Goal: Information Seeking & Learning: Learn about a topic

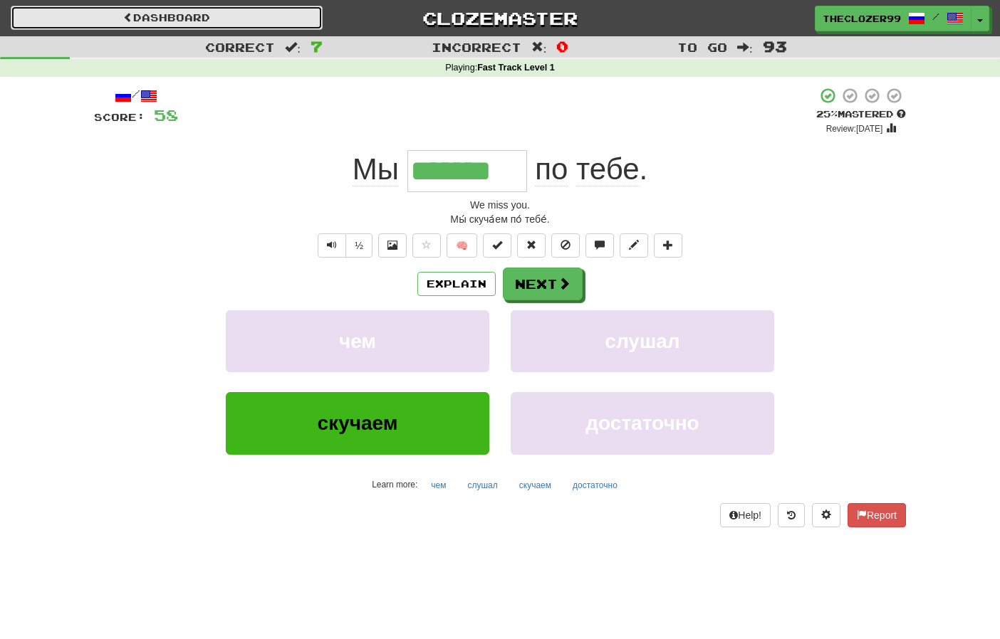
click at [184, 22] on link "Dashboard" at bounding box center [167, 18] width 312 height 24
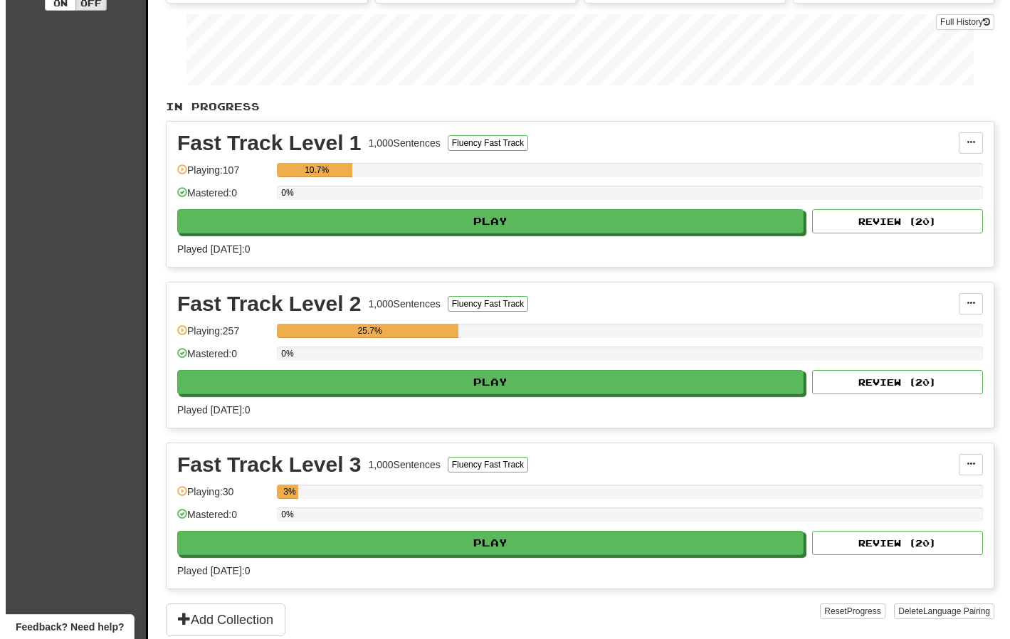
scroll to position [214, 0]
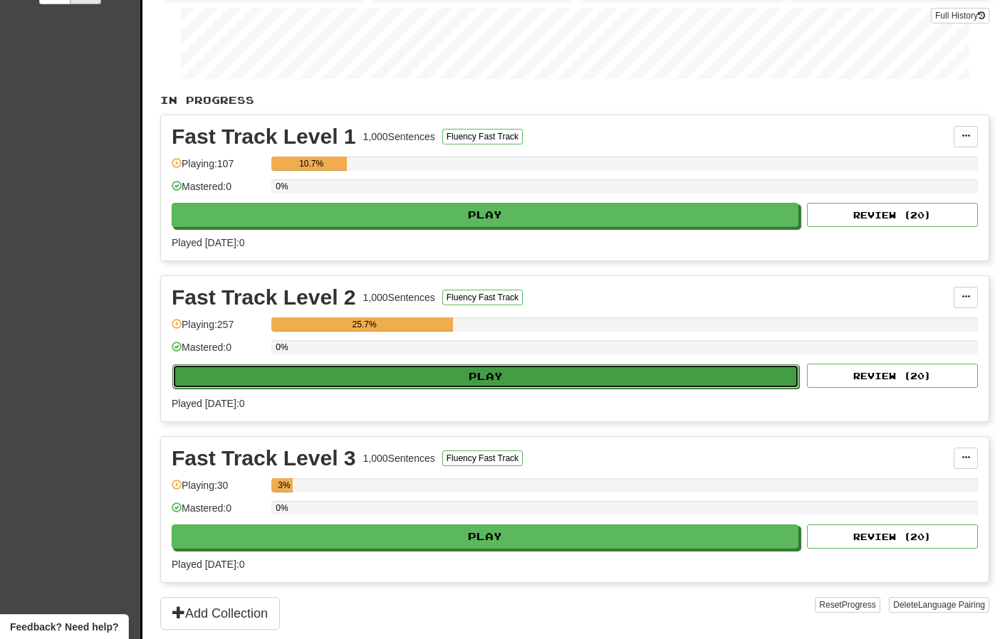
click at [477, 371] on button "Play" at bounding box center [485, 377] width 627 height 24
select select "***"
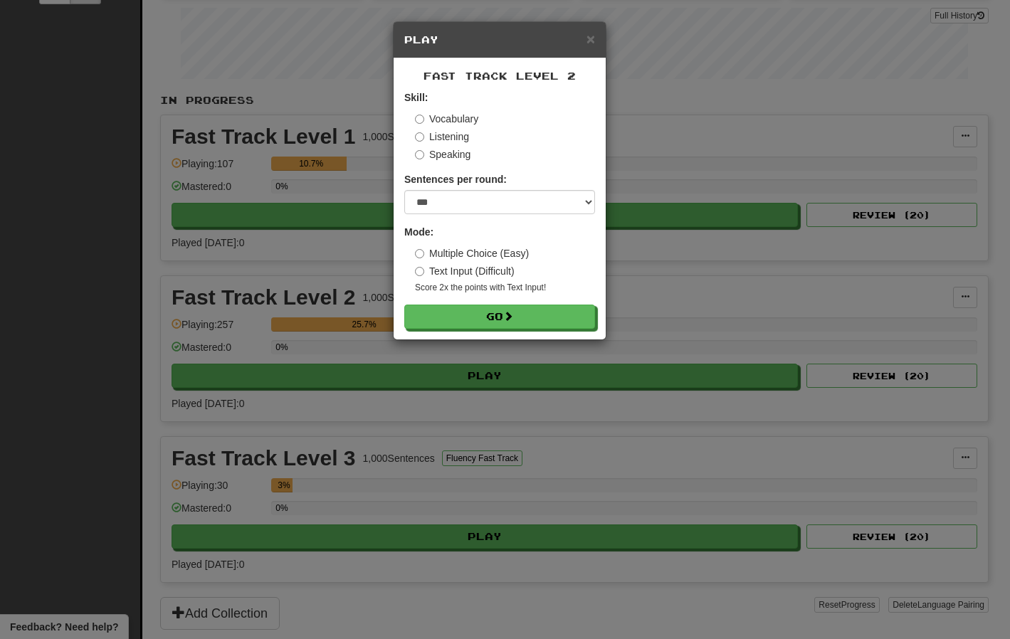
click at [464, 258] on label "Multiple Choice (Easy)" at bounding box center [472, 253] width 114 height 14
click at [492, 313] on button "Go" at bounding box center [500, 317] width 191 height 24
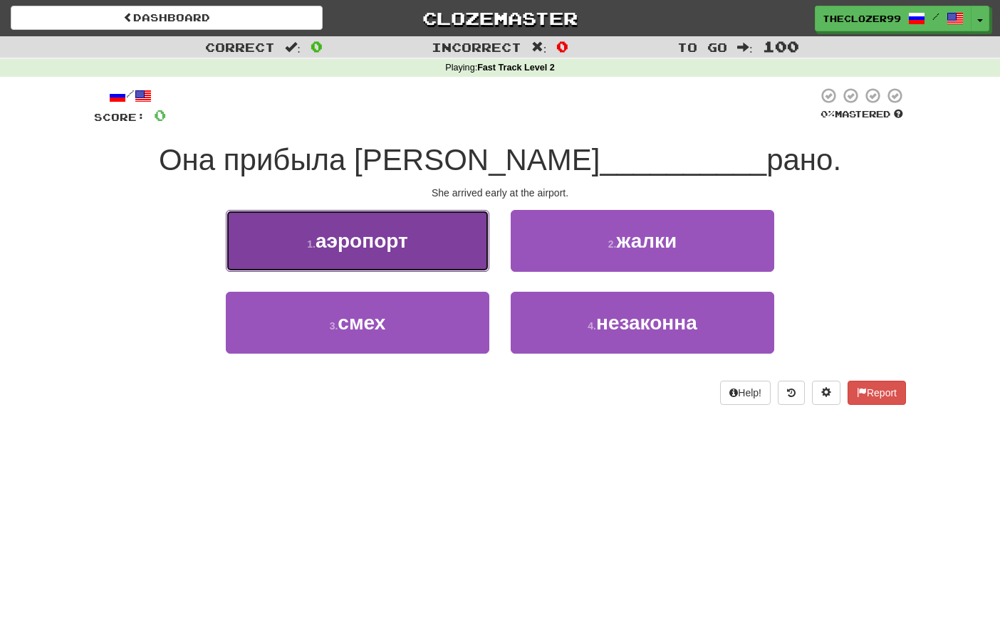
click at [455, 249] on button "1 . аэропорт" at bounding box center [357, 241] width 263 height 62
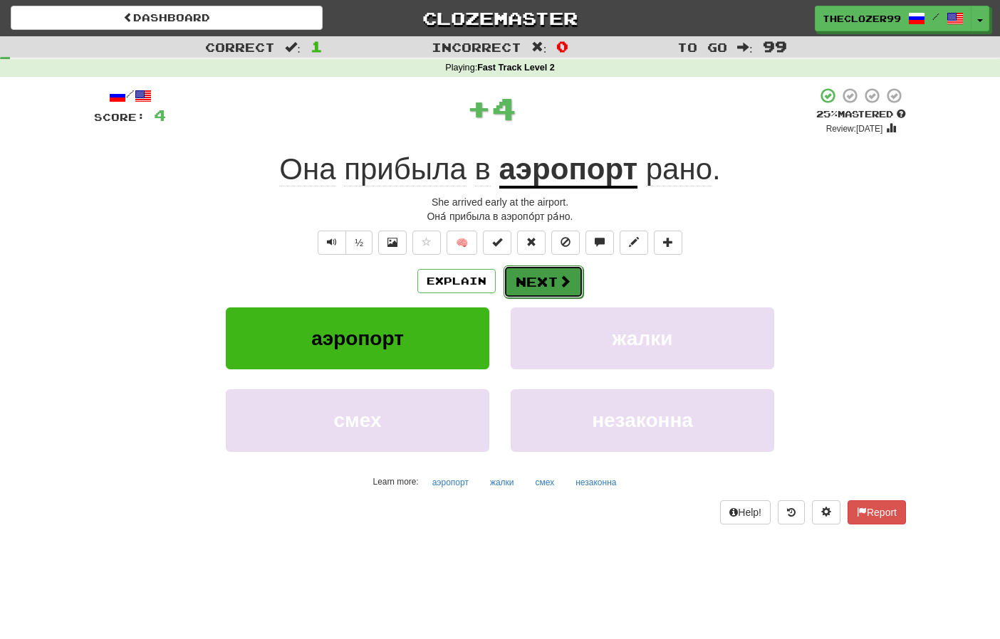
click at [531, 278] on button "Next" at bounding box center [543, 282] width 80 height 33
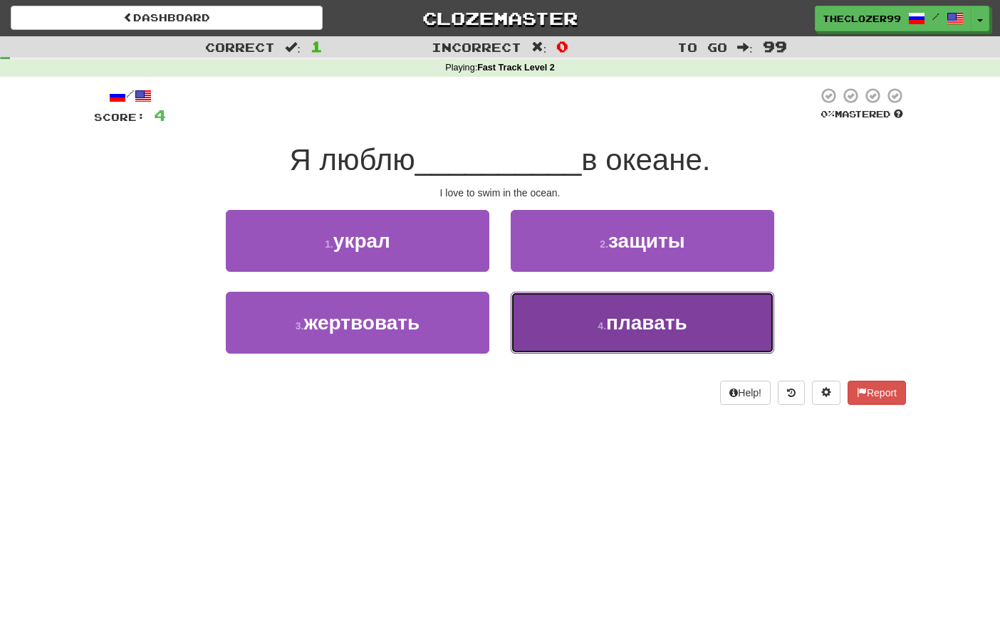
click at [553, 309] on button "4 . плавать" at bounding box center [642, 323] width 263 height 62
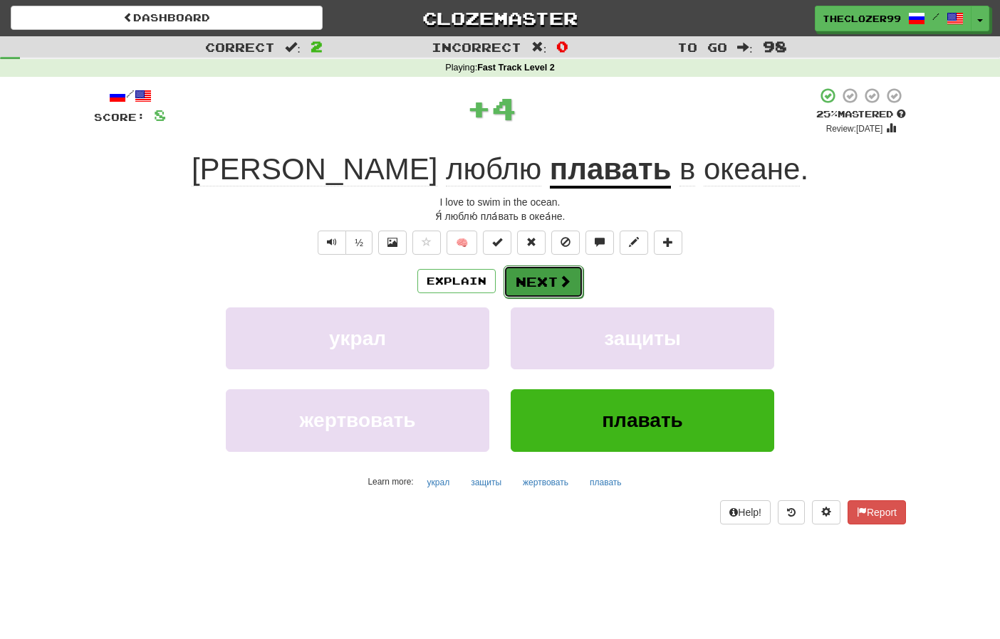
click at [506, 273] on button "Next" at bounding box center [543, 282] width 80 height 33
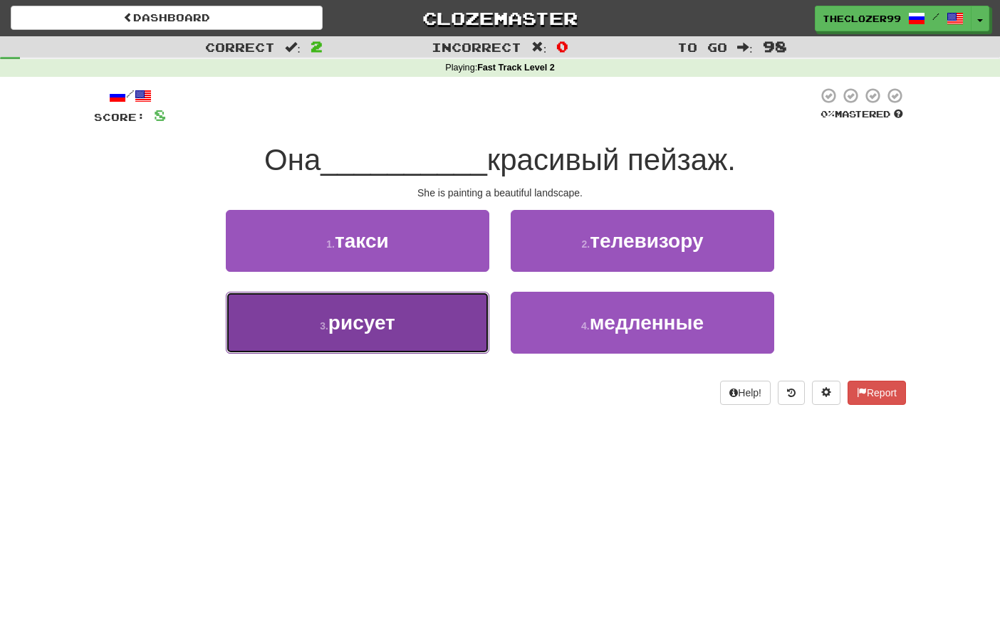
click at [454, 320] on button "3 . рисует" at bounding box center [357, 323] width 263 height 62
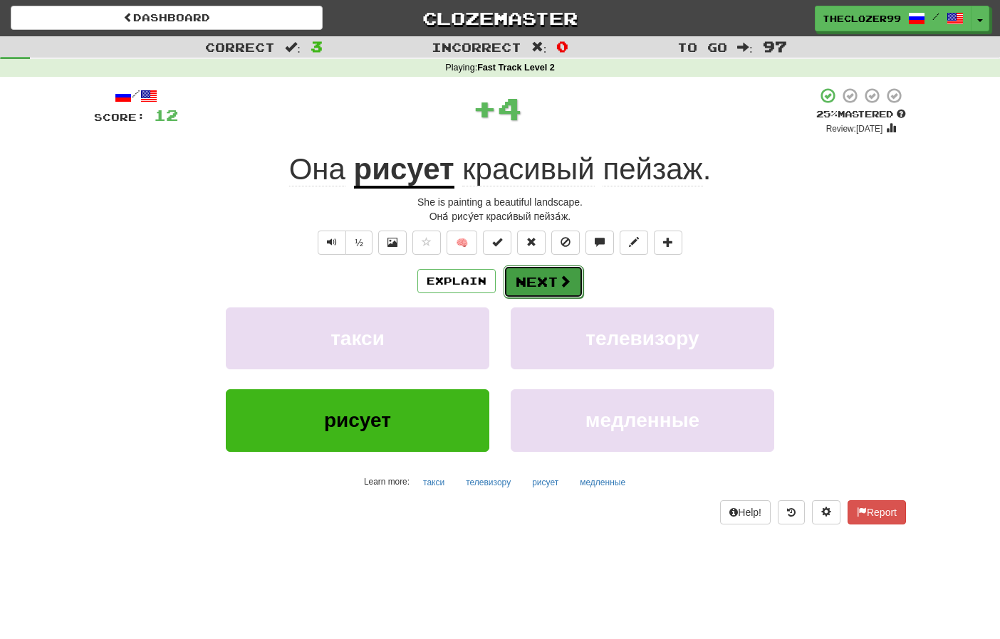
click at [555, 273] on button "Next" at bounding box center [543, 282] width 80 height 33
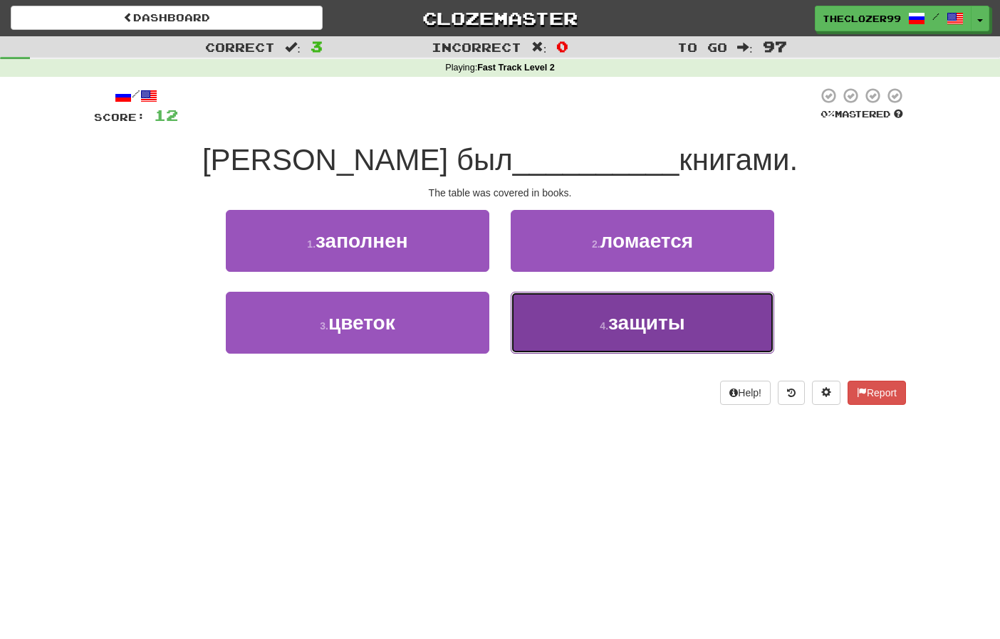
click at [573, 303] on button "4 . защиты" at bounding box center [642, 323] width 263 height 62
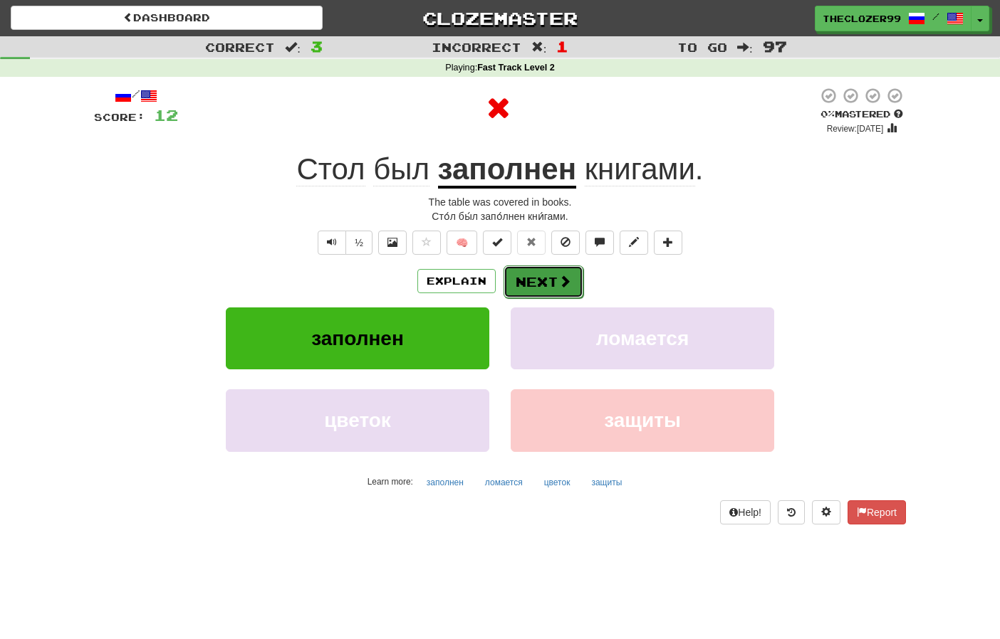
click at [550, 278] on button "Next" at bounding box center [543, 282] width 80 height 33
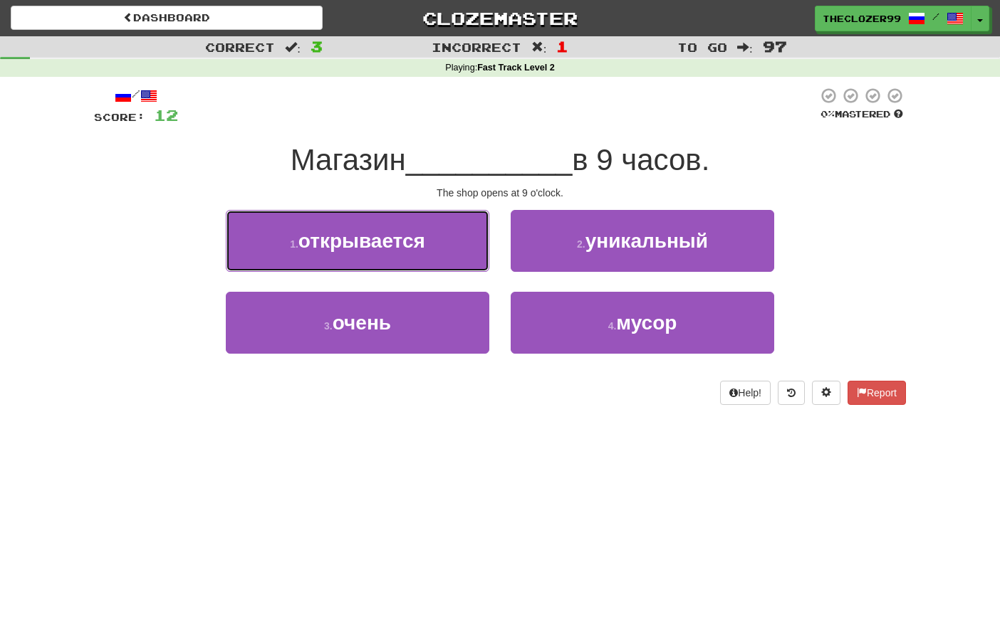
drag, startPoint x: 420, startPoint y: 262, endPoint x: 438, endPoint y: 262, distance: 17.8
click at [420, 262] on button "1 . открывается" at bounding box center [357, 241] width 263 height 62
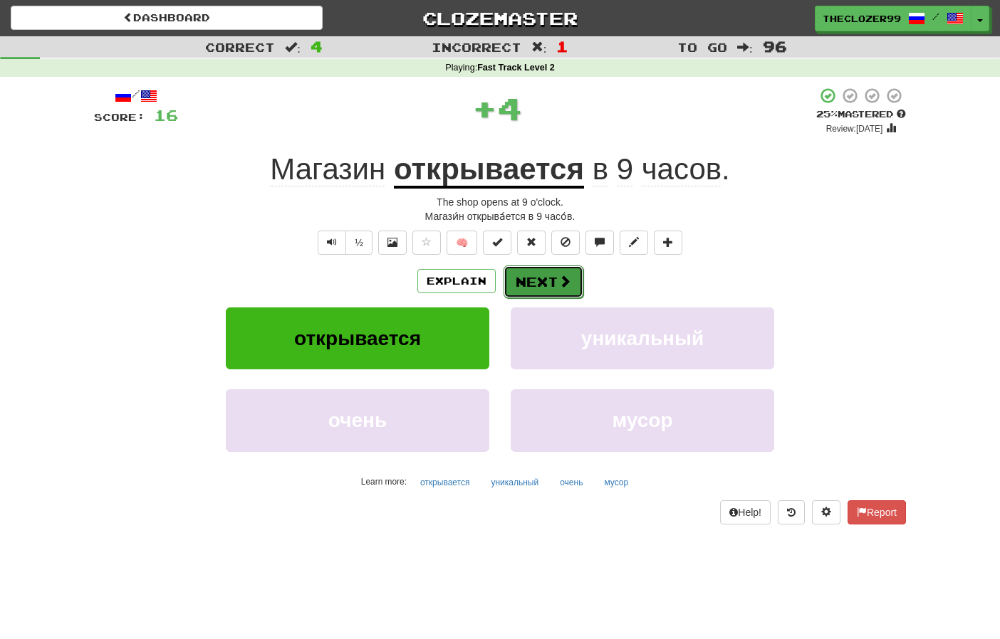
click at [540, 293] on button "Next" at bounding box center [543, 282] width 80 height 33
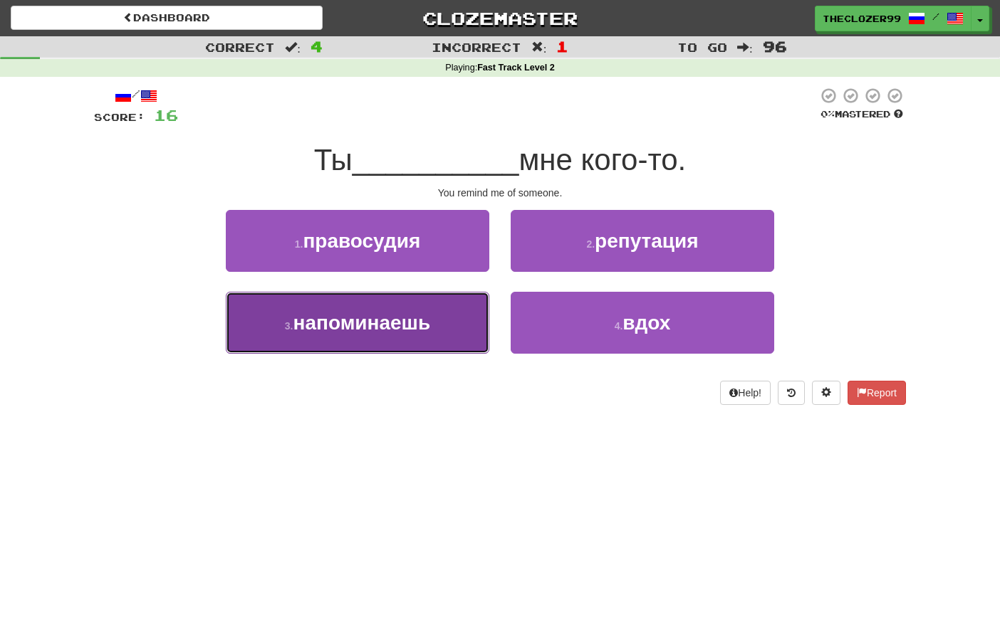
click at [454, 315] on button "3 . напоминаешь" at bounding box center [357, 323] width 263 height 62
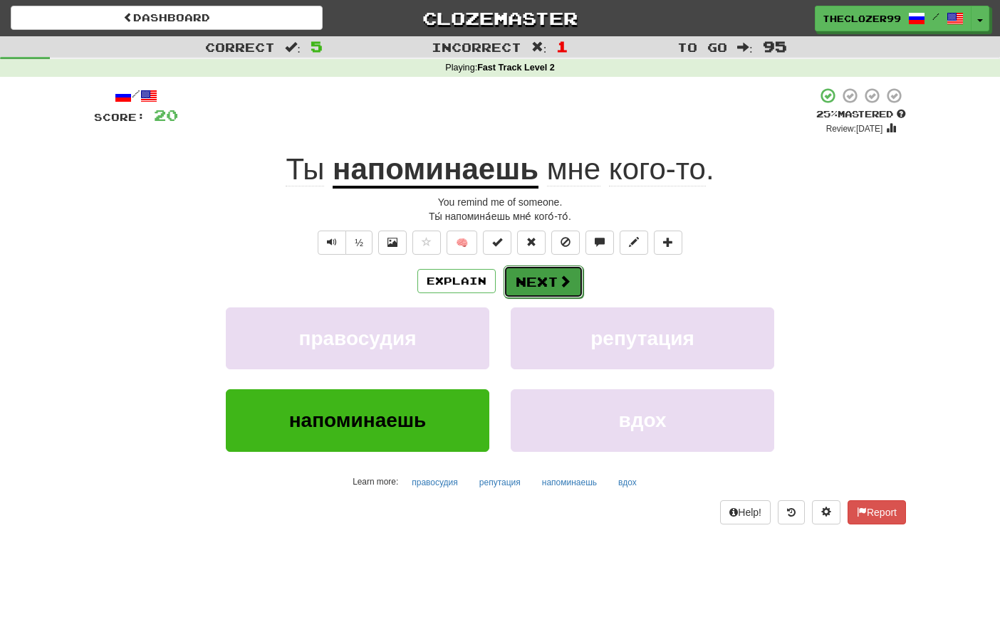
click at [535, 286] on button "Next" at bounding box center [543, 282] width 80 height 33
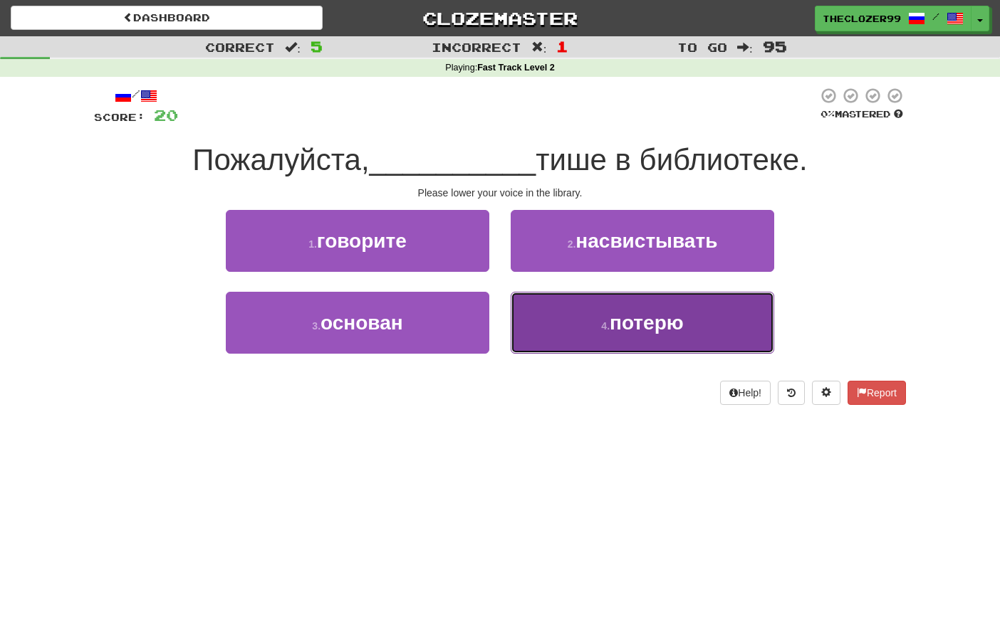
click at [586, 325] on button "4 . потерю" at bounding box center [642, 323] width 263 height 62
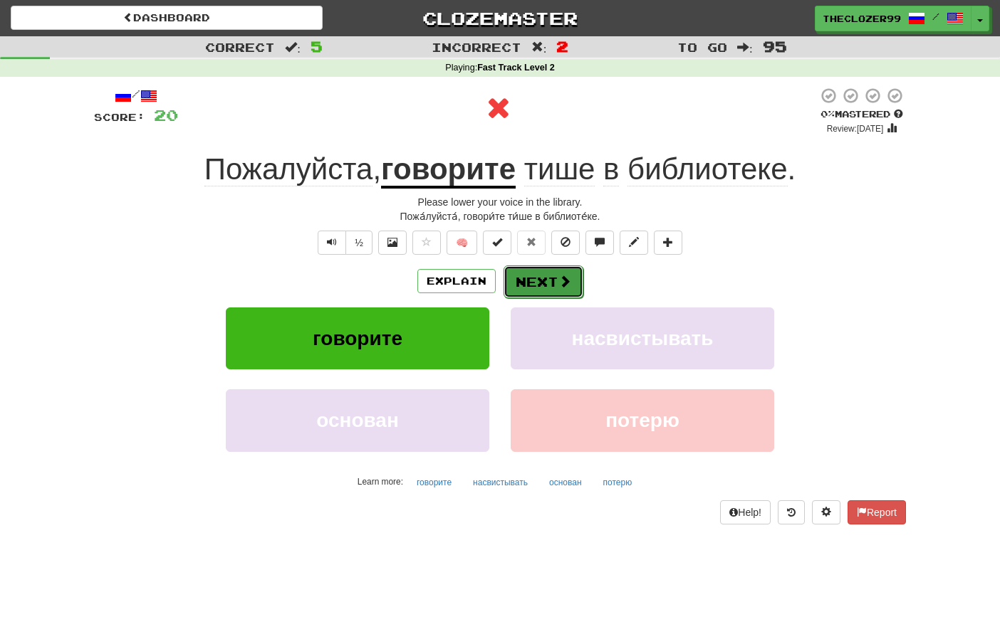
click at [544, 288] on button "Next" at bounding box center [543, 282] width 80 height 33
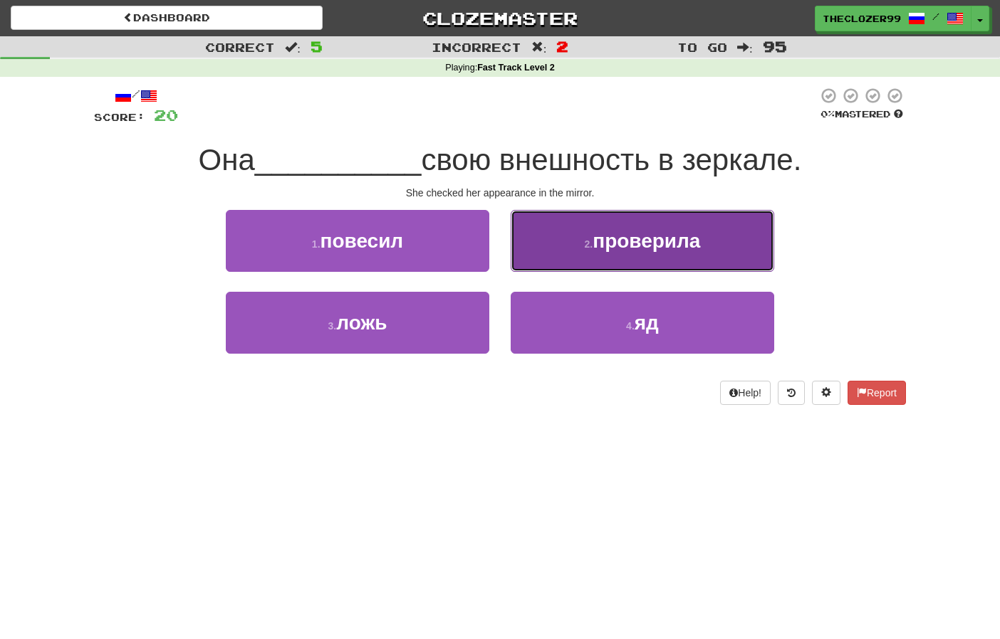
click at [551, 258] on button "2 . проверила" at bounding box center [642, 241] width 263 height 62
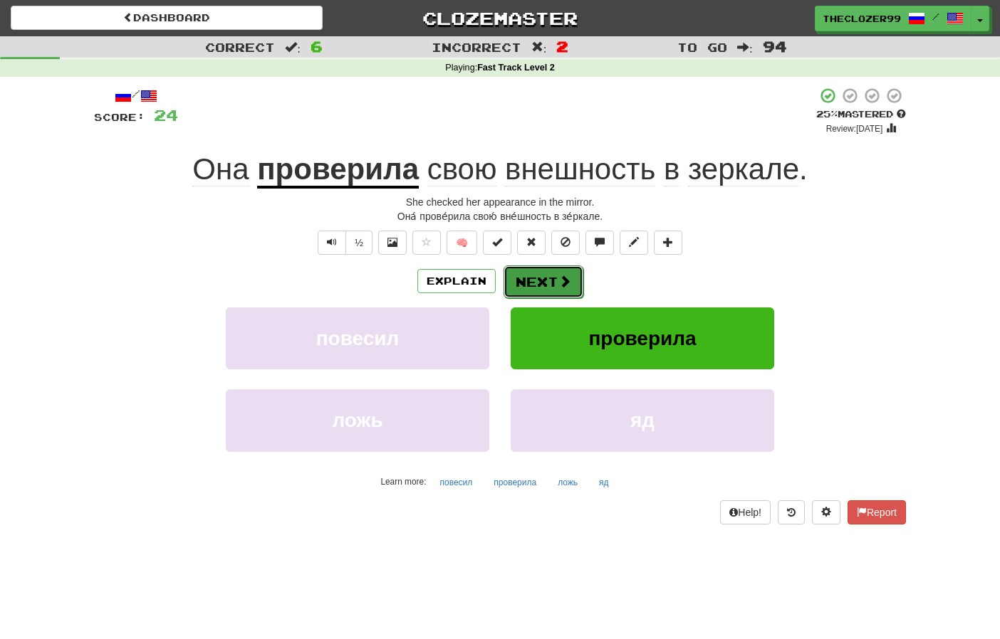
click at [556, 284] on button "Next" at bounding box center [543, 282] width 80 height 33
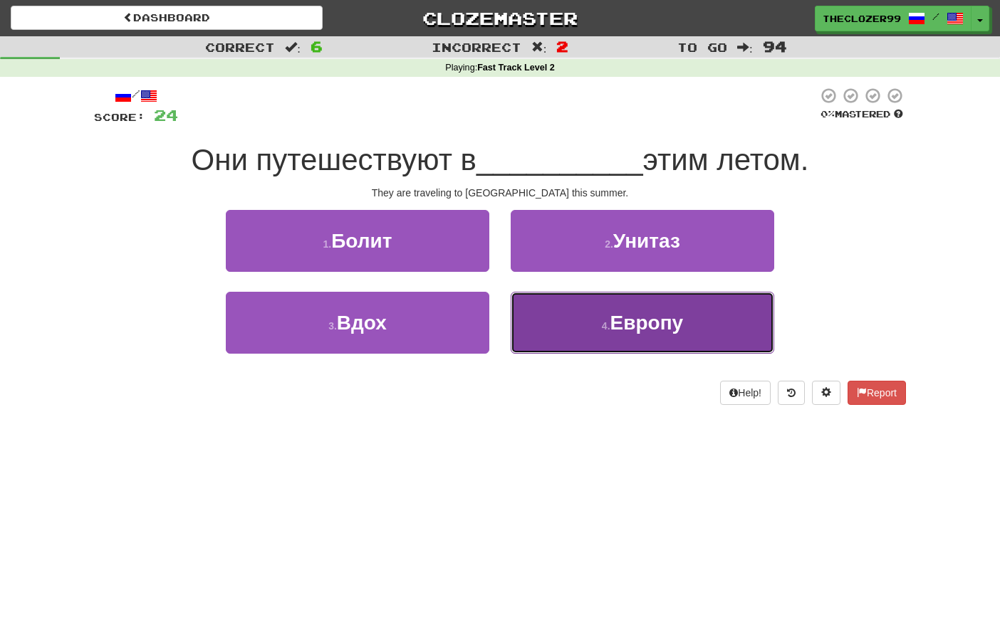
click at [577, 315] on button "4 . Европу" at bounding box center [642, 323] width 263 height 62
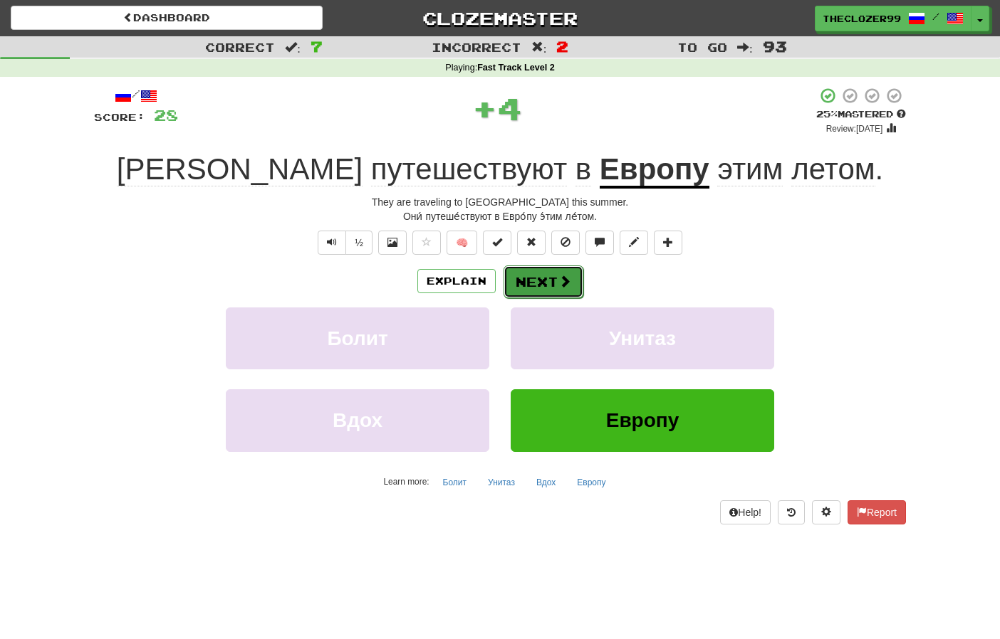
click at [555, 274] on button "Next" at bounding box center [543, 282] width 80 height 33
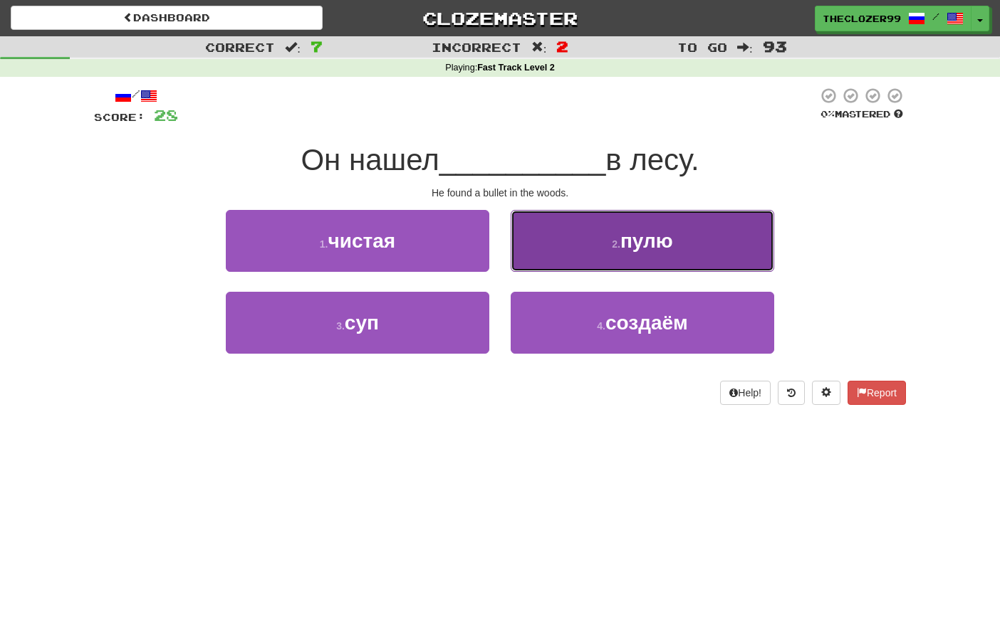
click at [561, 267] on button "2 . пулю" at bounding box center [642, 241] width 263 height 62
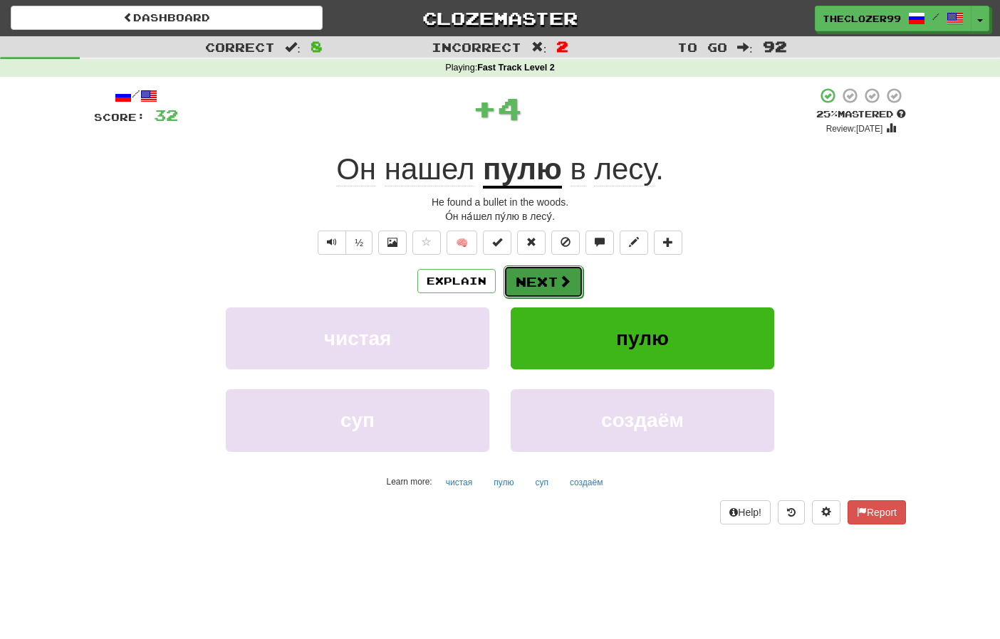
click at [552, 280] on button "Next" at bounding box center [543, 282] width 80 height 33
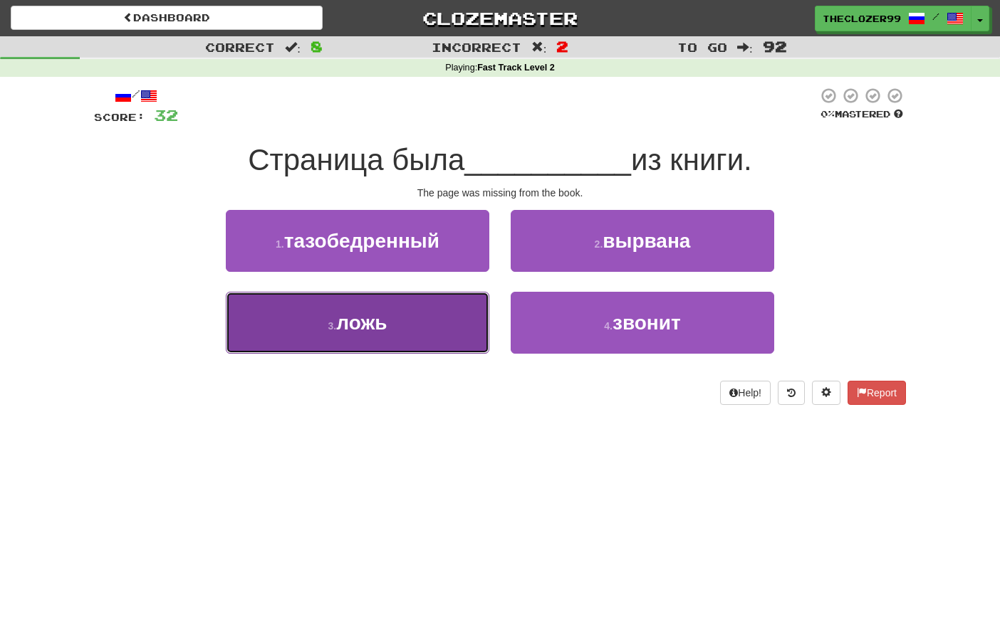
click at [444, 323] on button "3 . ложь" at bounding box center [357, 323] width 263 height 62
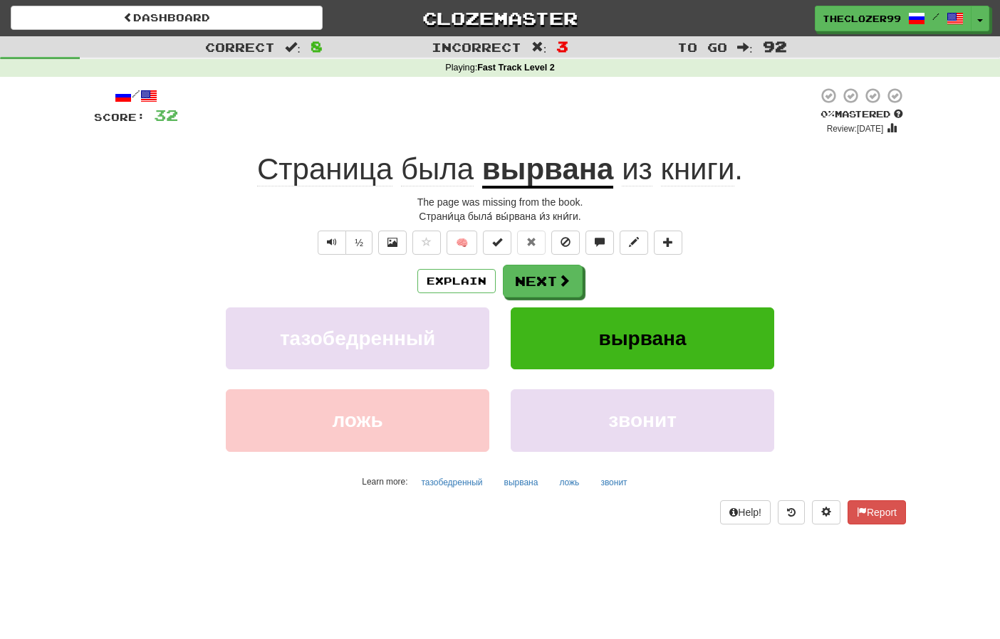
click at [533, 175] on u "вырвана" at bounding box center [548, 170] width 132 height 36
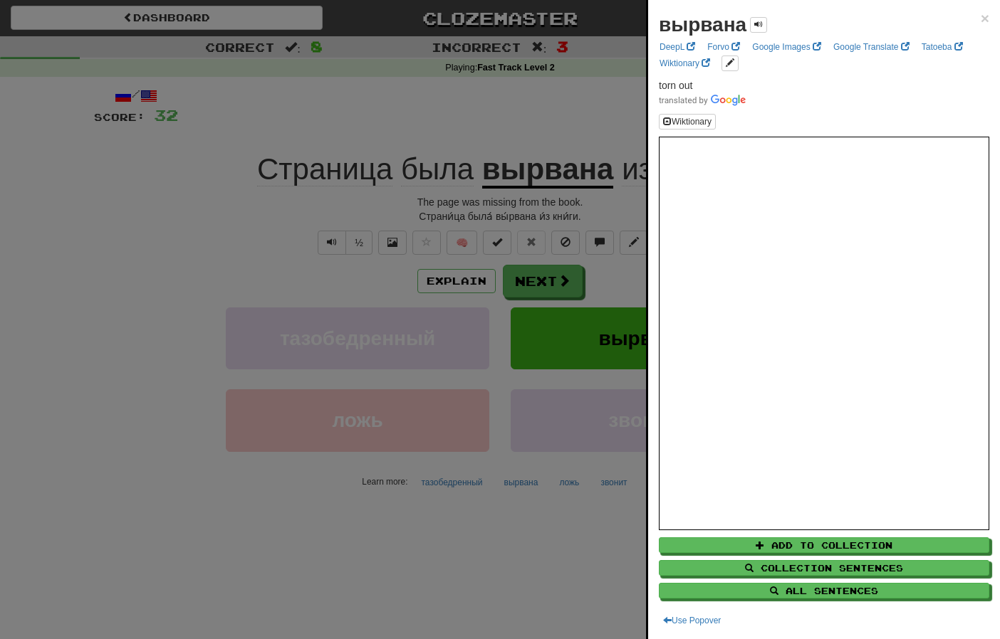
click at [555, 288] on div at bounding box center [500, 319] width 1000 height 639
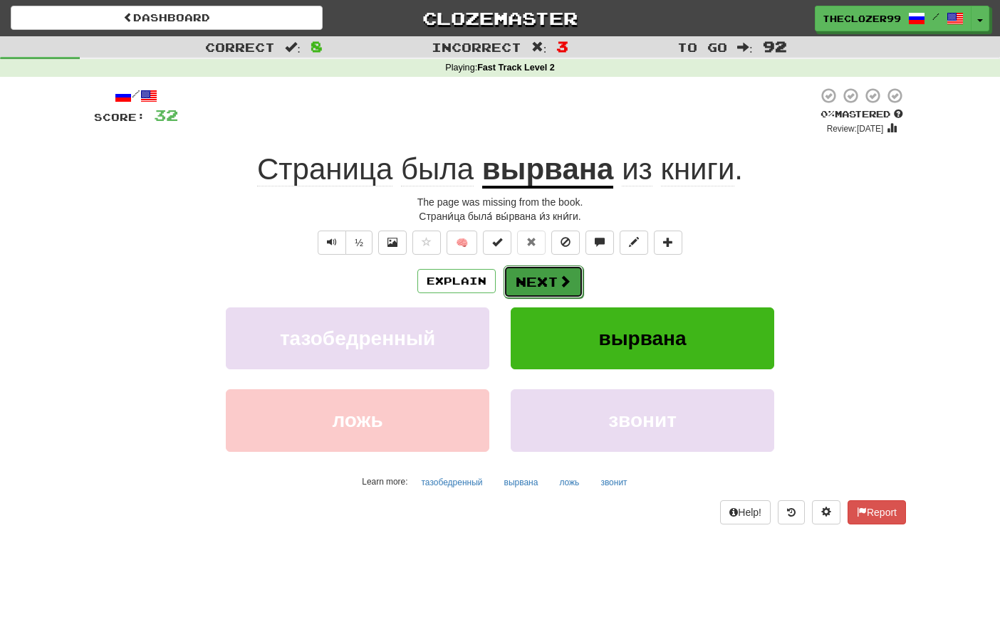
click at [558, 286] on span at bounding box center [564, 281] width 13 height 13
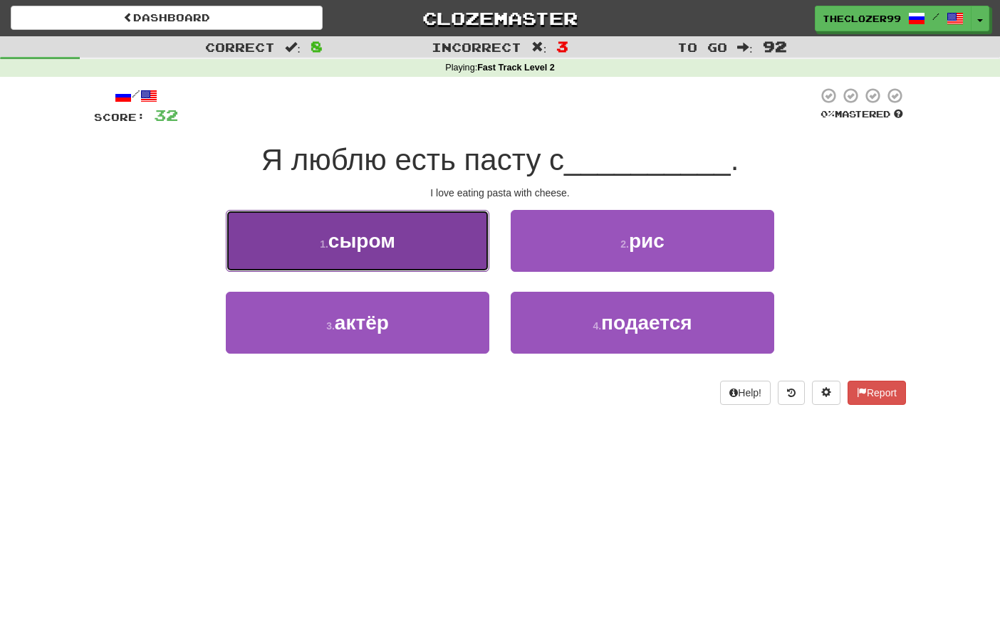
click at [451, 266] on button "1 . сыром" at bounding box center [357, 241] width 263 height 62
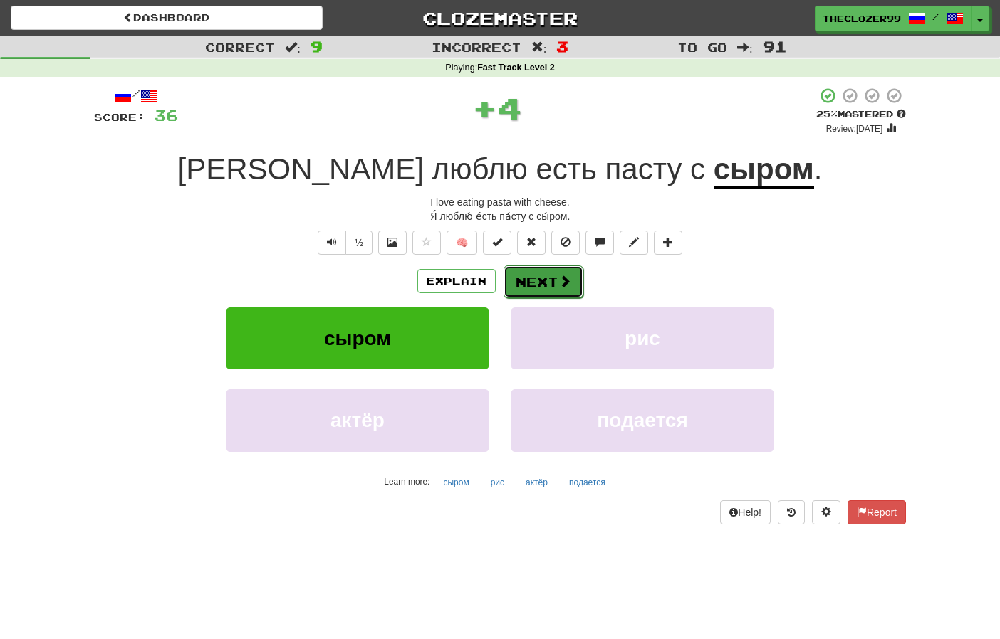
click at [539, 281] on button "Next" at bounding box center [543, 282] width 80 height 33
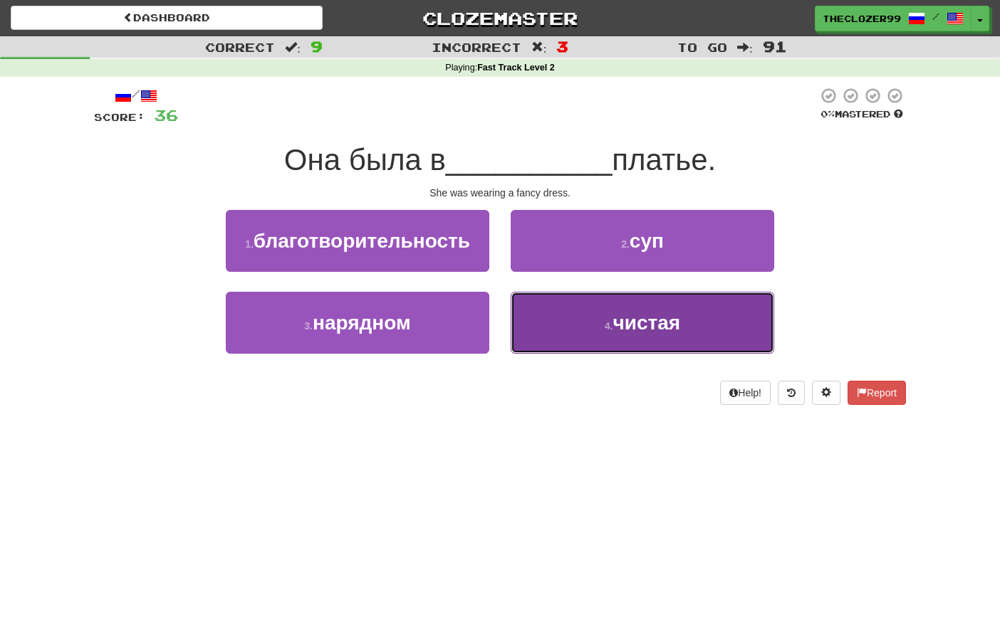
click at [551, 319] on button "4 . чистая" at bounding box center [642, 323] width 263 height 62
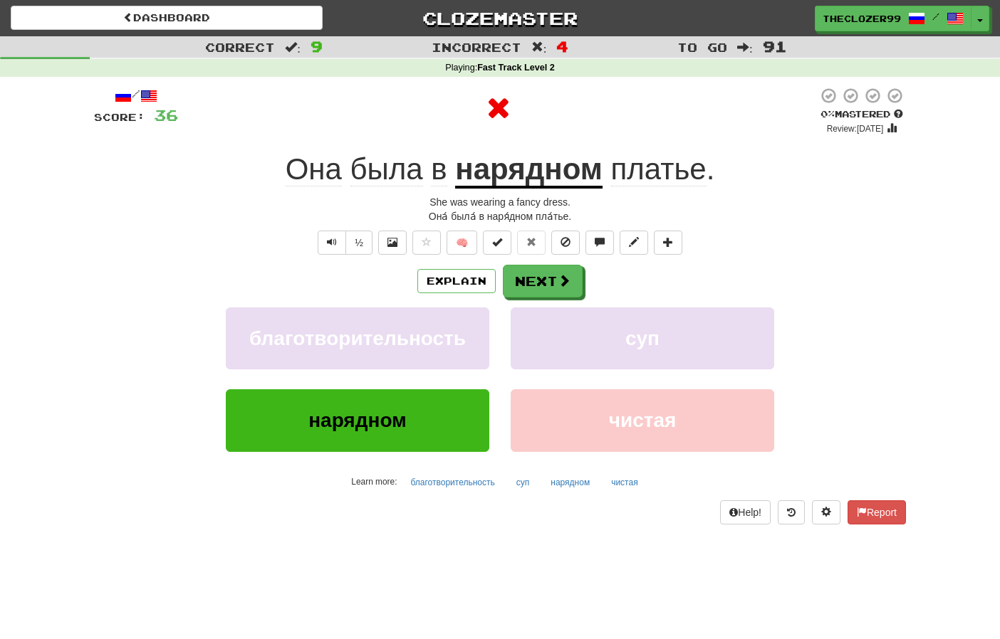
click at [528, 185] on u "нарядном" at bounding box center [528, 170] width 147 height 36
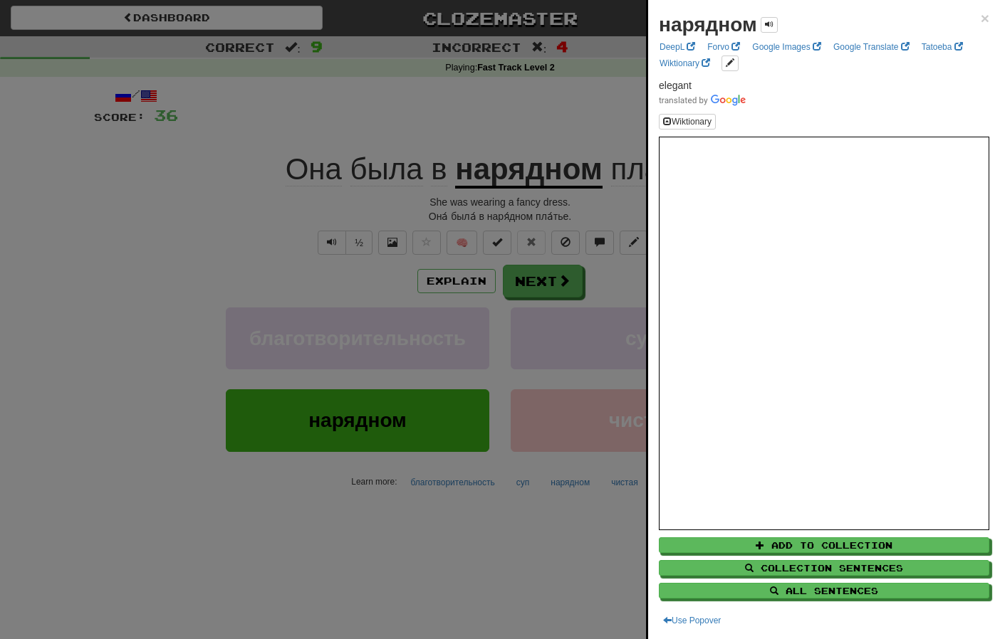
click at [563, 283] on div at bounding box center [500, 319] width 1000 height 639
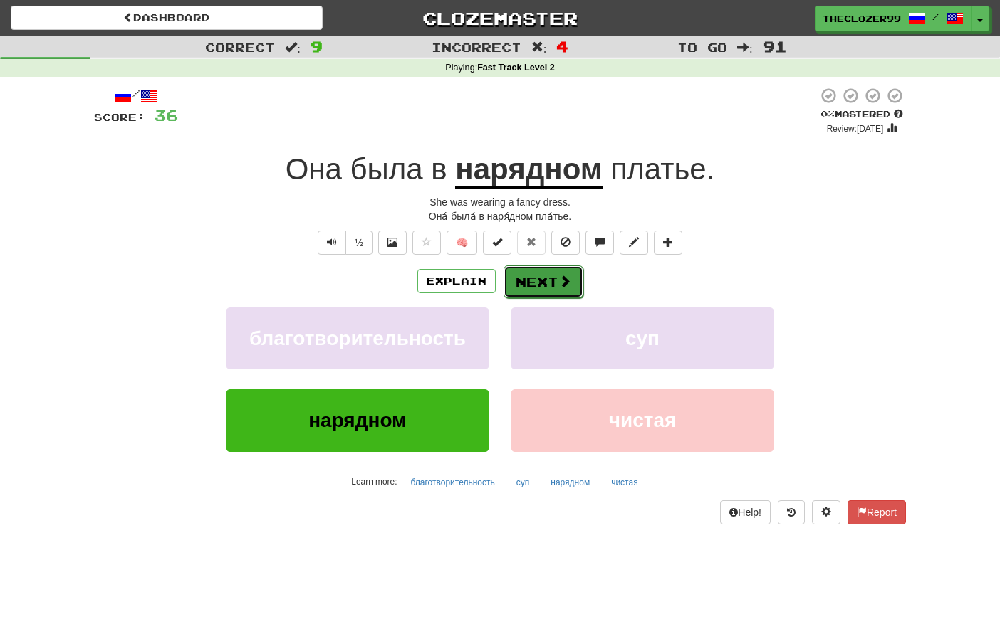
click at [553, 288] on button "Next" at bounding box center [543, 282] width 80 height 33
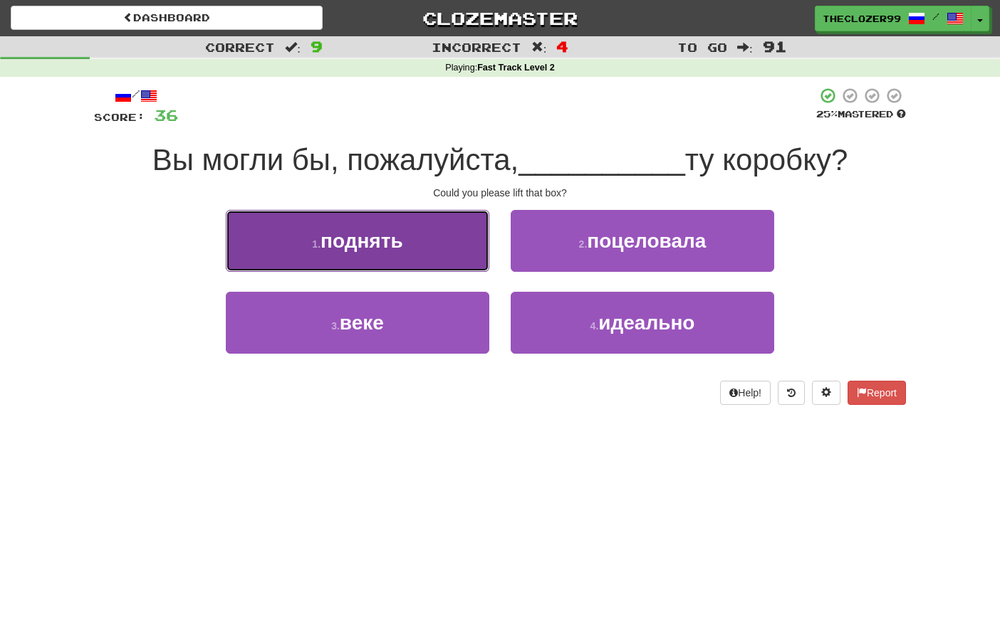
click at [431, 259] on button "1 . поднять" at bounding box center [357, 241] width 263 height 62
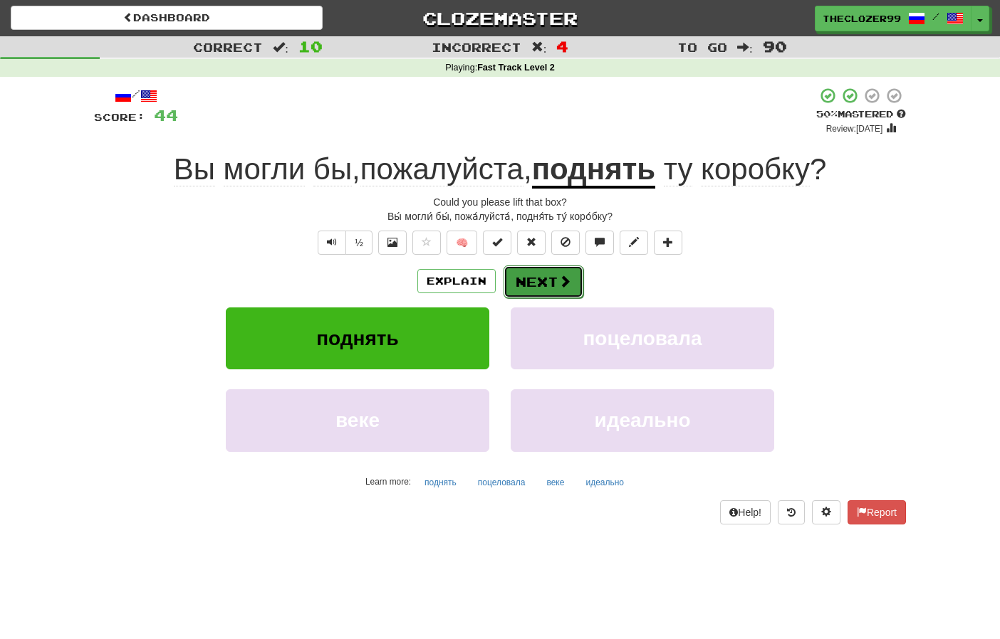
click at [531, 283] on button "Next" at bounding box center [543, 282] width 80 height 33
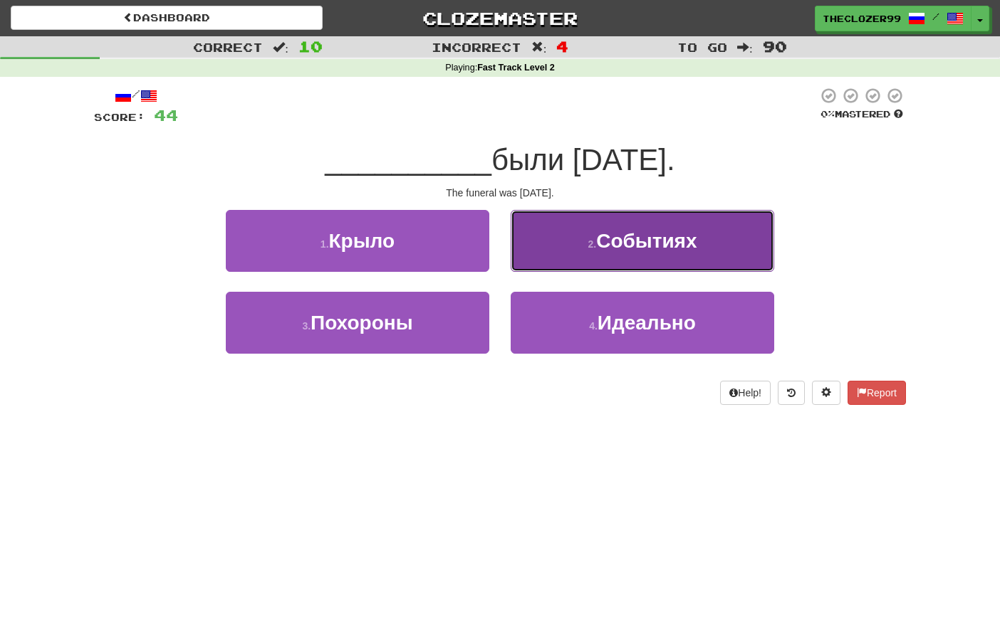
click at [561, 255] on button "2 . Событиях" at bounding box center [642, 241] width 263 height 62
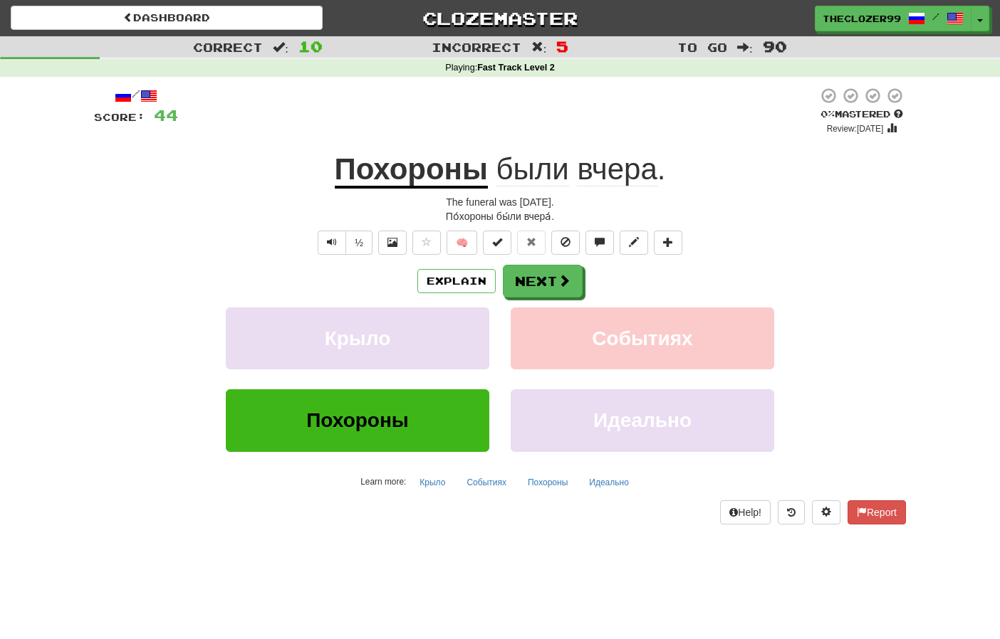
click at [427, 169] on u "Похороны" at bounding box center [411, 170] width 153 height 36
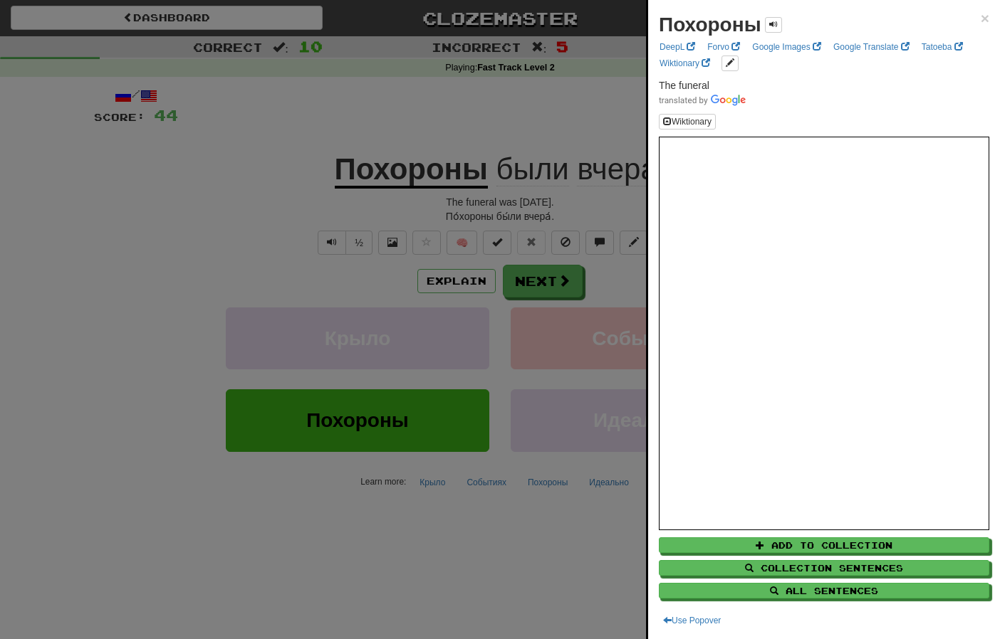
click at [293, 212] on div at bounding box center [500, 319] width 1000 height 639
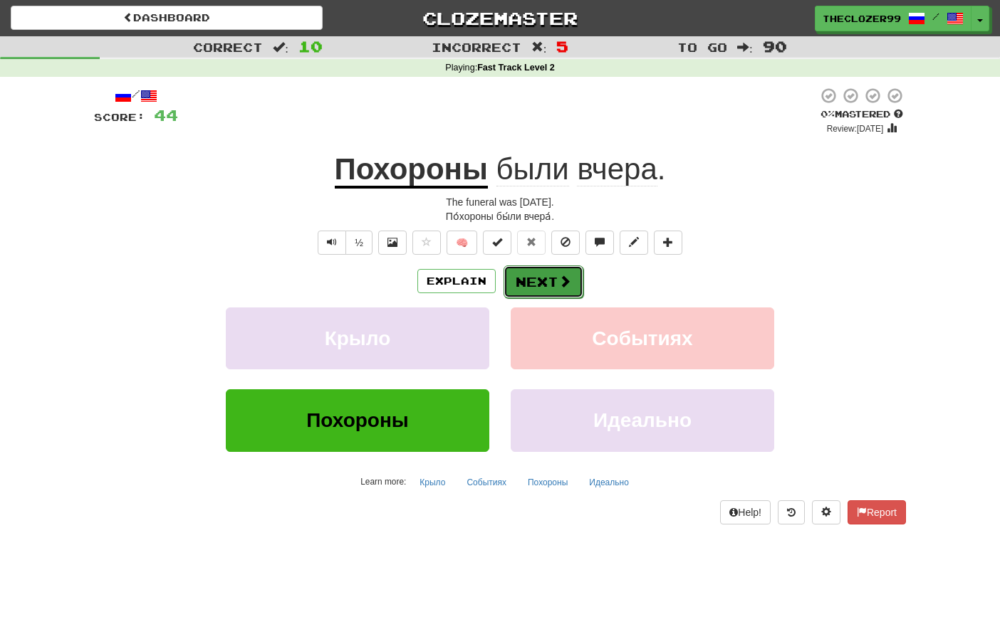
click at [543, 282] on button "Next" at bounding box center [543, 282] width 80 height 33
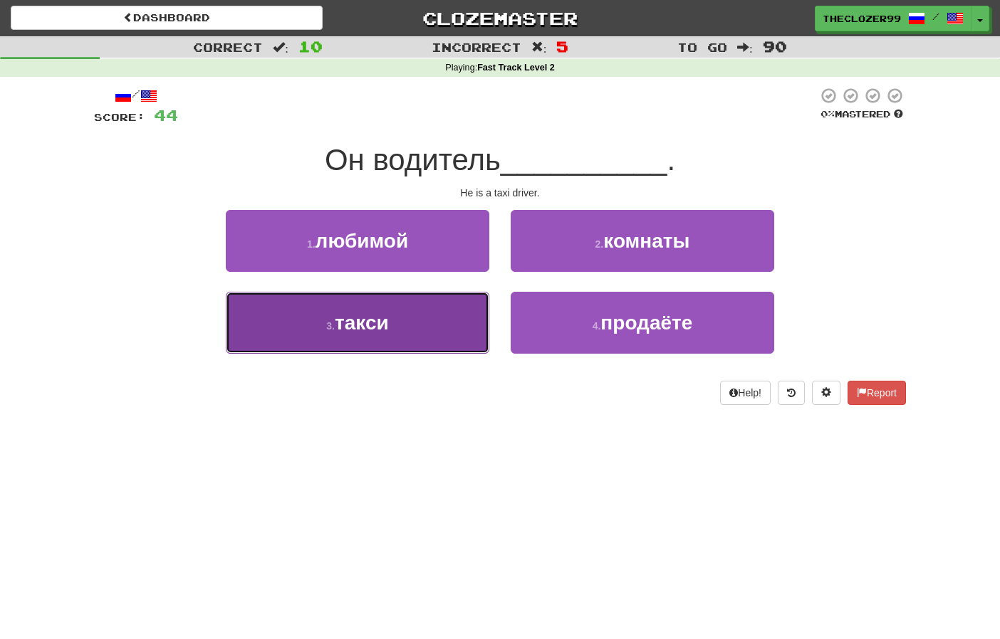
click at [462, 317] on button "3 . такси" at bounding box center [357, 323] width 263 height 62
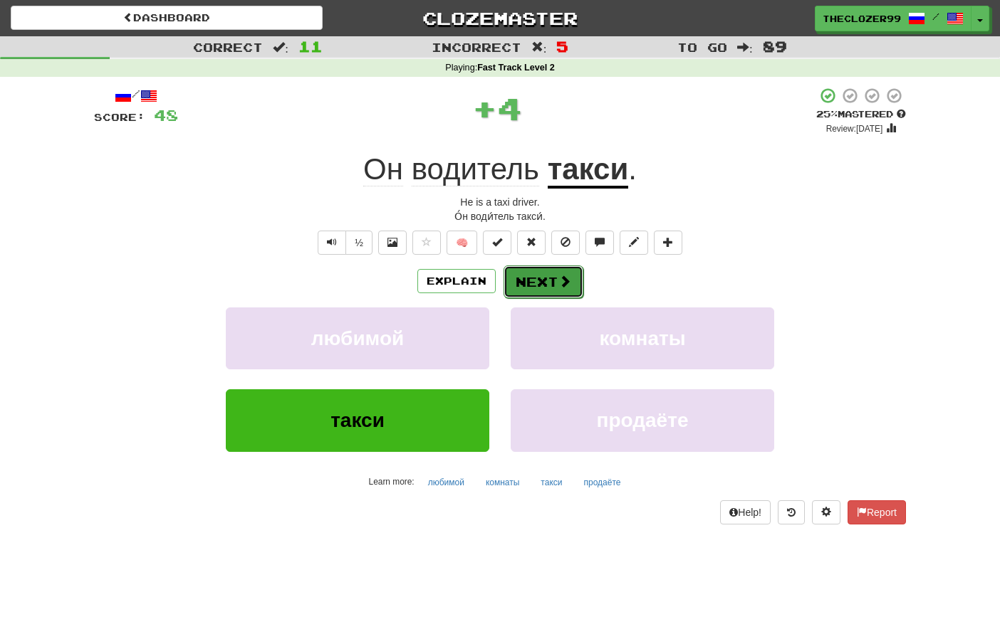
click at [548, 280] on button "Next" at bounding box center [543, 282] width 80 height 33
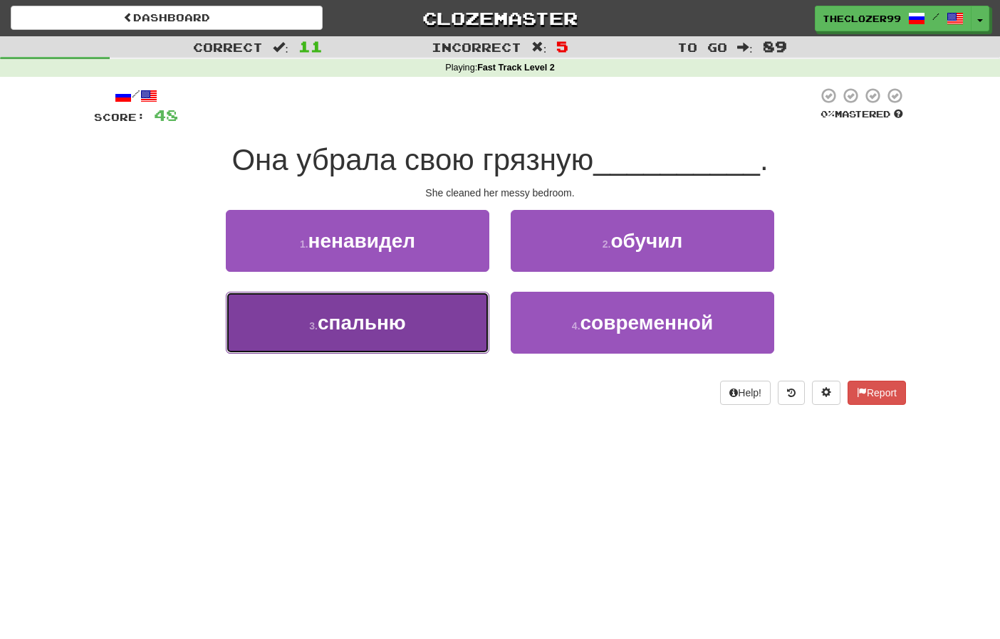
click at [422, 333] on button "3 . спальню" at bounding box center [357, 323] width 263 height 62
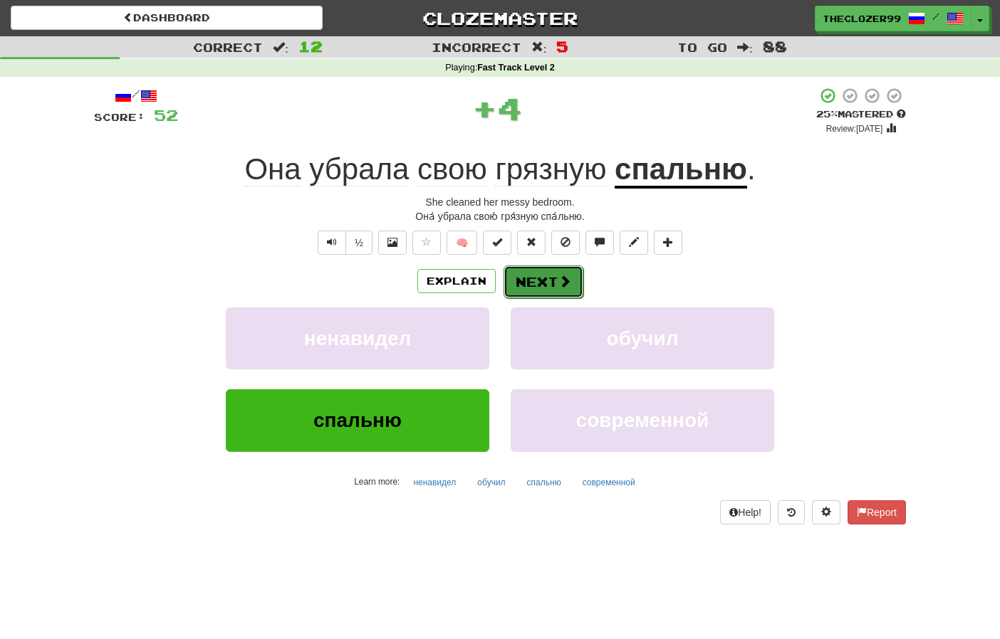
click at [528, 285] on button "Next" at bounding box center [543, 282] width 80 height 33
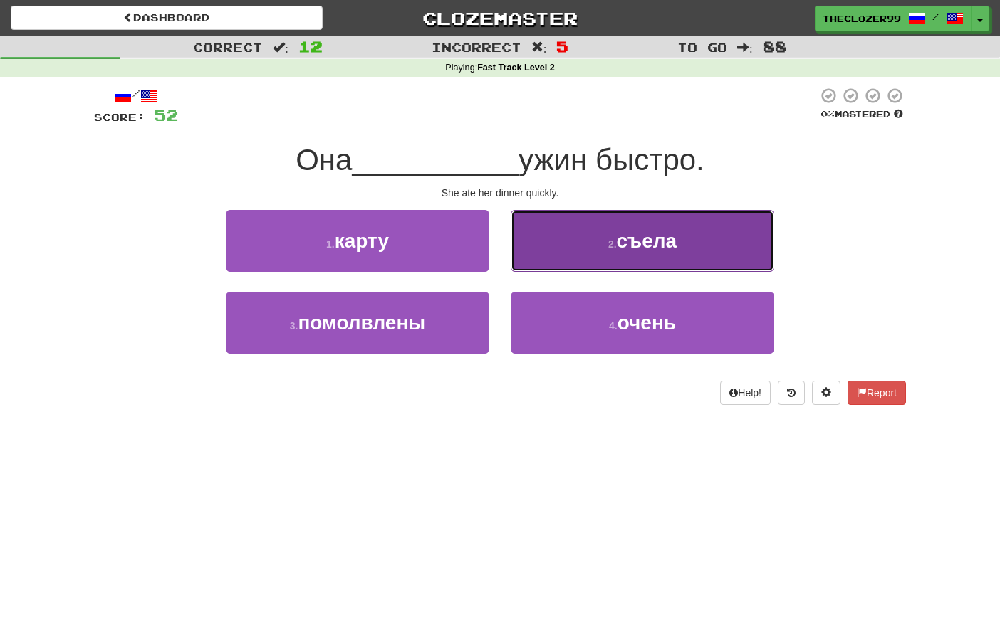
click at [575, 250] on button "2 . съела" at bounding box center [642, 241] width 263 height 62
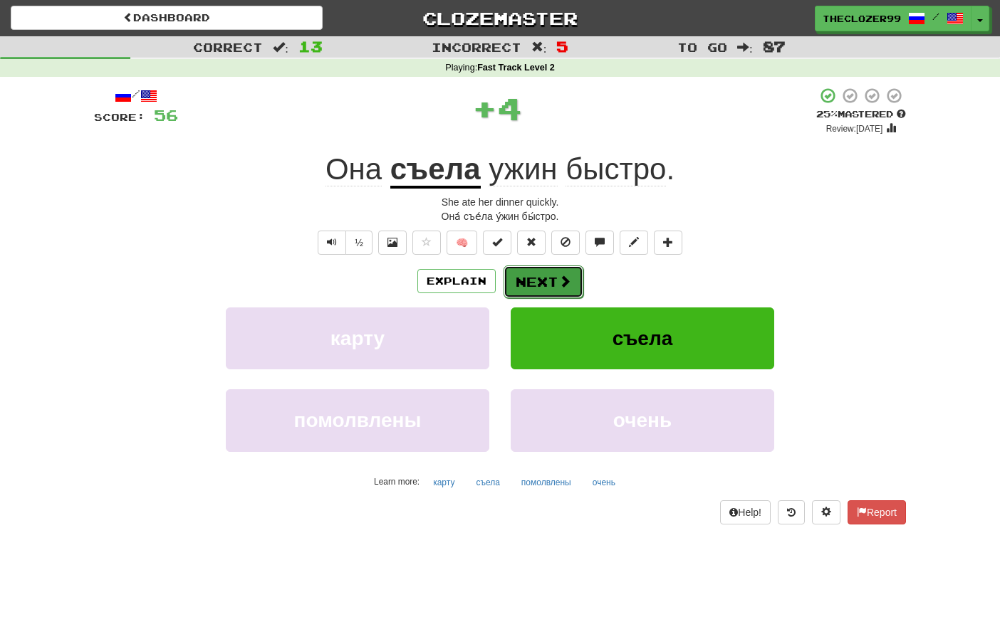
click at [550, 285] on button "Next" at bounding box center [543, 282] width 80 height 33
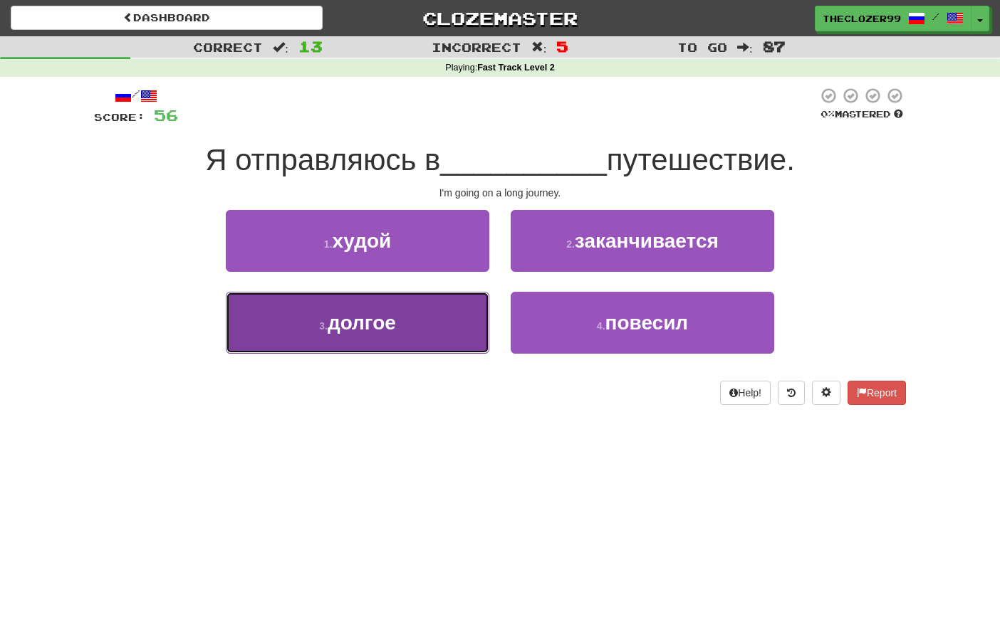
click at [459, 320] on button "3 . долгое" at bounding box center [357, 323] width 263 height 62
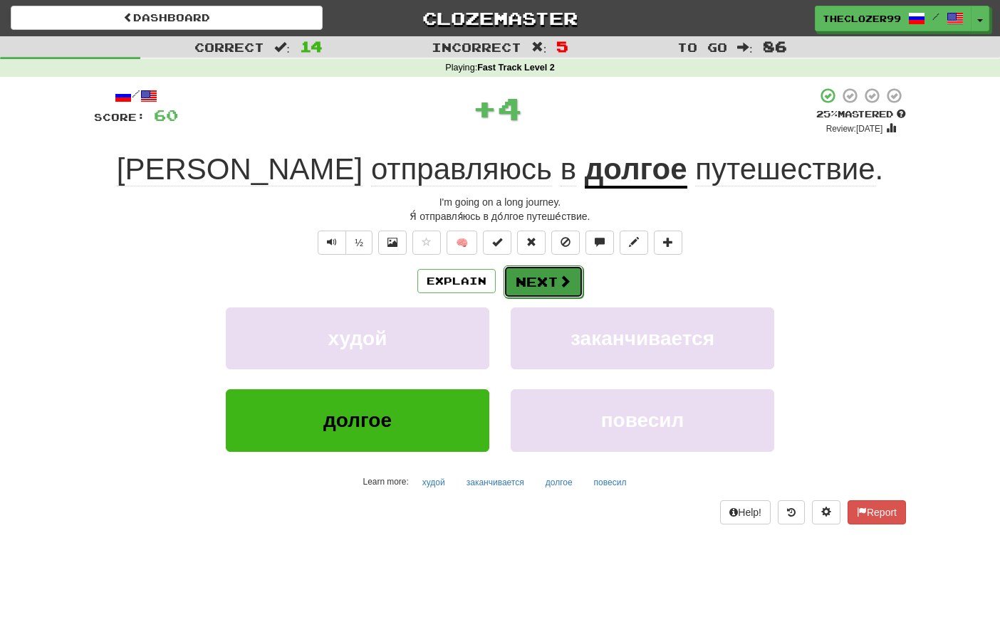
click at [543, 281] on button "Next" at bounding box center [543, 282] width 80 height 33
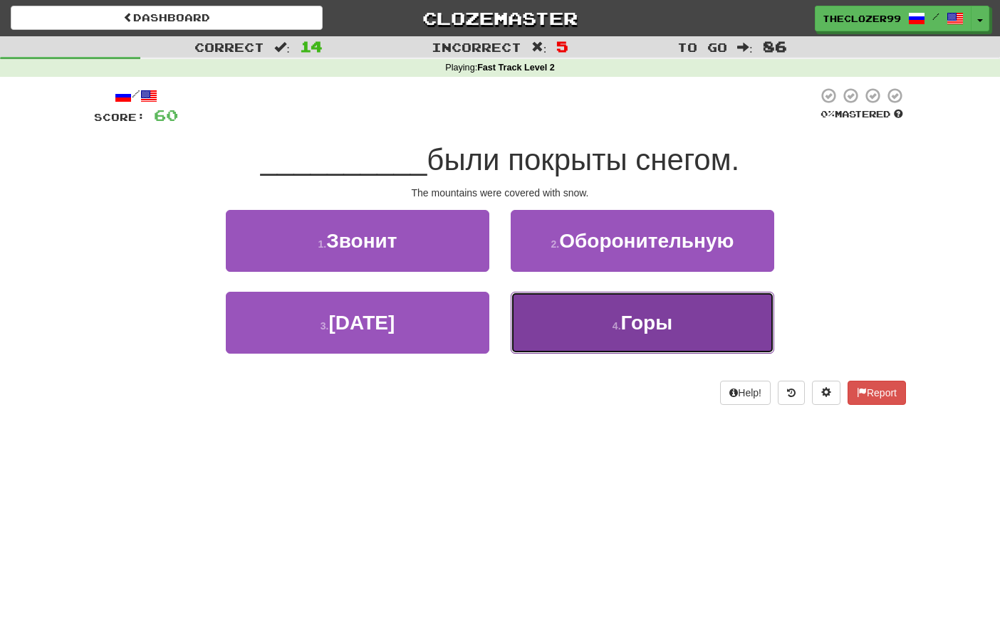
click at [612, 335] on button "4 . Горы" at bounding box center [642, 323] width 263 height 62
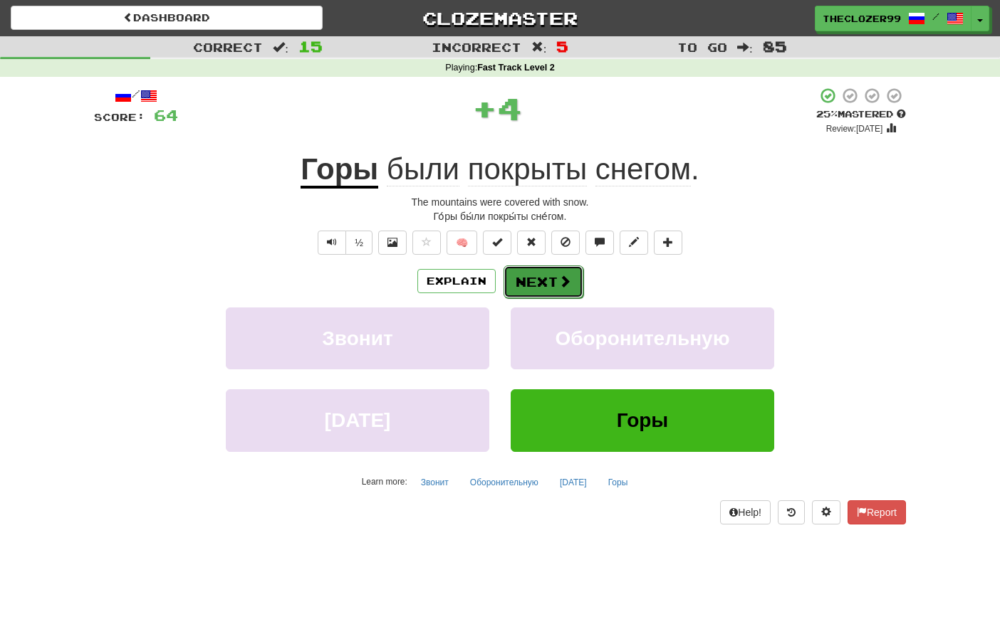
click at [570, 284] on span at bounding box center [564, 281] width 13 height 13
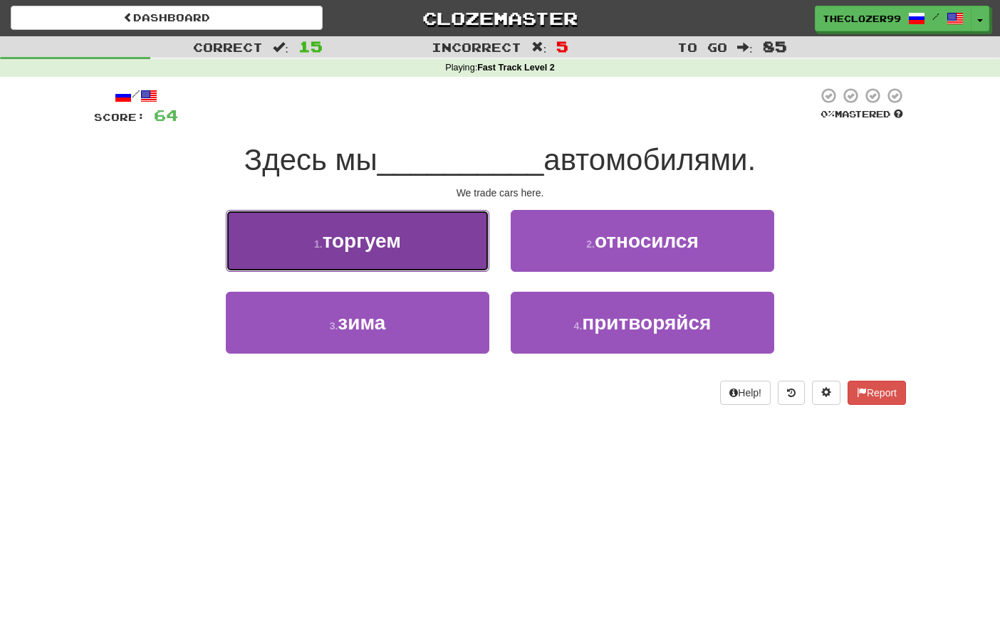
click at [424, 252] on button "1 . торгуем" at bounding box center [357, 241] width 263 height 62
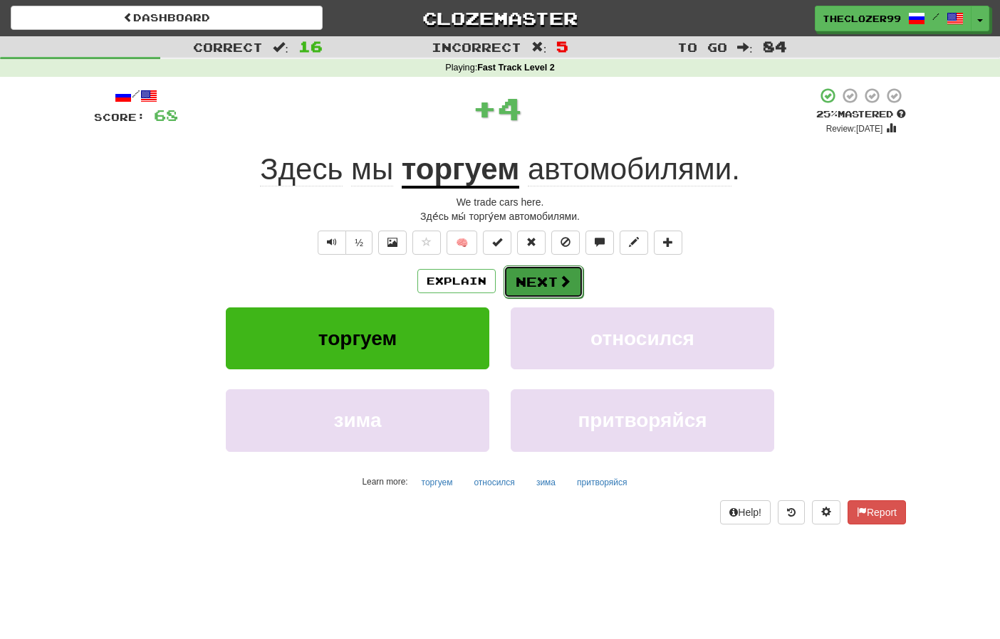
click at [535, 285] on button "Next" at bounding box center [543, 282] width 80 height 33
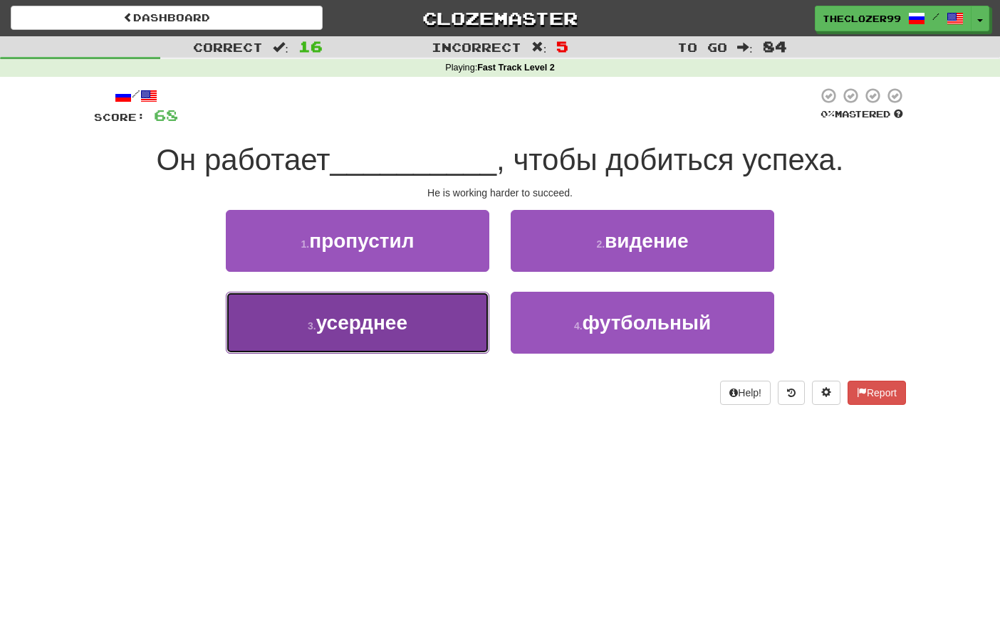
click at [457, 324] on button "3 . усерднее" at bounding box center [357, 323] width 263 height 62
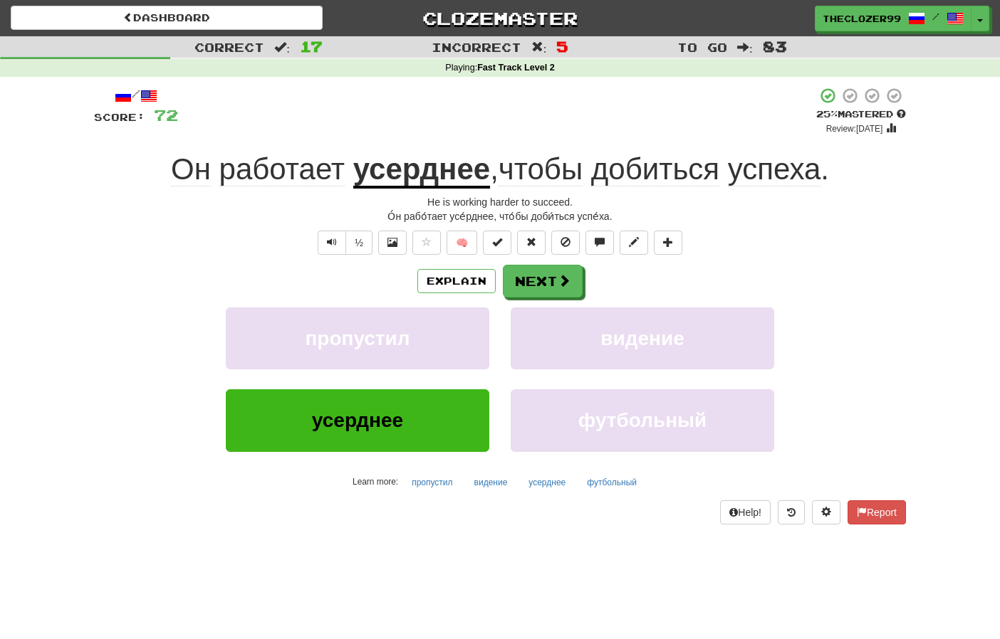
click at [627, 178] on span "добиться" at bounding box center [655, 169] width 128 height 34
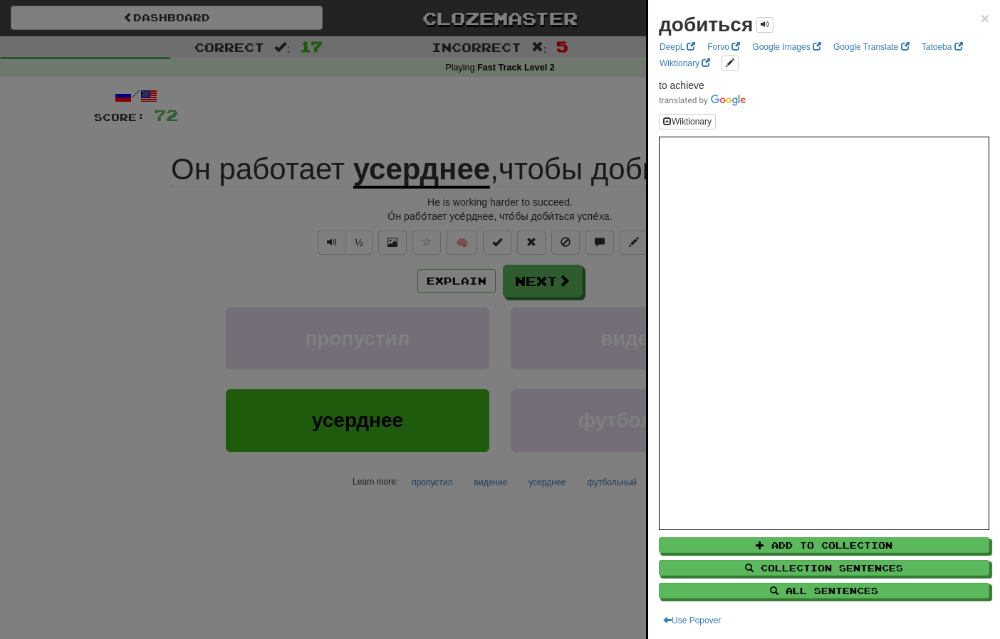
click at [614, 283] on div at bounding box center [500, 319] width 1000 height 639
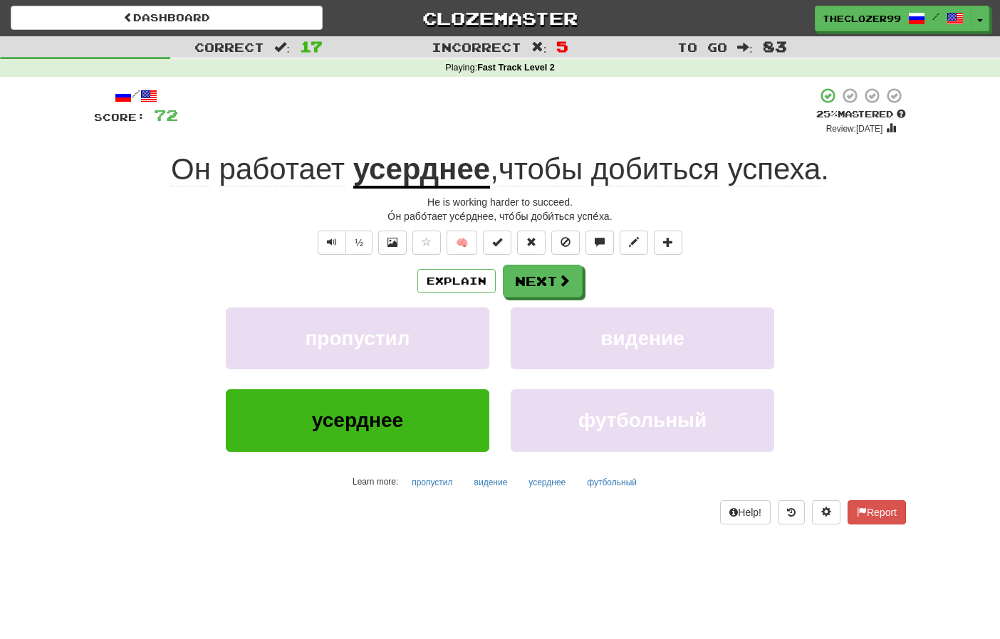
click at [183, 337] on div "пропустил видение" at bounding box center [500, 349] width 854 height 82
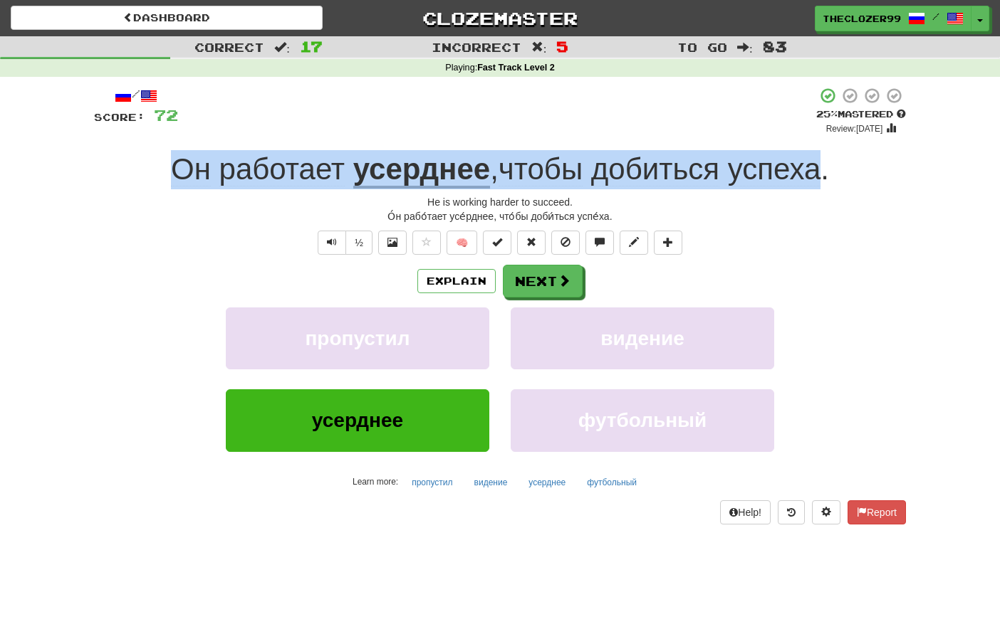
drag, startPoint x: 172, startPoint y: 165, endPoint x: 820, endPoint y: 173, distance: 648.0
click at [820, 173] on div "Он работает усерднее , чтобы добиться успеха ." at bounding box center [500, 169] width 812 height 39
copy div "Он работает усерднее , чтобы добиться успеха"
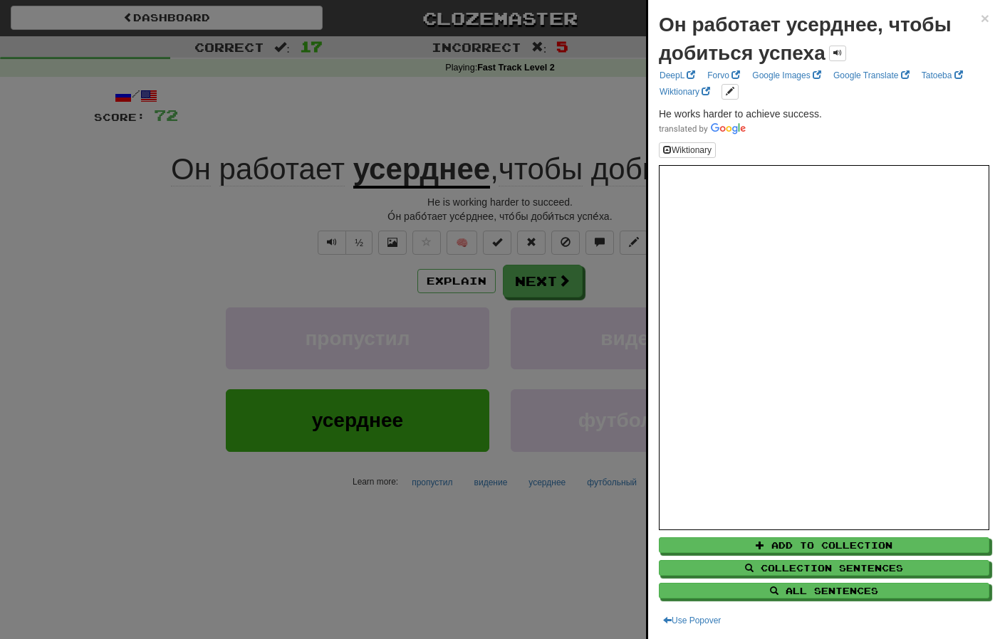
click at [114, 286] on div at bounding box center [500, 319] width 1000 height 639
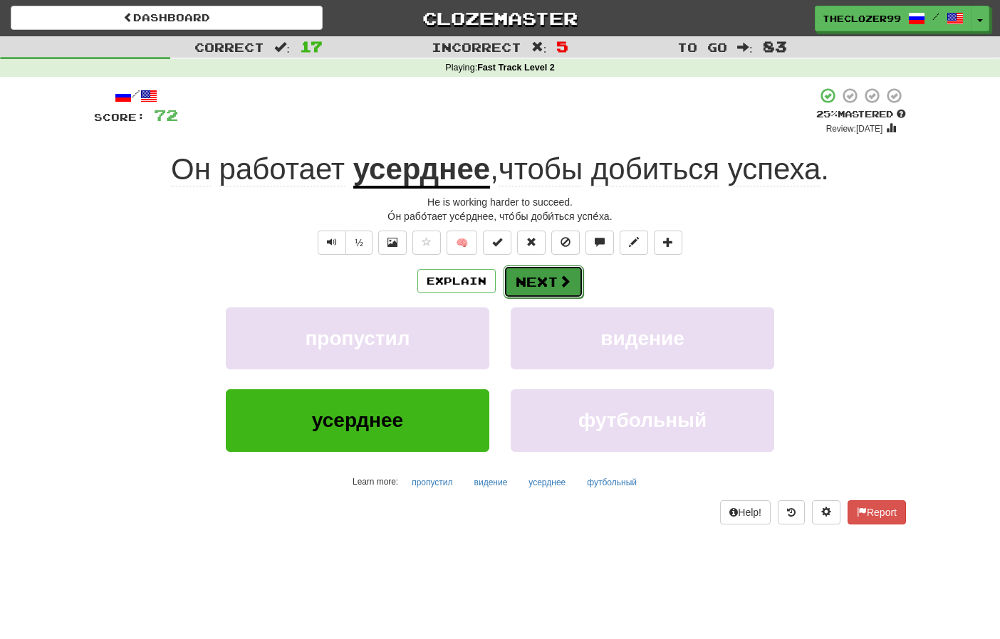
click at [526, 289] on button "Next" at bounding box center [543, 282] width 80 height 33
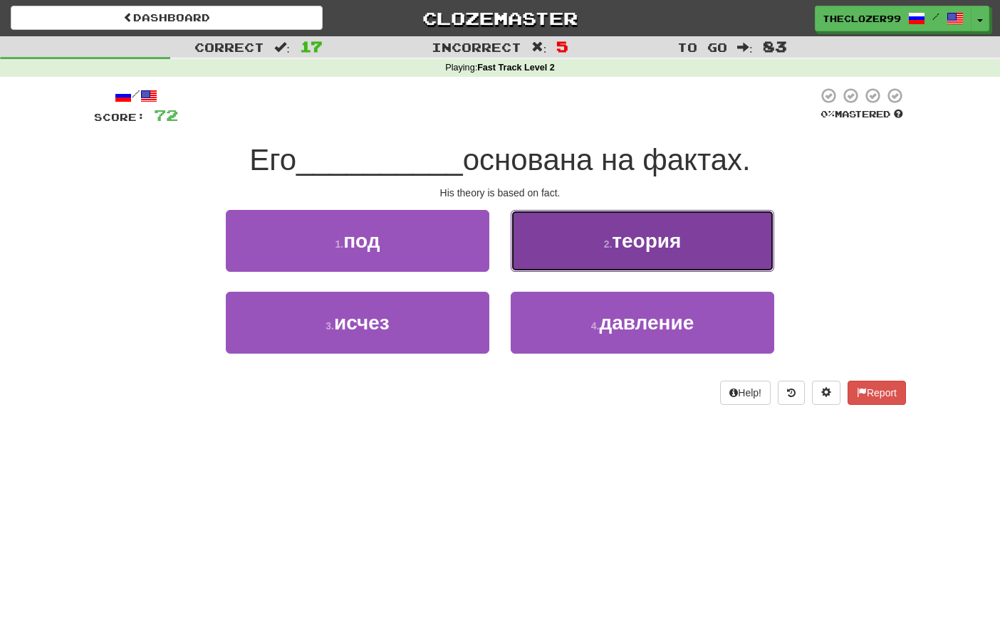
click at [574, 248] on button "2 . теория" at bounding box center [642, 241] width 263 height 62
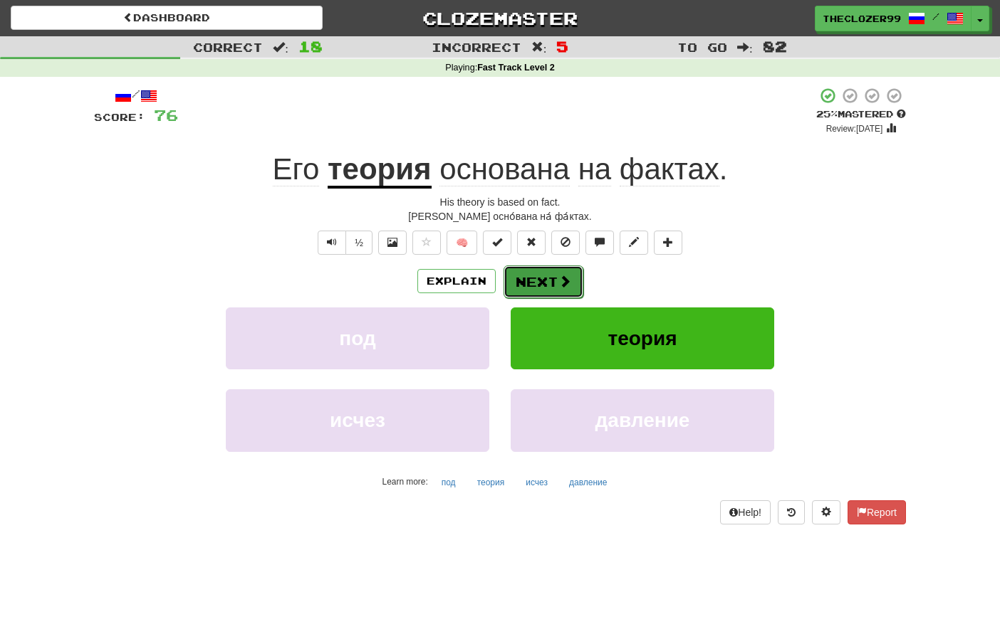
click at [560, 284] on span at bounding box center [564, 281] width 13 height 13
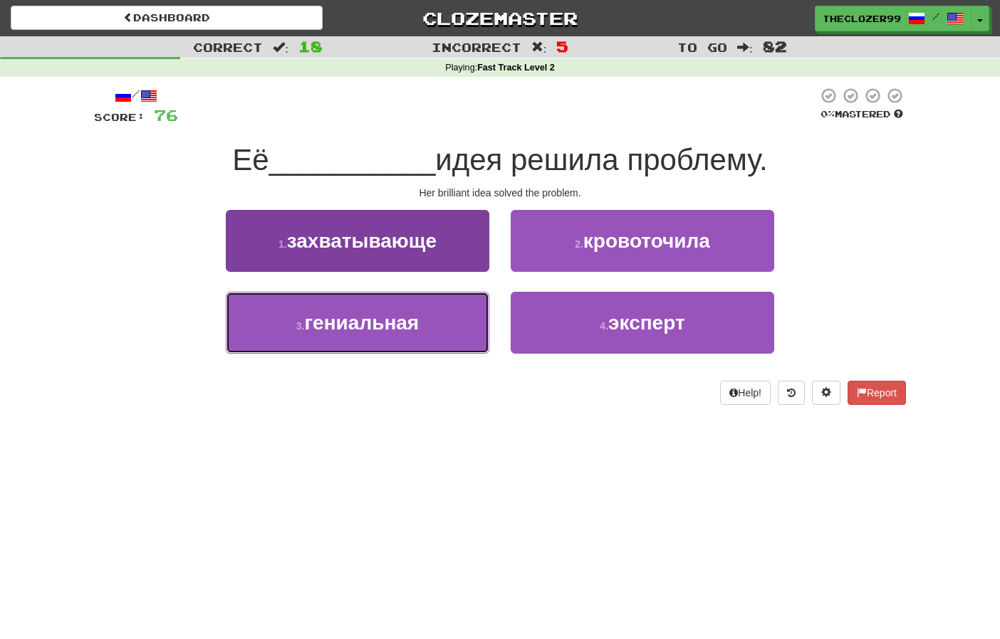
click at [406, 324] on span "гениальная" at bounding box center [361, 323] width 115 height 22
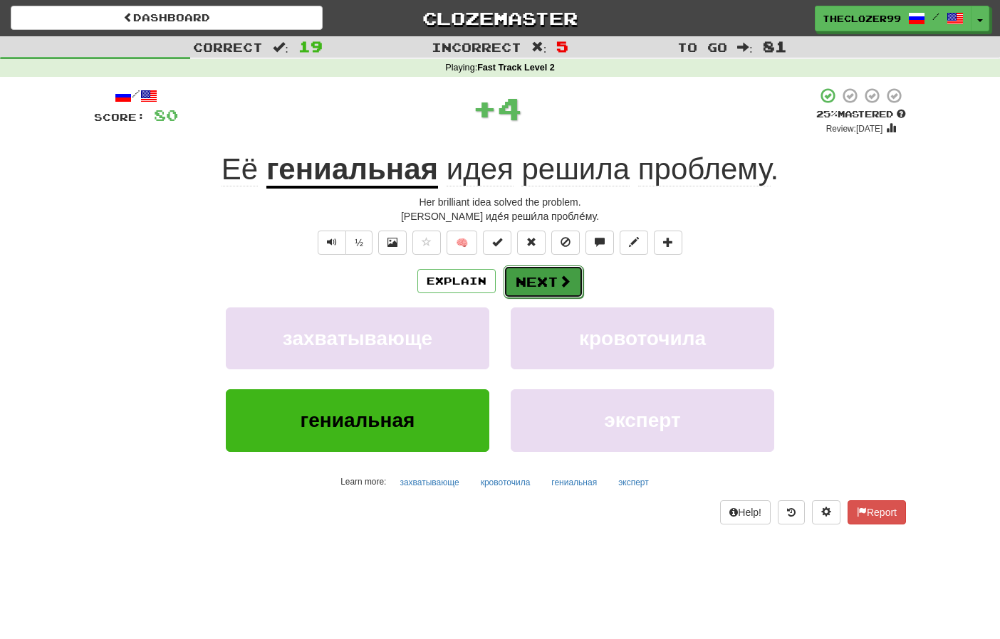
click at [522, 272] on button "Next" at bounding box center [543, 282] width 80 height 33
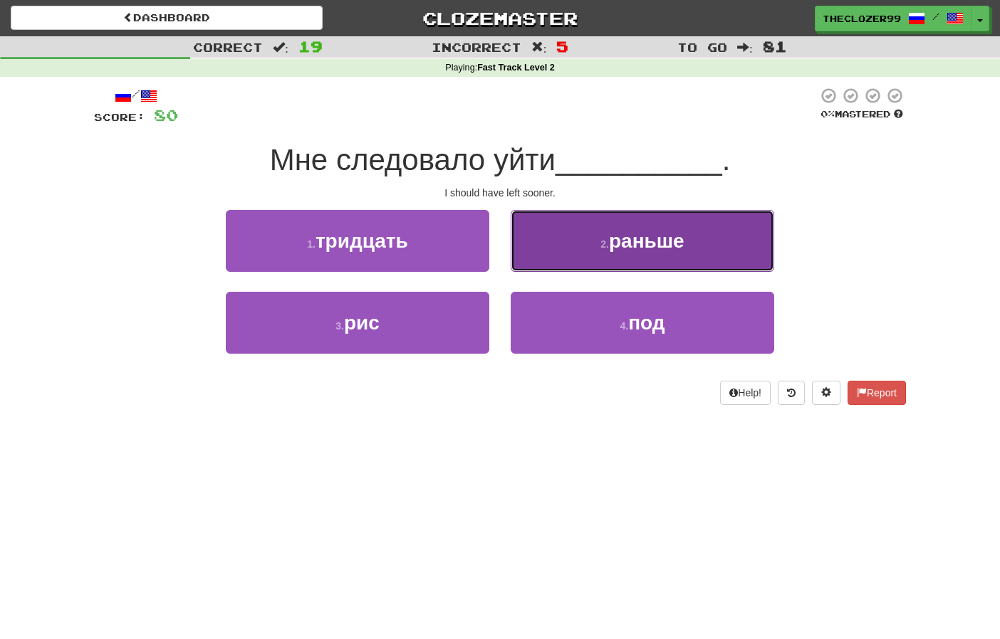
click at [572, 242] on button "2 . раньше" at bounding box center [642, 241] width 263 height 62
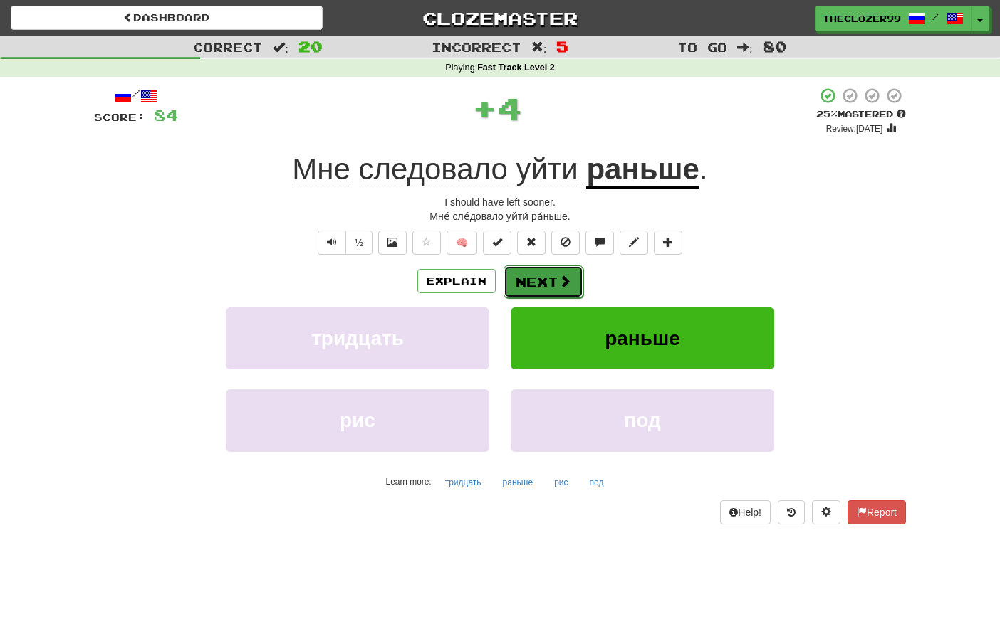
click at [551, 281] on button "Next" at bounding box center [543, 282] width 80 height 33
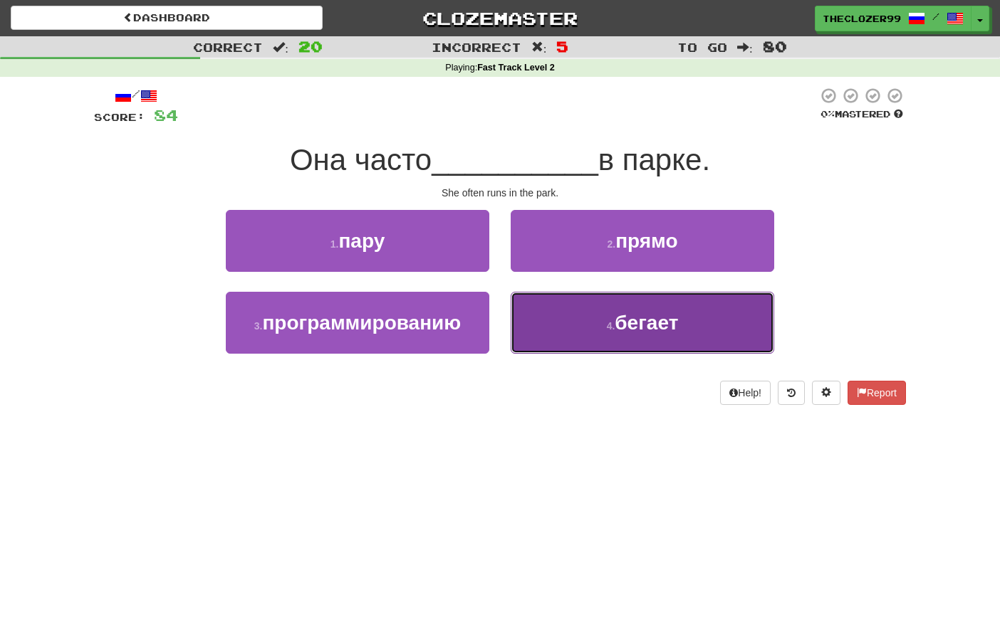
click at [564, 318] on button "4 . бегает" at bounding box center [642, 323] width 263 height 62
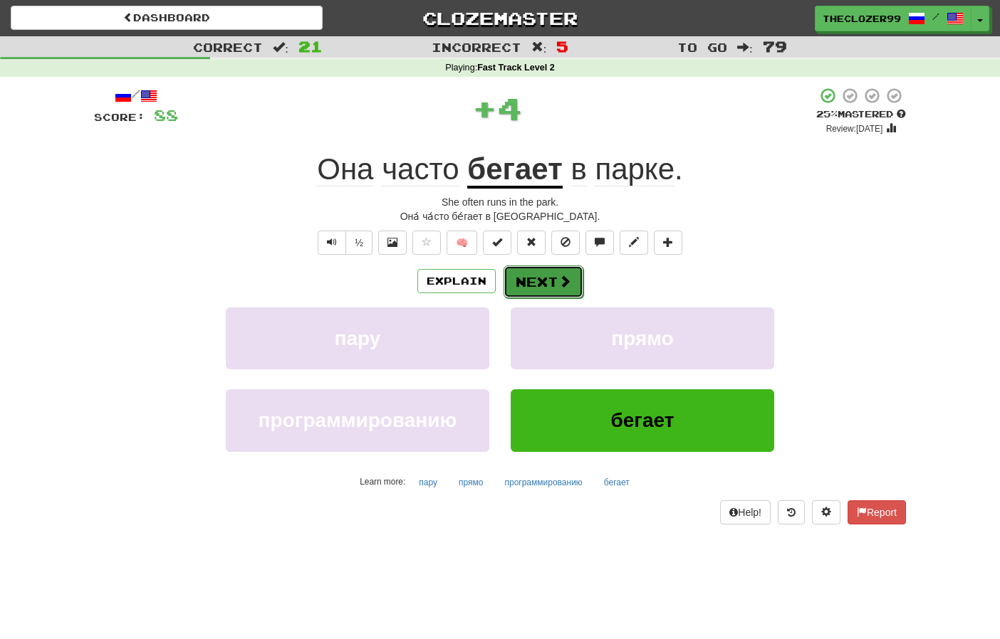
click at [545, 273] on button "Next" at bounding box center [543, 282] width 80 height 33
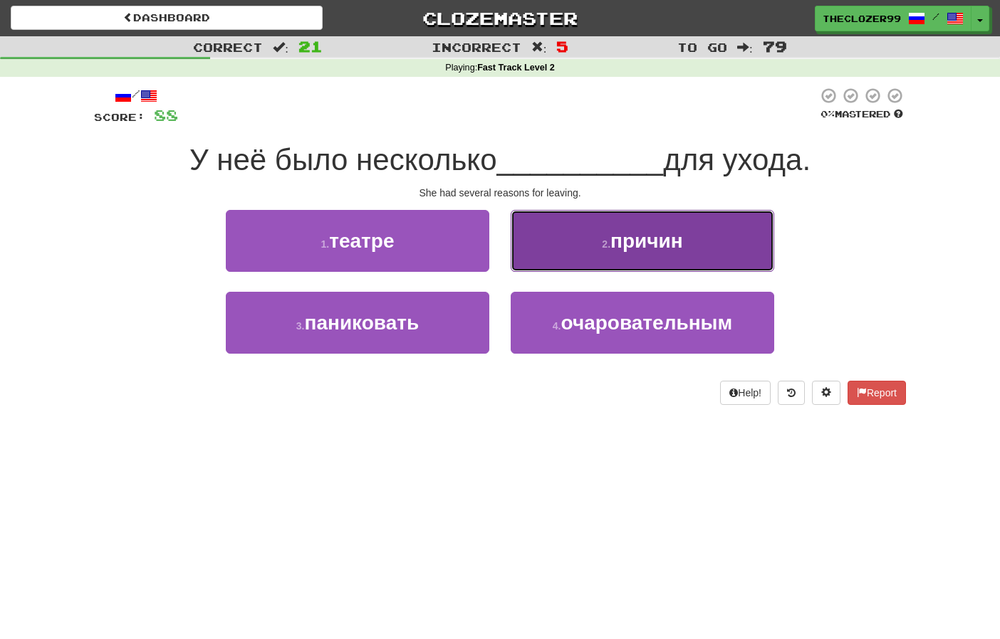
click at [551, 261] on button "2 . причин" at bounding box center [642, 241] width 263 height 62
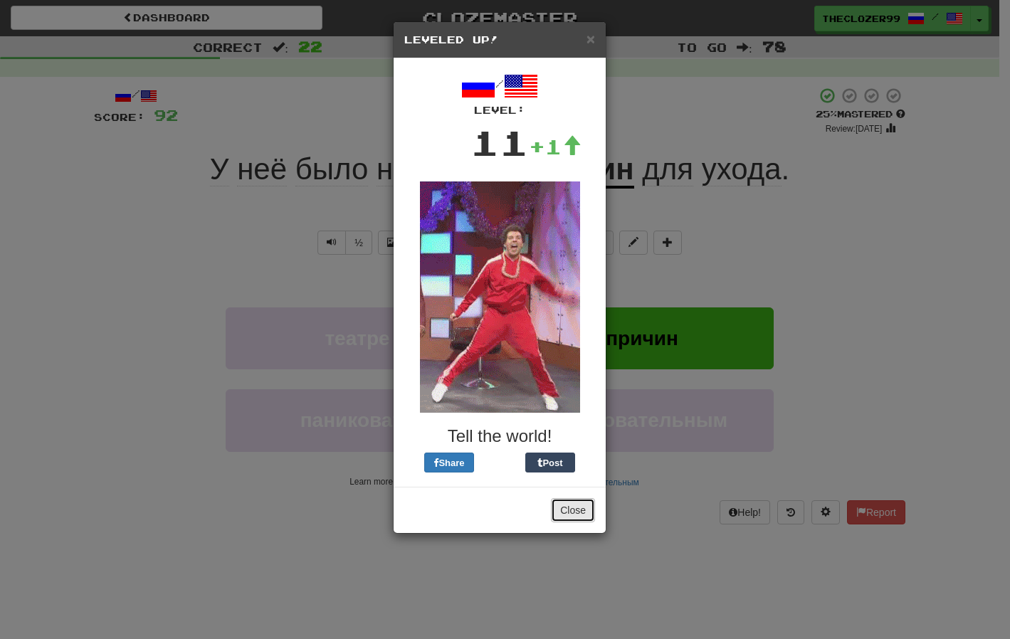
click at [571, 500] on button "Close" at bounding box center [573, 510] width 44 height 24
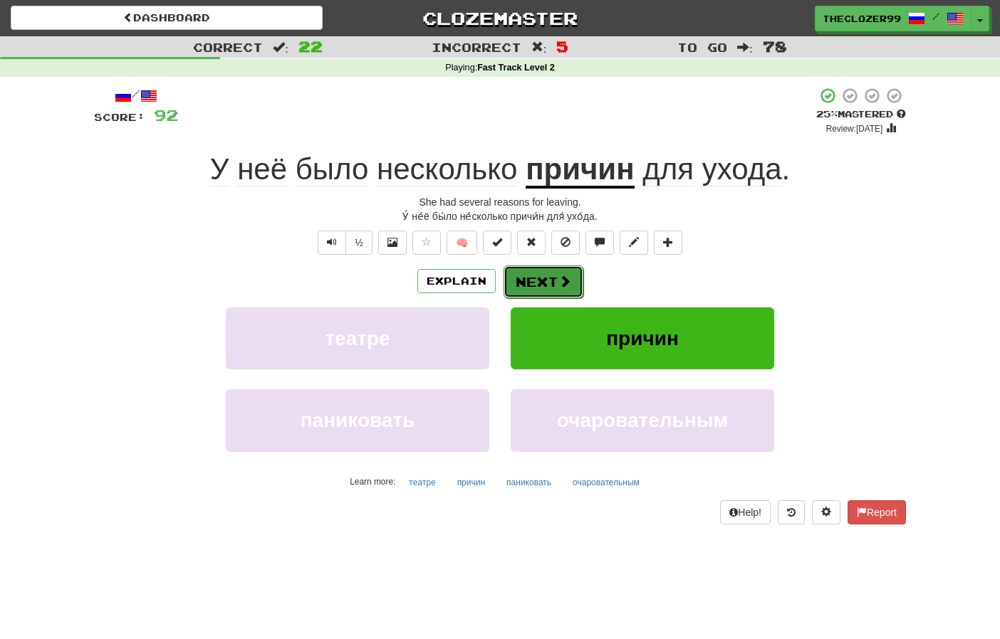
click at [543, 285] on button "Next" at bounding box center [543, 282] width 80 height 33
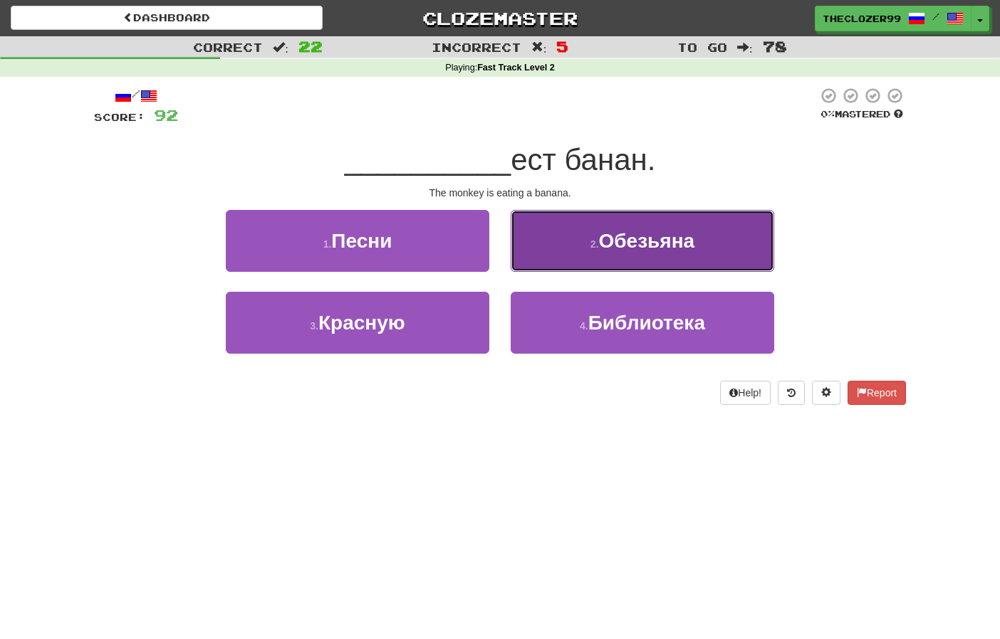
click at [584, 262] on button "2 . Обезьяна" at bounding box center [642, 241] width 263 height 62
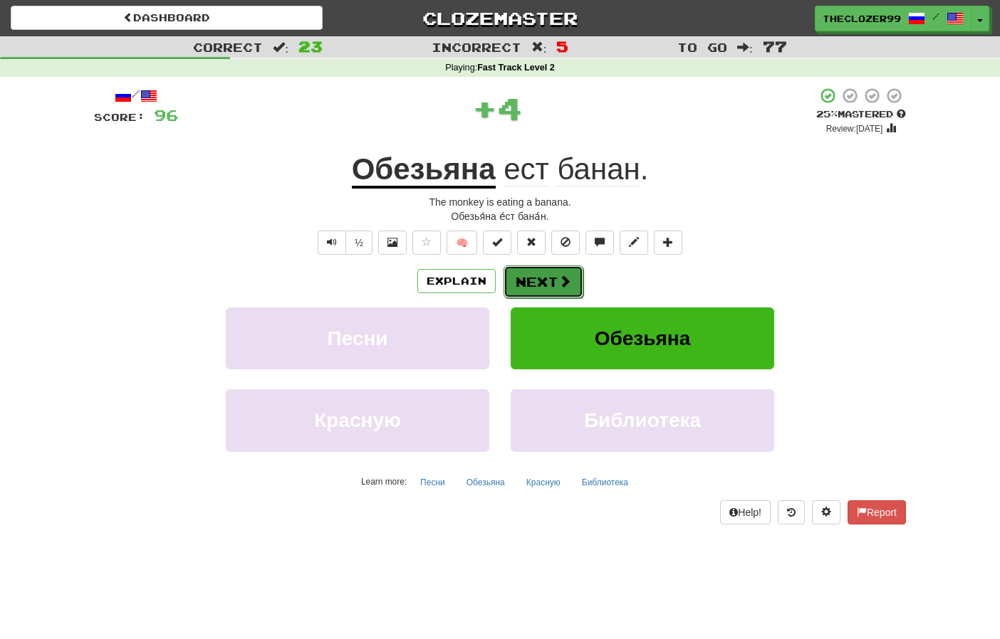
click at [555, 288] on button "Next" at bounding box center [543, 282] width 80 height 33
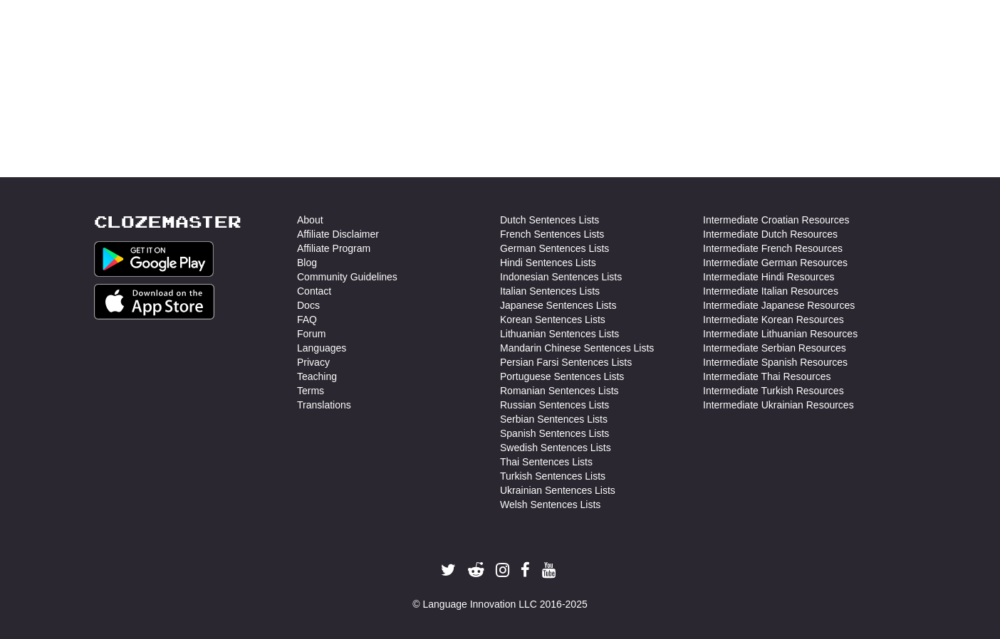
scroll to position [506, 0]
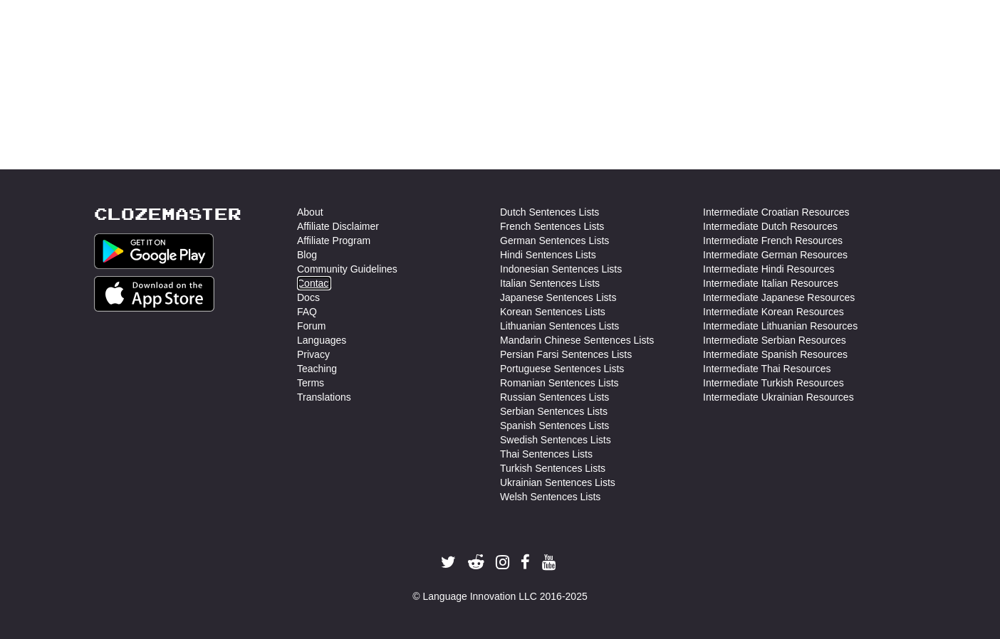
click at [318, 283] on link "Contact" at bounding box center [314, 283] width 34 height 14
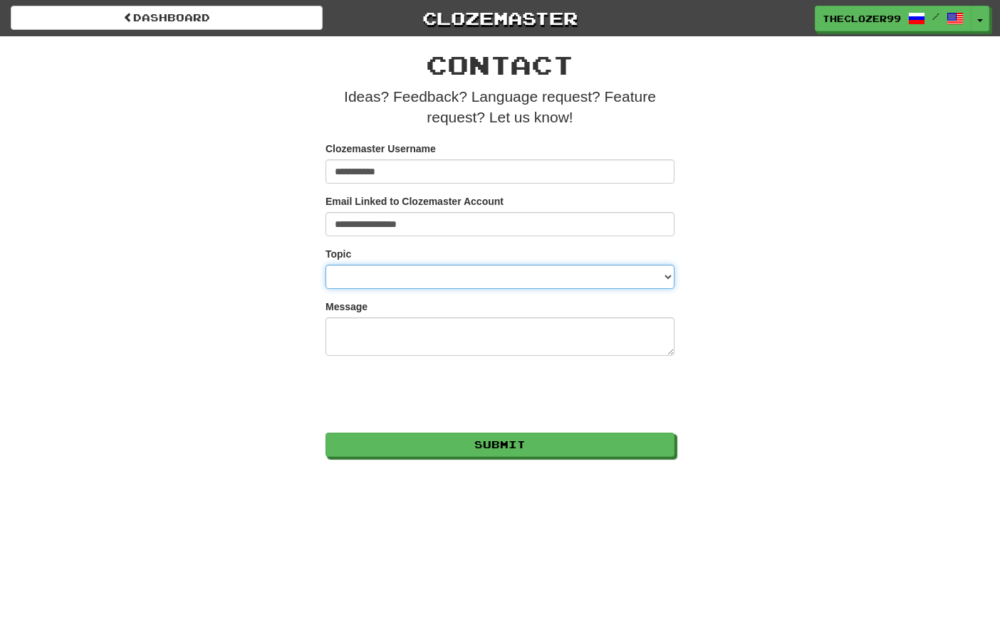
click at [401, 271] on select "**********" at bounding box center [499, 277] width 349 height 24
select select "**********"
click at [325, 265] on select "**********" at bounding box center [499, 277] width 349 height 24
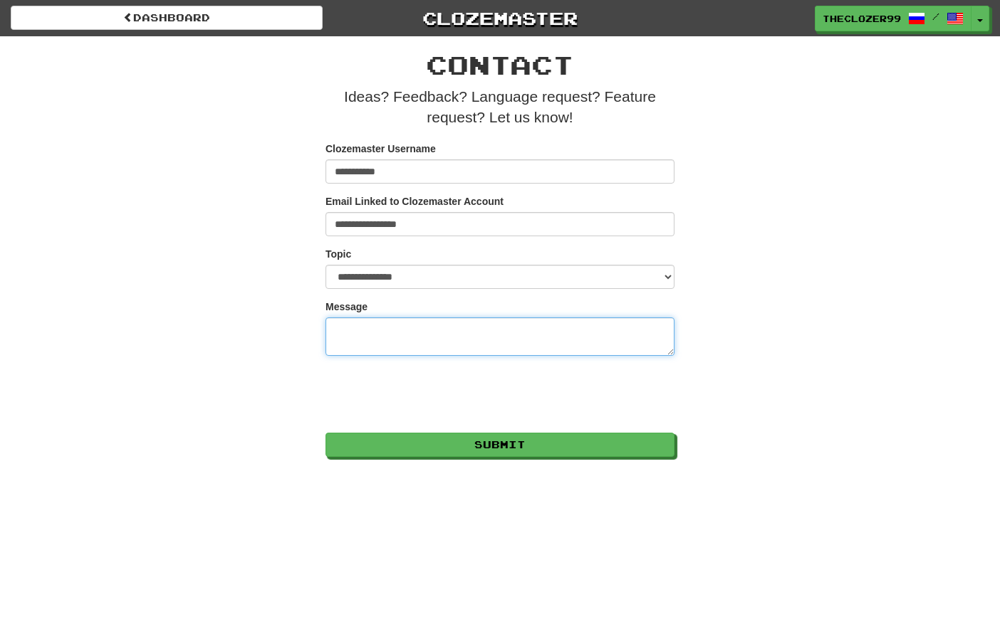
click at [380, 338] on textarea "Message" at bounding box center [499, 337] width 349 height 38
type textarea "*"
type textarea "**********"
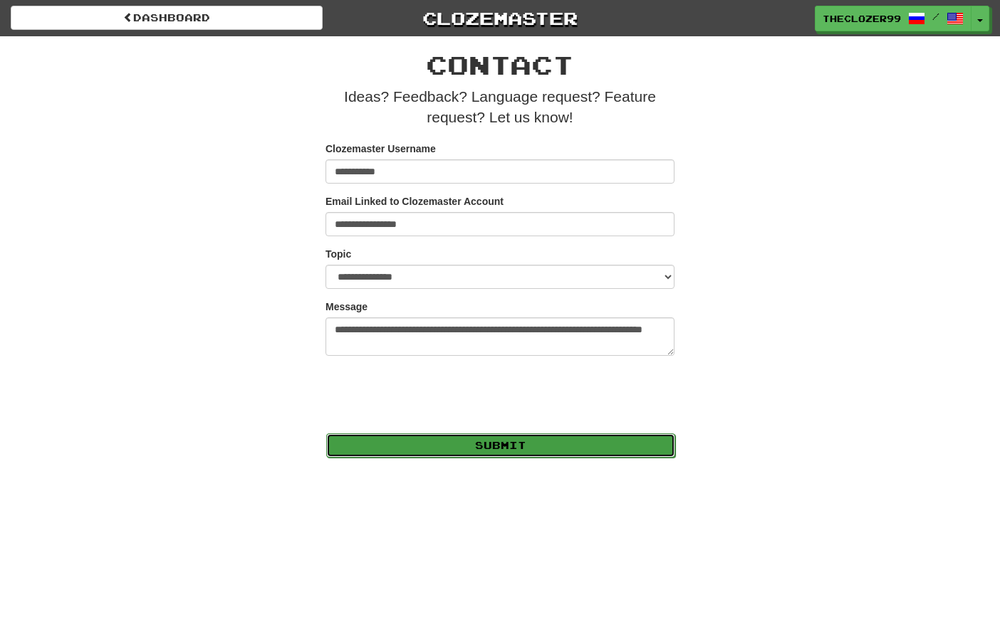
click at [491, 442] on button "Submit" at bounding box center [500, 446] width 349 height 24
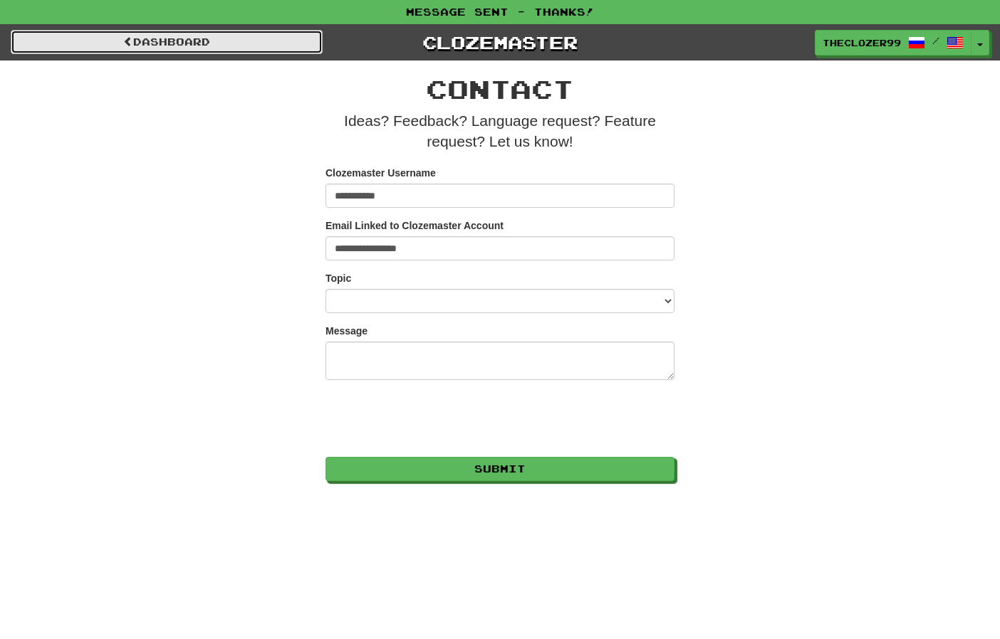
click at [196, 47] on link "Dashboard" at bounding box center [167, 42] width 312 height 24
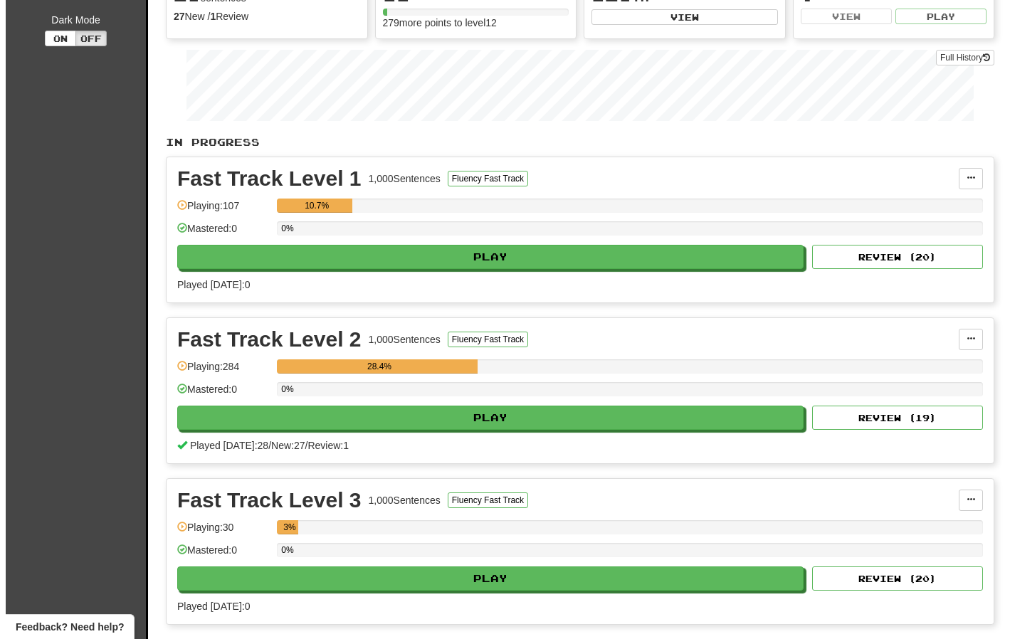
scroll to position [142, 0]
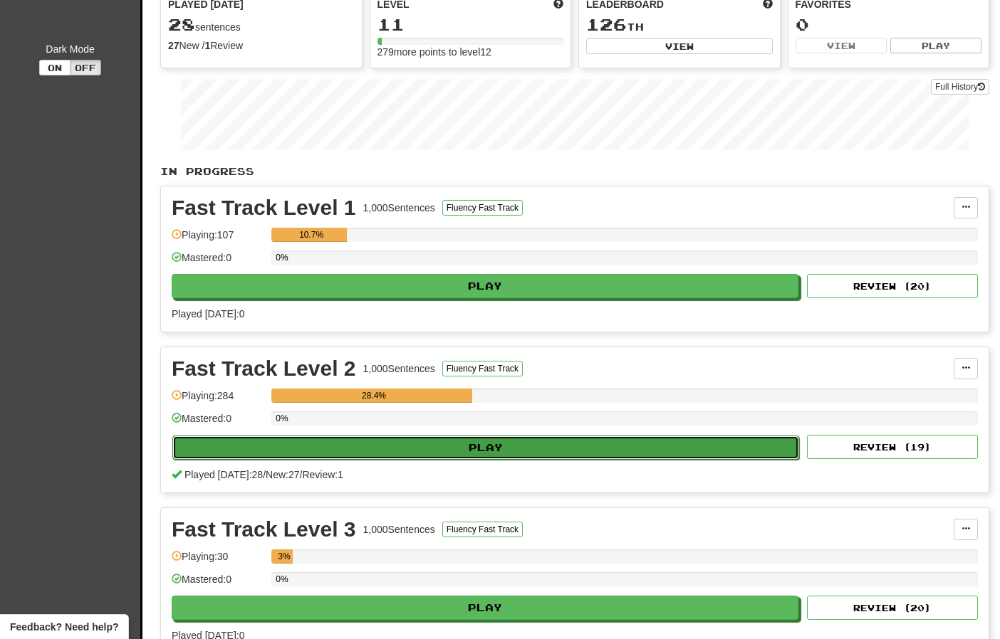
click at [506, 454] on button "Play" at bounding box center [485, 448] width 627 height 24
select select "***"
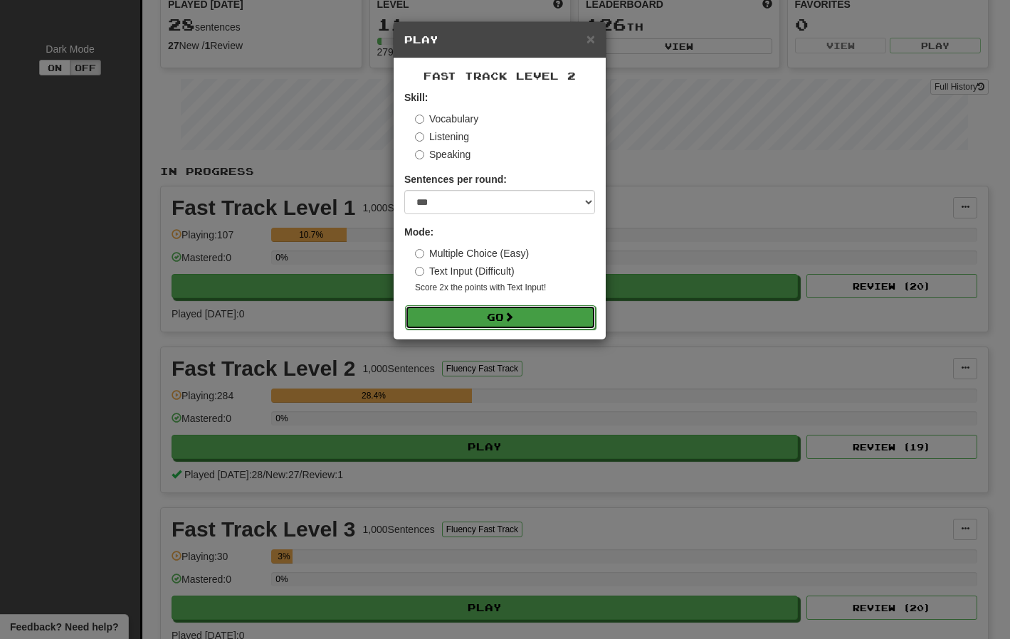
click at [509, 315] on span at bounding box center [509, 317] width 10 height 10
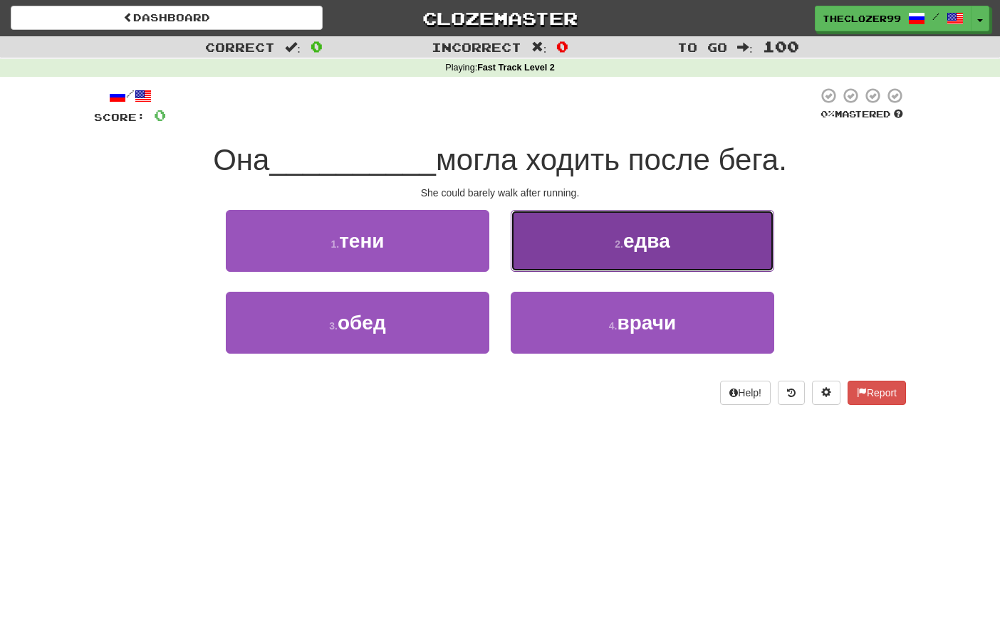
click at [558, 265] on button "2 . едва" at bounding box center [642, 241] width 263 height 62
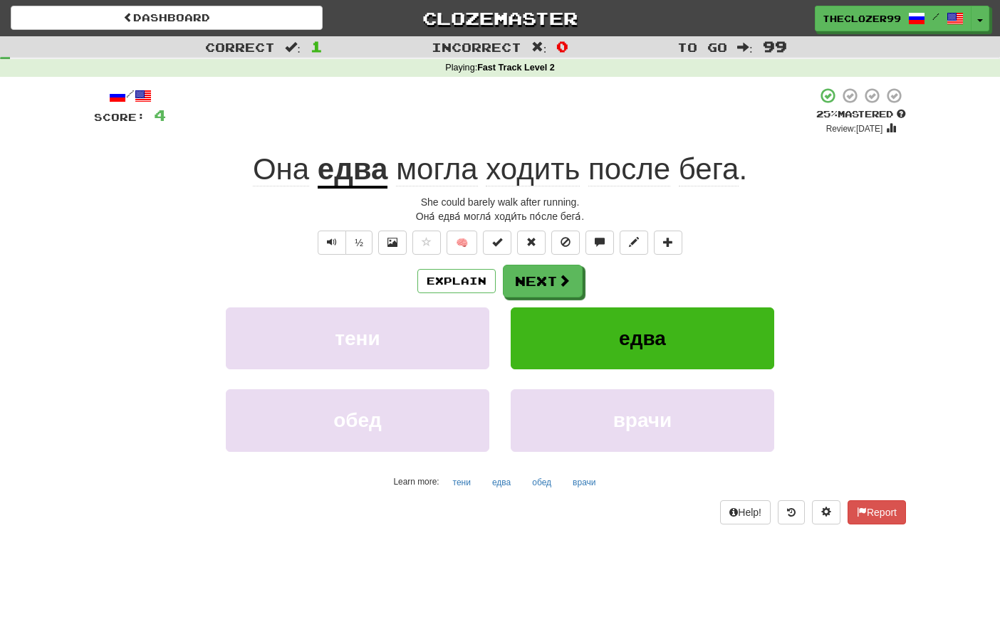
click at [368, 177] on u "едва" at bounding box center [353, 170] width 70 height 36
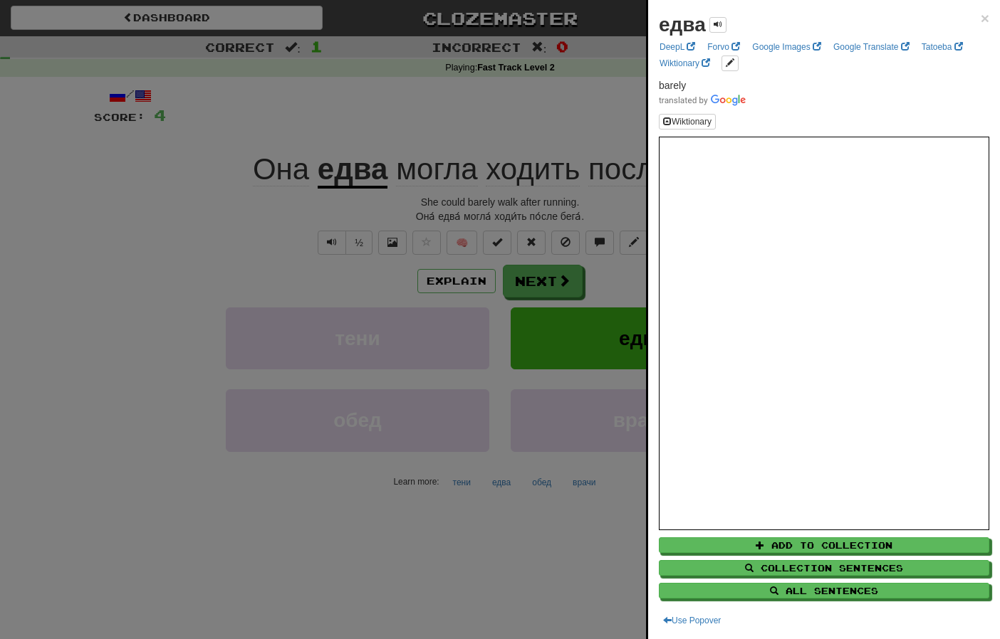
click at [189, 245] on div at bounding box center [500, 319] width 1000 height 639
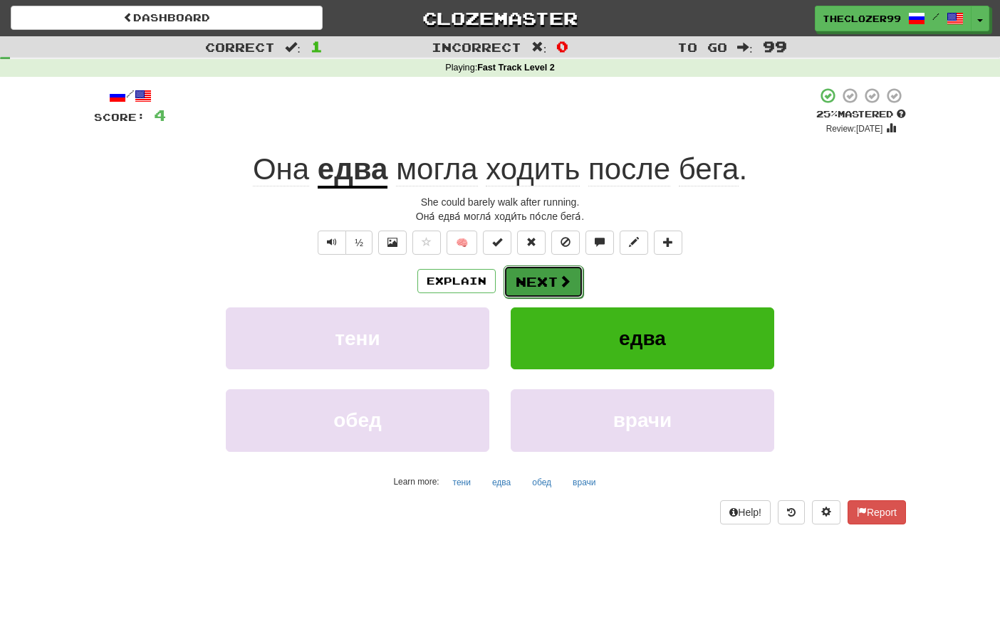
click at [548, 285] on button "Next" at bounding box center [543, 282] width 80 height 33
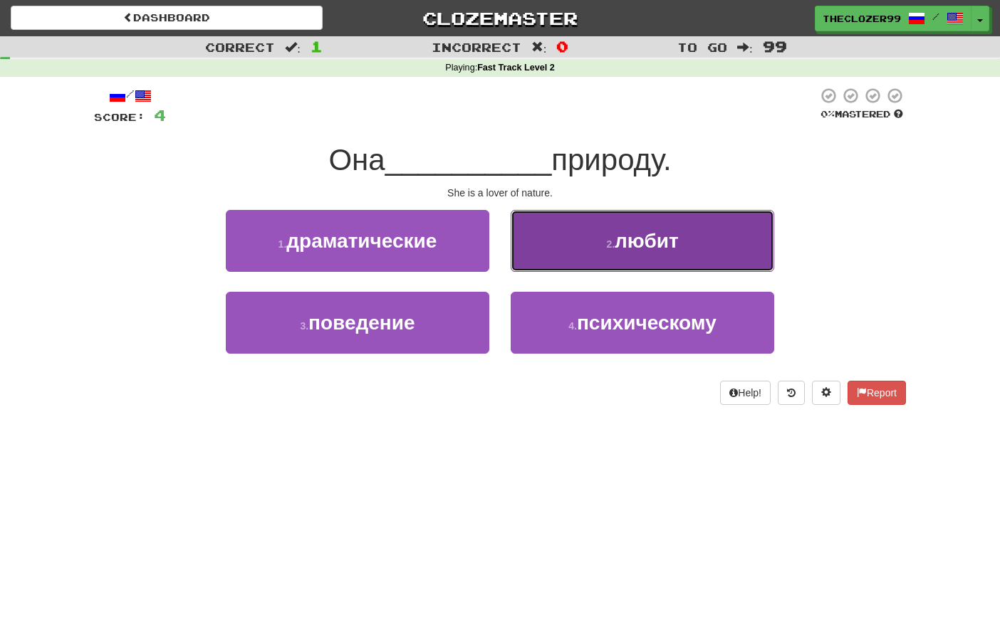
click at [585, 256] on button "2 . любит" at bounding box center [642, 241] width 263 height 62
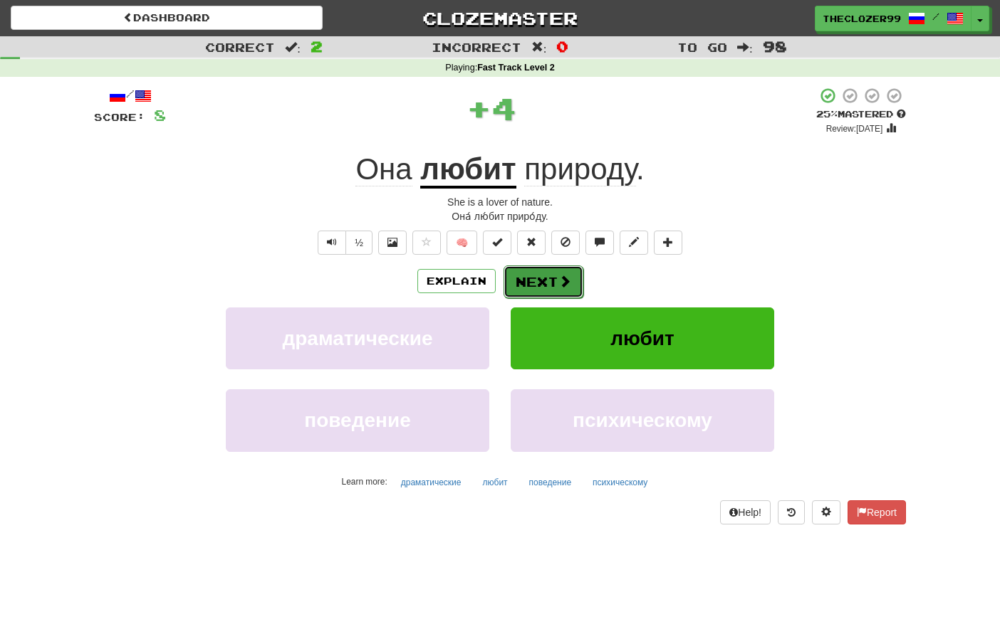
click at [558, 290] on button "Next" at bounding box center [543, 282] width 80 height 33
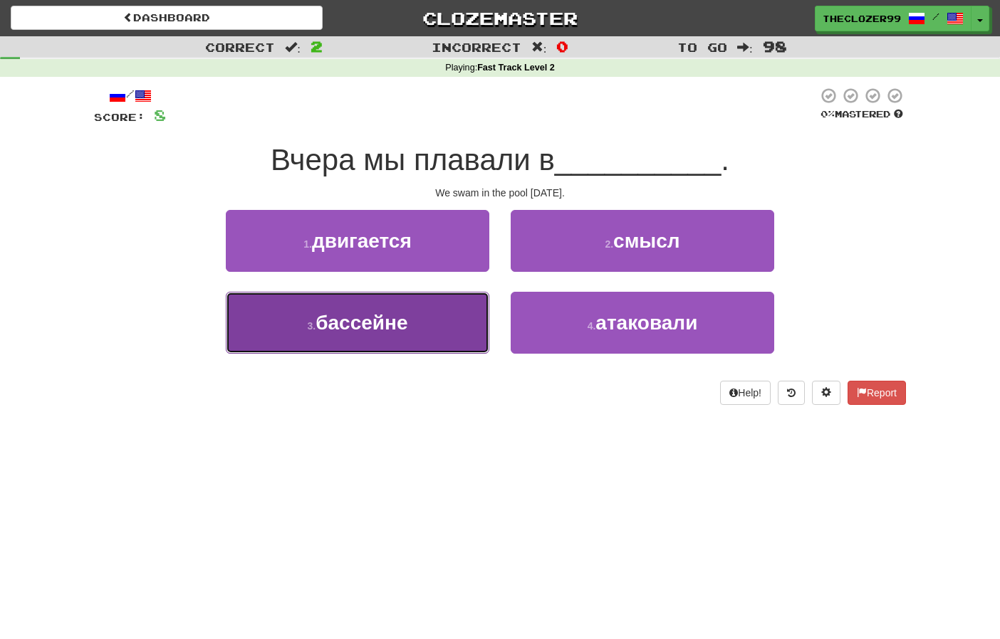
click at [458, 322] on button "3 . бассейне" at bounding box center [357, 323] width 263 height 62
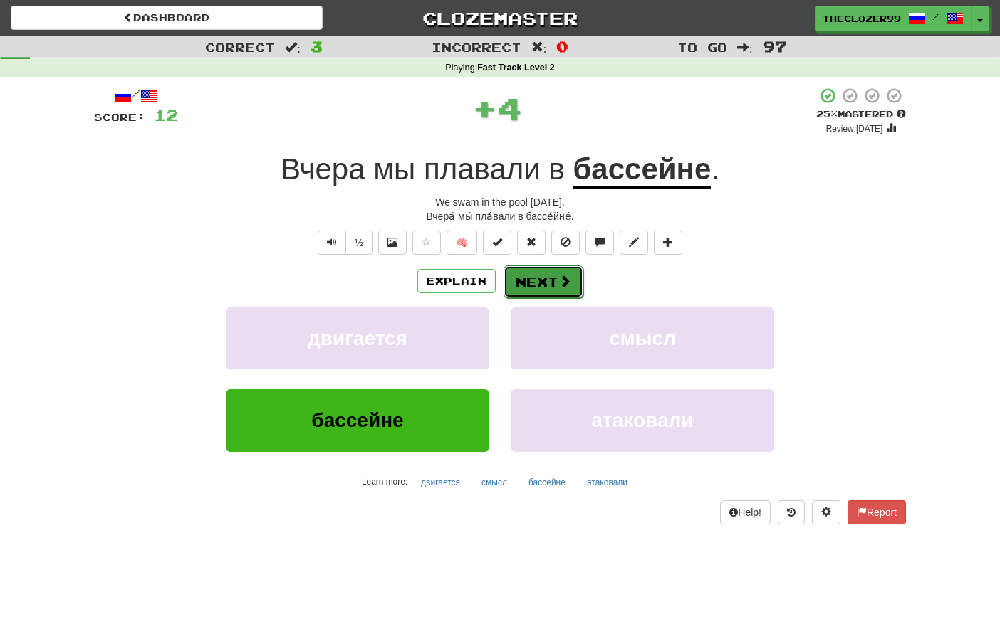
click at [542, 283] on button "Next" at bounding box center [543, 282] width 80 height 33
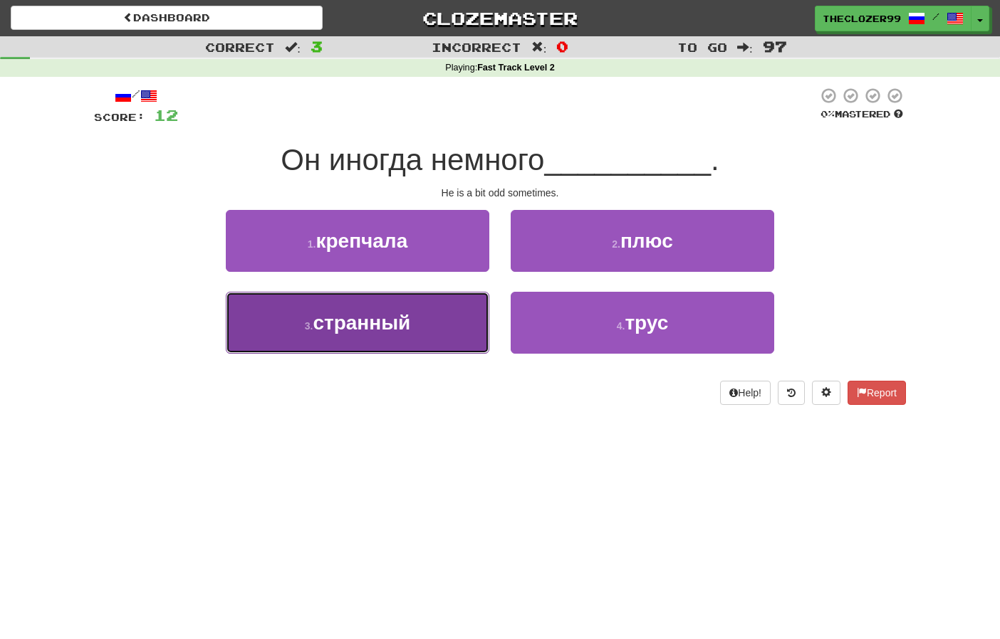
click at [464, 321] on button "3 . странный" at bounding box center [357, 323] width 263 height 62
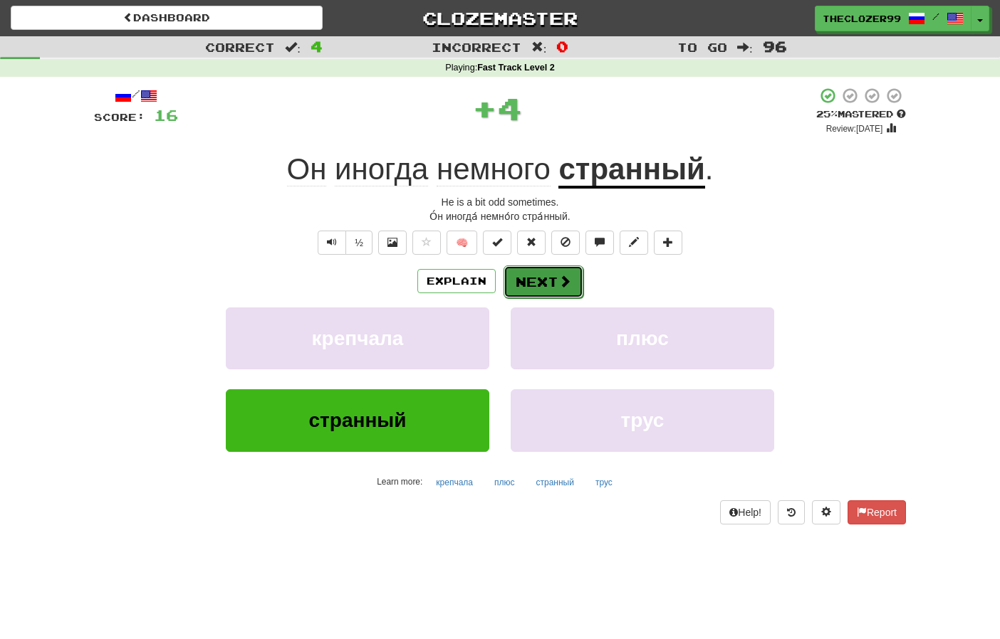
click at [539, 285] on button "Next" at bounding box center [543, 282] width 80 height 33
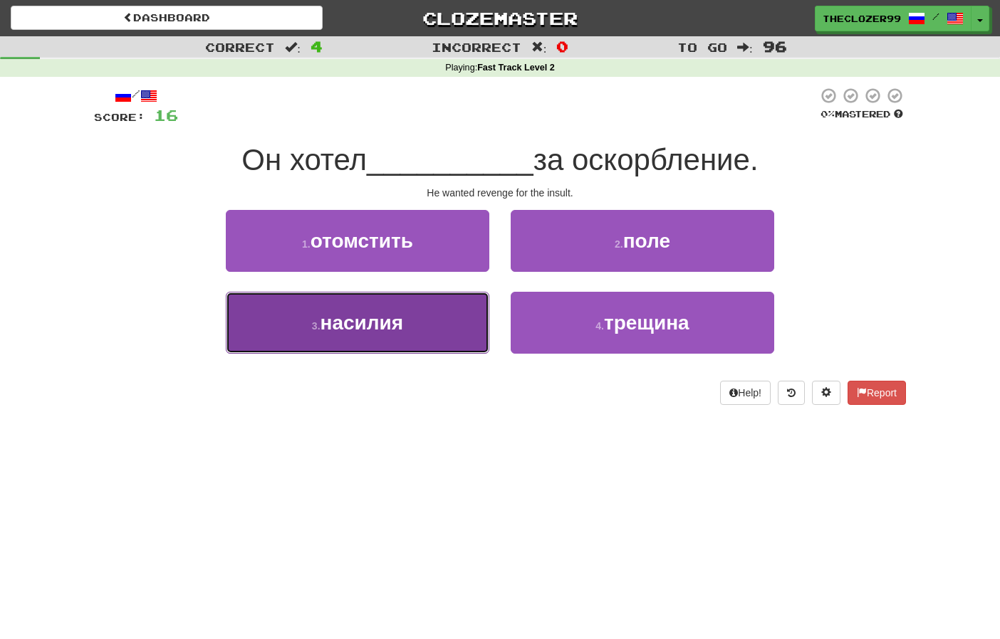
click at [452, 333] on button "3 . насилия" at bounding box center [357, 323] width 263 height 62
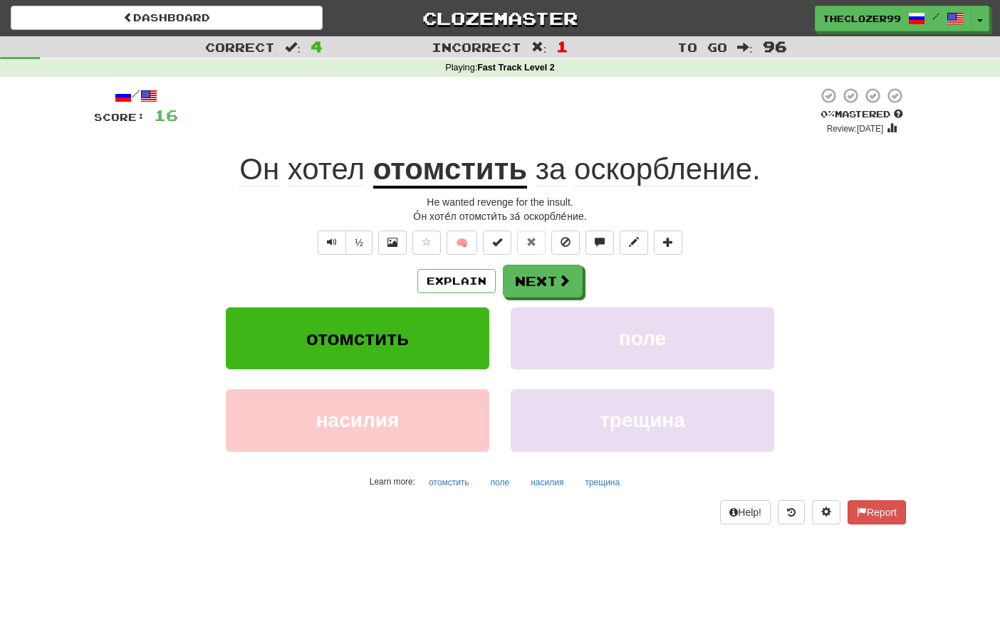
click at [448, 176] on u "отомстить" at bounding box center [450, 170] width 154 height 36
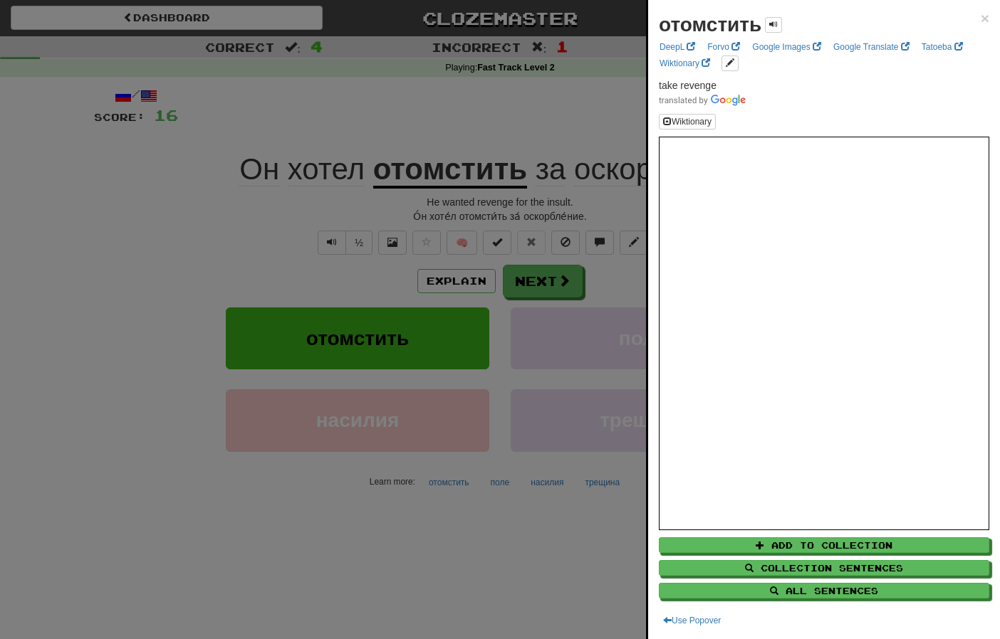
click at [221, 227] on div at bounding box center [500, 319] width 1000 height 639
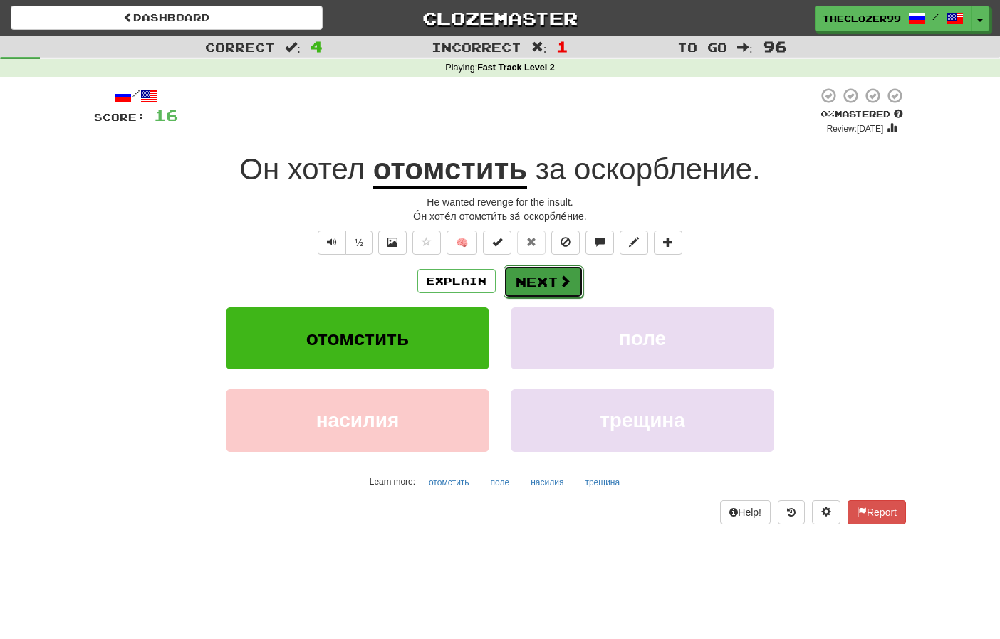
click at [513, 270] on button "Next" at bounding box center [543, 282] width 80 height 33
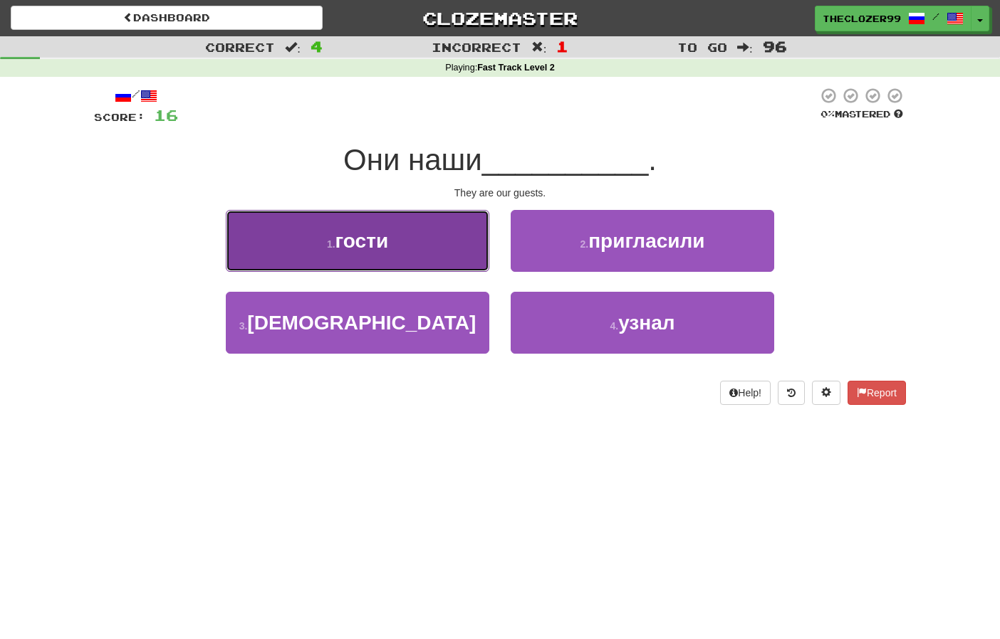
click at [471, 256] on button "1 . гости" at bounding box center [357, 241] width 263 height 62
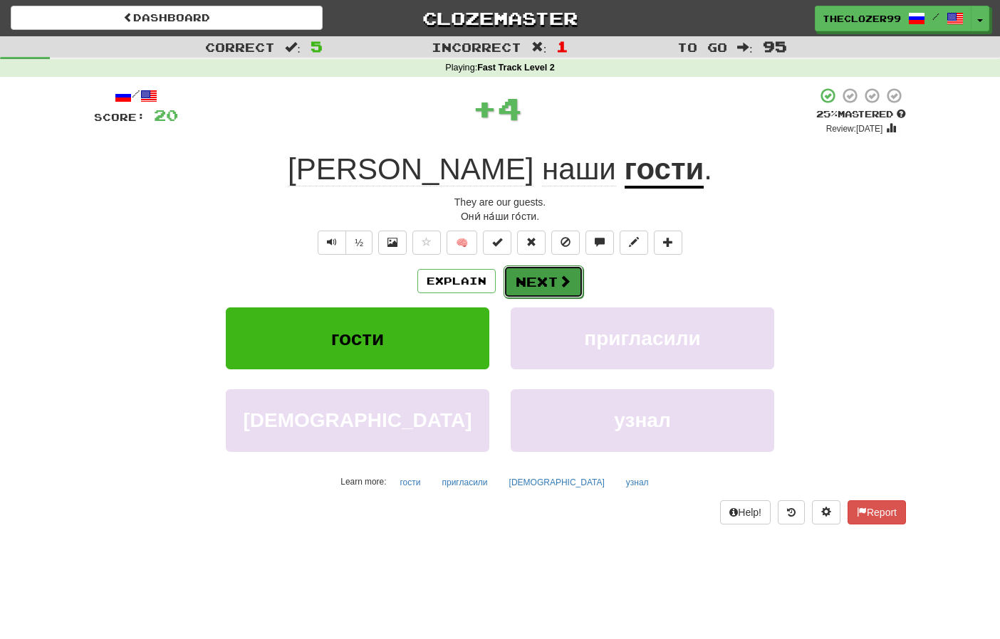
click at [542, 281] on button "Next" at bounding box center [543, 282] width 80 height 33
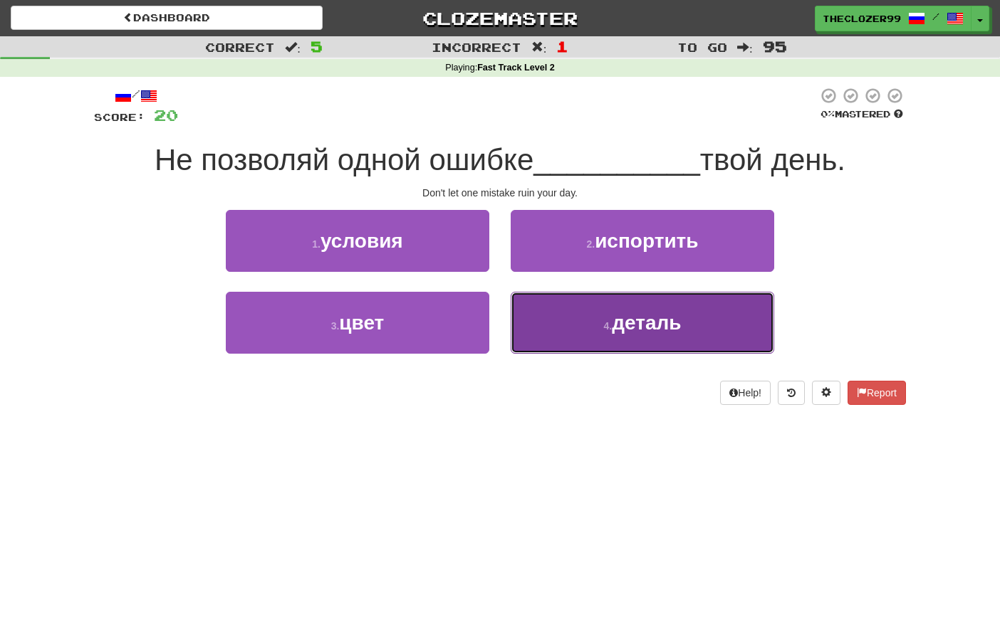
click at [548, 303] on button "4 . деталь" at bounding box center [642, 323] width 263 height 62
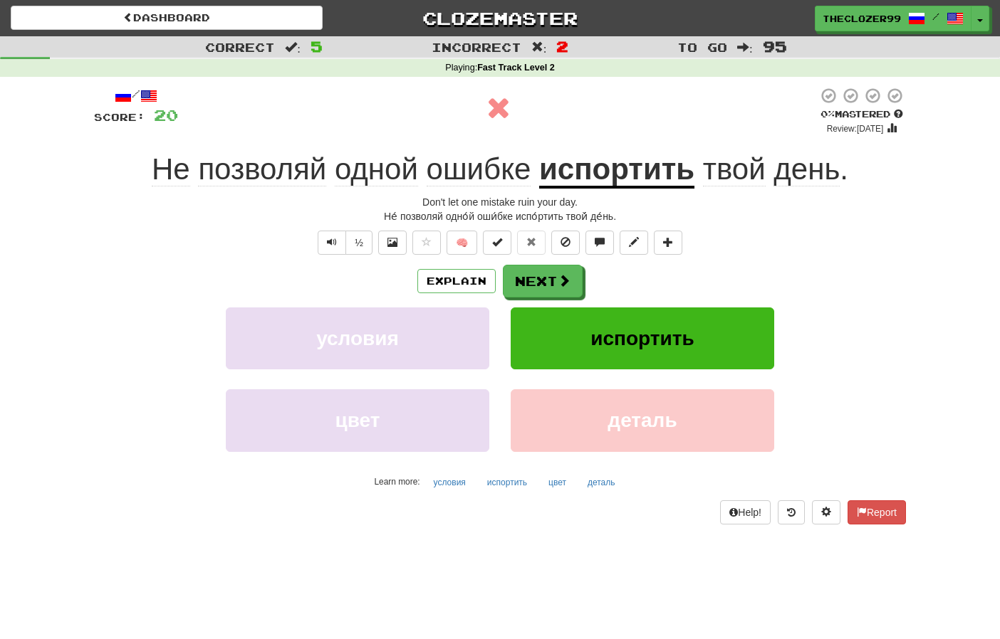
click at [595, 180] on u "испортить" at bounding box center [616, 170] width 155 height 36
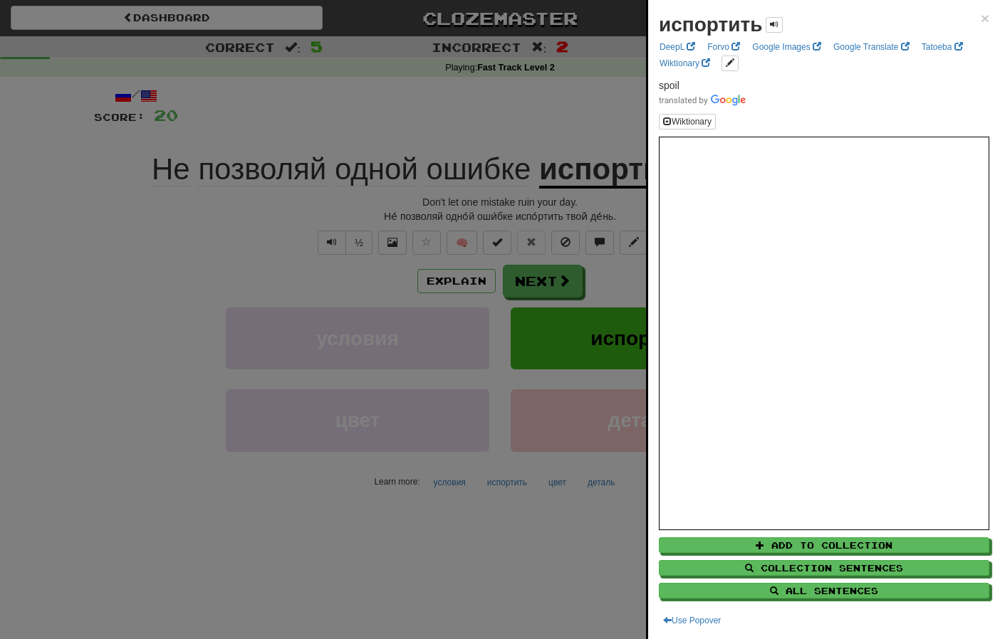
click at [157, 266] on div at bounding box center [500, 319] width 1000 height 639
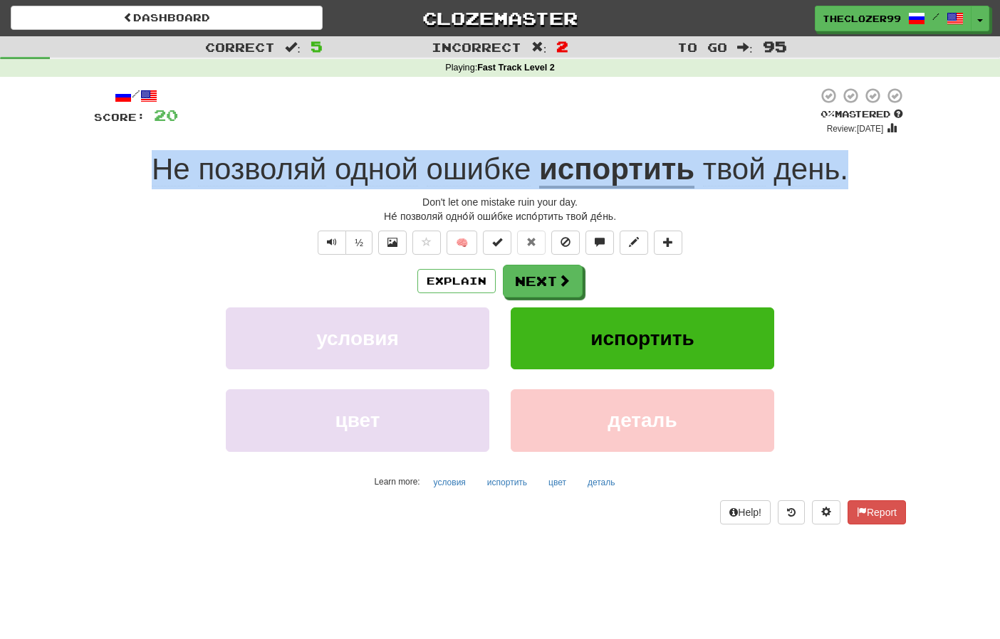
drag, startPoint x: 152, startPoint y: 168, endPoint x: 851, endPoint y: 171, distance: 698.6
click at [851, 171] on div "Не позволяй одной ошибке испортить твой день ." at bounding box center [500, 169] width 812 height 39
copy div "Не позволяй одной ошибке испортить твой день ."
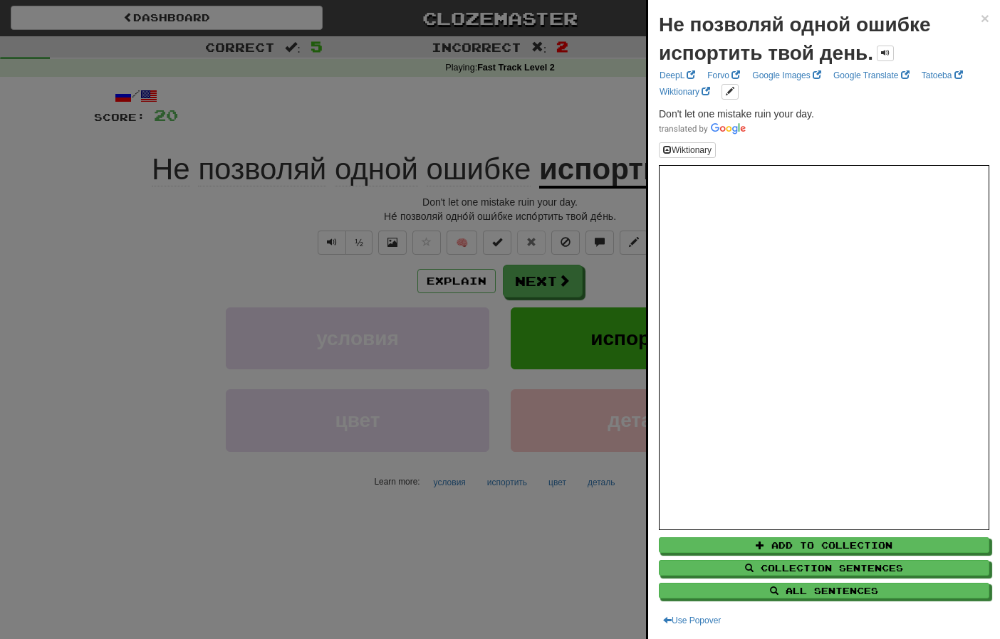
click at [130, 279] on div at bounding box center [500, 319] width 1000 height 639
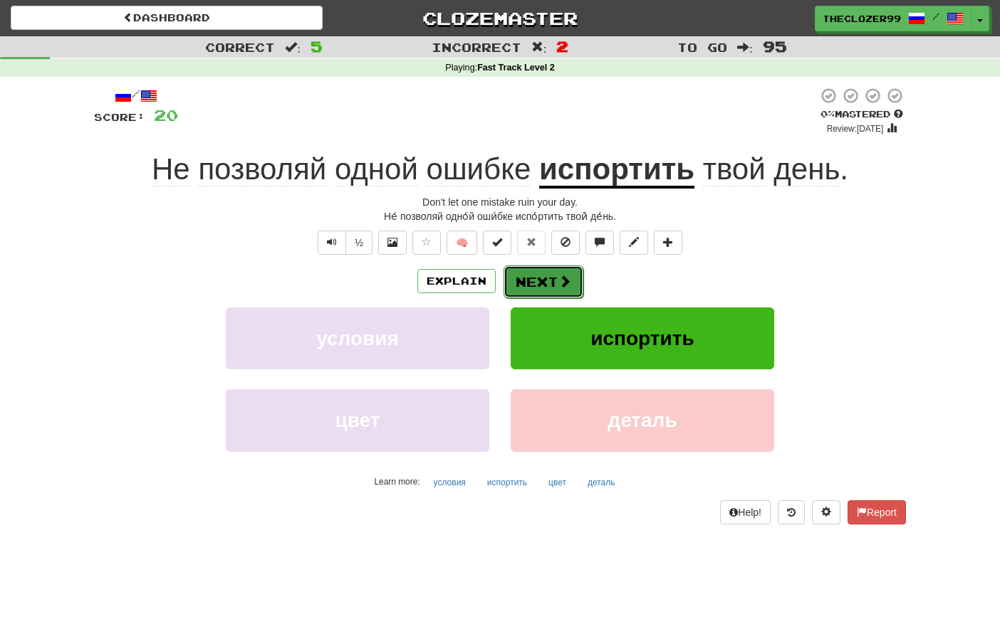
click at [559, 281] on span at bounding box center [564, 281] width 13 height 13
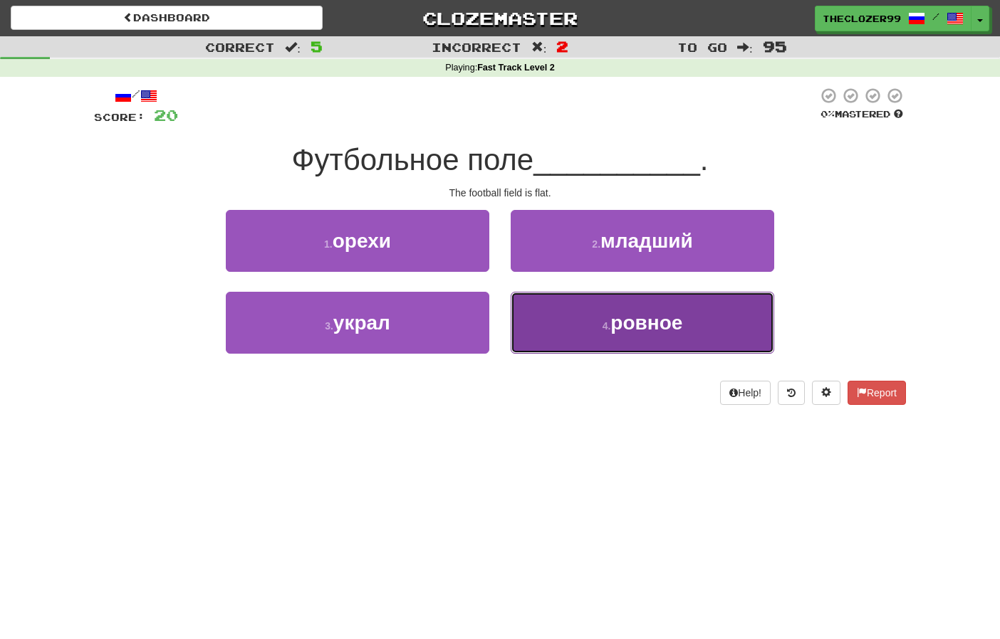
click at [559, 331] on button "4 . ровное" at bounding box center [642, 323] width 263 height 62
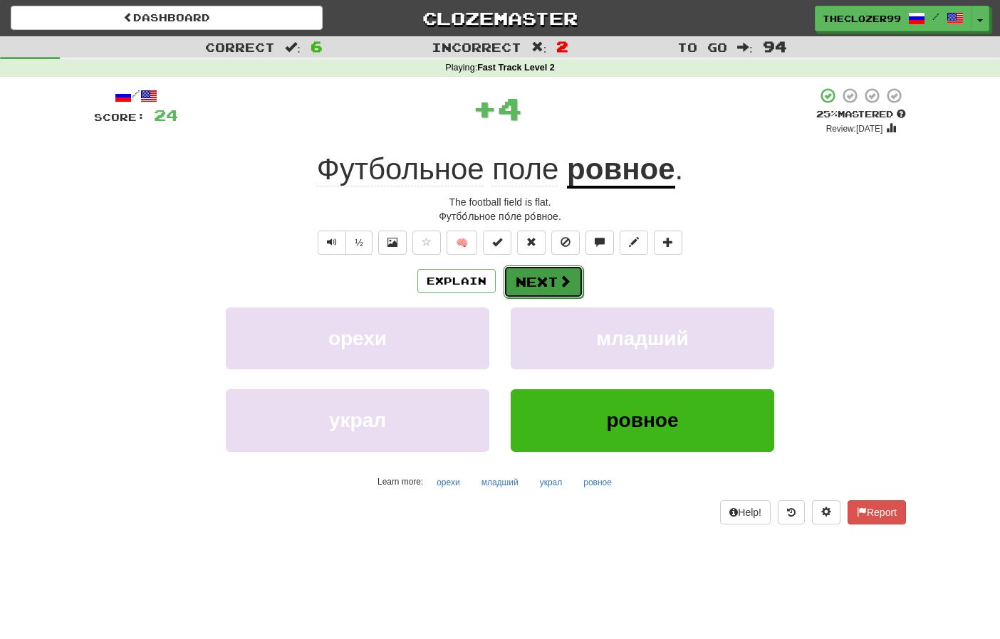
click at [539, 285] on button "Next" at bounding box center [543, 282] width 80 height 33
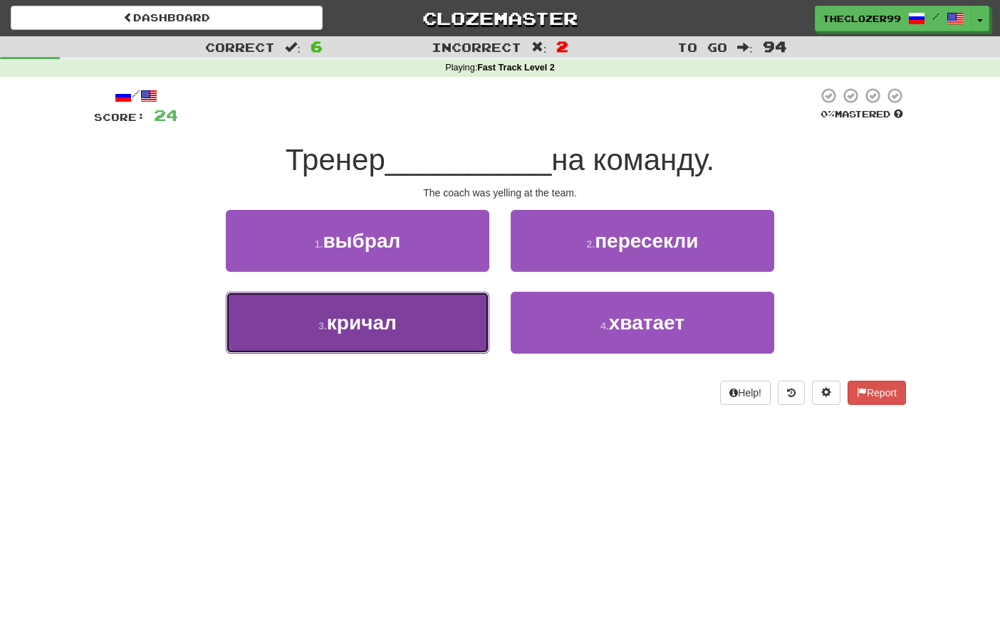
click at [434, 331] on button "3 . кричал" at bounding box center [357, 323] width 263 height 62
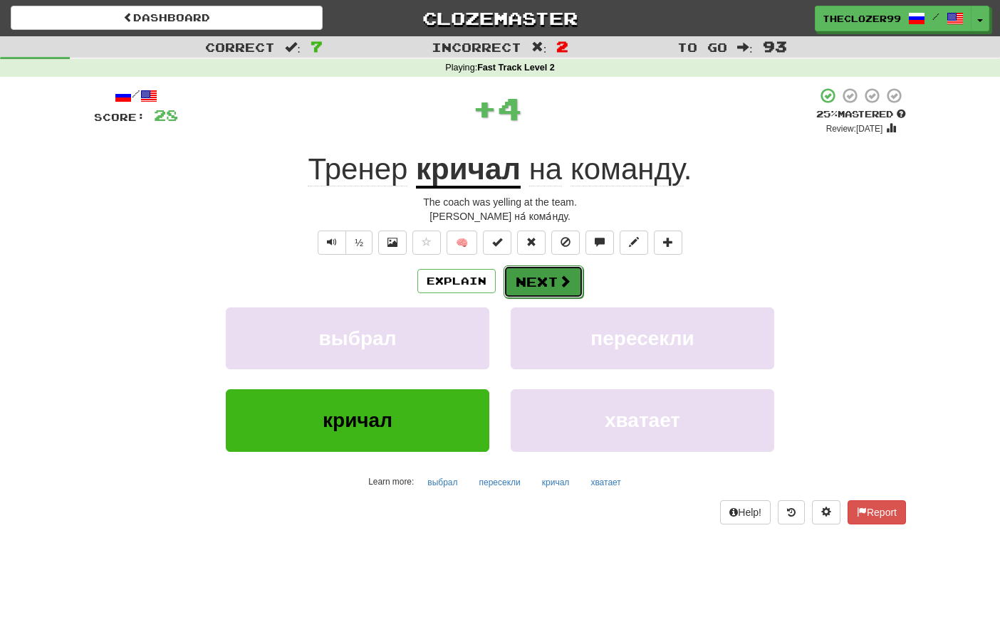
click at [543, 284] on button "Next" at bounding box center [543, 282] width 80 height 33
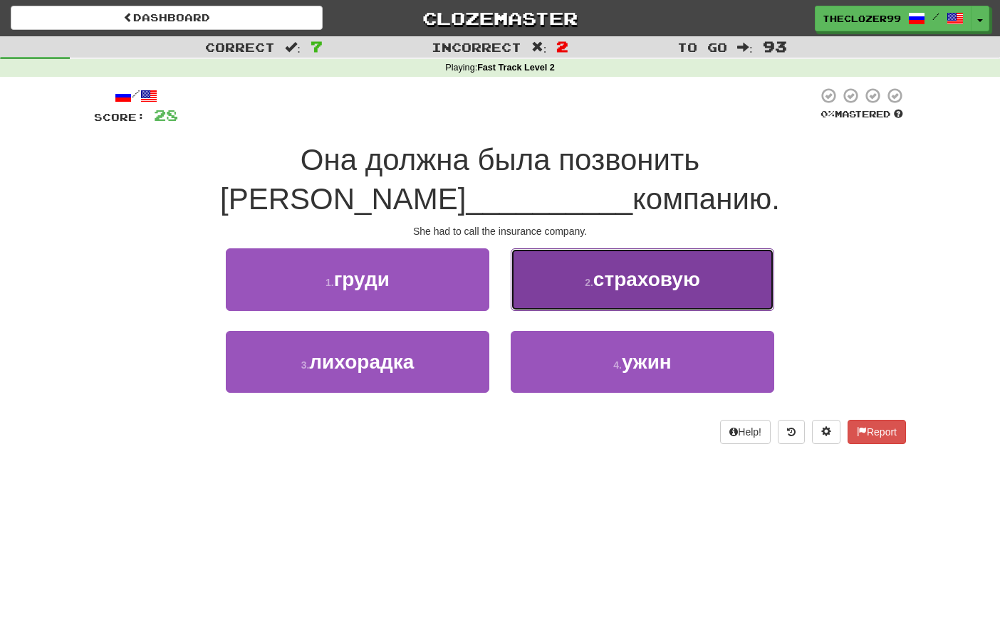
click at [585, 277] on small "2 ." at bounding box center [589, 282] width 9 height 11
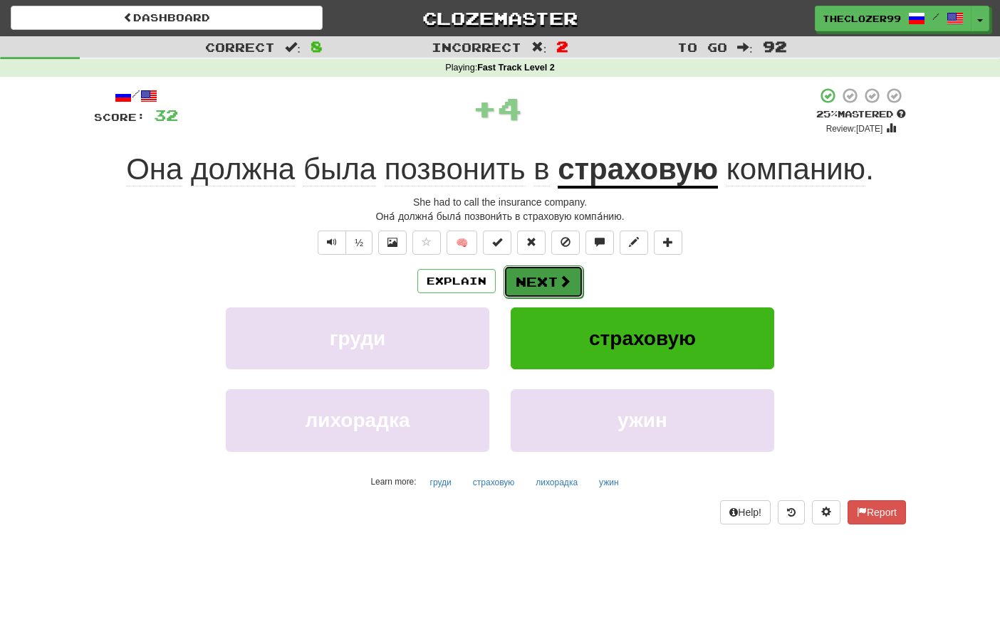
click at [531, 281] on button "Next" at bounding box center [543, 282] width 80 height 33
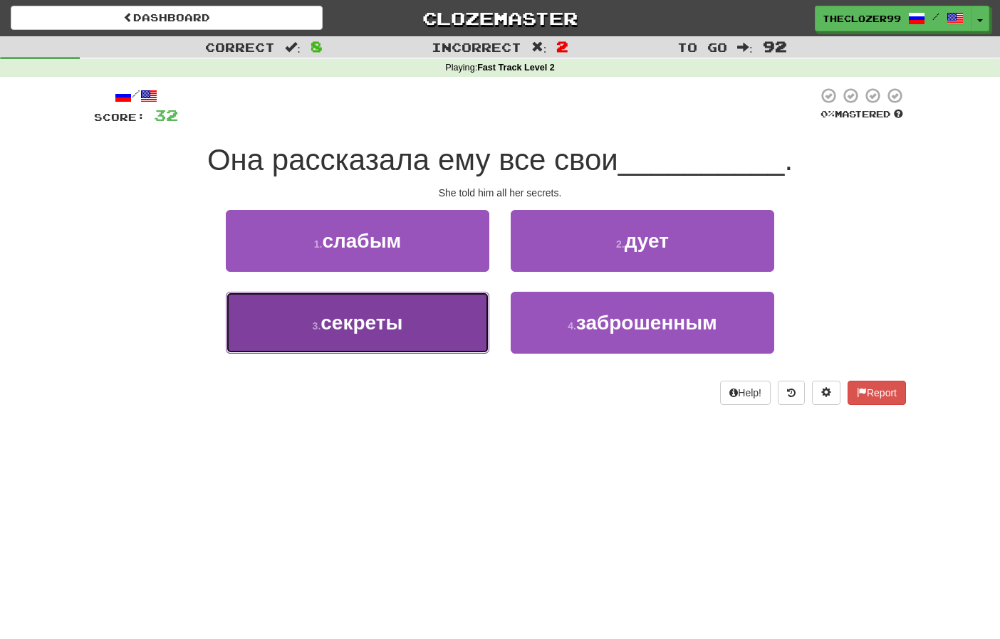
click at [462, 321] on button "3 . секреты" at bounding box center [357, 323] width 263 height 62
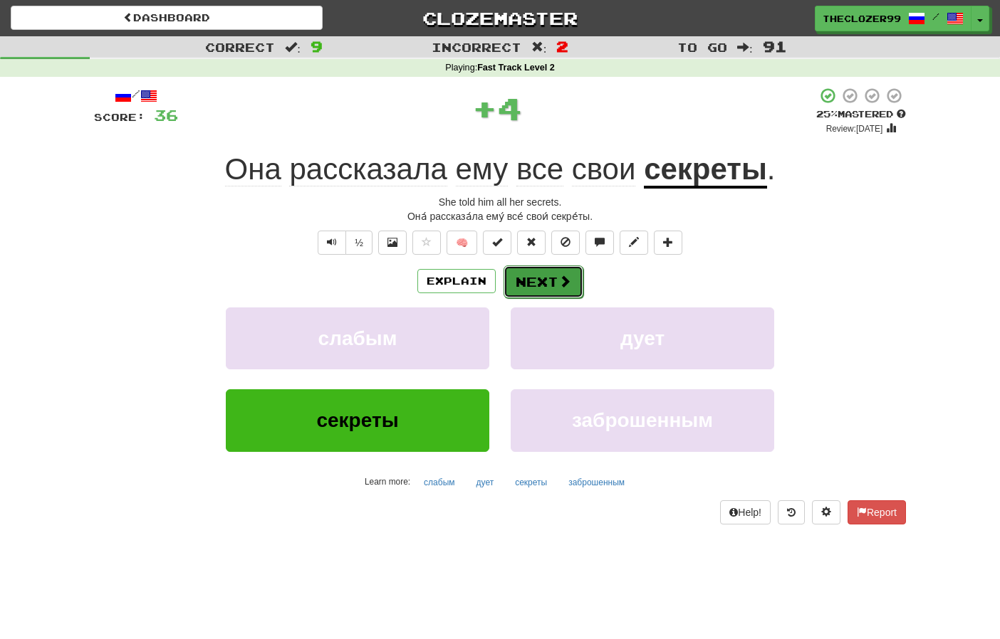
click at [535, 283] on button "Next" at bounding box center [543, 282] width 80 height 33
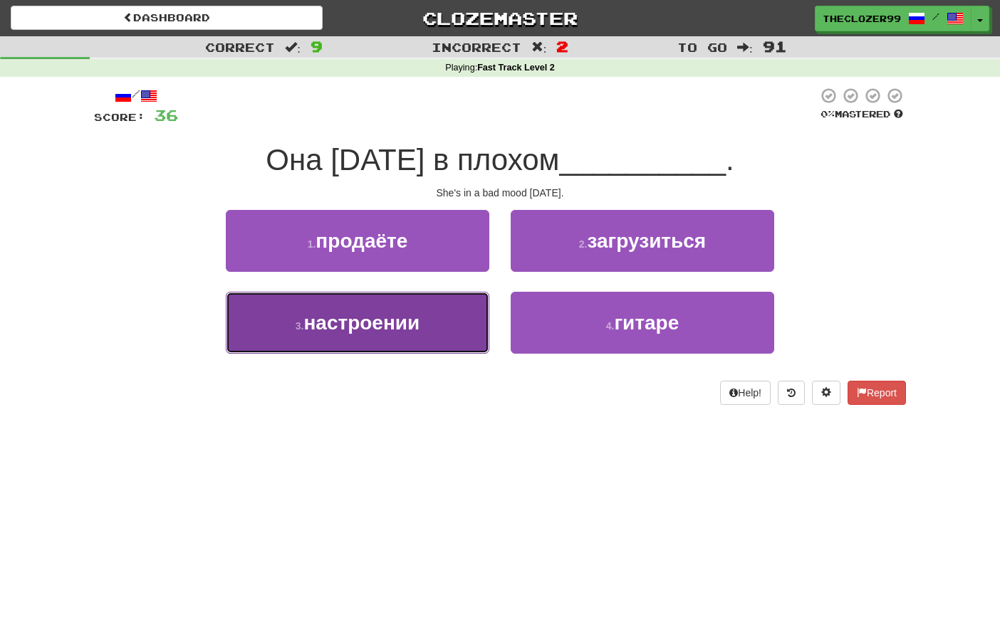
click at [453, 310] on button "3 . настроении" at bounding box center [357, 323] width 263 height 62
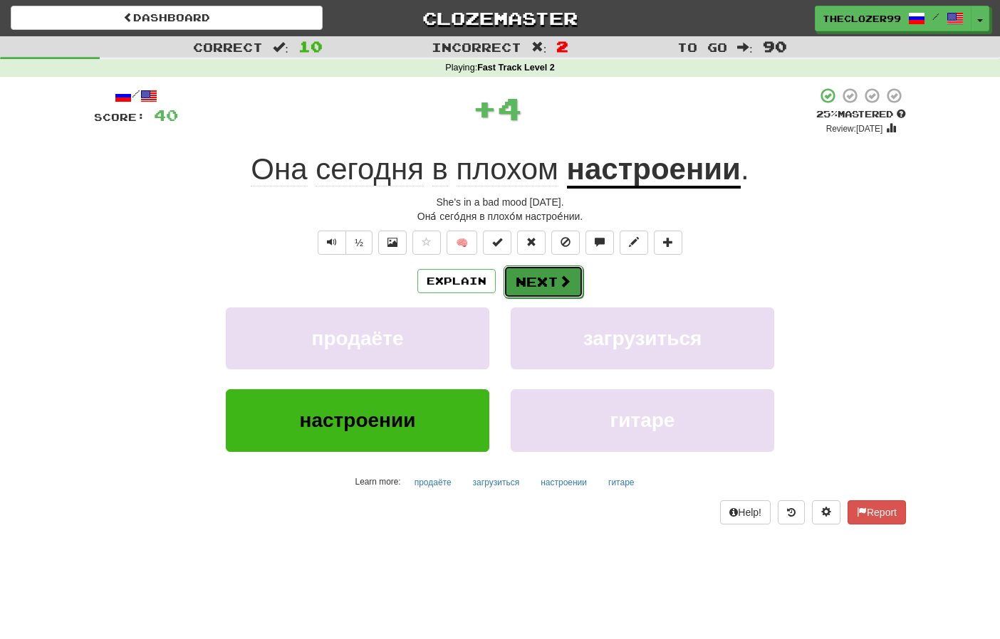
click at [529, 278] on button "Next" at bounding box center [543, 282] width 80 height 33
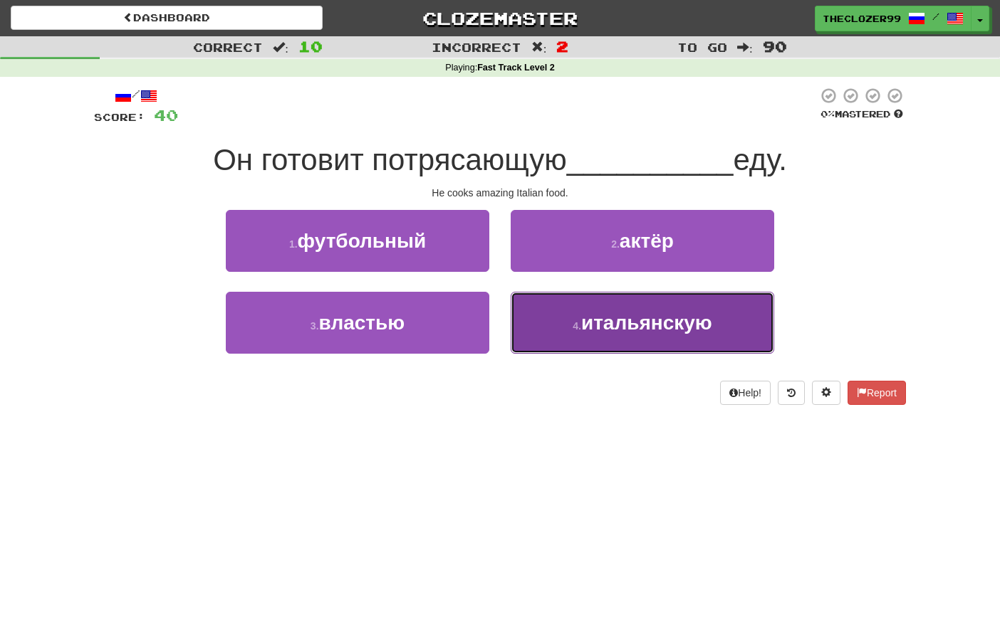
click at [548, 303] on button "4 . итальянскую" at bounding box center [642, 323] width 263 height 62
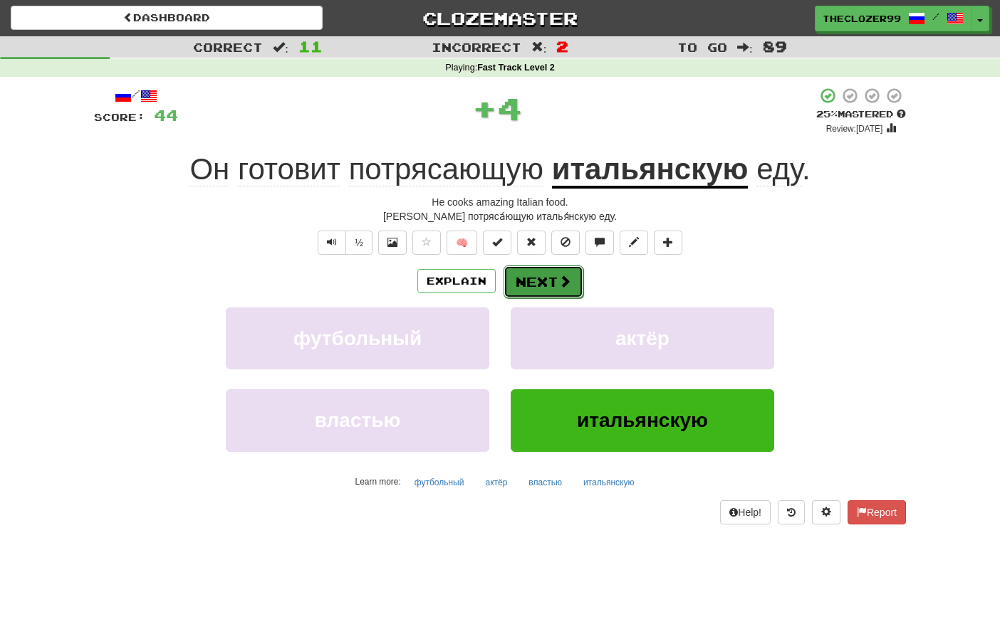
click at [538, 282] on button "Next" at bounding box center [543, 282] width 80 height 33
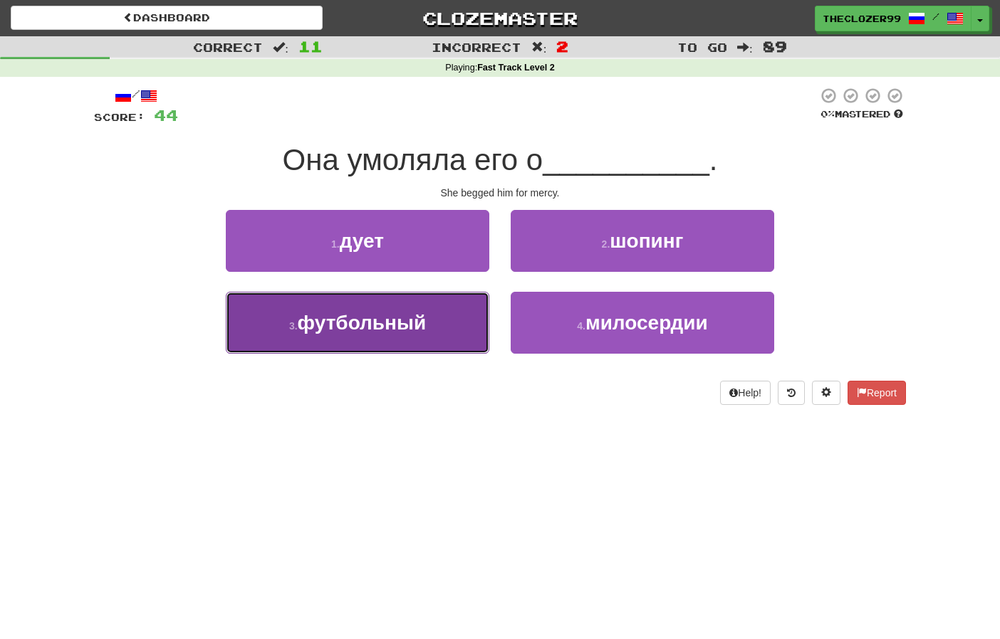
click at [456, 313] on button "3 . футбольный" at bounding box center [357, 323] width 263 height 62
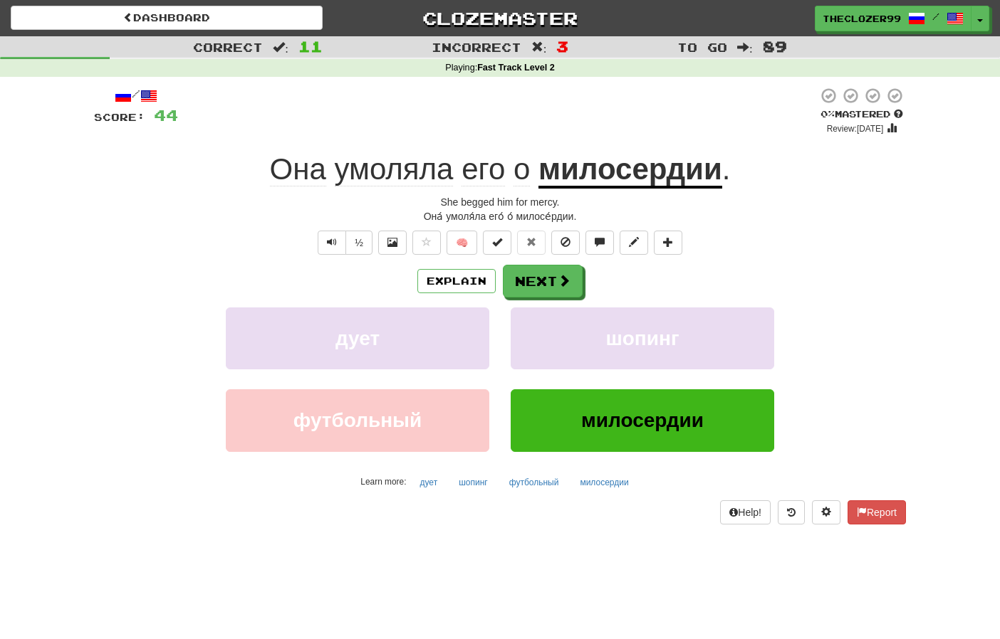
click at [577, 180] on u "милосердии" at bounding box center [630, 170] width 184 height 36
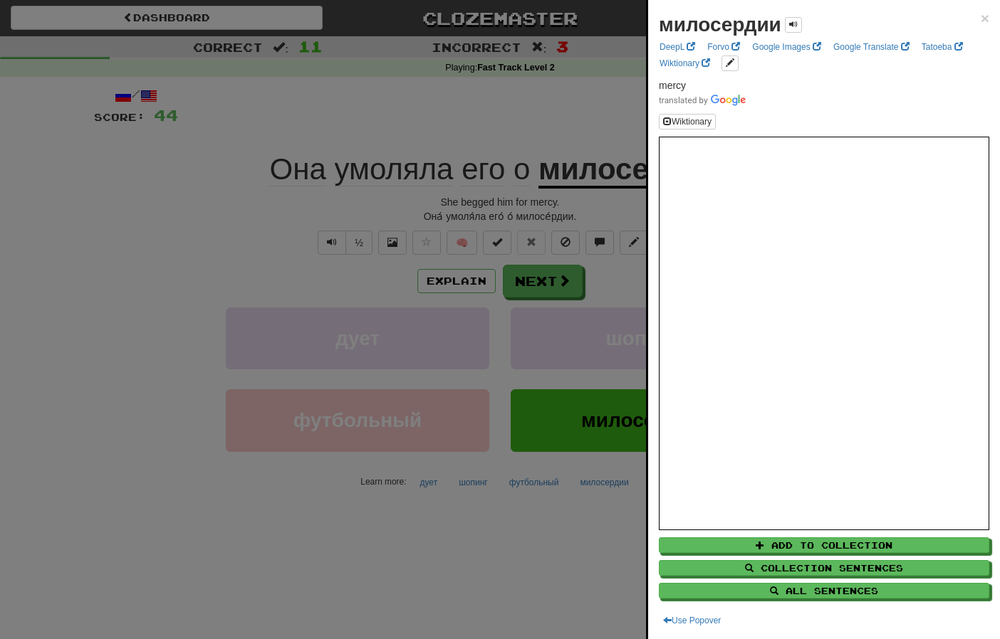
click at [446, 128] on div at bounding box center [500, 319] width 1000 height 639
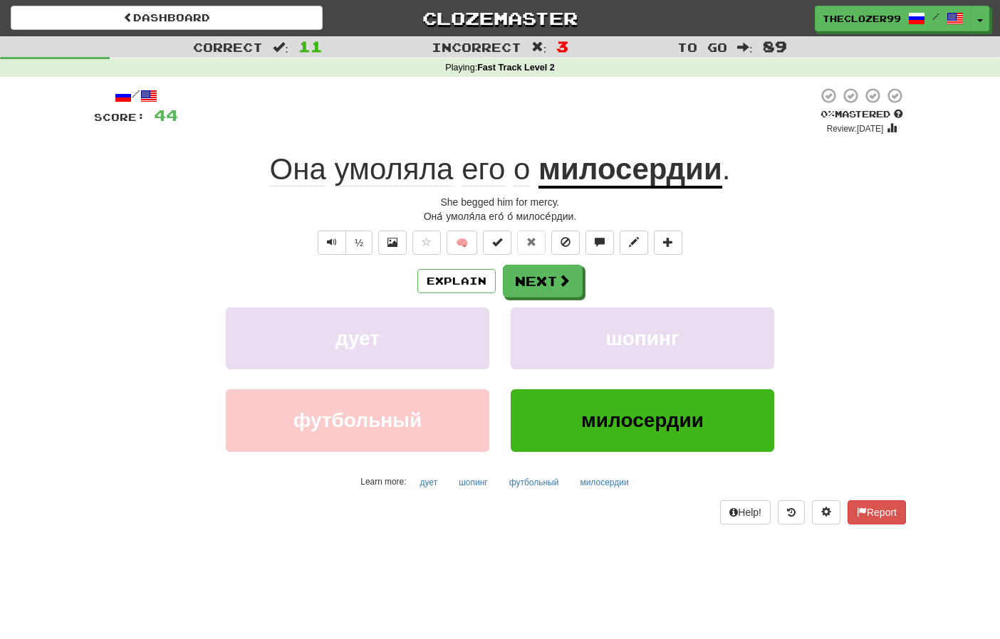
click at [461, 177] on span "умоляла" at bounding box center [482, 169] width 43 height 34
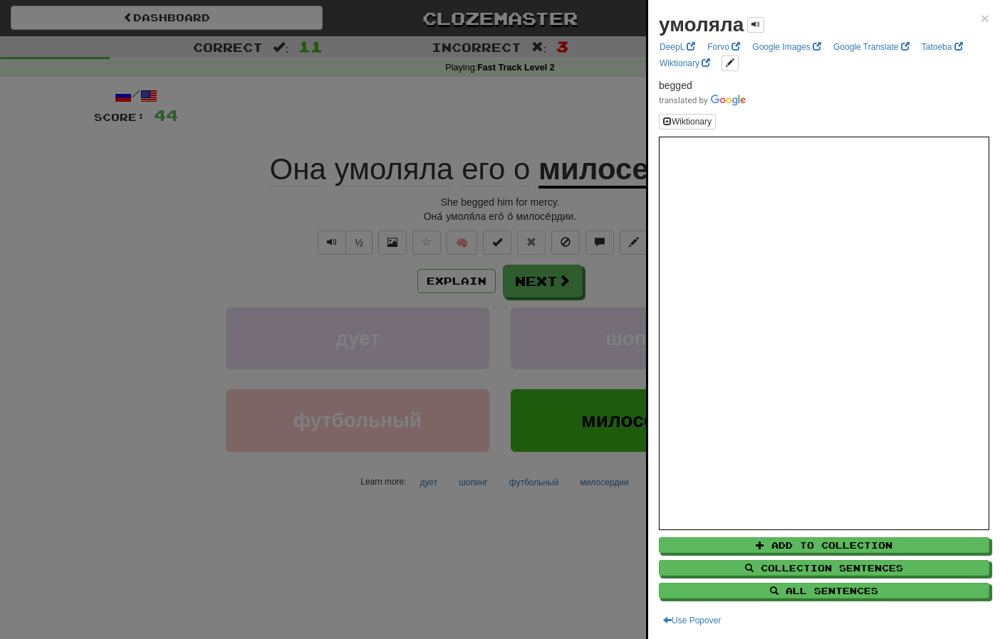
click at [239, 236] on div at bounding box center [500, 319] width 1000 height 639
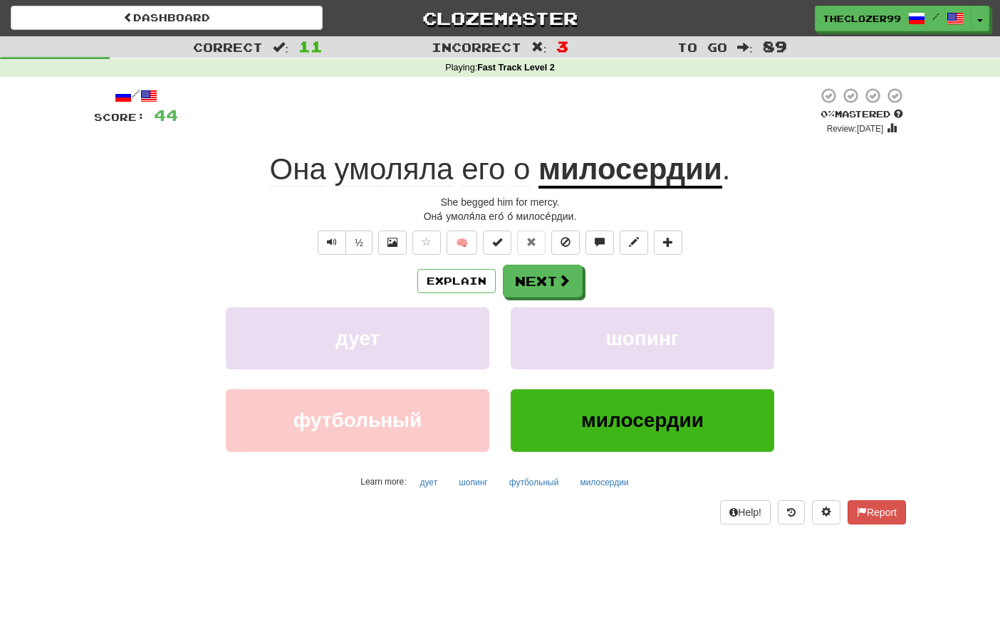
click at [210, 243] on div "½ 🧠" at bounding box center [500, 243] width 812 height 24
click at [231, 223] on div "Она́ умоля́ла его́ о́ милосе́рдии." at bounding box center [500, 216] width 812 height 14
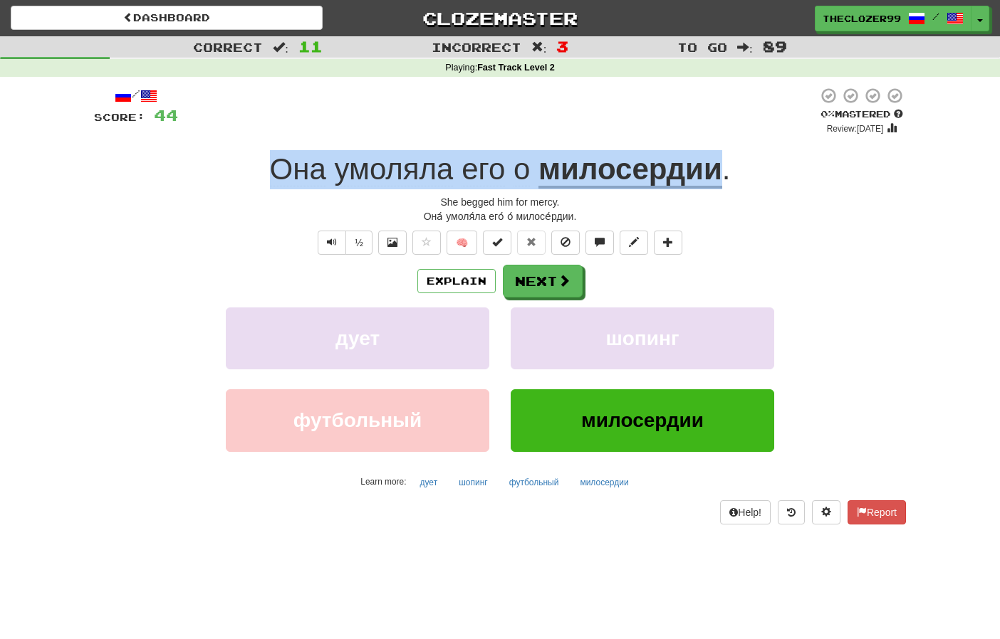
drag, startPoint x: 275, startPoint y: 173, endPoint x: 723, endPoint y: 177, distance: 448.6
click at [723, 177] on div "Она умоляла его о милосердии ." at bounding box center [500, 169] width 812 height 39
copy div "Она умоляла его о милосердии"
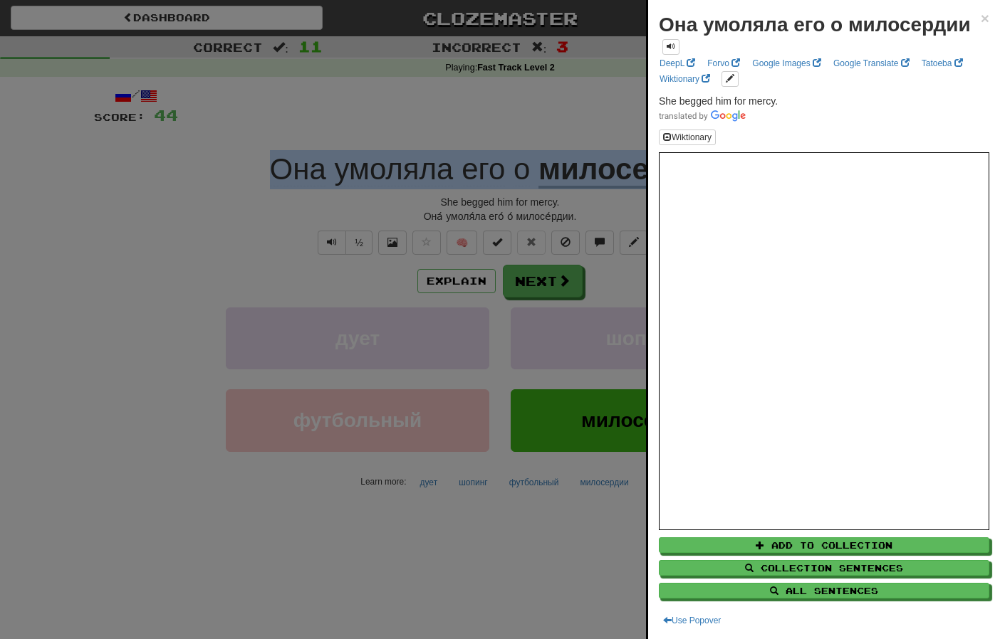
click at [170, 280] on div at bounding box center [500, 319] width 1000 height 639
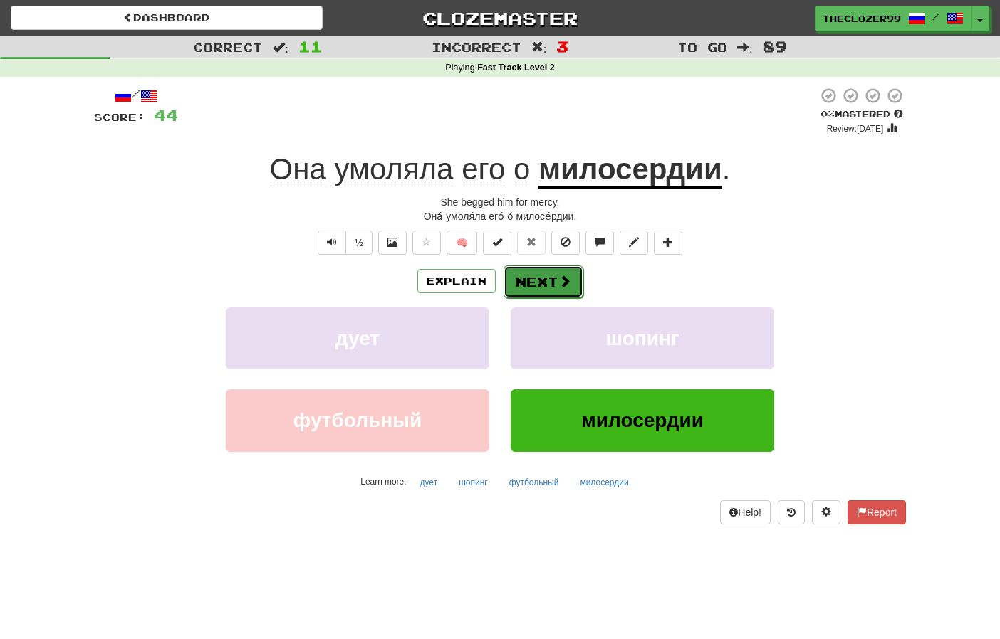
click at [528, 288] on button "Next" at bounding box center [543, 282] width 80 height 33
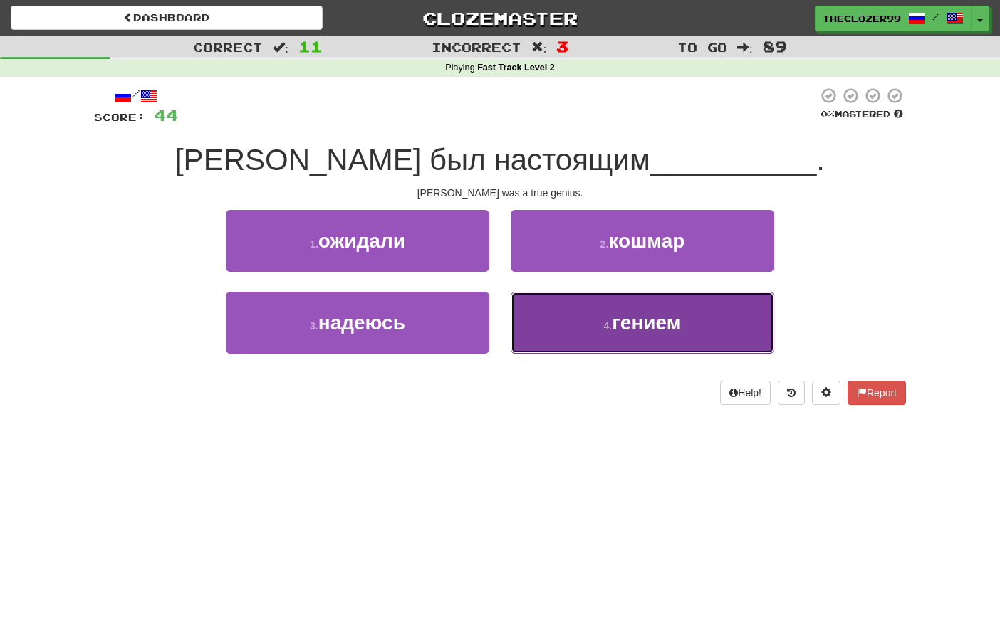
click at [545, 317] on button "4 . гением" at bounding box center [642, 323] width 263 height 62
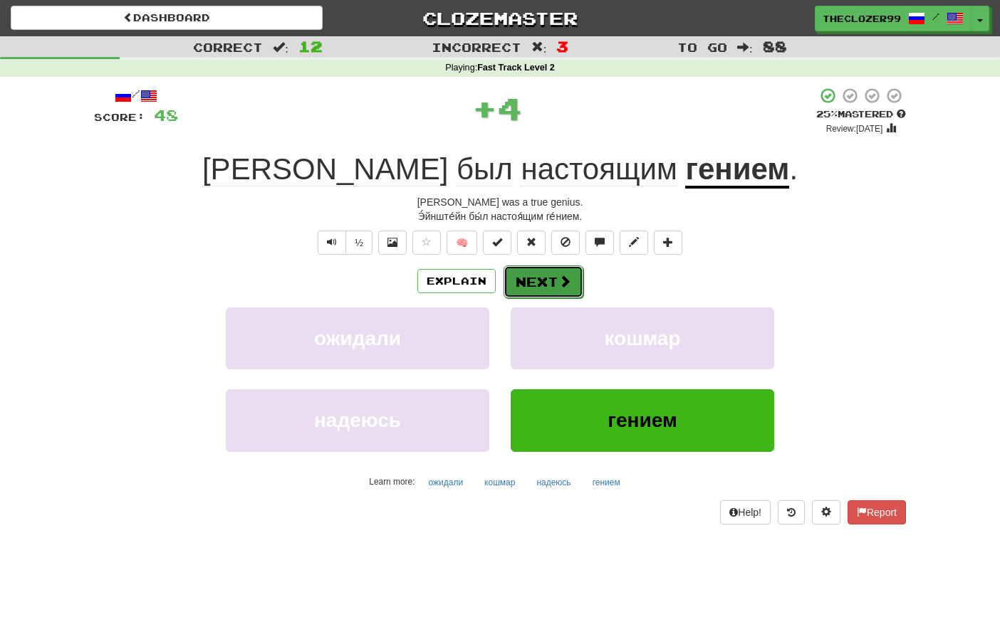
click at [540, 282] on button "Next" at bounding box center [543, 282] width 80 height 33
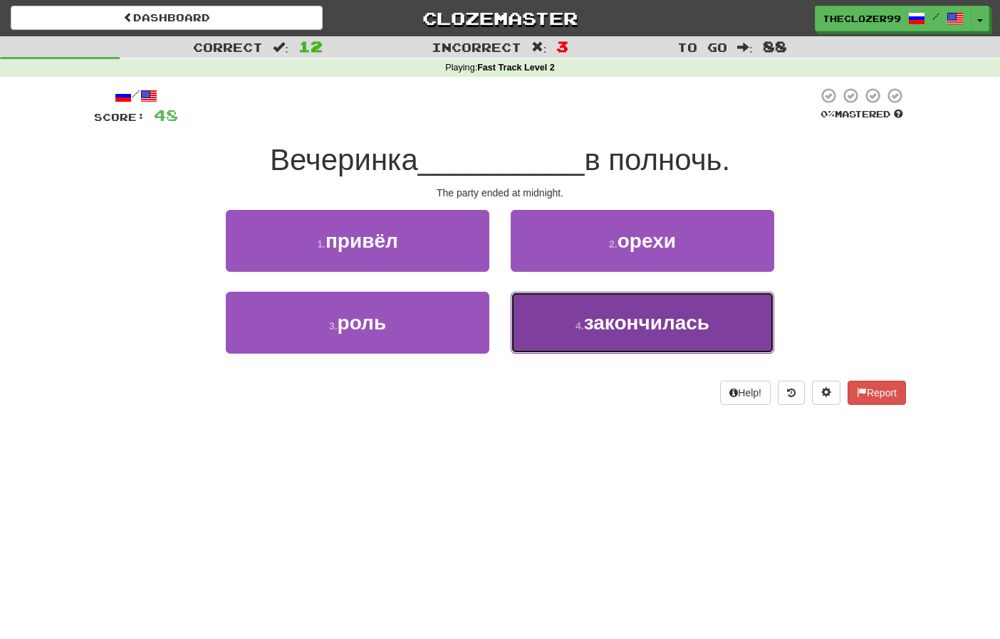
click at [543, 305] on button "4 . закончилась" at bounding box center [642, 323] width 263 height 62
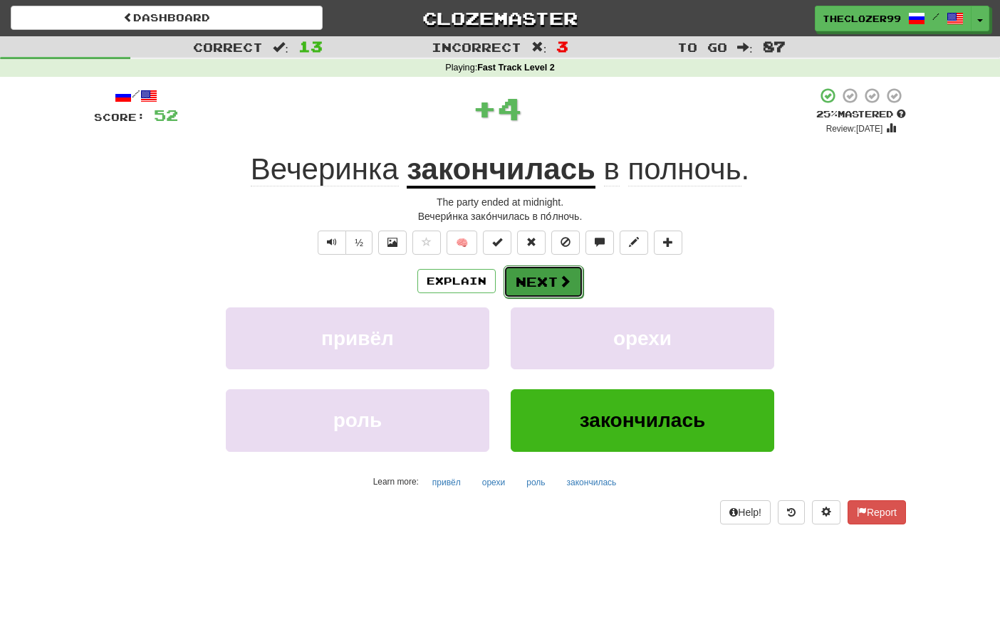
click at [550, 273] on button "Next" at bounding box center [543, 282] width 80 height 33
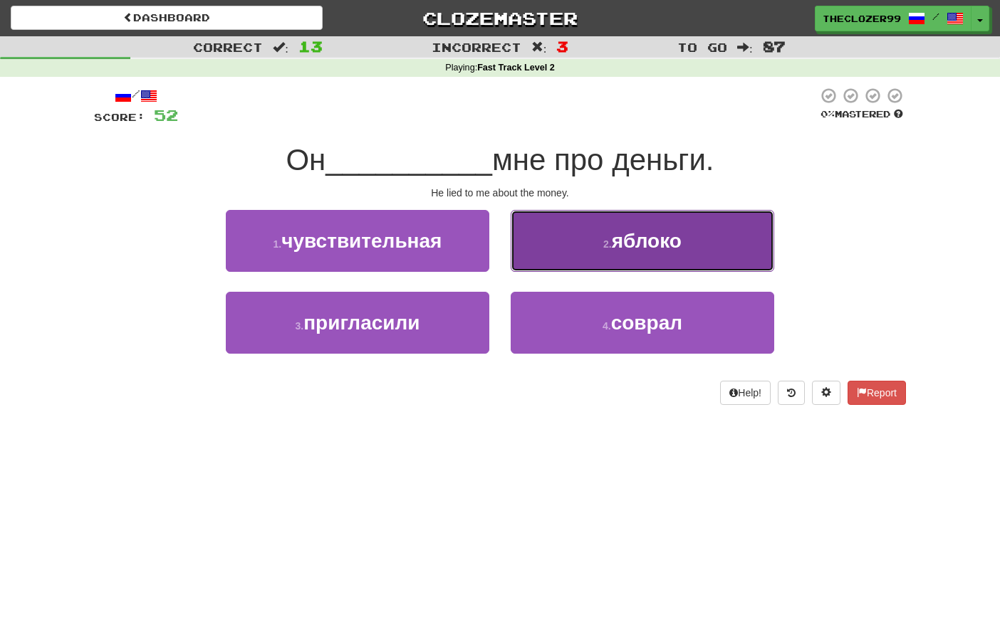
click at [545, 265] on button "2 . яблоко" at bounding box center [642, 241] width 263 height 62
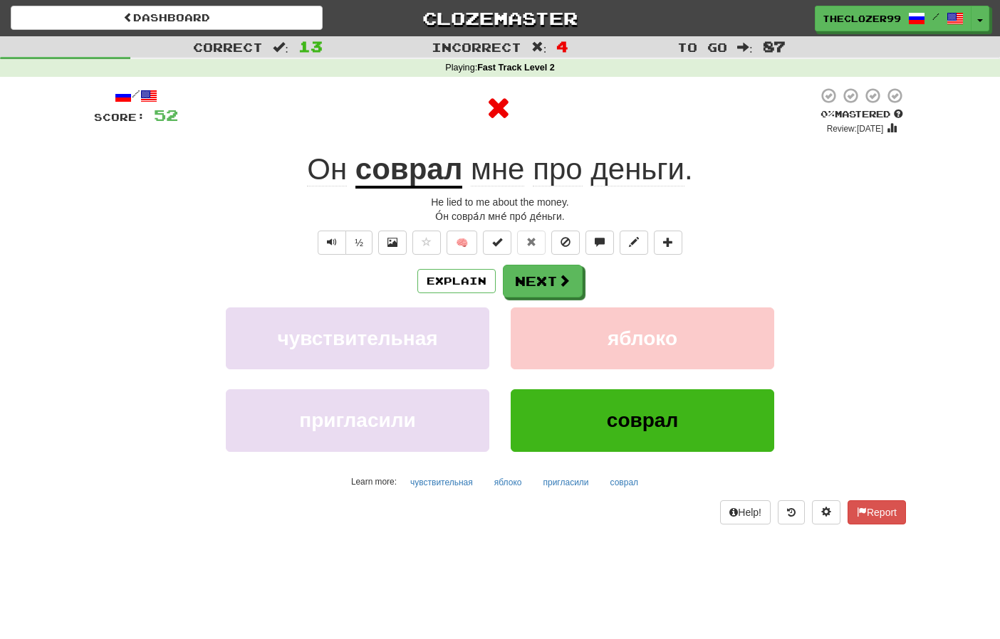
click at [409, 182] on u "соврал" at bounding box center [409, 170] width 108 height 36
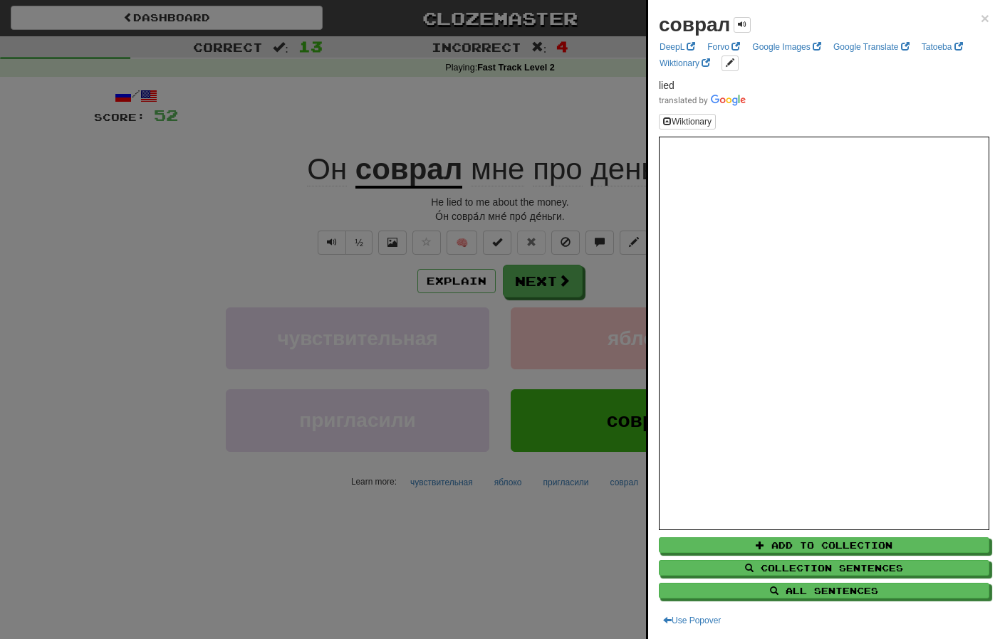
click at [276, 259] on div at bounding box center [500, 319] width 1000 height 639
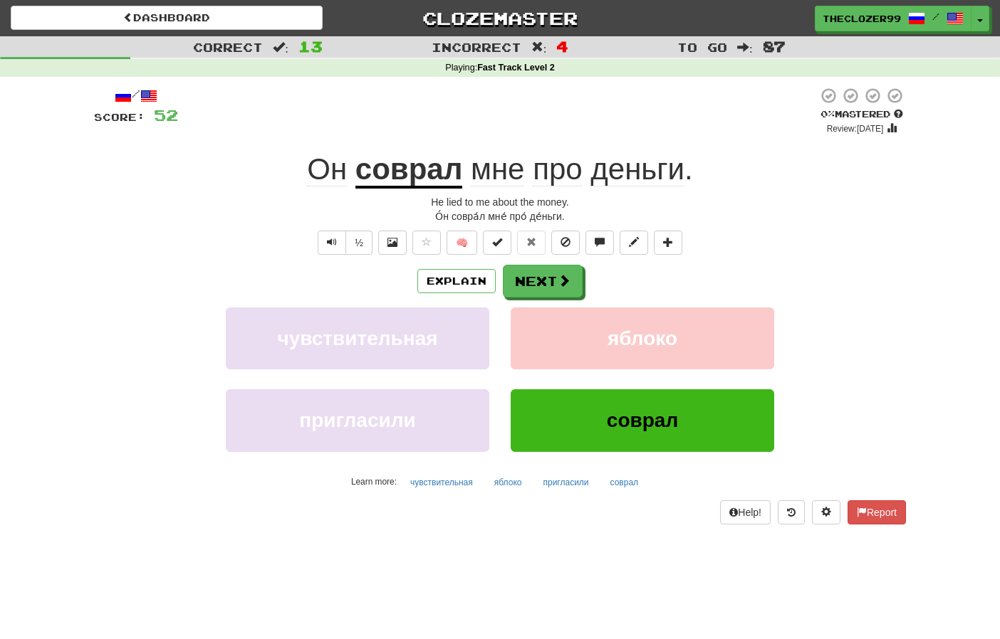
click at [419, 166] on u "соврал" at bounding box center [409, 170] width 108 height 36
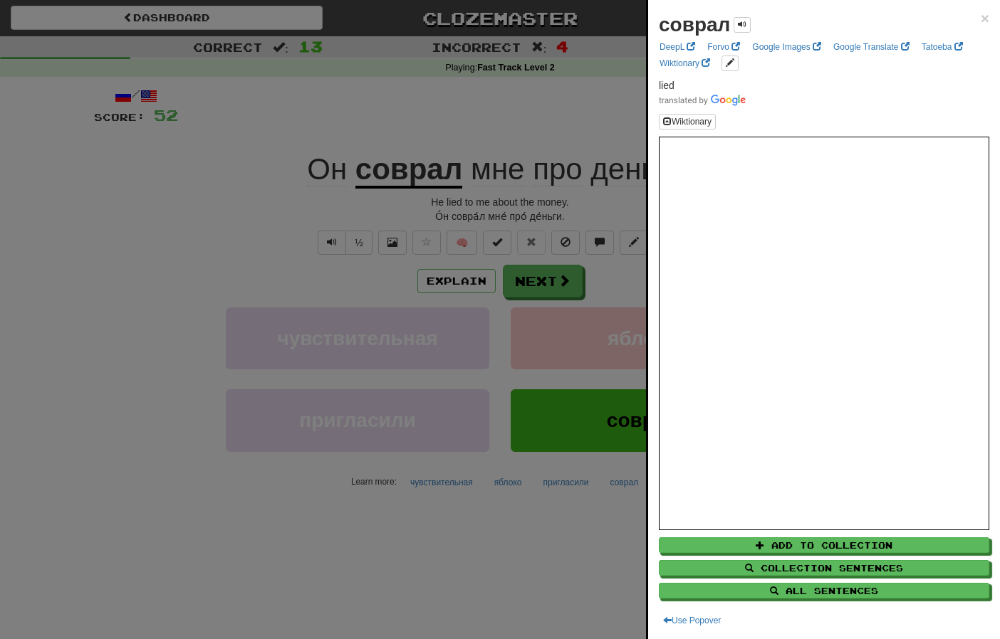
click at [226, 189] on div at bounding box center [500, 319] width 1000 height 639
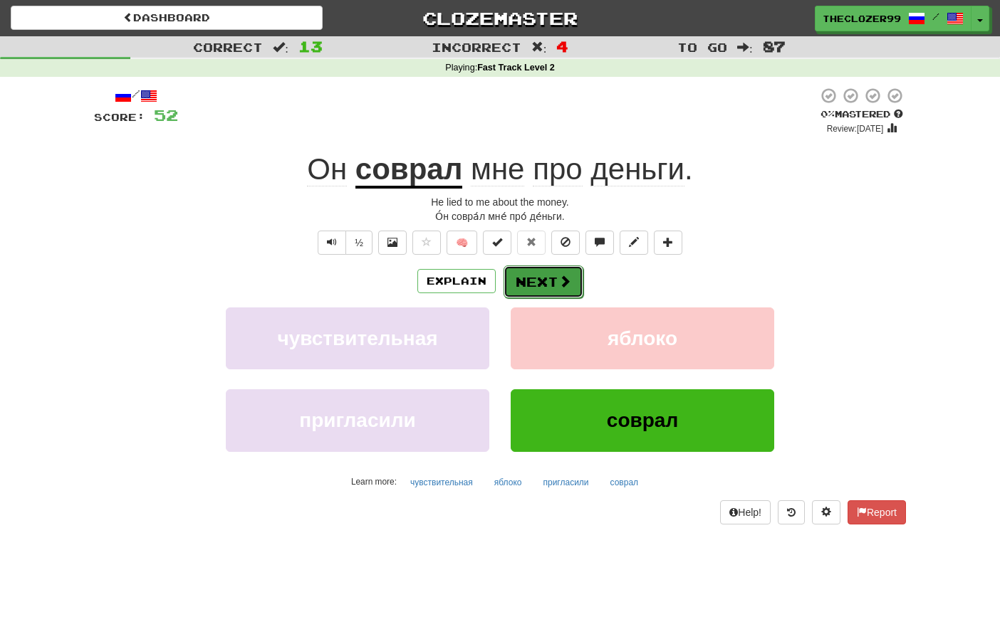
click at [523, 284] on button "Next" at bounding box center [543, 282] width 80 height 33
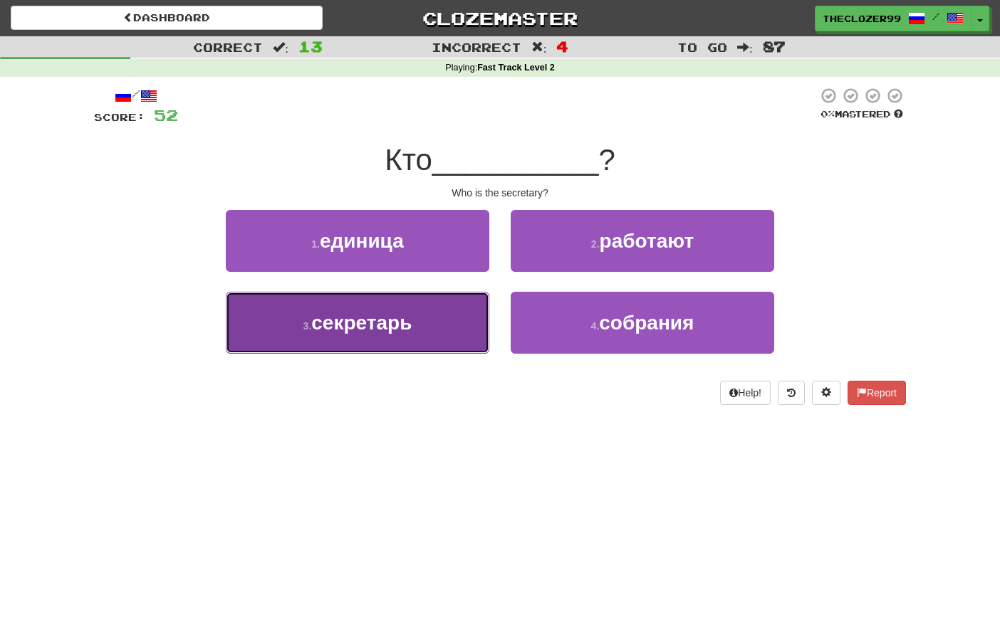
click at [402, 329] on span "секретарь" at bounding box center [361, 323] width 100 height 22
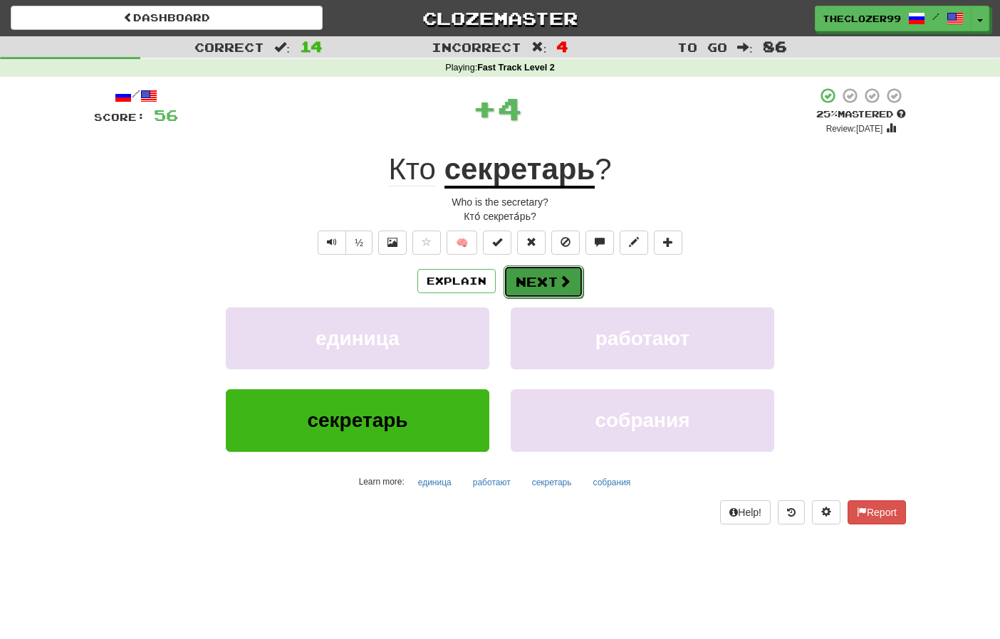
click at [536, 273] on button "Next" at bounding box center [543, 282] width 80 height 33
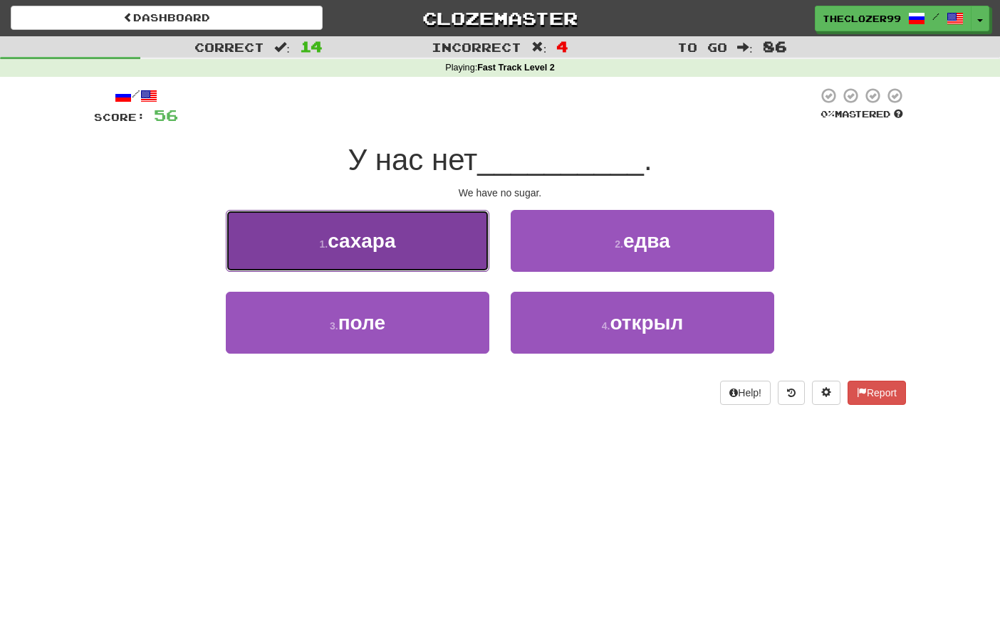
click at [385, 236] on span "сахара" at bounding box center [362, 241] width 68 height 22
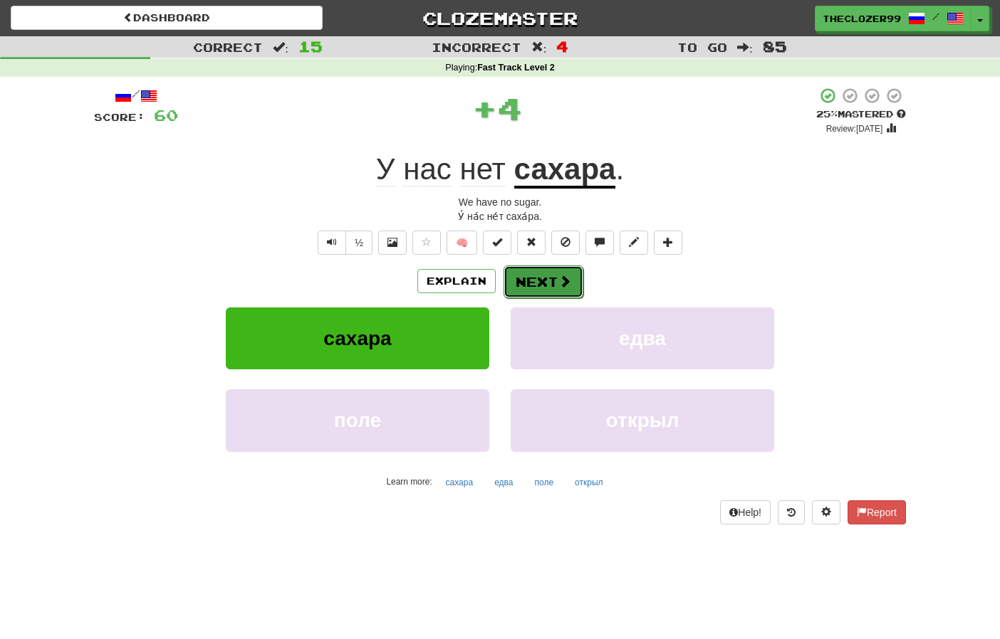
click at [522, 287] on button "Next" at bounding box center [543, 282] width 80 height 33
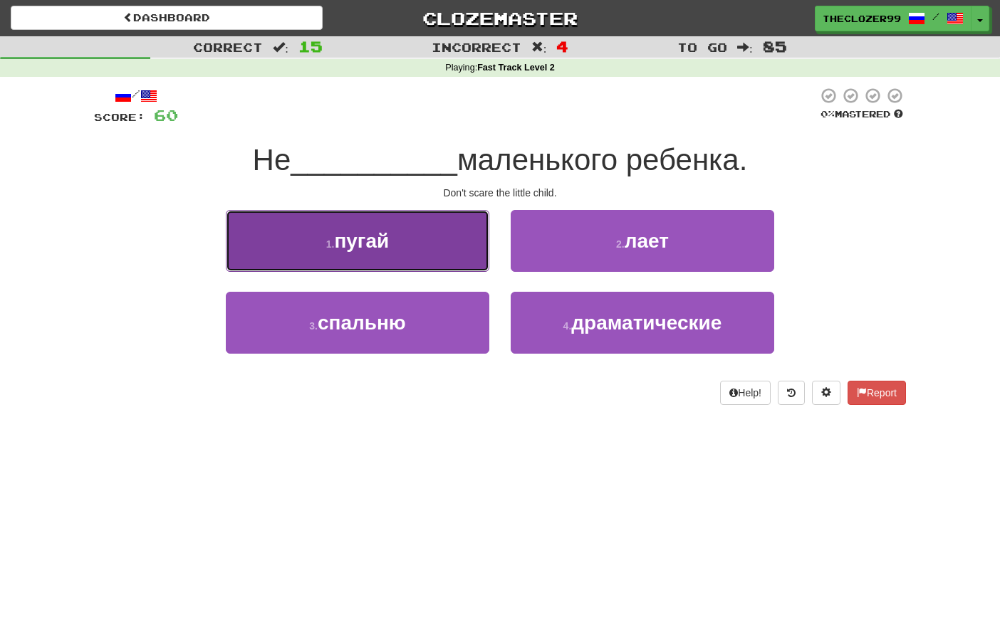
click at [394, 267] on button "1 . пугай" at bounding box center [357, 241] width 263 height 62
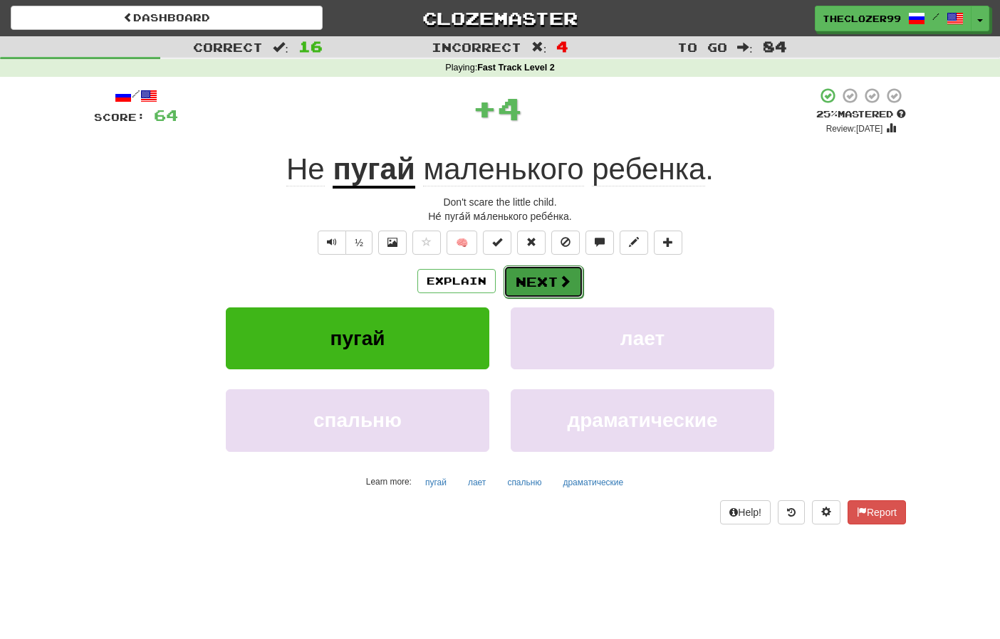
click at [521, 285] on button "Next" at bounding box center [543, 282] width 80 height 33
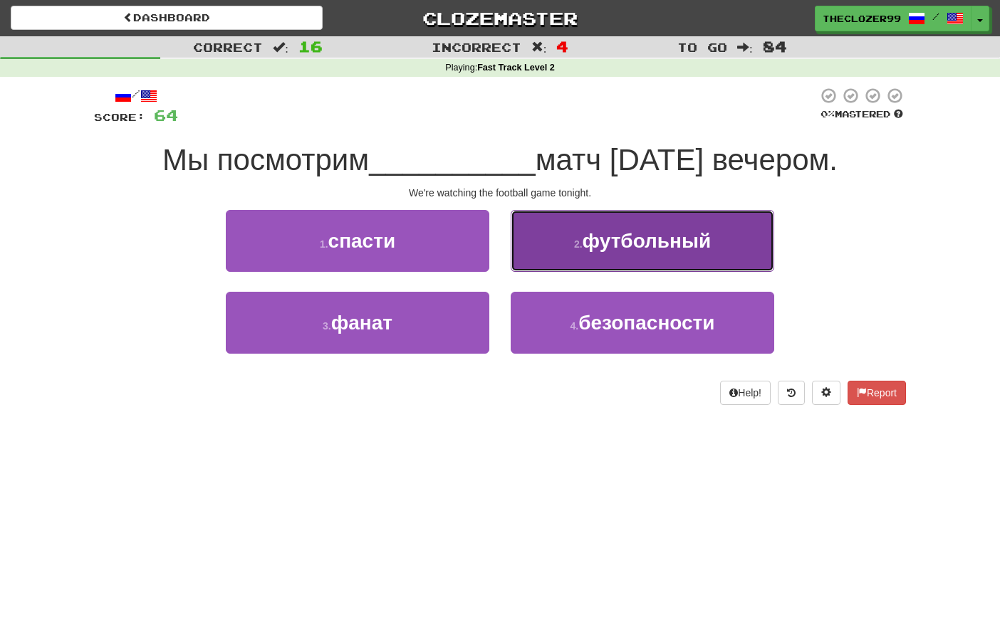
click at [592, 239] on span "футбольный" at bounding box center [646, 241] width 129 height 22
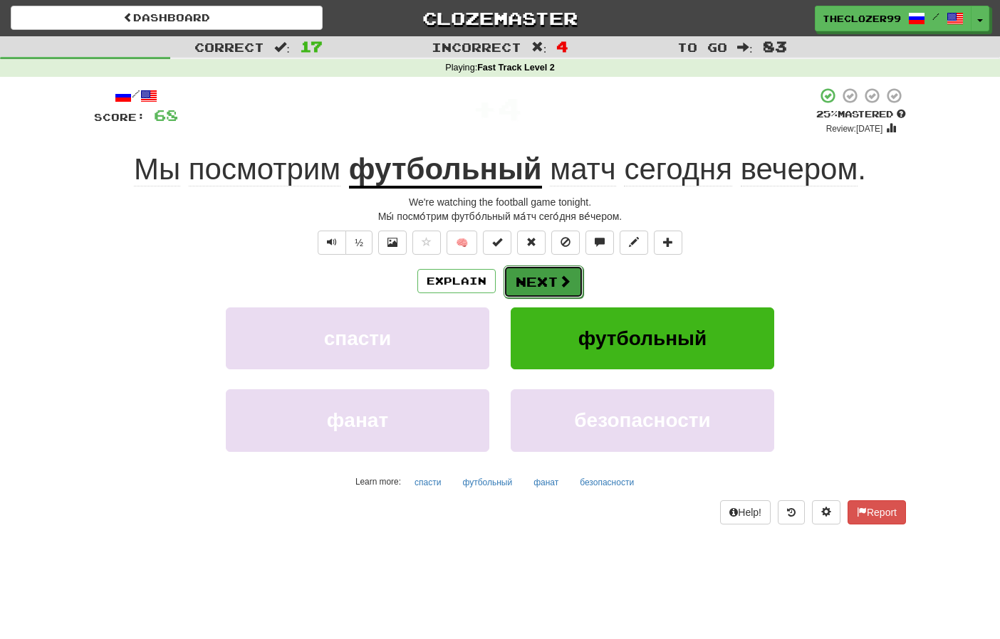
click at [543, 277] on button "Next" at bounding box center [543, 282] width 80 height 33
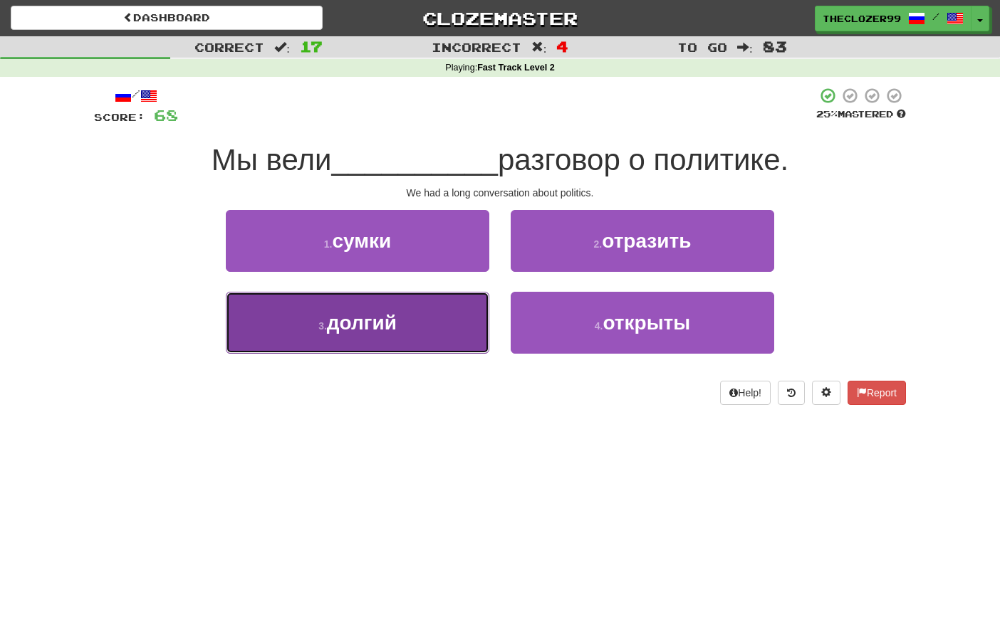
click at [444, 330] on button "3 . долгий" at bounding box center [357, 323] width 263 height 62
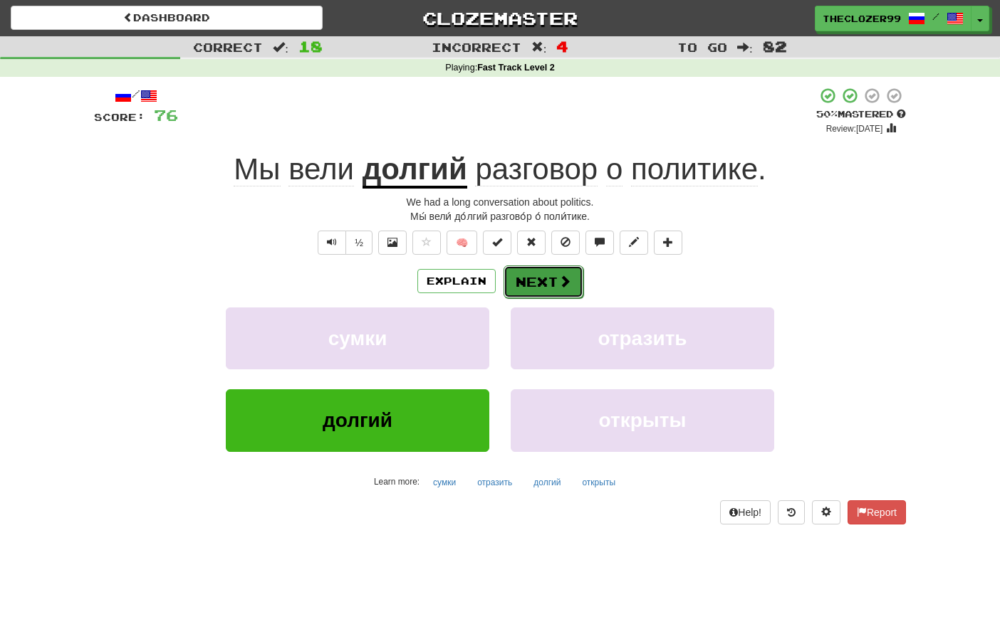
click at [538, 278] on button "Next" at bounding box center [543, 282] width 80 height 33
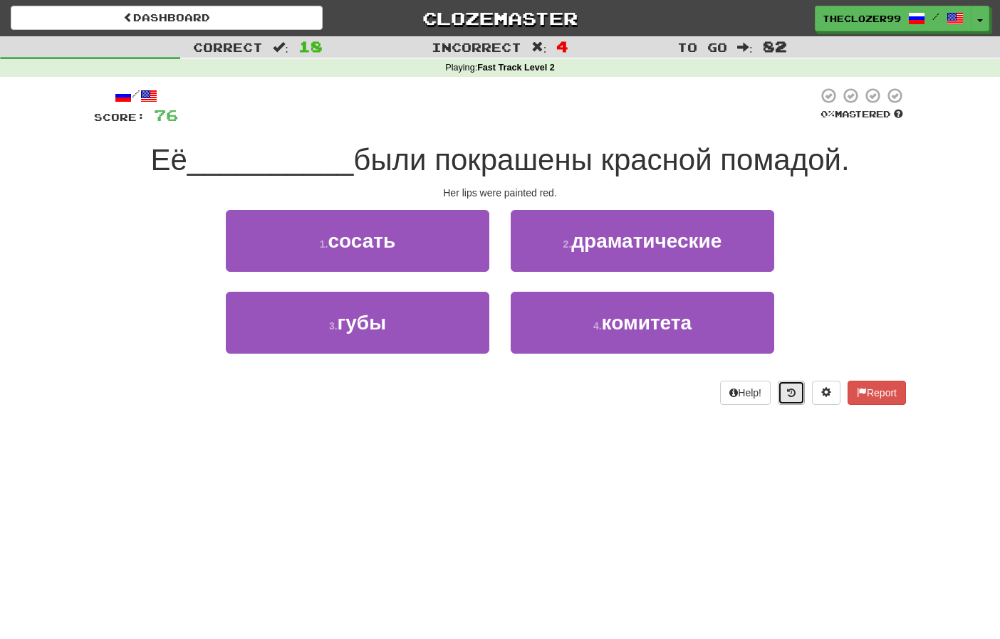
click at [793, 399] on button at bounding box center [791, 393] width 27 height 24
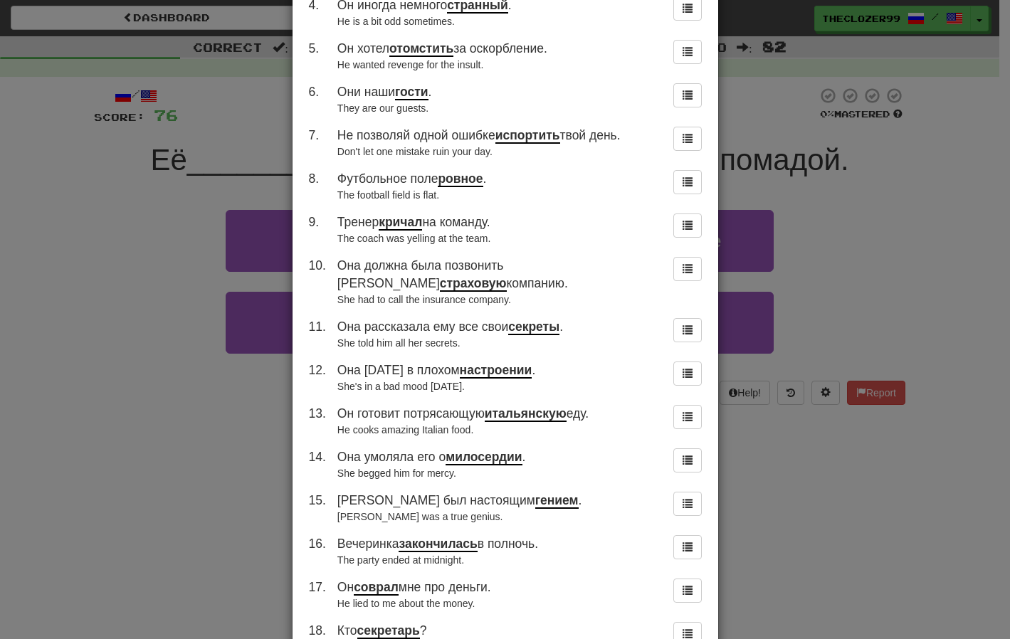
scroll to position [479, 0]
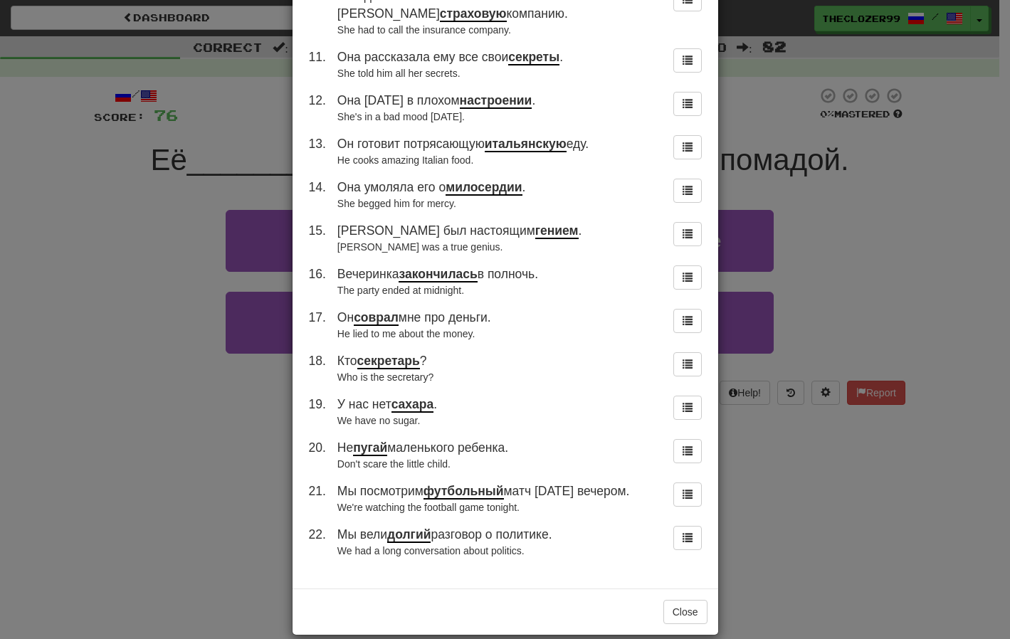
click at [167, 228] on div "× Round History 1 . Она едва могла ходить после бега. She could barely walk aft…" at bounding box center [505, 319] width 1010 height 639
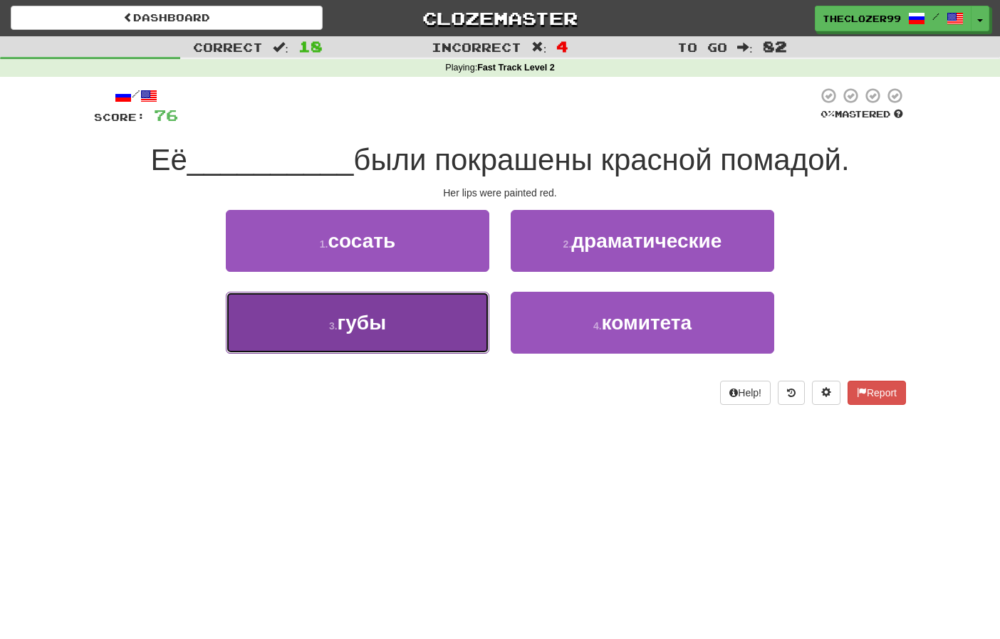
click at [462, 307] on button "3 . губы" at bounding box center [357, 323] width 263 height 62
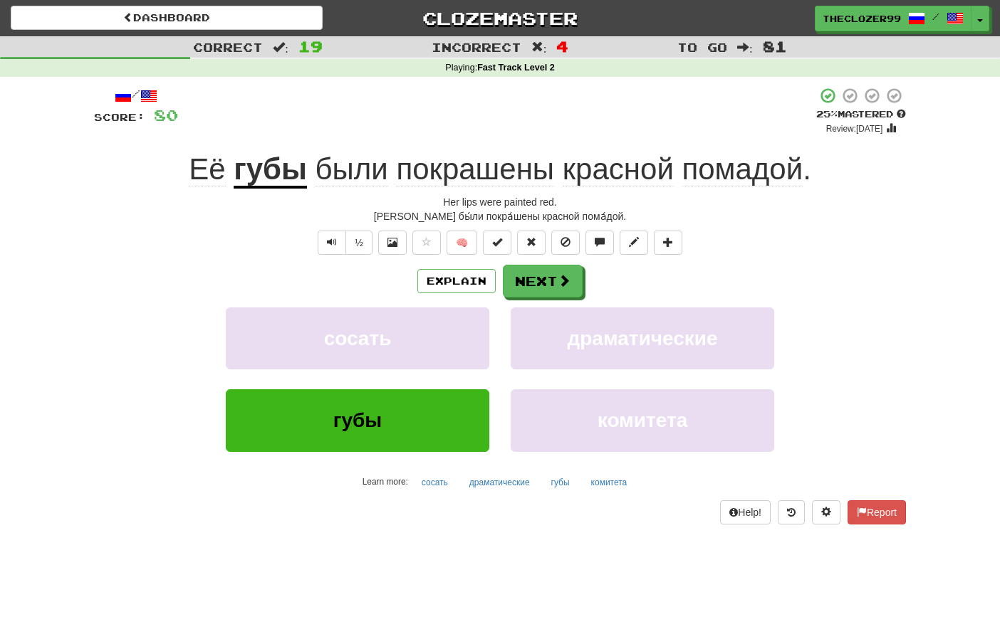
click at [162, 352] on div "сосать драматические" at bounding box center [500, 349] width 854 height 82
click at [732, 179] on span "помадой" at bounding box center [742, 169] width 121 height 34
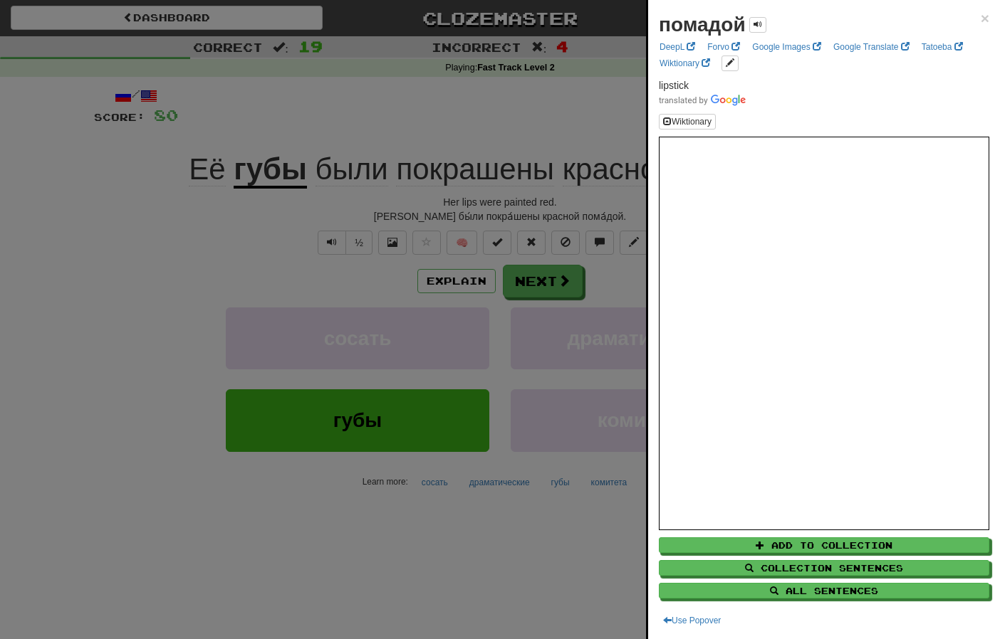
click at [150, 262] on div at bounding box center [500, 319] width 1000 height 639
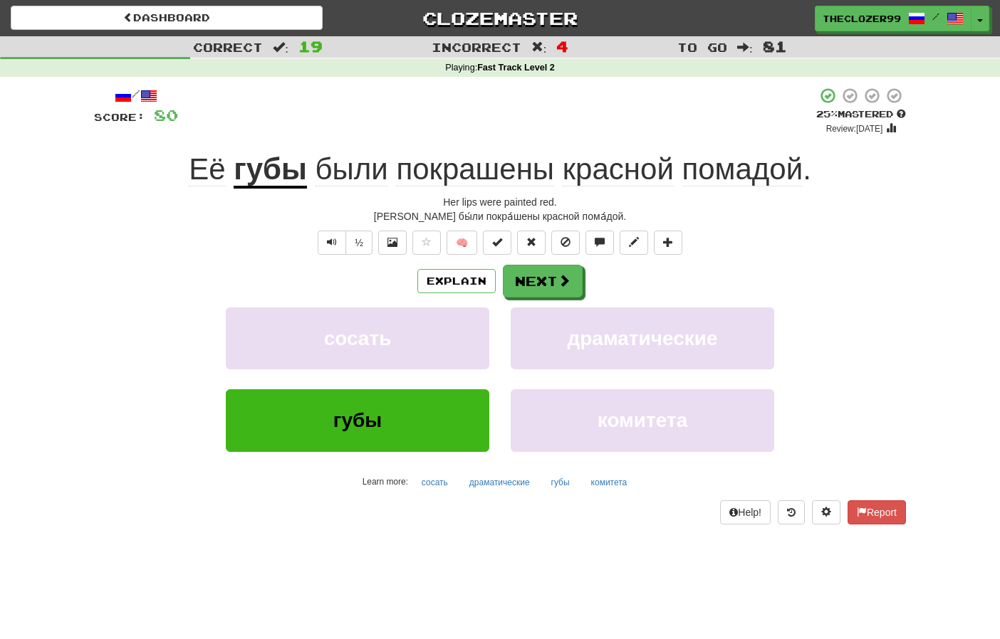
click at [172, 272] on div "Explain Next" at bounding box center [500, 281] width 812 height 33
click at [785, 502] on button at bounding box center [791, 513] width 27 height 24
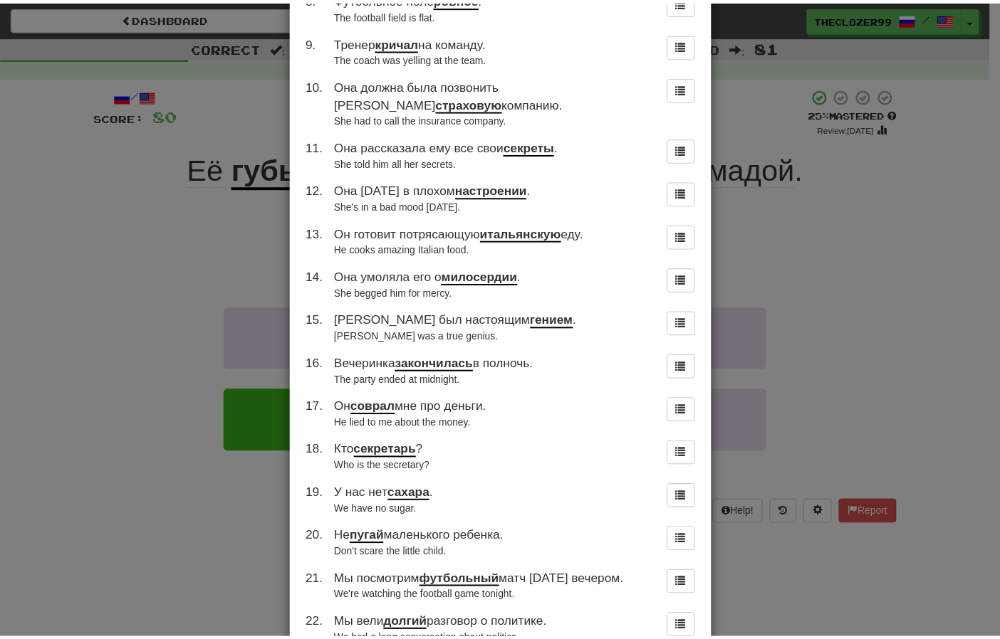
scroll to position [522, 0]
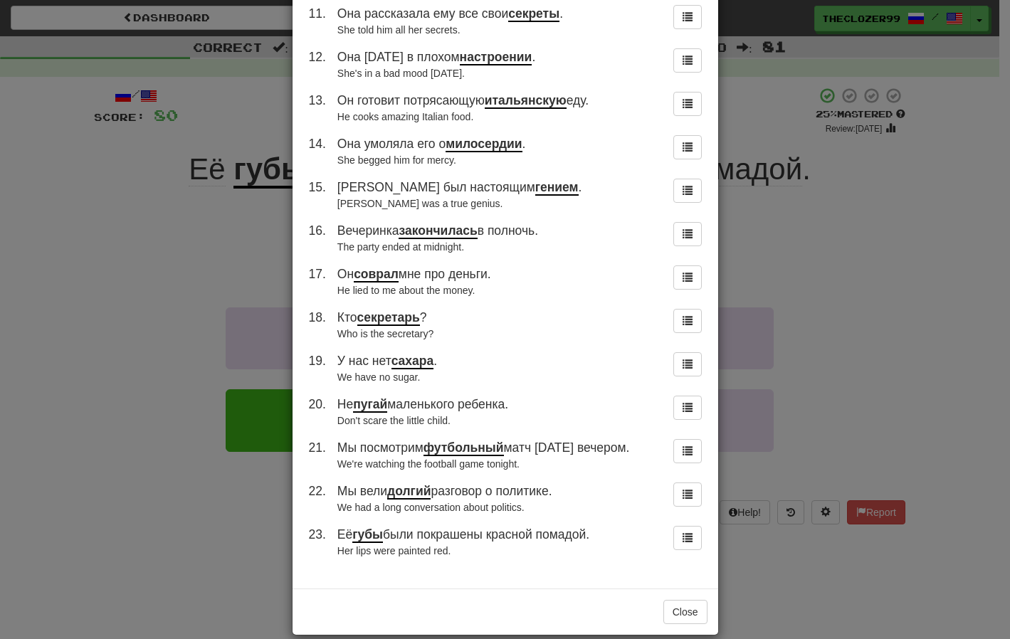
drag, startPoint x: 331, startPoint y: 472, endPoint x: 553, endPoint y: 474, distance: 222.2
click at [553, 477] on td "Мы вели долгий разговор о политике. We had a long conversation about politics." at bounding box center [497, 498] width 330 height 43
copy span "Мы вели долгий разговор о политике."
click at [172, 327] on div "× Round History 1 . Она едва могла ходить после бега. She could barely walk aft…" at bounding box center [505, 319] width 1010 height 639
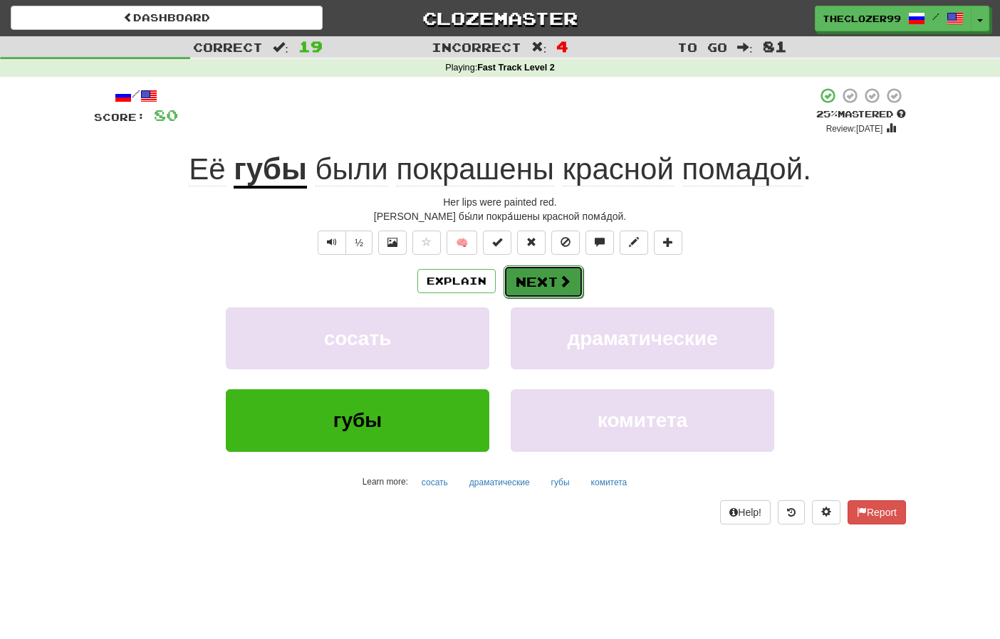
click at [550, 286] on button "Next" at bounding box center [543, 282] width 80 height 33
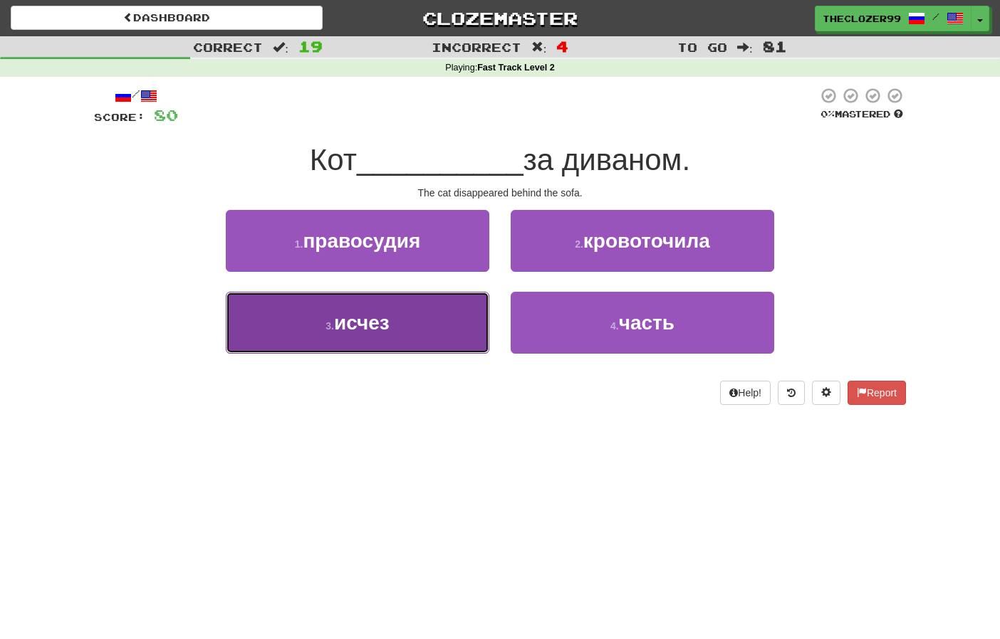
click at [446, 315] on button "3 . исчез" at bounding box center [357, 323] width 263 height 62
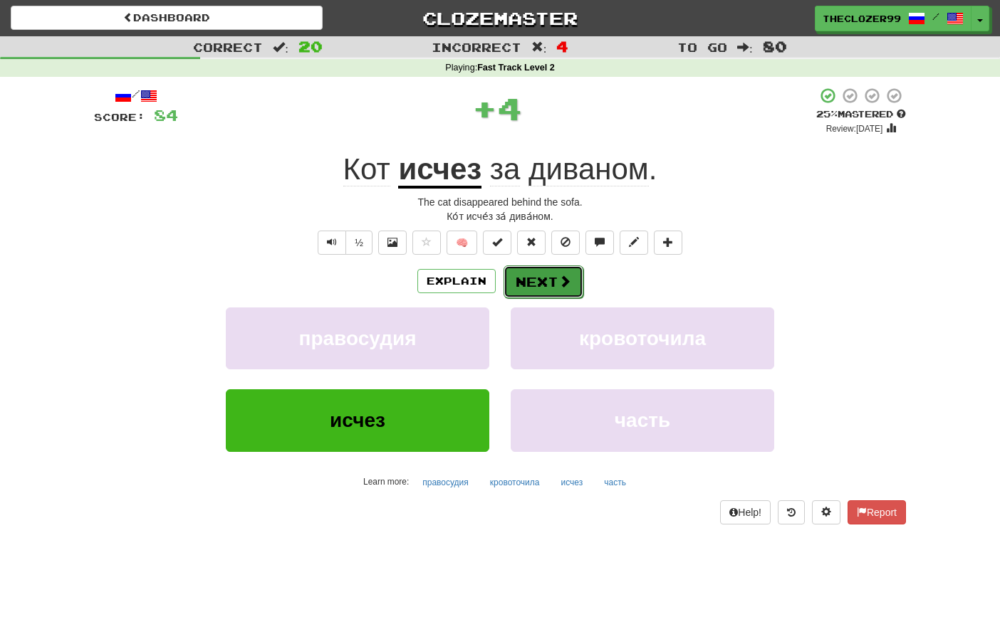
click at [533, 281] on button "Next" at bounding box center [543, 282] width 80 height 33
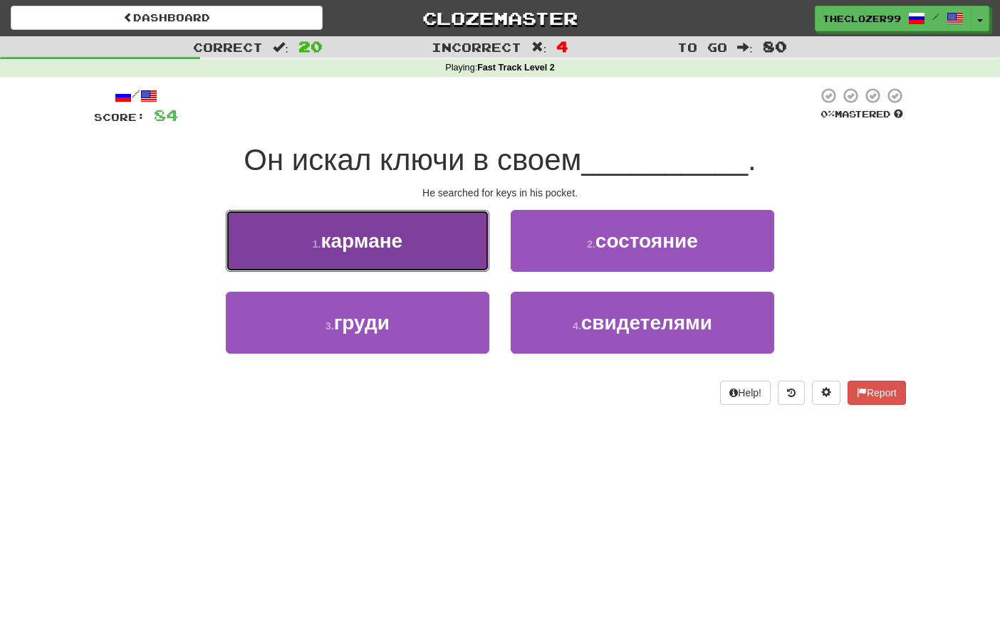
click at [454, 260] on button "1 . кармане" at bounding box center [357, 241] width 263 height 62
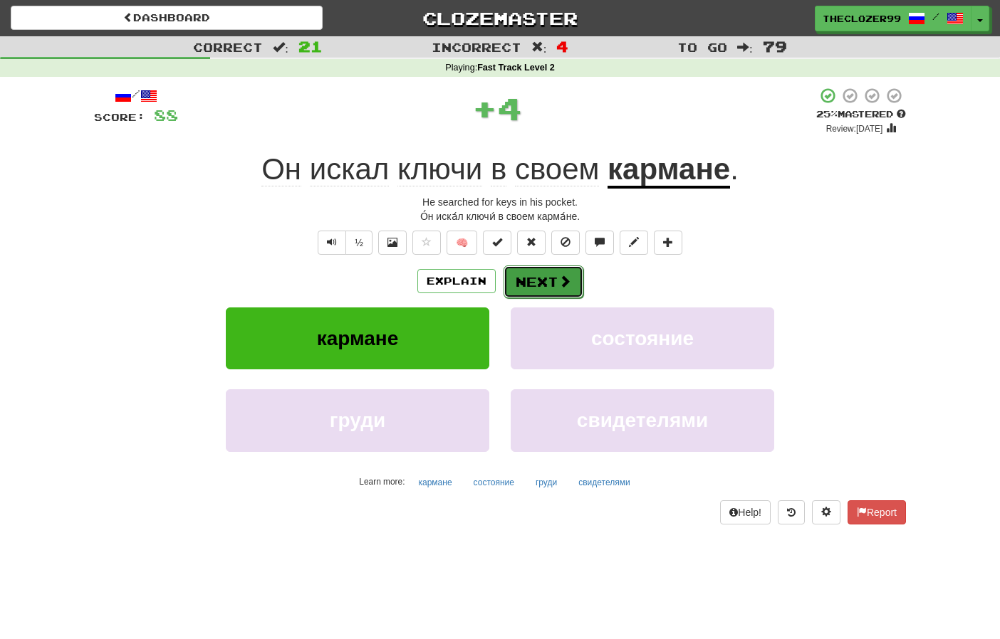
click at [531, 284] on button "Next" at bounding box center [543, 282] width 80 height 33
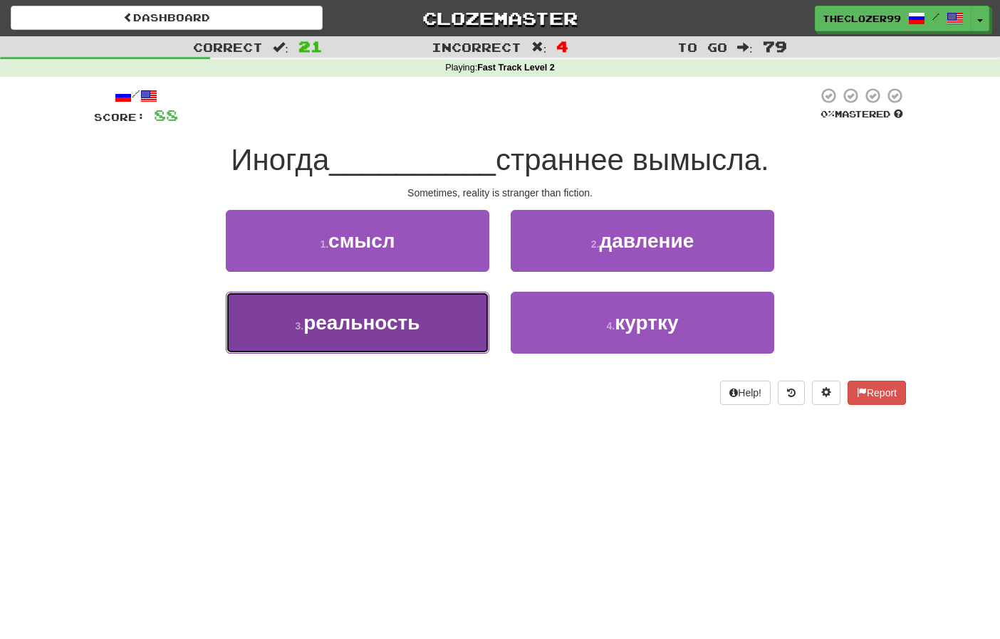
click at [443, 320] on button "3 . реальность" at bounding box center [357, 323] width 263 height 62
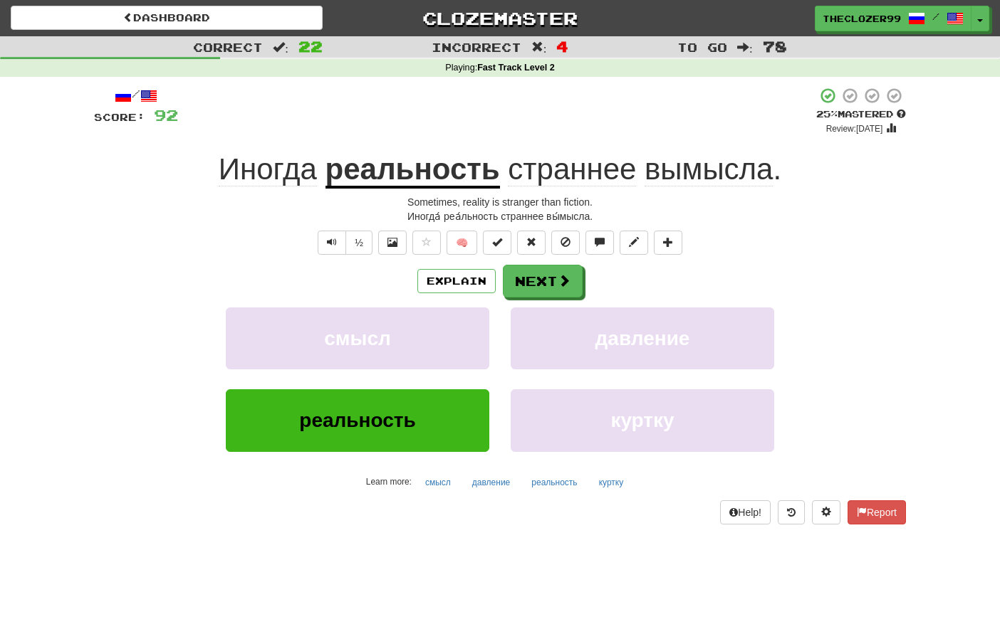
click at [676, 170] on span "вымысла" at bounding box center [708, 169] width 128 height 34
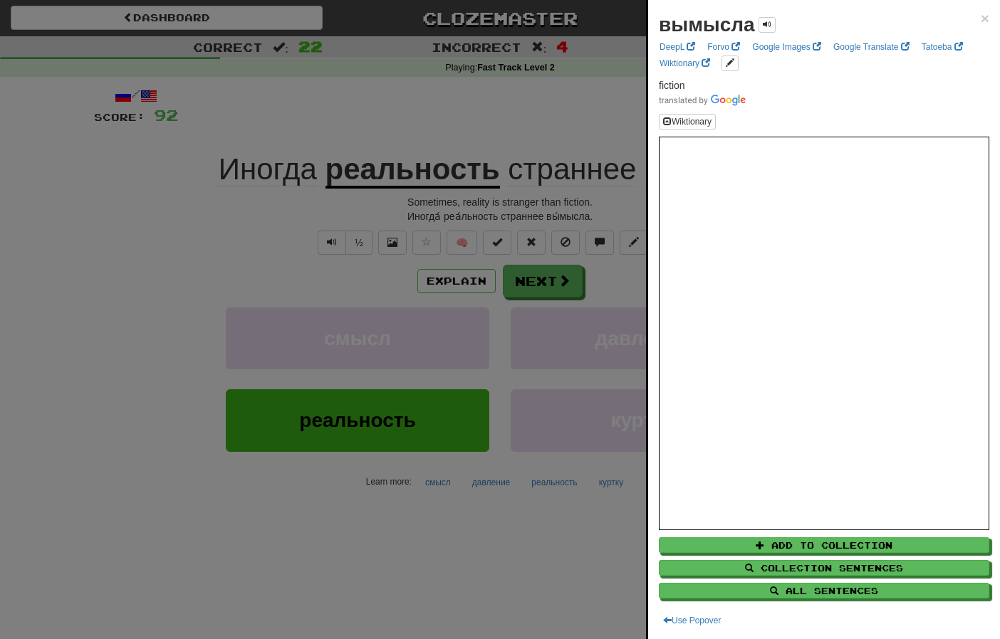
click at [573, 120] on div at bounding box center [500, 319] width 1000 height 639
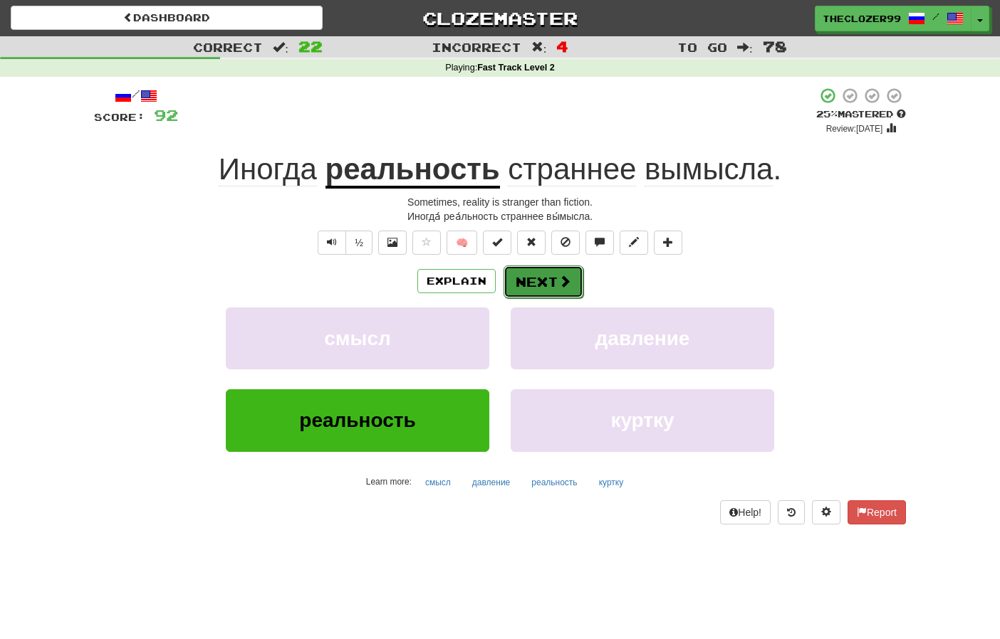
click at [555, 281] on button "Next" at bounding box center [543, 282] width 80 height 33
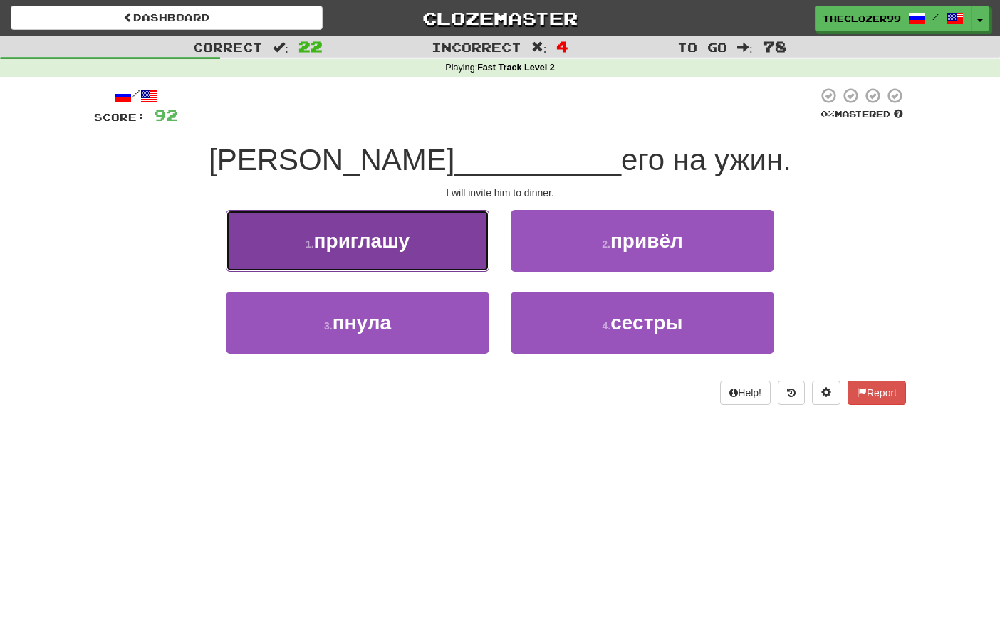
click at [456, 266] on button "1 . приглашу" at bounding box center [357, 241] width 263 height 62
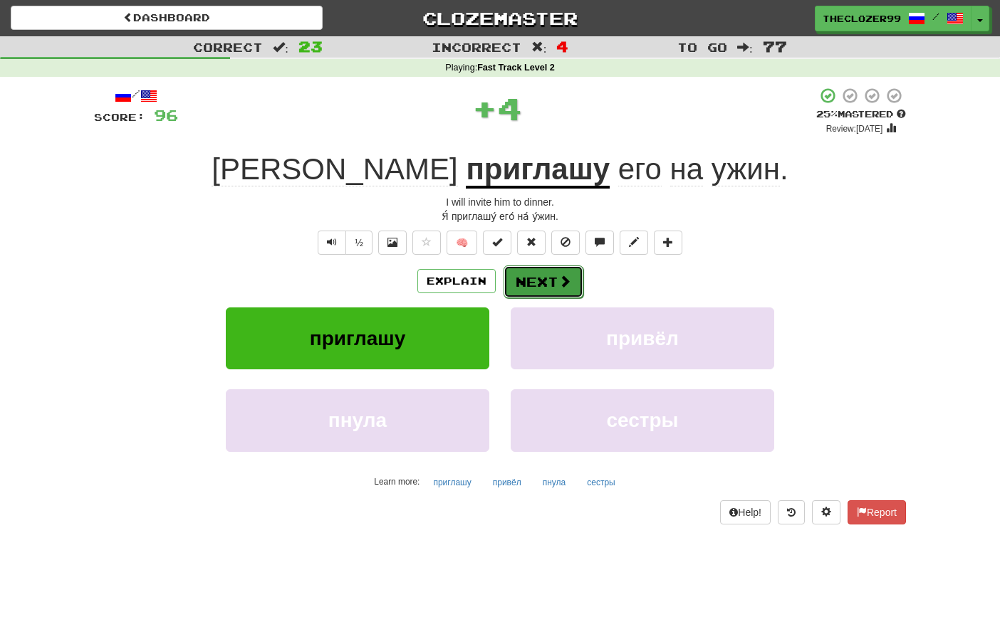
click at [535, 286] on button "Next" at bounding box center [543, 282] width 80 height 33
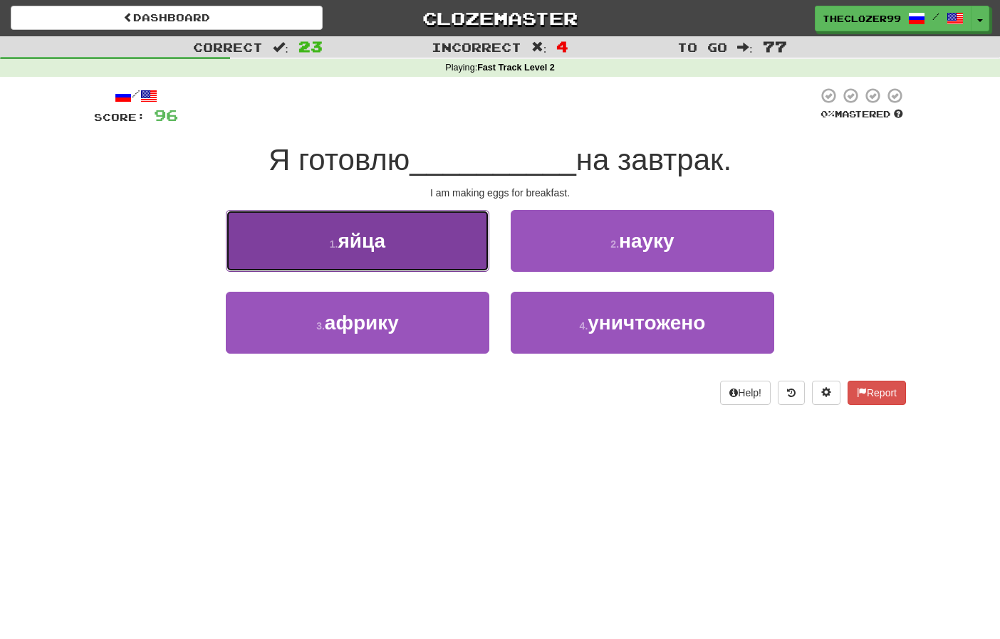
click at [432, 260] on button "1 . яйца" at bounding box center [357, 241] width 263 height 62
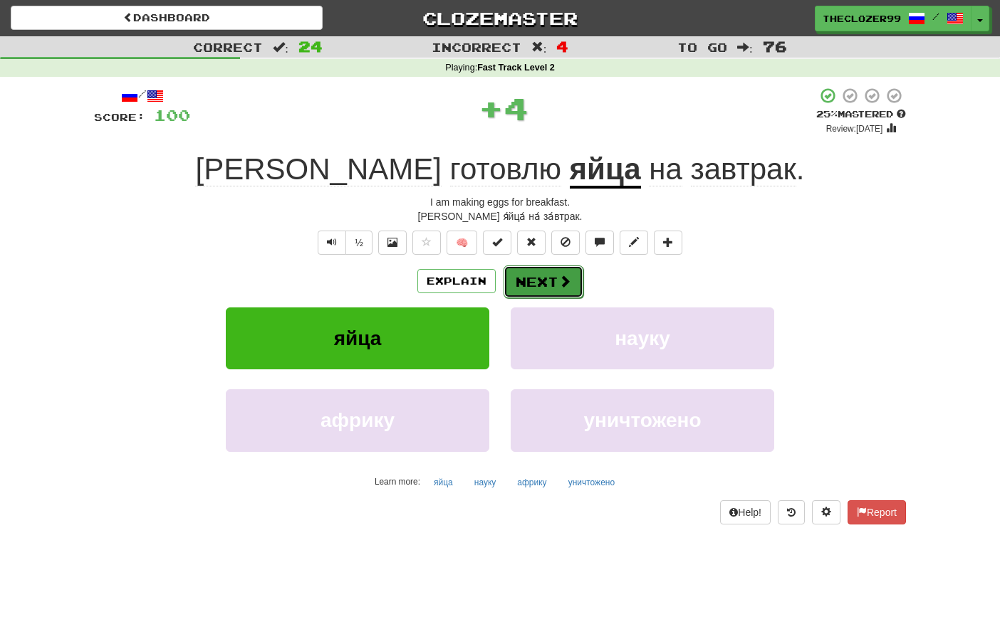
click at [530, 283] on button "Next" at bounding box center [543, 282] width 80 height 33
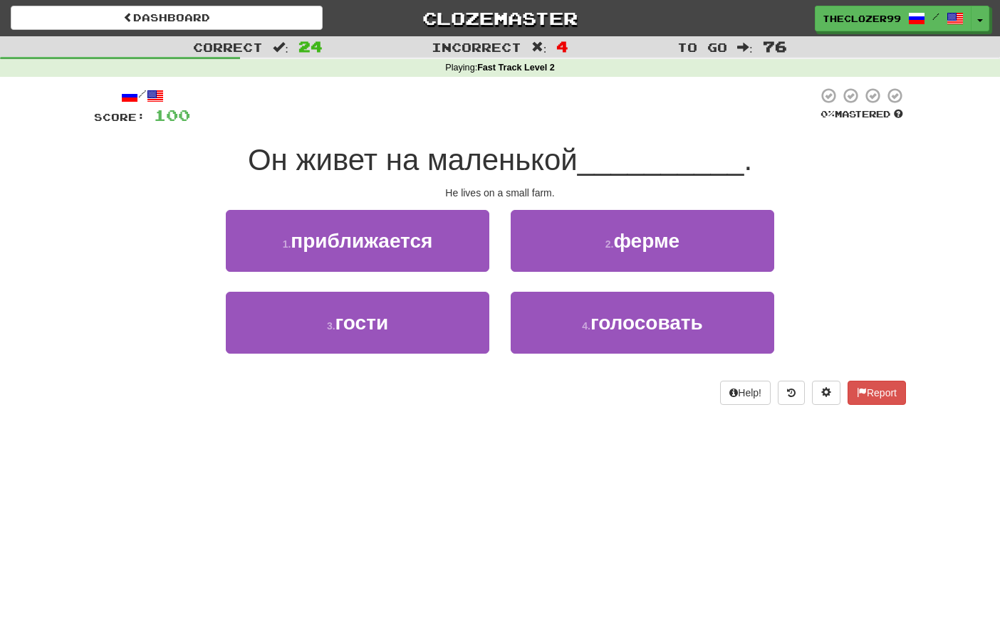
click at [539, 275] on div "2 . ферме" at bounding box center [642, 251] width 285 height 82
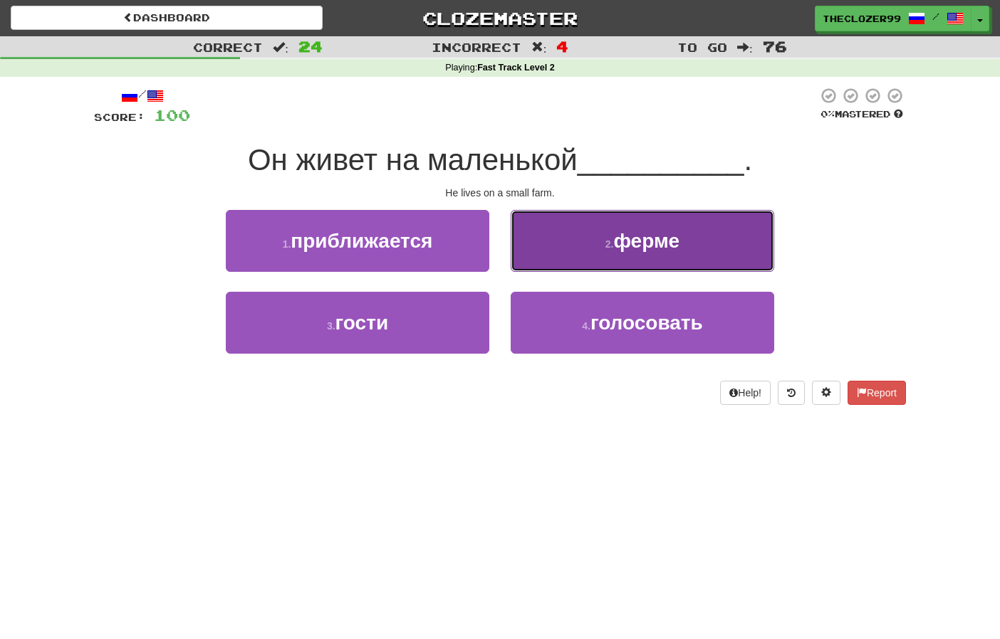
click at [549, 255] on button "2 . ферме" at bounding box center [642, 241] width 263 height 62
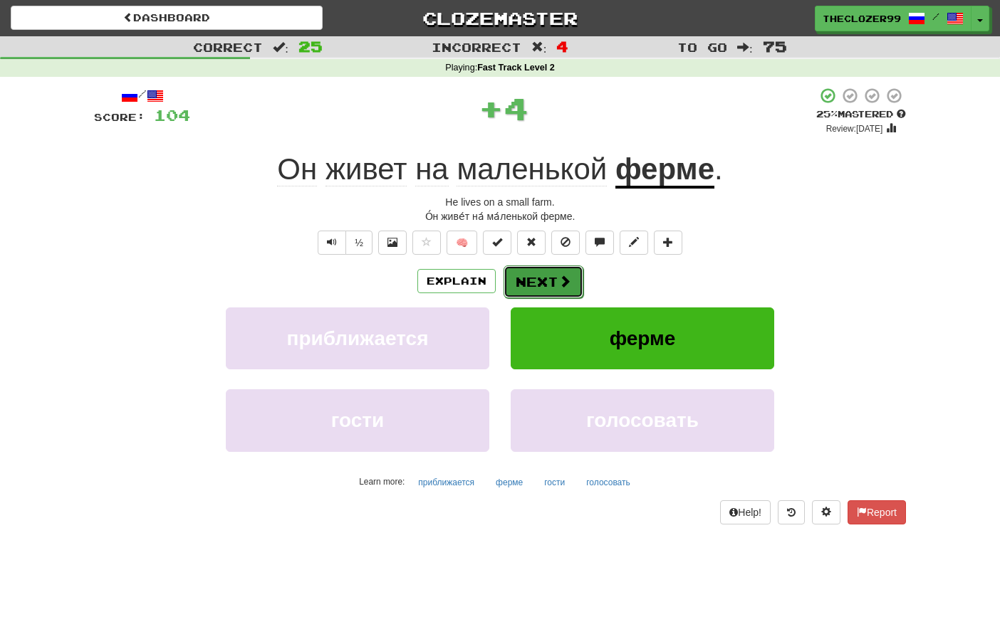
click at [559, 283] on span at bounding box center [564, 281] width 13 height 13
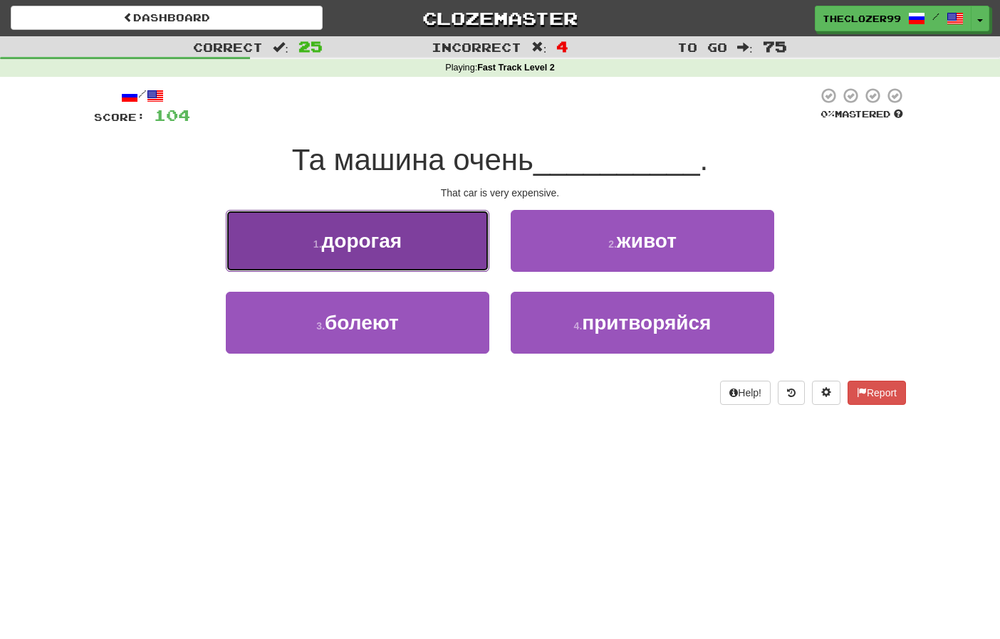
click at [460, 266] on button "1 . дорогая" at bounding box center [357, 241] width 263 height 62
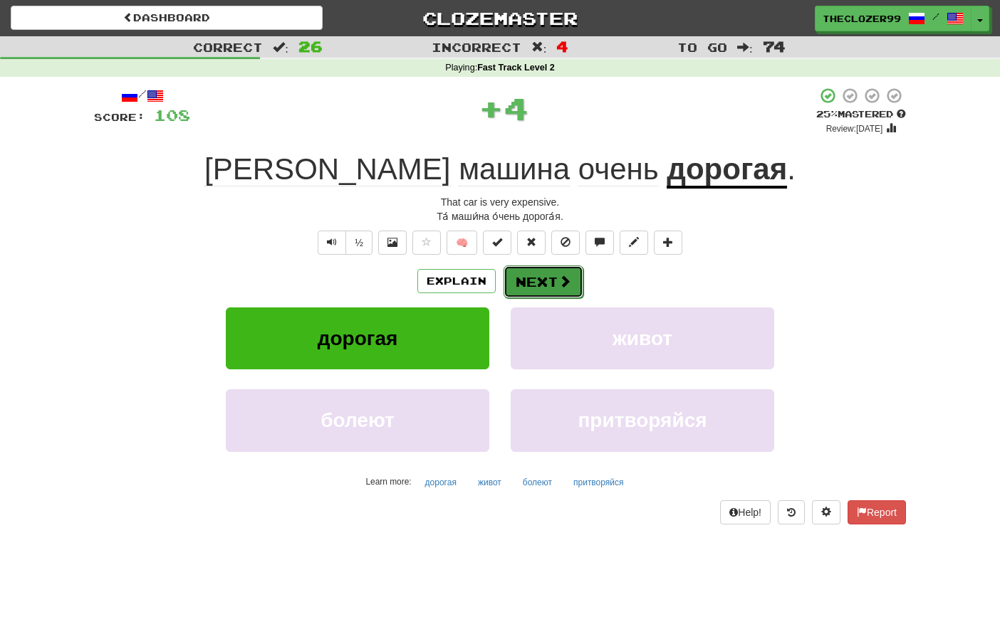
click at [532, 294] on button "Next" at bounding box center [543, 282] width 80 height 33
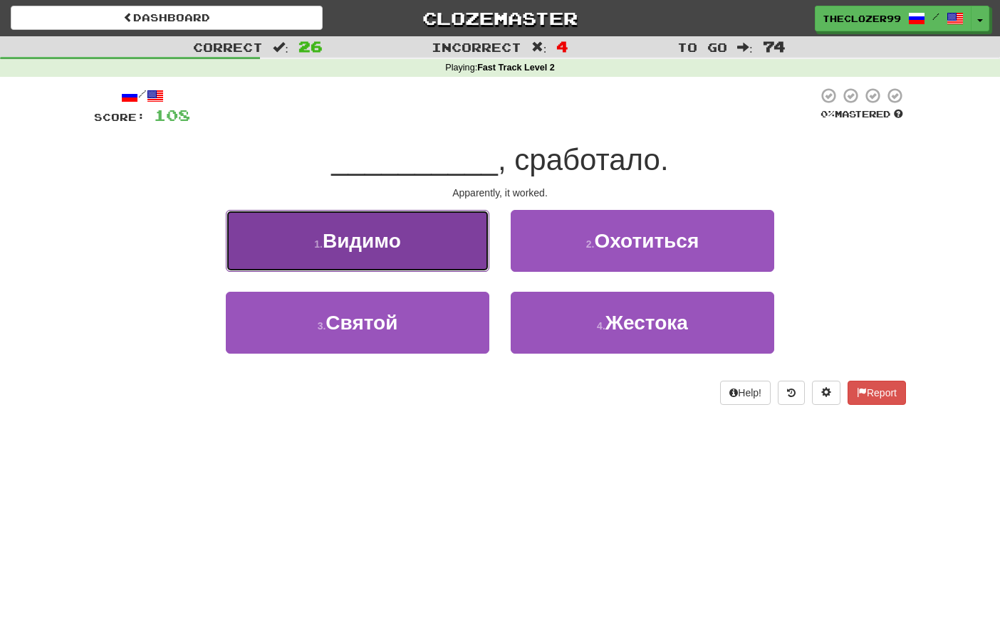
click at [386, 234] on span "Видимо" at bounding box center [362, 241] width 78 height 22
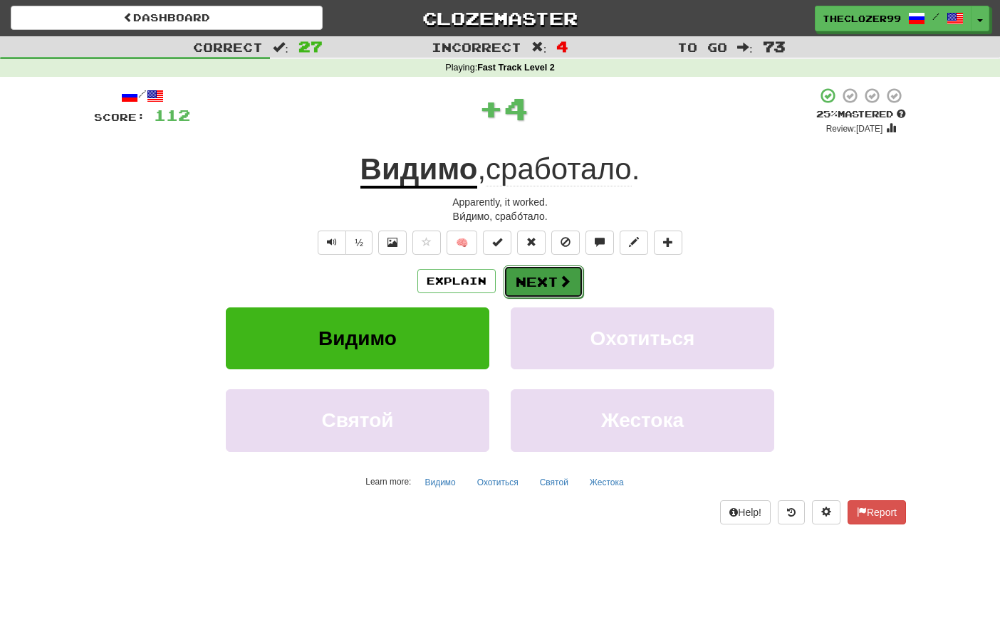
click at [529, 288] on button "Next" at bounding box center [543, 282] width 80 height 33
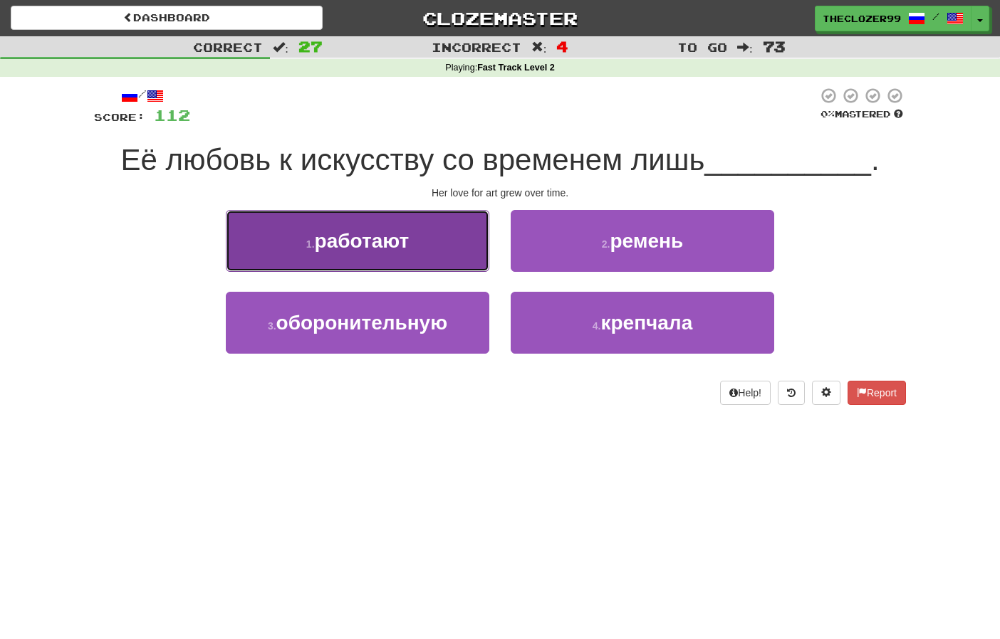
click at [445, 255] on button "1 . работают" at bounding box center [357, 241] width 263 height 62
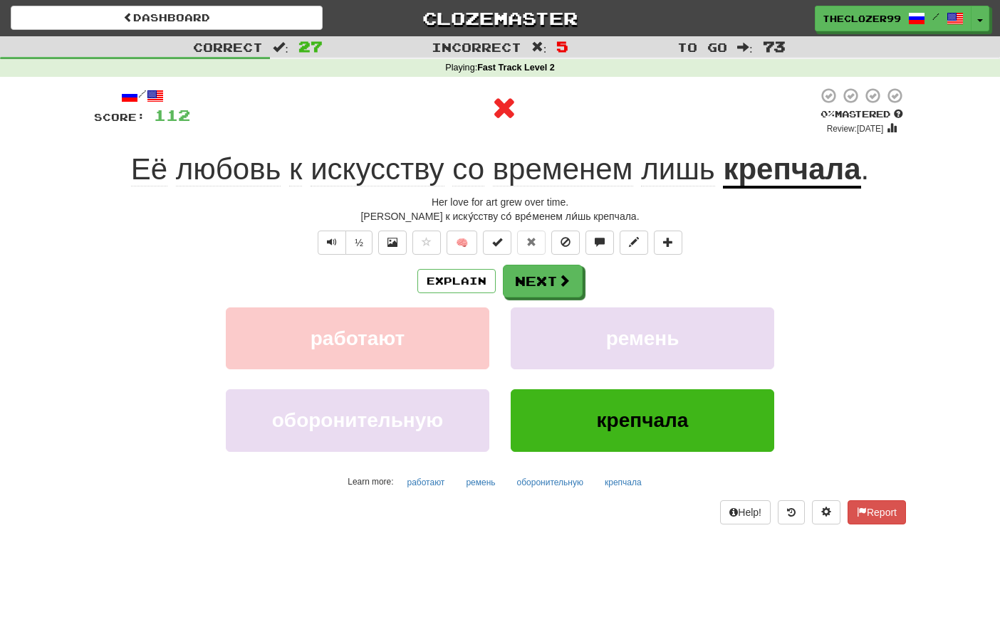
click at [773, 182] on u "крепчала" at bounding box center [791, 170] width 137 height 36
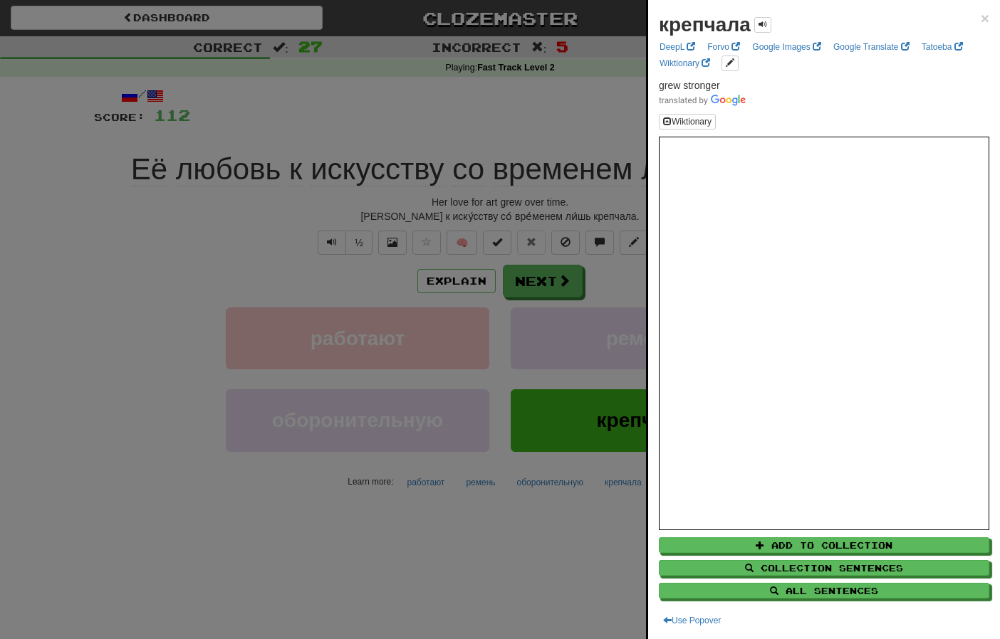
click at [615, 130] on div at bounding box center [500, 319] width 1000 height 639
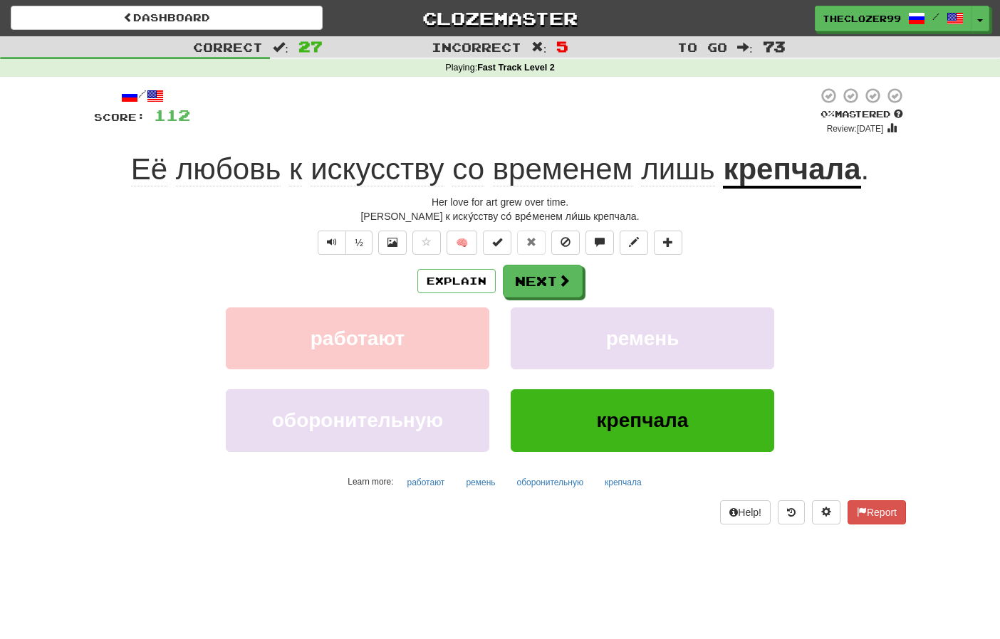
click at [671, 174] on span "лишь" at bounding box center [678, 169] width 74 height 34
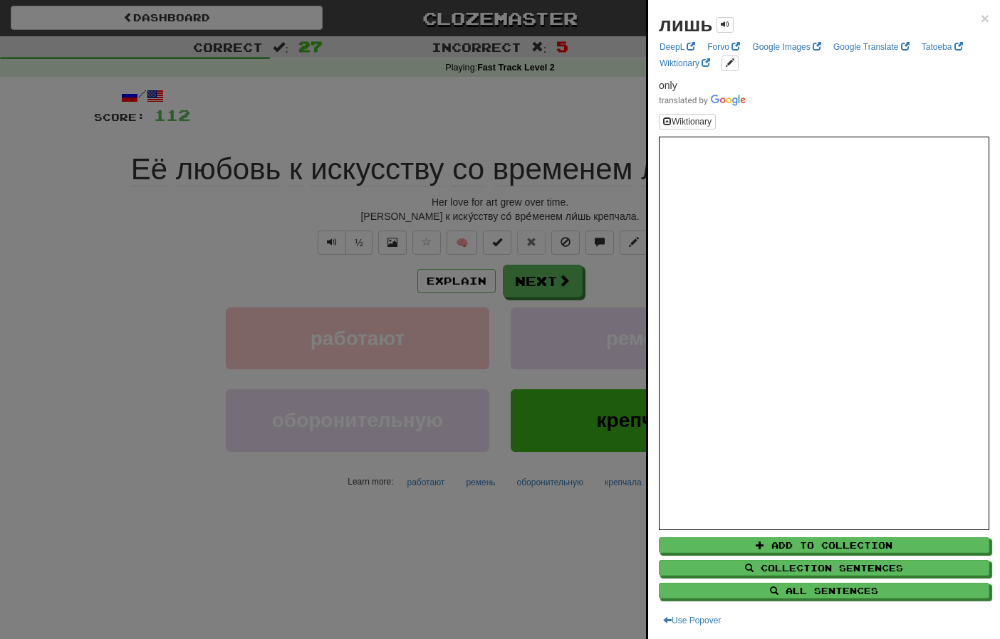
click at [187, 233] on div at bounding box center [500, 319] width 1000 height 639
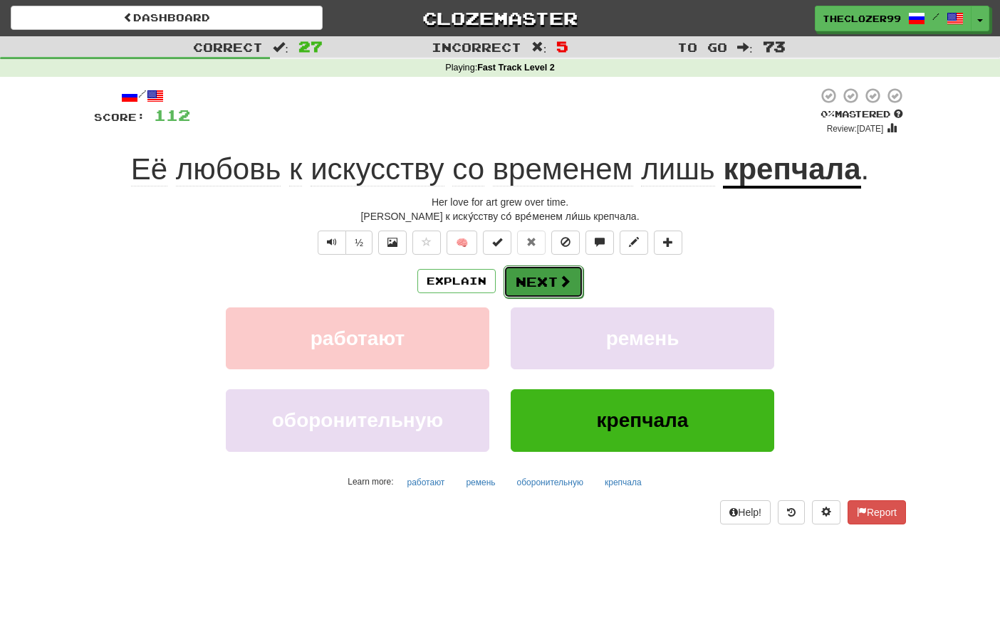
click at [559, 279] on span at bounding box center [564, 281] width 13 height 13
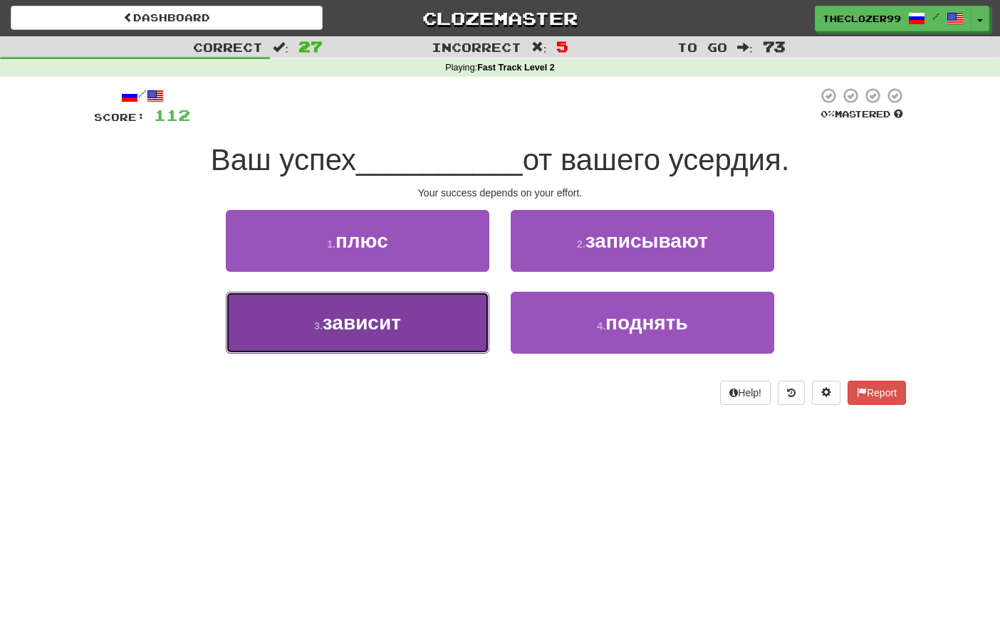
click at [442, 334] on button "3 . зависит" at bounding box center [357, 323] width 263 height 62
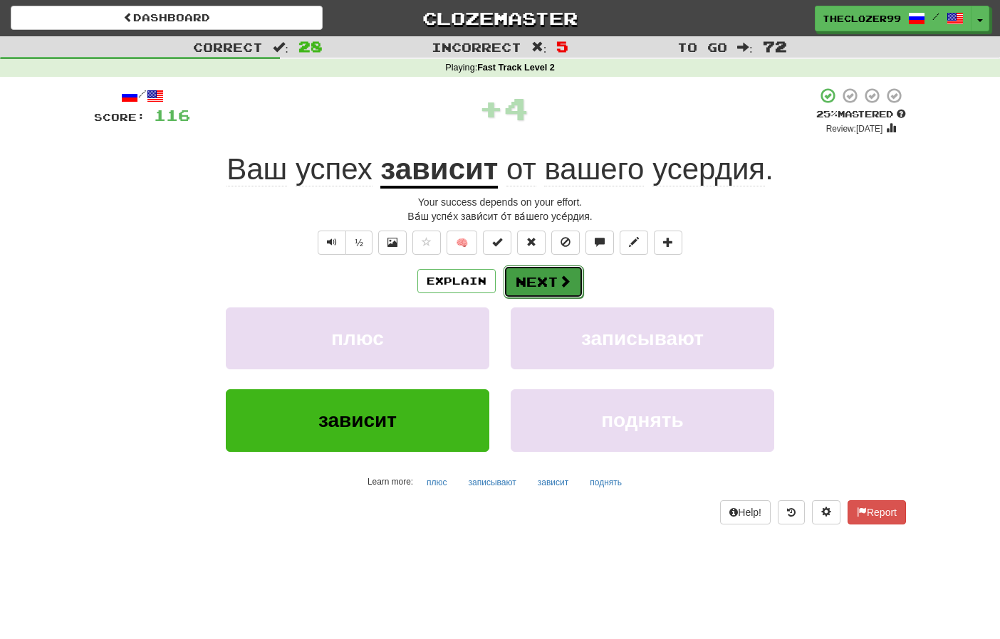
click at [551, 277] on button "Next" at bounding box center [543, 282] width 80 height 33
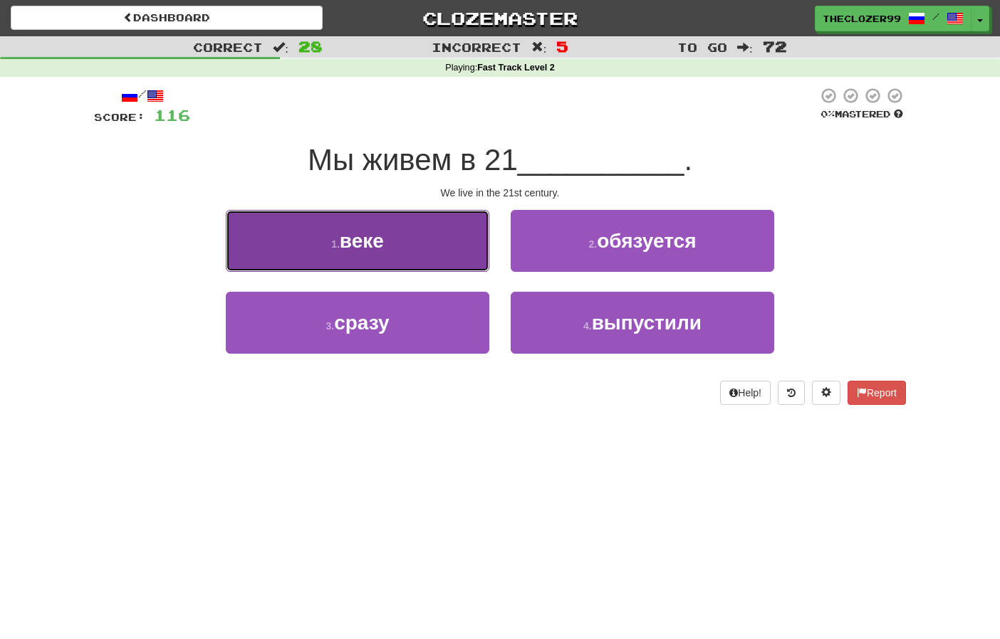
click at [441, 260] on button "1 . веке" at bounding box center [357, 241] width 263 height 62
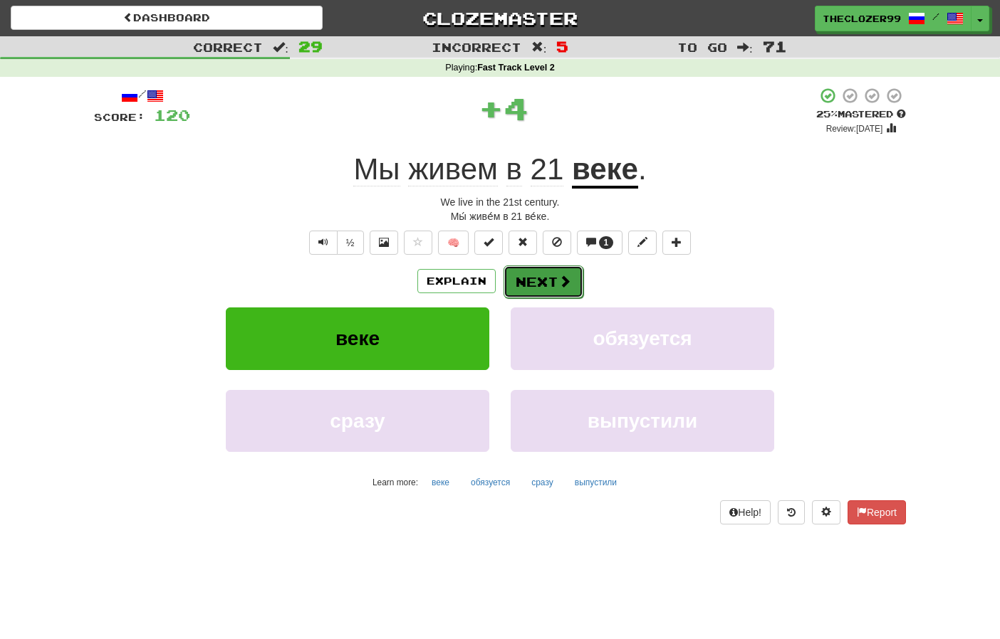
click at [533, 285] on button "Next" at bounding box center [543, 282] width 80 height 33
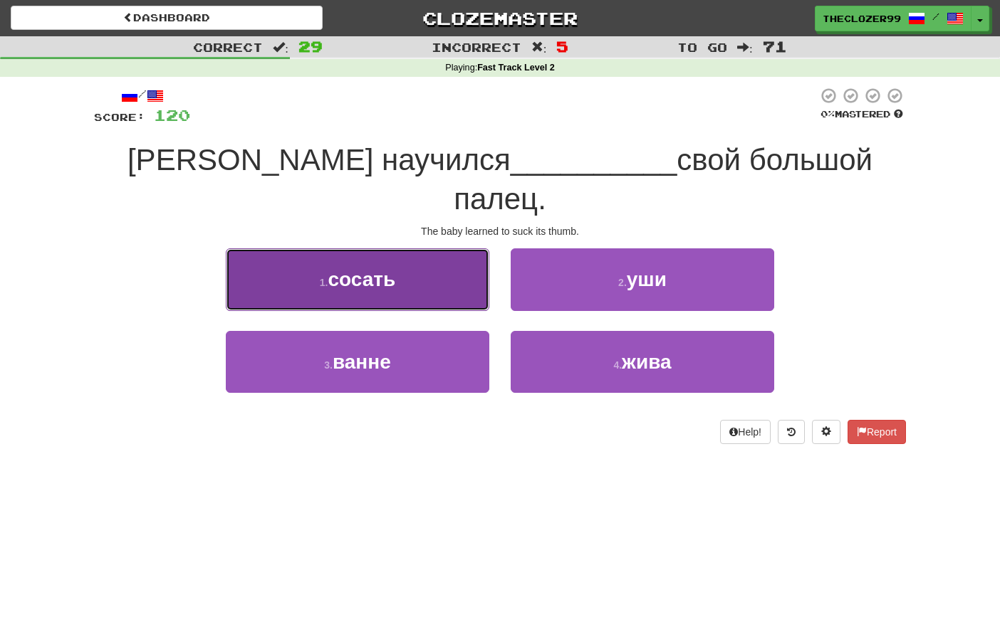
click at [461, 259] on button "1 . сосать" at bounding box center [357, 280] width 263 height 62
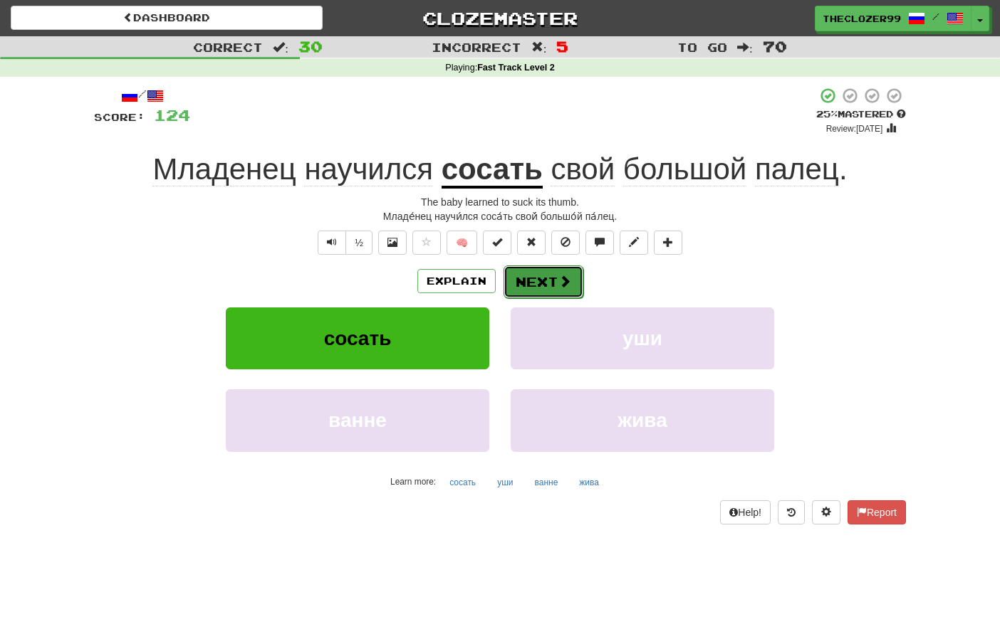
click at [550, 276] on button "Next" at bounding box center [543, 282] width 80 height 33
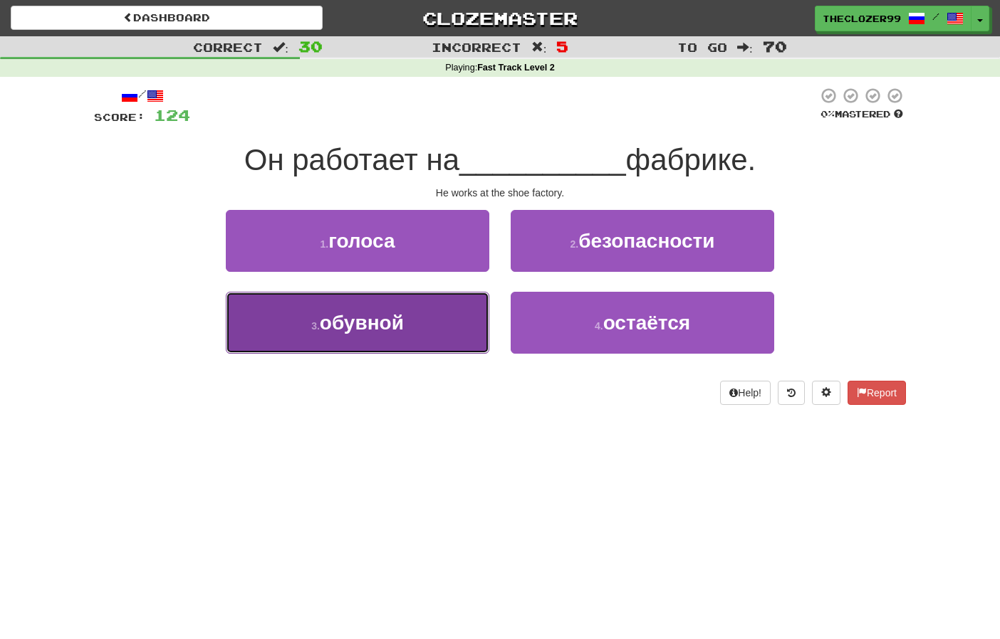
click at [451, 310] on button "3 . обувной" at bounding box center [357, 323] width 263 height 62
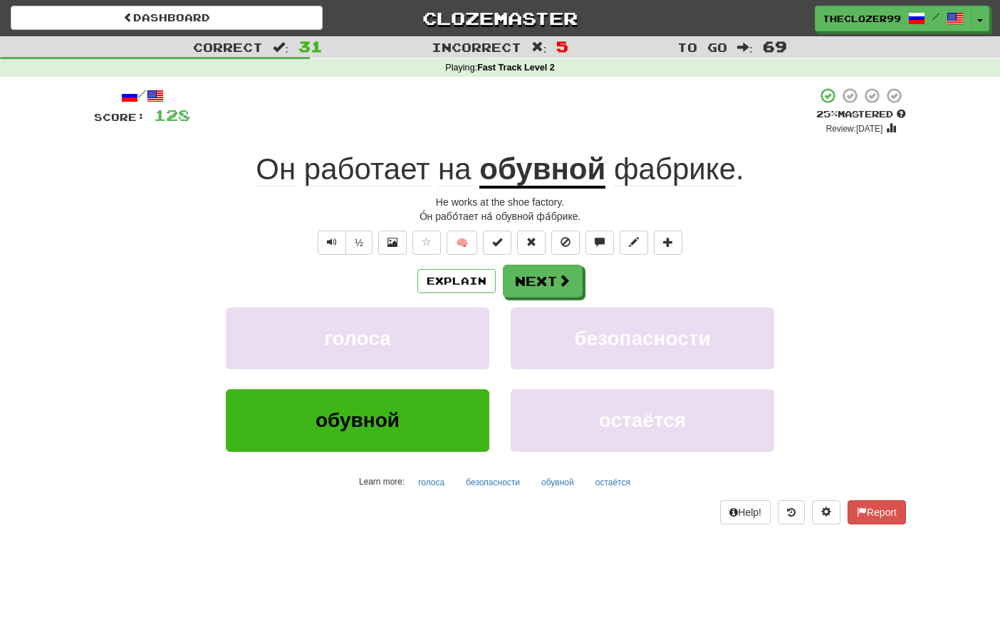
drag, startPoint x: 166, startPoint y: 227, endPoint x: 191, endPoint y: 226, distance: 25.0
click at [166, 227] on div "/ Score: 128 + 4 25 % Mastered Review: 2025-08-21 Он работает на обувной фабрик…" at bounding box center [500, 305] width 812 height 437
click at [540, 287] on button "Next" at bounding box center [543, 282] width 80 height 33
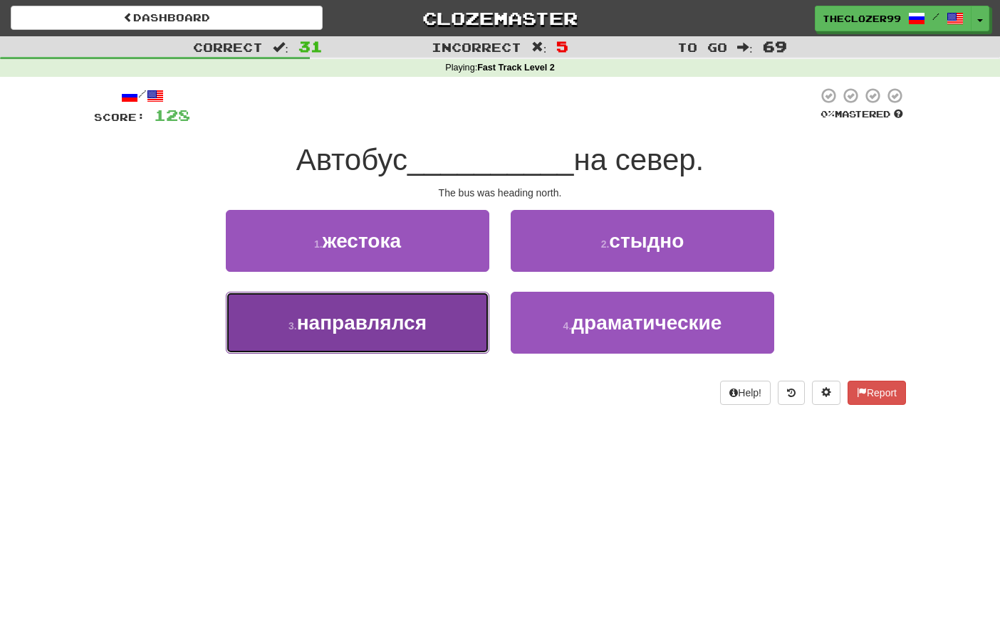
click at [424, 320] on span "направлялся" at bounding box center [362, 323] width 130 height 22
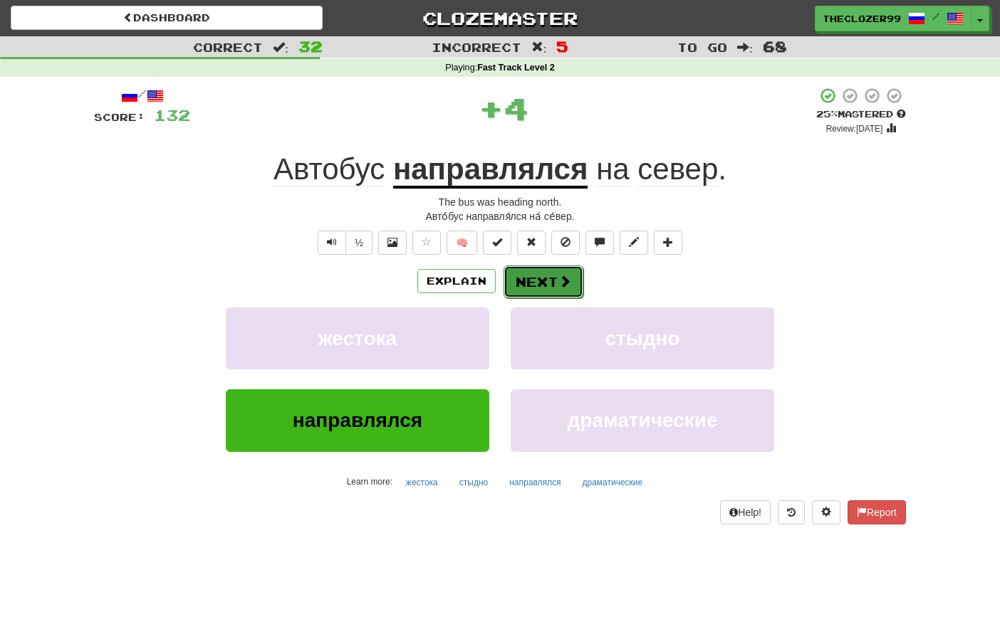
click at [521, 282] on button "Next" at bounding box center [543, 282] width 80 height 33
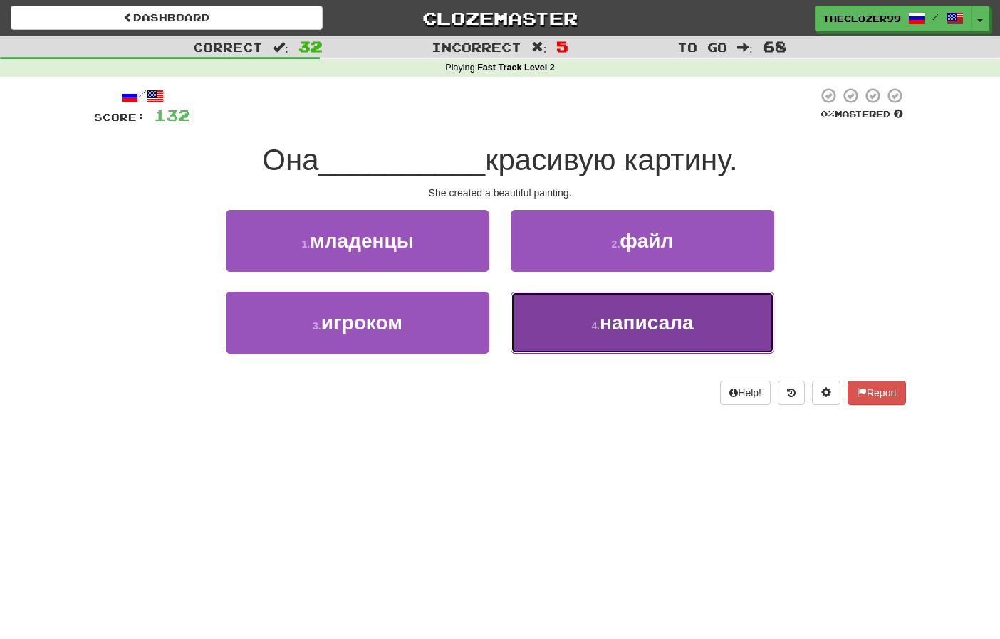
click at [572, 306] on button "4 . написала" at bounding box center [642, 323] width 263 height 62
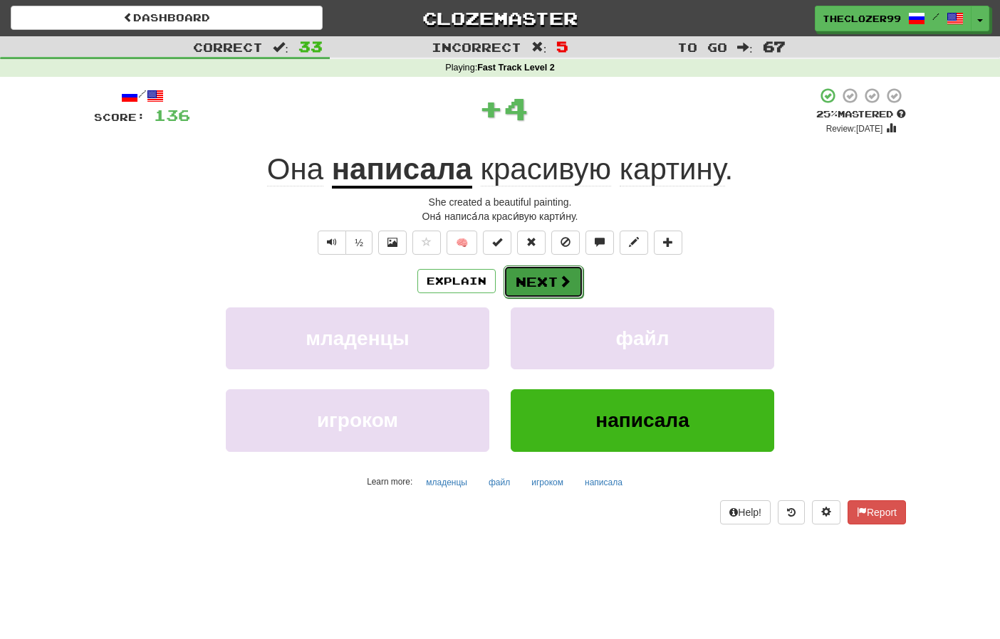
click at [561, 284] on span at bounding box center [564, 281] width 13 height 13
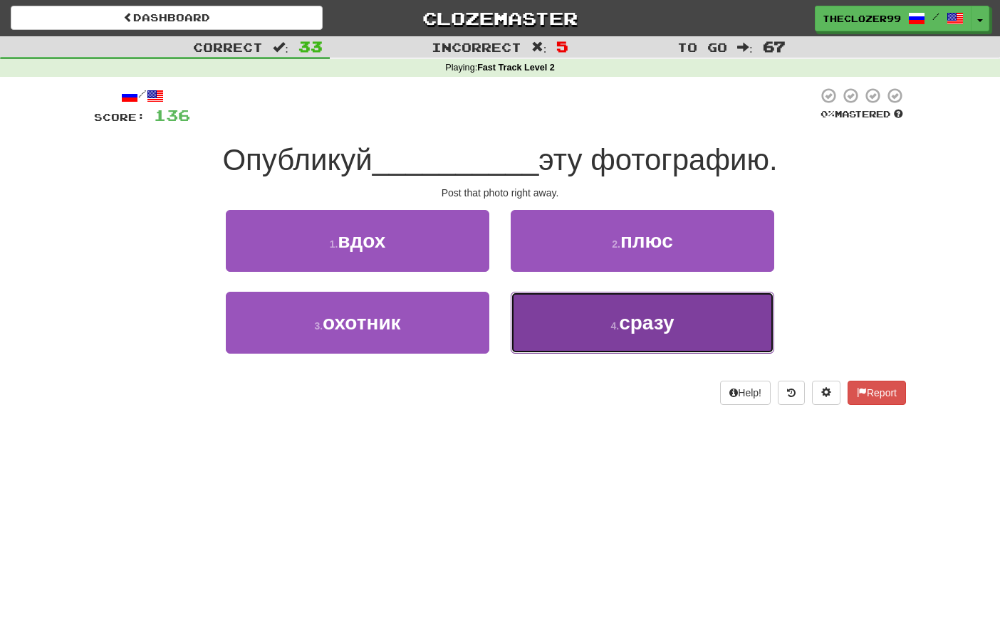
click at [577, 315] on button "4 . сразу" at bounding box center [642, 323] width 263 height 62
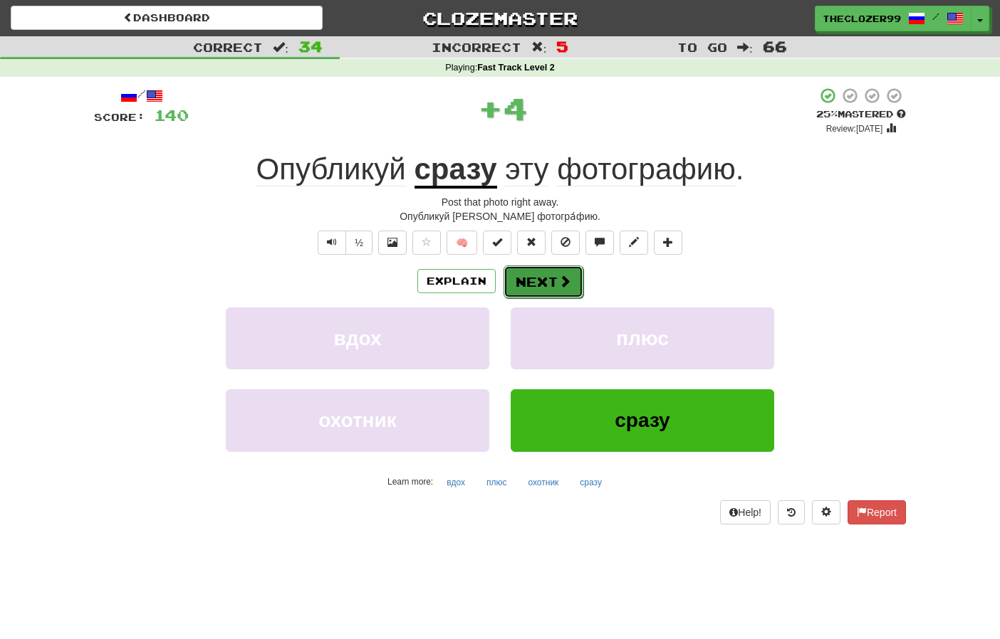
click at [534, 278] on button "Next" at bounding box center [543, 282] width 80 height 33
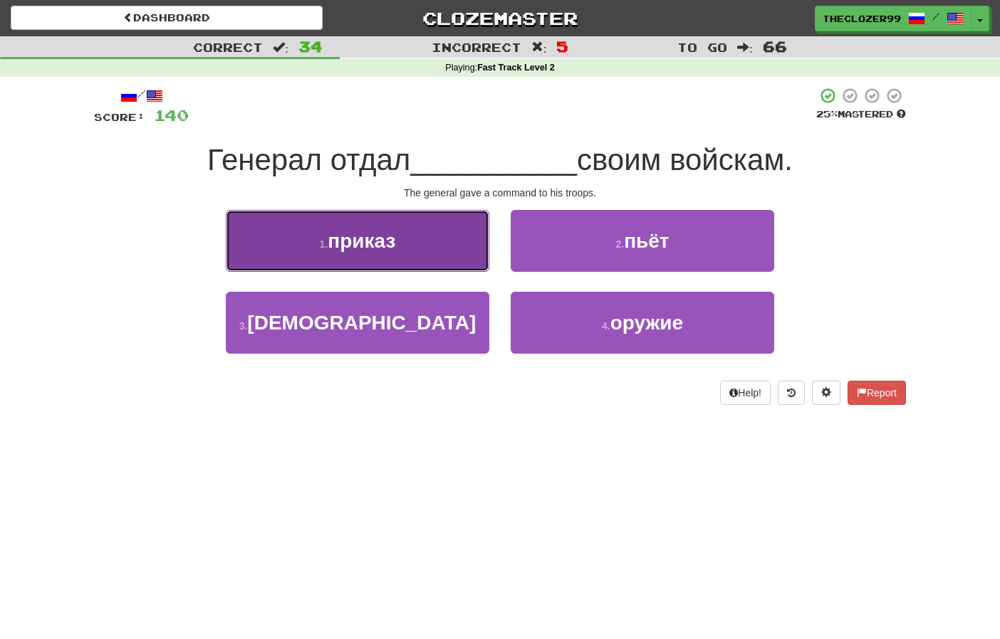
click at [418, 249] on button "1 . приказ" at bounding box center [357, 241] width 263 height 62
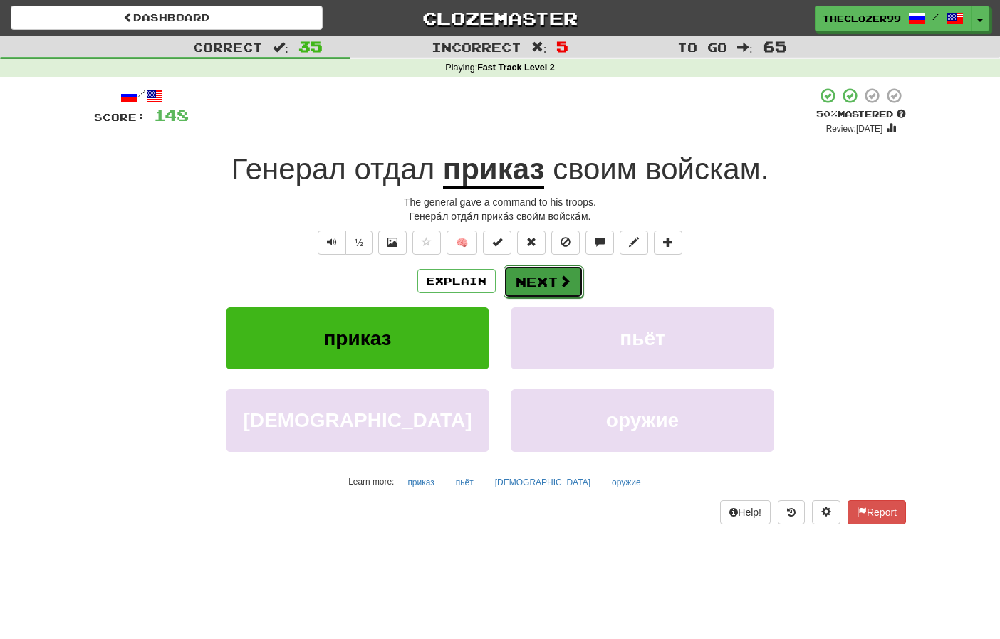
click at [532, 283] on button "Next" at bounding box center [543, 282] width 80 height 33
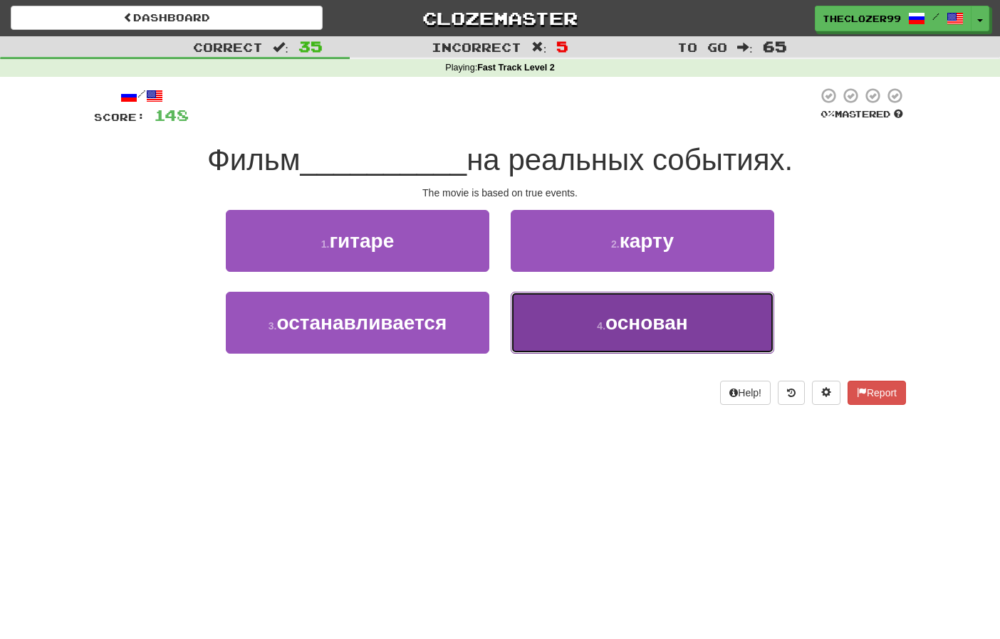
click at [541, 303] on button "4 . основан" at bounding box center [642, 323] width 263 height 62
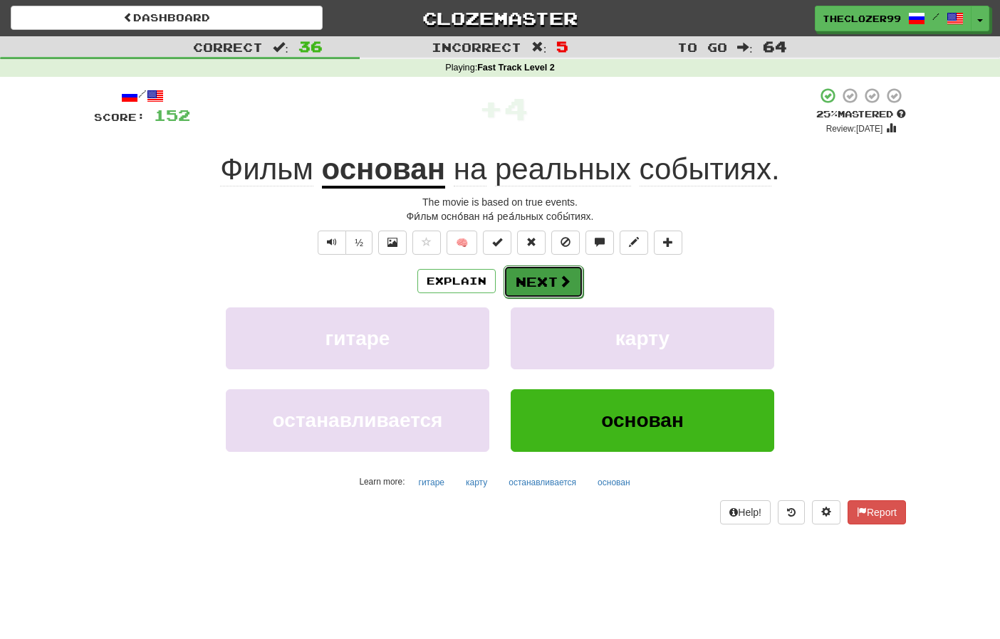
click at [542, 277] on button "Next" at bounding box center [543, 282] width 80 height 33
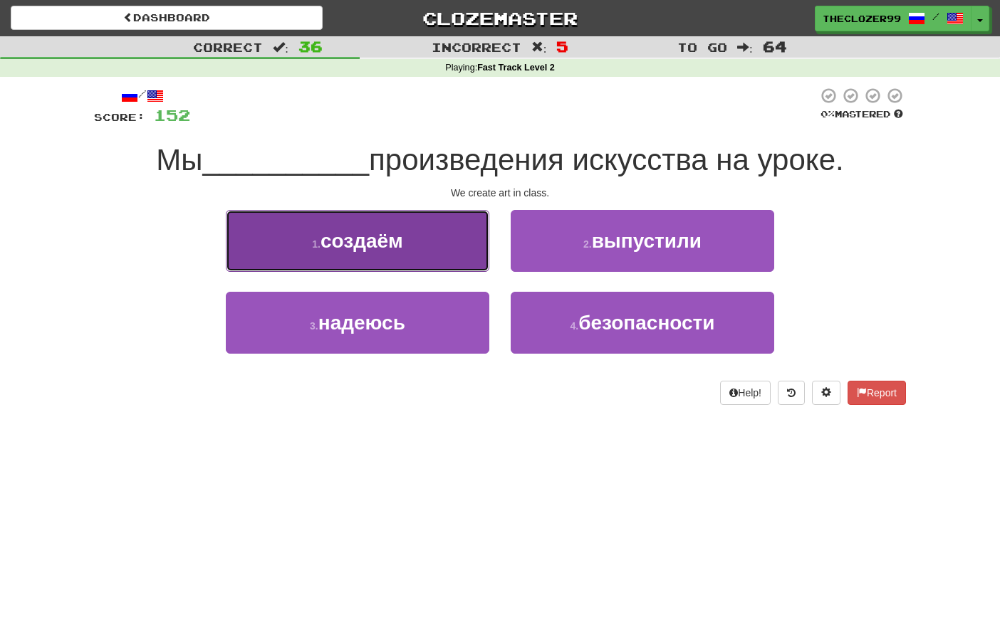
click at [454, 236] on button "1 . создаём" at bounding box center [357, 241] width 263 height 62
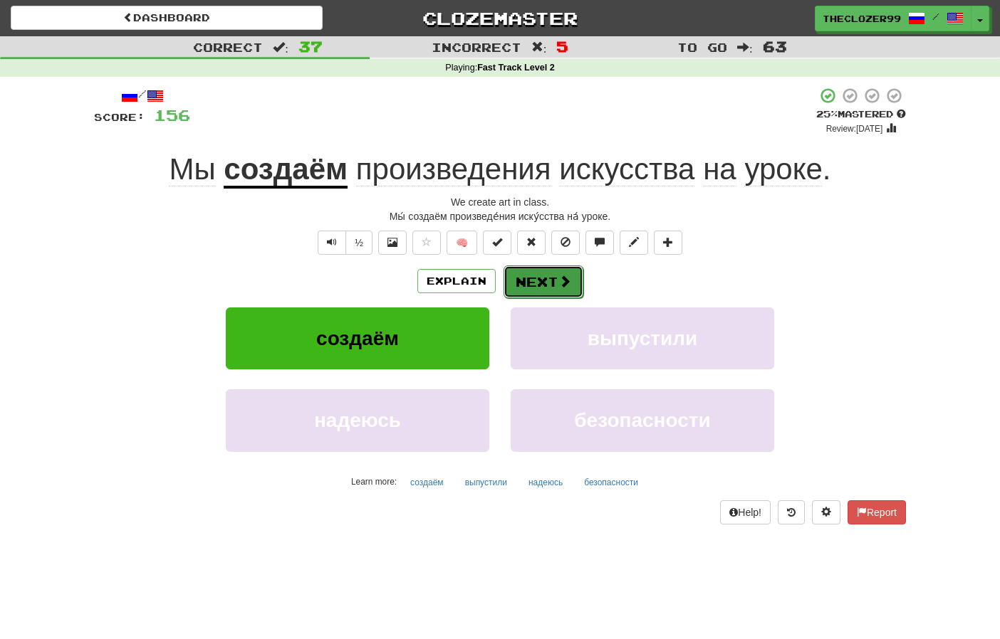
click at [540, 278] on button "Next" at bounding box center [543, 282] width 80 height 33
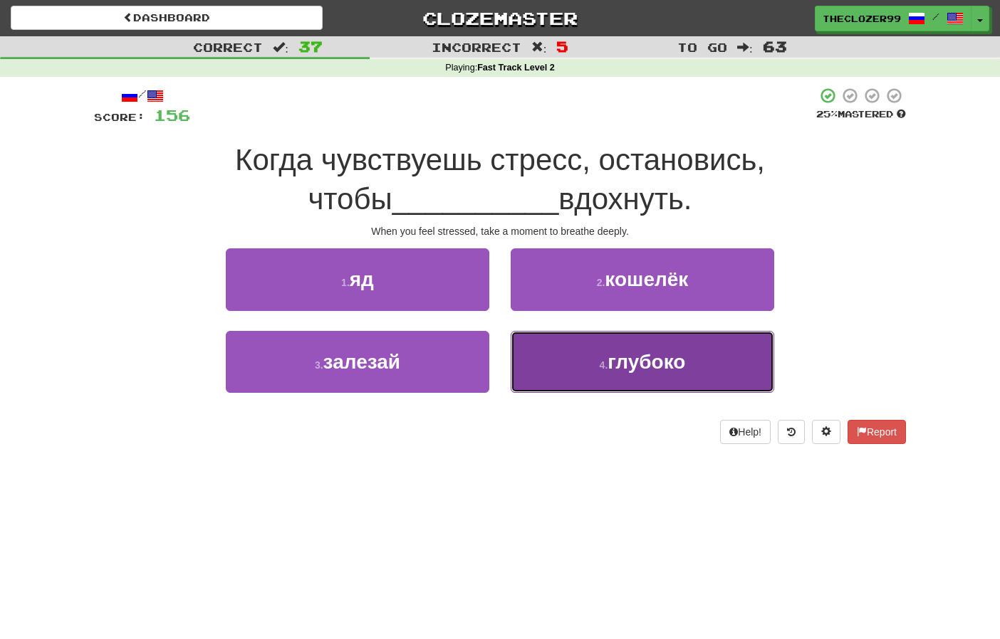
click at [535, 346] on button "4 . глубоко" at bounding box center [642, 362] width 263 height 62
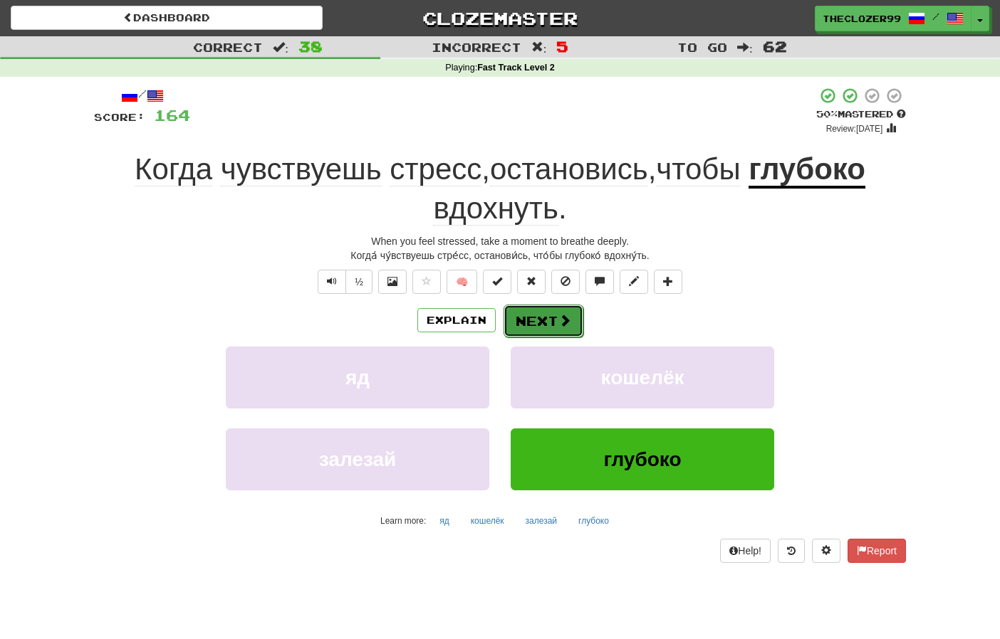
click at [550, 320] on button "Next" at bounding box center [543, 321] width 80 height 33
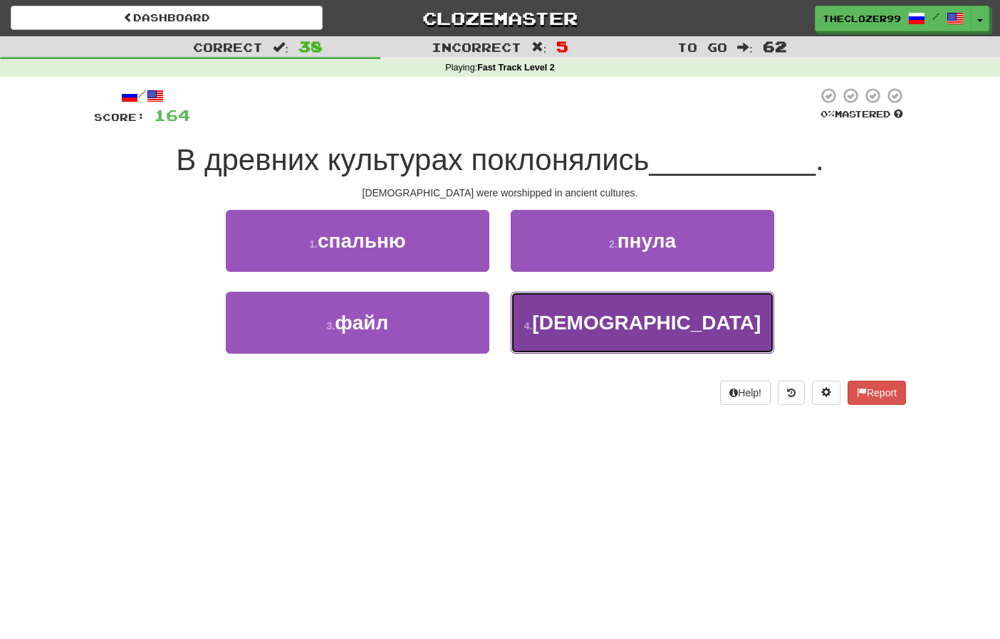
click at [532, 328] on button "4 . богам" at bounding box center [642, 323] width 263 height 62
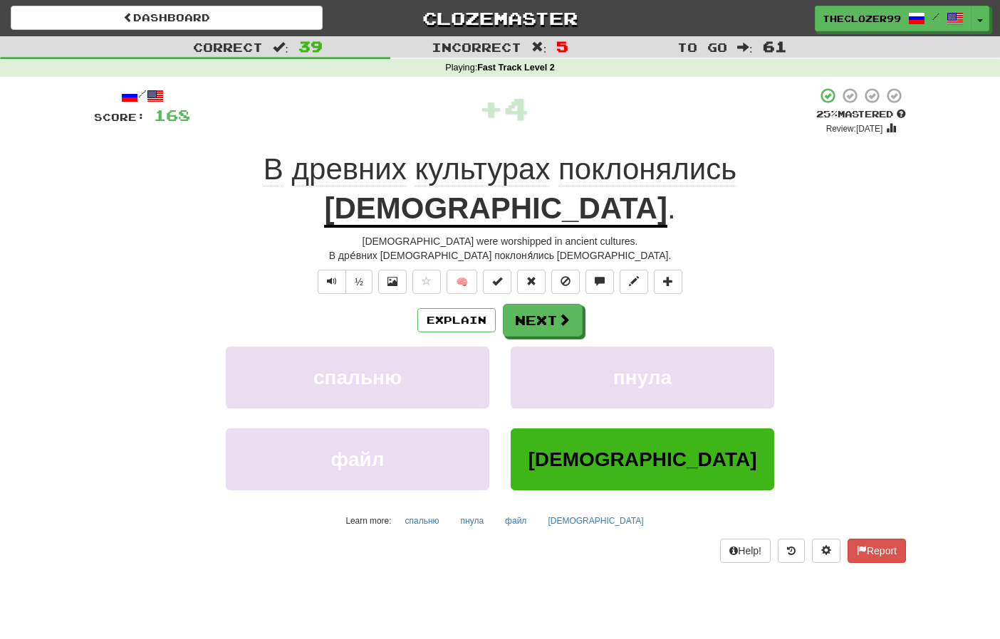
click at [562, 160] on span "поклонялись" at bounding box center [647, 169] width 178 height 34
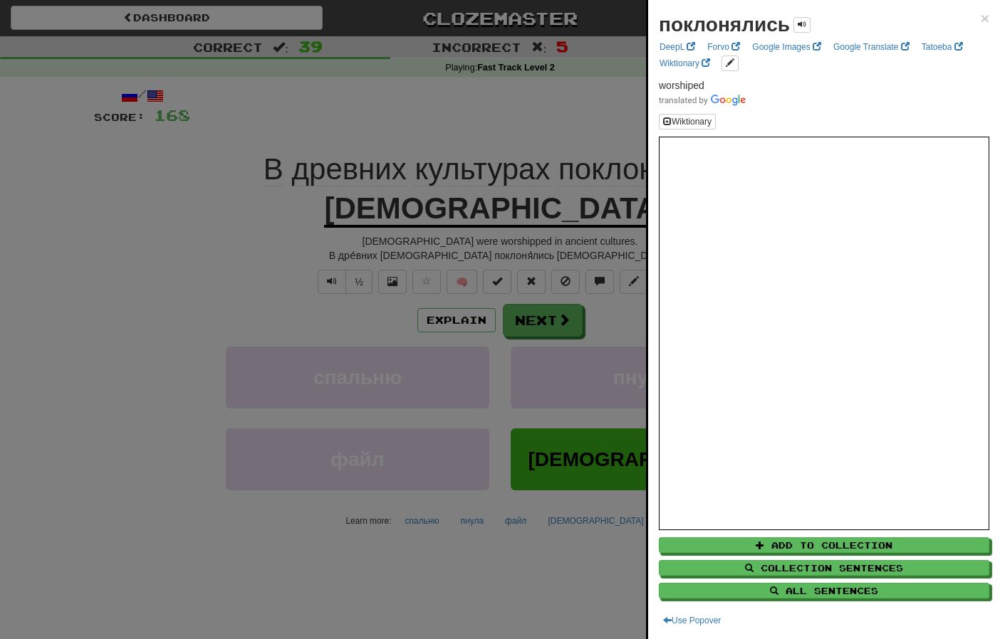
click at [546, 132] on div at bounding box center [500, 319] width 1000 height 639
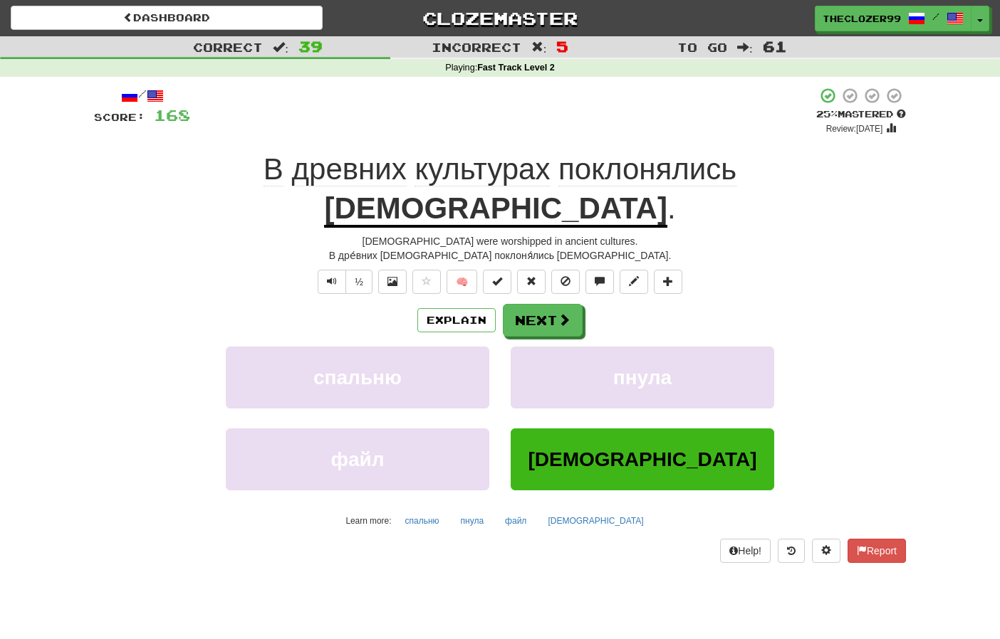
drag, startPoint x: 207, startPoint y: 266, endPoint x: 217, endPoint y: 208, distance: 58.5
click at [207, 304] on div "Explain Next" at bounding box center [500, 320] width 812 height 33
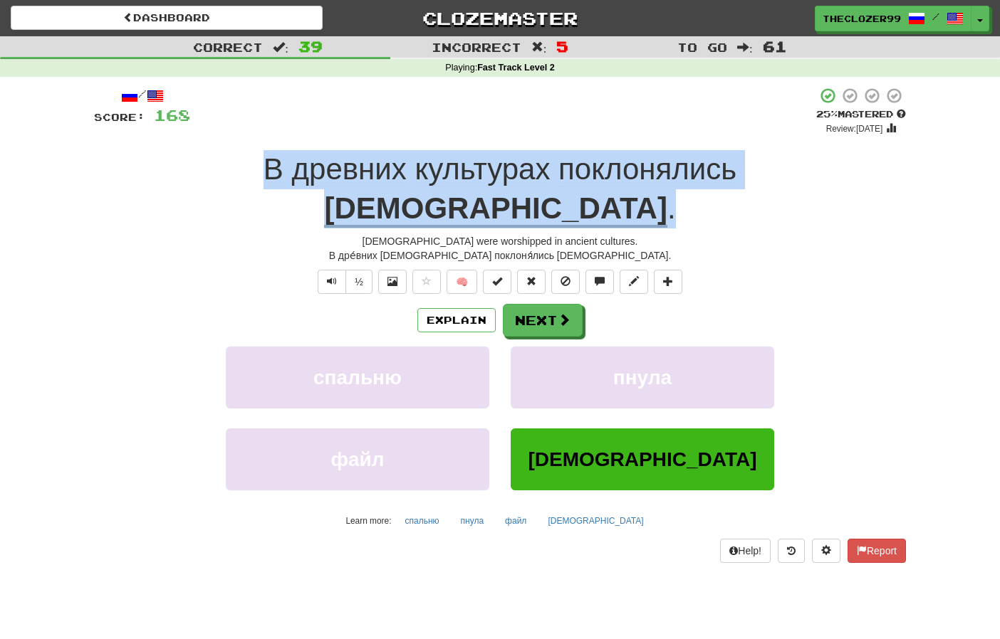
drag, startPoint x: 214, startPoint y: 168, endPoint x: 787, endPoint y: 162, distance: 572.5
click at [787, 162] on div "В древних культурах поклонялись богам ." at bounding box center [500, 189] width 812 height 78
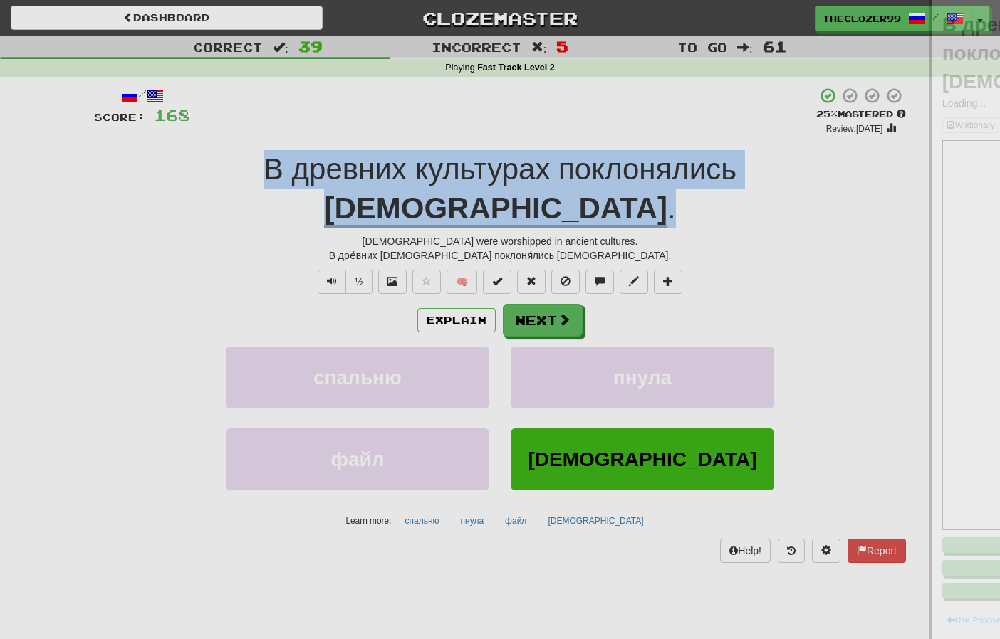
copy div "В древних культурах поклонялись богам ."
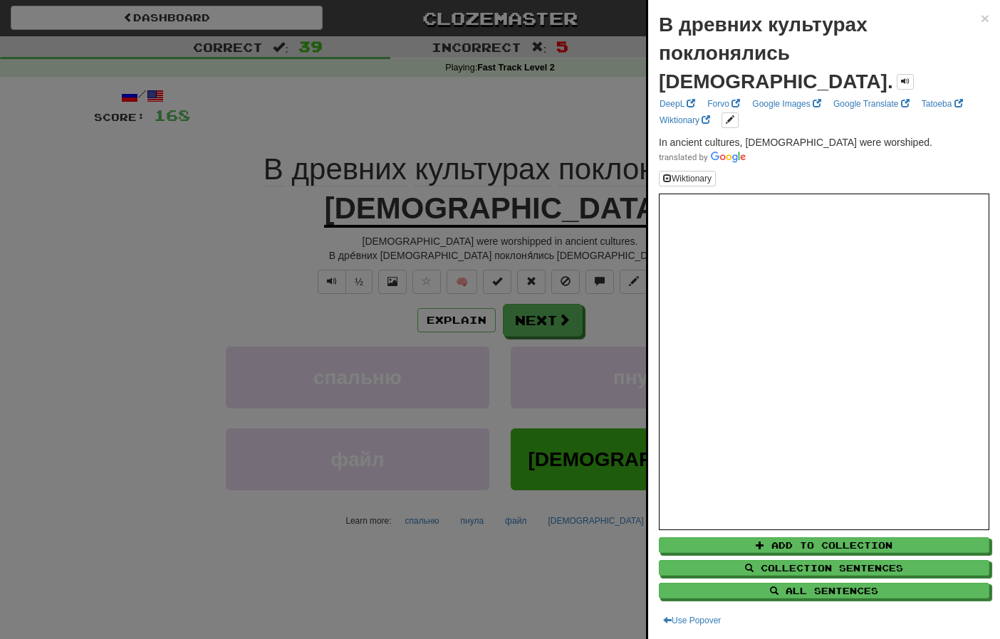
click at [142, 305] on div at bounding box center [500, 319] width 1000 height 639
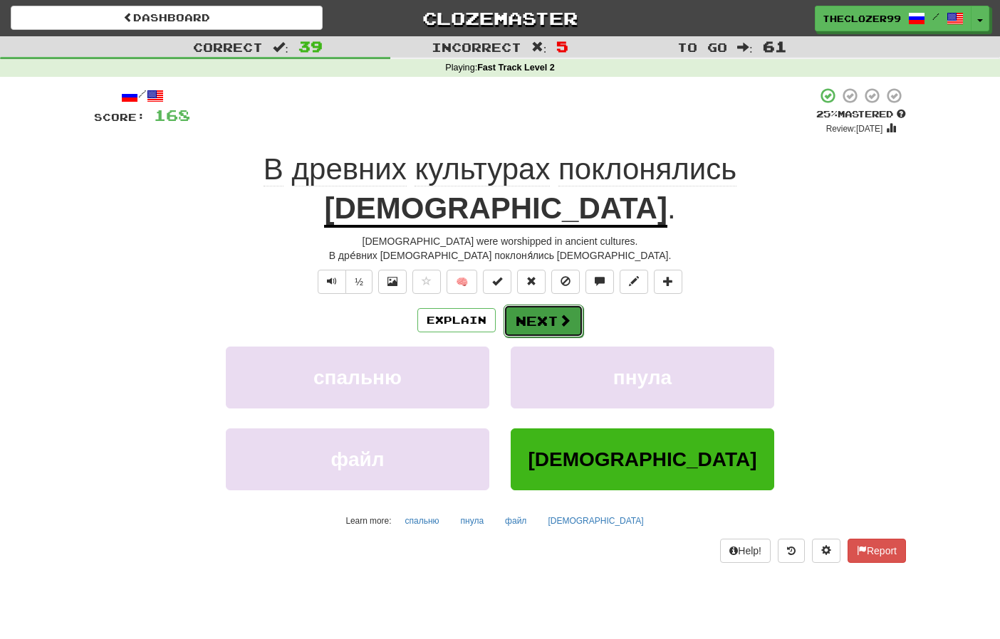
click at [560, 305] on button "Next" at bounding box center [543, 321] width 80 height 33
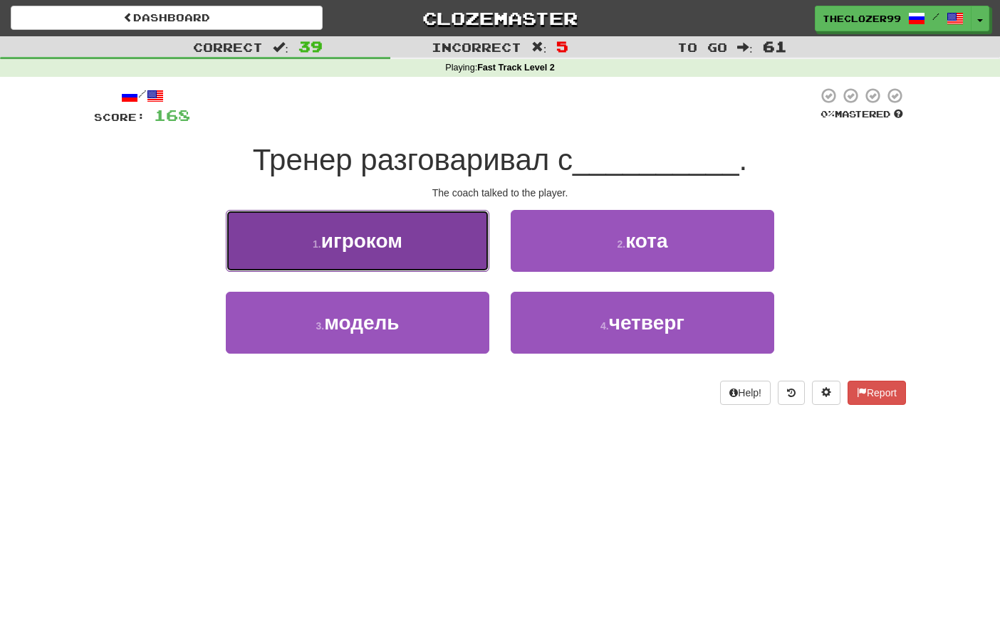
click at [458, 256] on button "1 . игроком" at bounding box center [357, 241] width 263 height 62
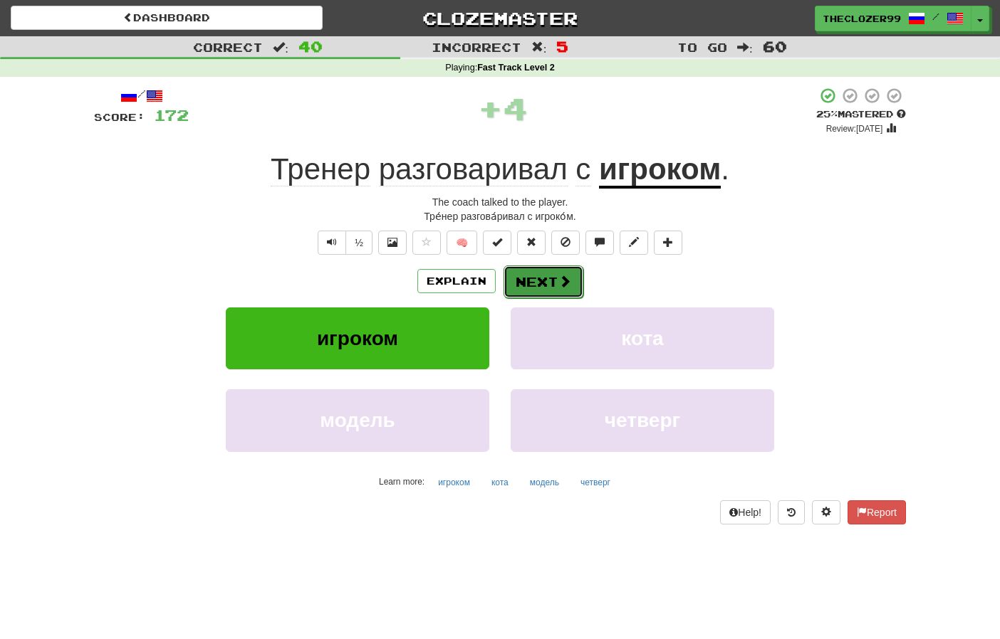
click at [523, 284] on button "Next" at bounding box center [543, 282] width 80 height 33
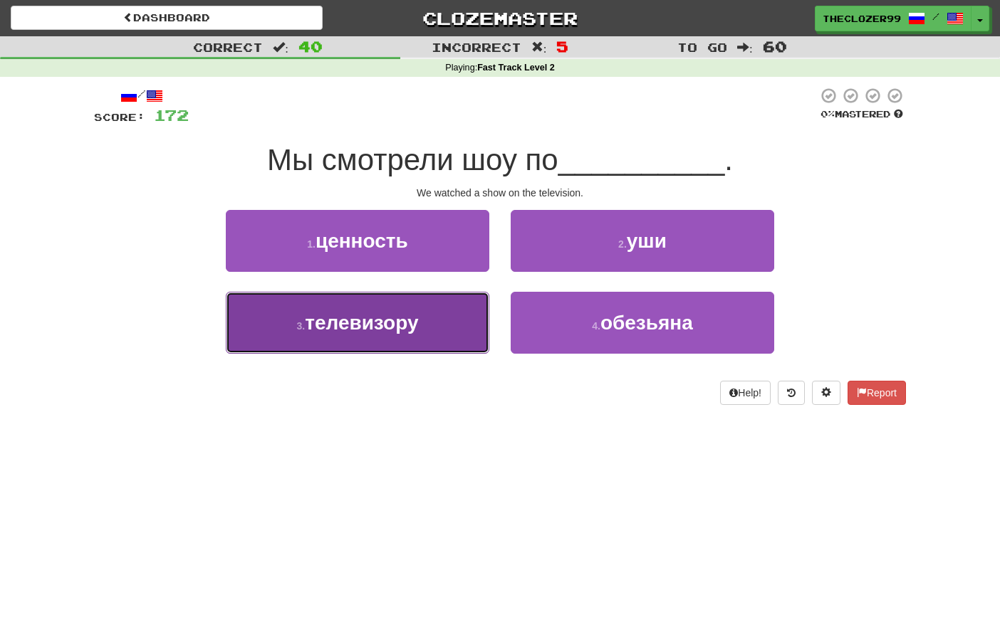
click at [458, 318] on button "3 . телевизору" at bounding box center [357, 323] width 263 height 62
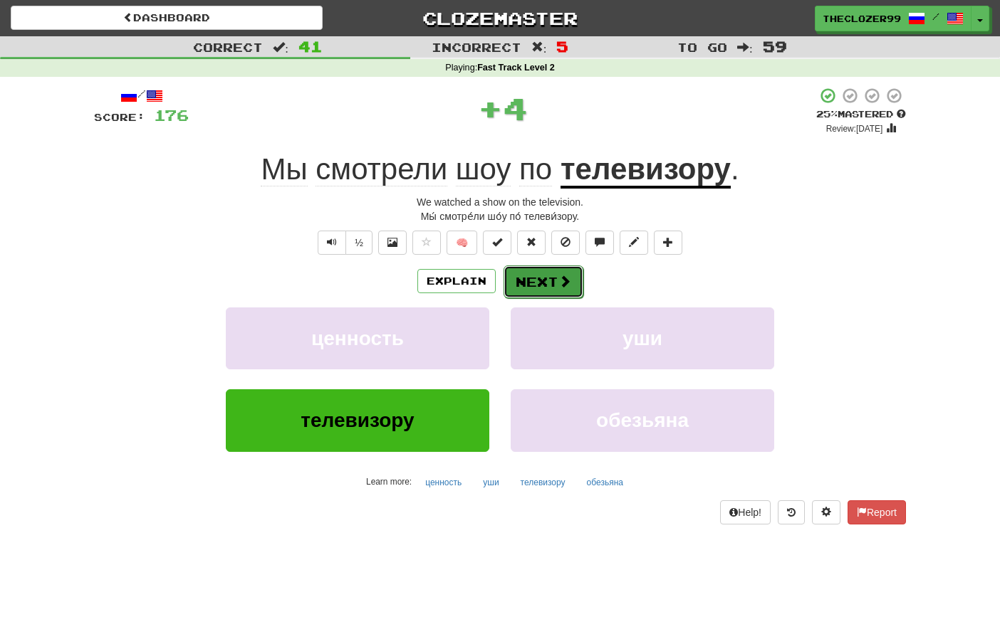
click at [528, 288] on button "Next" at bounding box center [543, 282] width 80 height 33
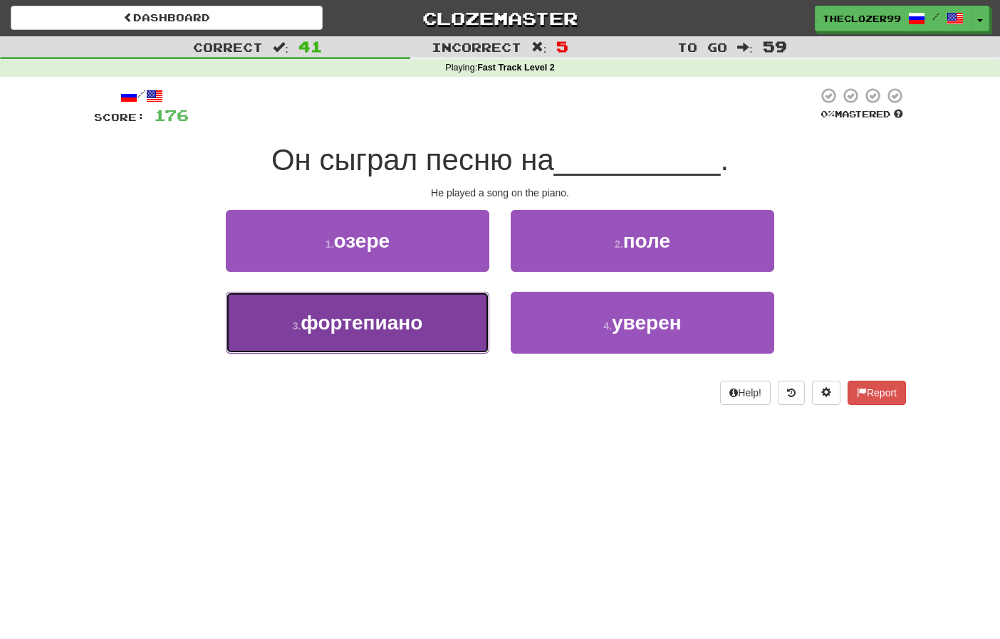
click at [435, 318] on button "3 . фортепиано" at bounding box center [357, 323] width 263 height 62
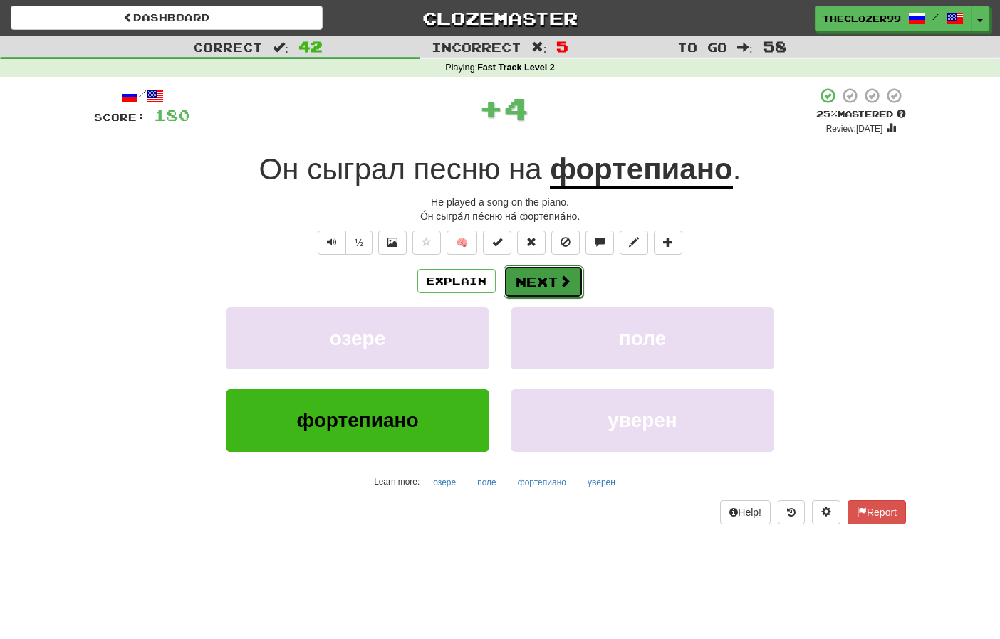
click at [526, 284] on button "Next" at bounding box center [543, 282] width 80 height 33
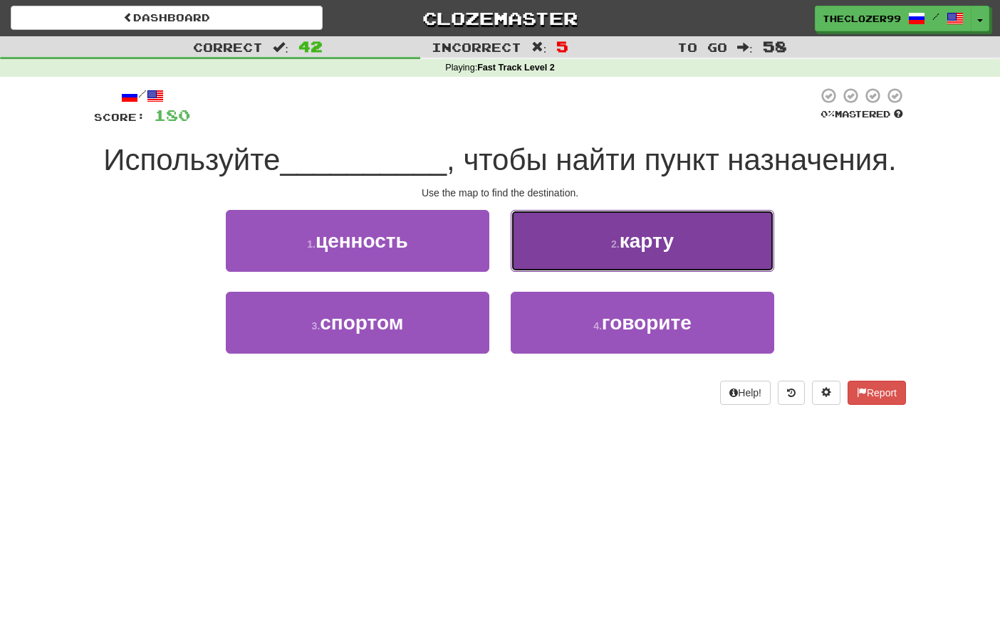
click at [564, 258] on button "2 . карту" at bounding box center [642, 241] width 263 height 62
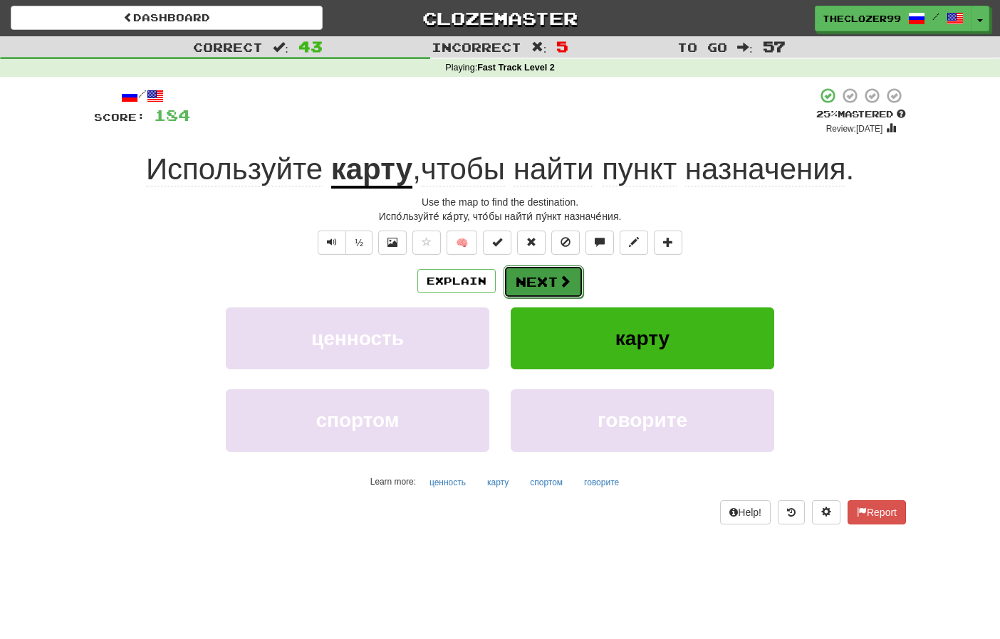
click at [543, 281] on button "Next" at bounding box center [543, 282] width 80 height 33
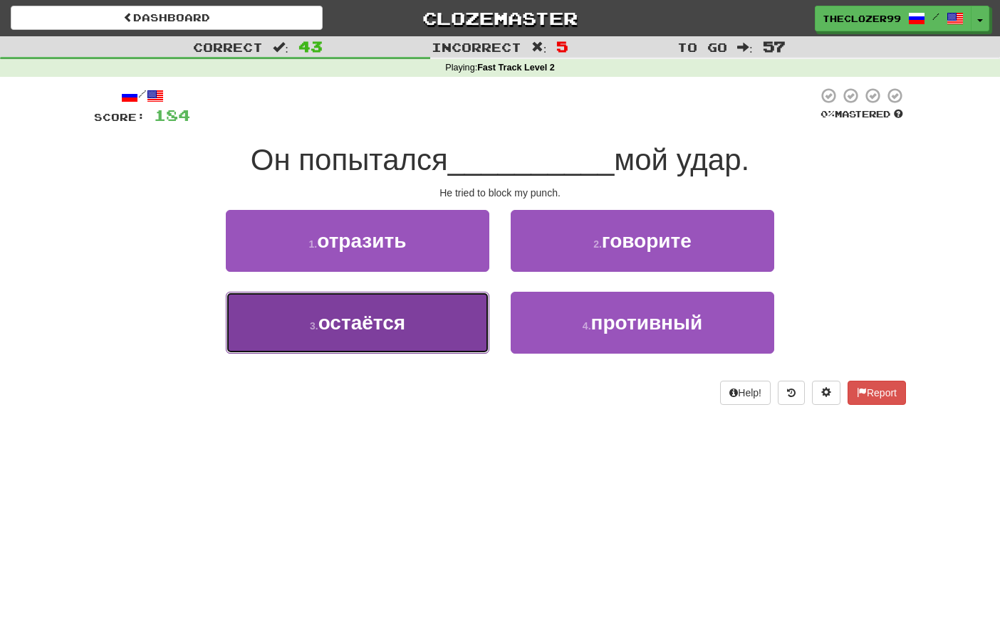
click at [437, 320] on button "3 . остаётся" at bounding box center [357, 323] width 263 height 62
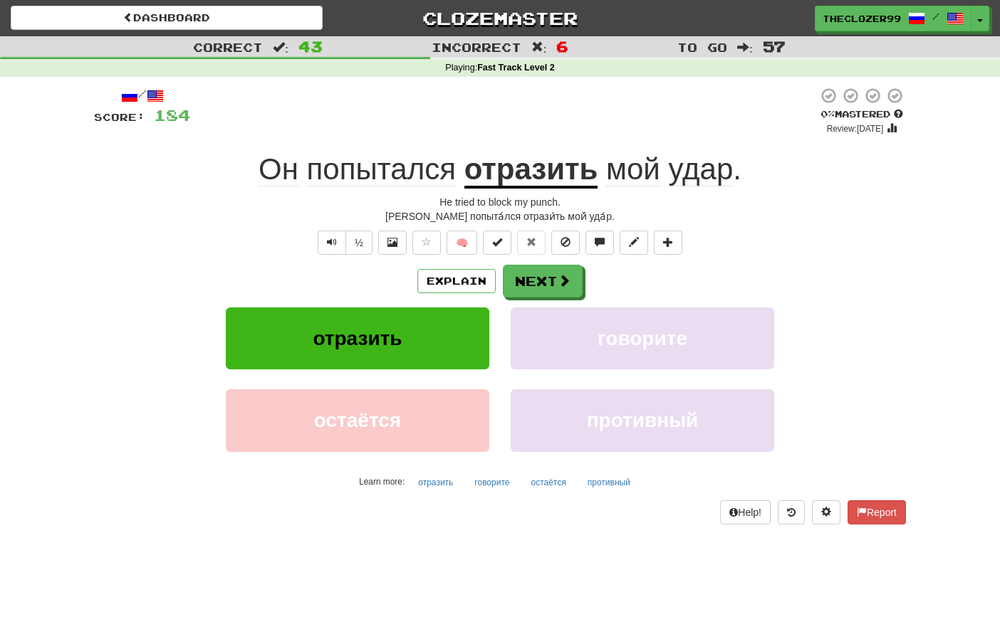
click at [684, 175] on span "удар" at bounding box center [700, 169] width 65 height 34
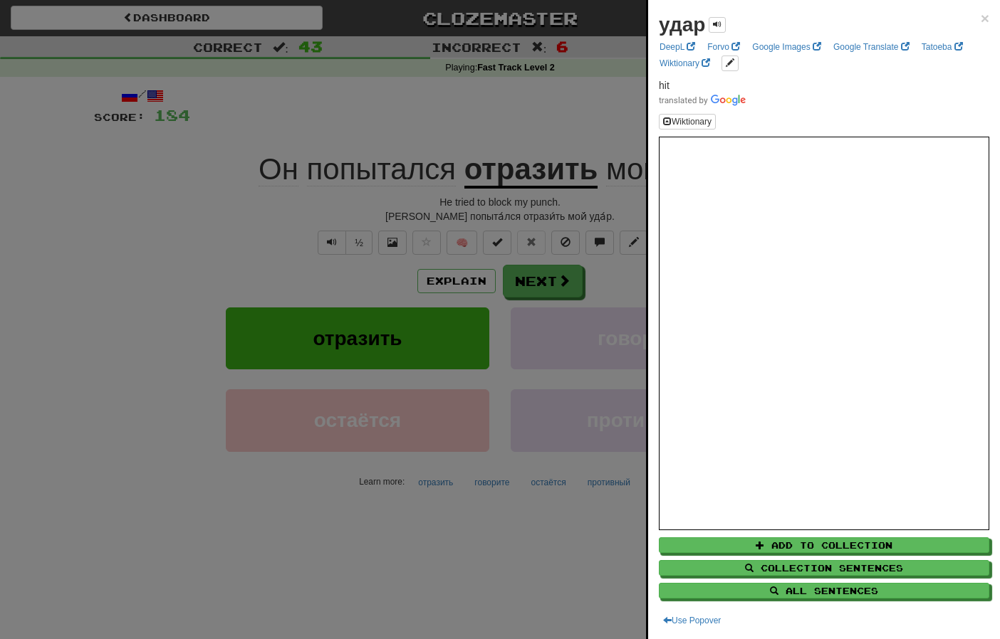
click at [622, 134] on div at bounding box center [500, 319] width 1000 height 639
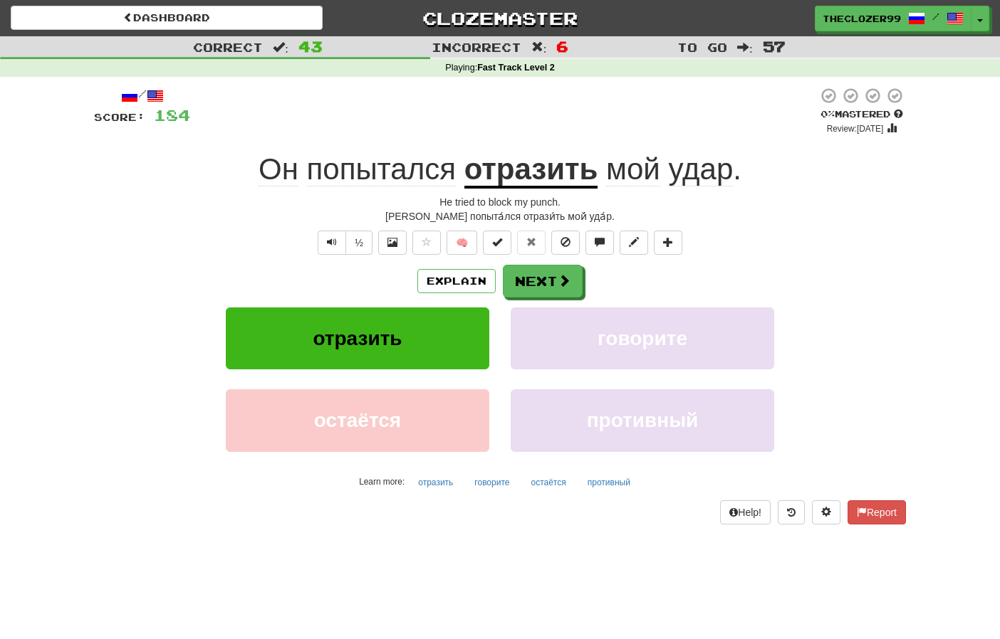
click at [545, 170] on u "отразить" at bounding box center [531, 170] width 134 height 36
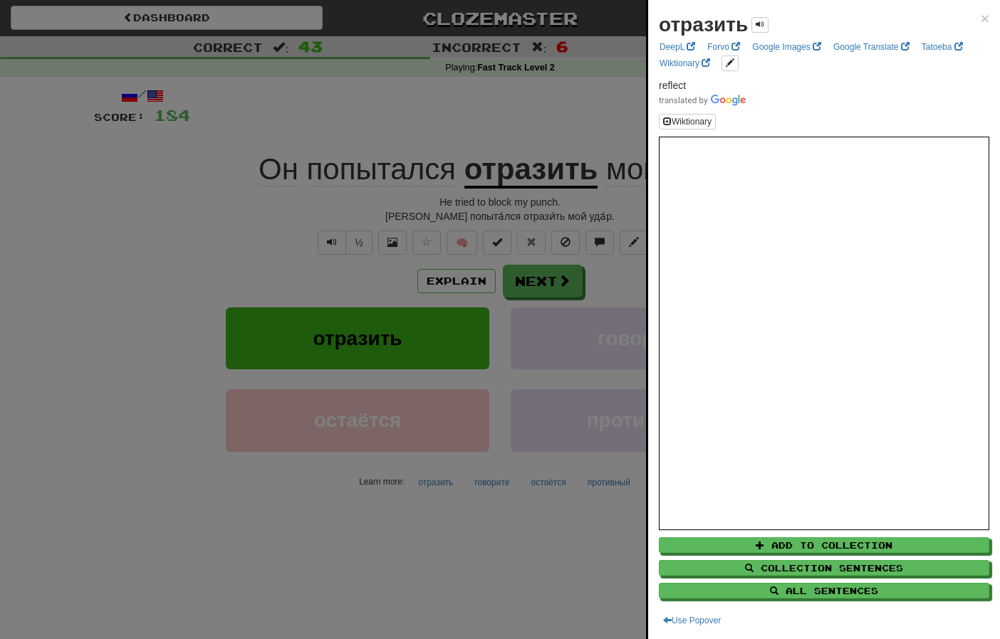
click at [196, 224] on div at bounding box center [500, 319] width 1000 height 639
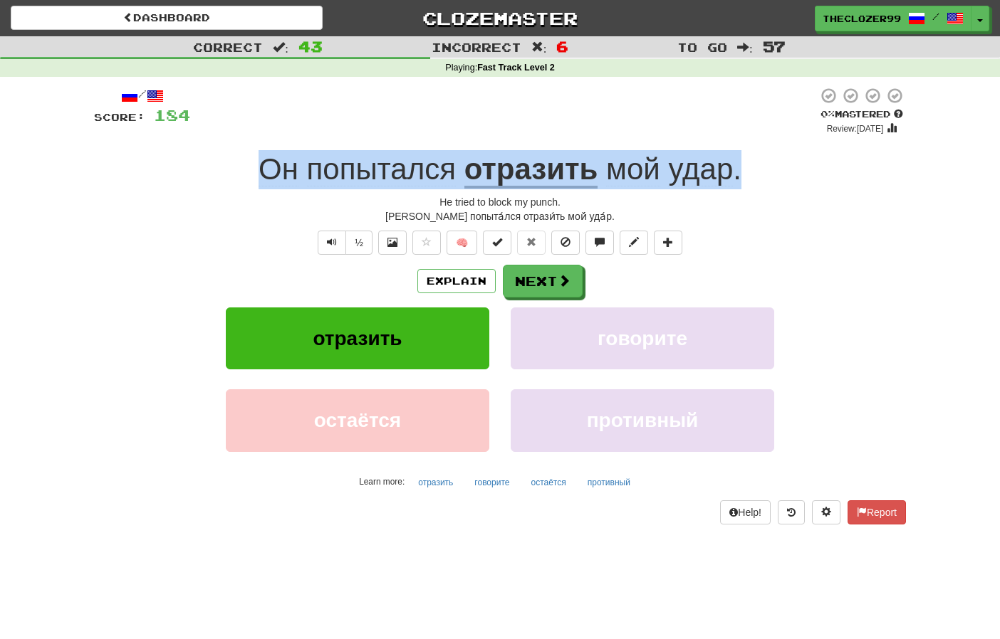
drag, startPoint x: 261, startPoint y: 171, endPoint x: 744, endPoint y: 182, distance: 483.6
click at [744, 182] on div "Он попытался отразить мой удар ." at bounding box center [500, 169] width 812 height 39
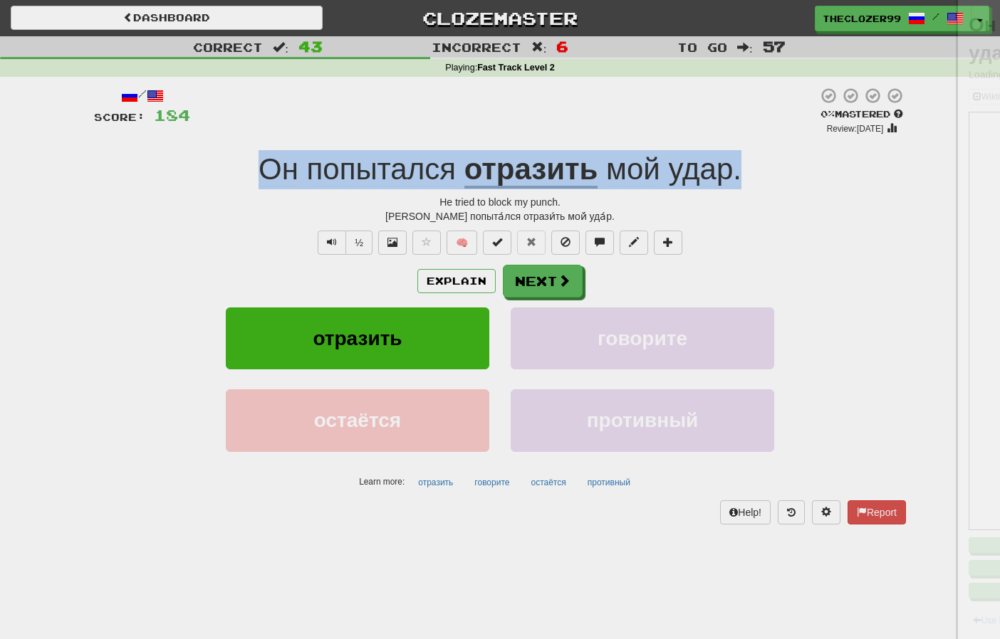
copy div "Он попытался отразить мой удар ."
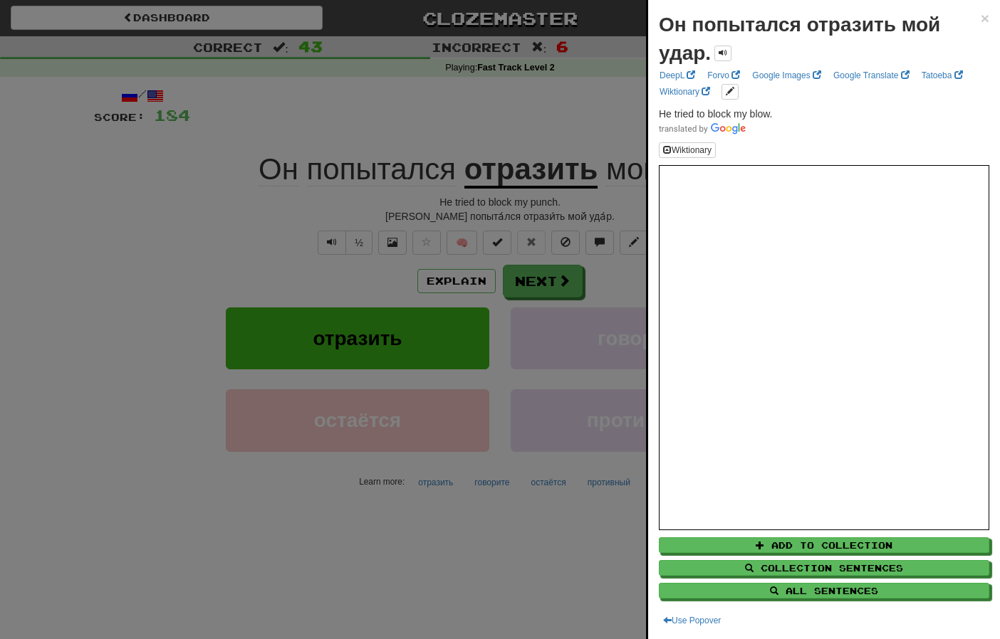
click at [103, 226] on div at bounding box center [500, 319] width 1000 height 639
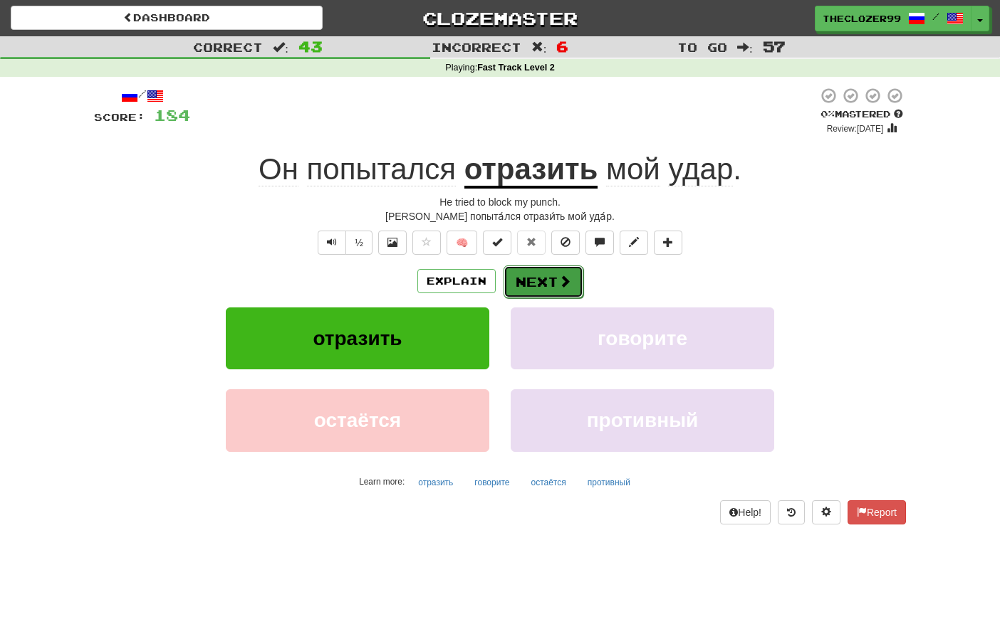
click at [538, 278] on button "Next" at bounding box center [543, 282] width 80 height 33
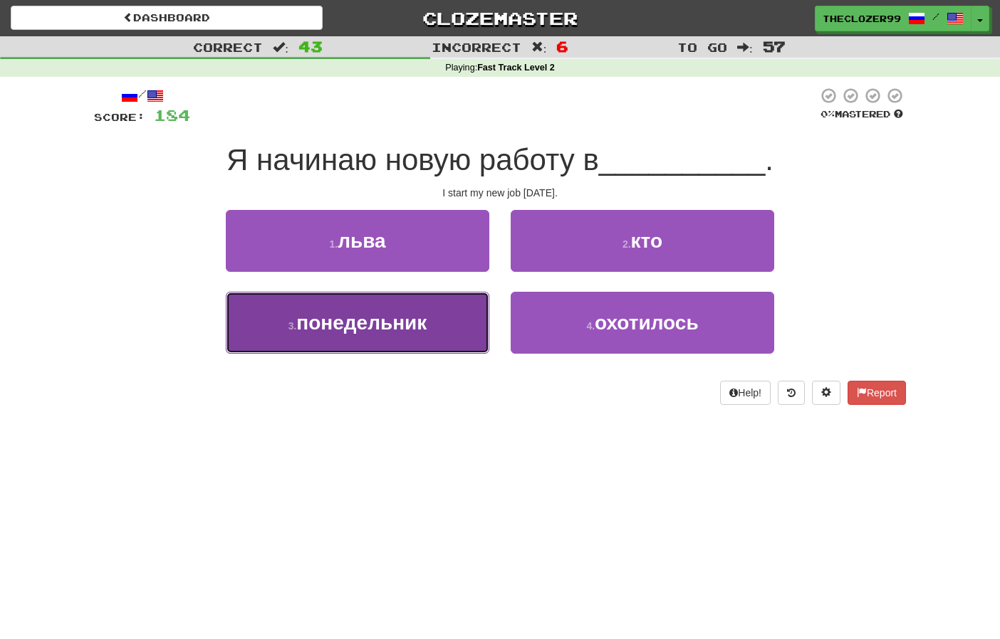
click at [466, 319] on button "3 . понедельник" at bounding box center [357, 323] width 263 height 62
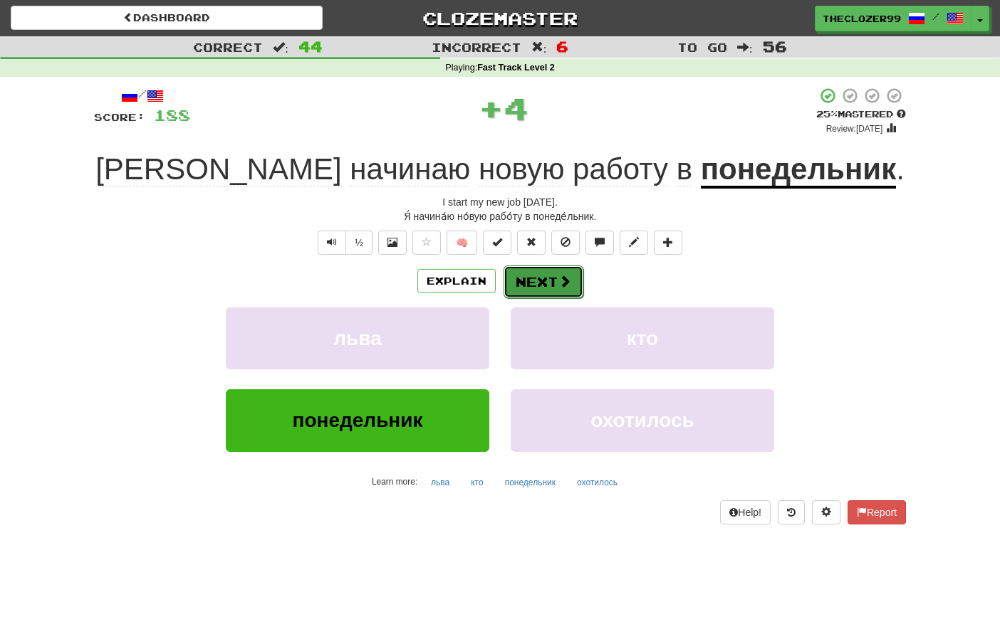
click at [534, 284] on button "Next" at bounding box center [543, 282] width 80 height 33
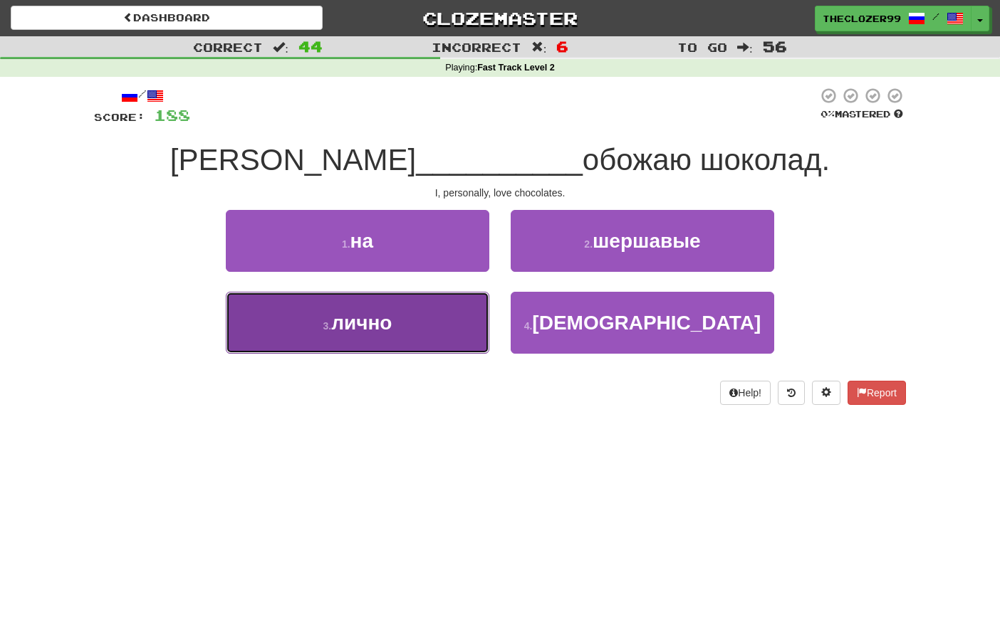
click at [463, 328] on button "3 . лично" at bounding box center [357, 323] width 263 height 62
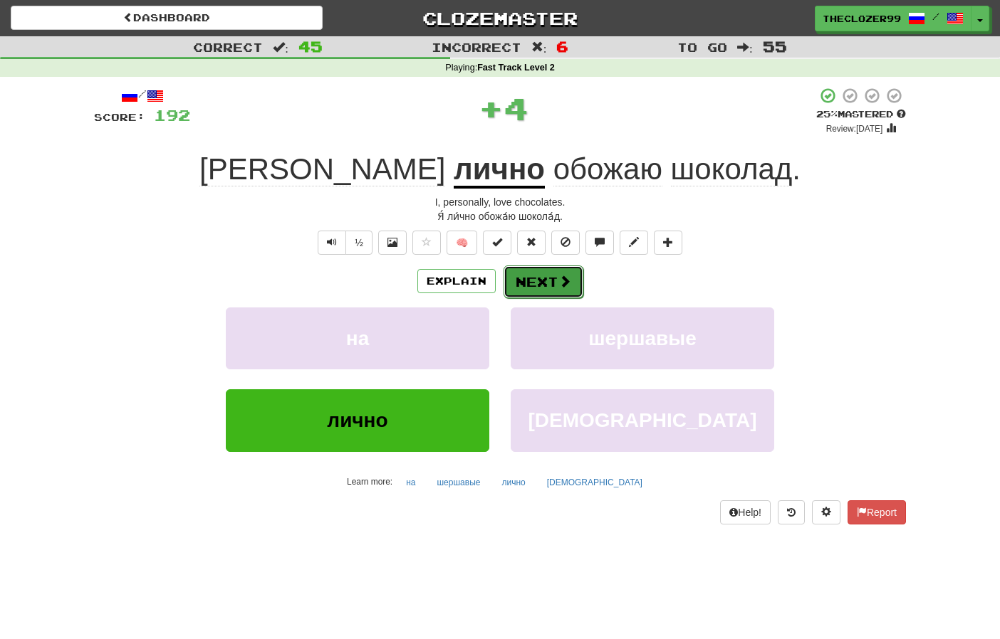
click at [541, 285] on button "Next" at bounding box center [543, 282] width 80 height 33
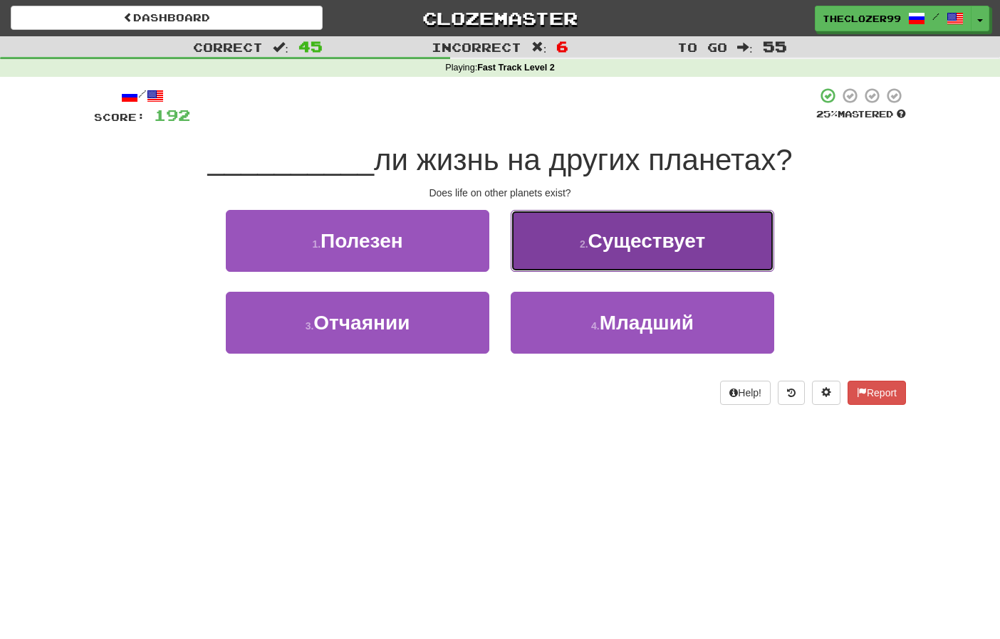
click at [556, 262] on button "2 . Существует" at bounding box center [642, 241] width 263 height 62
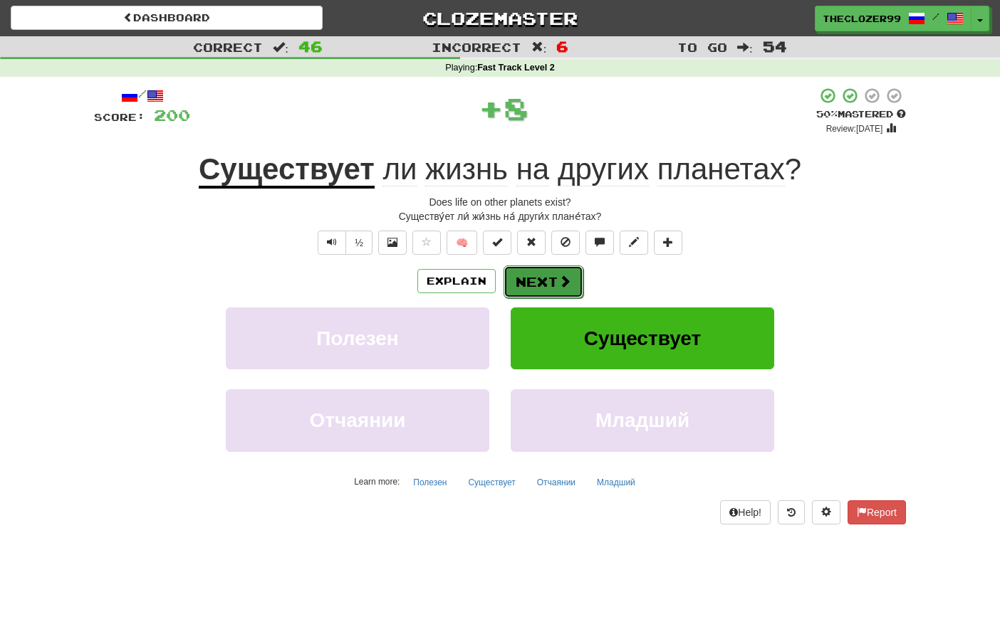
click at [560, 281] on span at bounding box center [564, 281] width 13 height 13
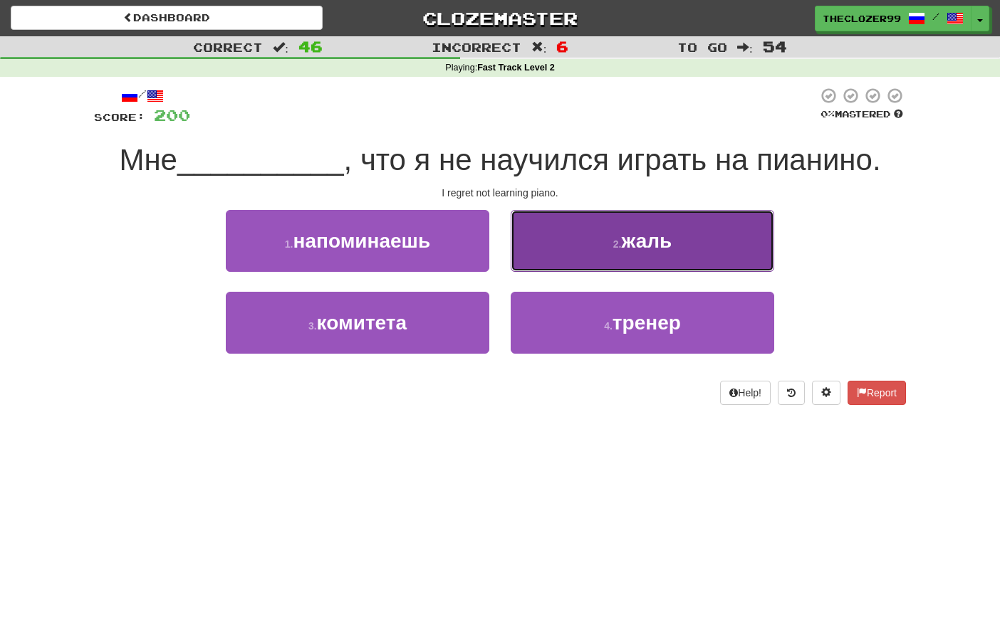
click at [606, 244] on button "2 . жаль" at bounding box center [642, 241] width 263 height 62
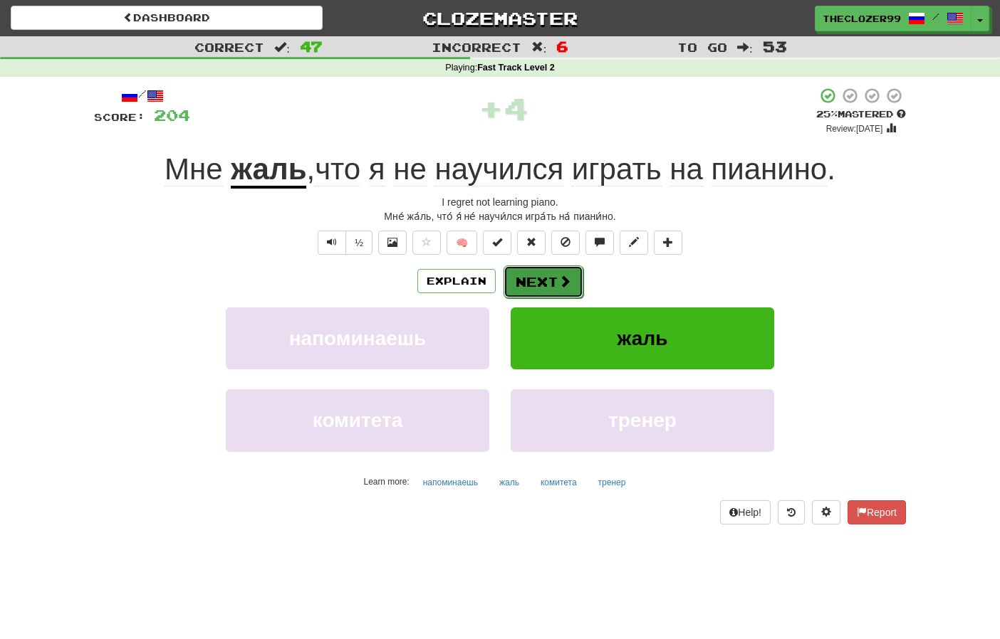
click at [554, 278] on button "Next" at bounding box center [543, 282] width 80 height 33
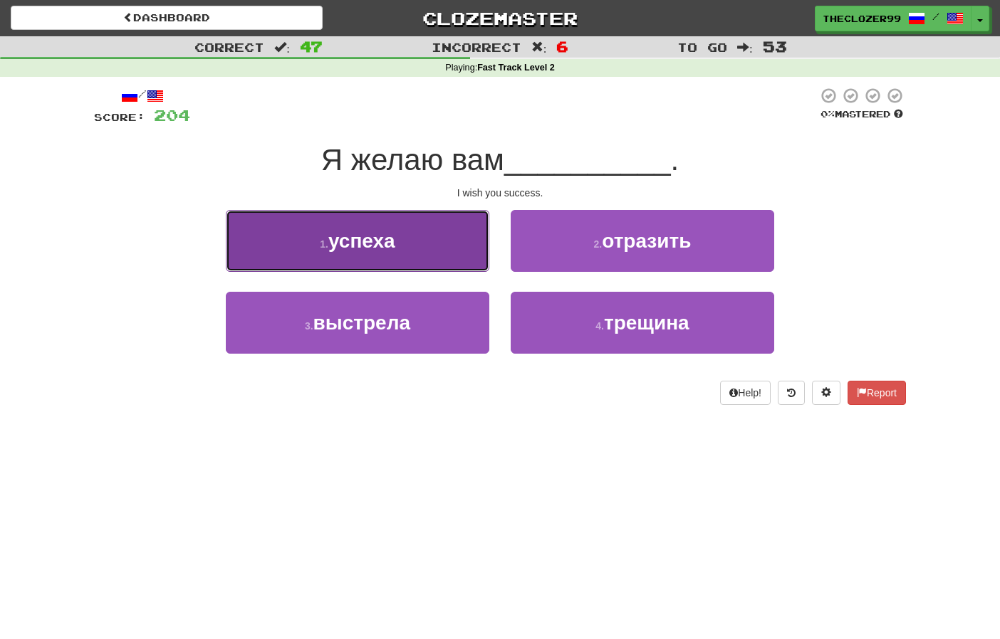
click at [421, 246] on button "1 . успеха" at bounding box center [357, 241] width 263 height 62
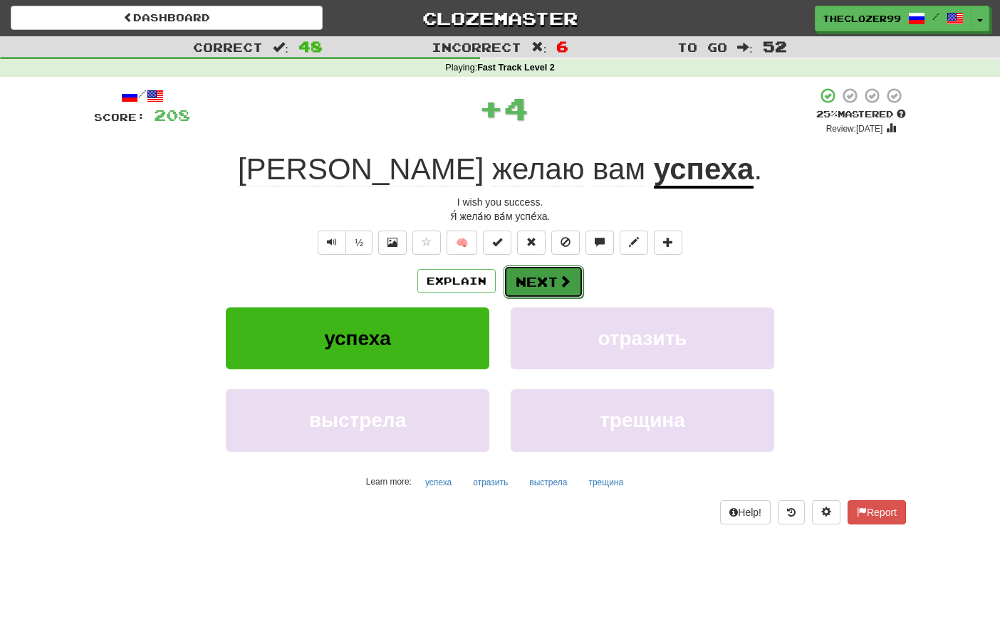
click at [528, 271] on button "Next" at bounding box center [543, 282] width 80 height 33
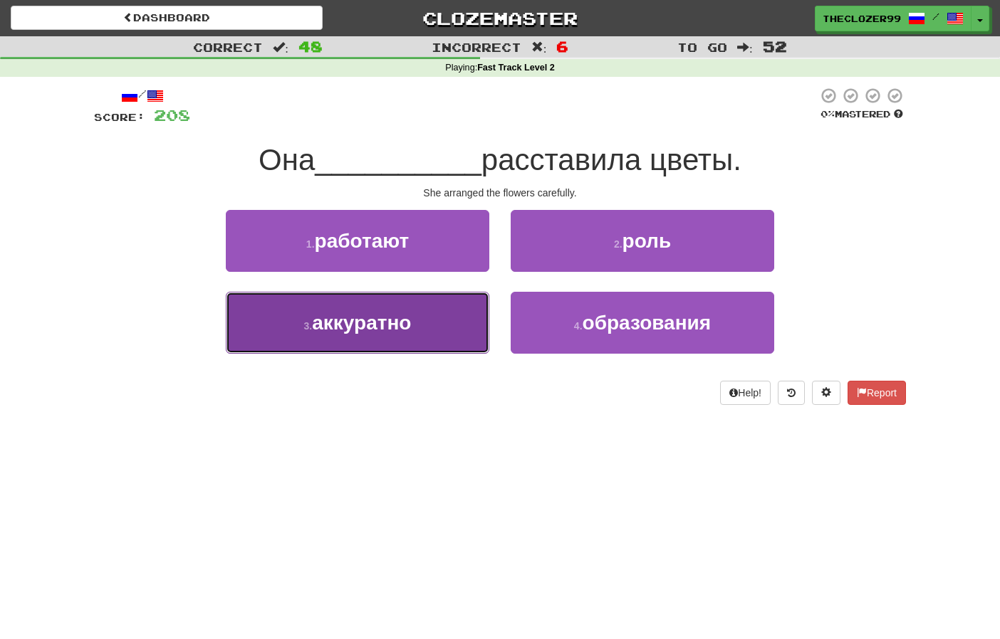
click at [487, 316] on button "3 . аккуратно" at bounding box center [357, 323] width 263 height 62
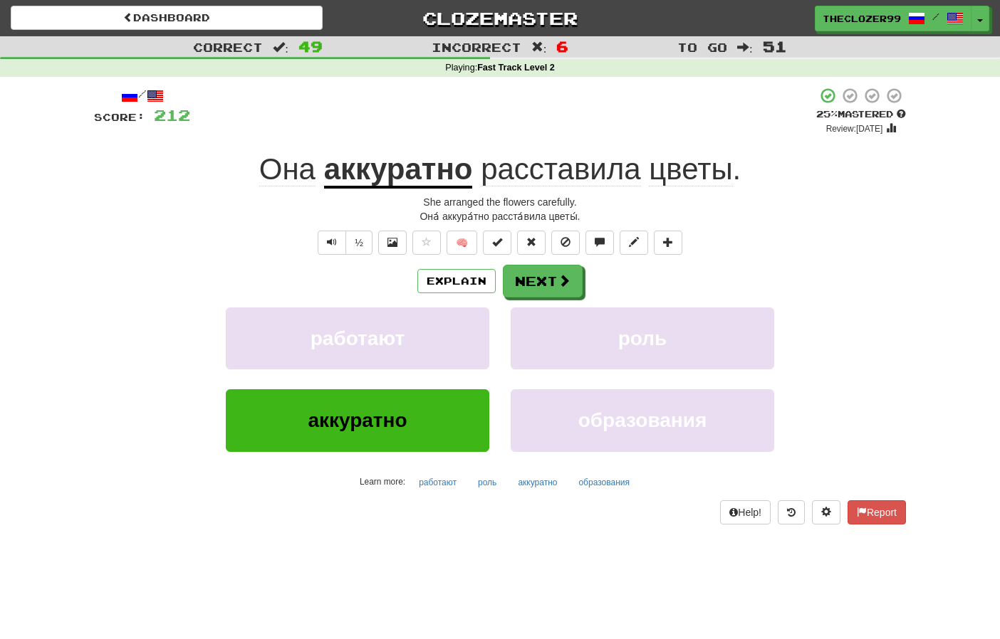
click at [512, 167] on span "расставила" at bounding box center [561, 169] width 160 height 34
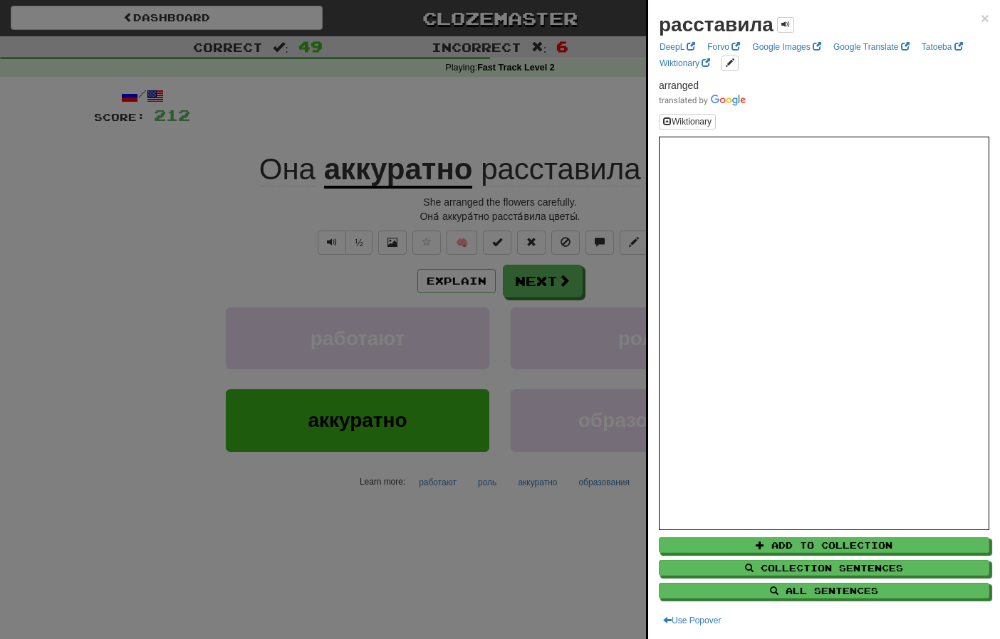
click at [169, 246] on div at bounding box center [500, 319] width 1000 height 639
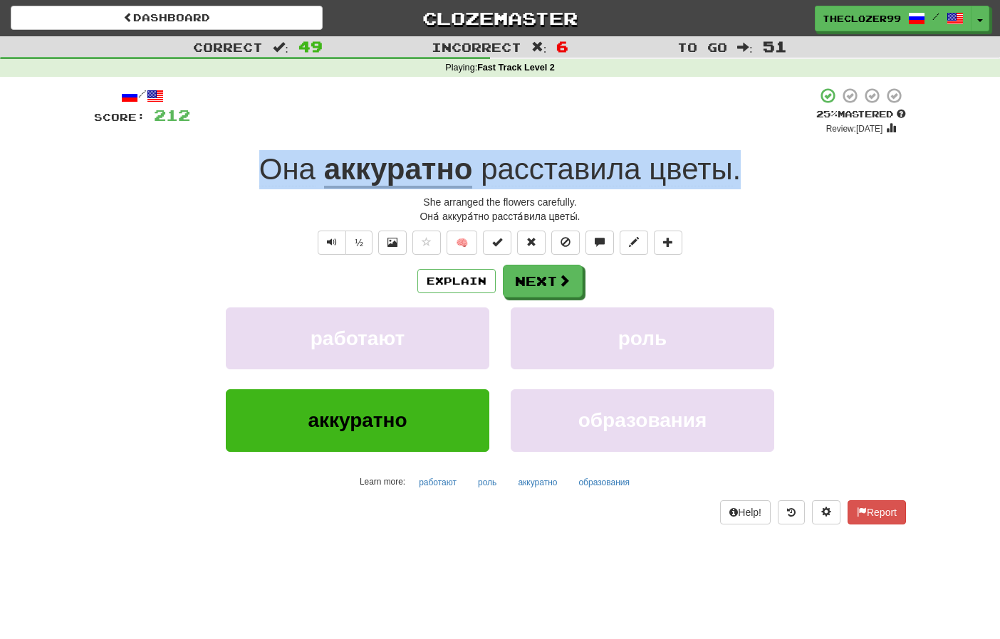
drag, startPoint x: 248, startPoint y: 162, endPoint x: 739, endPoint y: 171, distance: 491.4
click at [739, 171] on div "Она аккуратно расставила цветы ." at bounding box center [500, 169] width 812 height 39
copy div "Она аккуратно расставила цветы ."
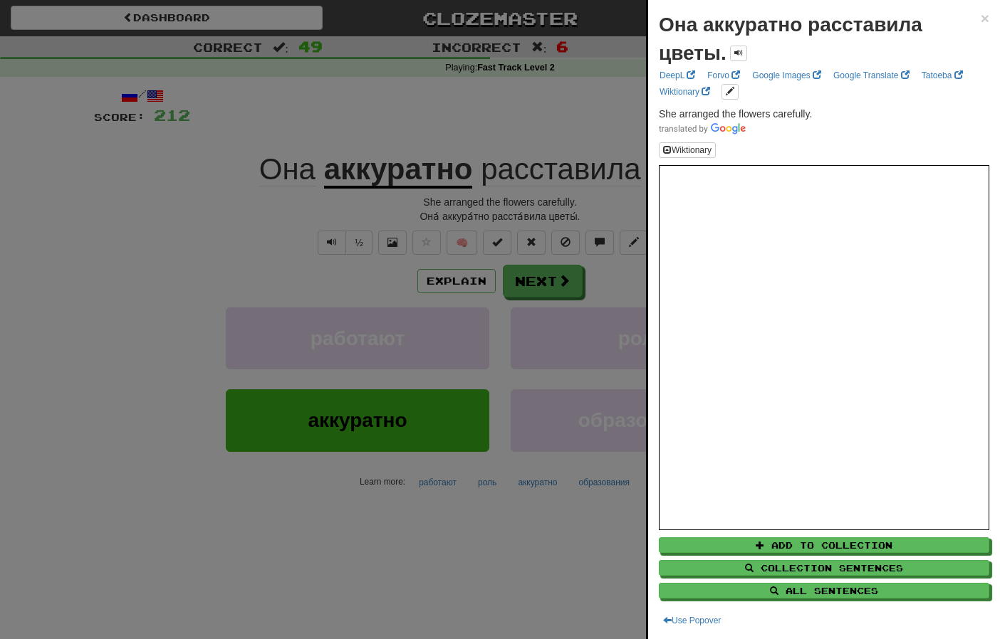
click at [164, 256] on div at bounding box center [500, 319] width 1000 height 639
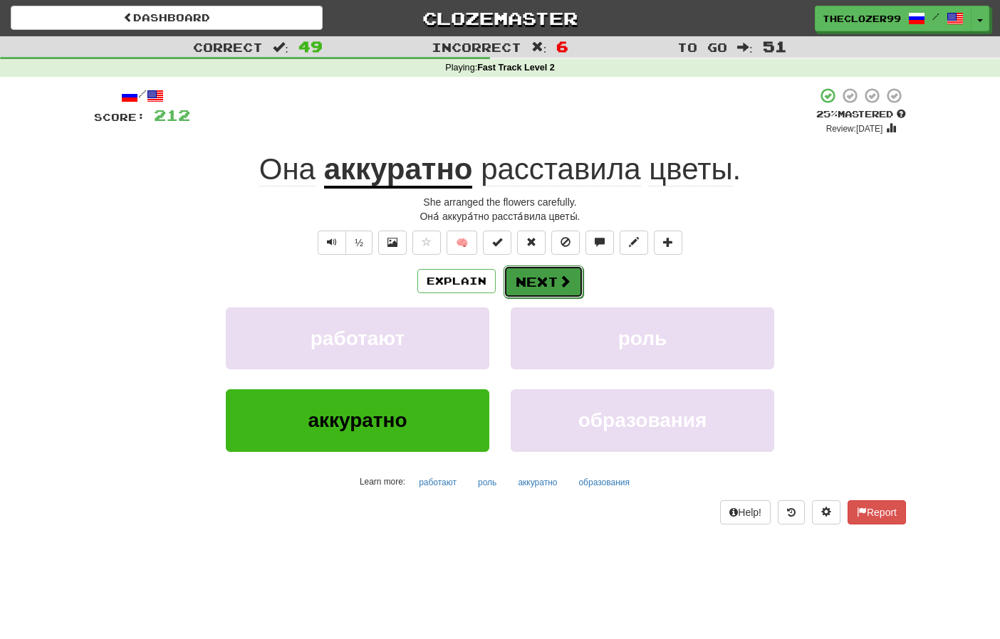
click at [527, 278] on button "Next" at bounding box center [543, 282] width 80 height 33
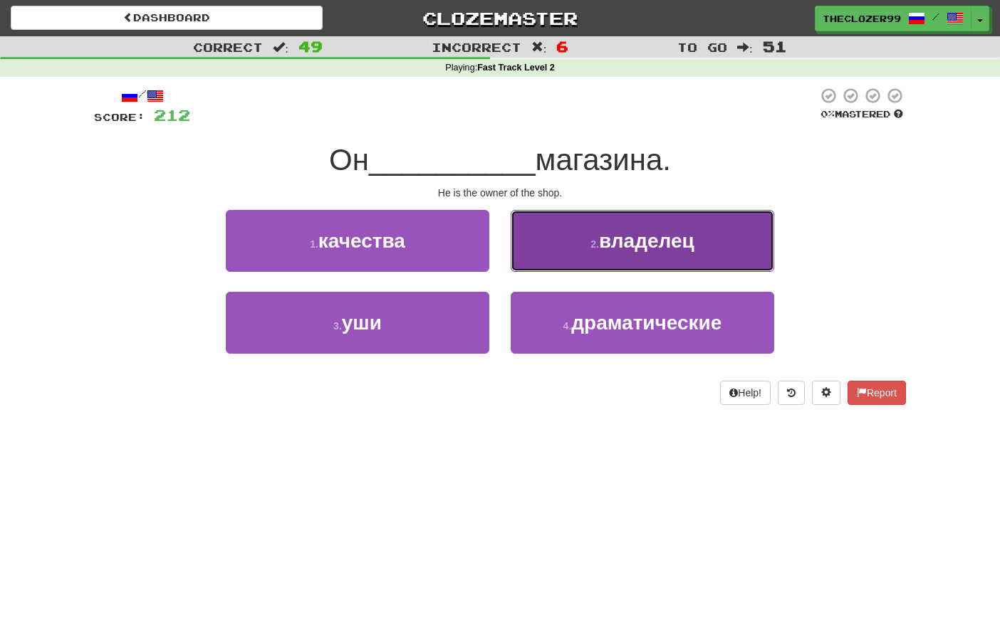
click at [581, 254] on button "2 . владелец" at bounding box center [642, 241] width 263 height 62
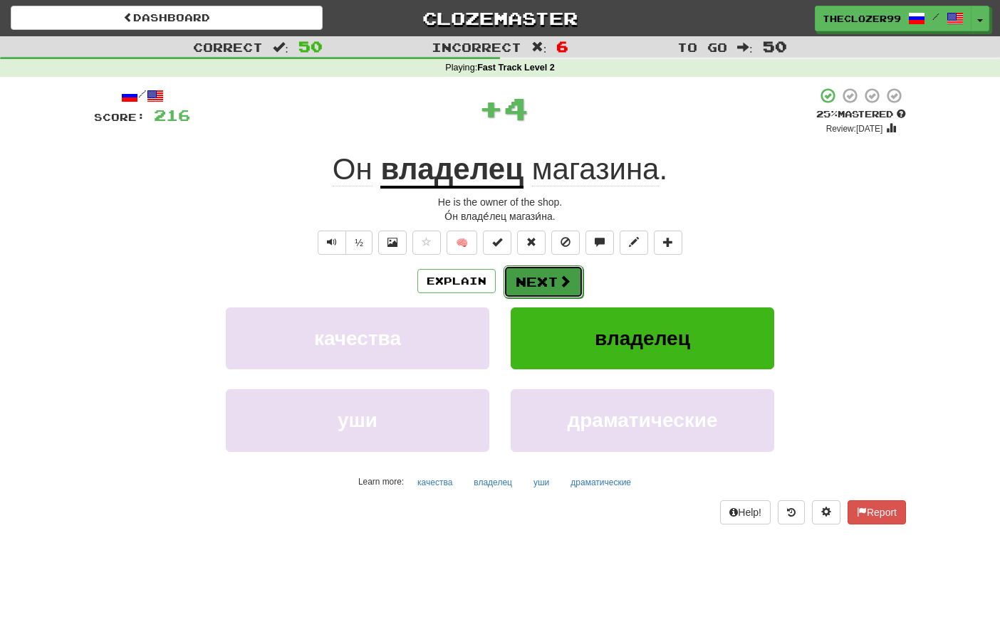
click at [563, 286] on span at bounding box center [564, 281] width 13 height 13
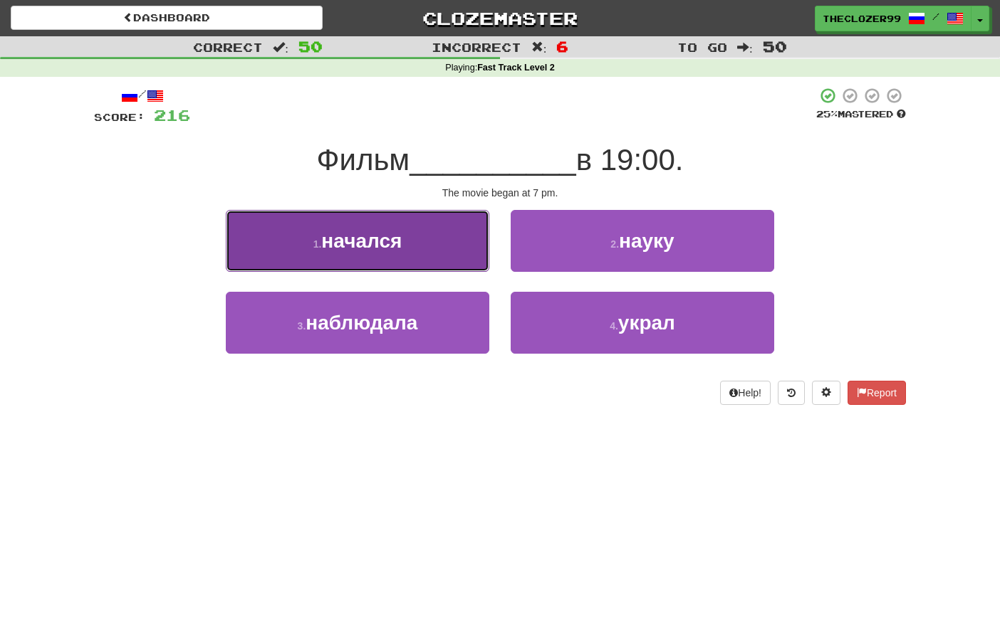
click at [430, 254] on button "1 . начался" at bounding box center [357, 241] width 263 height 62
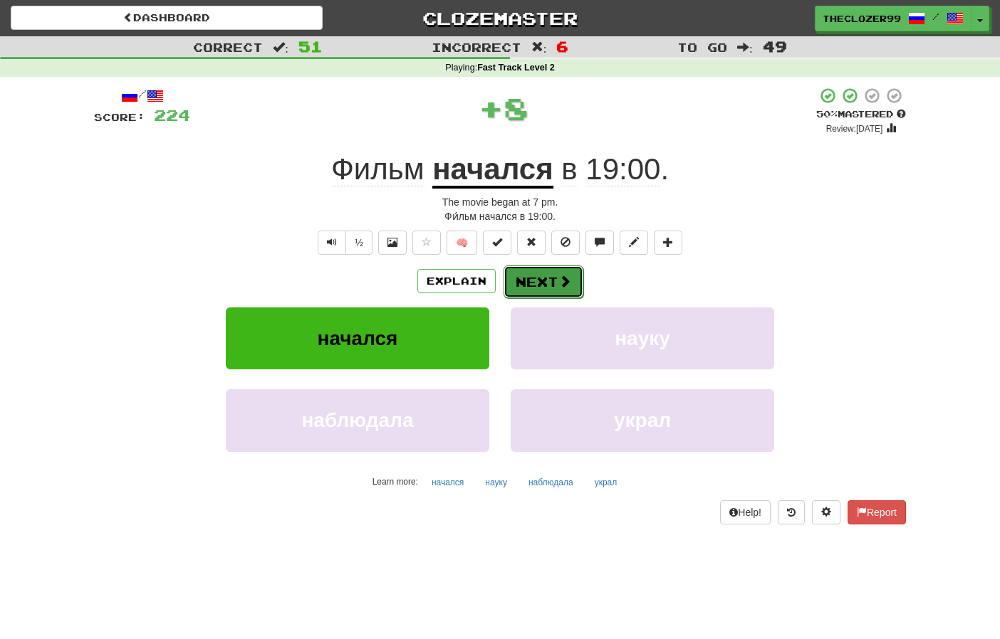
click at [559, 282] on span at bounding box center [564, 281] width 13 height 13
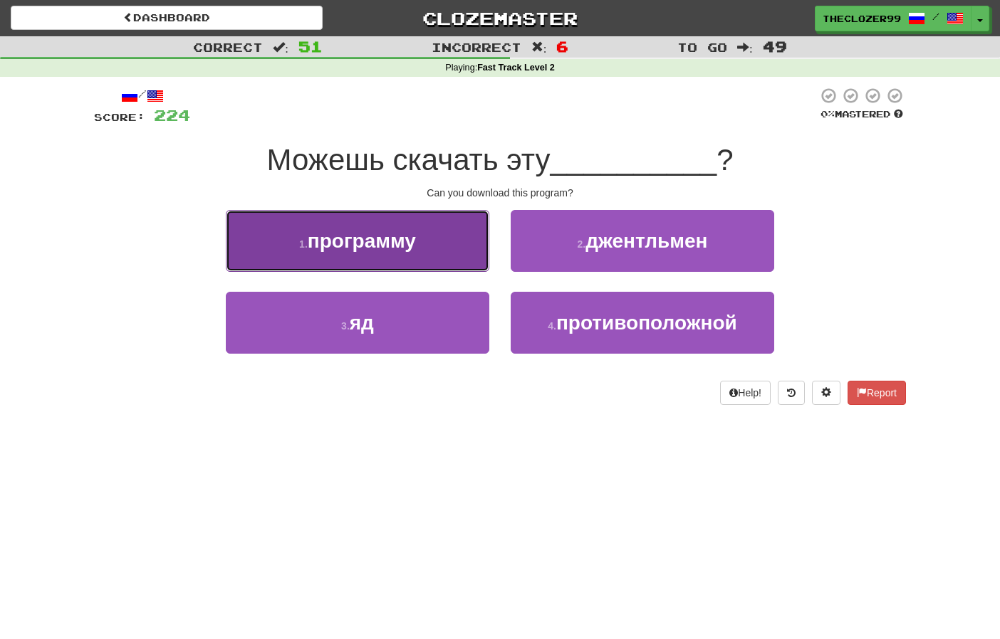
click at [410, 241] on span "программу" at bounding box center [362, 241] width 108 height 22
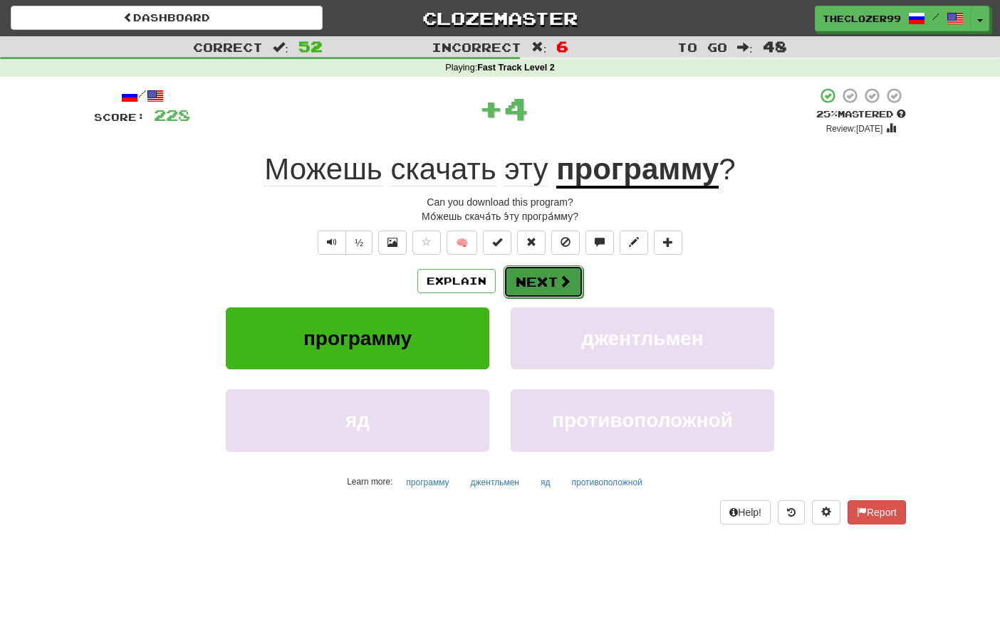
click at [539, 283] on button "Next" at bounding box center [543, 282] width 80 height 33
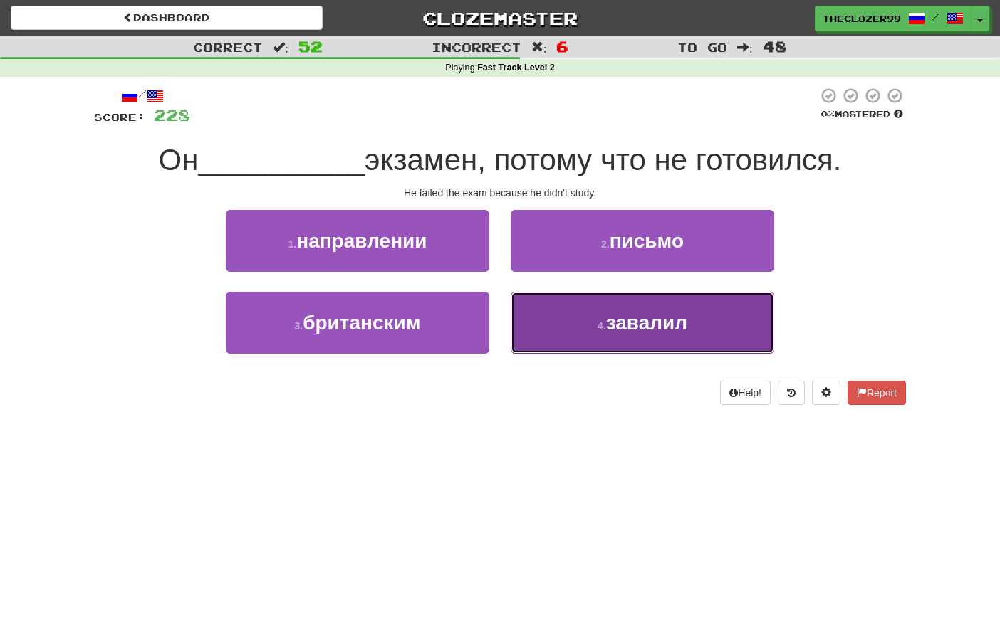
click at [553, 313] on button "4 . завалил" at bounding box center [642, 323] width 263 height 62
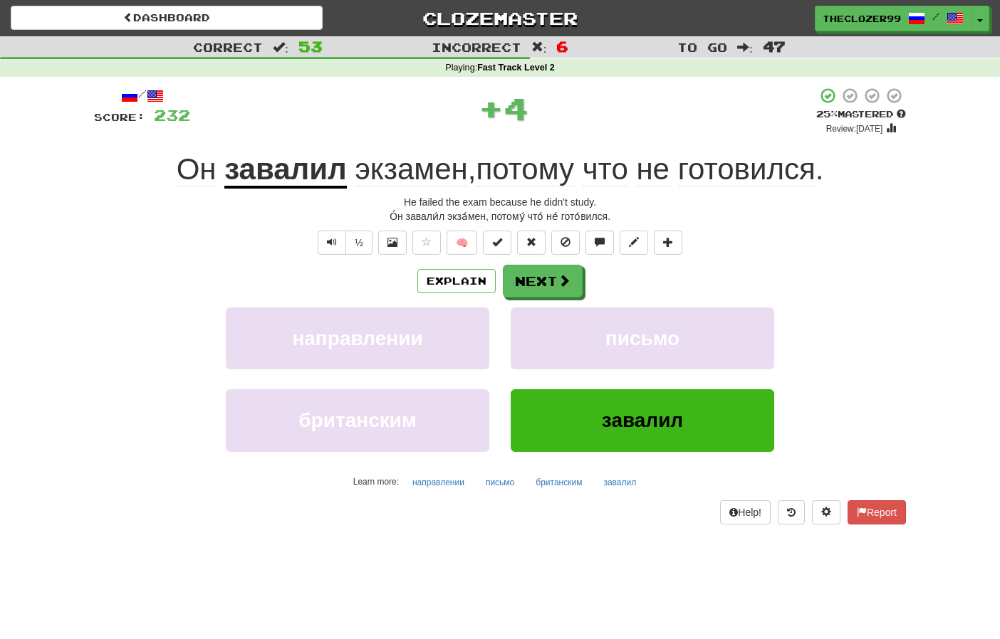
click at [293, 178] on u "завалил" at bounding box center [285, 170] width 122 height 36
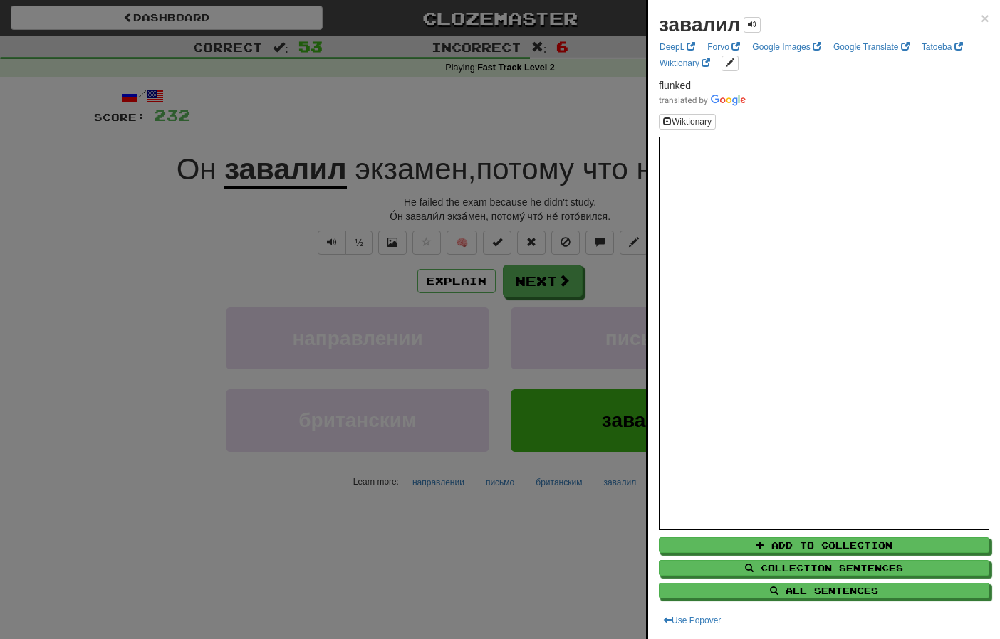
click at [209, 244] on div at bounding box center [500, 319] width 1000 height 639
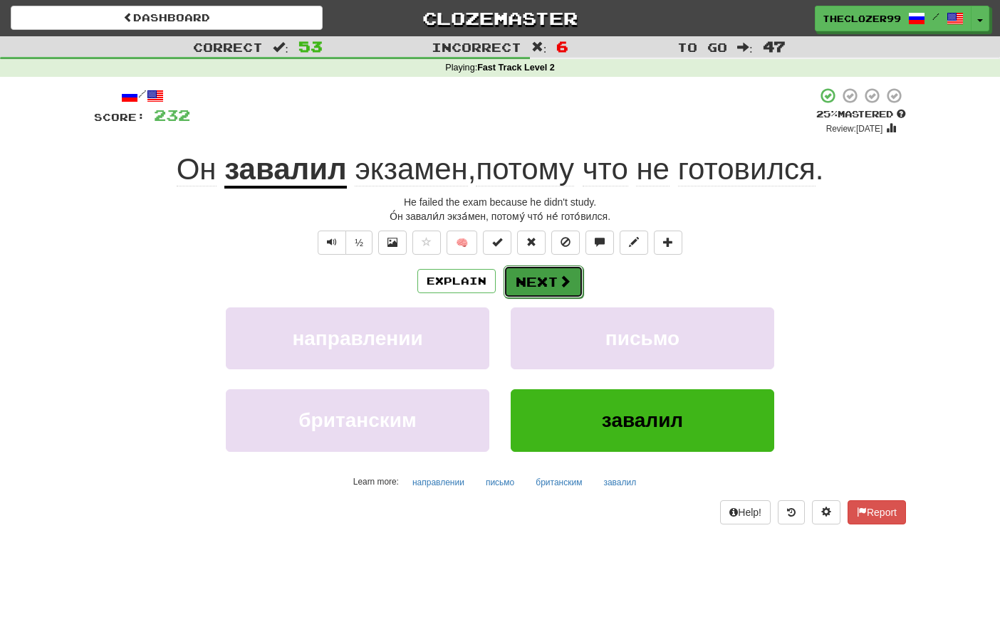
click at [518, 271] on button "Next" at bounding box center [543, 282] width 80 height 33
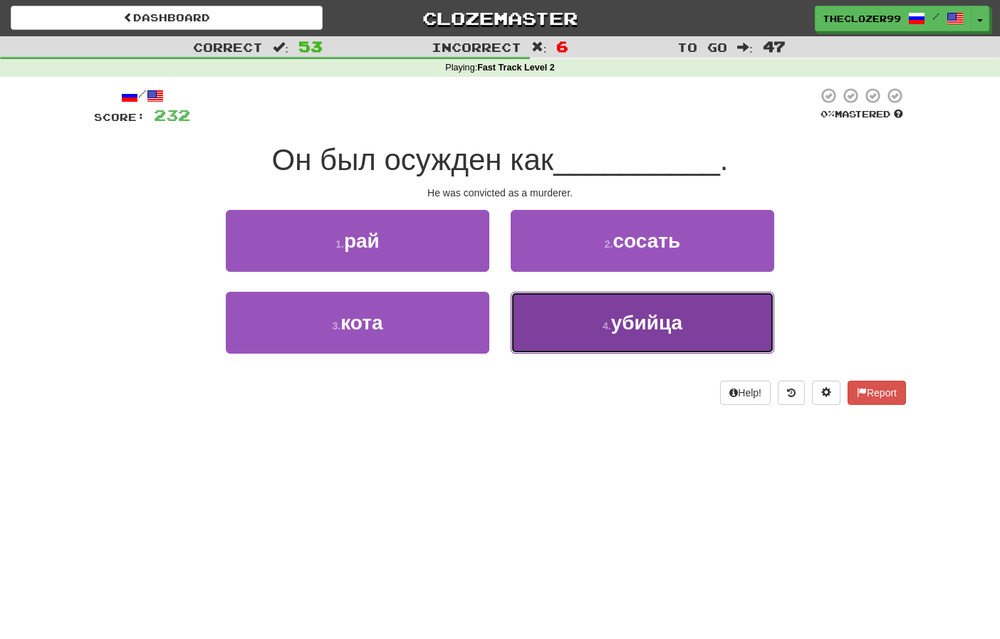
click at [540, 309] on button "4 . убийца" at bounding box center [642, 323] width 263 height 62
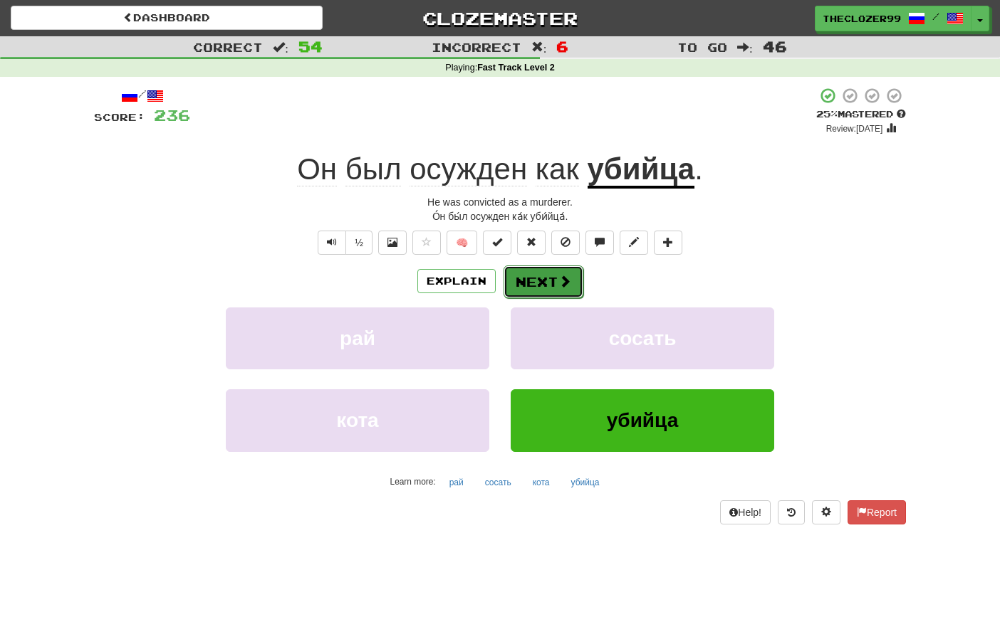
click at [541, 280] on button "Next" at bounding box center [543, 282] width 80 height 33
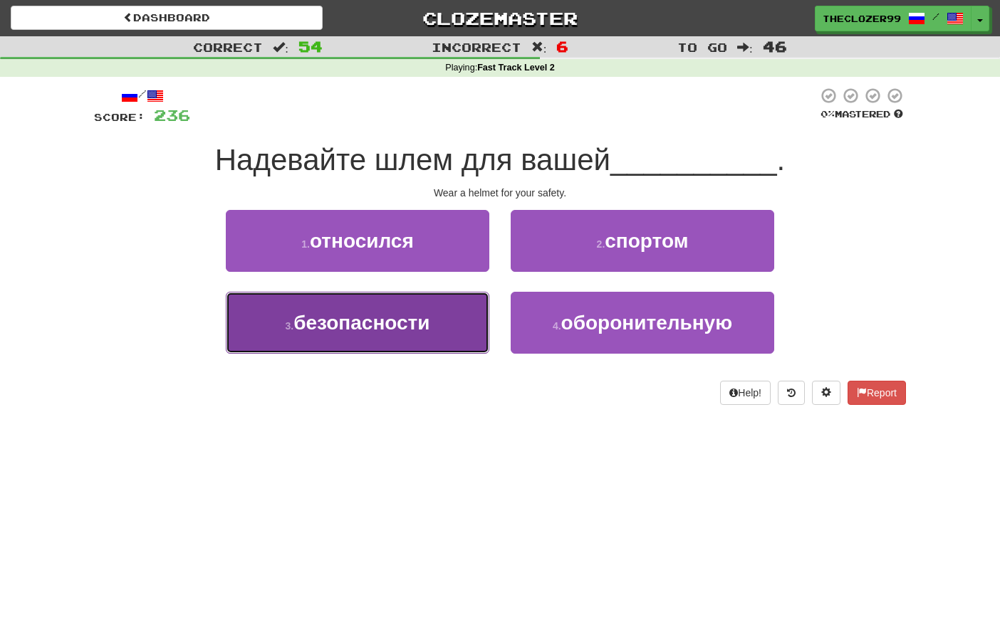
click at [454, 312] on button "3 . безопасности" at bounding box center [357, 323] width 263 height 62
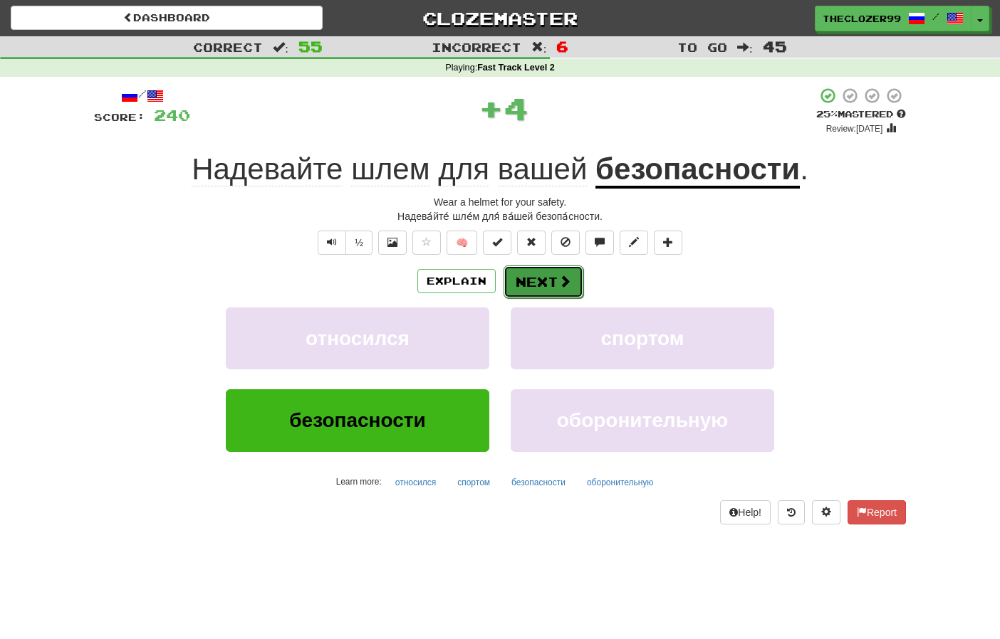
click at [526, 283] on button "Next" at bounding box center [543, 282] width 80 height 33
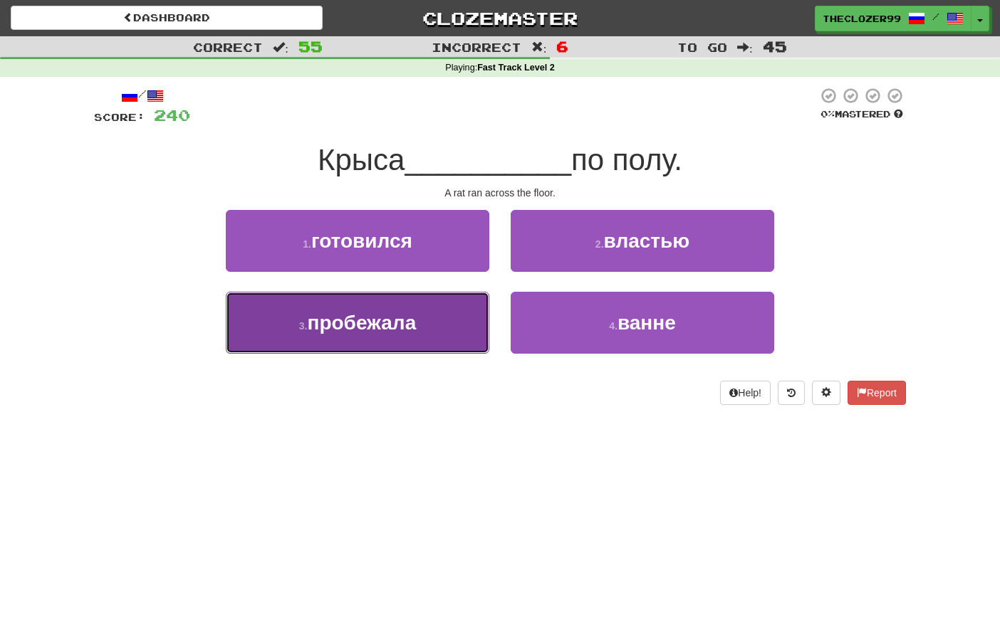
click at [462, 328] on button "3 . пробежала" at bounding box center [357, 323] width 263 height 62
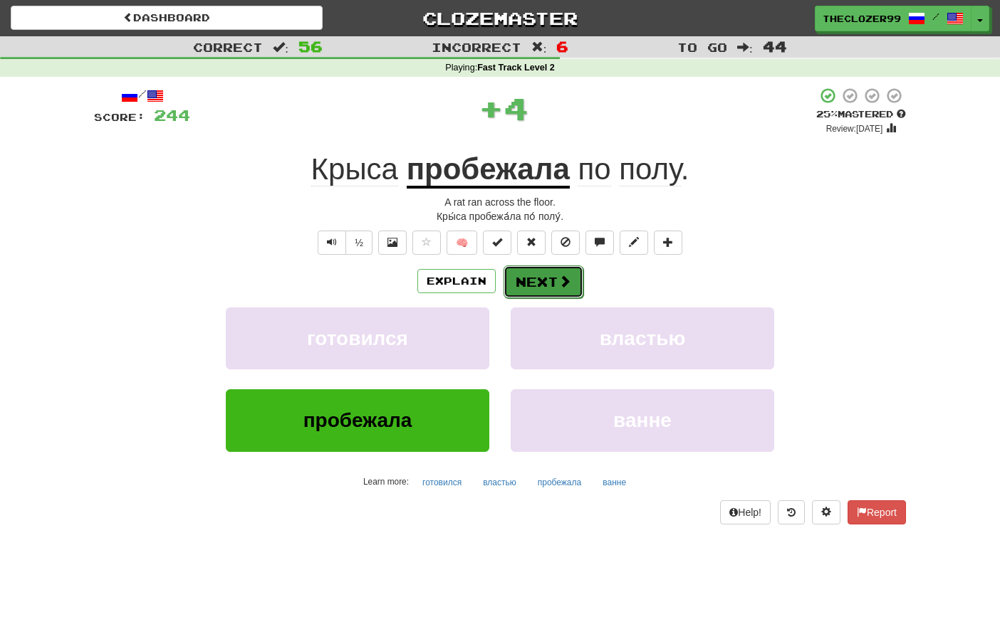
click at [534, 288] on button "Next" at bounding box center [543, 282] width 80 height 33
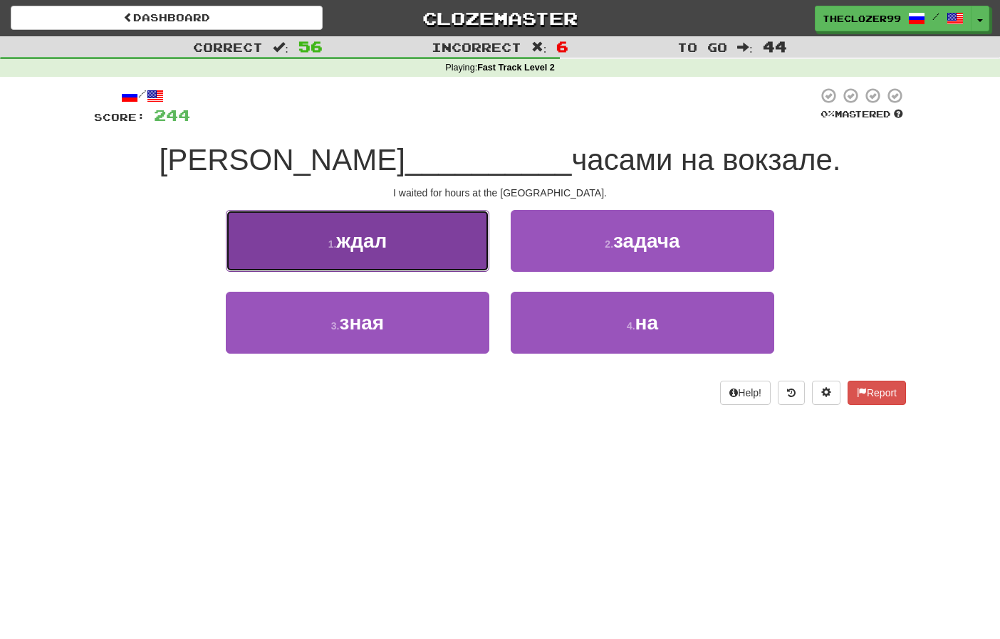
click at [437, 260] on button "1 . ждал" at bounding box center [357, 241] width 263 height 62
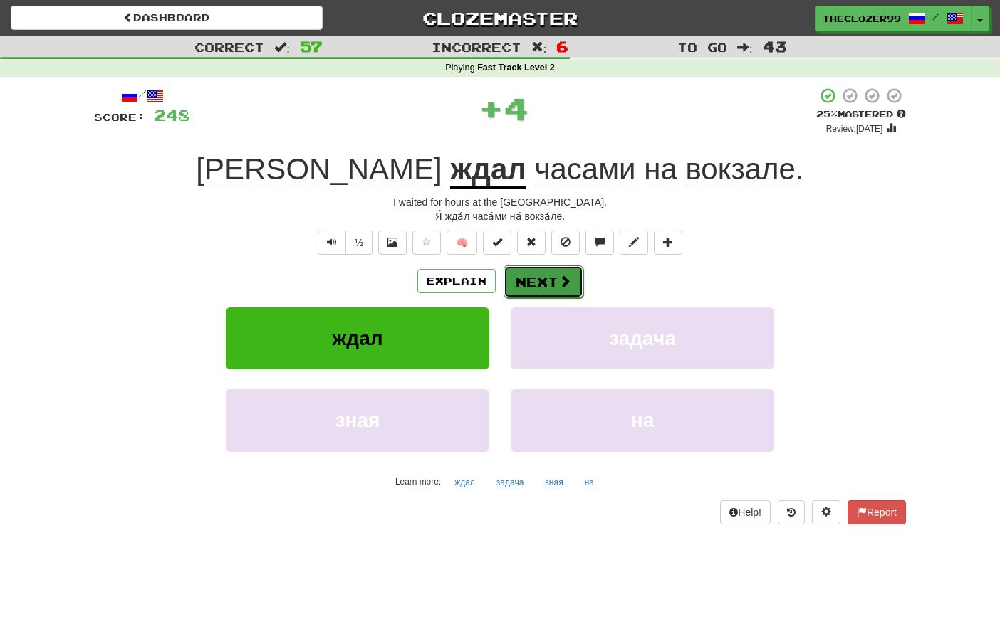
click at [536, 286] on button "Next" at bounding box center [543, 282] width 80 height 33
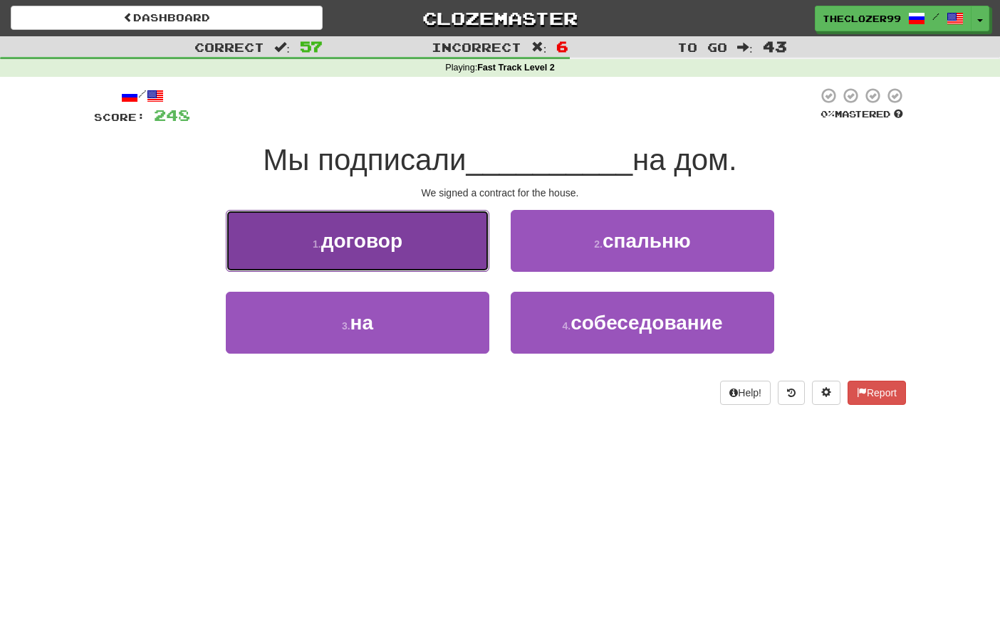
click at [449, 264] on button "1 . договор" at bounding box center [357, 241] width 263 height 62
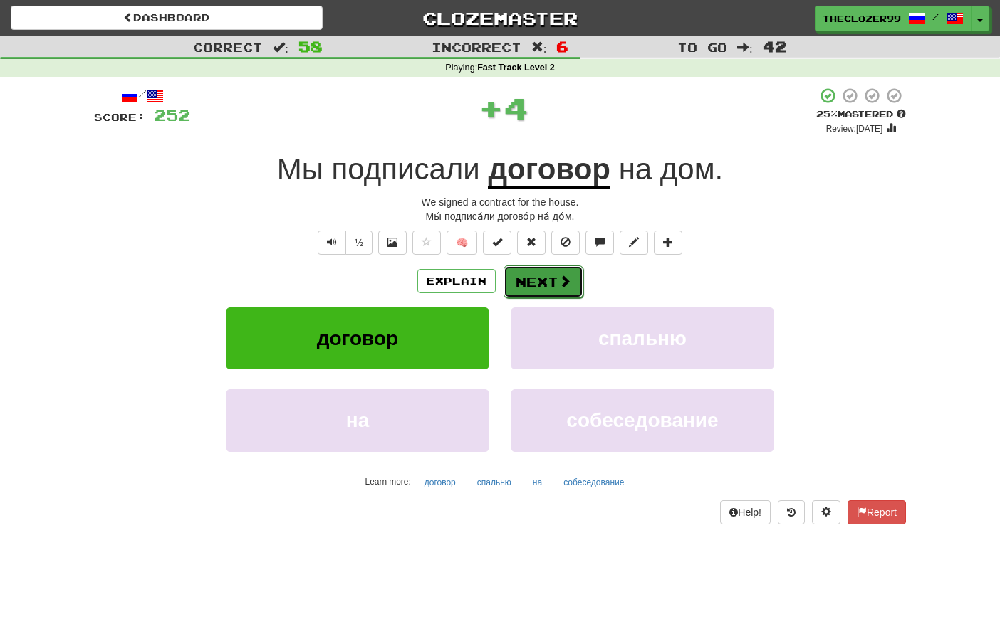
click at [545, 280] on button "Next" at bounding box center [543, 282] width 80 height 33
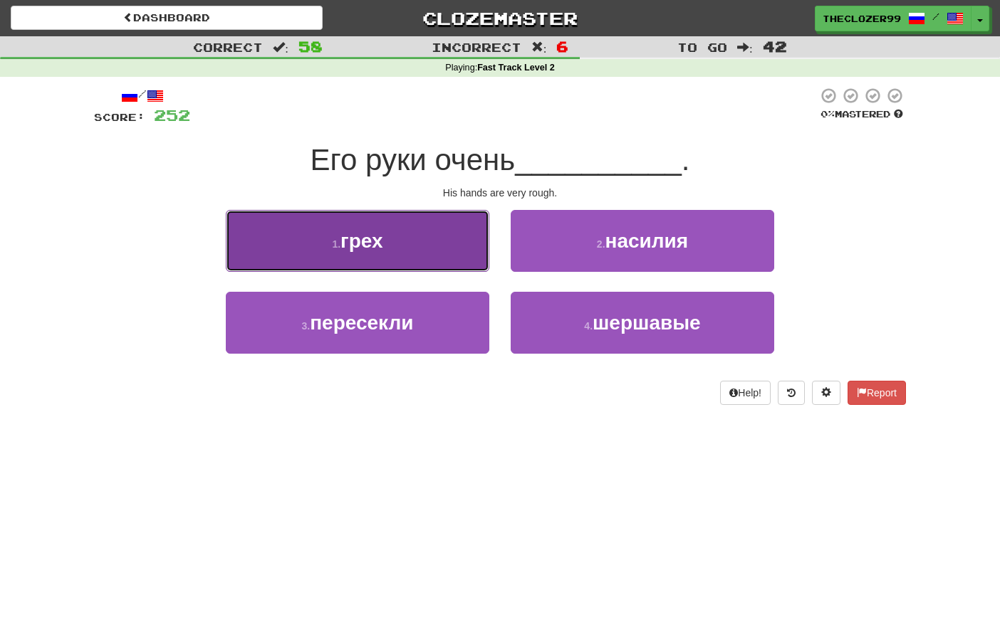
click at [449, 256] on button "1 . грех" at bounding box center [357, 241] width 263 height 62
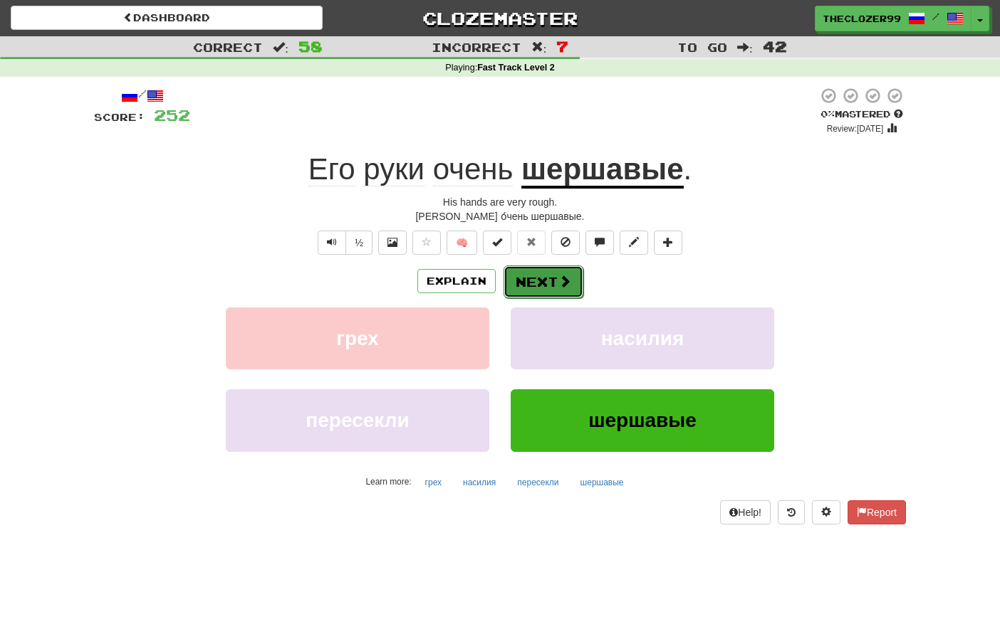
click at [540, 296] on button "Next" at bounding box center [543, 282] width 80 height 33
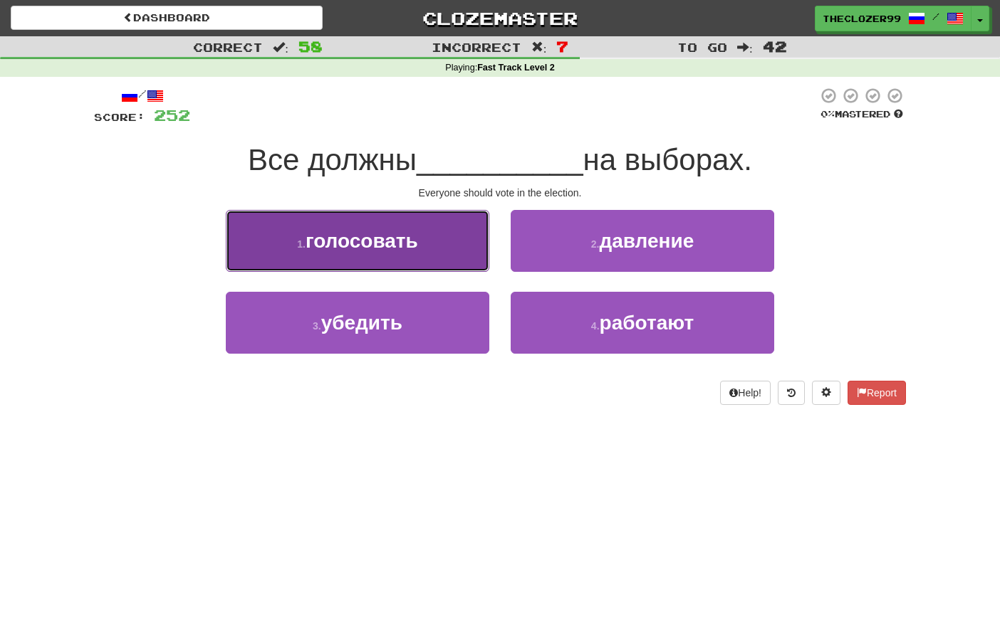
click at [454, 263] on button "1 . голосовать" at bounding box center [357, 241] width 263 height 62
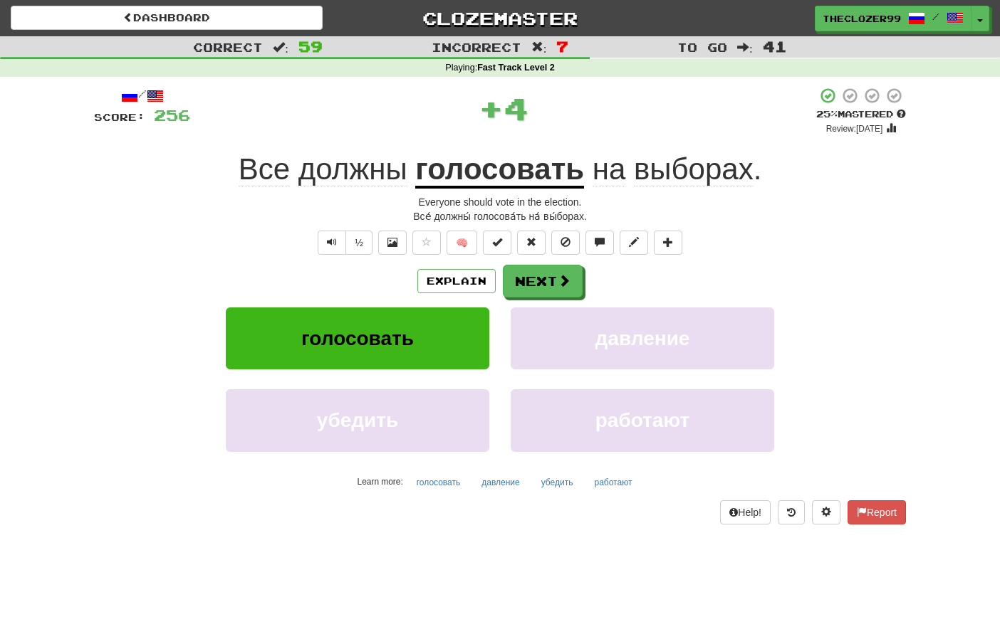
click at [479, 173] on u "голосовать" at bounding box center [499, 170] width 169 height 36
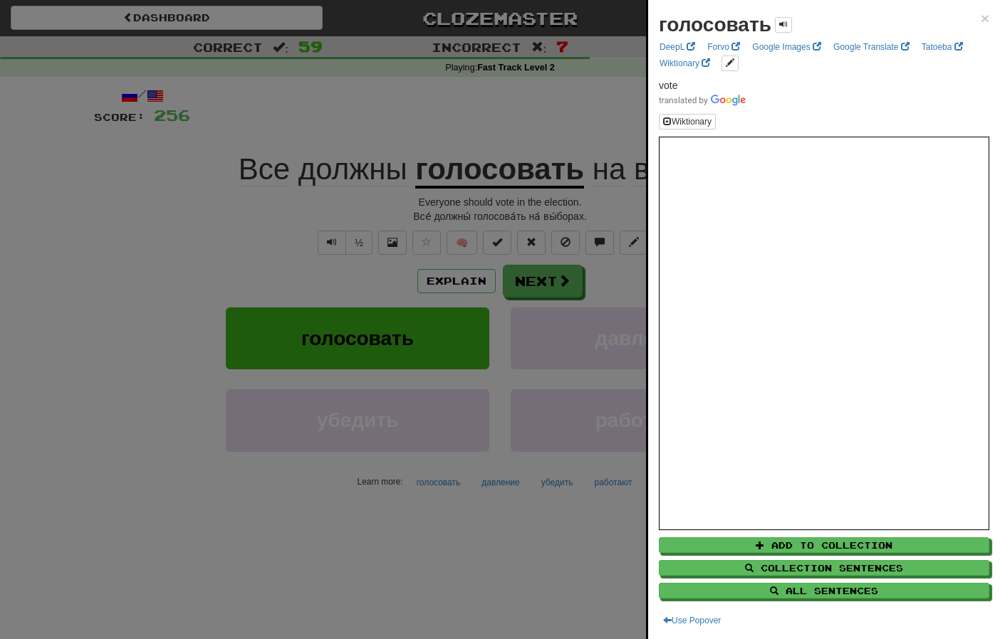
click at [496, 127] on div at bounding box center [500, 319] width 1000 height 639
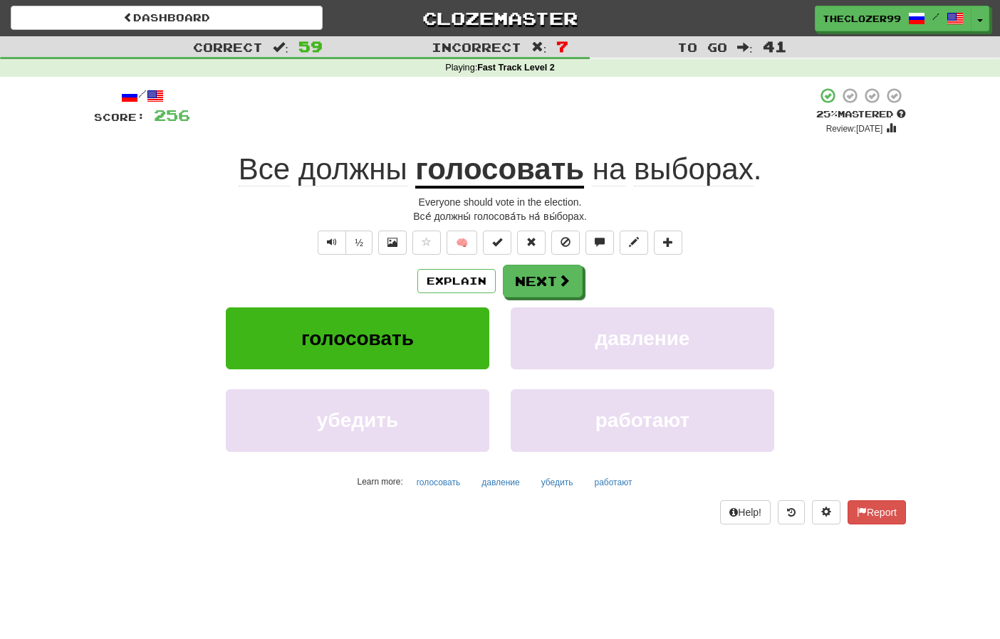
drag, startPoint x: 214, startPoint y: 227, endPoint x: 253, endPoint y: 201, distance: 46.6
click at [214, 227] on div "/ Score: 256 + 4 25 % Mastered Review: 2025-08-21 Все должны голосовать на выбо…" at bounding box center [500, 305] width 812 height 437
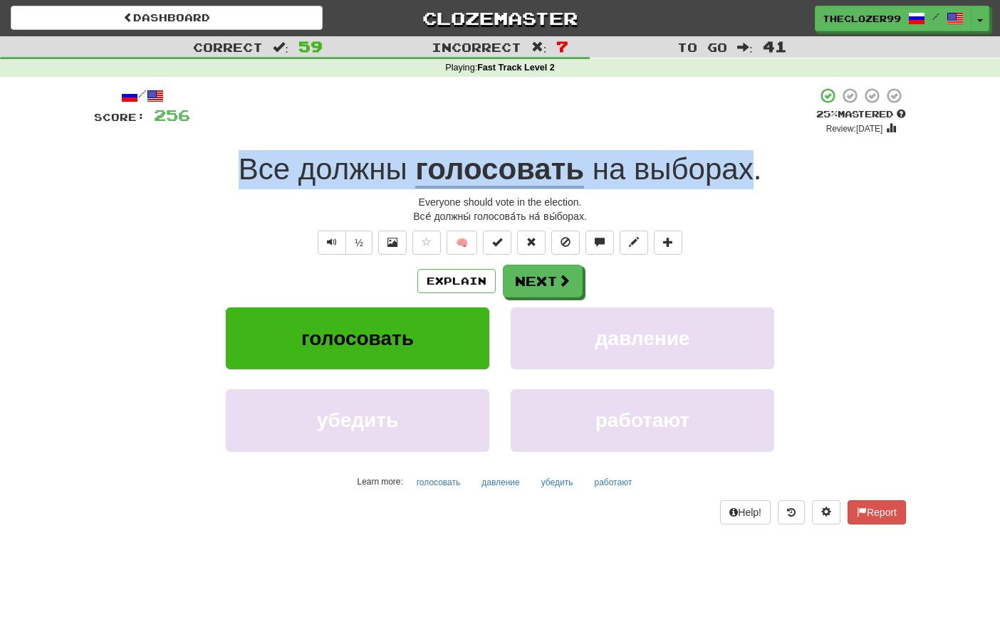
drag, startPoint x: 239, startPoint y: 170, endPoint x: 755, endPoint y: 176, distance: 516.3
click at [755, 176] on div "Все должны голосовать на выборах ." at bounding box center [500, 169] width 812 height 39
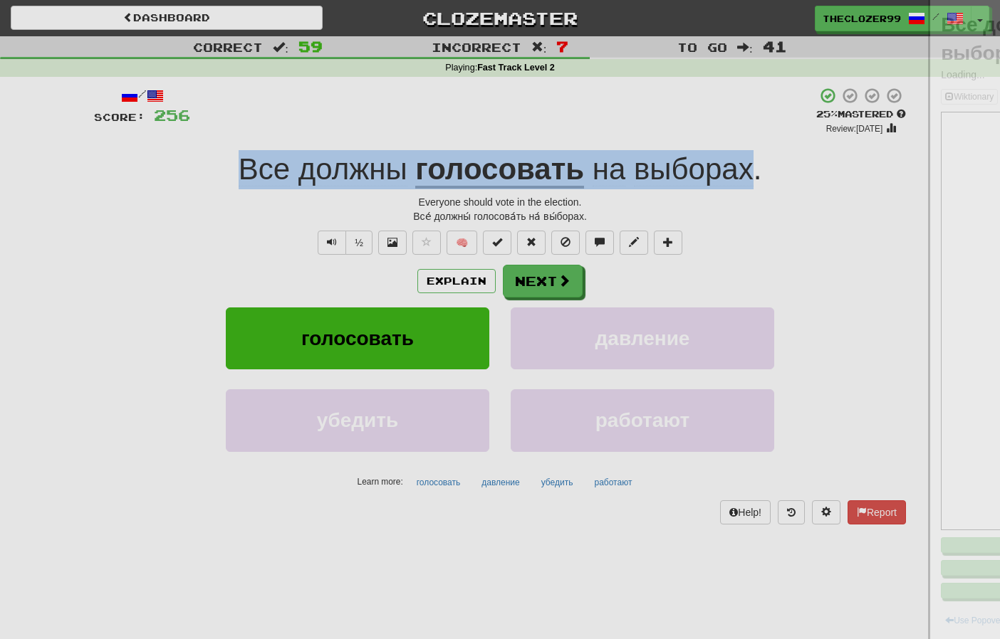
copy div "Все должны голосовать на выборах"
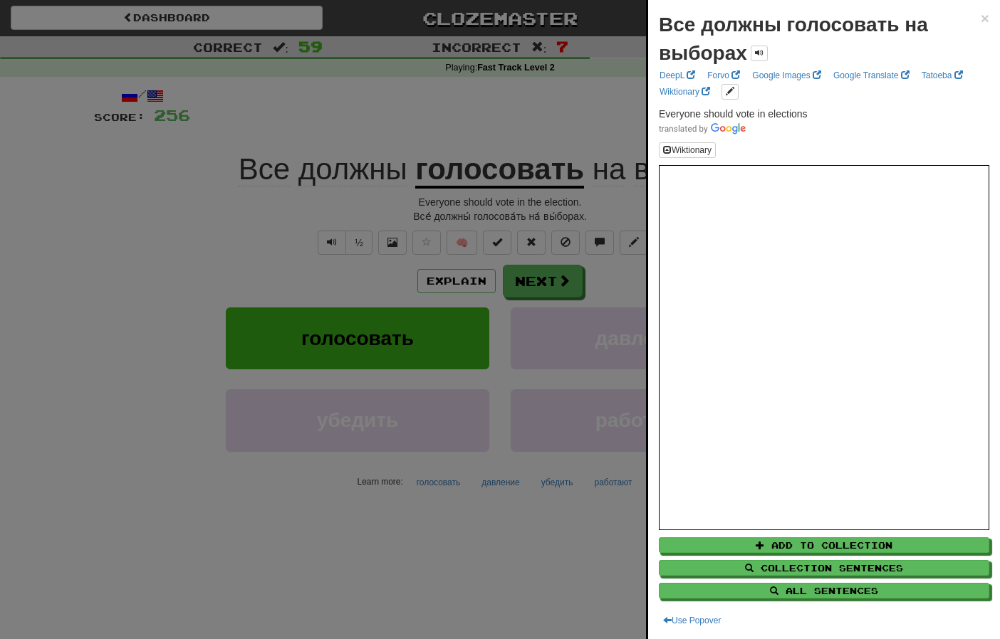
click at [168, 212] on div at bounding box center [500, 319] width 1000 height 639
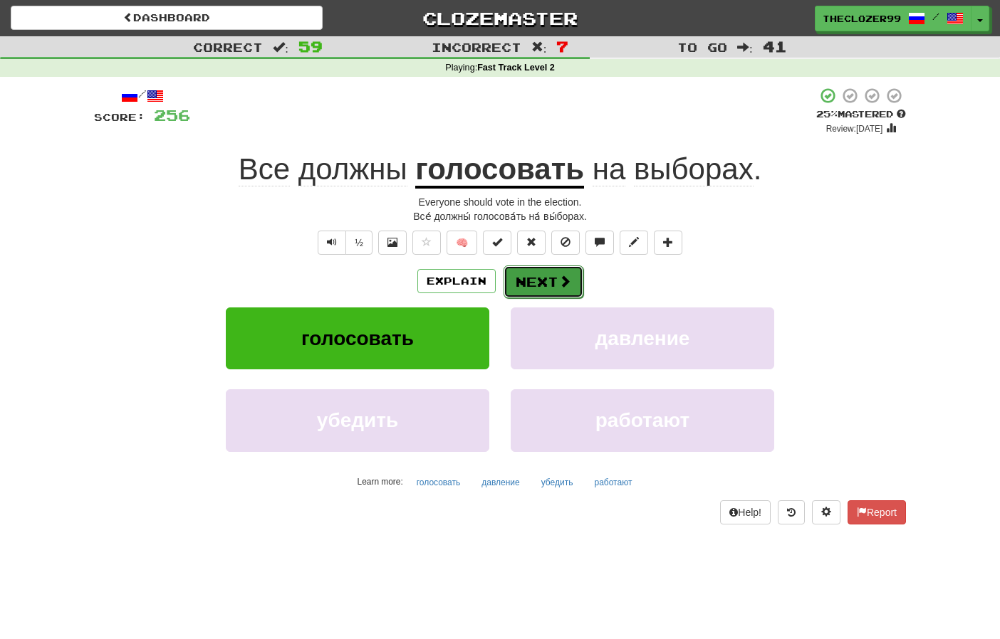
click at [538, 283] on button "Next" at bounding box center [543, 282] width 80 height 33
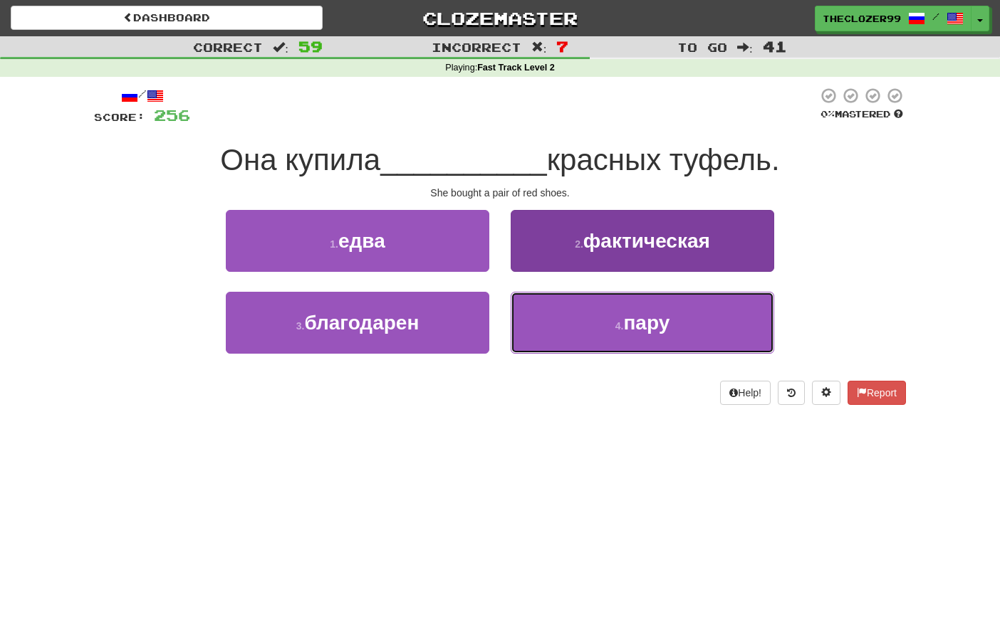
click at [552, 310] on button "4 . пару" at bounding box center [642, 323] width 263 height 62
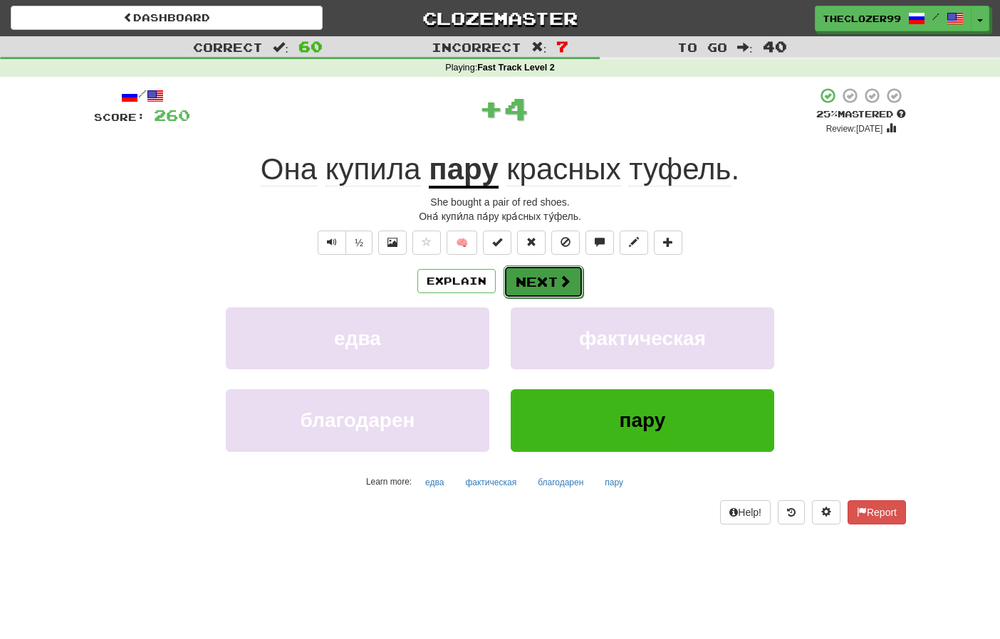
click at [544, 286] on button "Next" at bounding box center [543, 282] width 80 height 33
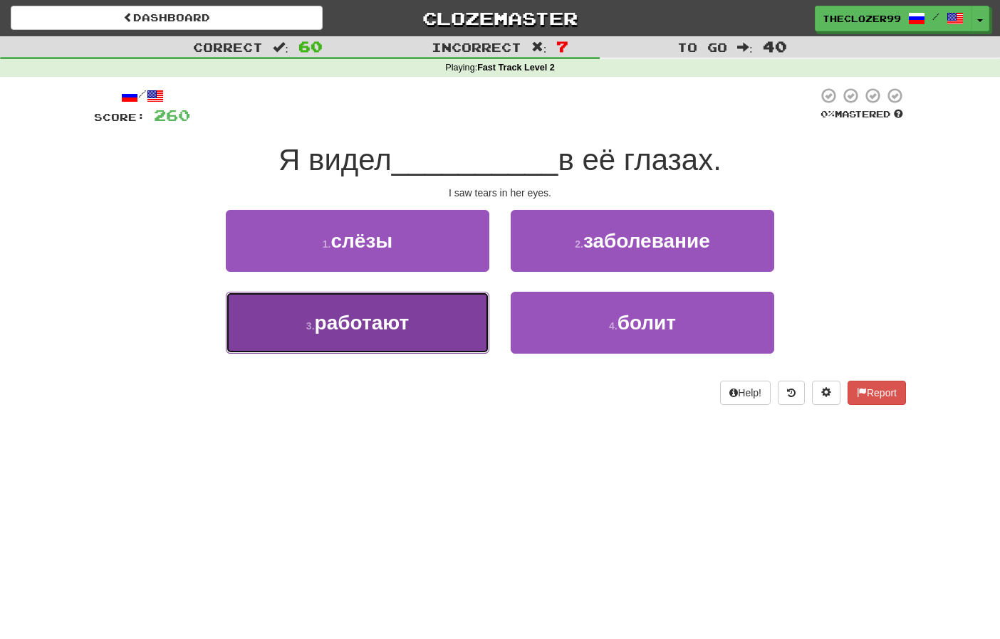
click at [423, 306] on button "3 . работают" at bounding box center [357, 323] width 263 height 62
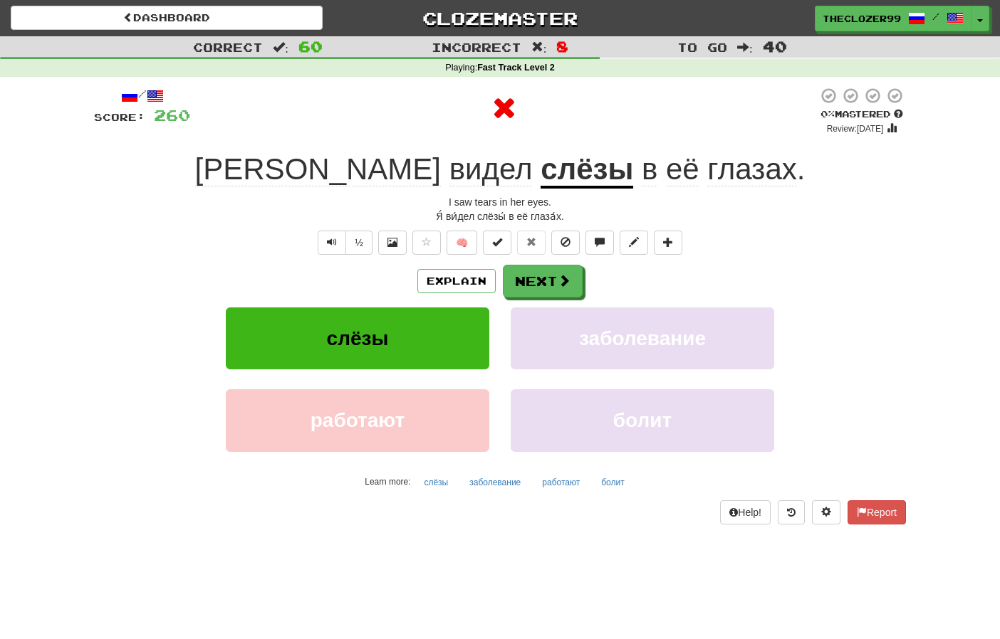
click at [540, 173] on u "слёзы" at bounding box center [586, 170] width 93 height 36
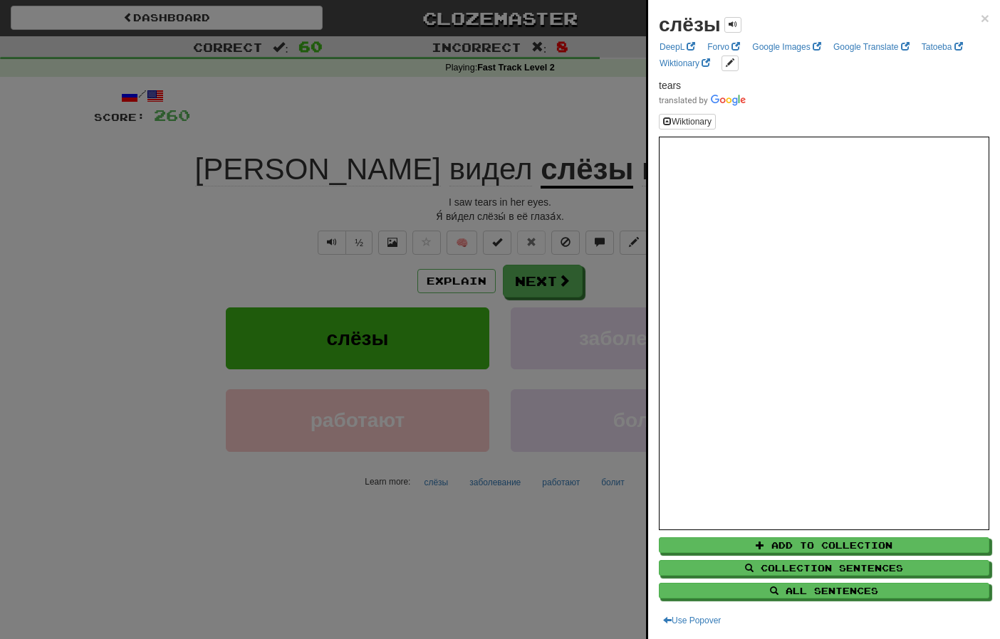
click at [237, 199] on div at bounding box center [500, 319] width 1000 height 639
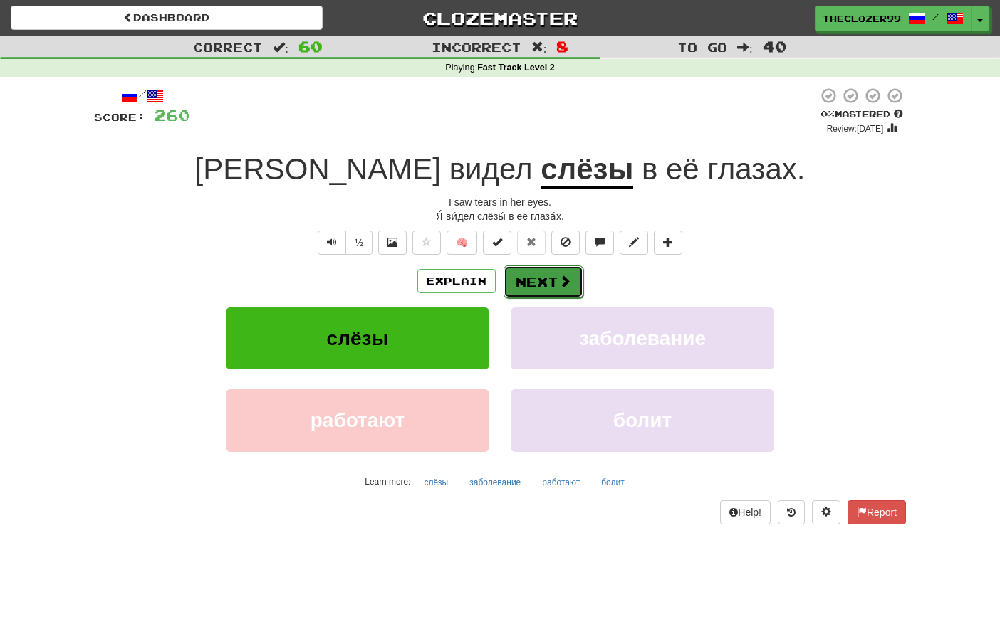
click at [558, 285] on span at bounding box center [564, 281] width 13 height 13
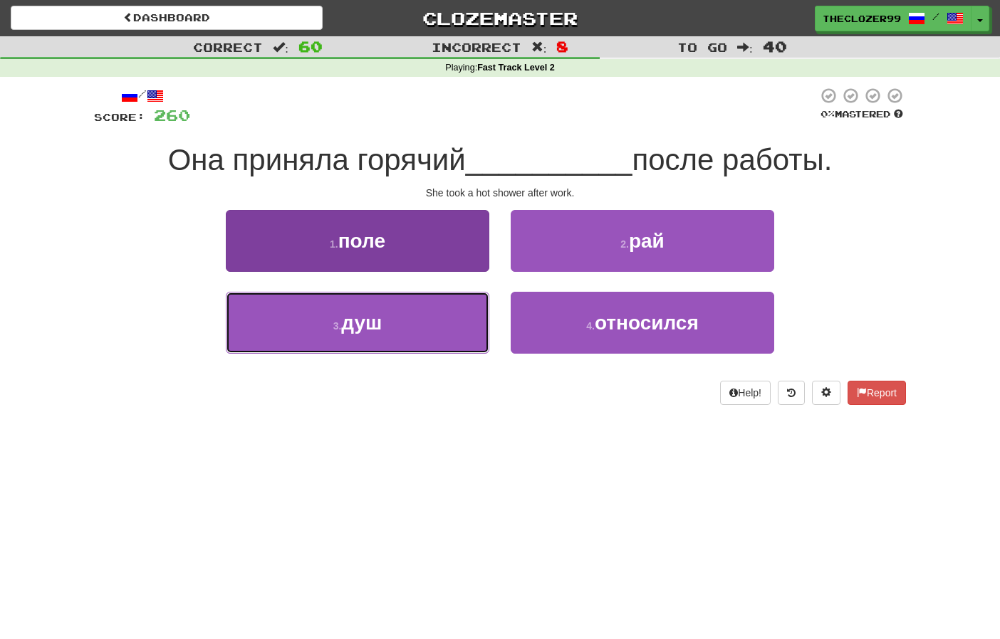
click at [434, 323] on button "3 . душ" at bounding box center [357, 323] width 263 height 62
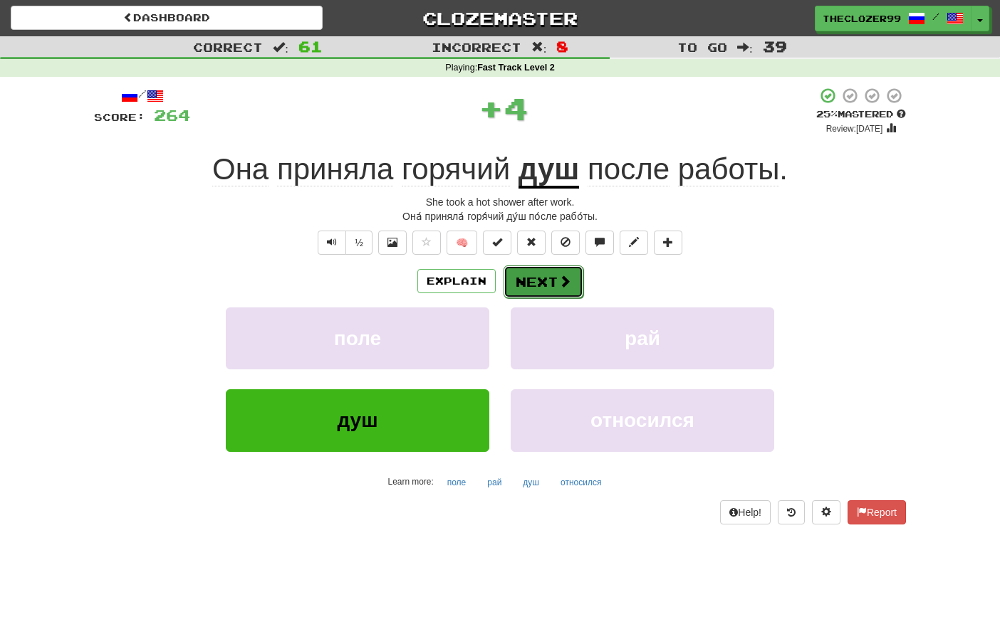
click at [528, 278] on button "Next" at bounding box center [543, 282] width 80 height 33
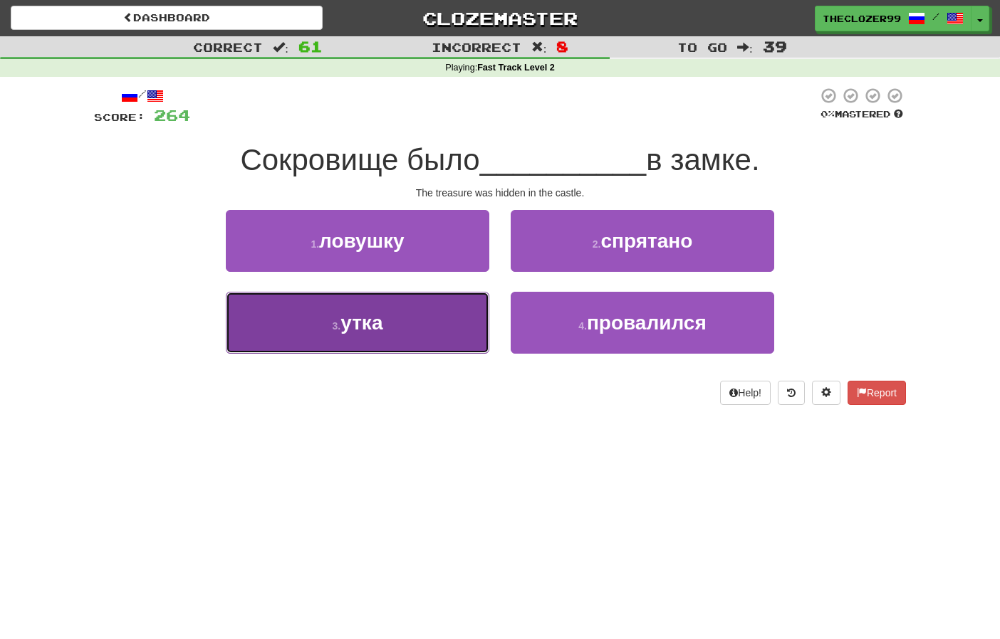
click at [414, 333] on button "3 . утка" at bounding box center [357, 323] width 263 height 62
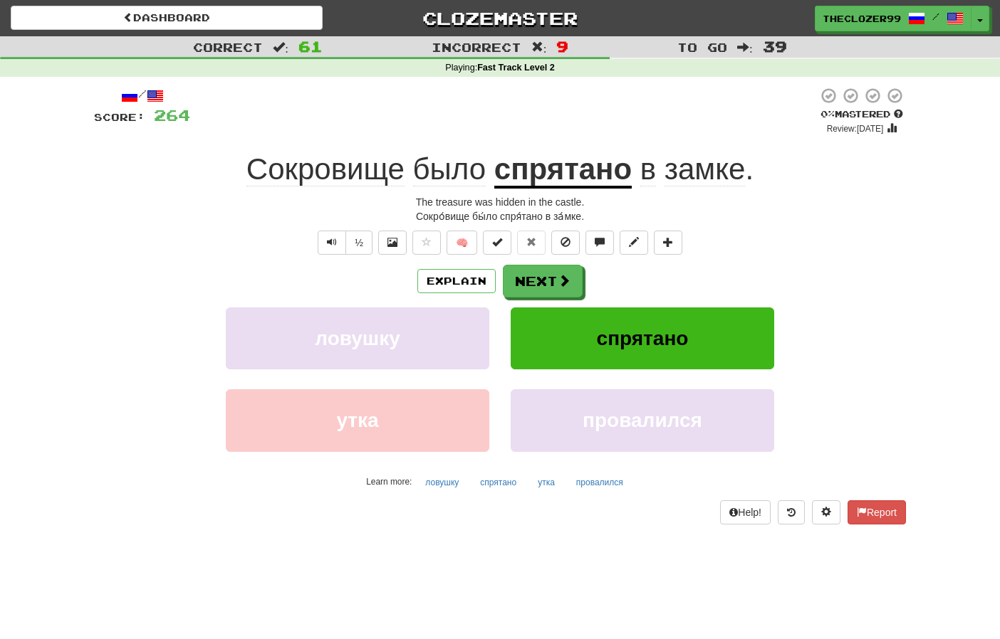
click at [542, 177] on u "спрятано" at bounding box center [562, 170] width 137 height 36
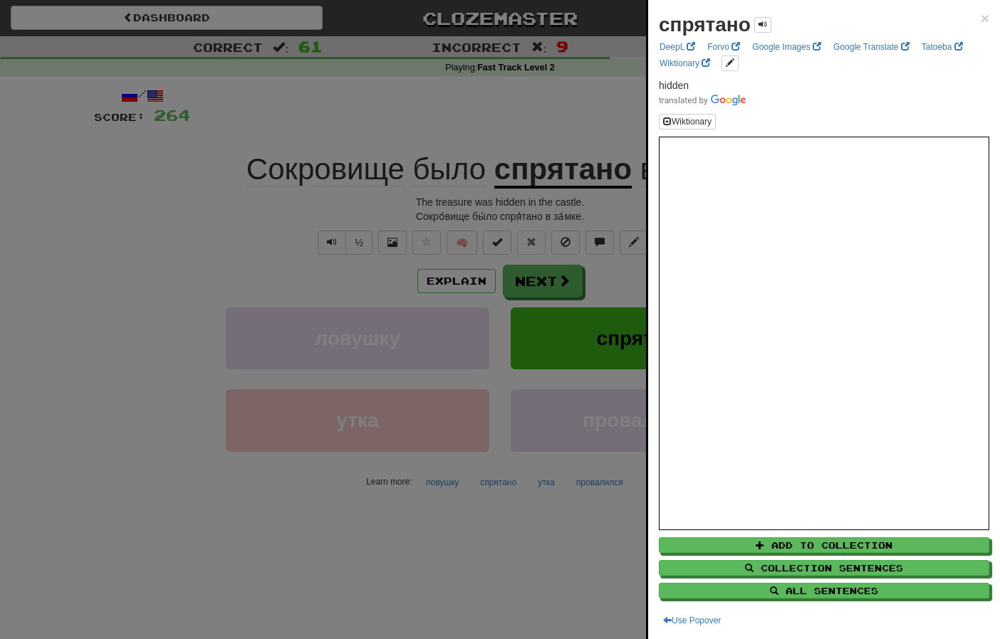
click at [550, 125] on div at bounding box center [500, 319] width 1000 height 639
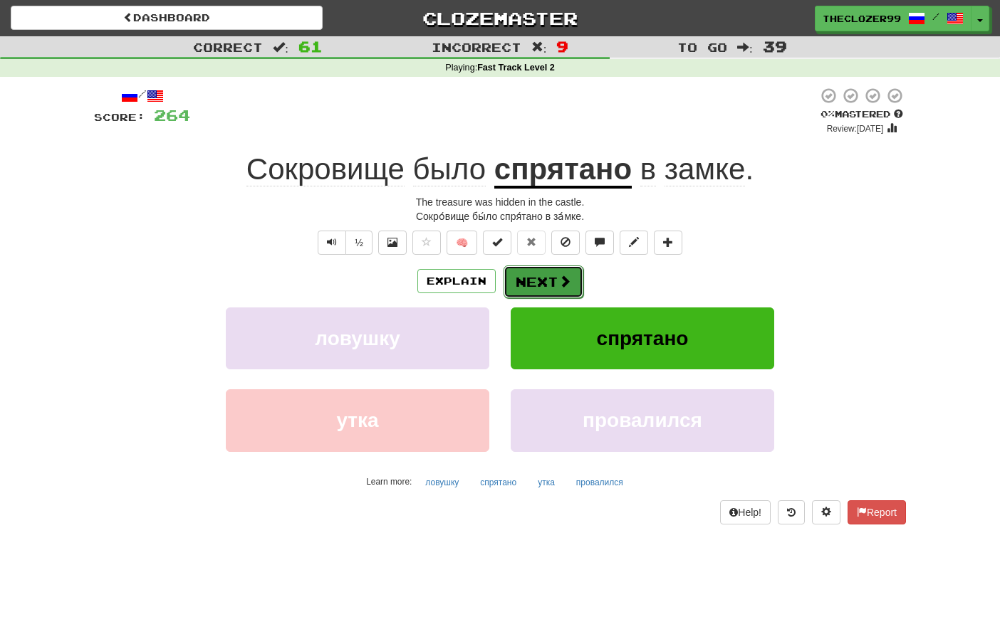
click at [544, 278] on button "Next" at bounding box center [543, 282] width 80 height 33
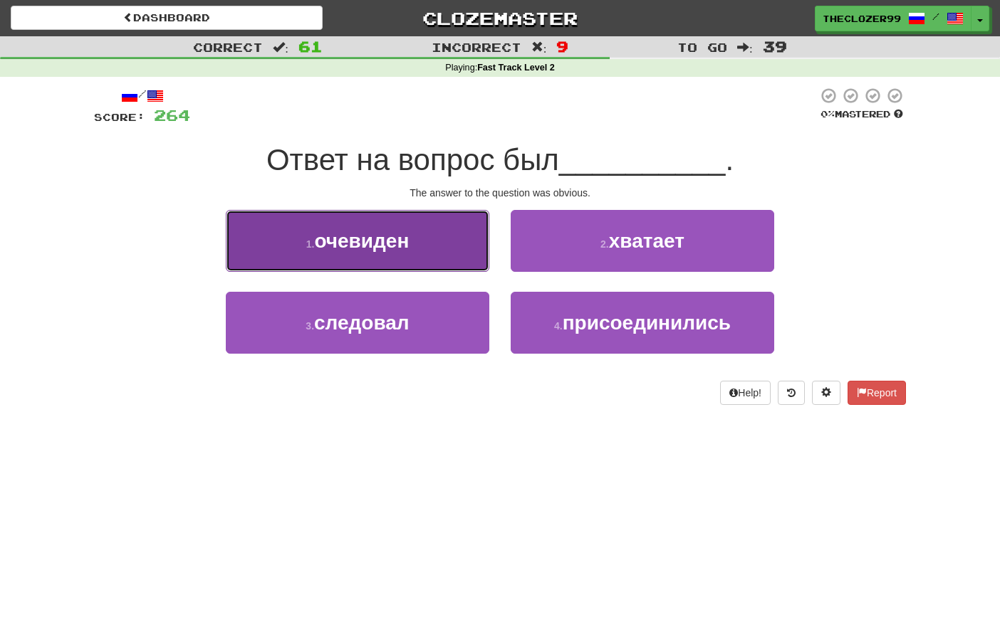
click at [440, 251] on button "1 . очевиден" at bounding box center [357, 241] width 263 height 62
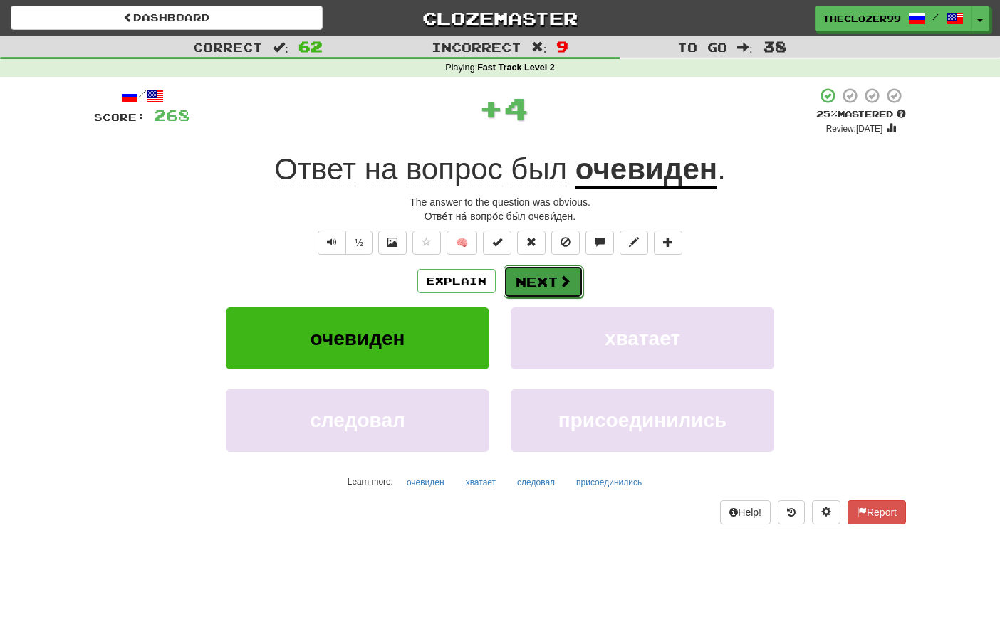
click at [548, 281] on button "Next" at bounding box center [543, 282] width 80 height 33
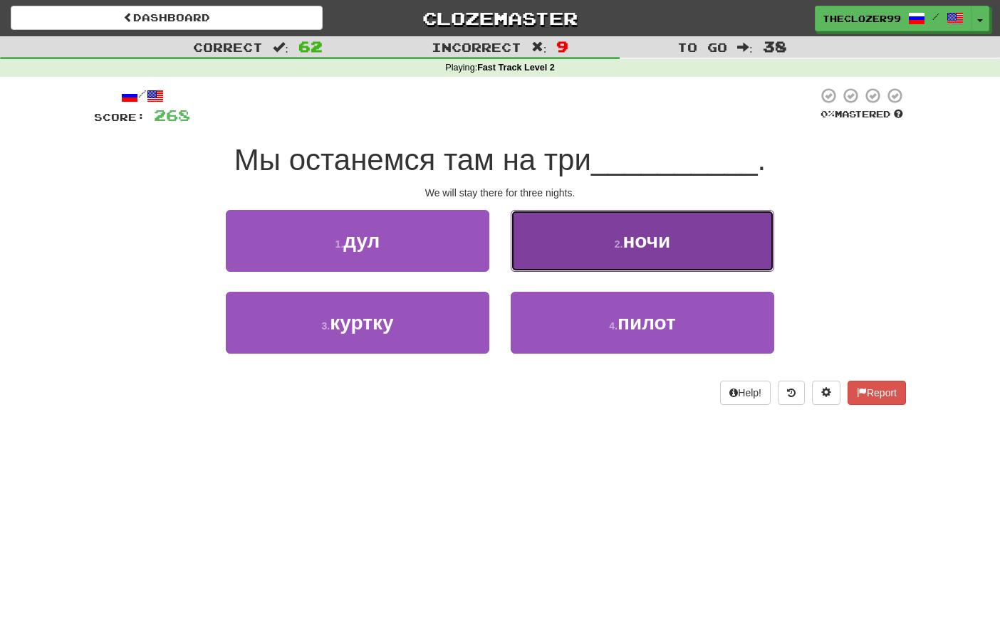
click at [550, 255] on button "2 . ночи" at bounding box center [642, 241] width 263 height 62
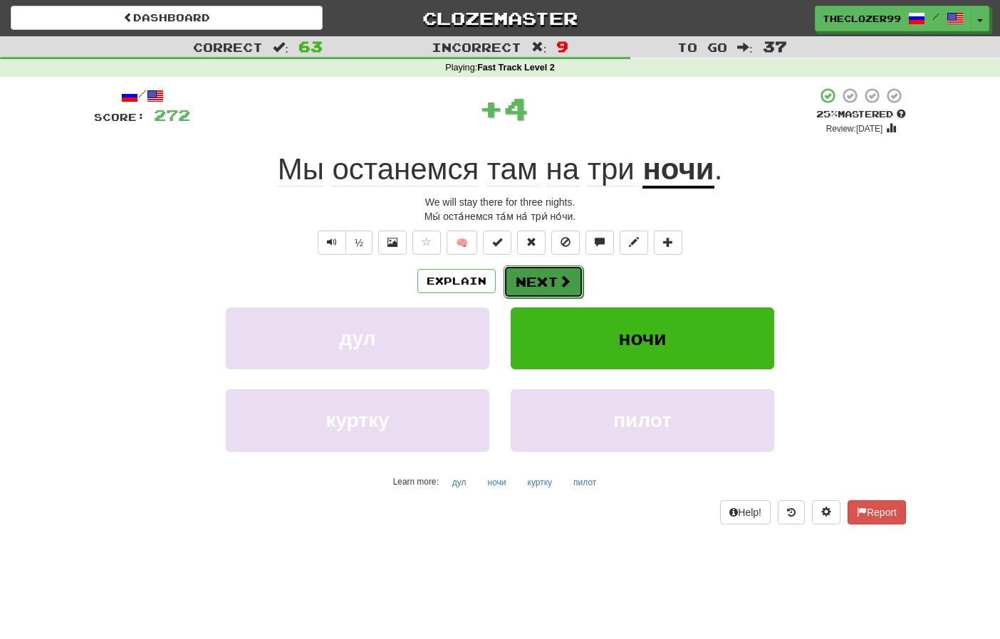
click at [546, 285] on button "Next" at bounding box center [543, 282] width 80 height 33
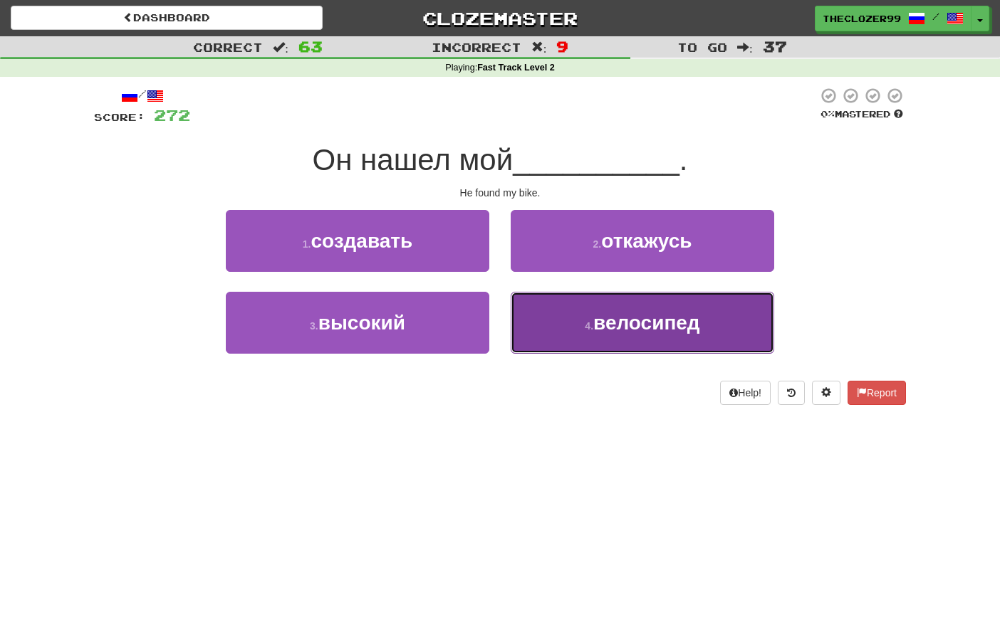
click at [543, 312] on button "4 . велосипед" at bounding box center [642, 323] width 263 height 62
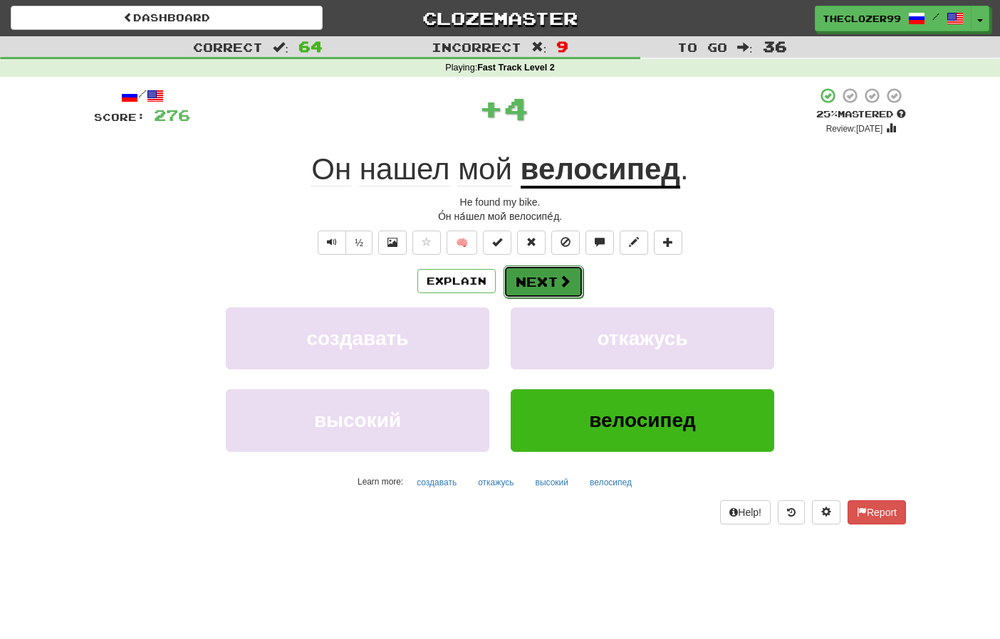
click at [540, 282] on button "Next" at bounding box center [543, 282] width 80 height 33
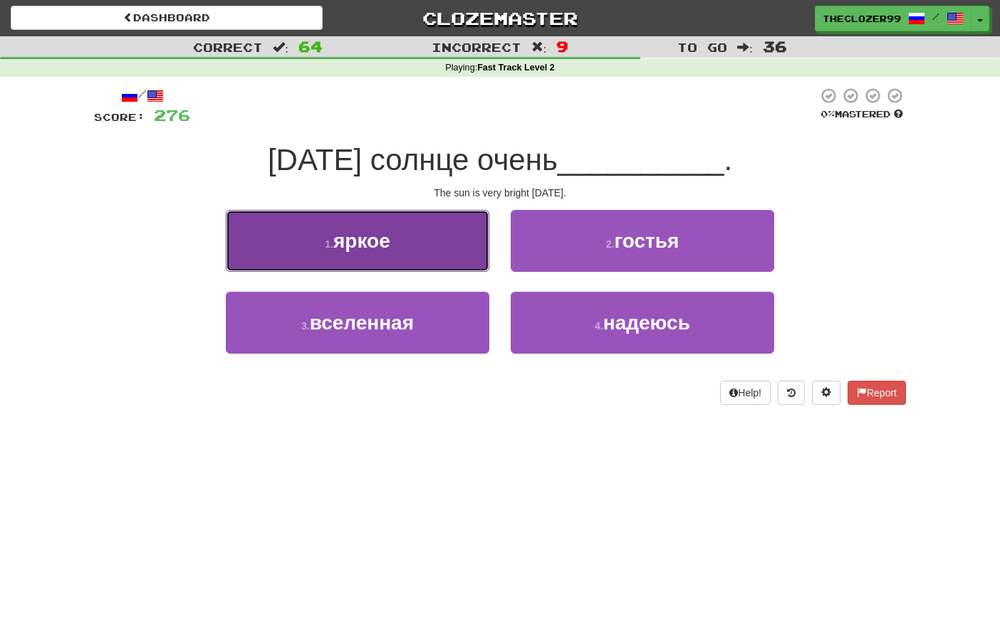
click at [464, 265] on button "1 . яркое" at bounding box center [357, 241] width 263 height 62
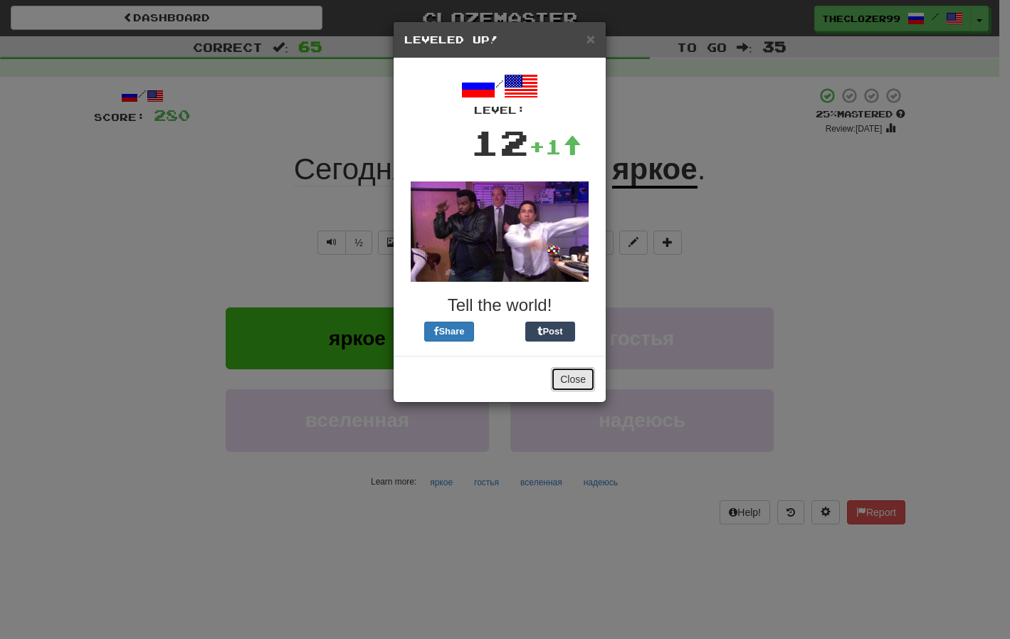
click at [577, 377] on button "Close" at bounding box center [573, 379] width 44 height 24
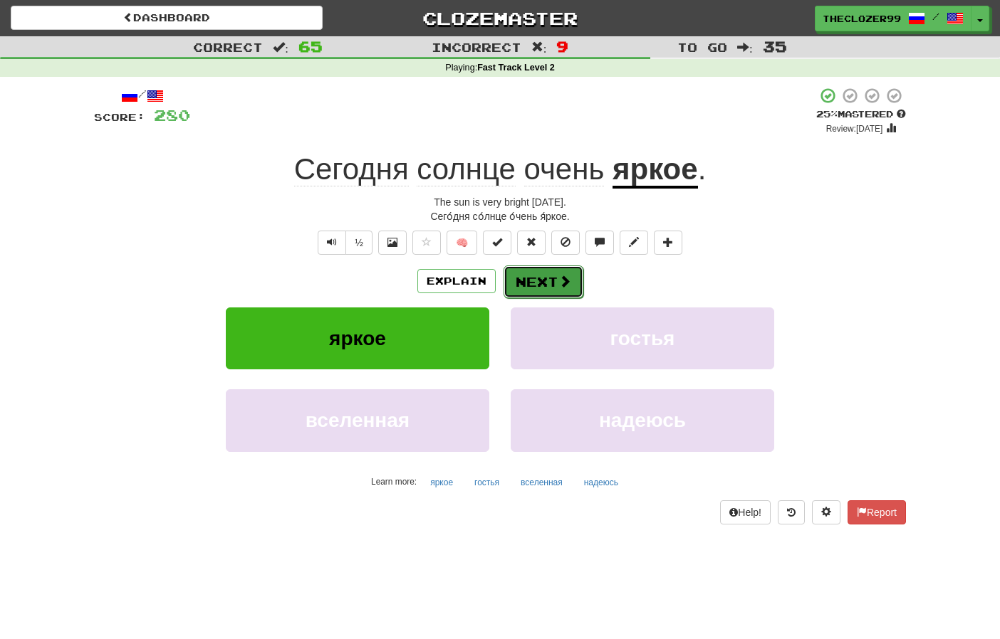
click at [551, 286] on button "Next" at bounding box center [543, 282] width 80 height 33
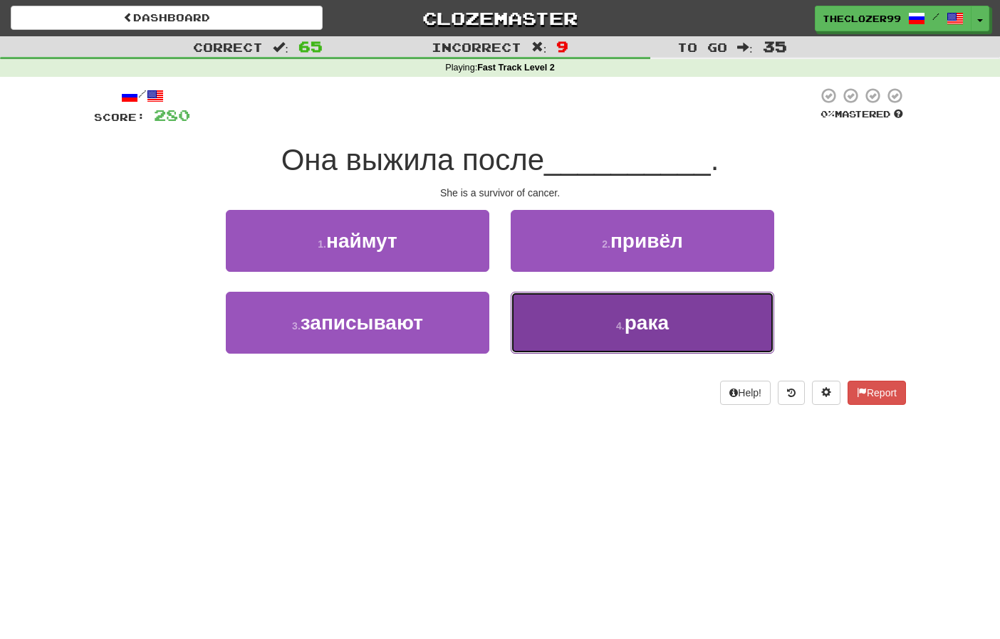
click at [528, 298] on button "4 . рака" at bounding box center [642, 323] width 263 height 62
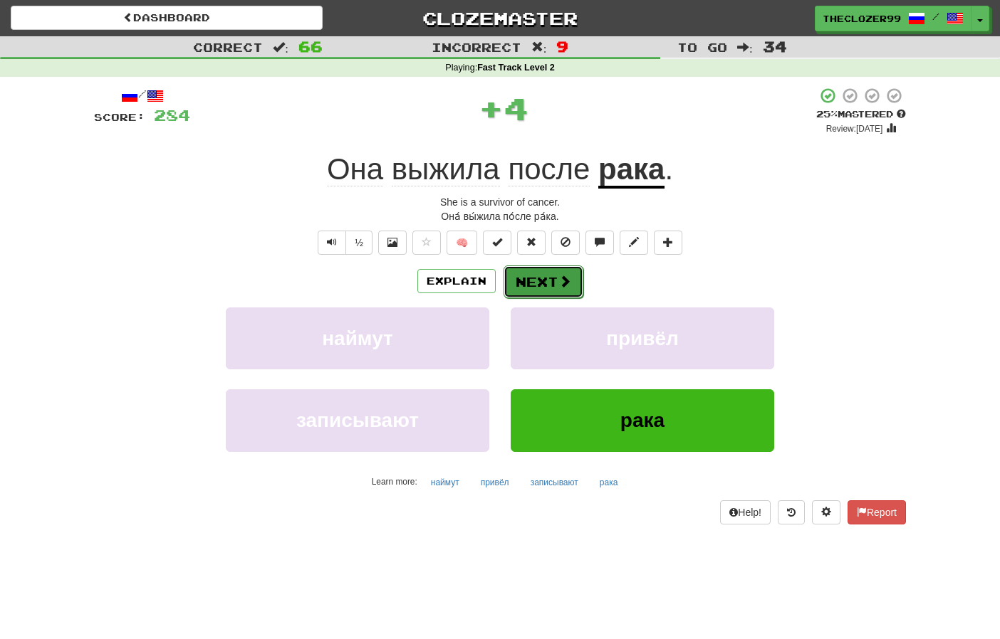
click at [532, 280] on button "Next" at bounding box center [543, 282] width 80 height 33
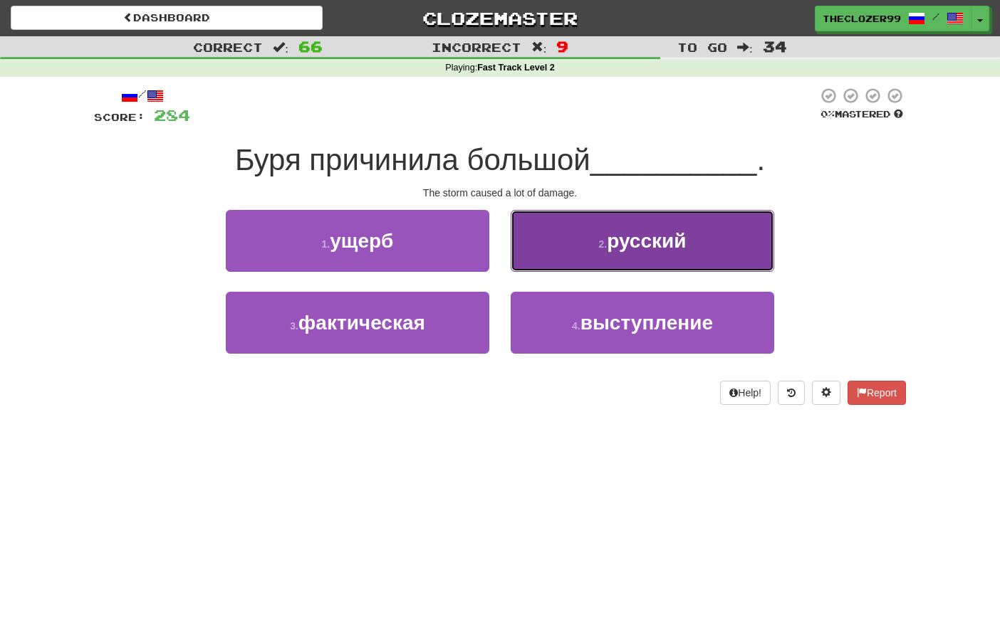
click at [537, 251] on button "2 . русский" at bounding box center [642, 241] width 263 height 62
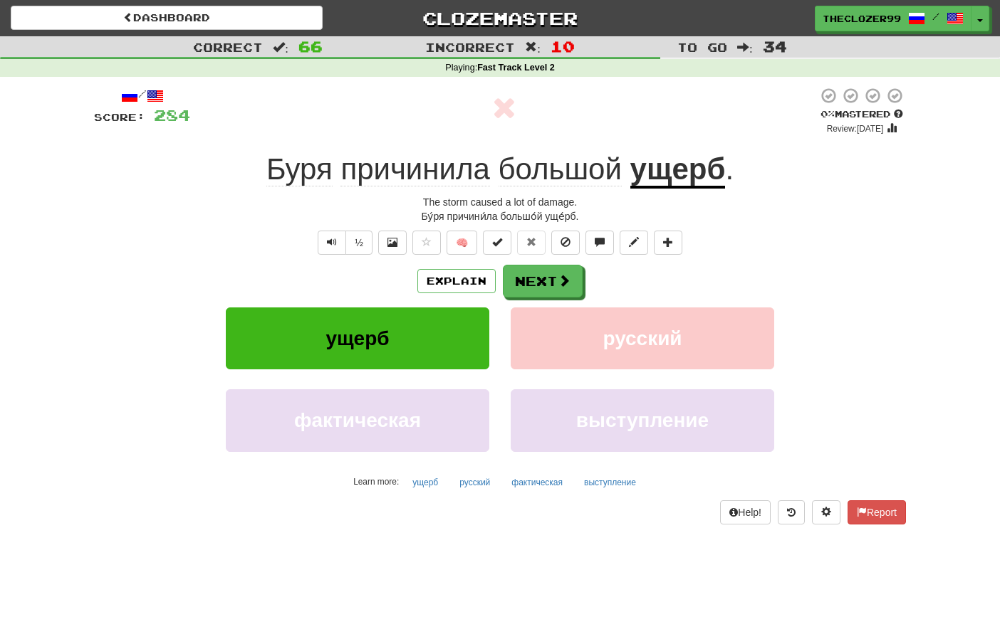
click at [657, 179] on u "ущерб" at bounding box center [677, 170] width 95 height 36
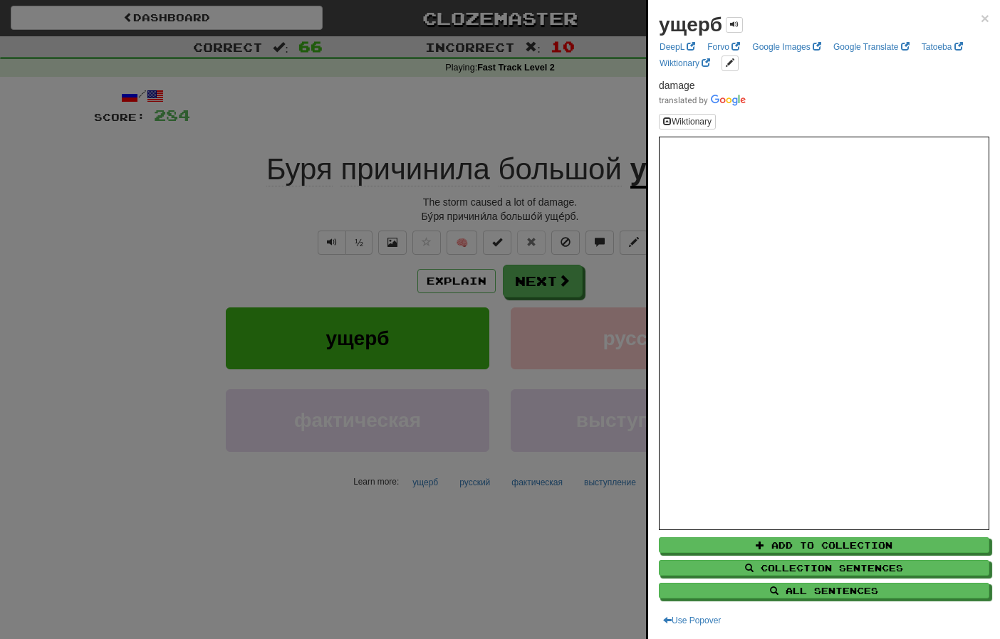
click at [575, 101] on div at bounding box center [500, 319] width 1000 height 639
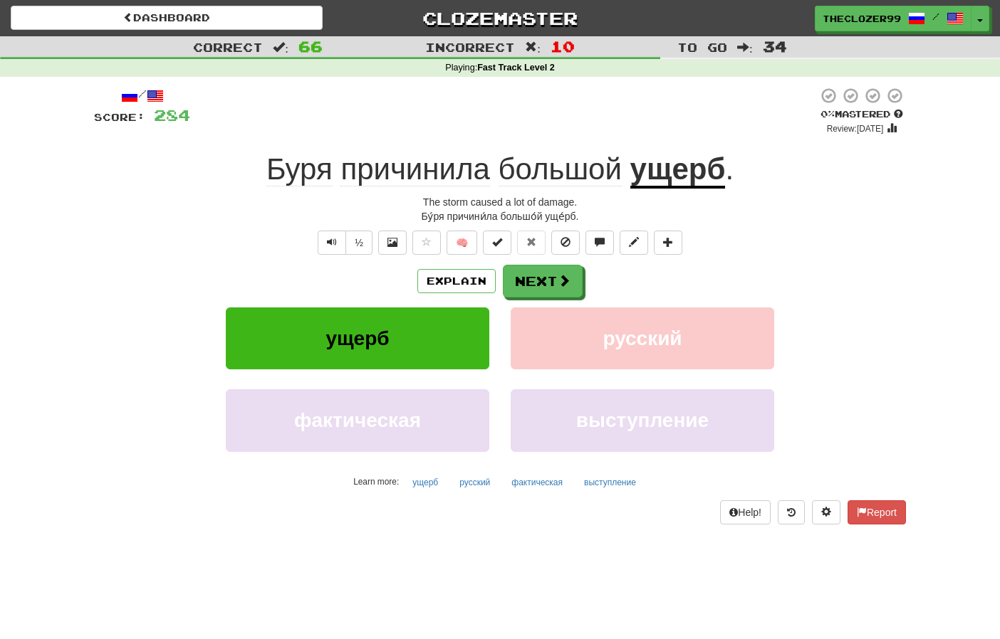
click at [194, 182] on div "Буря причинила большой ущерб ." at bounding box center [500, 169] width 812 height 39
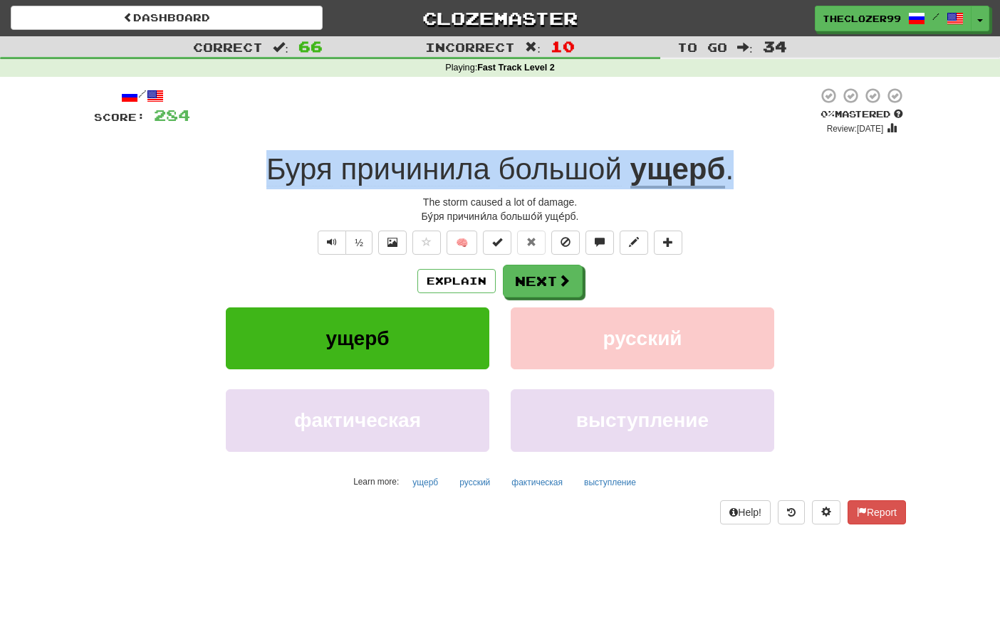
drag, startPoint x: 250, startPoint y: 171, endPoint x: 732, endPoint y: 178, distance: 482.1
click at [732, 178] on div "Буря причинила большой ущерб ." at bounding box center [500, 169] width 812 height 39
copy div "Буря причинила большой ущерб ."
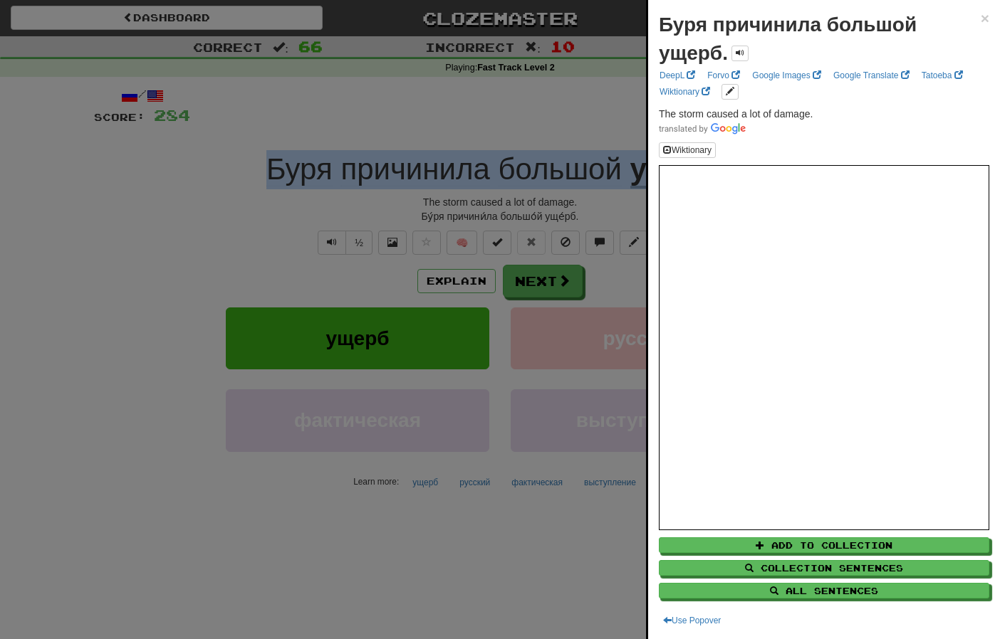
click at [204, 227] on div at bounding box center [500, 319] width 1000 height 639
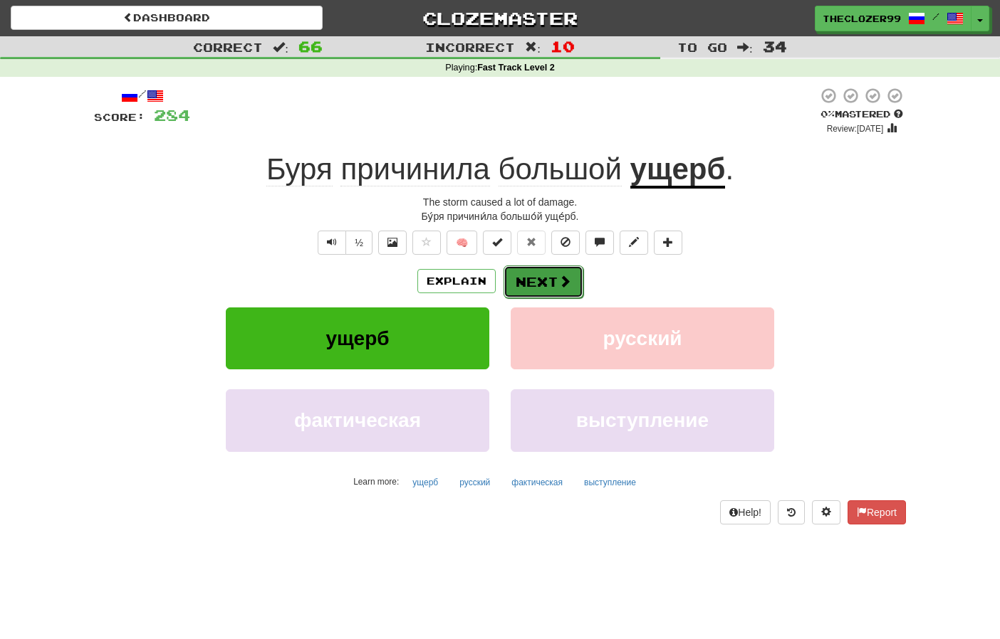
click at [547, 284] on button "Next" at bounding box center [543, 282] width 80 height 33
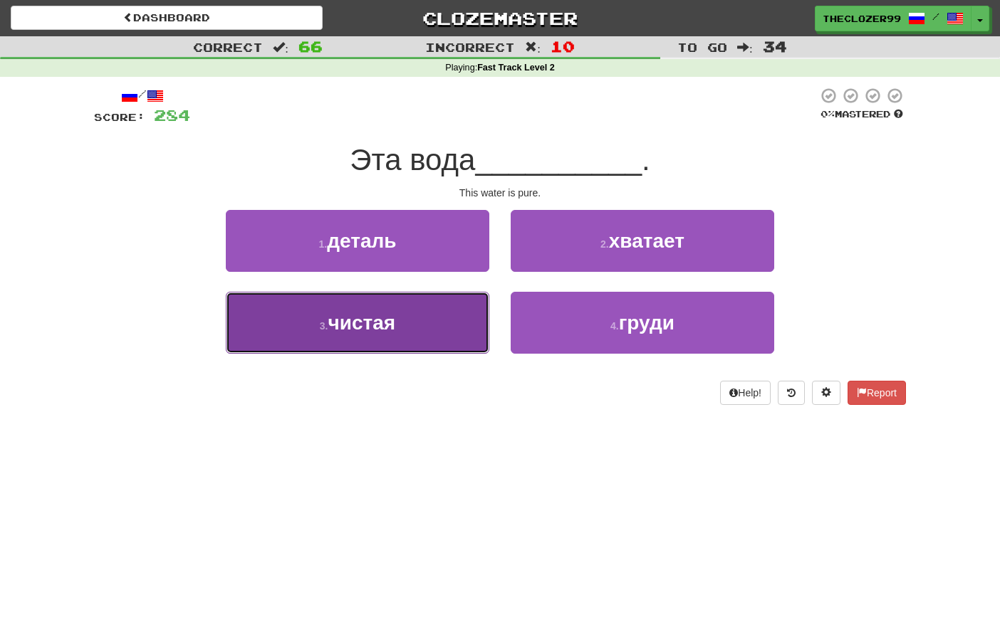
click at [397, 330] on button "3 . чистая" at bounding box center [357, 323] width 263 height 62
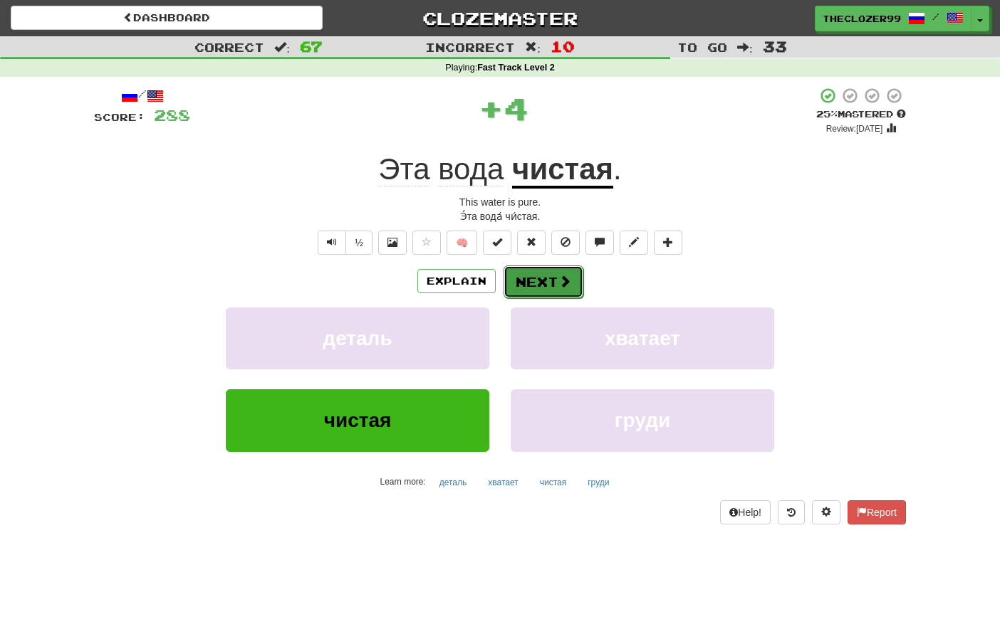
click at [527, 286] on button "Next" at bounding box center [543, 282] width 80 height 33
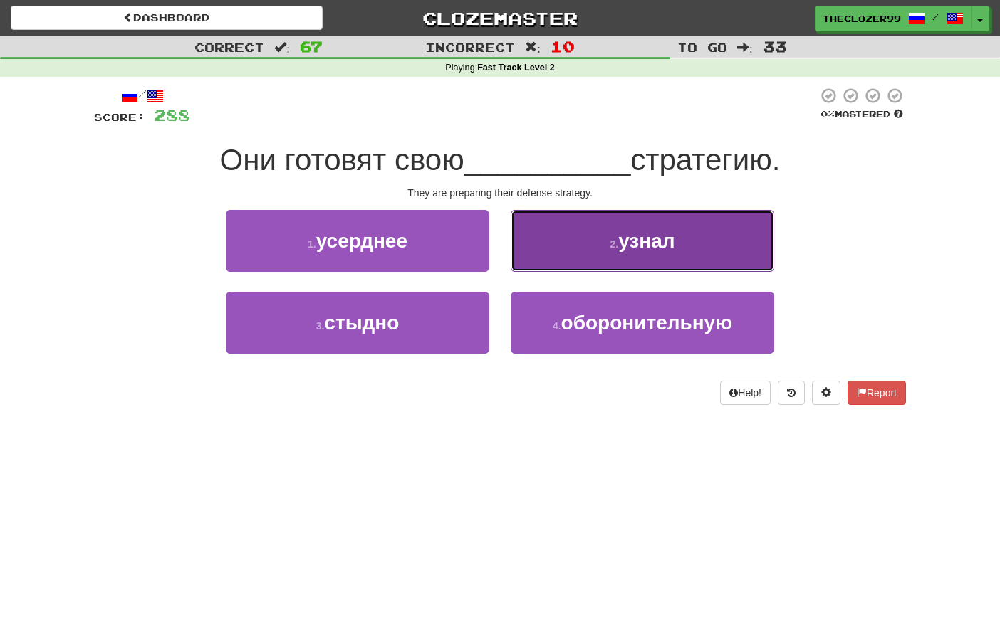
click at [555, 266] on button "2 . узнал" at bounding box center [642, 241] width 263 height 62
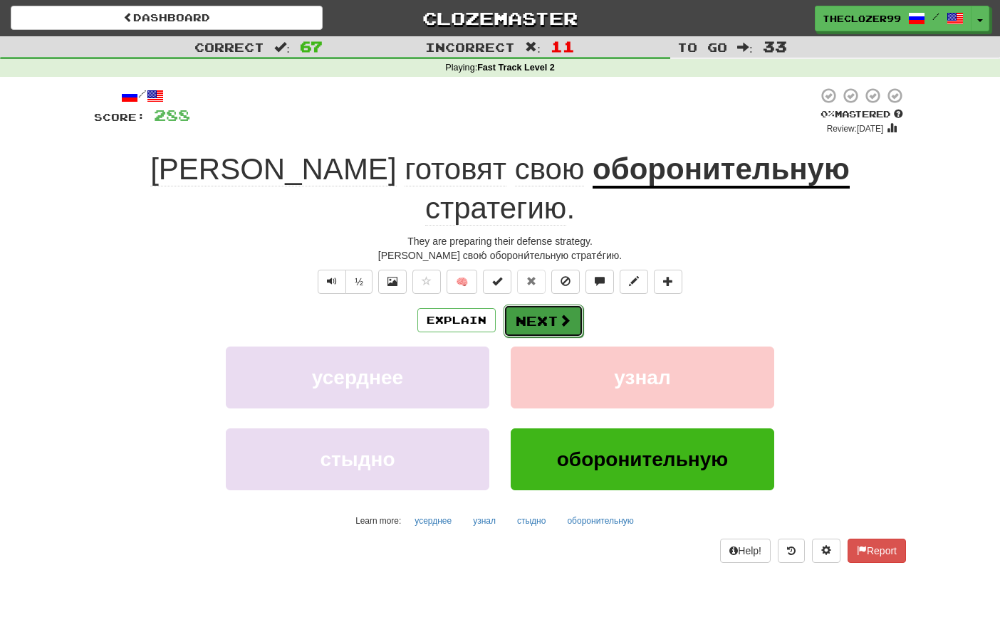
click at [558, 314] on span at bounding box center [564, 320] width 13 height 13
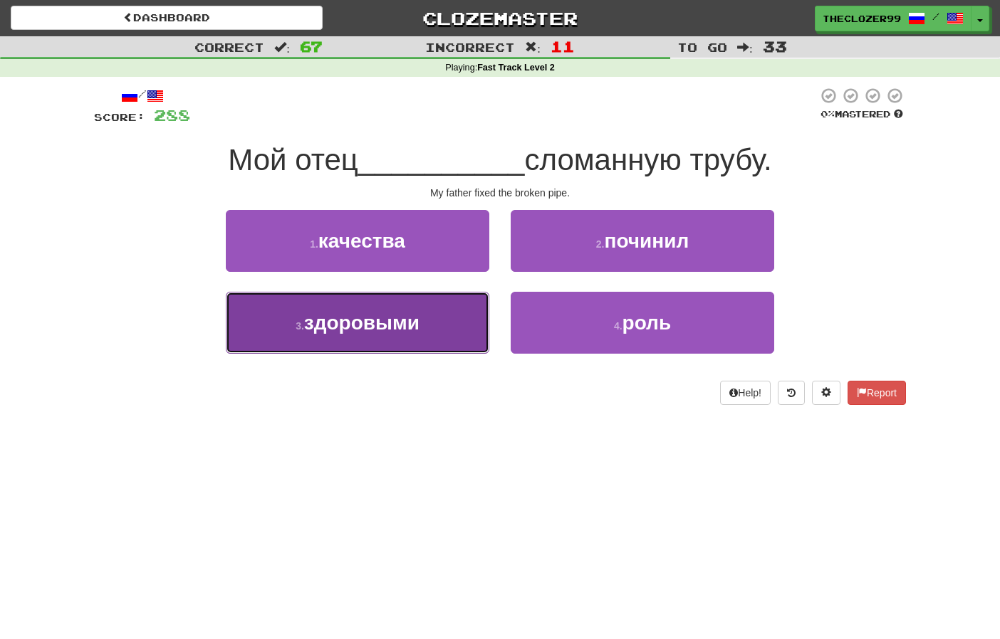
click at [469, 332] on button "3 . здоровыми" at bounding box center [357, 323] width 263 height 62
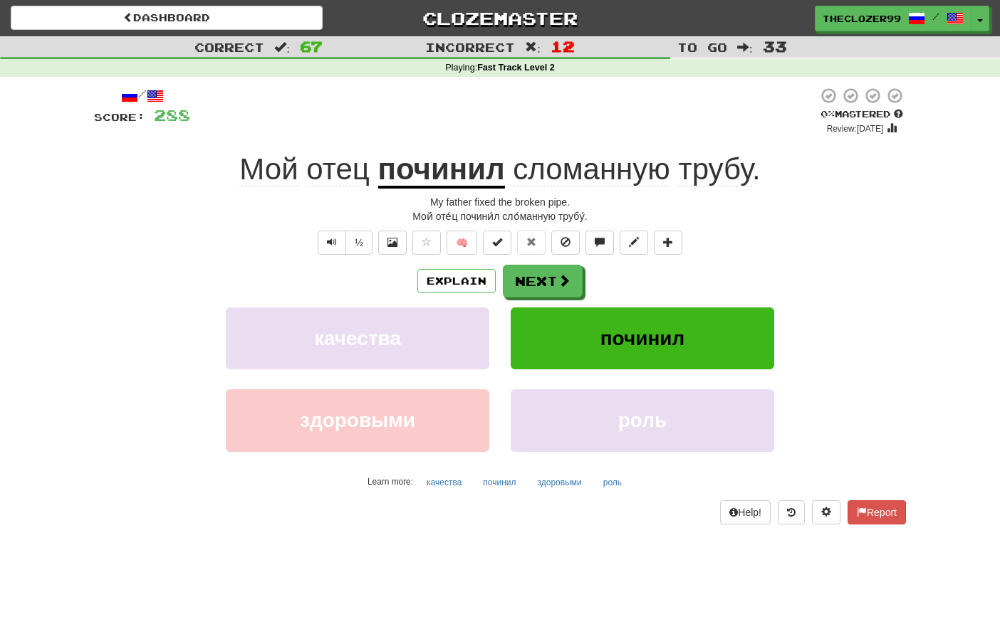
click at [193, 233] on div "½ 🧠" at bounding box center [500, 243] width 812 height 24
click at [429, 162] on u "починил" at bounding box center [441, 170] width 127 height 36
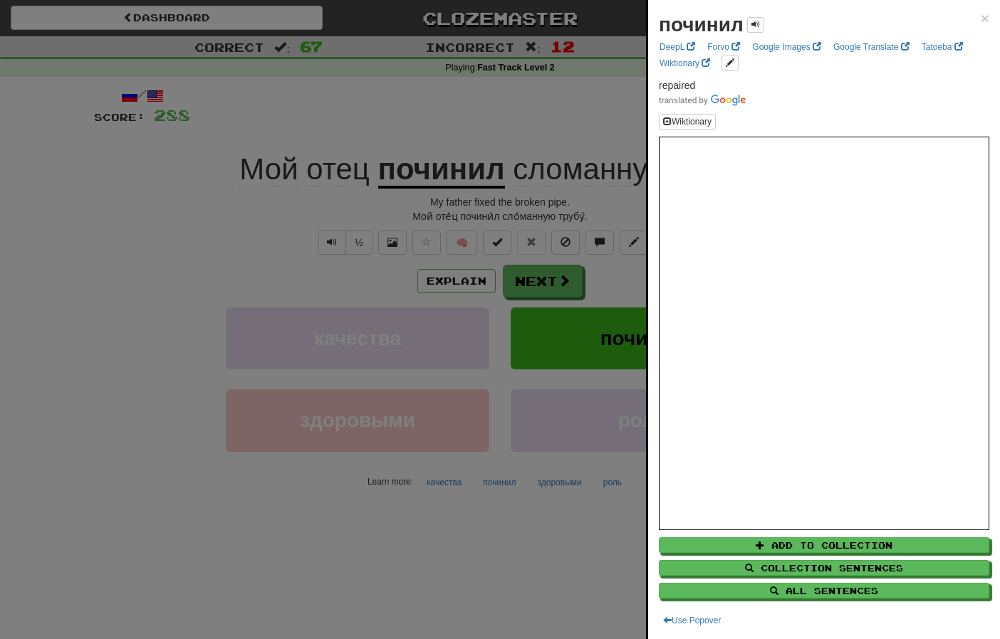
click at [204, 237] on div at bounding box center [500, 319] width 1000 height 639
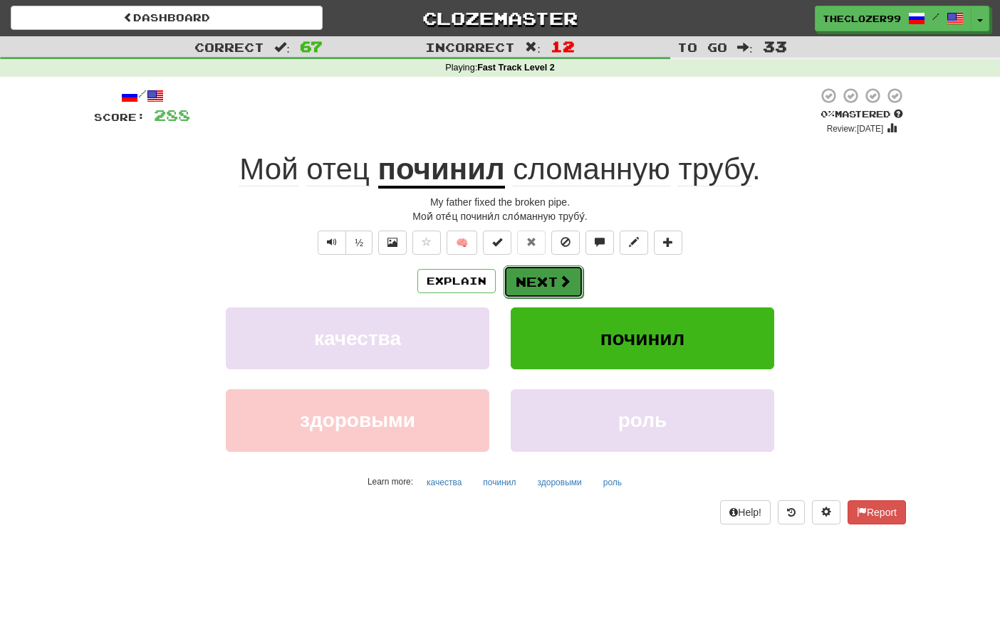
click at [539, 284] on button "Next" at bounding box center [543, 282] width 80 height 33
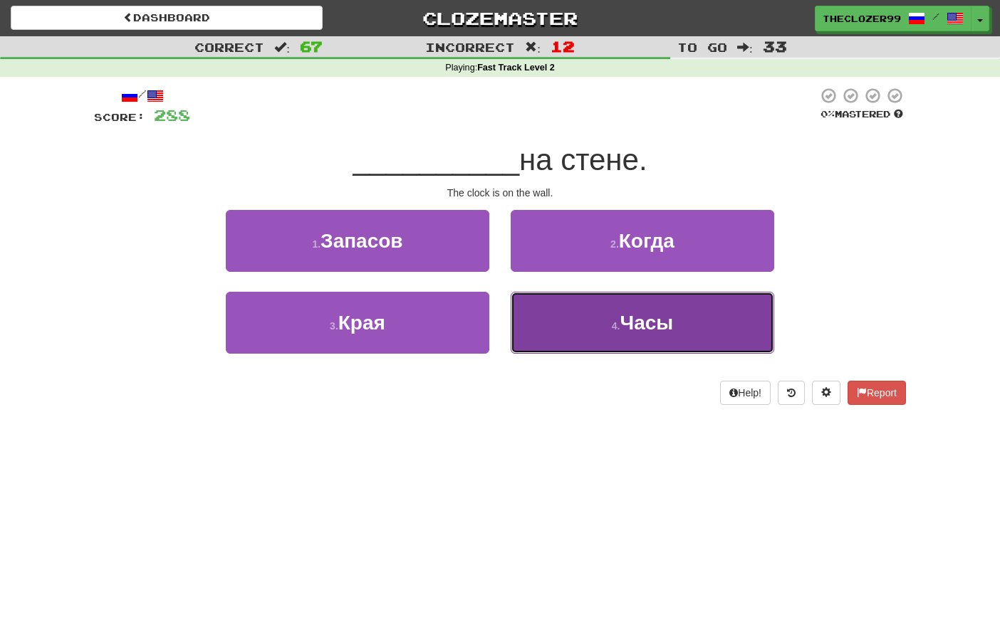
click at [554, 298] on button "4 . Часы" at bounding box center [642, 323] width 263 height 62
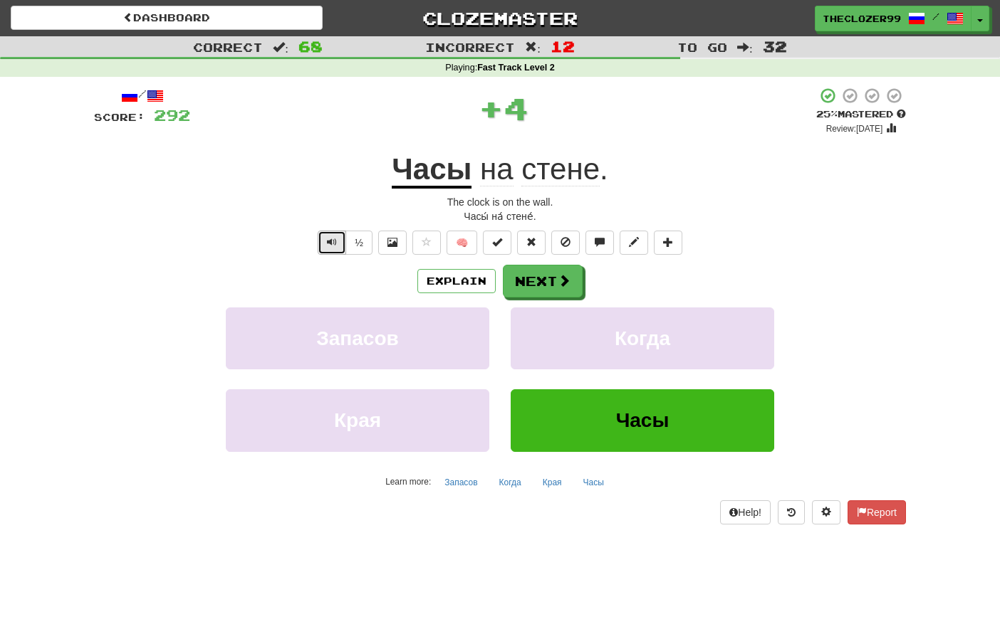
click at [332, 248] on button "Text-to-speech controls" at bounding box center [332, 243] width 28 height 24
click at [538, 279] on button "Next" at bounding box center [543, 282] width 80 height 33
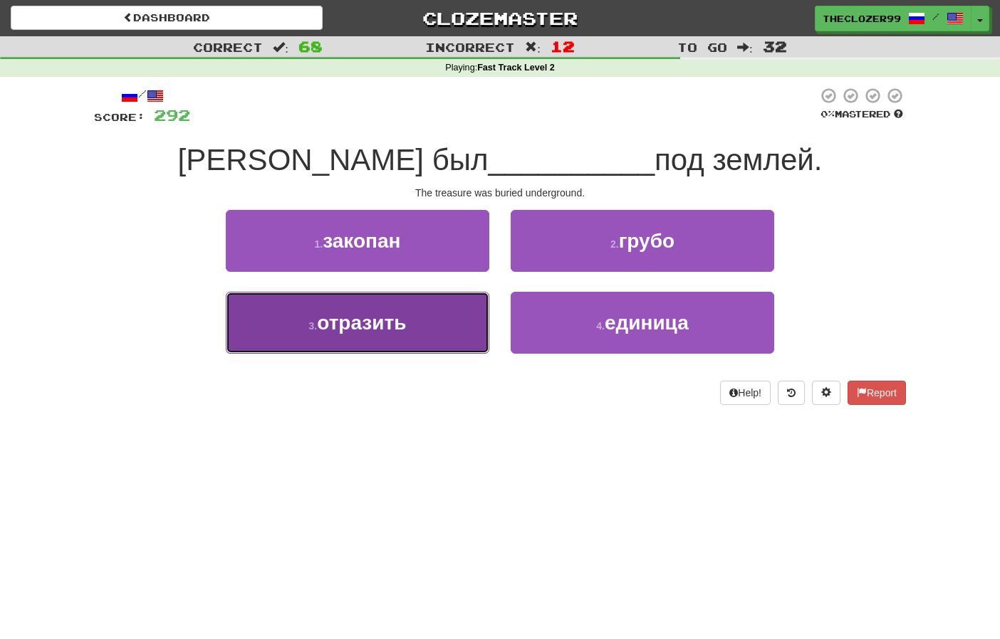
click at [452, 318] on button "3 . отразить" at bounding box center [357, 323] width 263 height 62
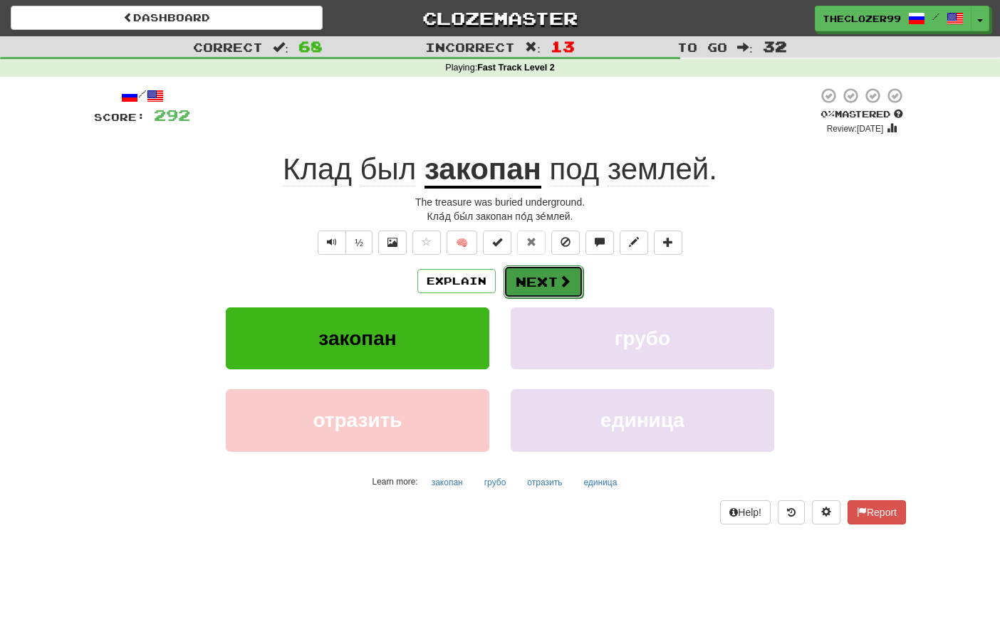
click at [543, 277] on button "Next" at bounding box center [543, 282] width 80 height 33
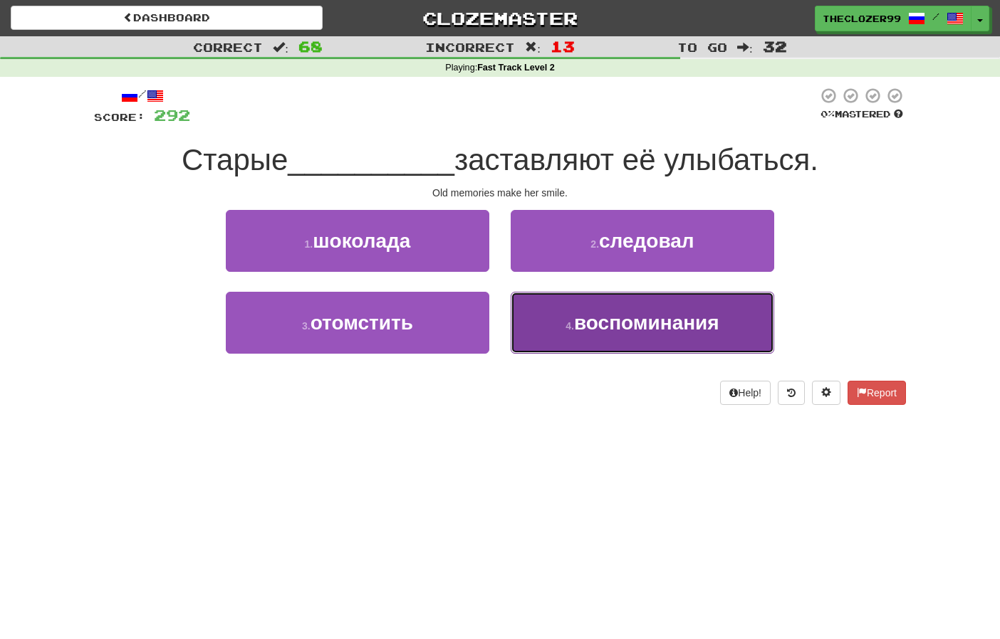
click at [569, 311] on button "4 . воспоминания" at bounding box center [642, 323] width 263 height 62
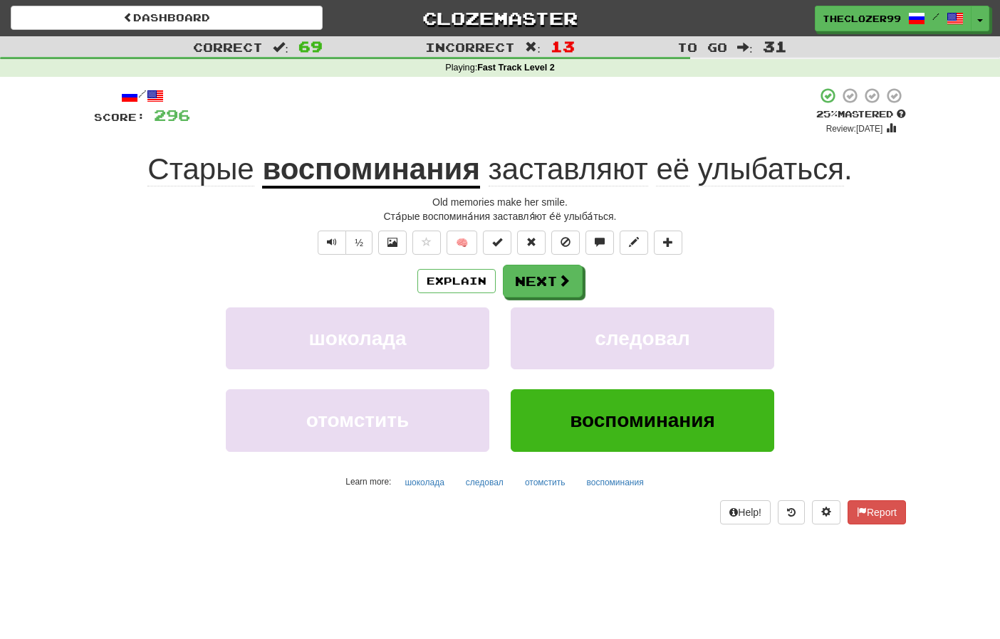
click at [550, 177] on span "заставляют" at bounding box center [568, 169] width 160 height 34
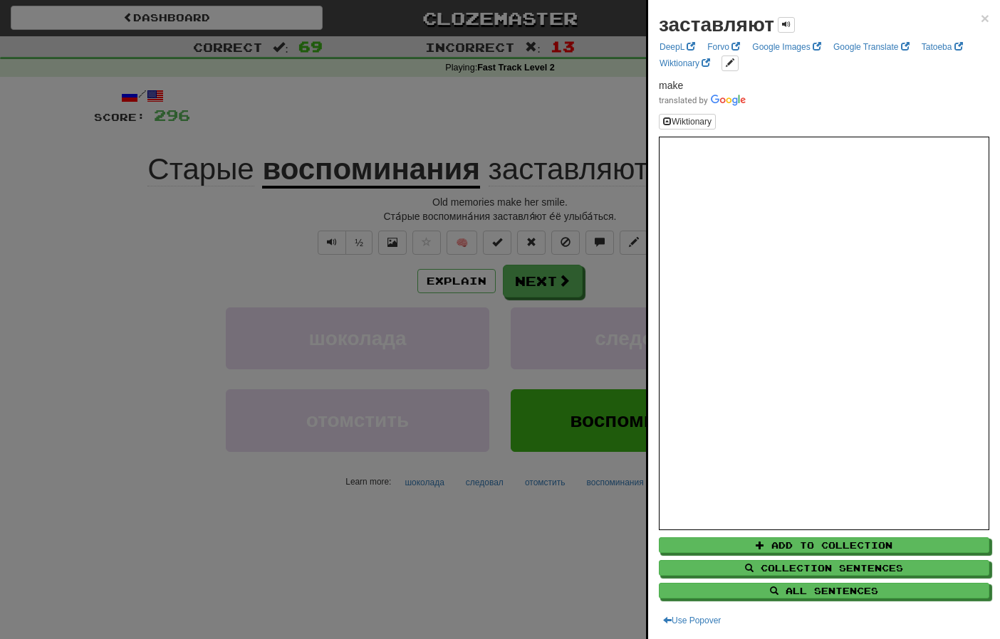
click at [170, 261] on div at bounding box center [500, 319] width 1000 height 639
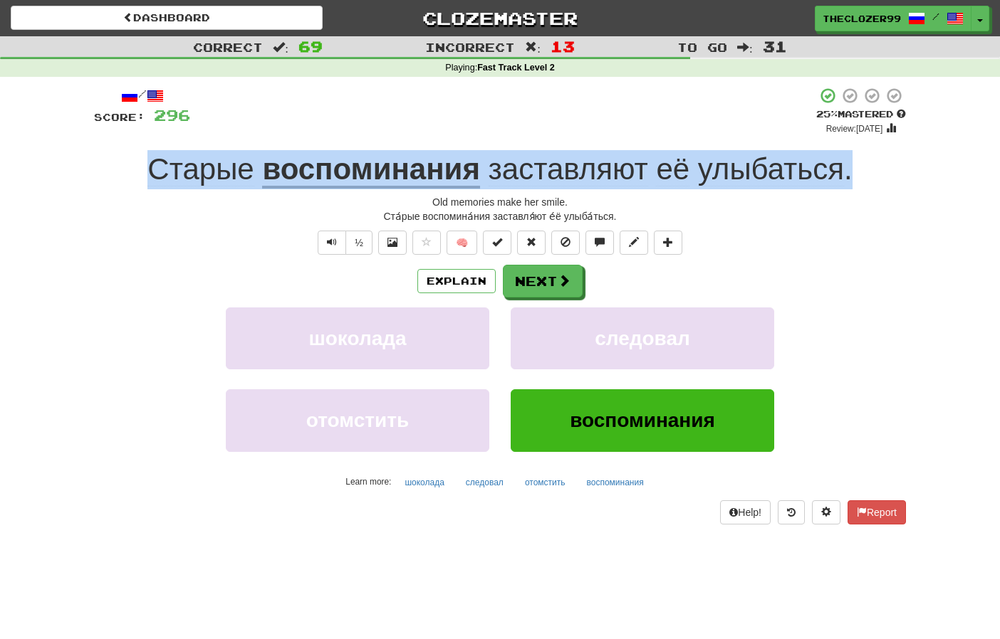
drag, startPoint x: 146, startPoint y: 175, endPoint x: 852, endPoint y: 182, distance: 705.7
click at [852, 182] on div "Старые воспоминания заставляют её улыбаться ." at bounding box center [500, 169] width 812 height 39
copy div "Старые воспоминания заставляют её улыбаться ."
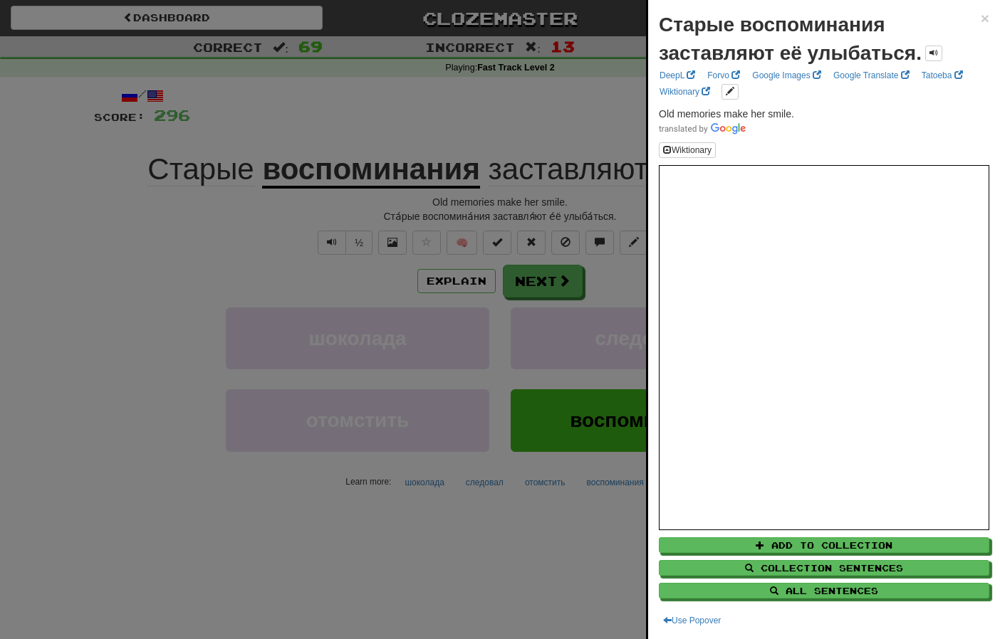
drag, startPoint x: 152, startPoint y: 269, endPoint x: 192, endPoint y: 268, distance: 39.9
click at [152, 269] on div at bounding box center [500, 319] width 1000 height 639
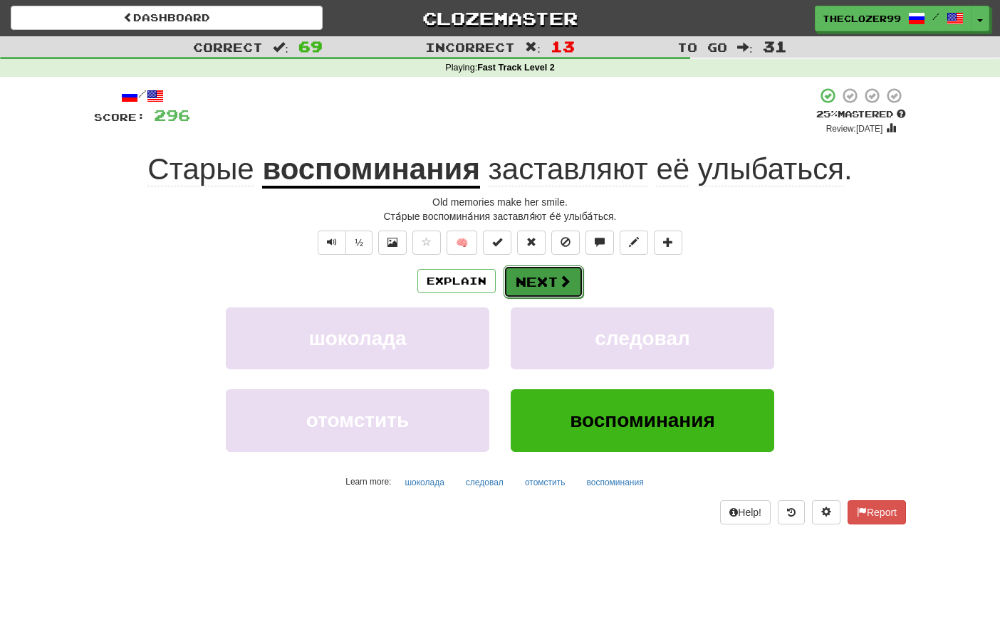
click at [549, 291] on button "Next" at bounding box center [543, 282] width 80 height 33
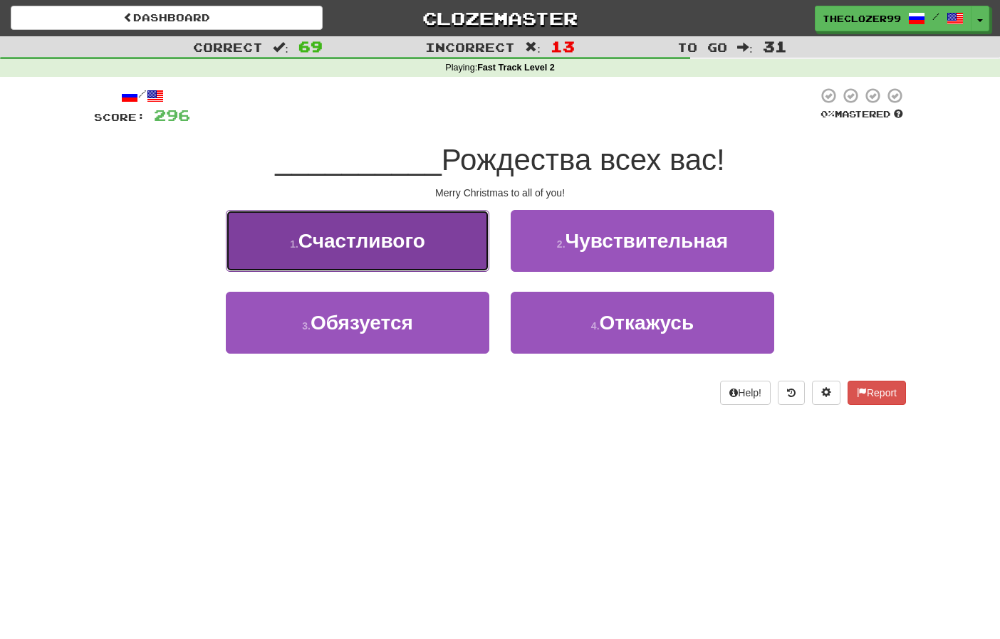
click at [424, 258] on button "1 . Счастливого" at bounding box center [357, 241] width 263 height 62
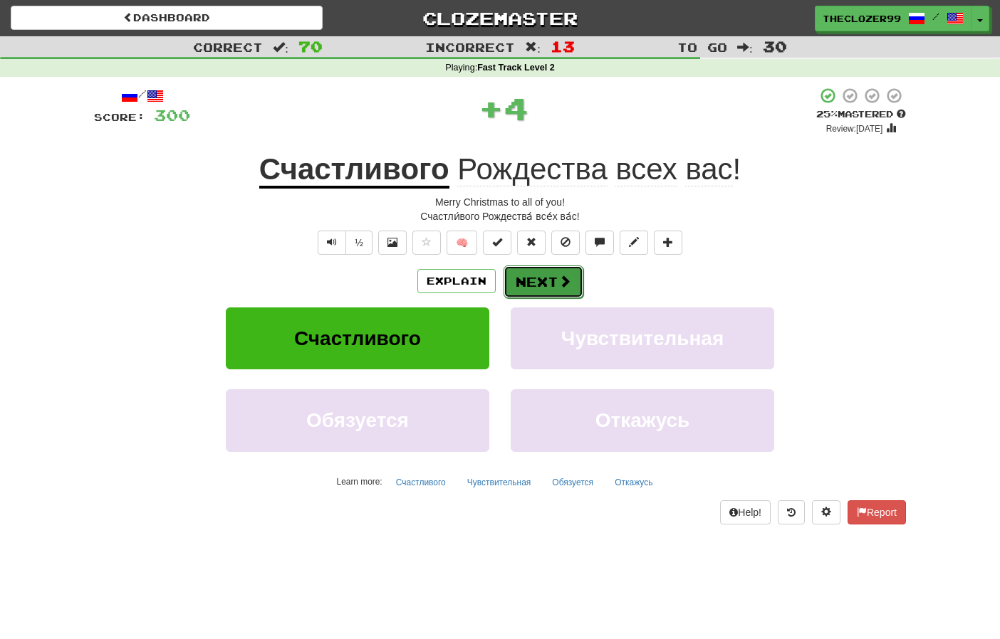
click at [550, 281] on button "Next" at bounding box center [543, 282] width 80 height 33
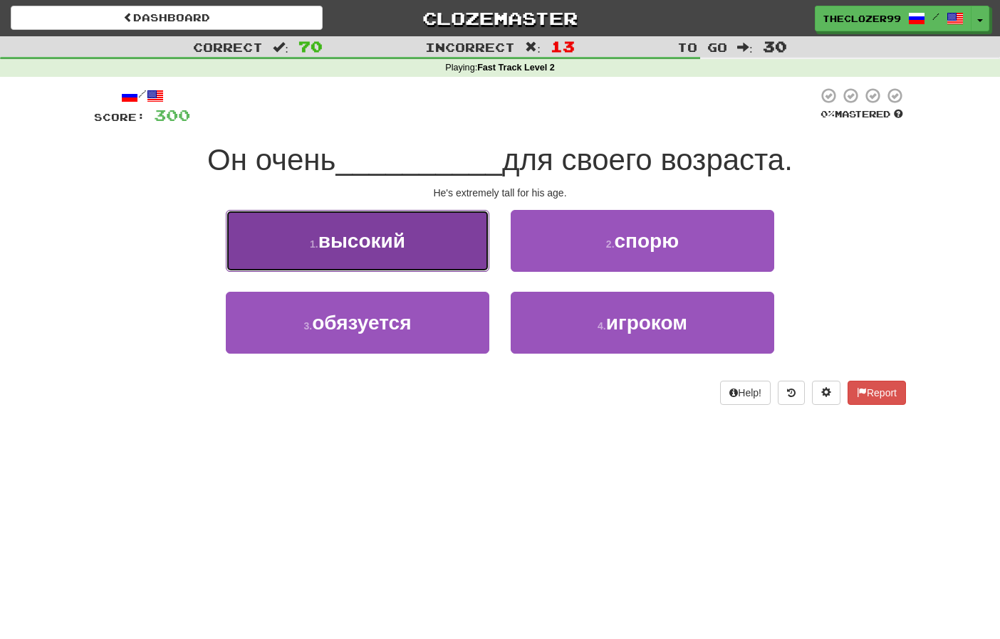
click at [449, 261] on button "1 . высокий" at bounding box center [357, 241] width 263 height 62
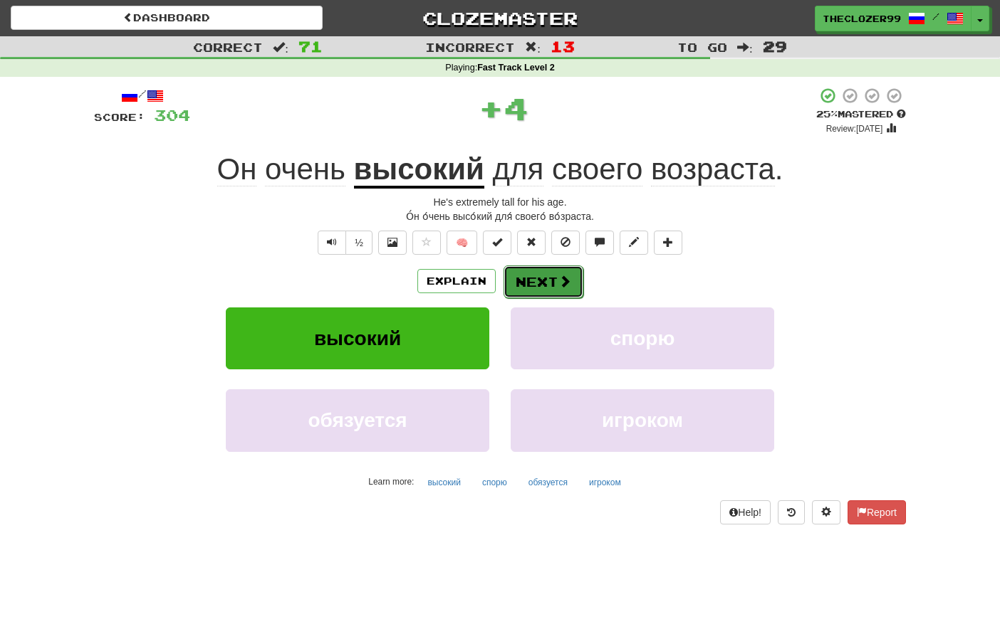
click at [540, 280] on button "Next" at bounding box center [543, 282] width 80 height 33
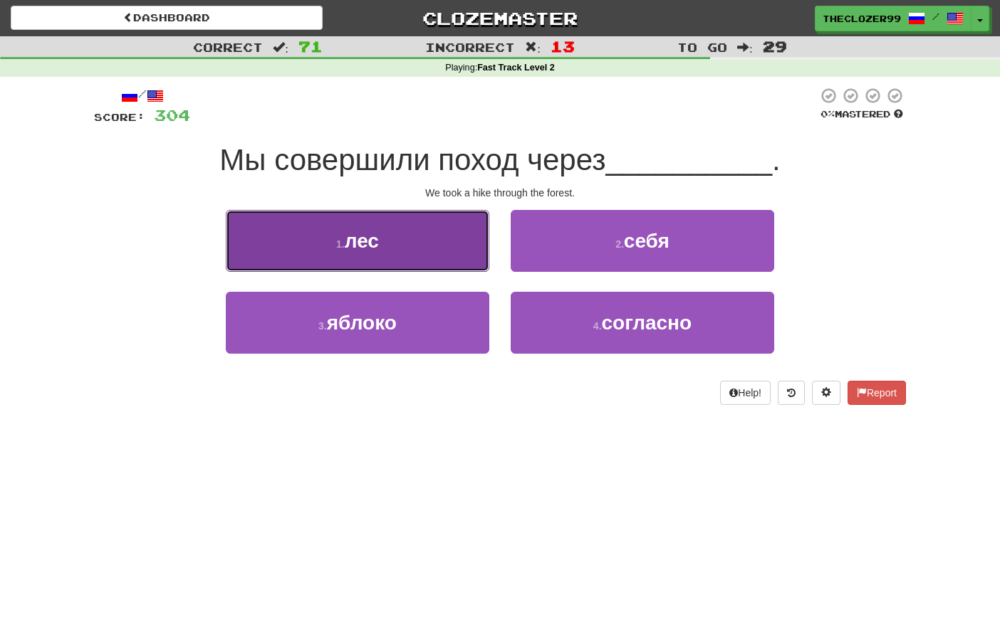
click at [442, 254] on button "1 . лес" at bounding box center [357, 241] width 263 height 62
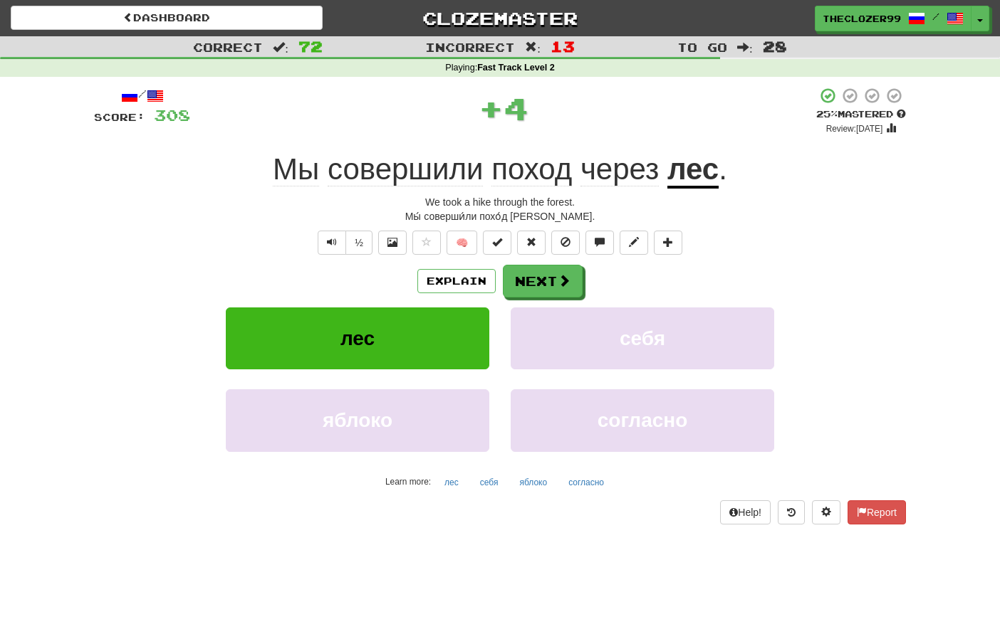
click at [491, 174] on span "совершили" at bounding box center [531, 169] width 80 height 34
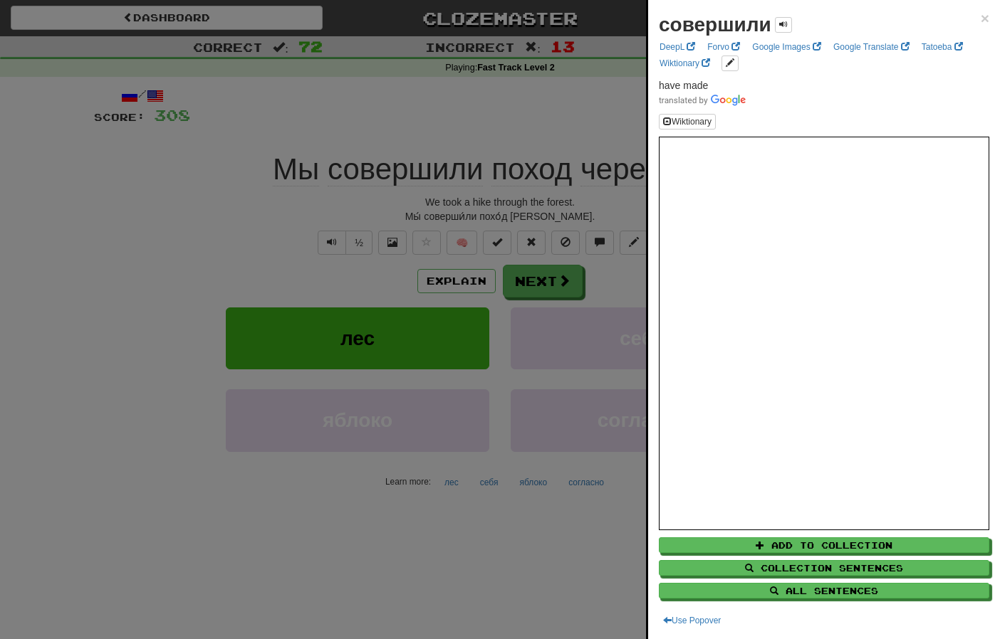
click at [227, 210] on div at bounding box center [500, 319] width 1000 height 639
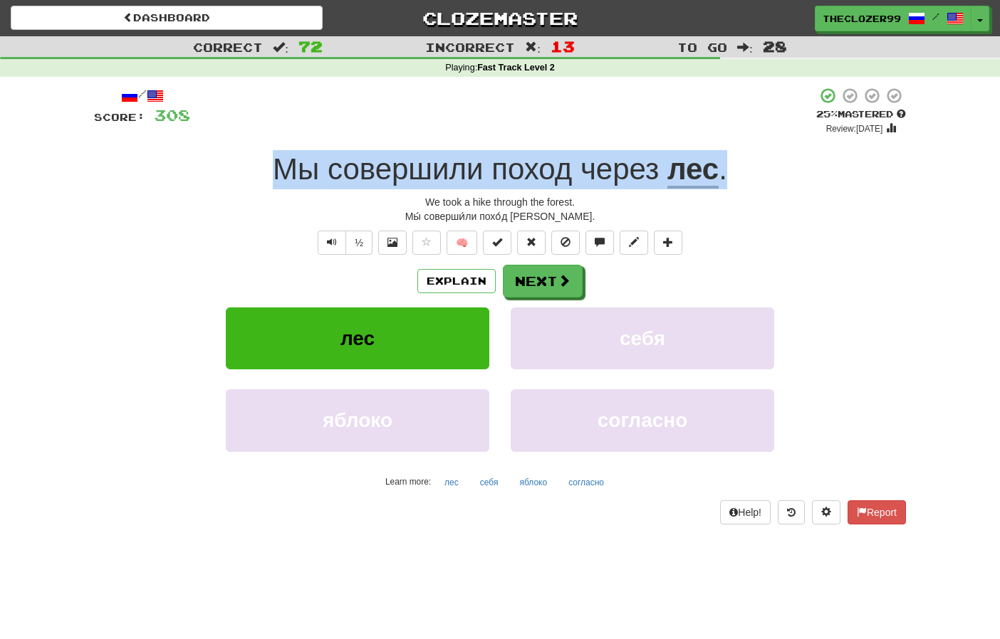
drag, startPoint x: 261, startPoint y: 169, endPoint x: 728, endPoint y: 177, distance: 467.2
click at [728, 177] on div "Мы совершили поход через лес ." at bounding box center [500, 169] width 812 height 39
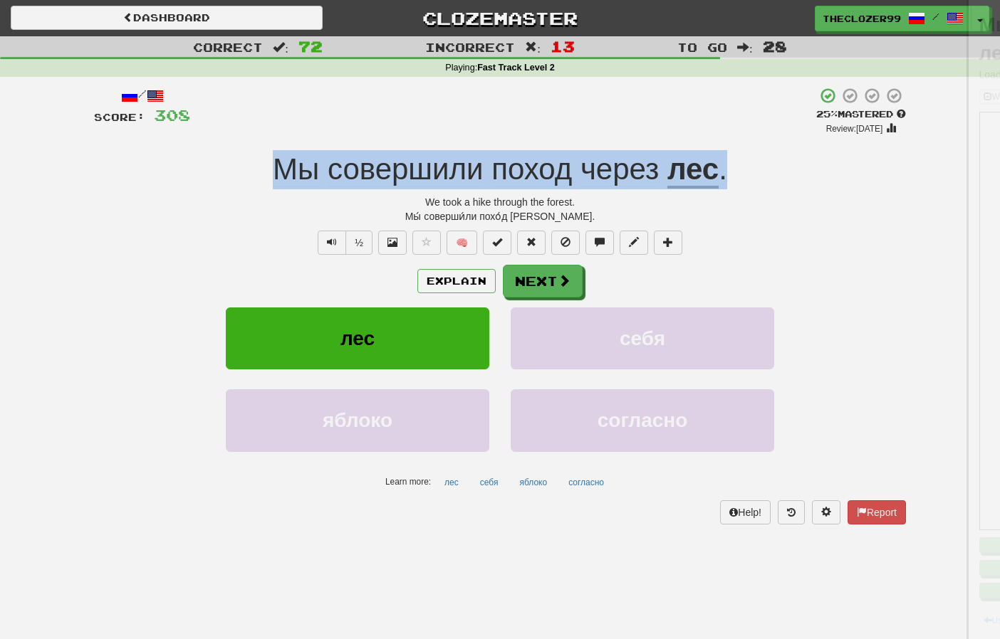
copy div "Мы совершили поход через лес ."
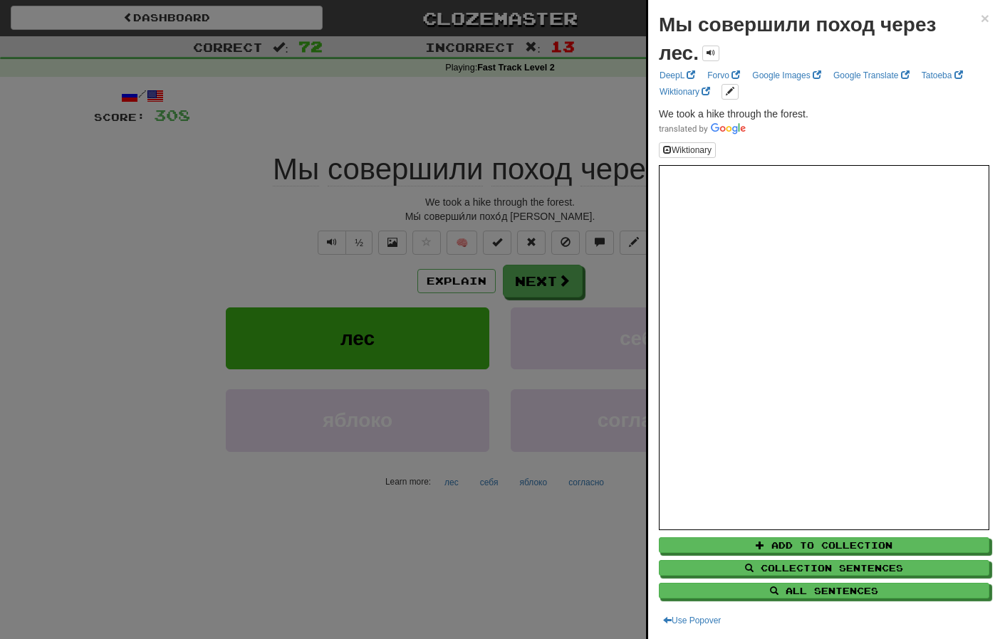
click at [199, 207] on div at bounding box center [500, 319] width 1000 height 639
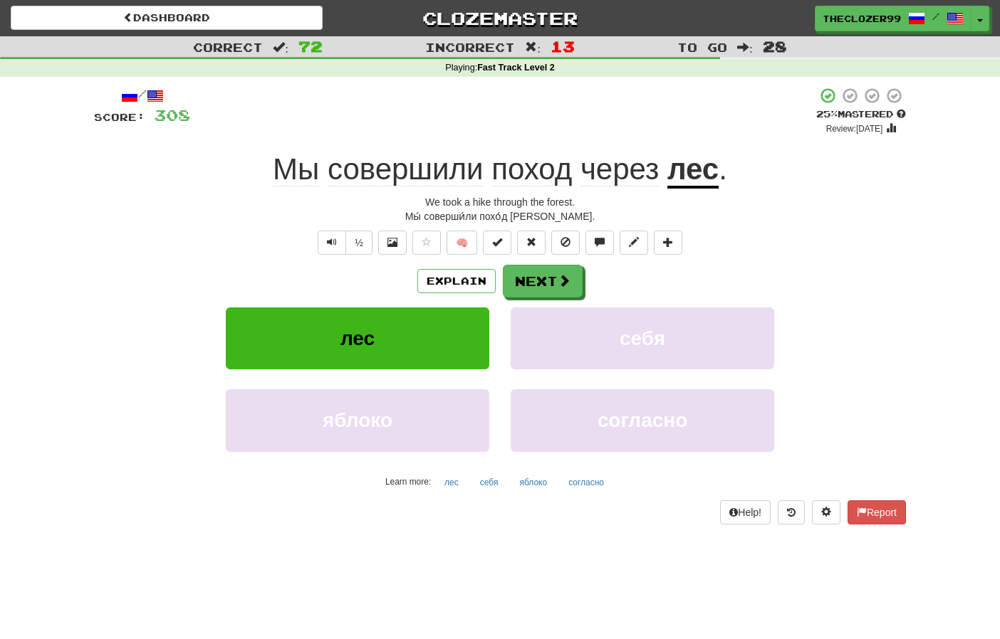
click at [491, 173] on span "совершили" at bounding box center [531, 169] width 80 height 34
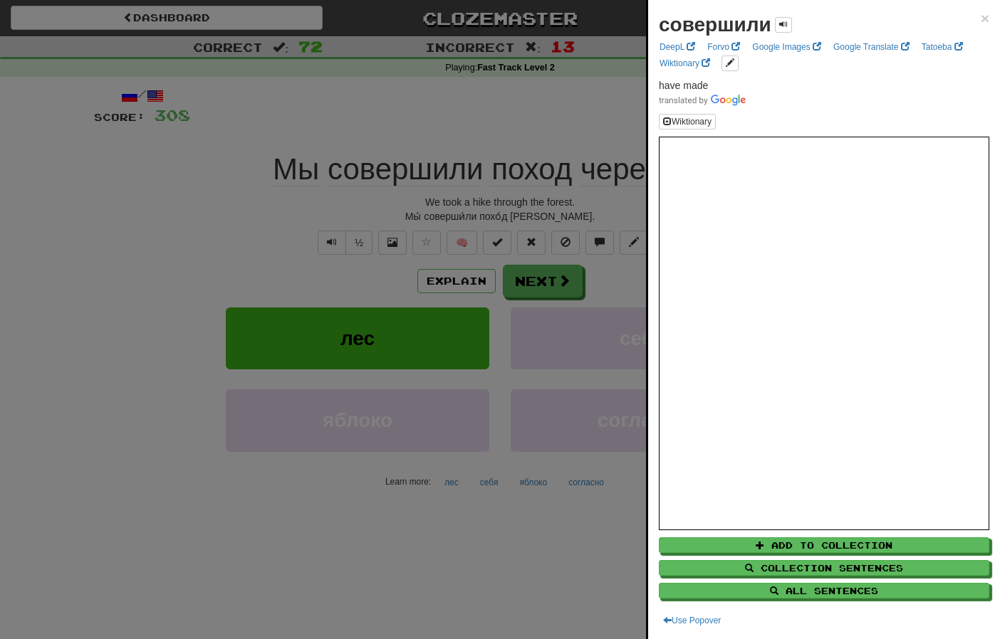
click at [216, 211] on div at bounding box center [500, 319] width 1000 height 639
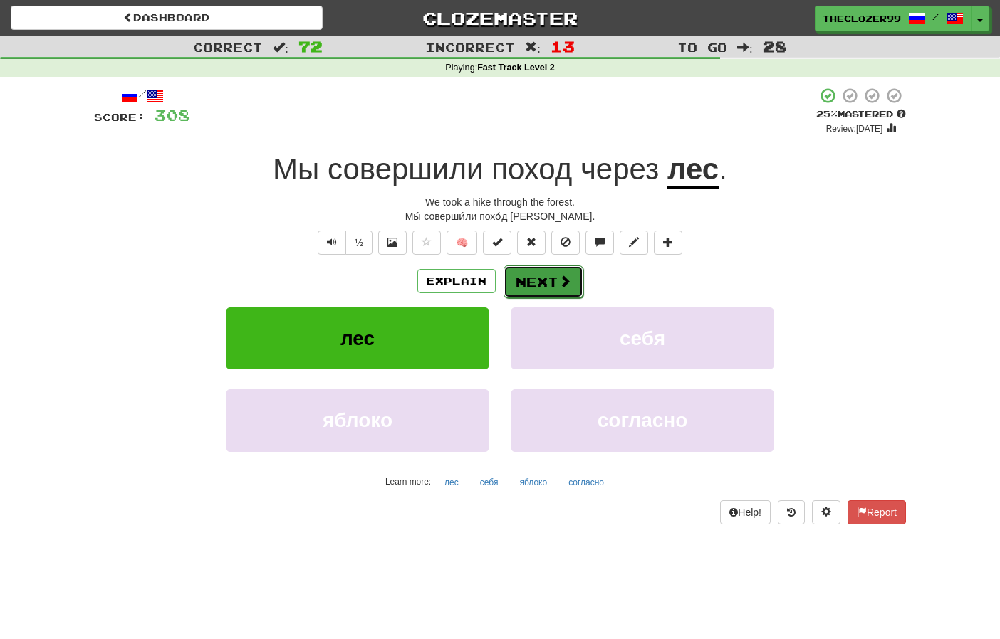
click at [550, 287] on button "Next" at bounding box center [543, 282] width 80 height 33
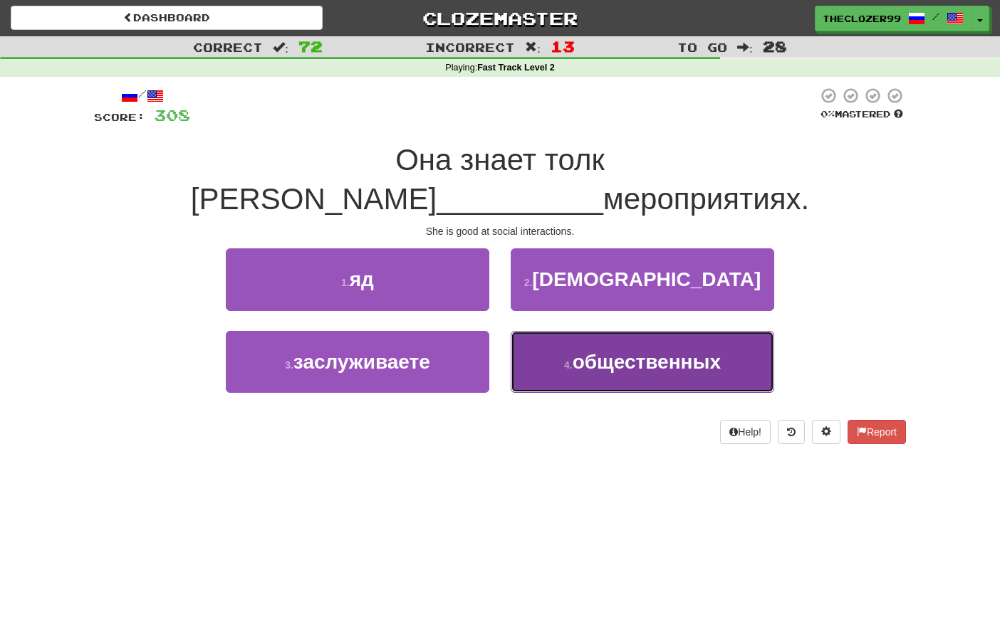
click at [566, 331] on button "4 . общественных" at bounding box center [642, 362] width 263 height 62
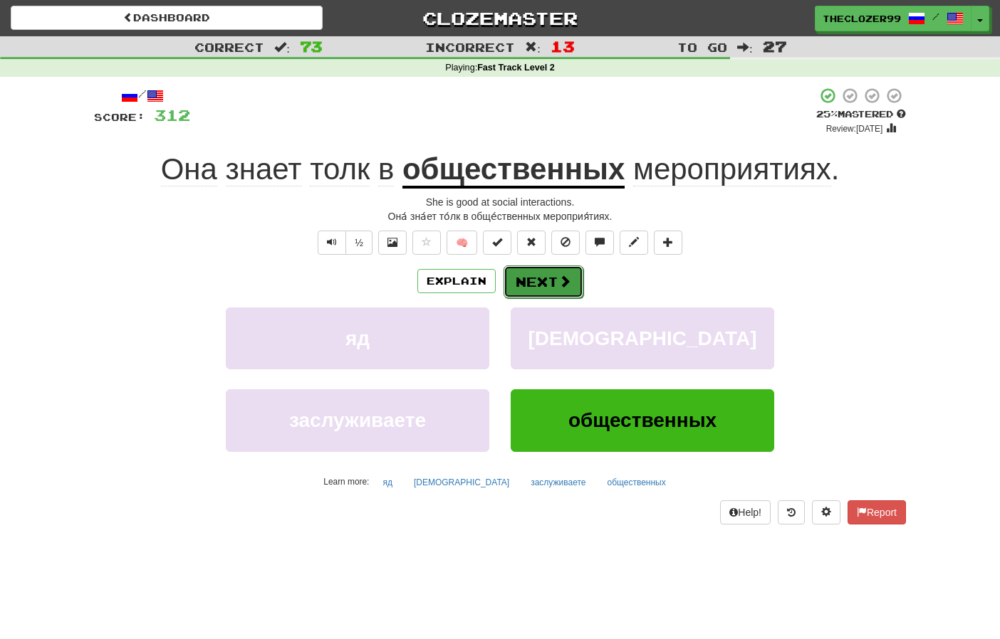
click at [540, 287] on button "Next" at bounding box center [543, 282] width 80 height 33
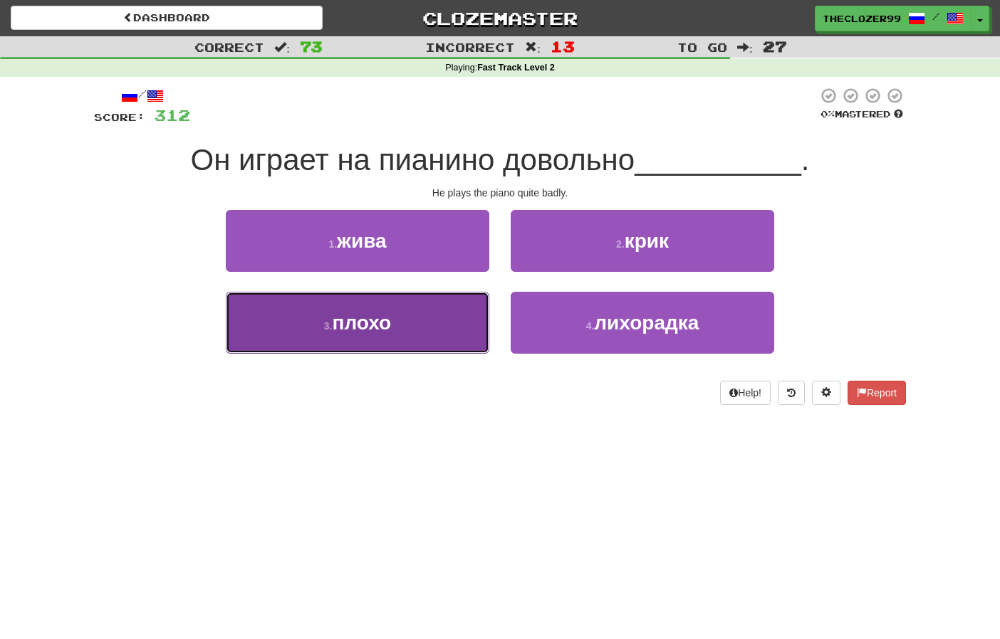
click at [427, 335] on button "3 . плохо" at bounding box center [357, 323] width 263 height 62
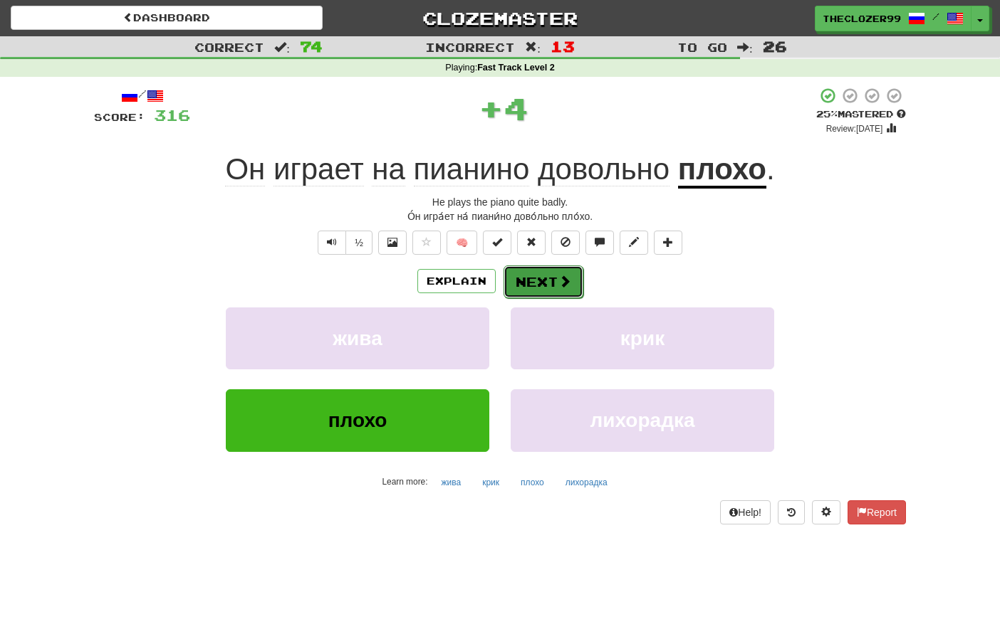
click at [565, 291] on button "Next" at bounding box center [543, 282] width 80 height 33
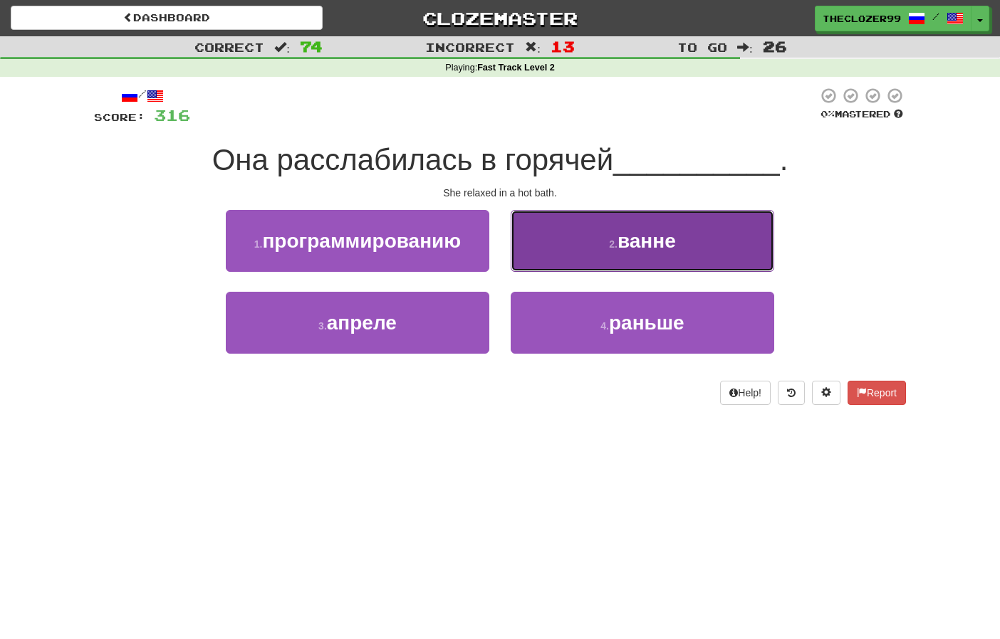
click at [559, 259] on button "2 . ванне" at bounding box center [642, 241] width 263 height 62
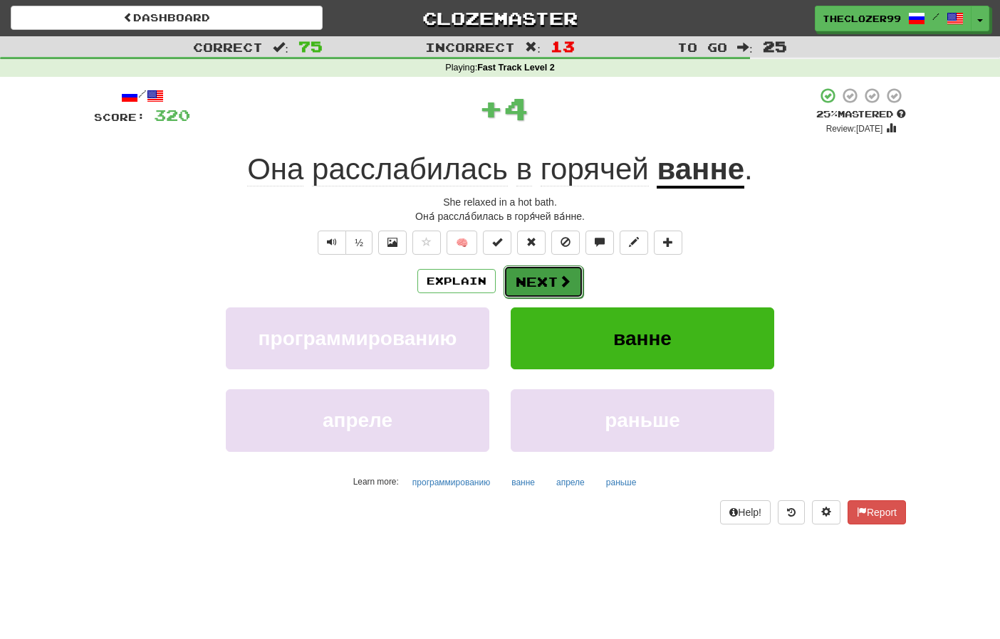
click at [560, 278] on span at bounding box center [564, 281] width 13 height 13
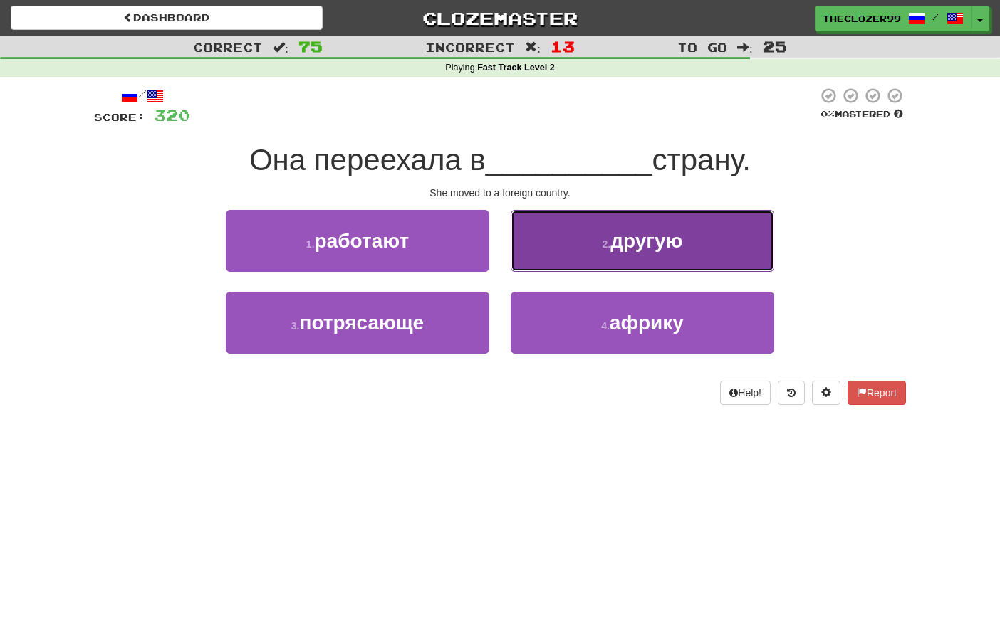
click at [547, 254] on button "2 . другую" at bounding box center [642, 241] width 263 height 62
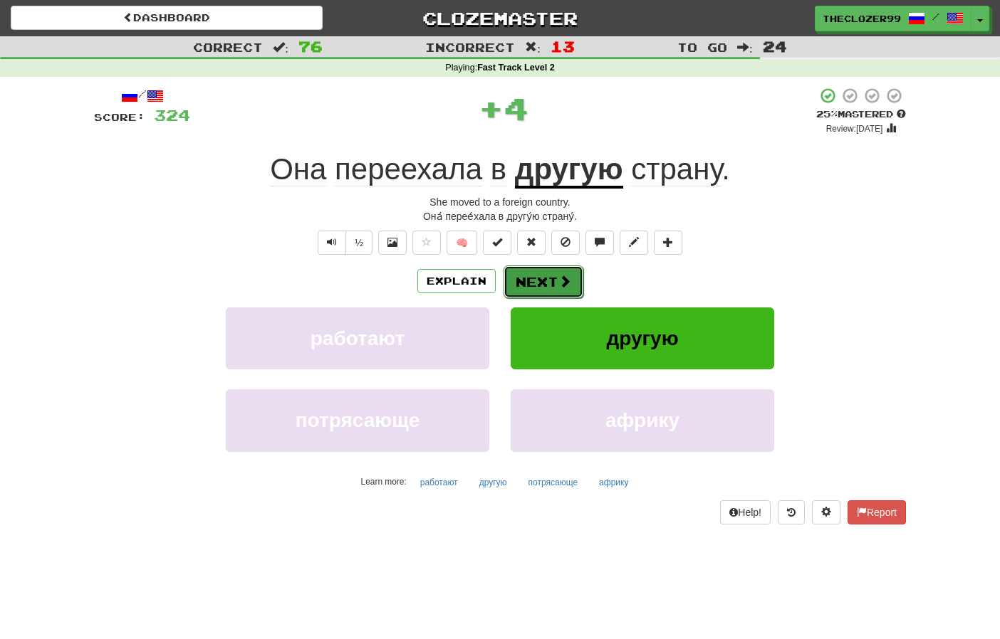
click at [552, 277] on button "Next" at bounding box center [543, 282] width 80 height 33
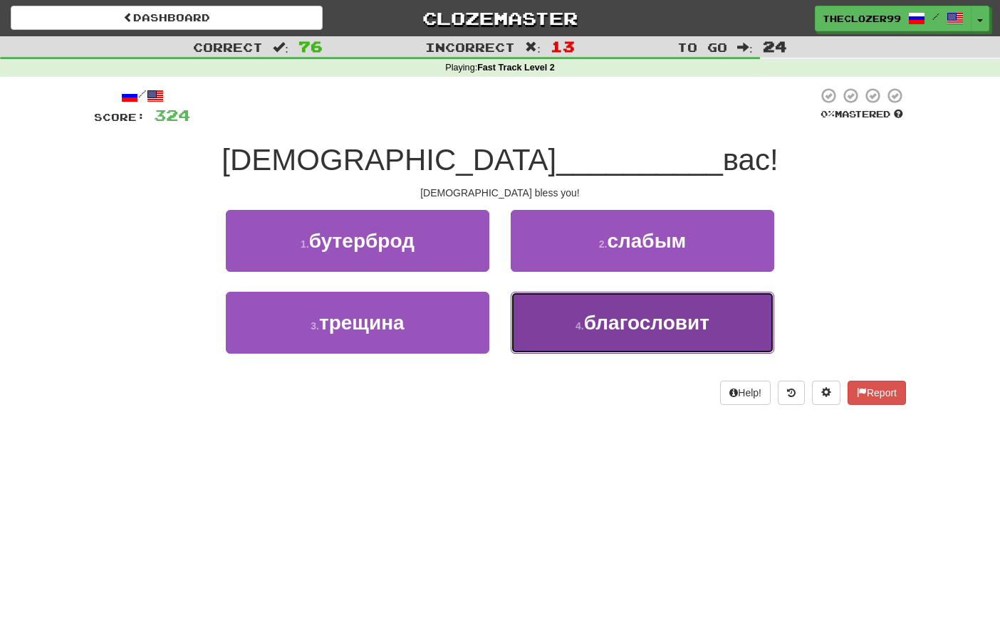
click at [568, 310] on button "4 . благословит" at bounding box center [642, 323] width 263 height 62
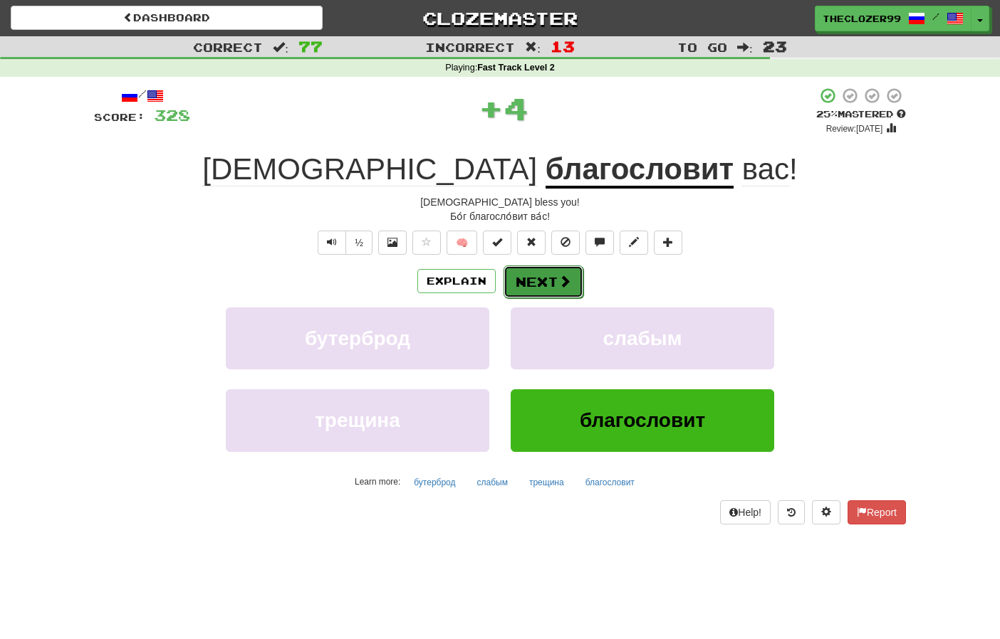
click at [555, 277] on button "Next" at bounding box center [543, 282] width 80 height 33
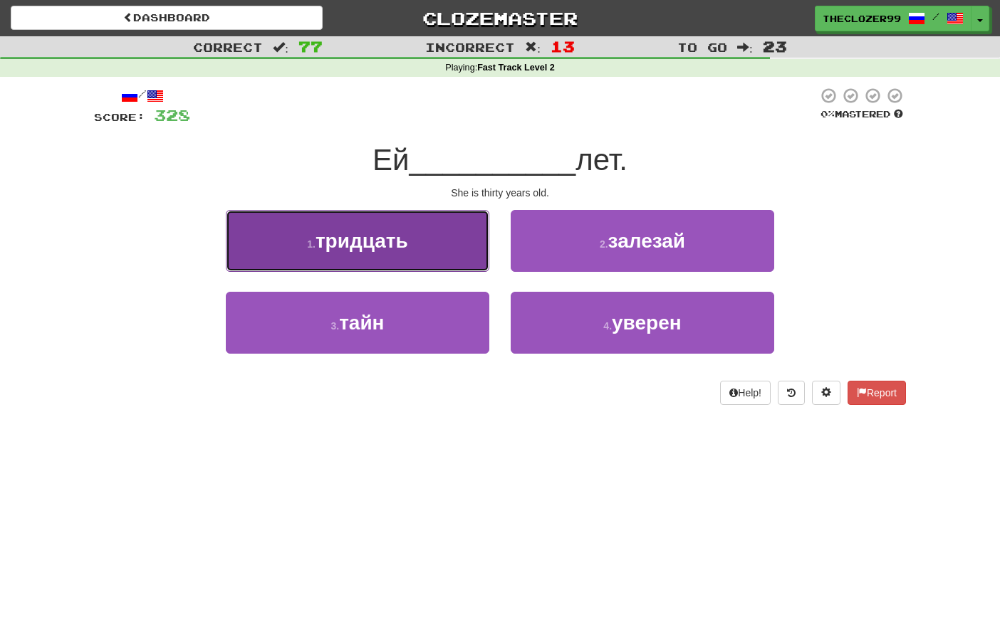
click at [485, 267] on button "1 . тридцать" at bounding box center [357, 241] width 263 height 62
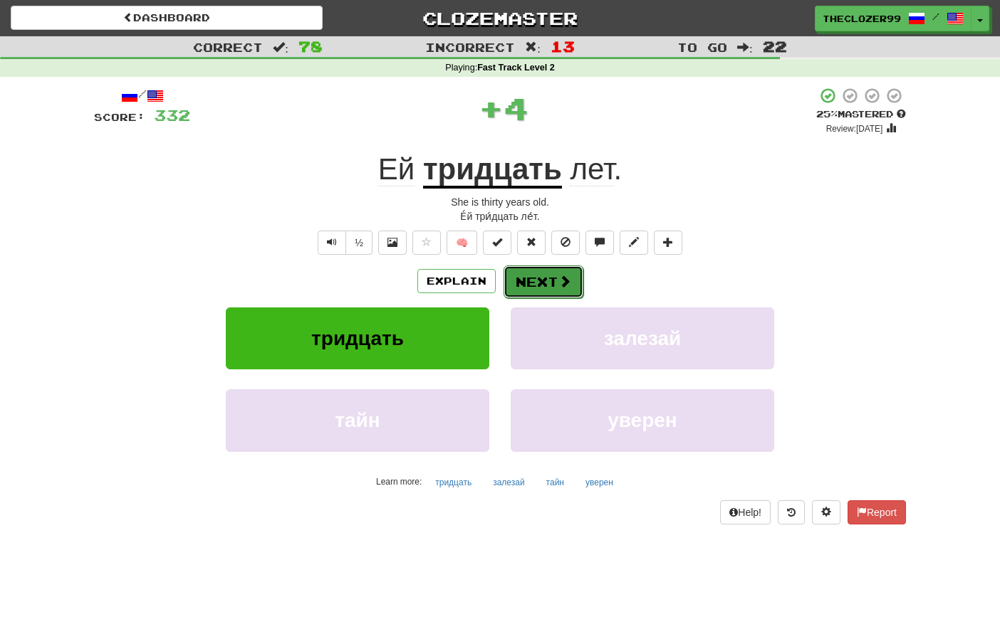
click at [550, 281] on button "Next" at bounding box center [543, 282] width 80 height 33
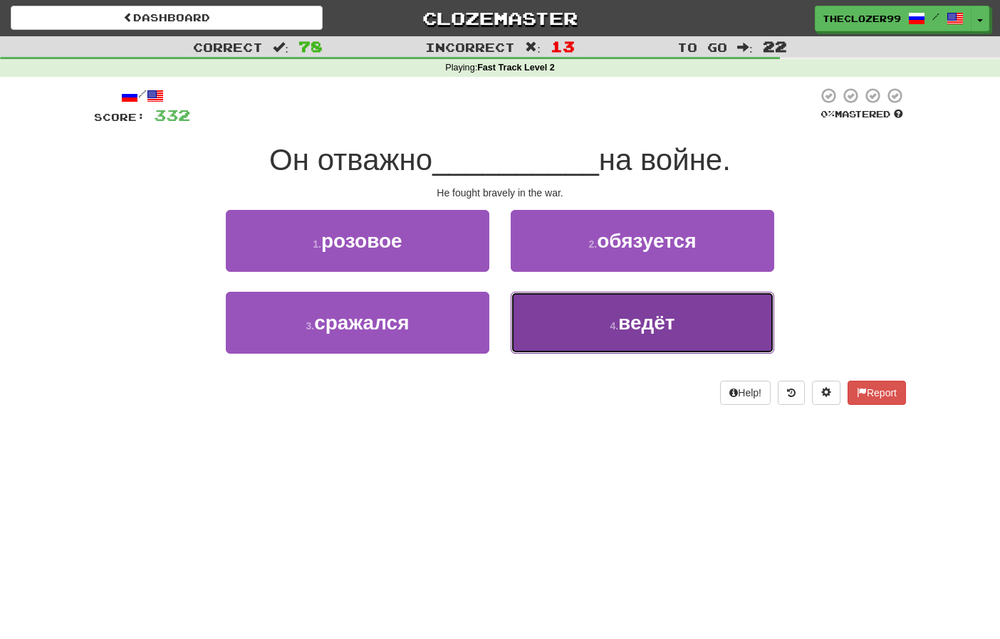
click at [533, 317] on button "4 . ведёт" at bounding box center [642, 323] width 263 height 62
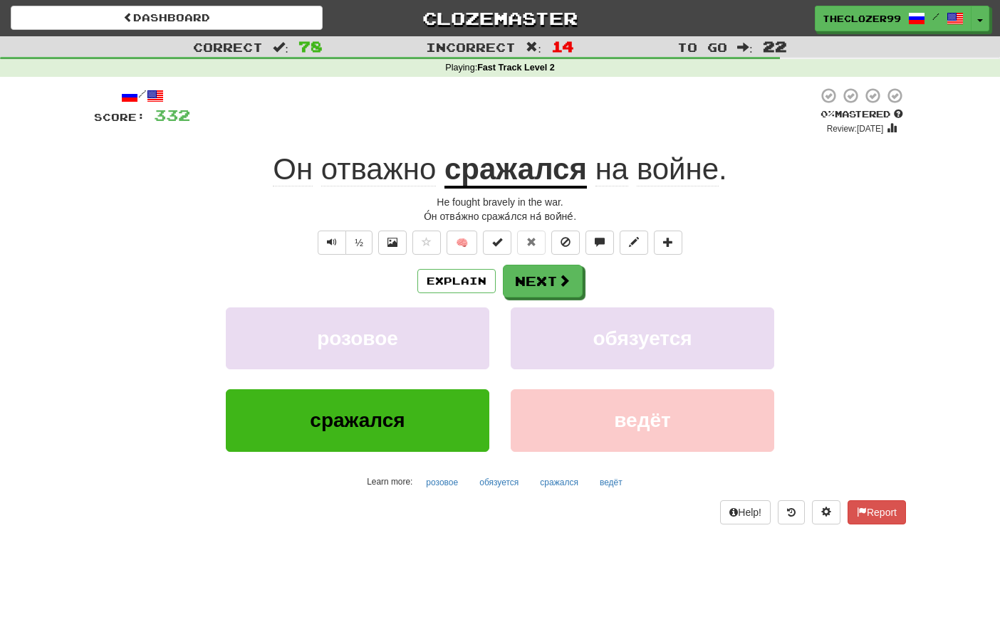
click at [392, 175] on span "отважно" at bounding box center [378, 169] width 115 height 34
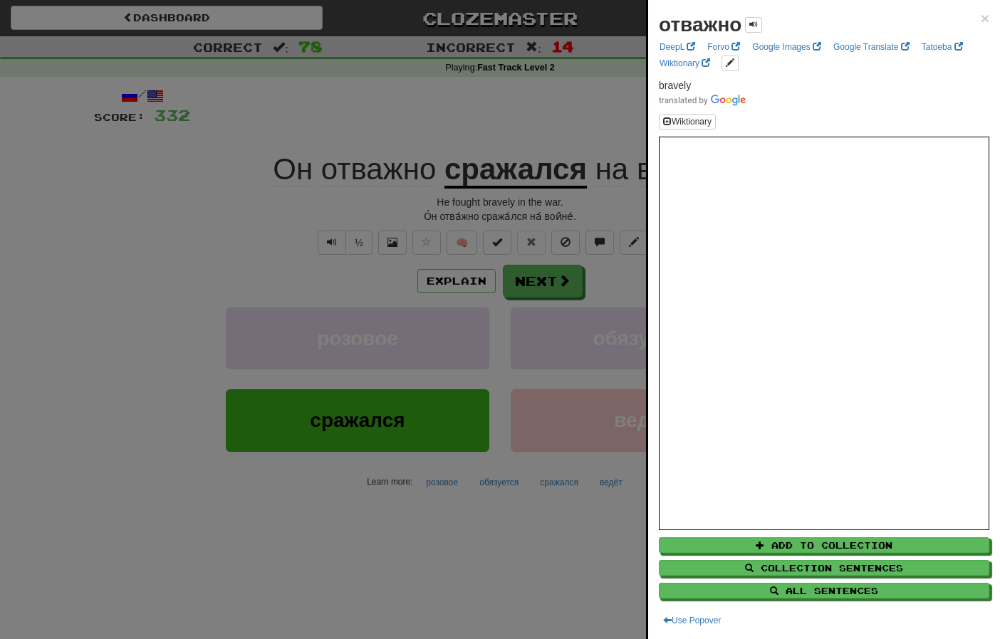
click at [385, 212] on div at bounding box center [500, 319] width 1000 height 639
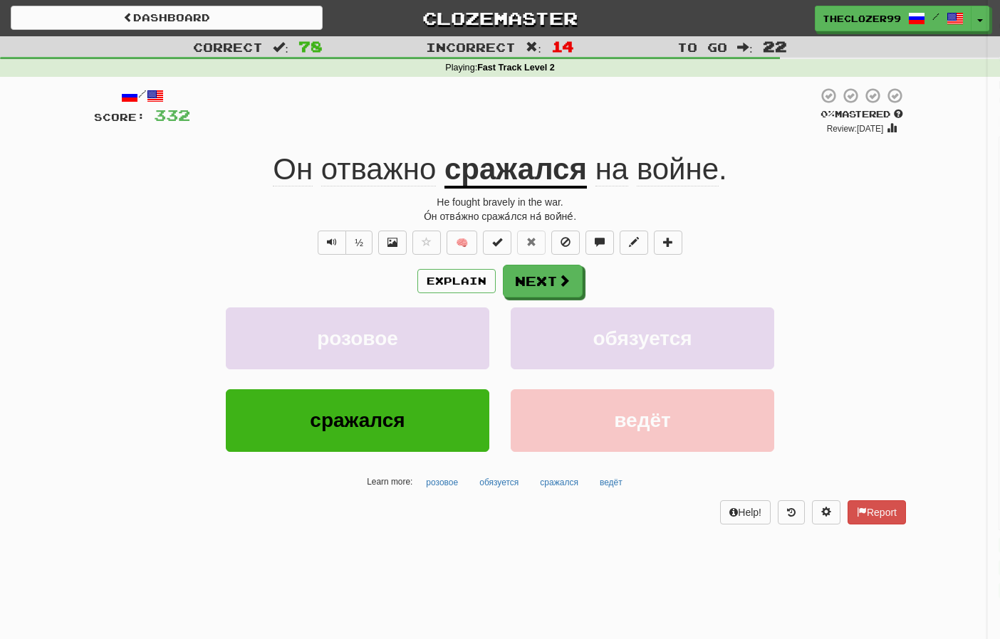
click at [473, 179] on u "сражался" at bounding box center [515, 170] width 142 height 36
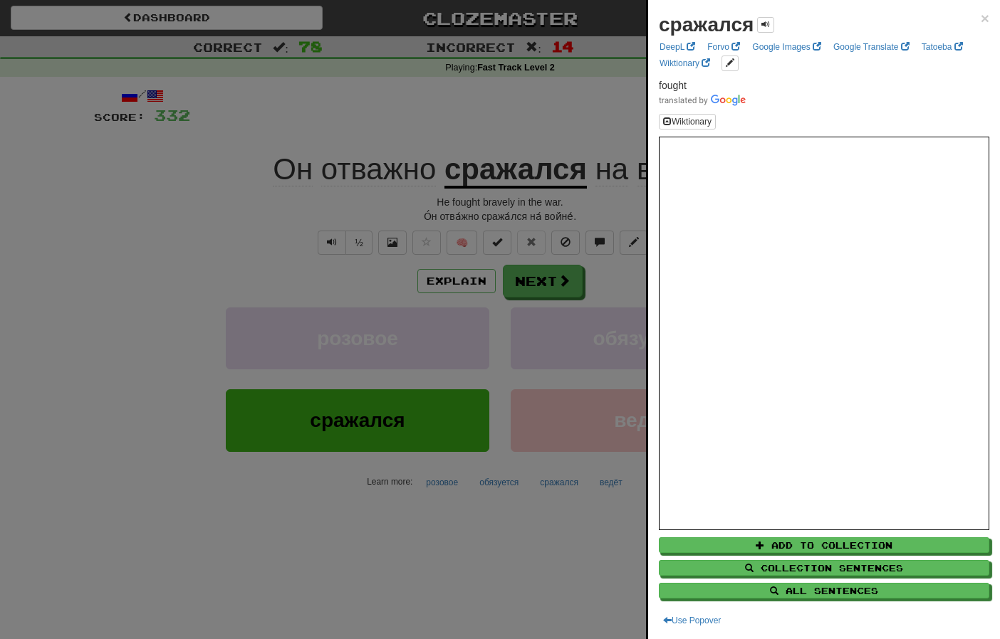
drag, startPoint x: 254, startPoint y: 205, endPoint x: 252, endPoint y: 195, distance: 10.1
click at [253, 204] on div at bounding box center [500, 319] width 1000 height 639
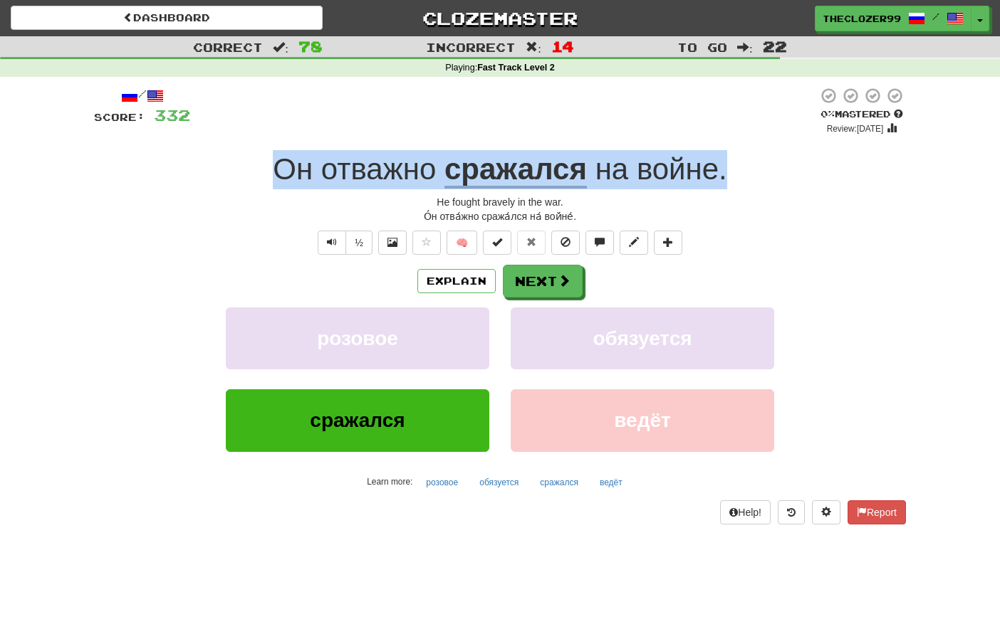
drag, startPoint x: 266, startPoint y: 159, endPoint x: 728, endPoint y: 158, distance: 461.4
click at [728, 158] on div "Он отважно сражался на войне ." at bounding box center [500, 169] width 812 height 39
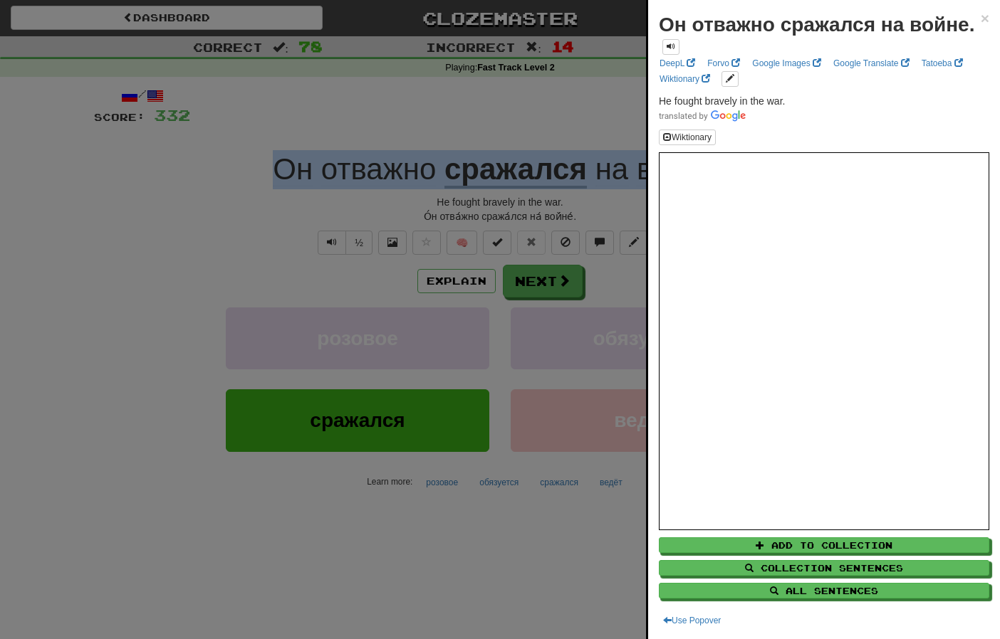
click at [167, 259] on div at bounding box center [500, 319] width 1000 height 639
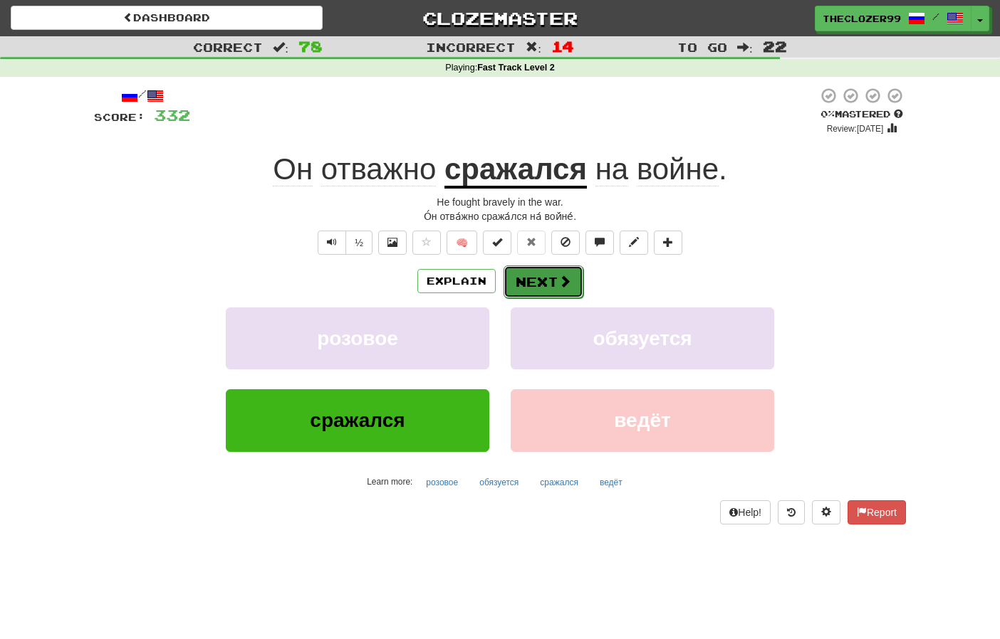
click at [525, 276] on button "Next" at bounding box center [543, 282] width 80 height 33
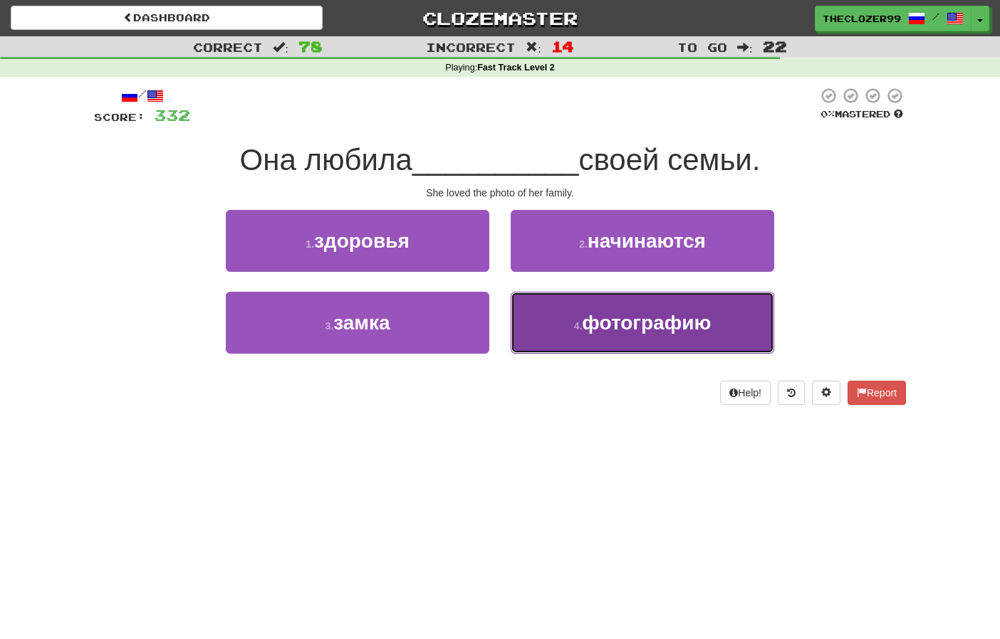
click at [583, 325] on span "фотографию" at bounding box center [646, 323] width 129 height 22
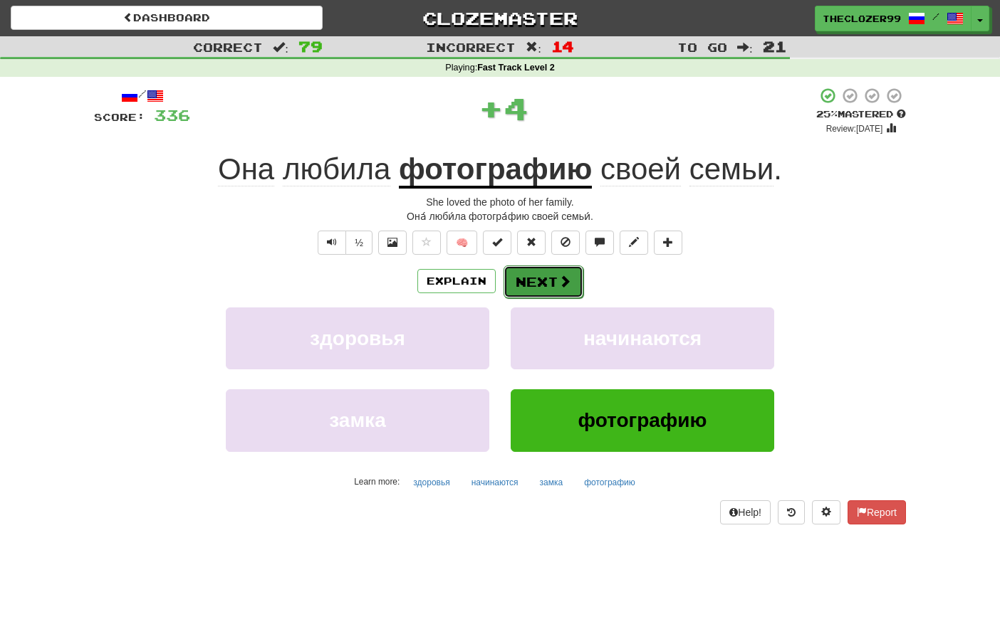
click at [561, 281] on span at bounding box center [564, 281] width 13 height 13
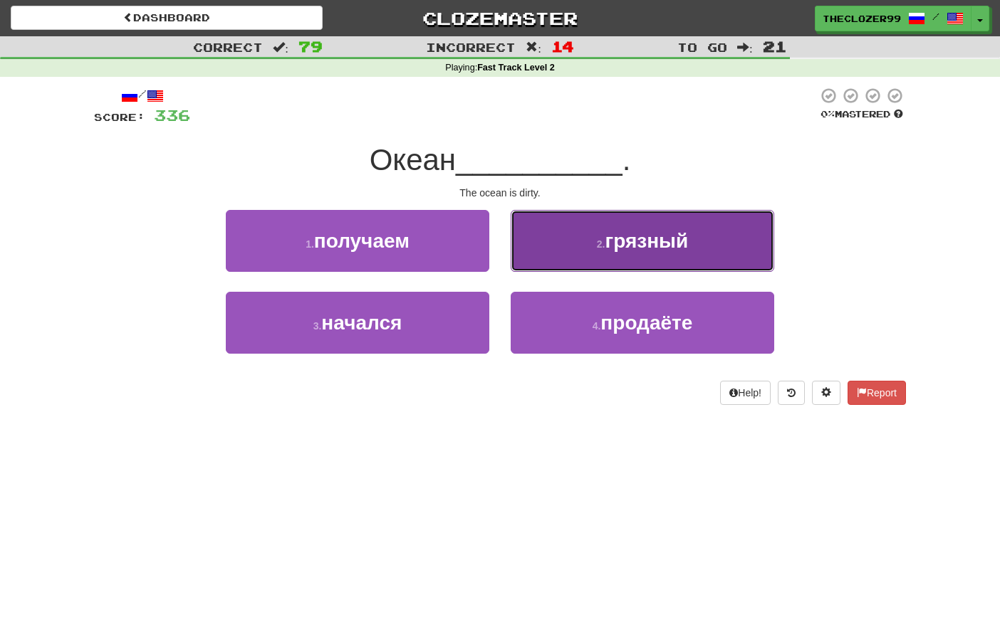
click at [559, 263] on button "2 . грязный" at bounding box center [642, 241] width 263 height 62
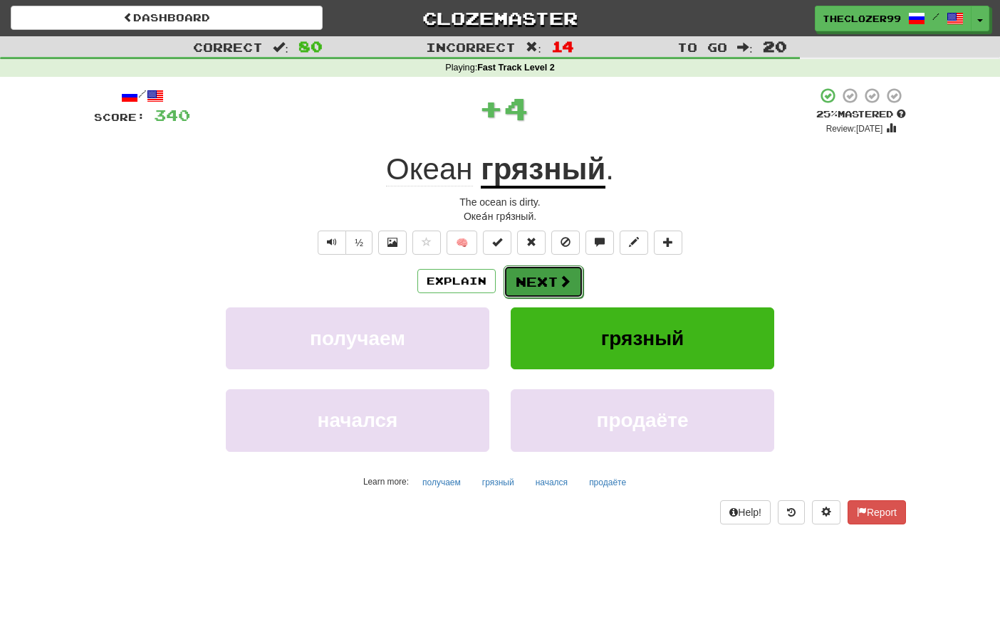
click at [548, 286] on button "Next" at bounding box center [543, 282] width 80 height 33
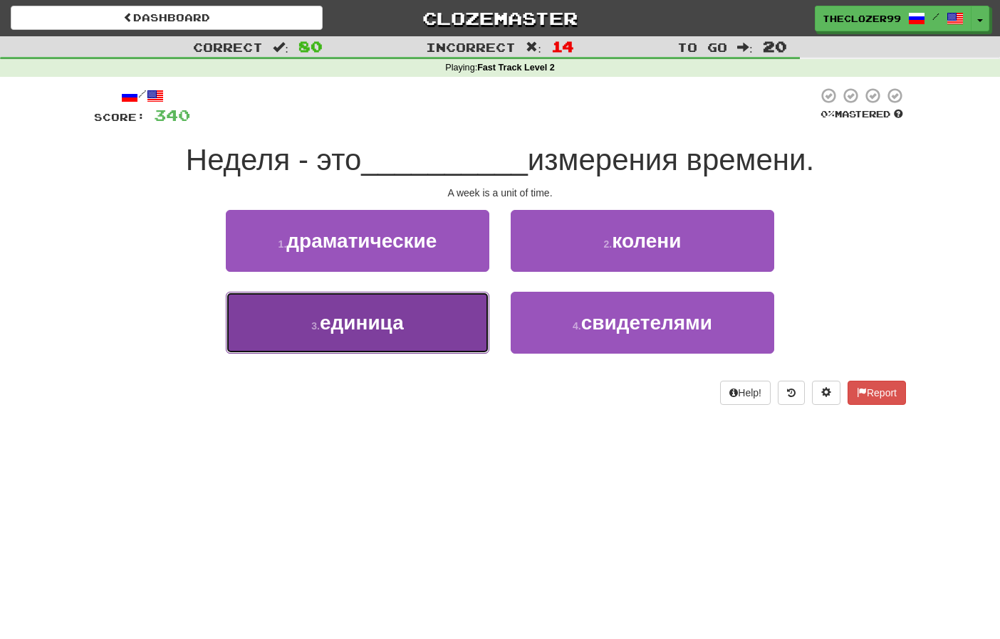
click at [460, 309] on button "3 . единица" at bounding box center [357, 323] width 263 height 62
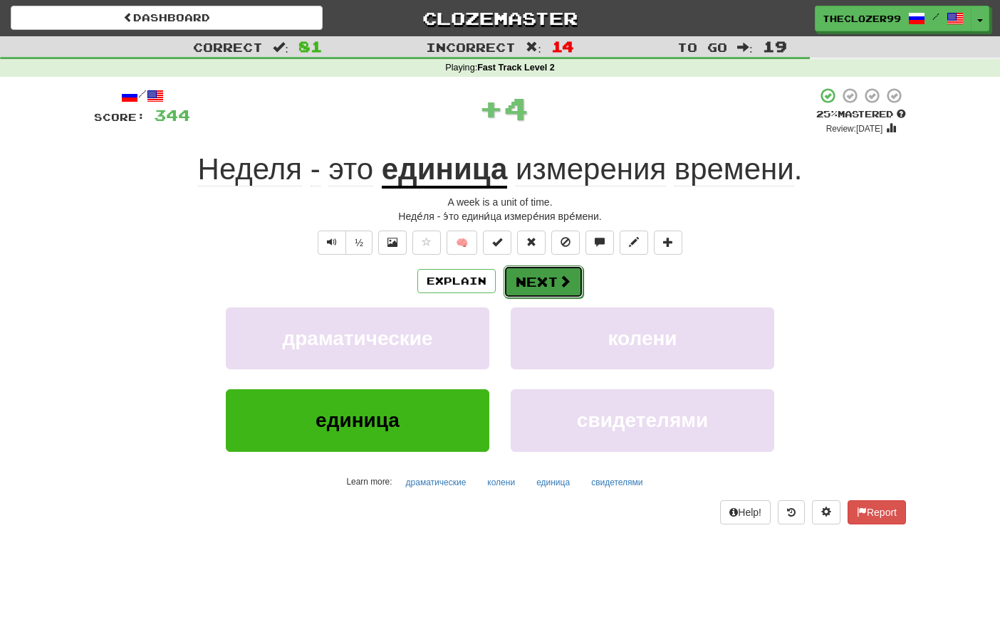
click at [528, 286] on button "Next" at bounding box center [543, 282] width 80 height 33
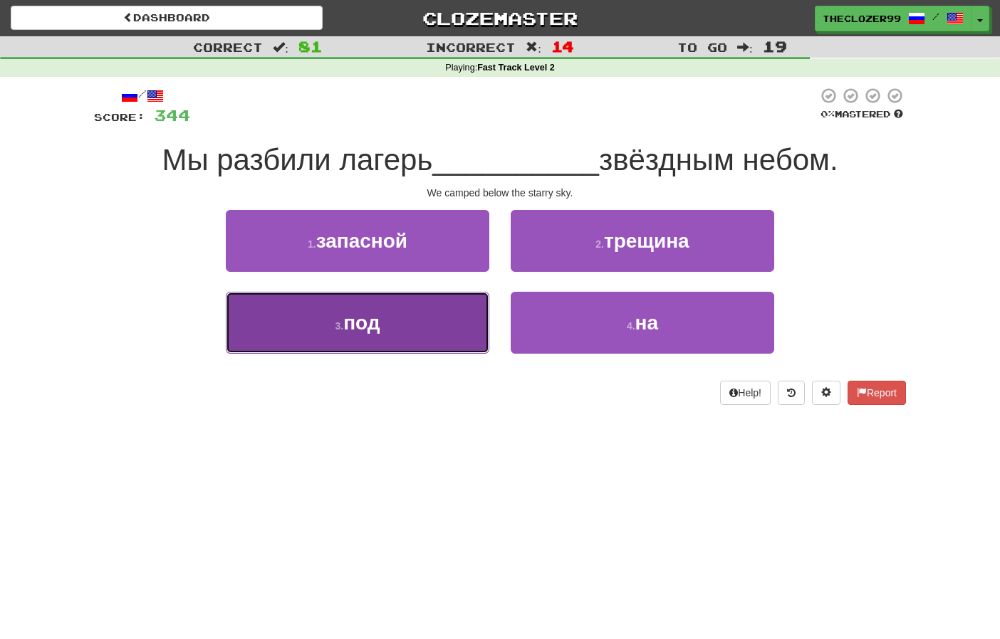
click at [466, 333] on button "3 . под" at bounding box center [357, 323] width 263 height 62
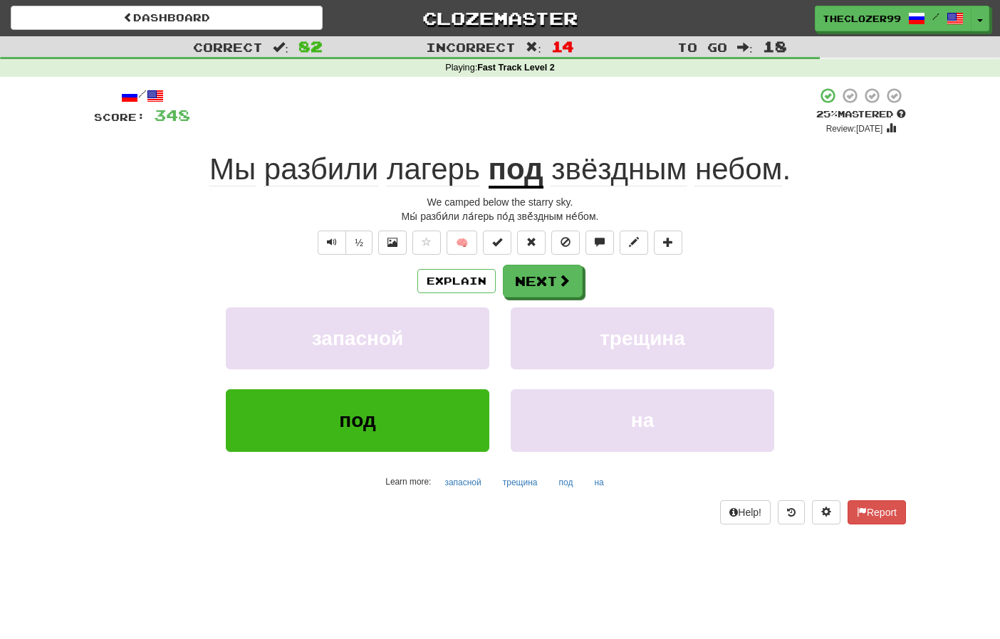
click at [387, 172] on span "разбили" at bounding box center [433, 169] width 93 height 34
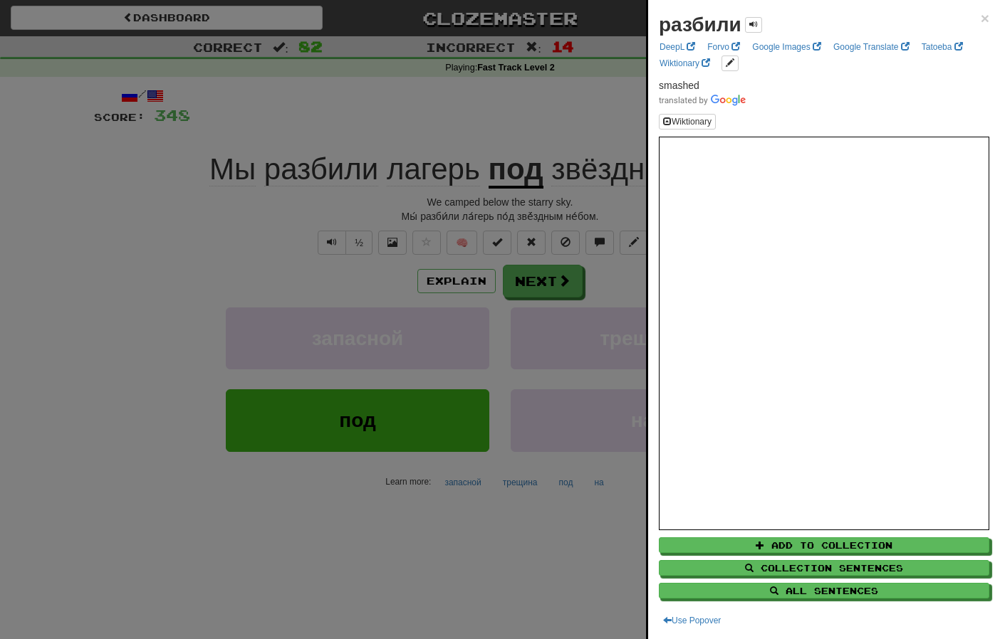
click at [243, 221] on div at bounding box center [500, 319] width 1000 height 639
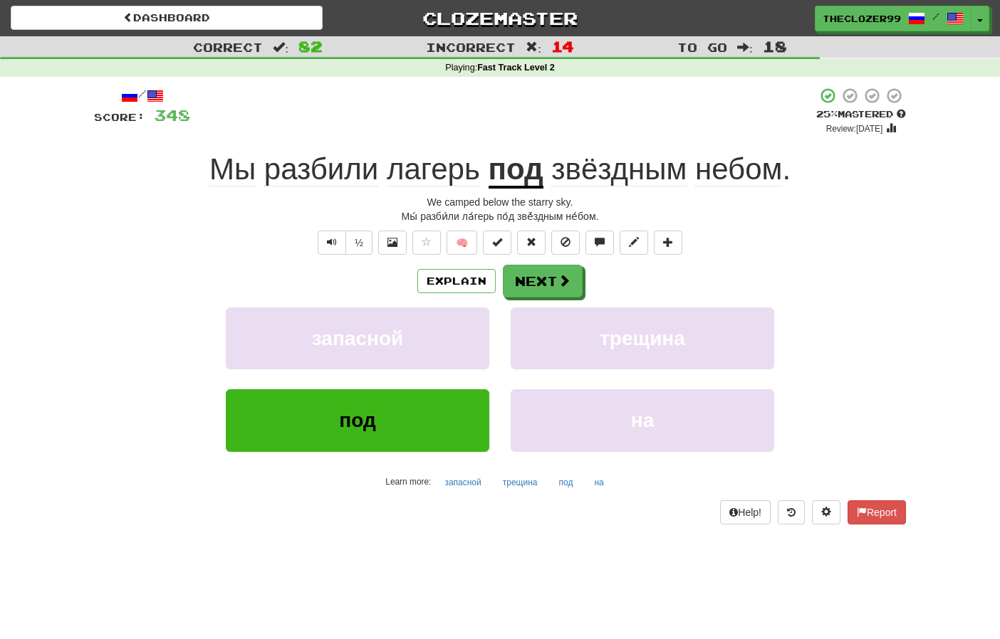
click at [387, 164] on span "разбили" at bounding box center [433, 169] width 93 height 34
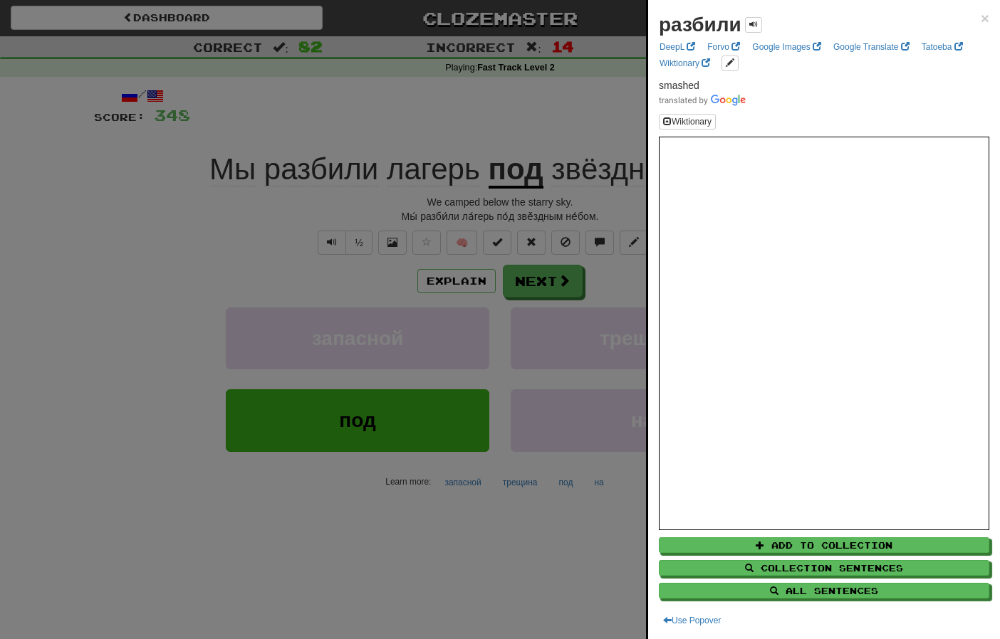
click at [121, 239] on div at bounding box center [500, 319] width 1000 height 639
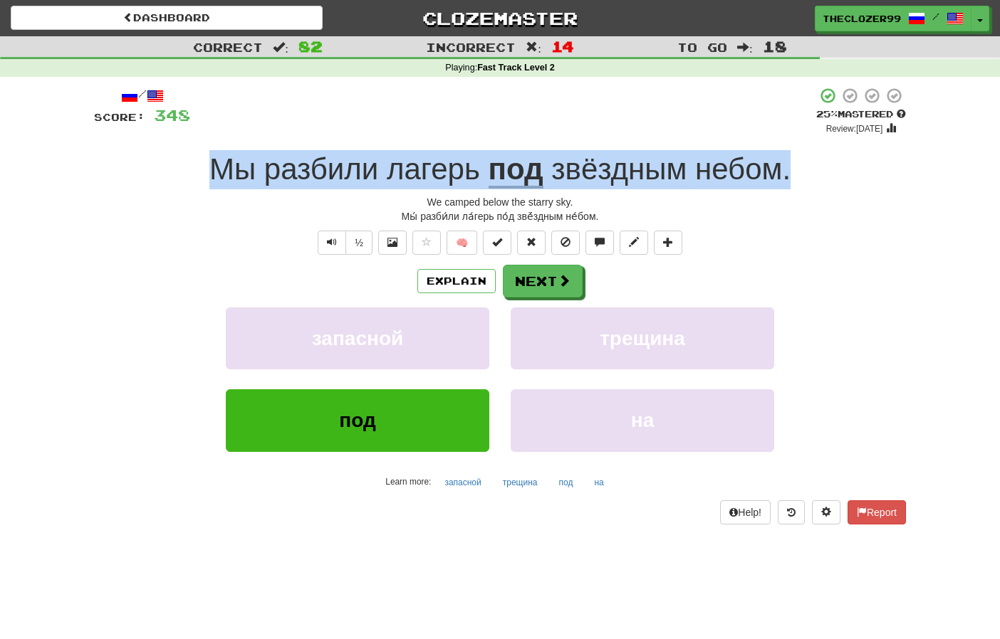
drag, startPoint x: 214, startPoint y: 169, endPoint x: 788, endPoint y: 178, distance: 573.3
click at [788, 178] on div "Мы разбили лагерь под звёздным небом ." at bounding box center [500, 169] width 812 height 39
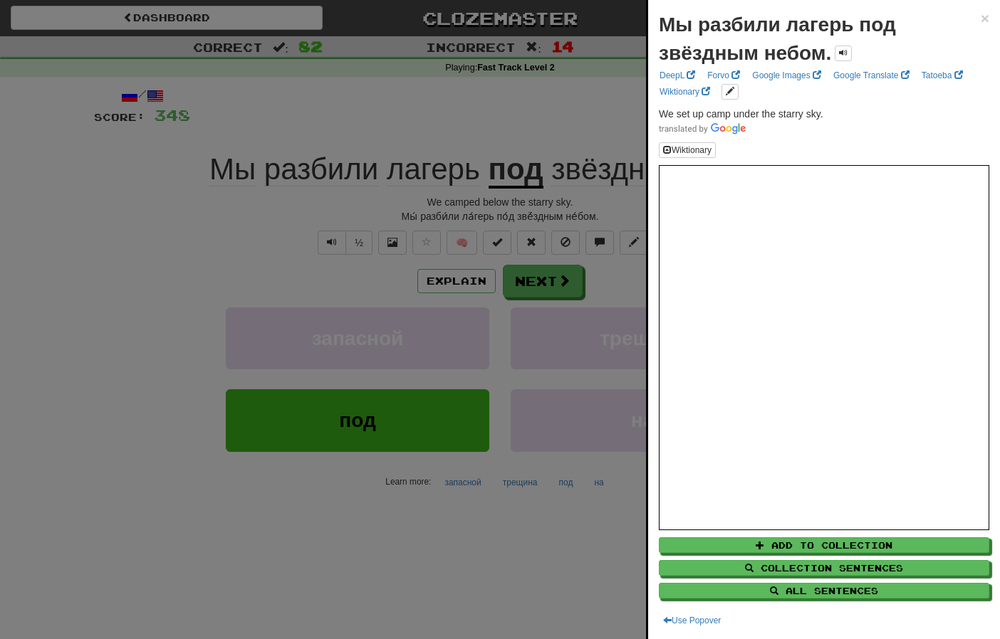
drag, startPoint x: 155, startPoint y: 258, endPoint x: 279, endPoint y: 264, distance: 124.1
click at [155, 258] on div at bounding box center [500, 319] width 1000 height 639
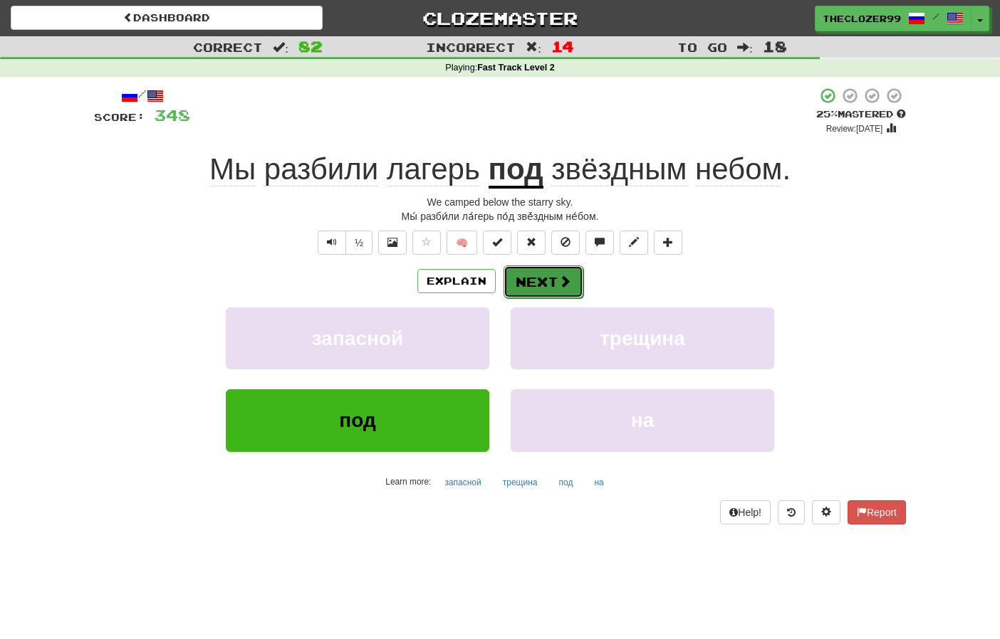
click at [541, 291] on button "Next" at bounding box center [543, 282] width 80 height 33
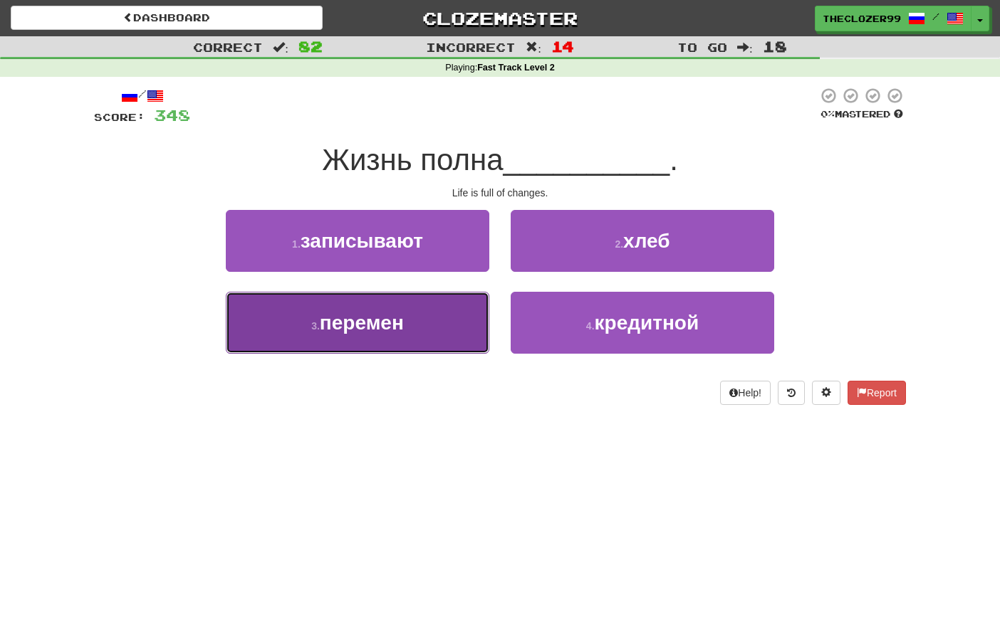
click at [470, 313] on button "3 . перемен" at bounding box center [357, 323] width 263 height 62
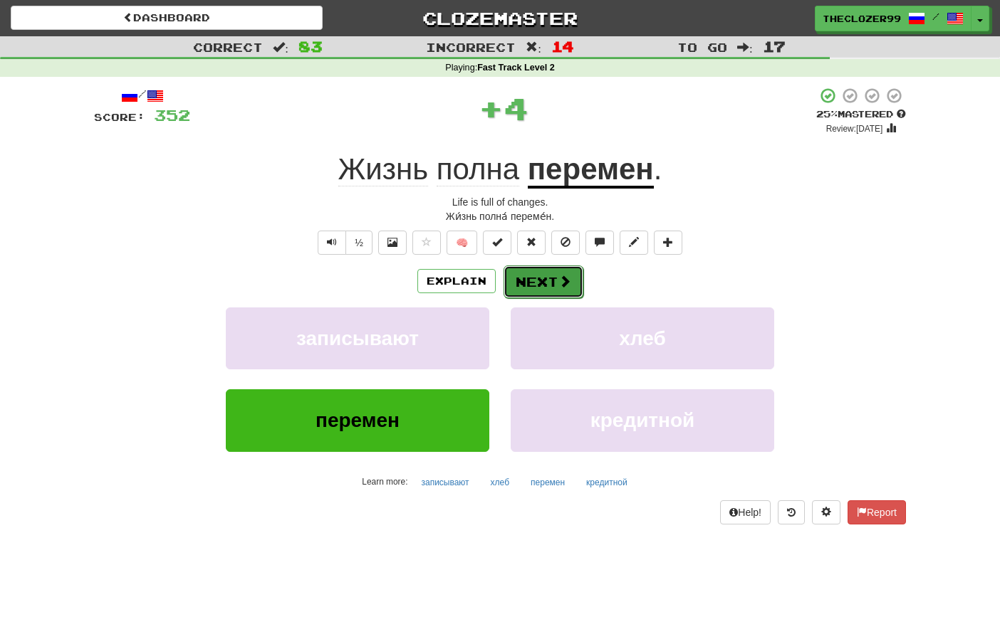
click at [532, 280] on button "Next" at bounding box center [543, 282] width 80 height 33
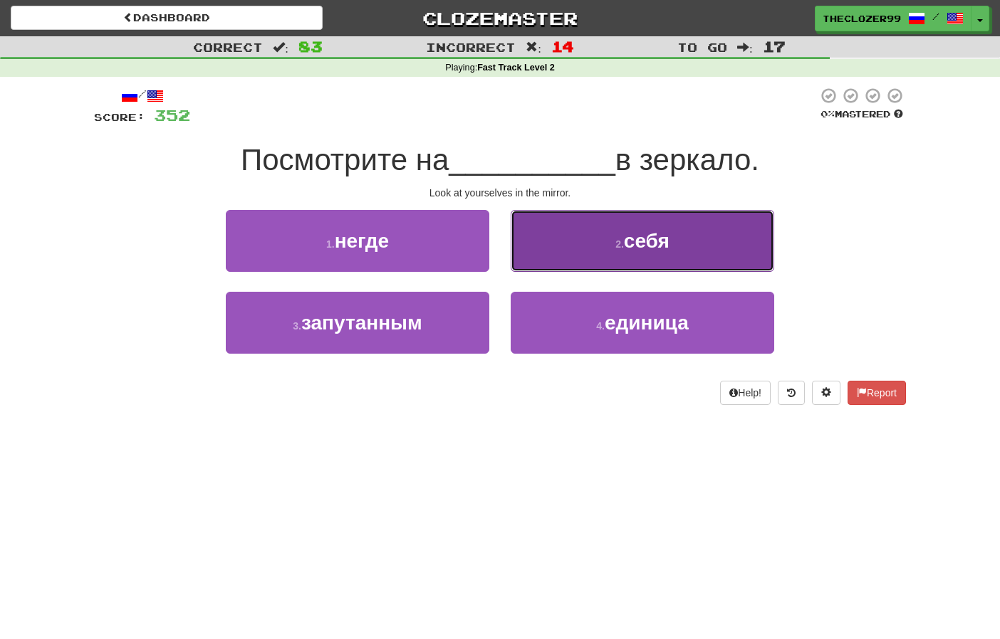
click at [573, 244] on button "2 . себя" at bounding box center [642, 241] width 263 height 62
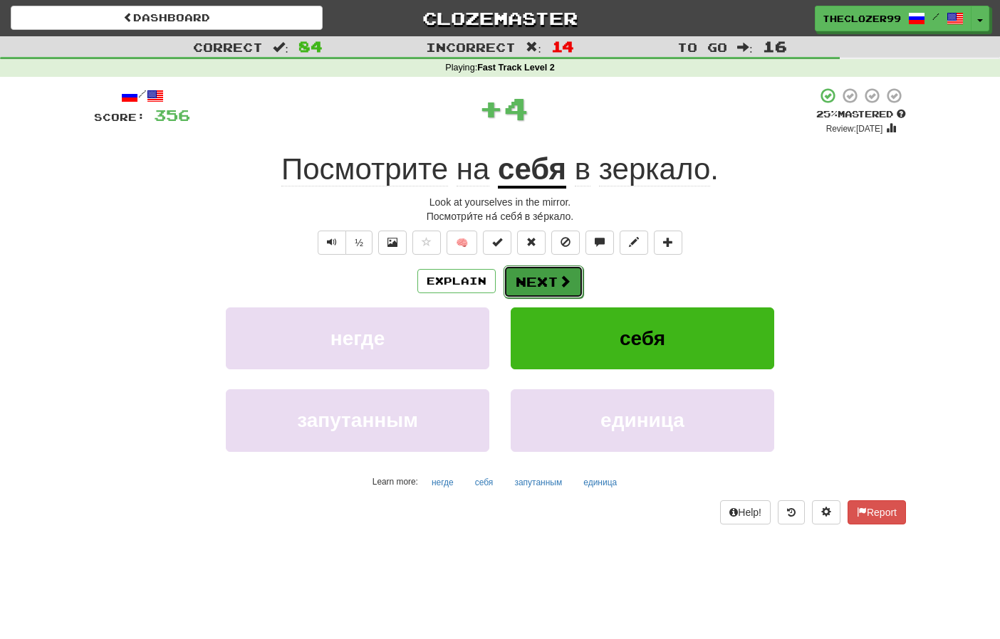
click at [555, 283] on button "Next" at bounding box center [543, 282] width 80 height 33
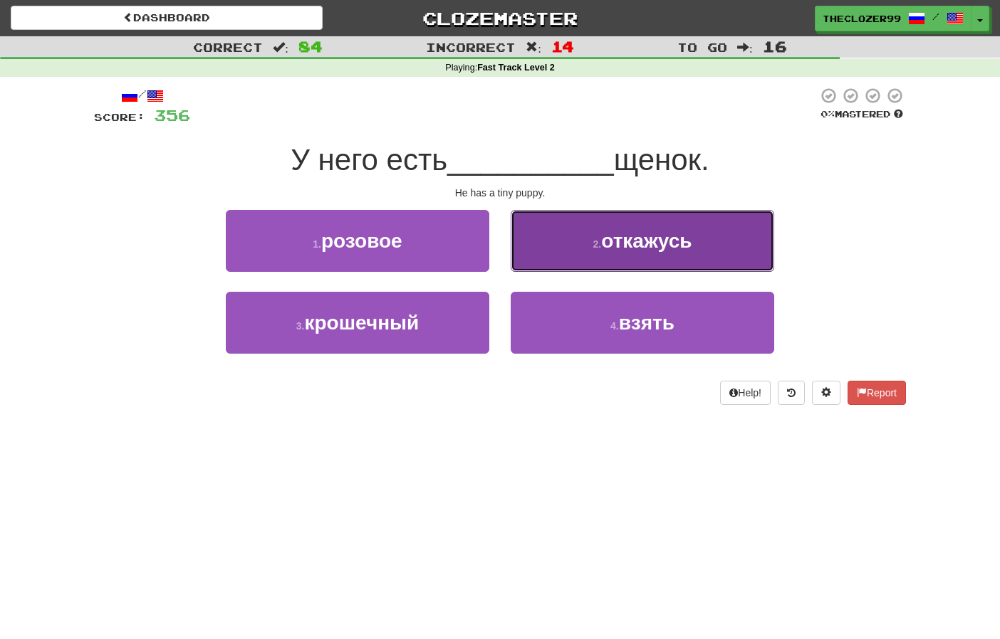
click at [553, 251] on button "2 . откажусь" at bounding box center [642, 241] width 263 height 62
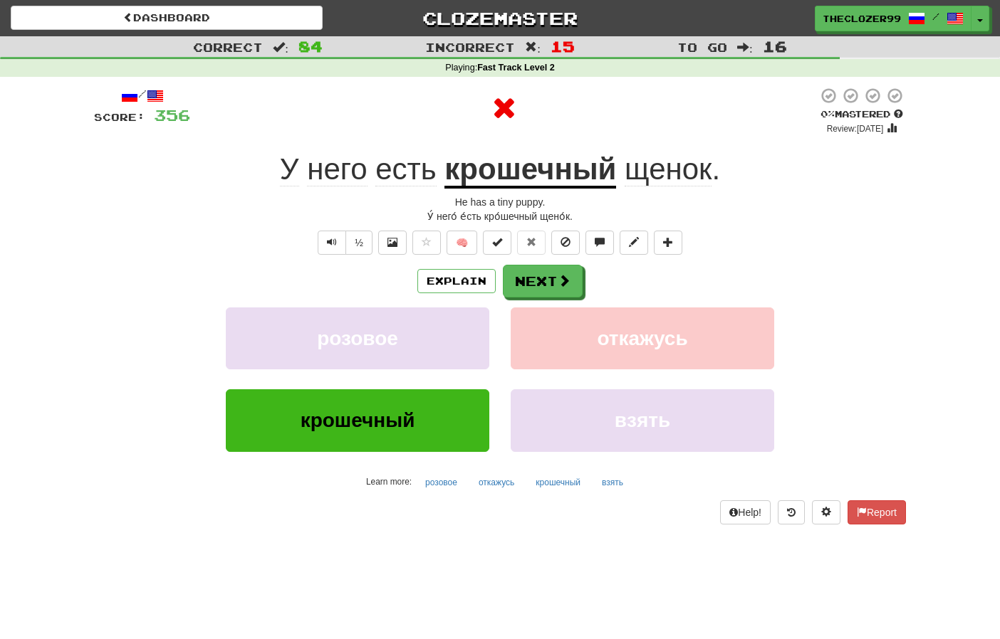
click at [513, 177] on u "крошечный" at bounding box center [530, 170] width 172 height 36
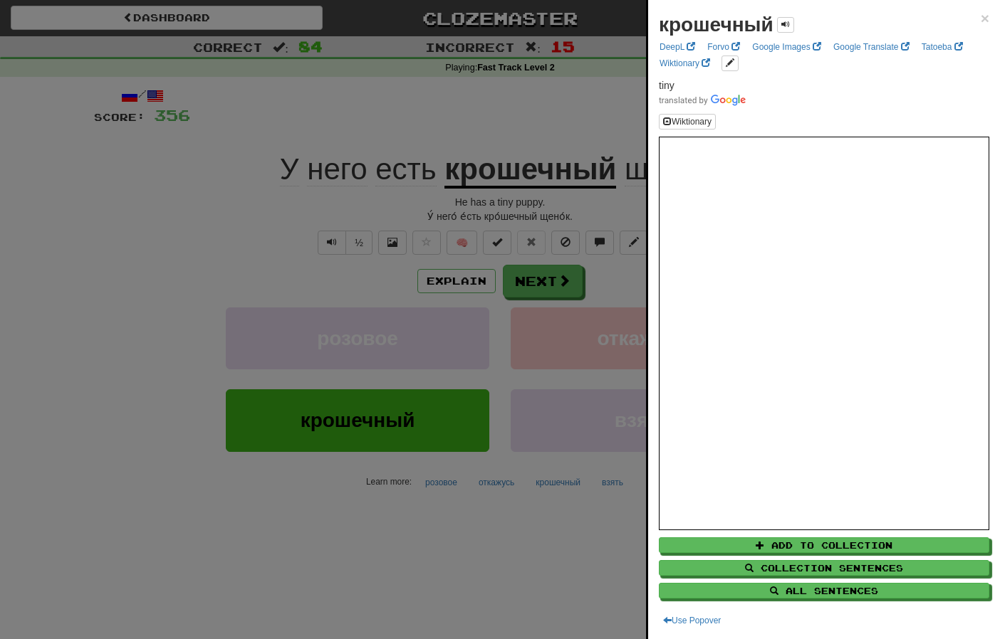
click at [600, 115] on div at bounding box center [500, 319] width 1000 height 639
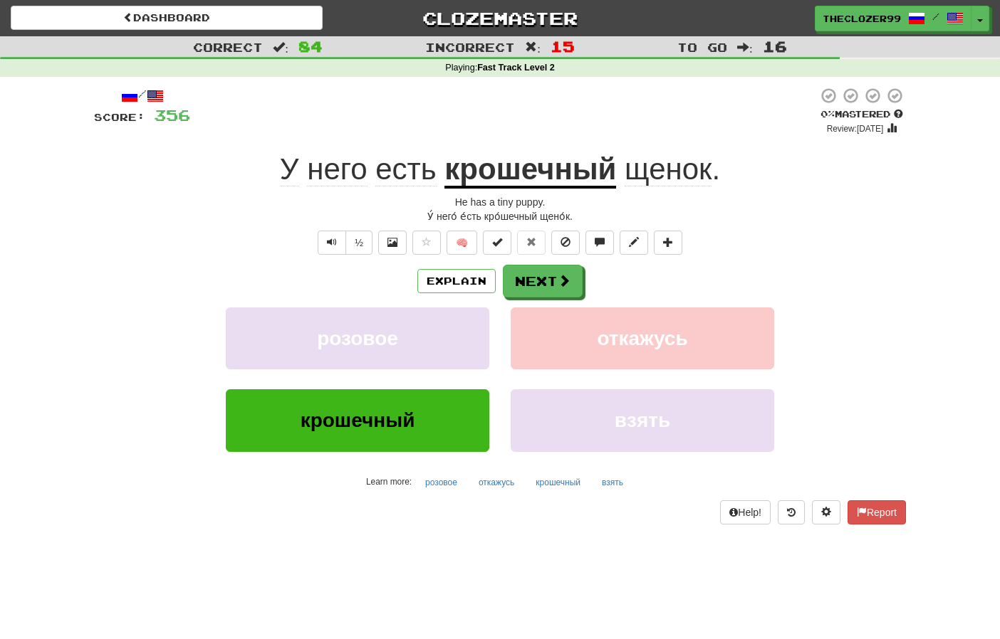
click at [586, 167] on u "крошечный" at bounding box center [530, 170] width 172 height 36
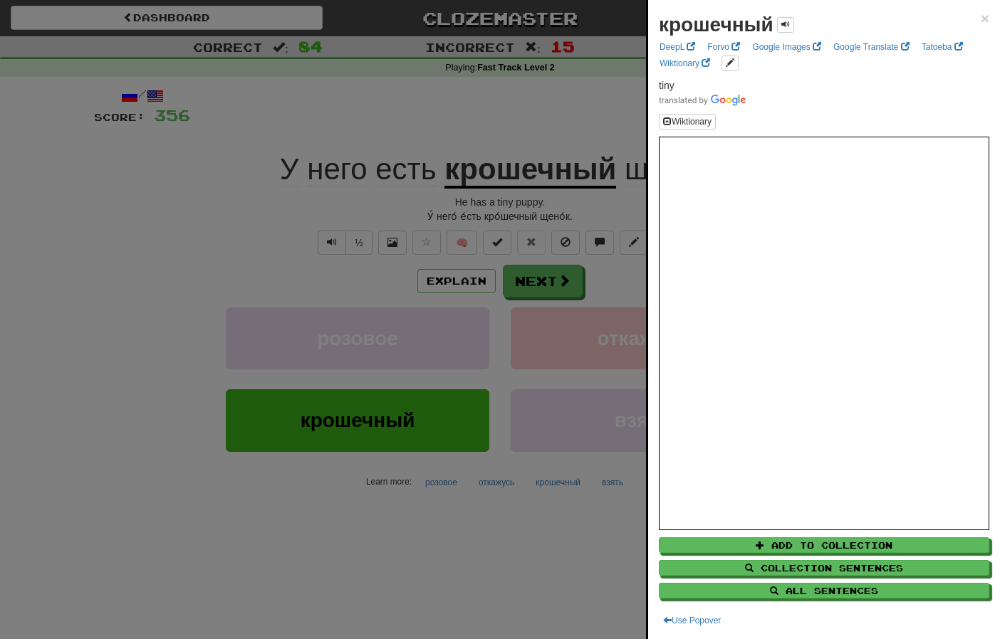
click at [615, 123] on div at bounding box center [500, 319] width 1000 height 639
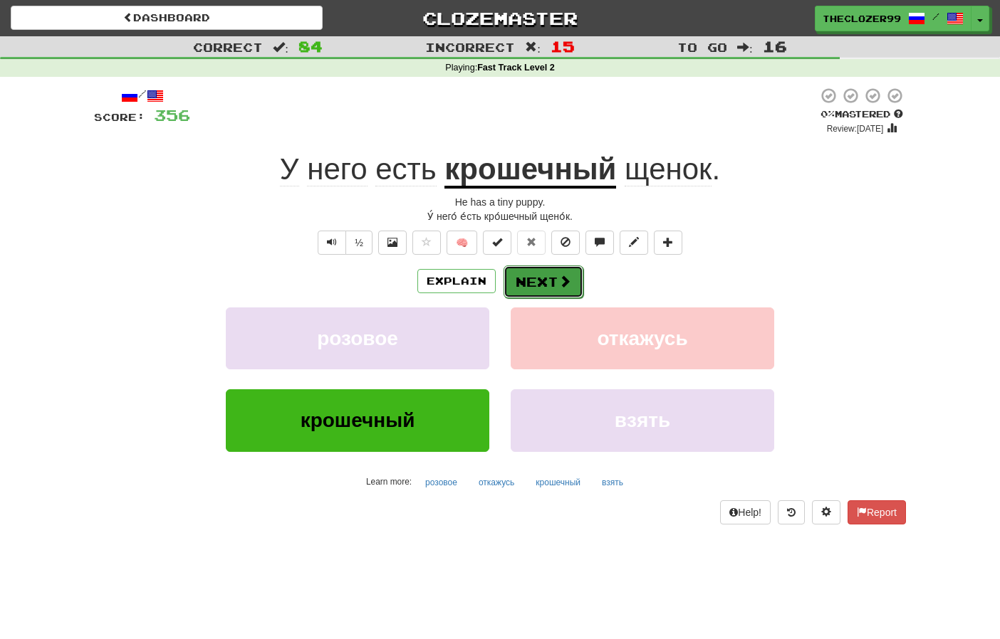
click at [558, 271] on button "Next" at bounding box center [543, 282] width 80 height 33
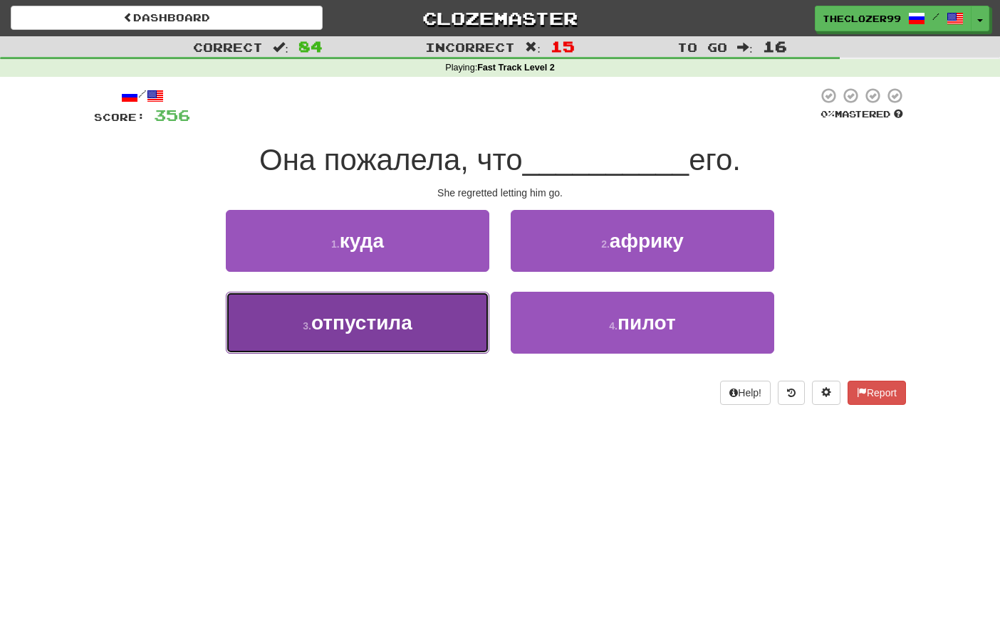
click at [424, 326] on button "3 . отпустила" at bounding box center [357, 323] width 263 height 62
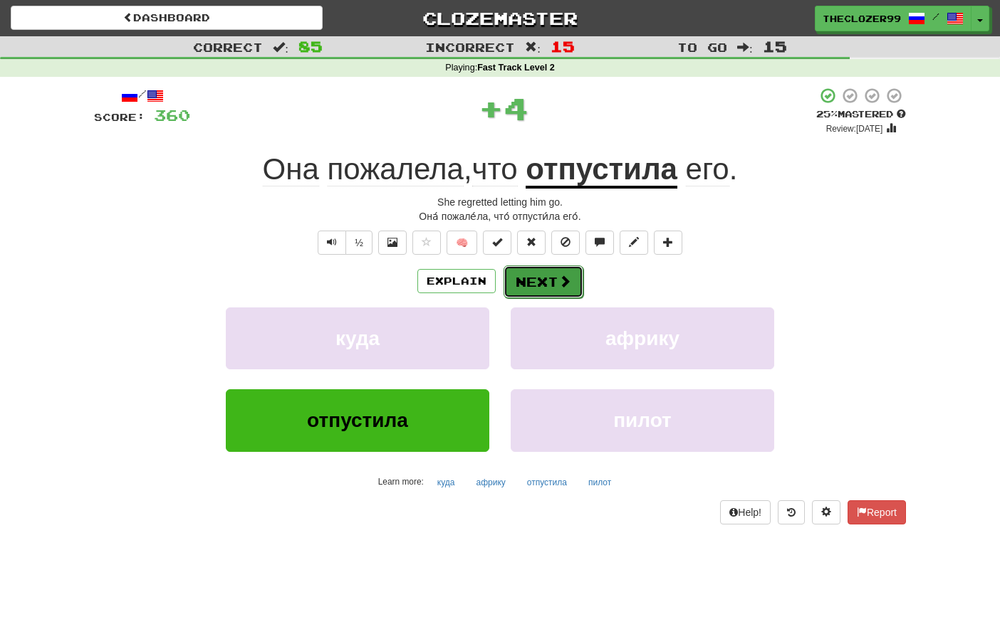
click at [528, 283] on button "Next" at bounding box center [543, 282] width 80 height 33
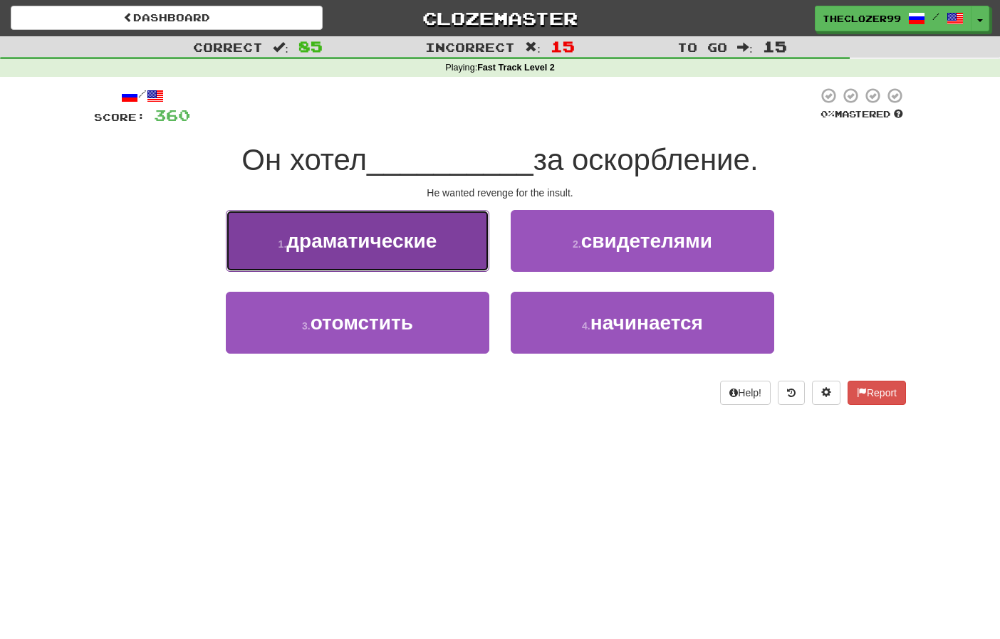
click at [474, 249] on button "1 . драматические" at bounding box center [357, 241] width 263 height 62
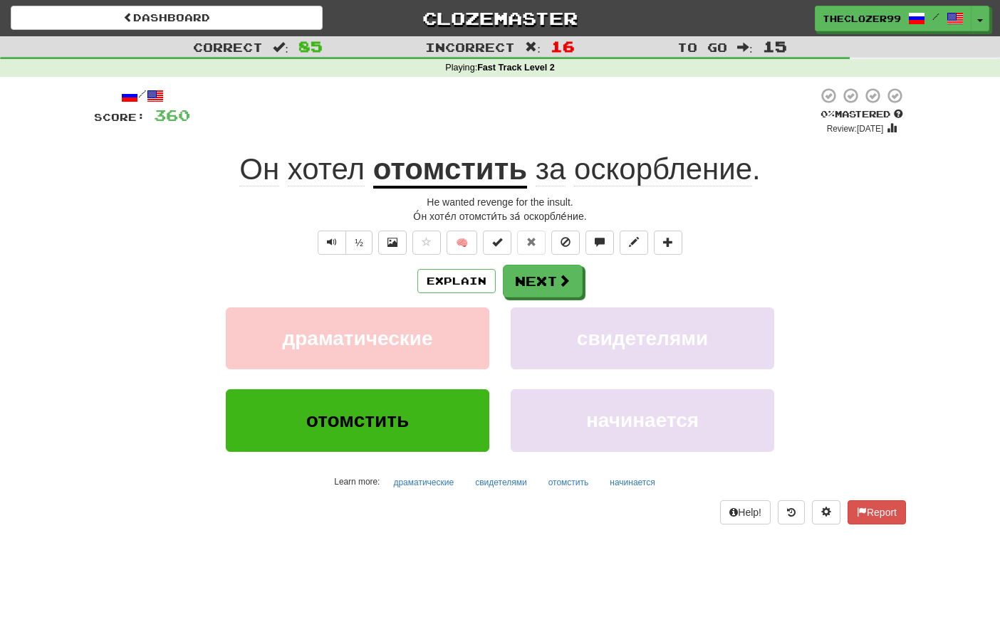
click at [456, 178] on u "отомстить" at bounding box center [450, 170] width 154 height 36
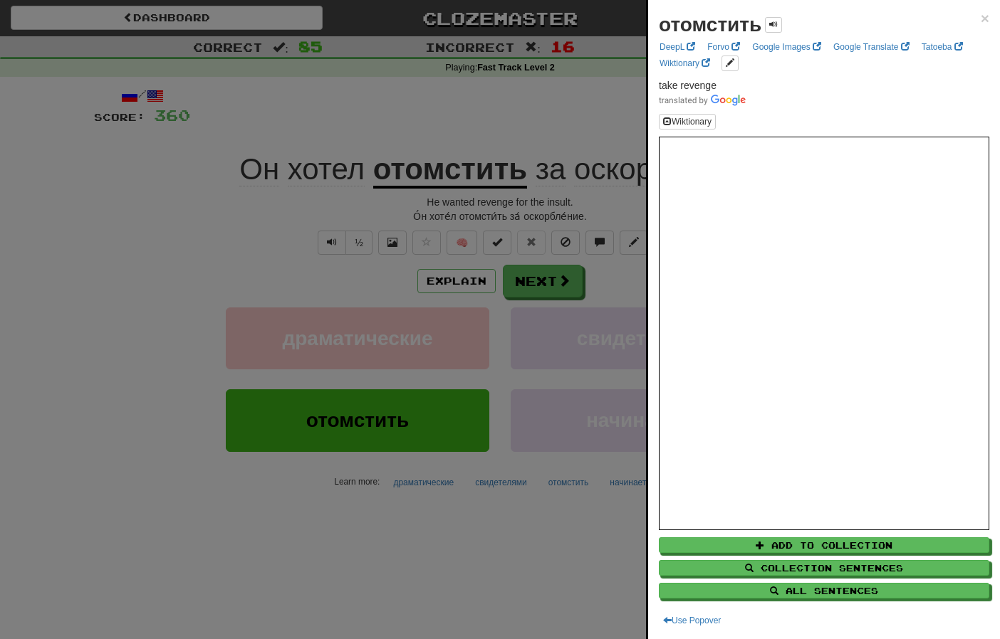
click at [516, 133] on div at bounding box center [500, 319] width 1000 height 639
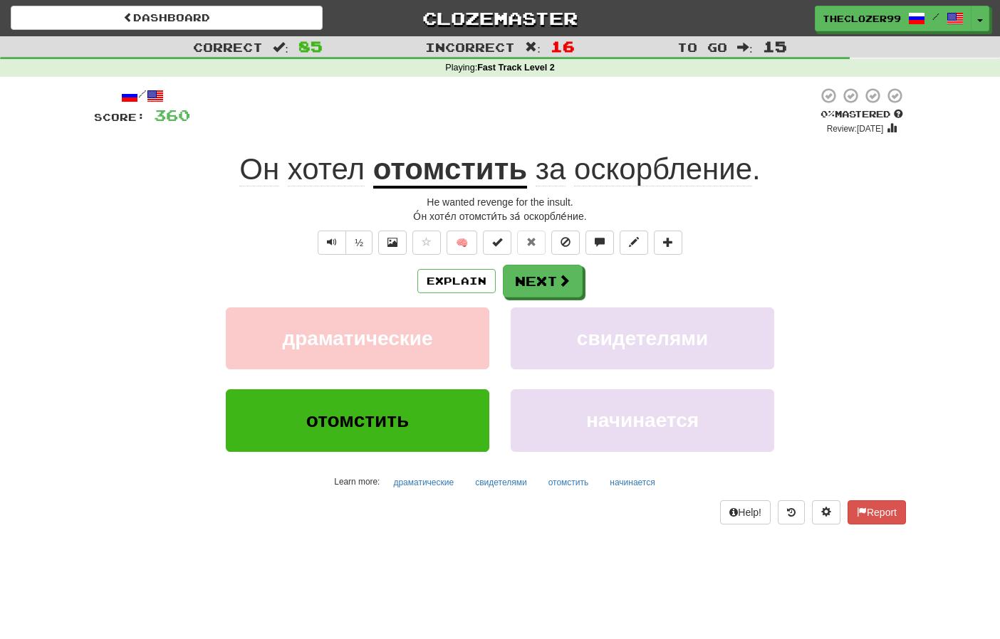
click at [614, 169] on span "оскорбление" at bounding box center [663, 169] width 178 height 34
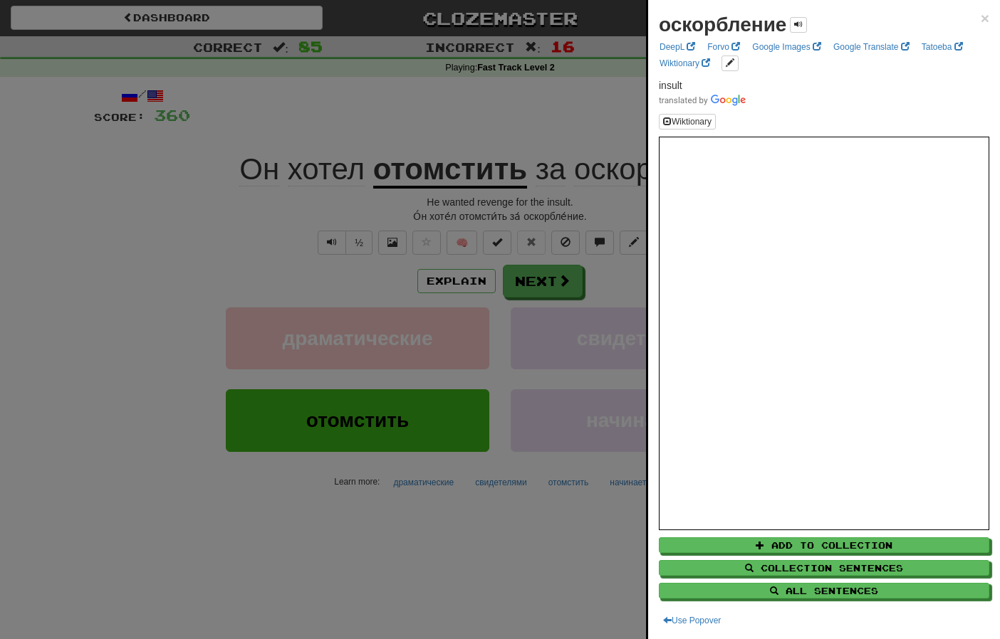
click at [558, 98] on div at bounding box center [500, 319] width 1000 height 639
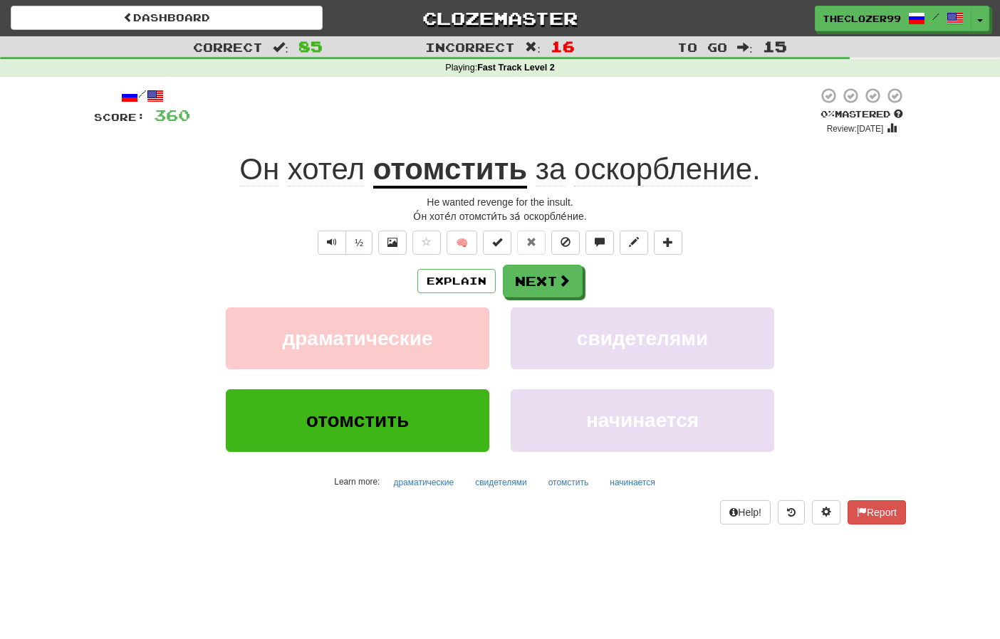
click at [176, 246] on div "½ 🧠" at bounding box center [500, 243] width 812 height 24
click at [527, 277] on button "Next" at bounding box center [543, 282] width 80 height 33
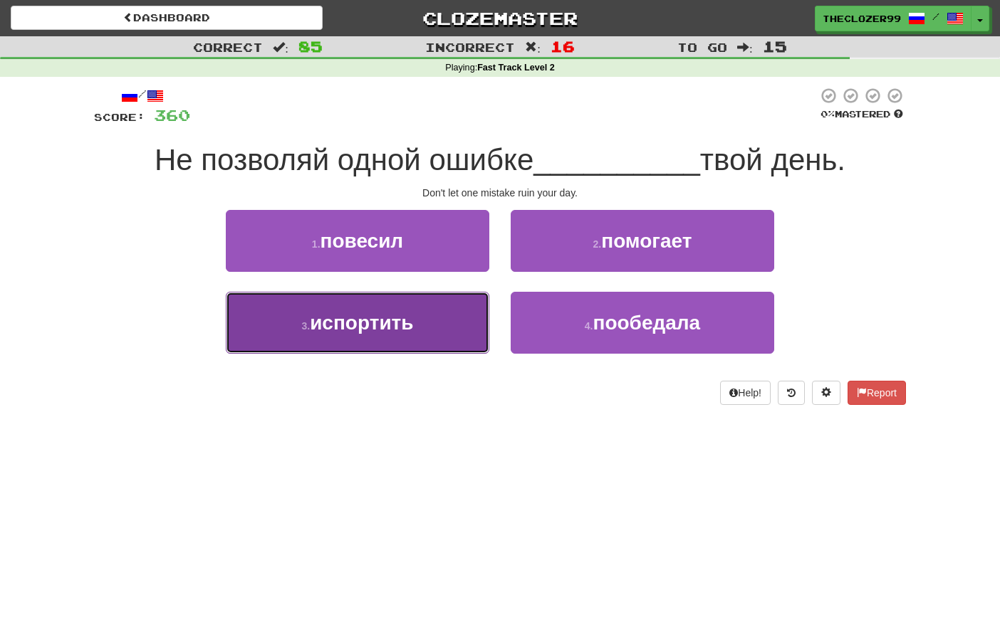
click at [471, 300] on button "3 . испортить" at bounding box center [357, 323] width 263 height 62
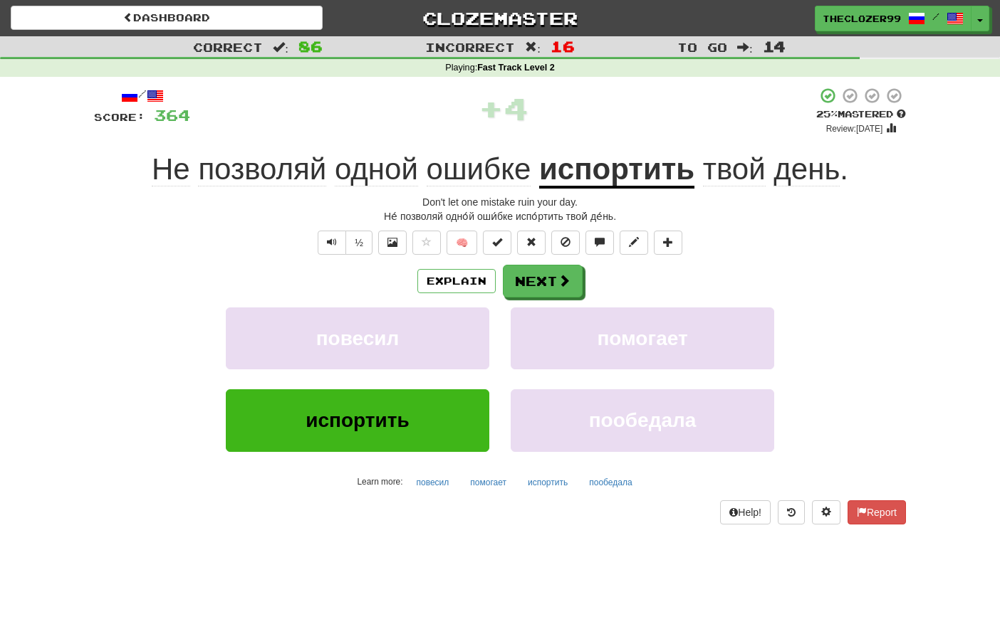
click at [587, 177] on u "испортить" at bounding box center [616, 170] width 155 height 36
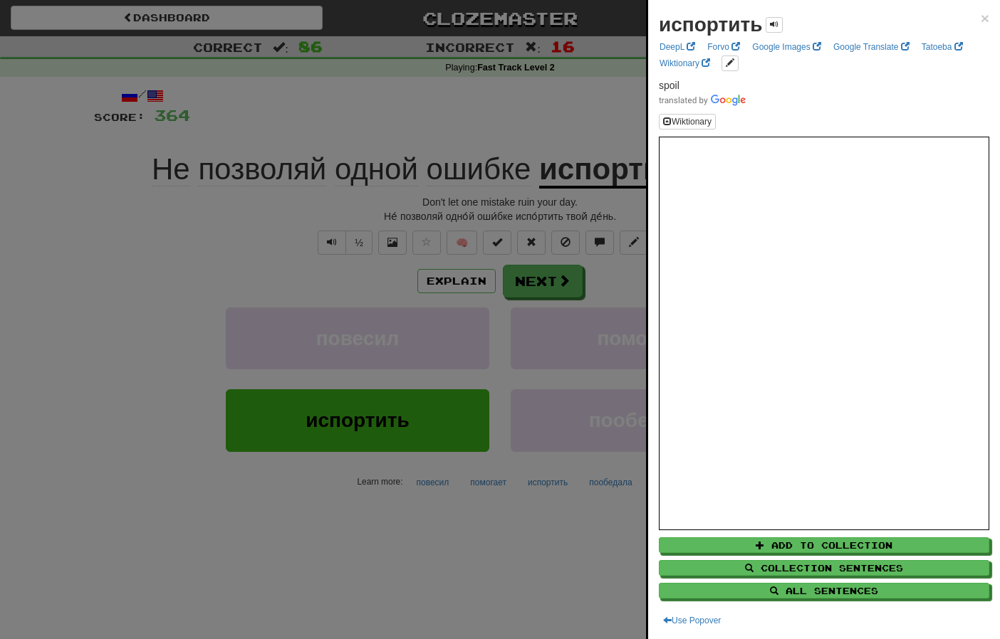
click at [220, 269] on div at bounding box center [500, 319] width 1000 height 639
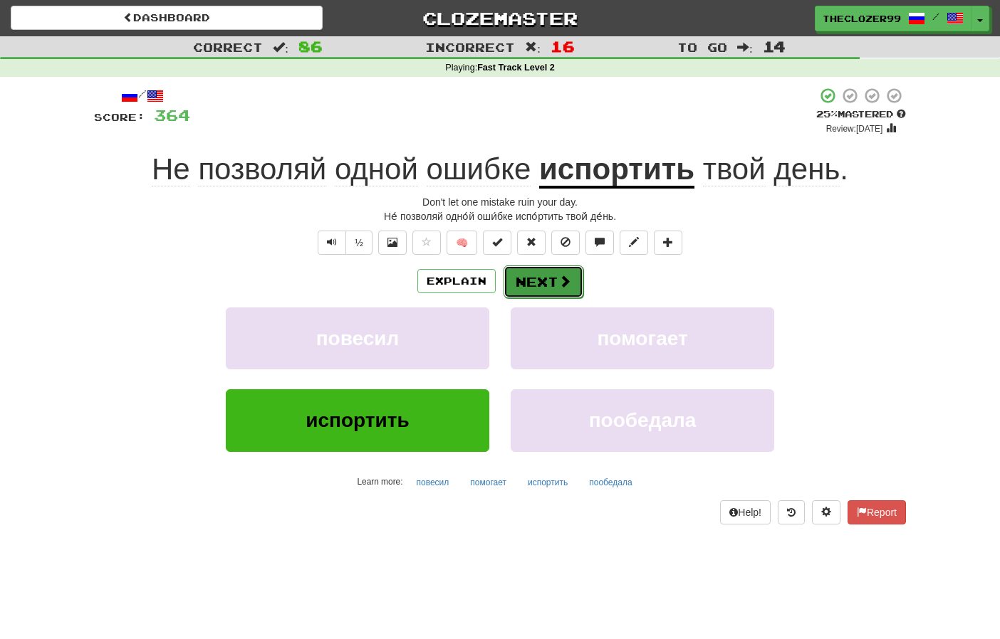
click at [535, 288] on button "Next" at bounding box center [543, 282] width 80 height 33
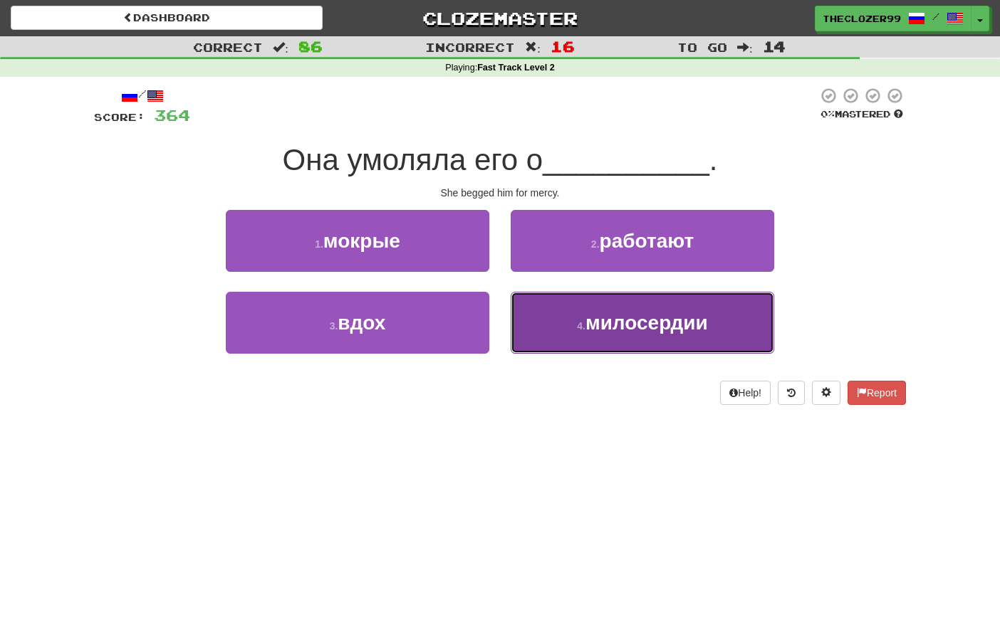
click at [556, 322] on button "4 . милосердии" at bounding box center [642, 323] width 263 height 62
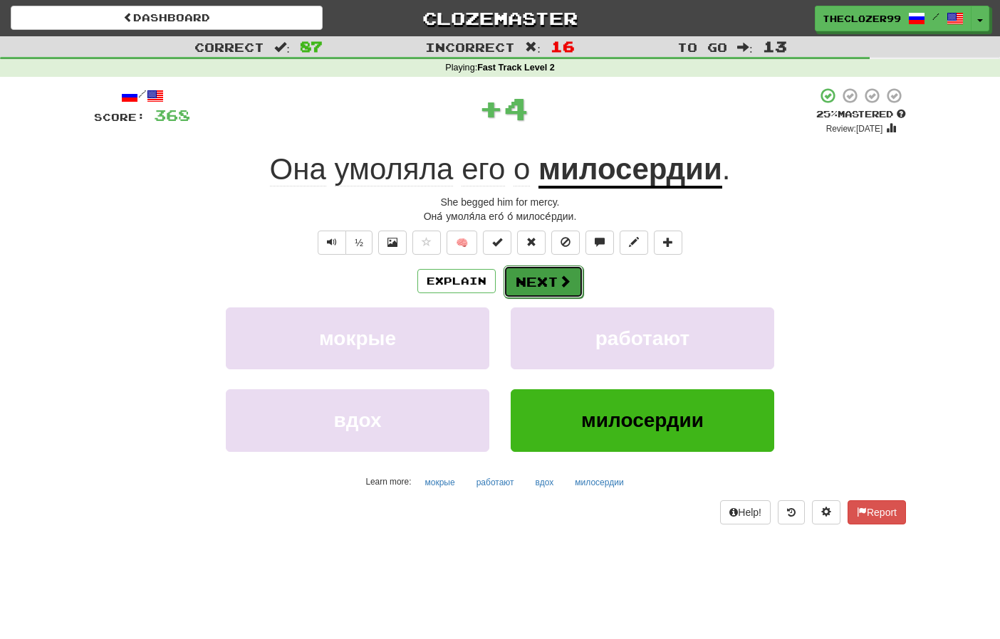
click at [540, 275] on button "Next" at bounding box center [543, 282] width 80 height 33
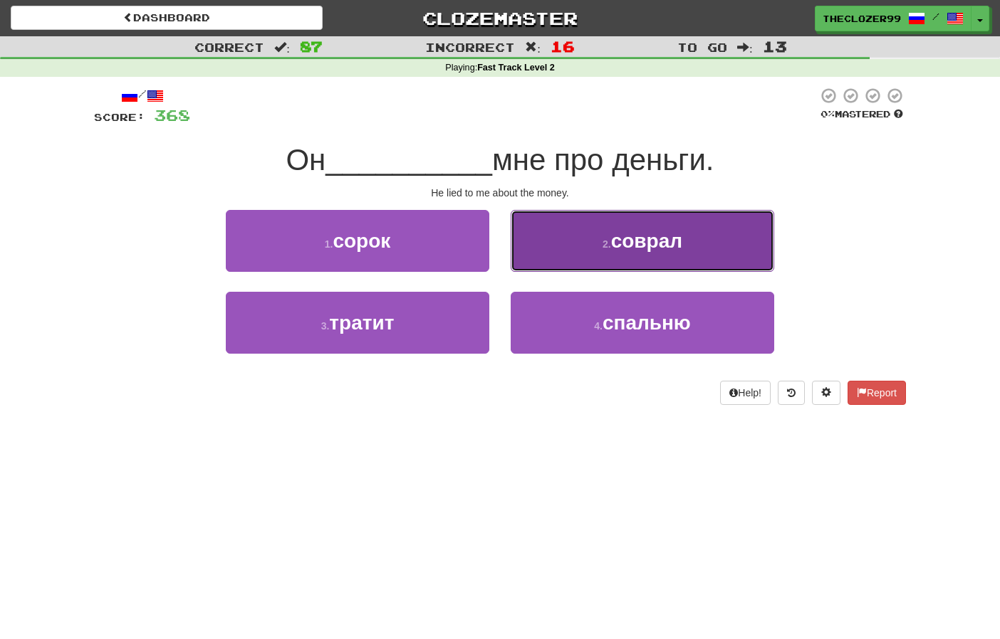
click at [572, 263] on button "2 . соврал" at bounding box center [642, 241] width 263 height 62
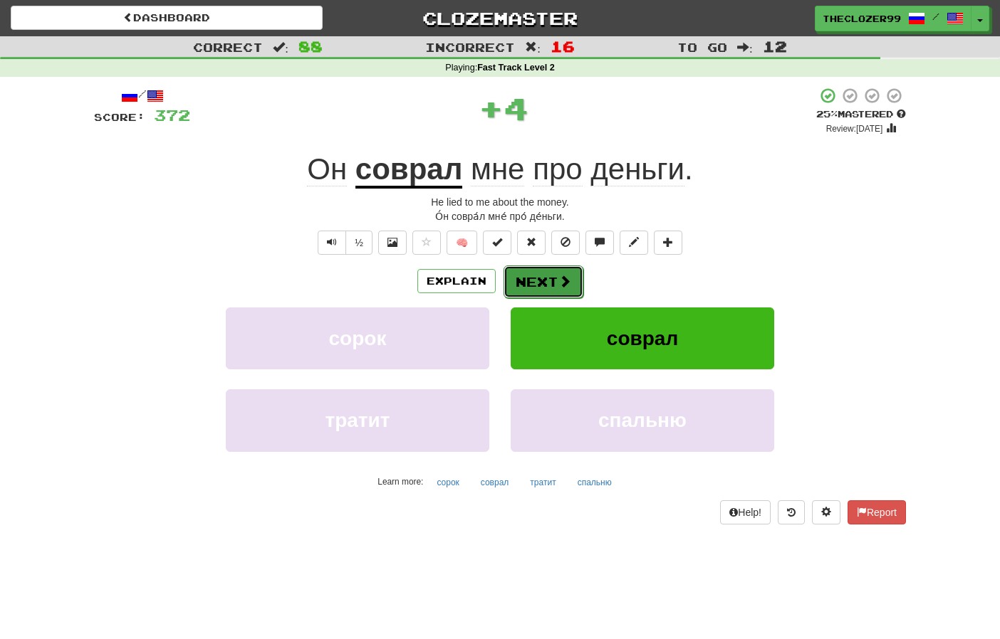
click at [560, 286] on span at bounding box center [564, 281] width 13 height 13
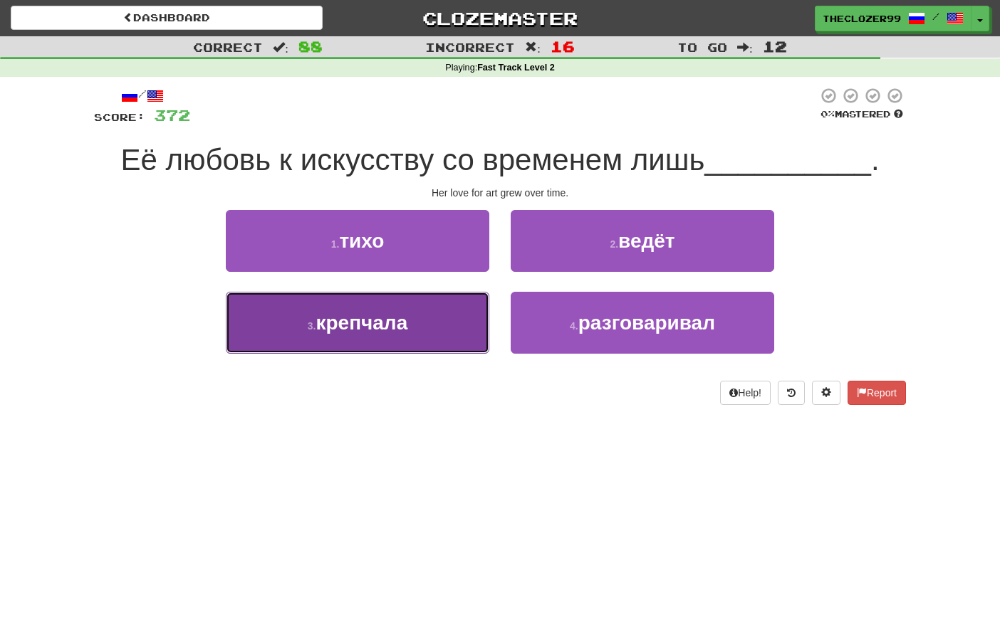
click at [446, 310] on button "3 . крепчала" at bounding box center [357, 323] width 263 height 62
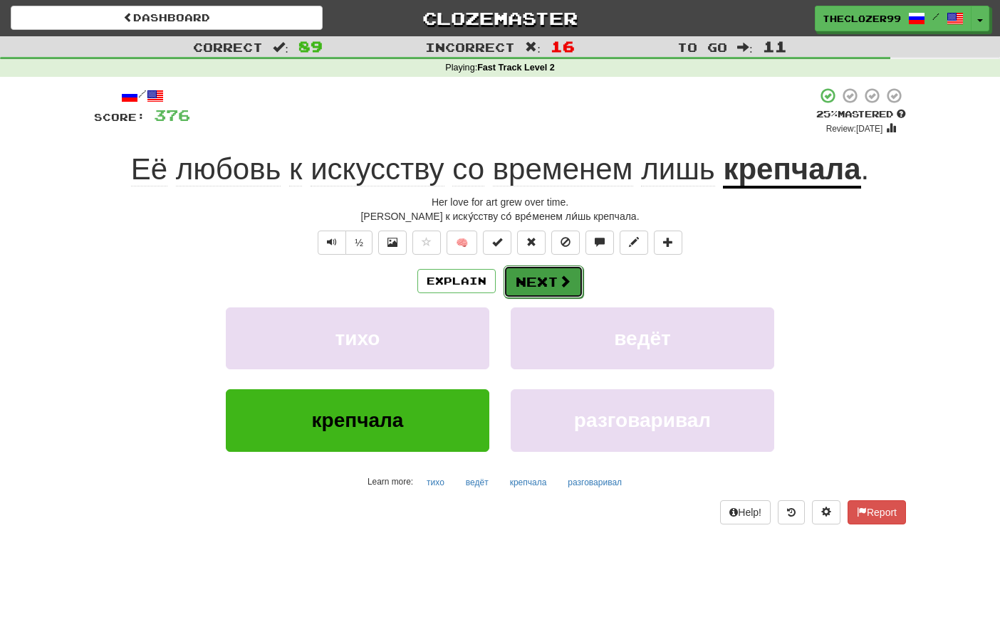
click at [572, 266] on button "Next" at bounding box center [543, 282] width 80 height 33
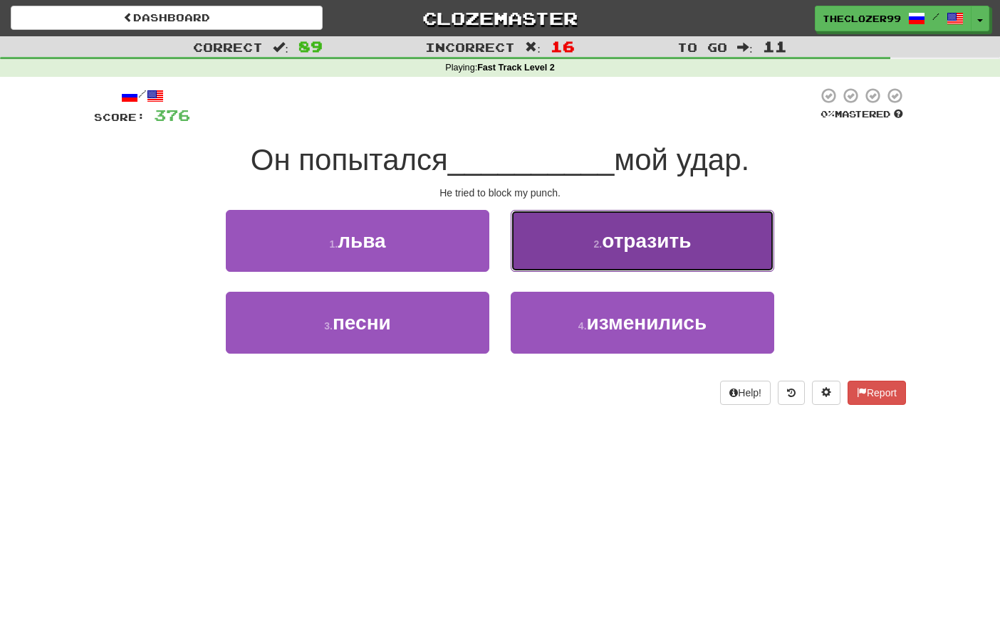
click at [583, 257] on button "2 . отразить" at bounding box center [642, 241] width 263 height 62
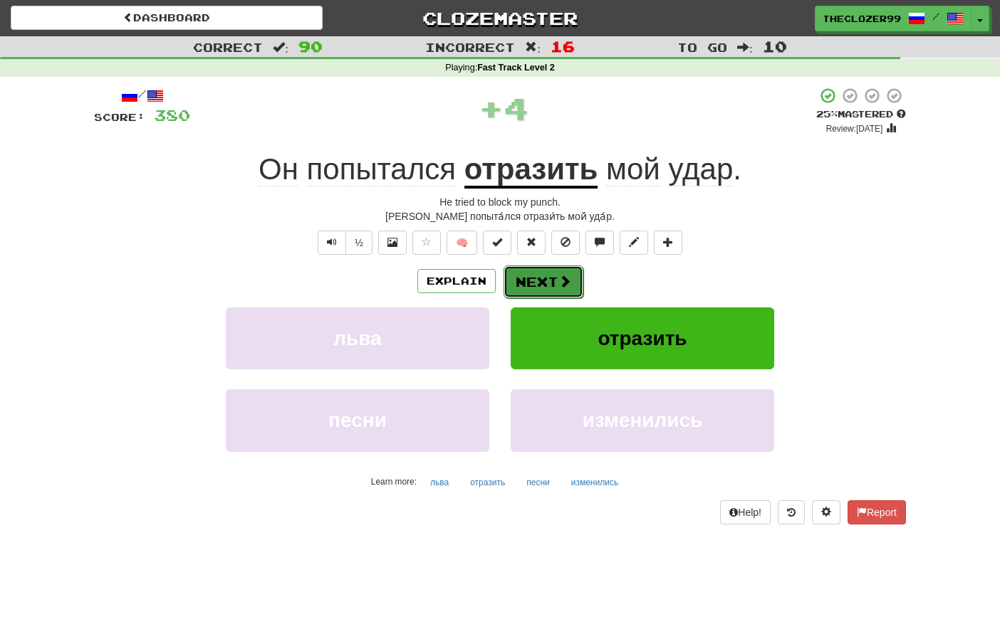
click at [554, 279] on button "Next" at bounding box center [543, 282] width 80 height 33
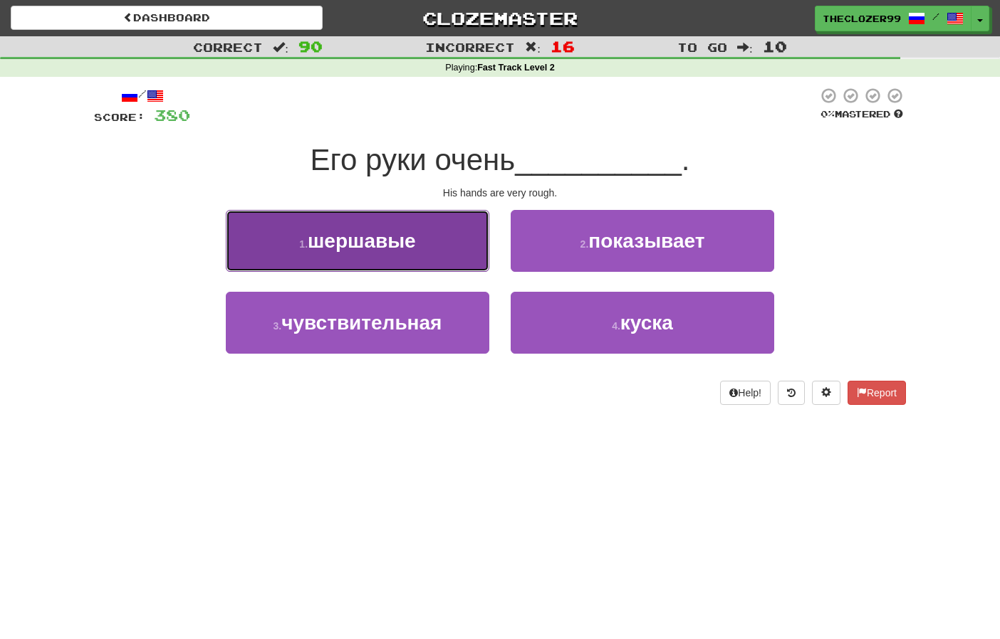
click at [453, 257] on button "1 . шершавые" at bounding box center [357, 241] width 263 height 62
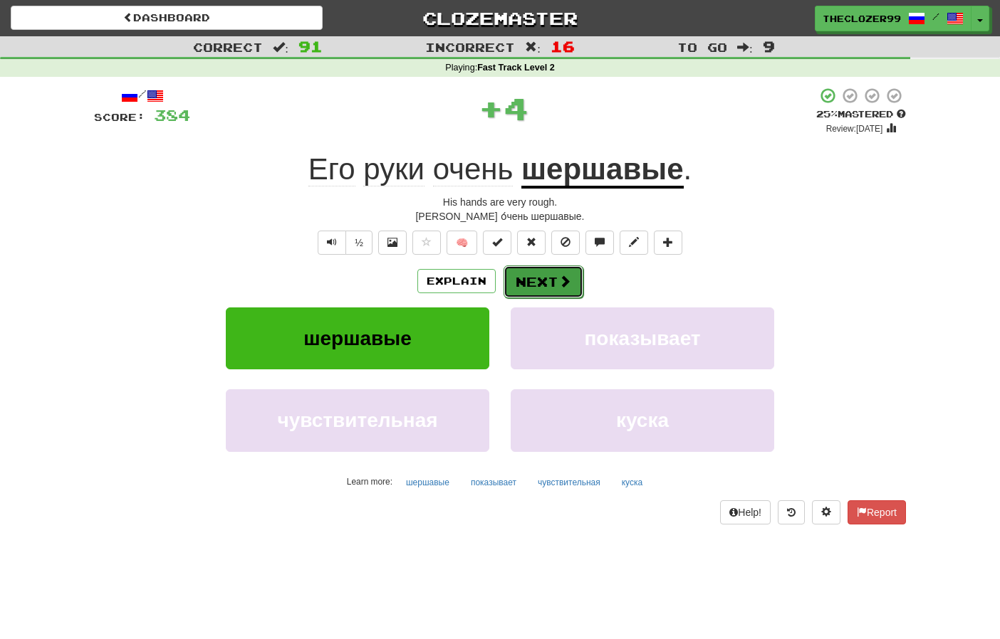
click at [531, 283] on button "Next" at bounding box center [543, 282] width 80 height 33
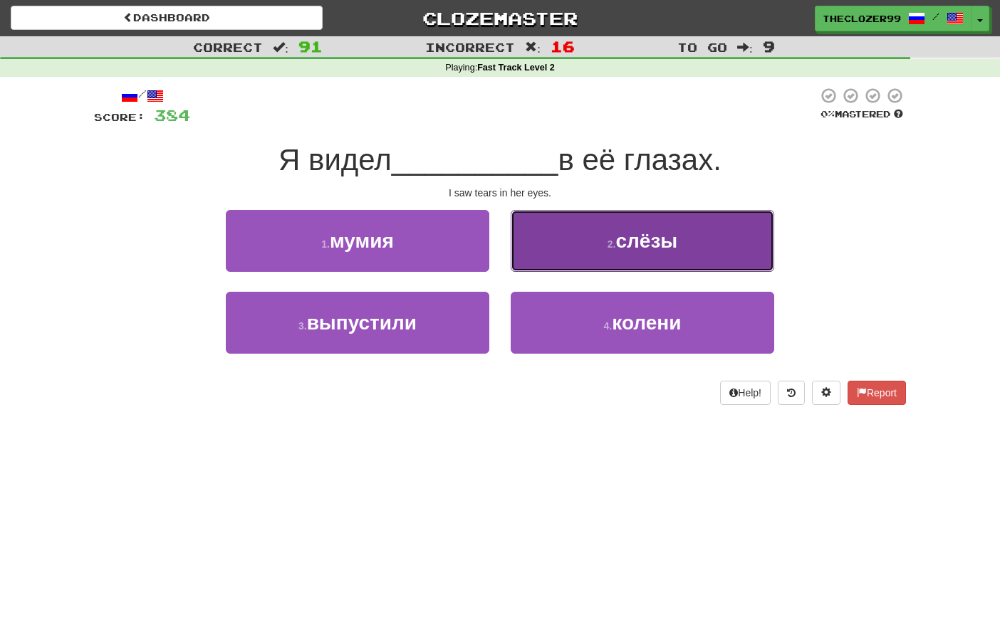
click at [596, 260] on button "2 . слёзы" at bounding box center [642, 241] width 263 height 62
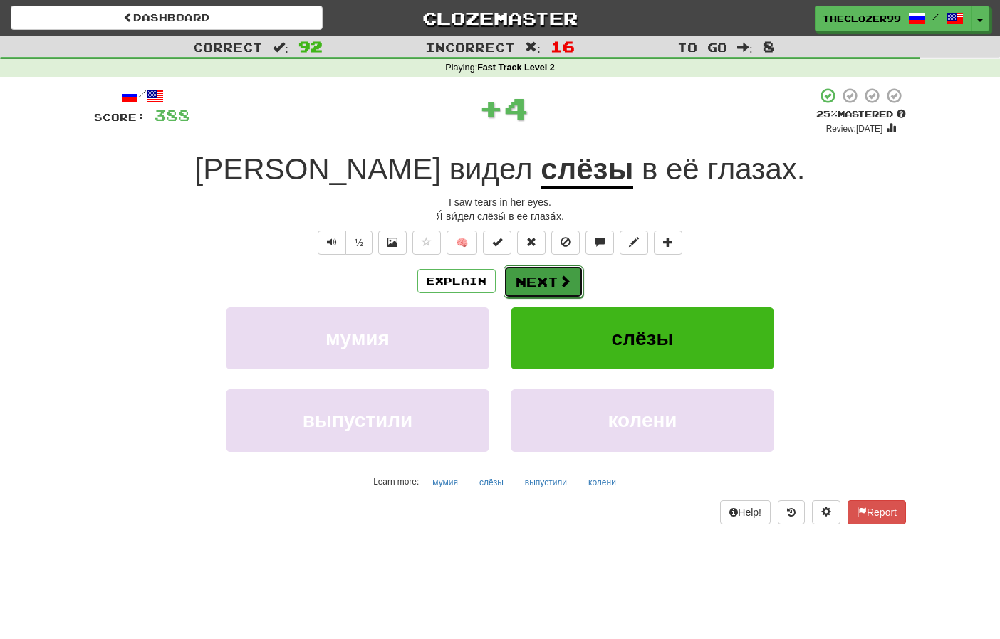
click at [559, 285] on span at bounding box center [564, 281] width 13 height 13
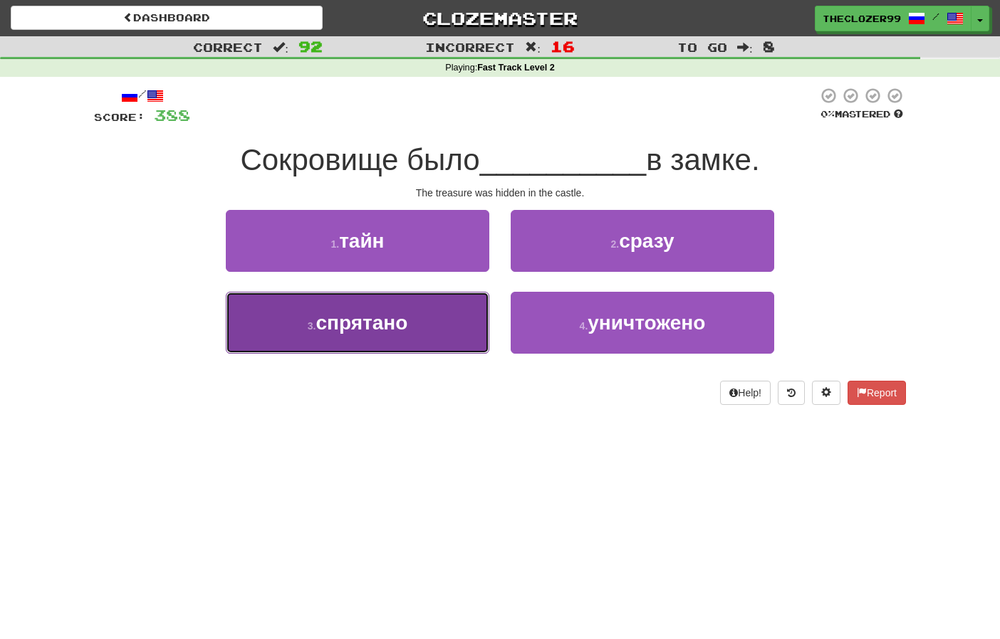
click at [451, 322] on button "3 . спрятано" at bounding box center [357, 323] width 263 height 62
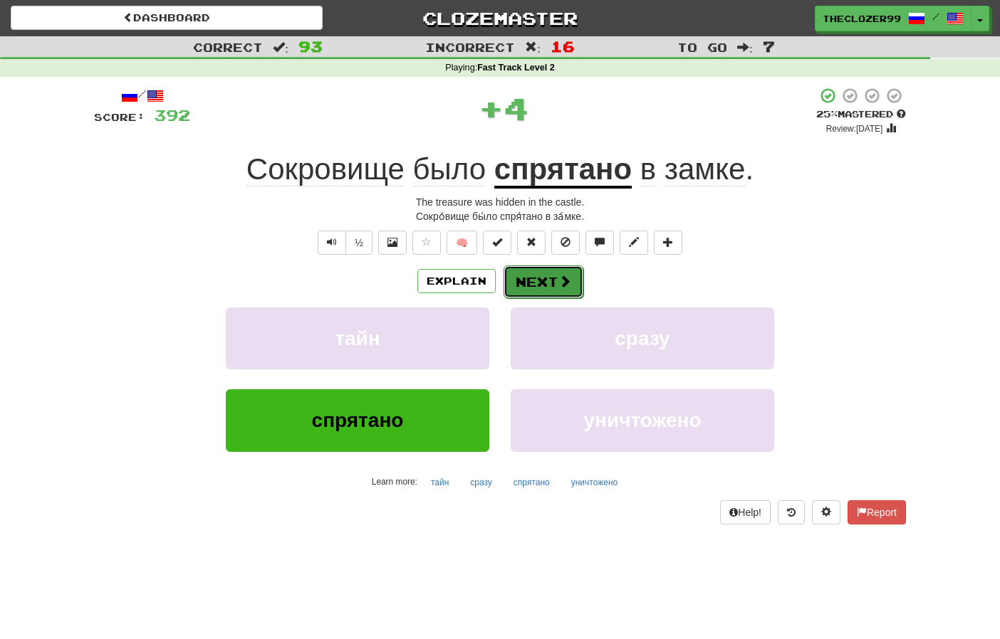
click at [560, 282] on span at bounding box center [564, 281] width 13 height 13
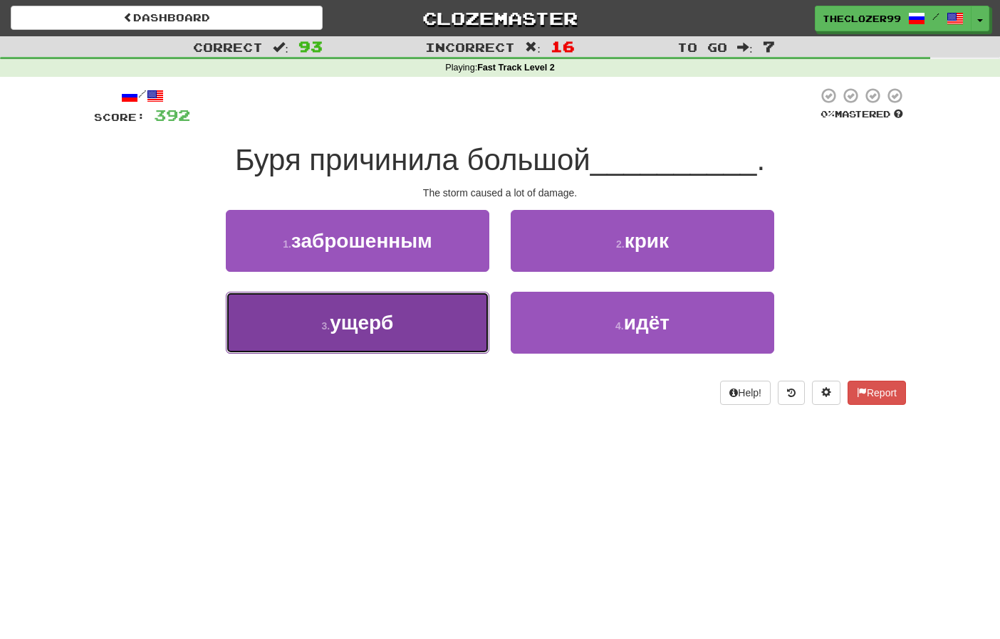
click at [453, 310] on button "3 . ущерб" at bounding box center [357, 323] width 263 height 62
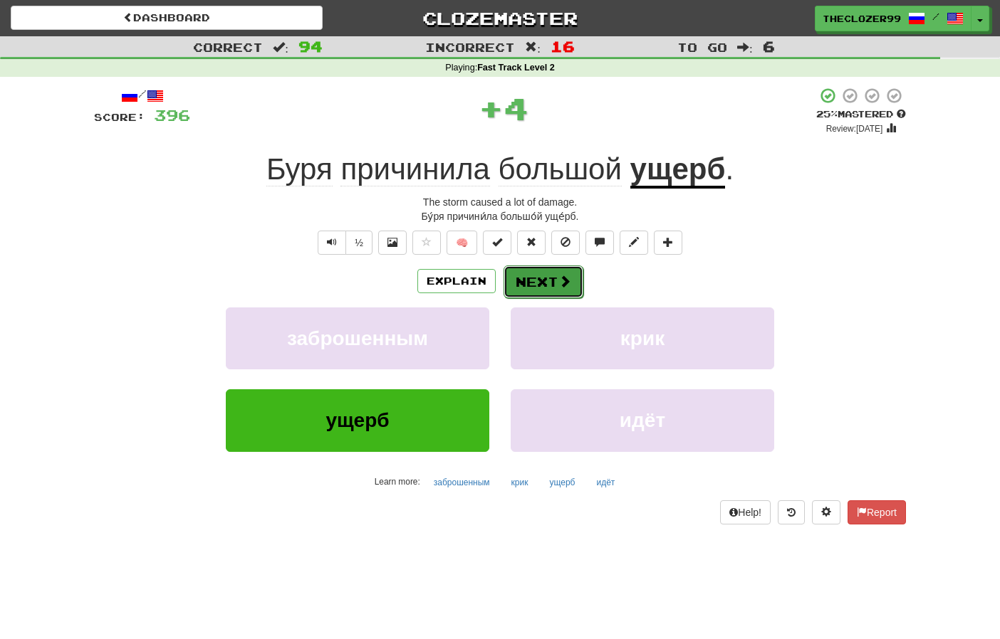
click at [552, 276] on button "Next" at bounding box center [543, 282] width 80 height 33
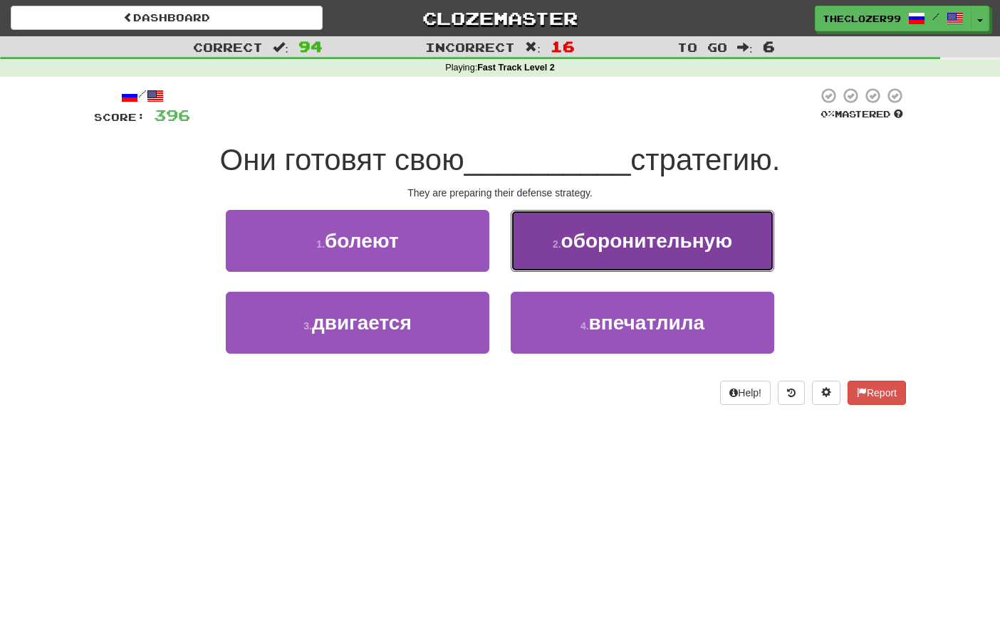
click at [547, 259] on button "2 . оборонительную" at bounding box center [642, 241] width 263 height 62
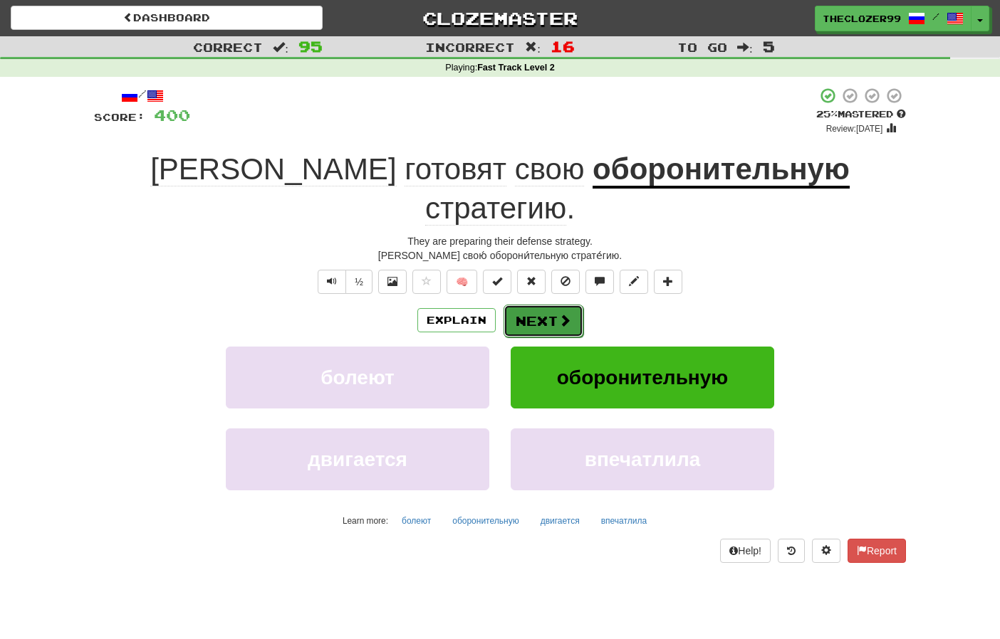
click at [535, 305] on button "Next" at bounding box center [543, 321] width 80 height 33
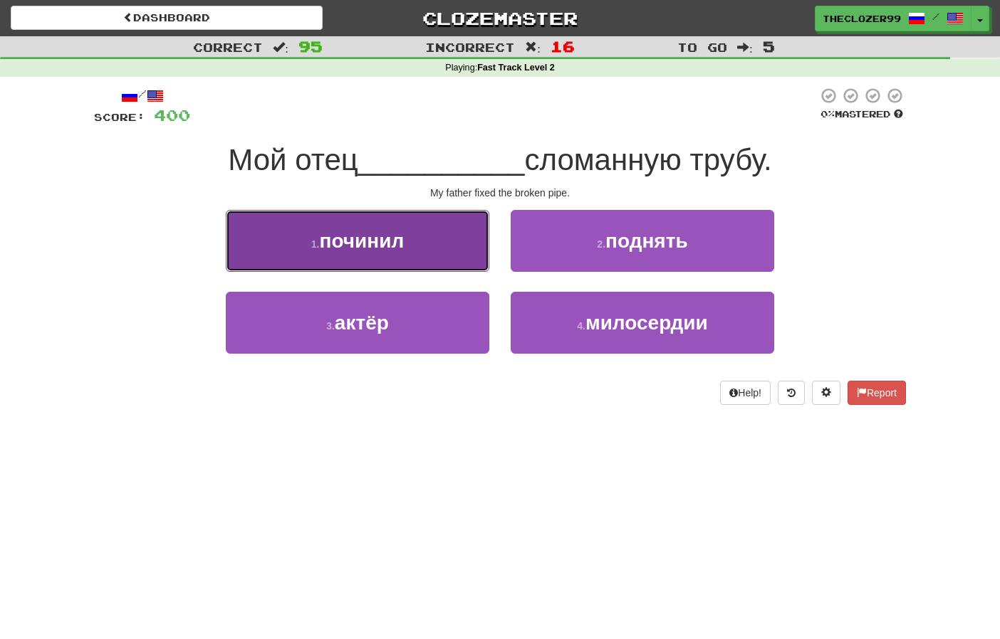
click at [442, 258] on button "1 . починил" at bounding box center [357, 241] width 263 height 62
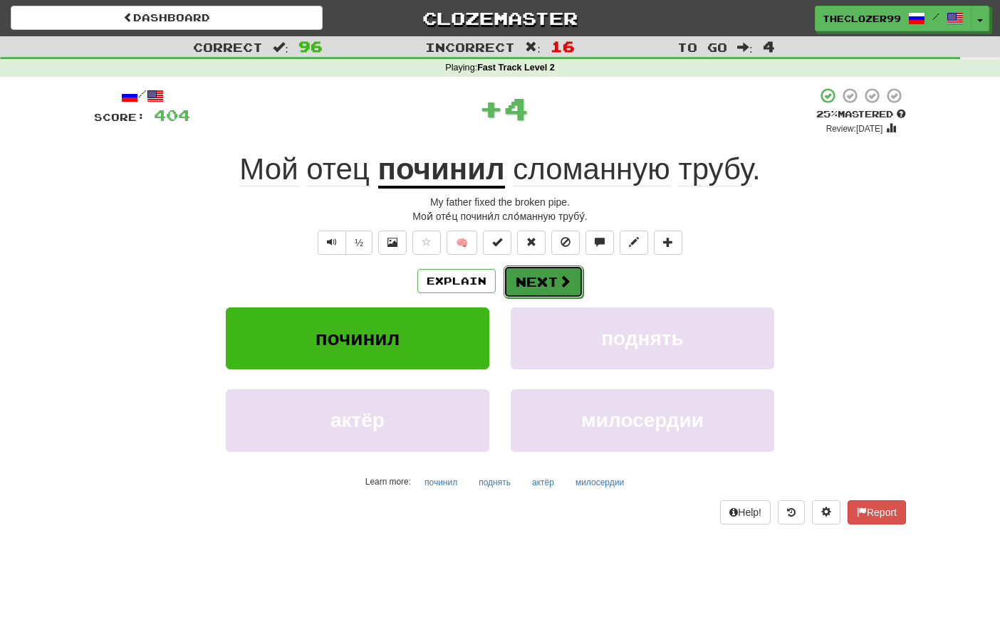
click at [560, 280] on button "Next" at bounding box center [543, 282] width 80 height 33
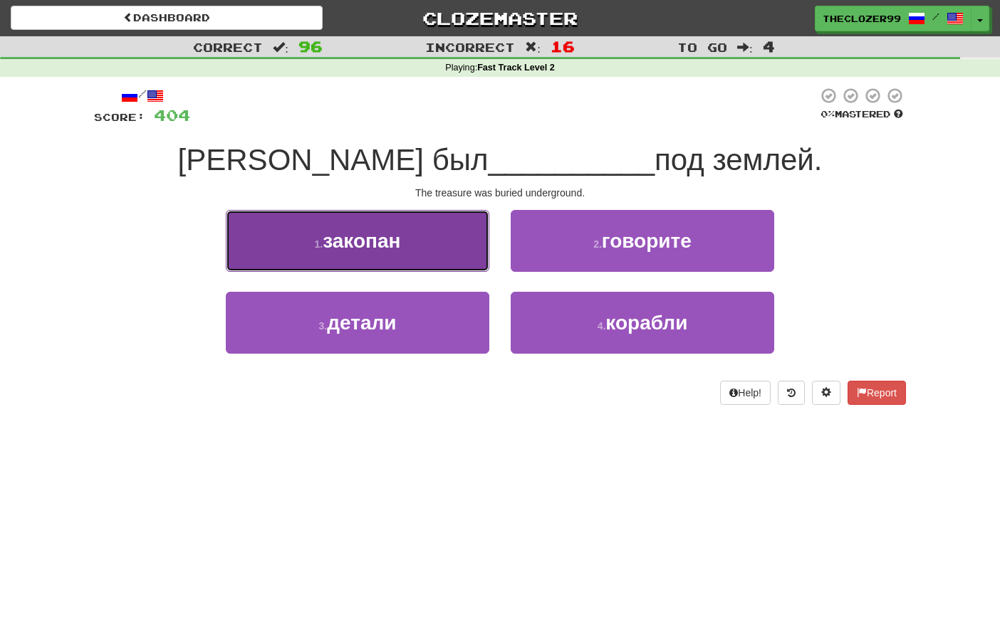
click at [461, 256] on button "1 . закопан" at bounding box center [357, 241] width 263 height 62
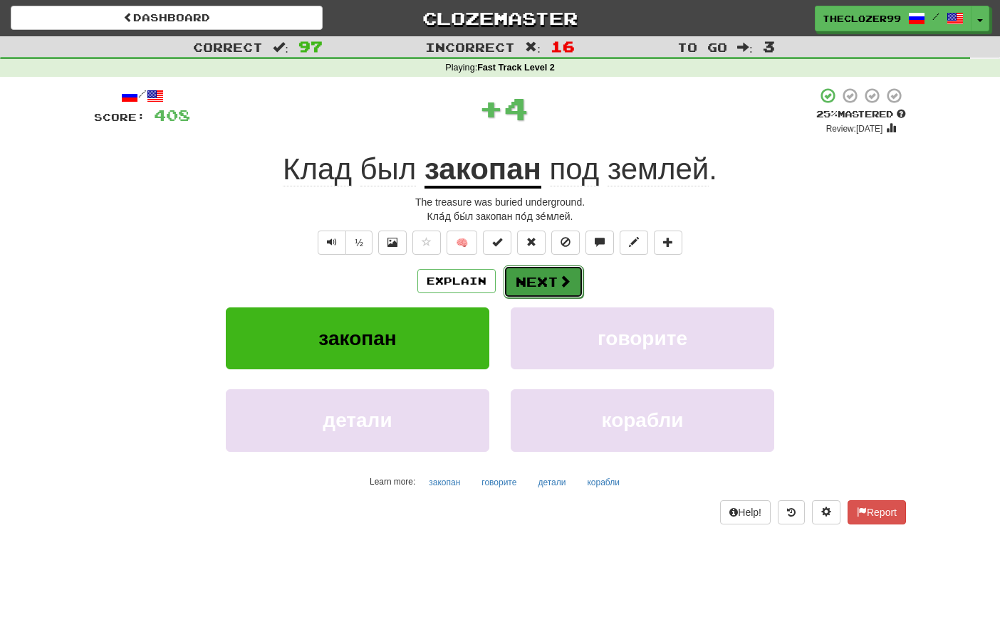
click at [518, 278] on button "Next" at bounding box center [543, 282] width 80 height 33
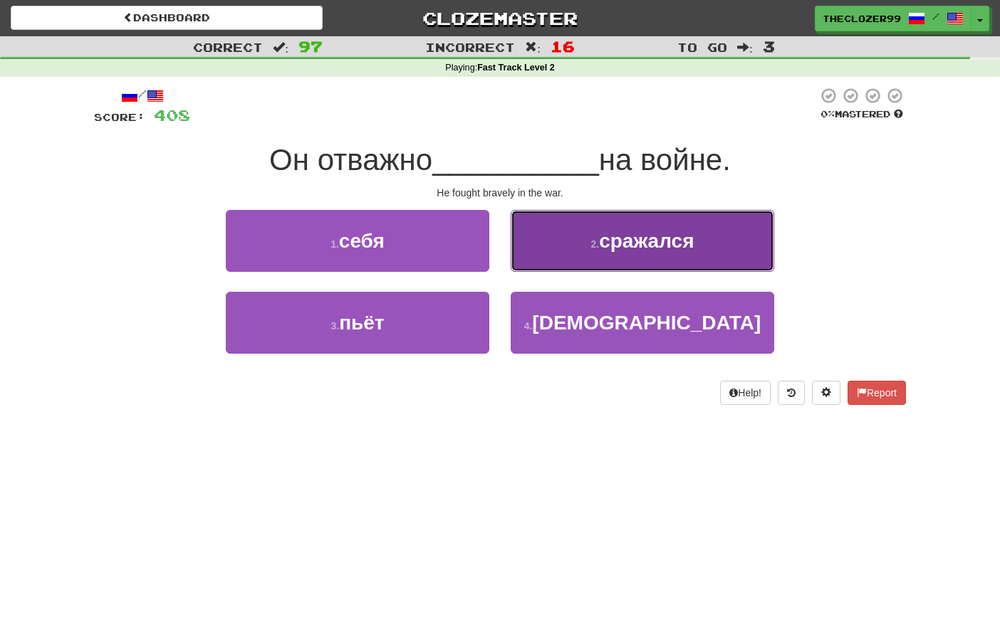
click at [562, 262] on button "2 . сражался" at bounding box center [642, 241] width 263 height 62
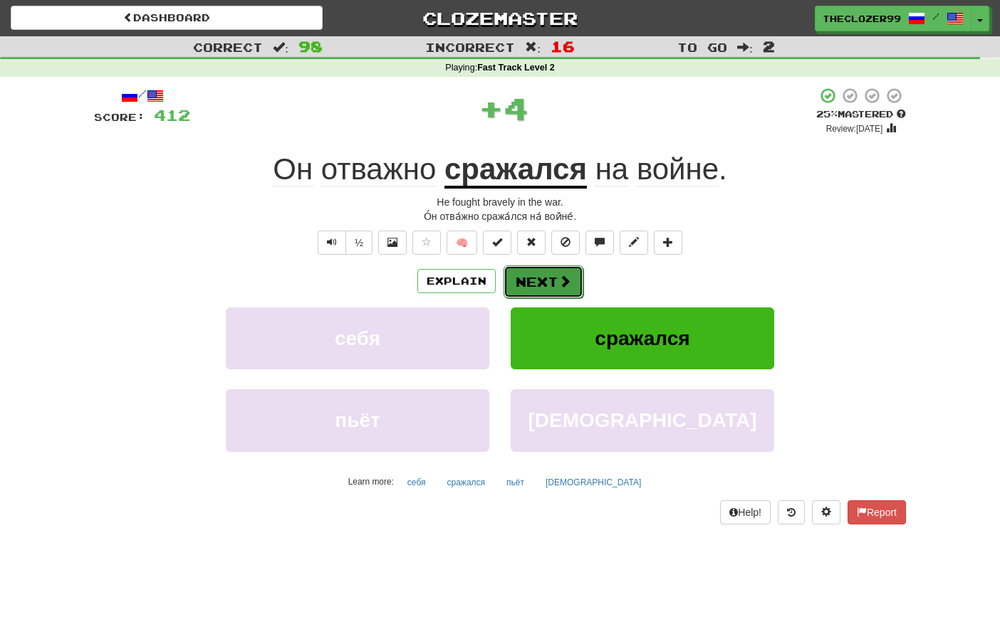
click at [547, 277] on button "Next" at bounding box center [543, 282] width 80 height 33
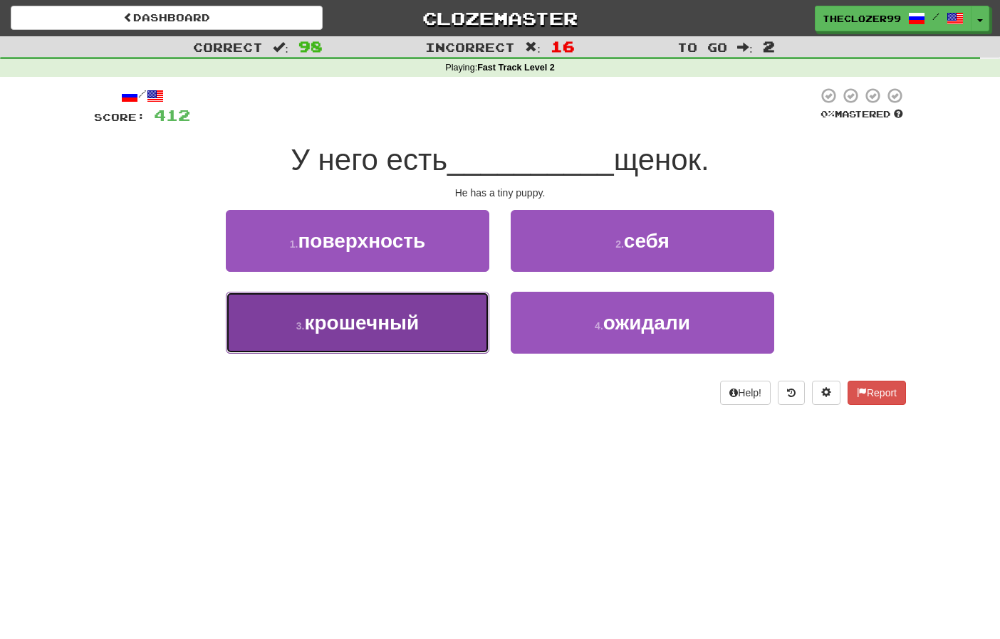
click at [437, 333] on button "3 . крошечный" at bounding box center [357, 323] width 263 height 62
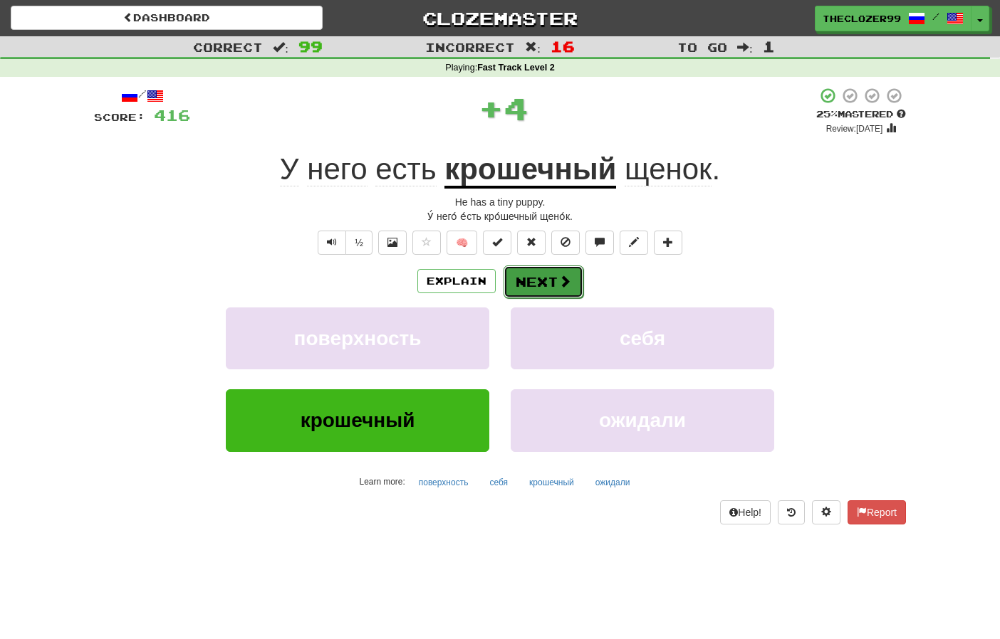
click at [530, 283] on button "Next" at bounding box center [543, 282] width 80 height 33
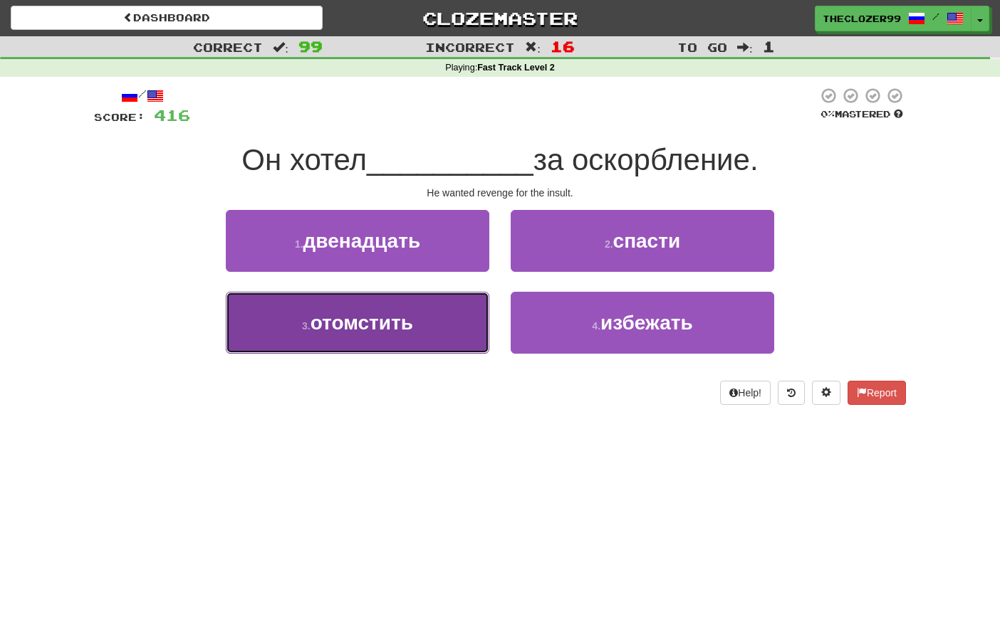
click at [471, 311] on button "3 . отомстить" at bounding box center [357, 323] width 263 height 62
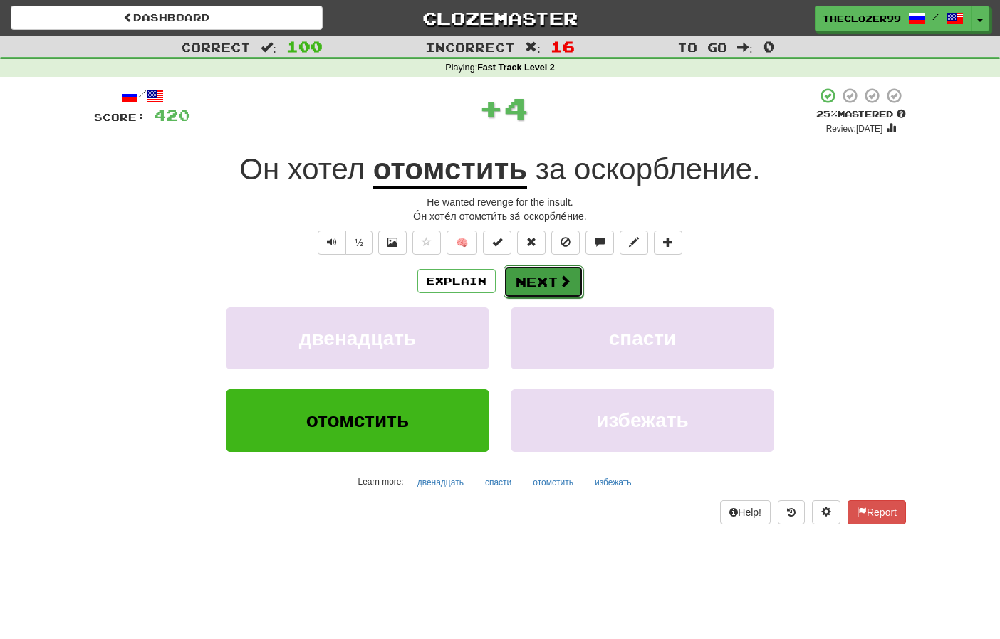
click at [555, 286] on button "Next" at bounding box center [543, 282] width 80 height 33
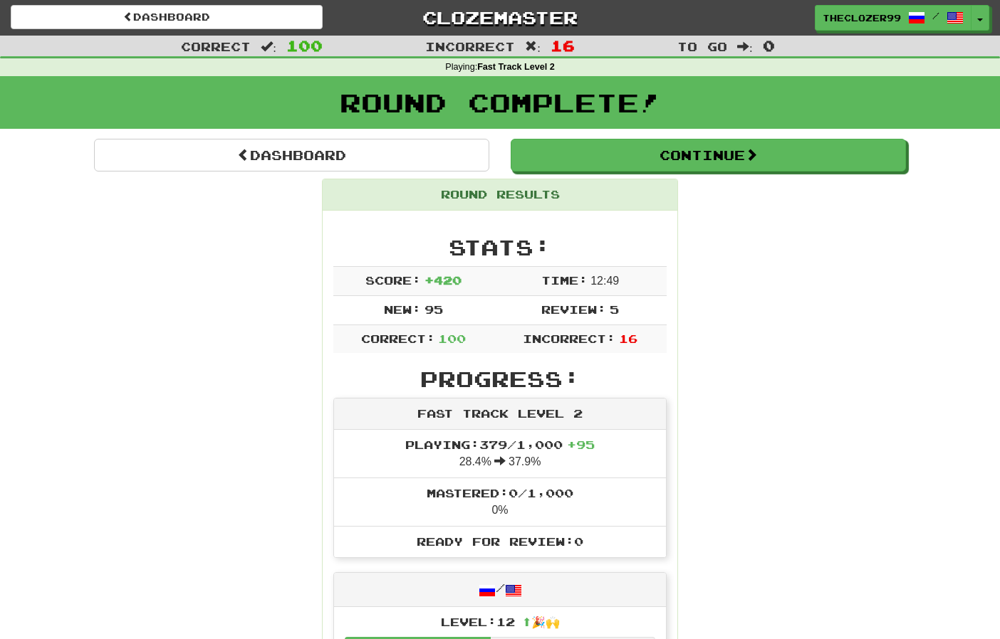
scroll to position [0, 0]
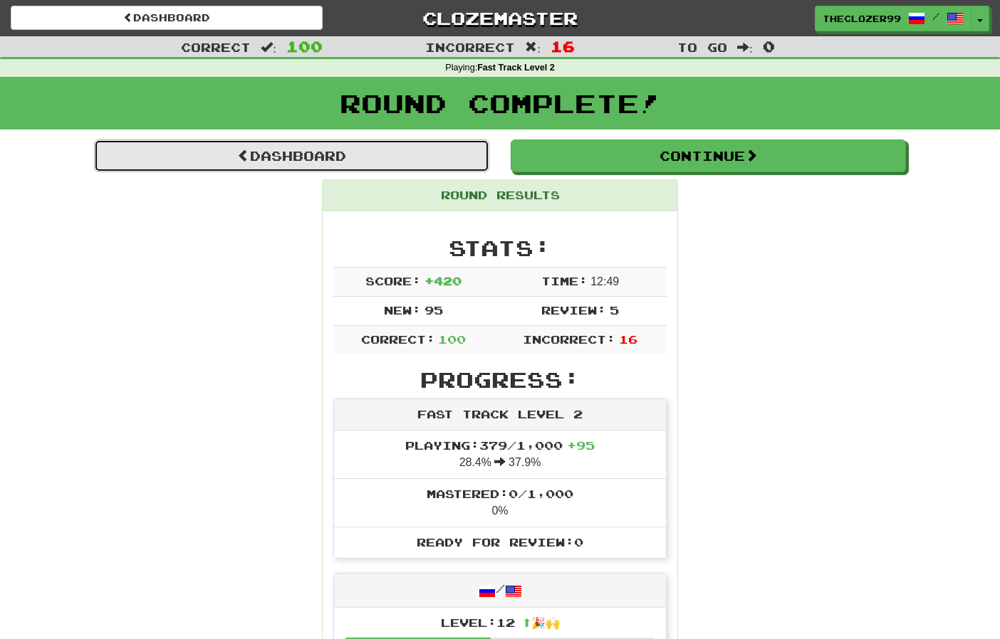
click at [348, 149] on link "Dashboard" at bounding box center [291, 156] width 395 height 33
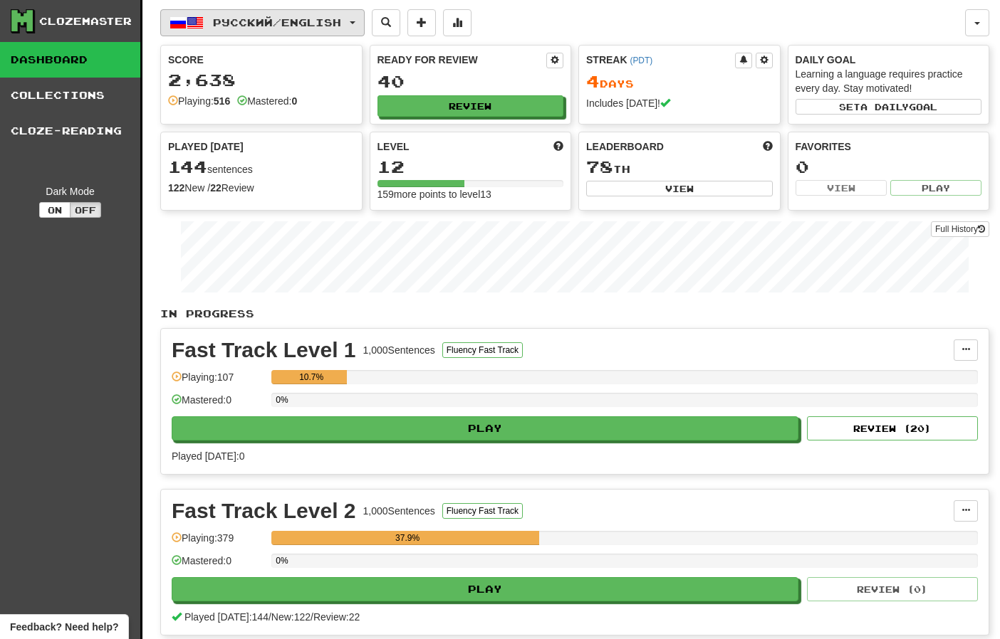
click at [254, 19] on span "Русский / English" at bounding box center [277, 22] width 128 height 12
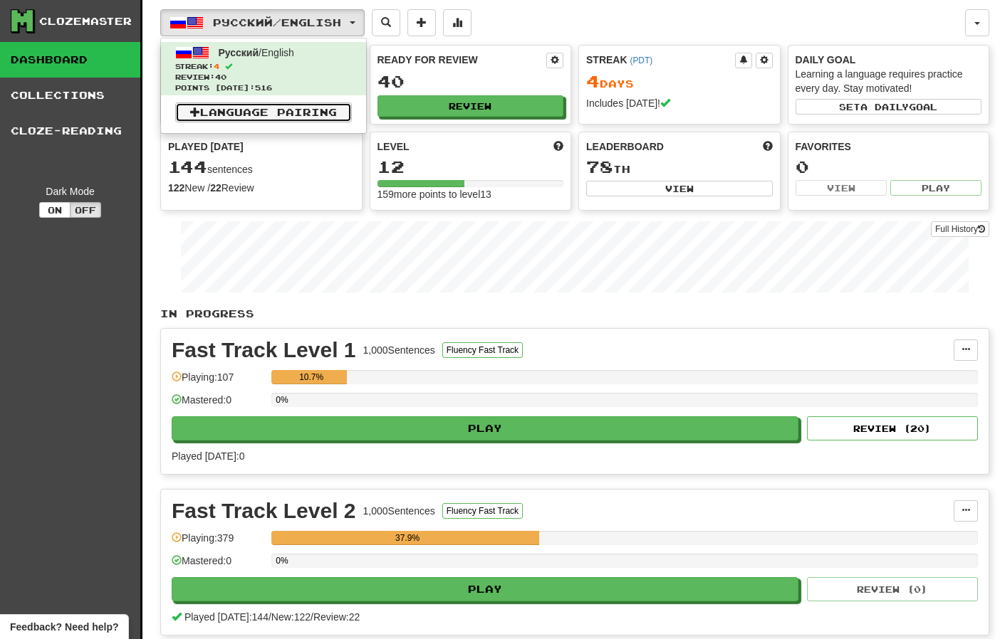
click at [254, 113] on link "Language Pairing" at bounding box center [263, 113] width 177 height 20
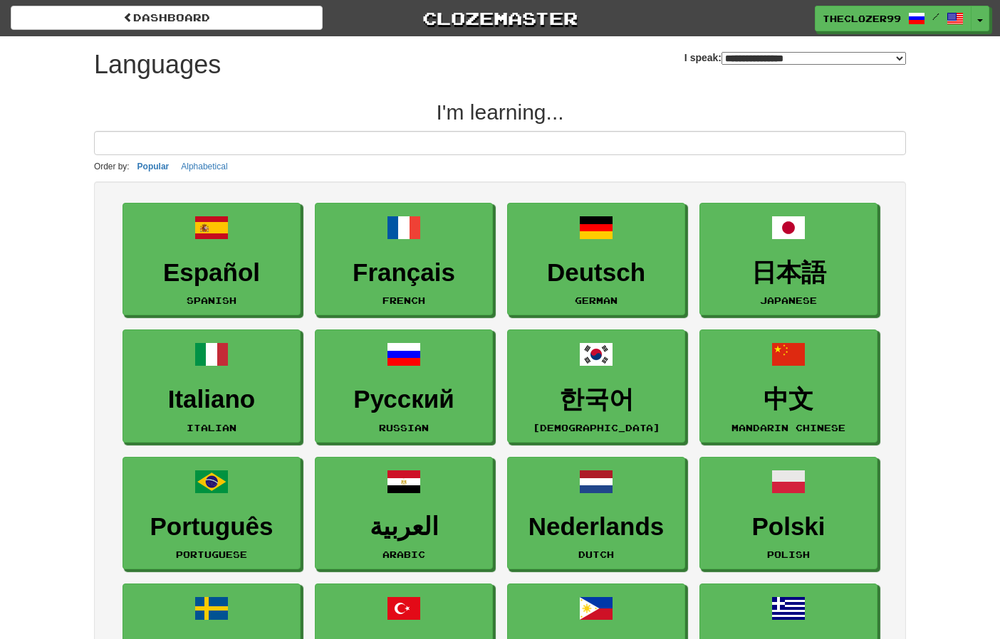
select select "*******"
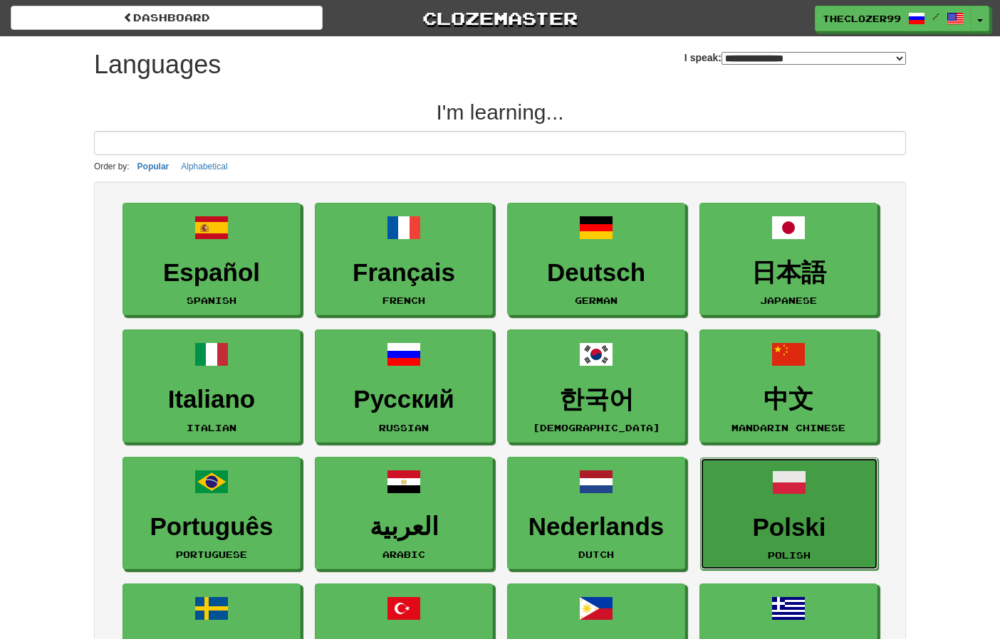
click at [758, 498] on link "Polski Polish" at bounding box center [789, 514] width 178 height 113
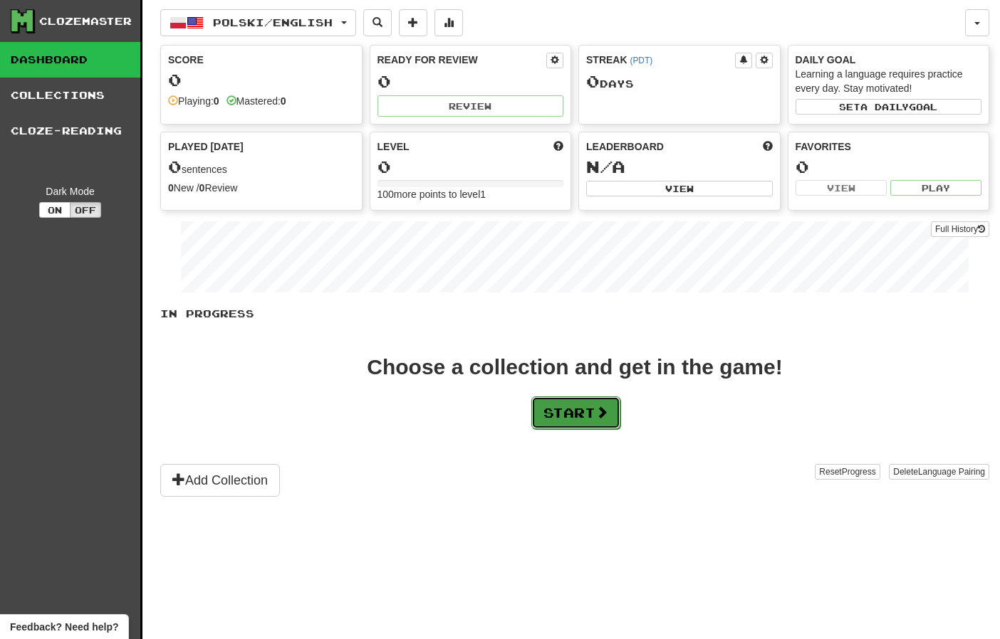
click at [577, 421] on button "Start" at bounding box center [575, 413] width 89 height 33
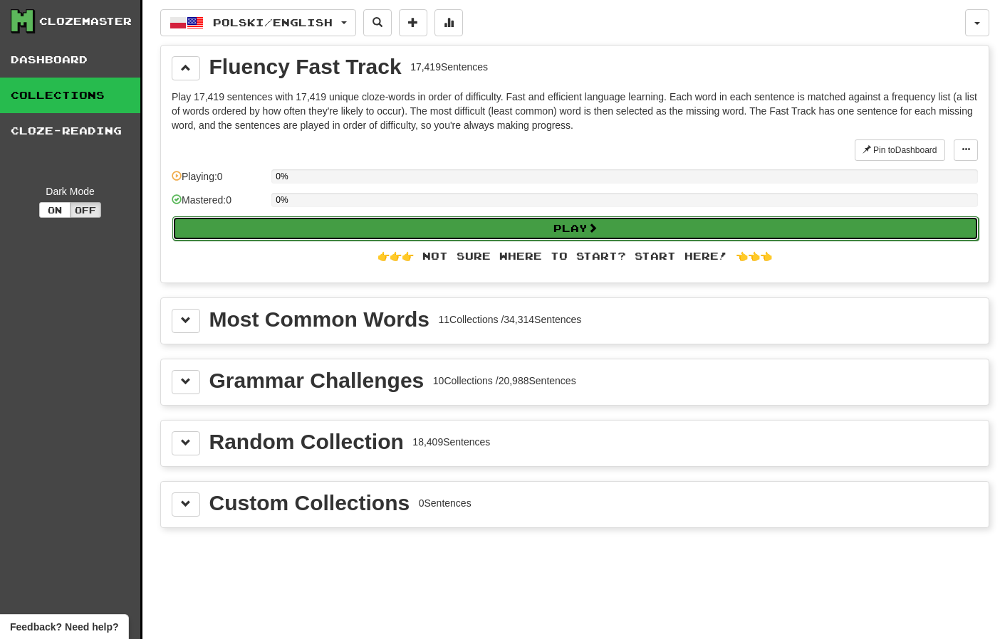
click at [443, 224] on button "Play" at bounding box center [575, 228] width 806 height 24
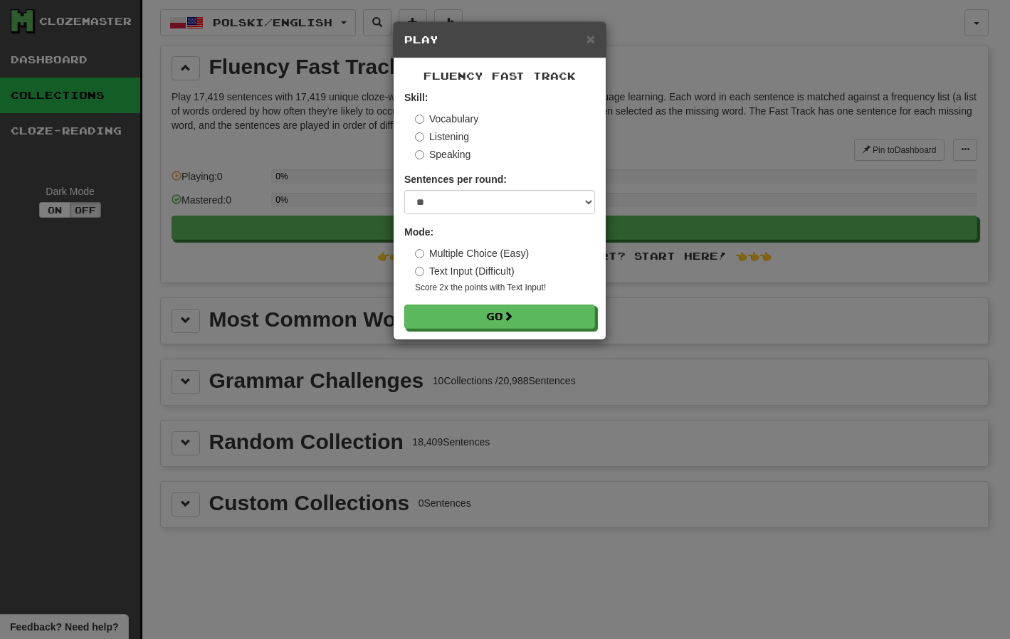
click at [686, 140] on div "× Play Fluency Fast Track Skill: Vocabulary Listening Speaking Sentences per ro…" at bounding box center [505, 319] width 1010 height 639
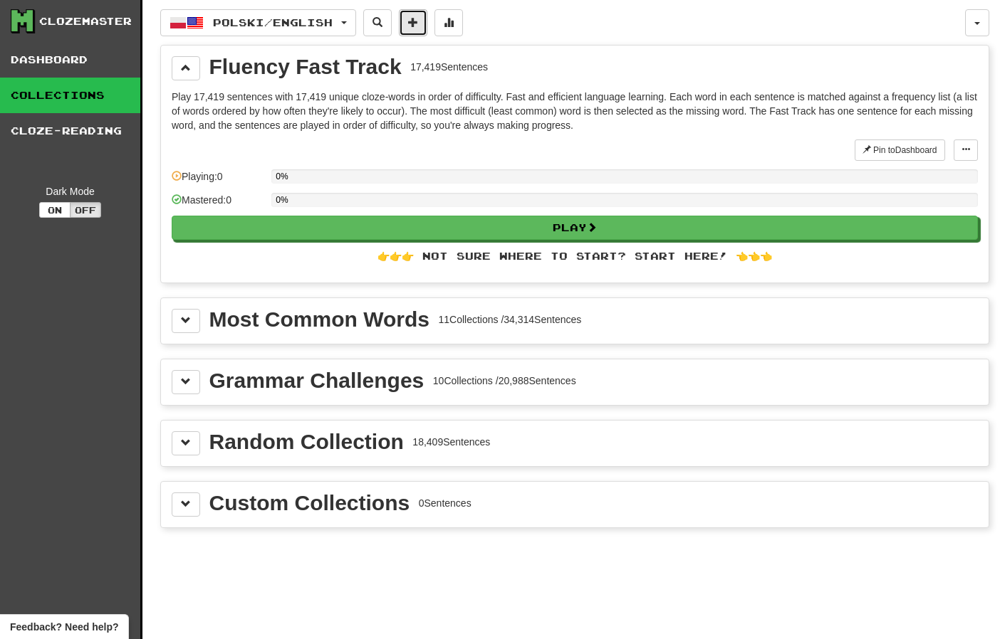
click at [418, 26] on span at bounding box center [413, 22] width 10 height 10
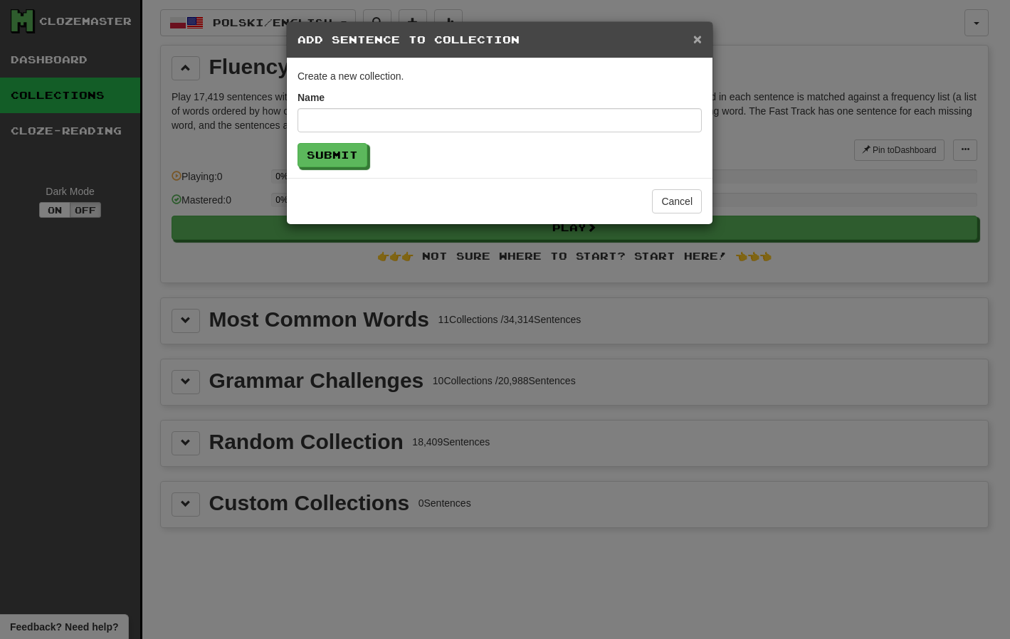
click at [699, 41] on span "×" at bounding box center [698, 39] width 9 height 16
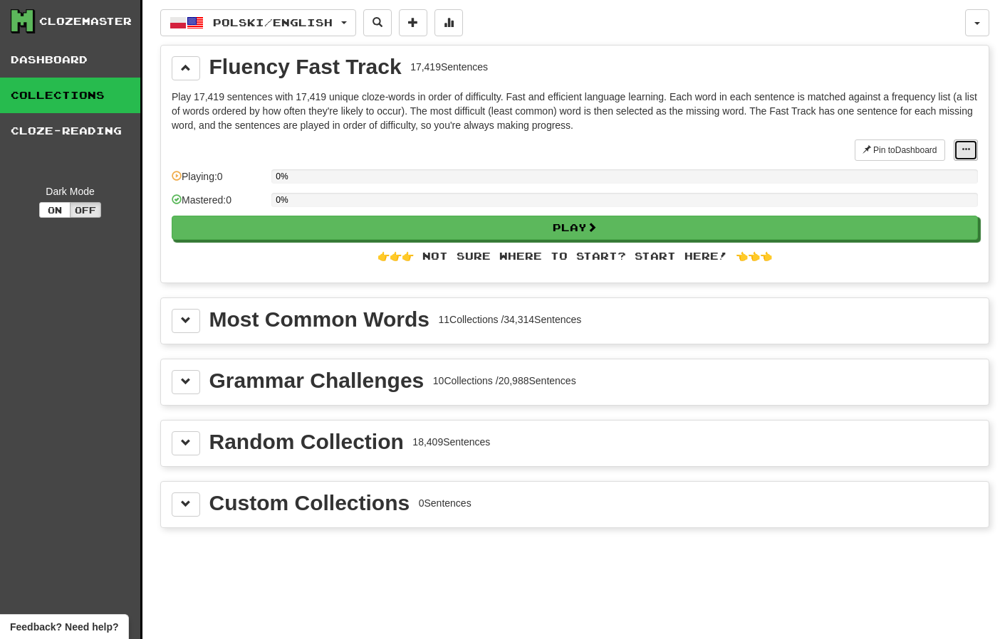
click at [970, 144] on button at bounding box center [965, 150] width 24 height 21
click at [695, 122] on p "Play 17,419 sentences with 17,419 unique cloze-words in order of difficulty. Fa…" at bounding box center [575, 111] width 806 height 43
click at [509, 315] on div "11 Collections / 34,314 Sentences" at bounding box center [509, 320] width 143 height 14
click at [307, 310] on div "Most Common Words" at bounding box center [319, 319] width 220 height 21
click at [177, 316] on button at bounding box center [186, 321] width 28 height 24
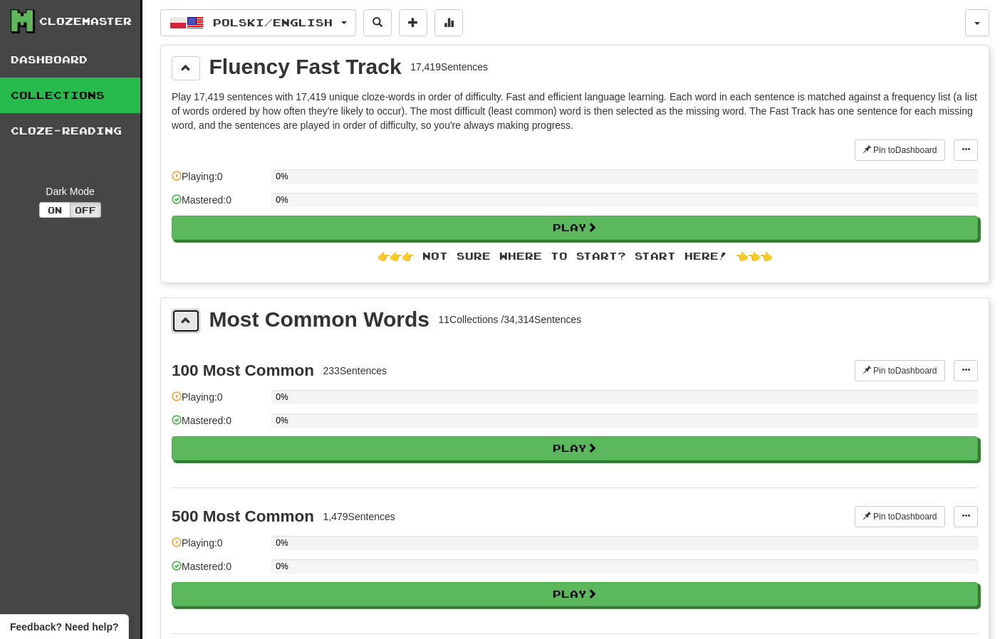
click at [180, 318] on button at bounding box center [186, 321] width 28 height 24
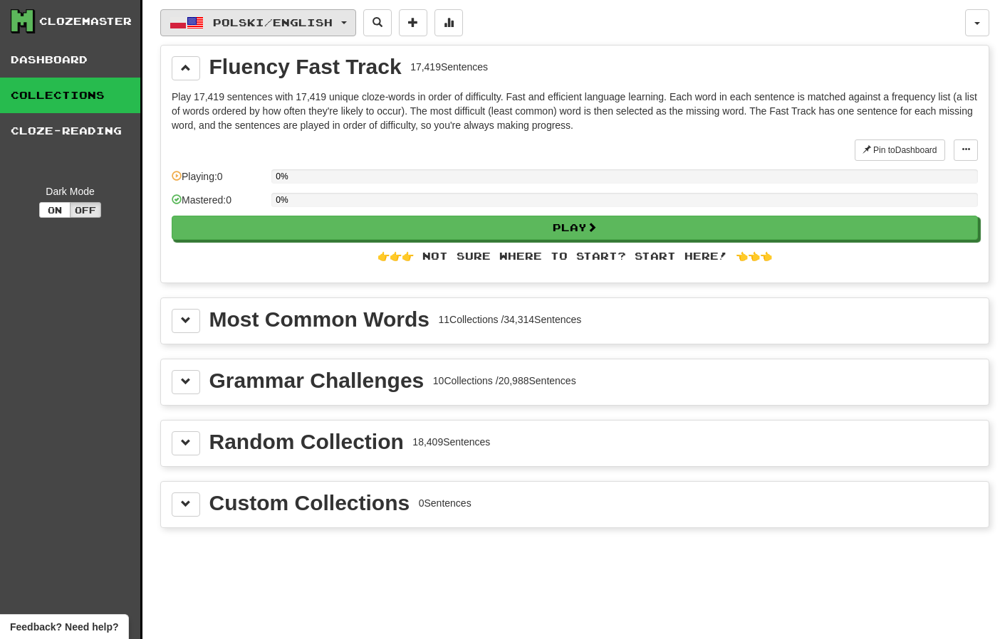
click at [224, 22] on span "Polski / English" at bounding box center [273, 22] width 120 height 12
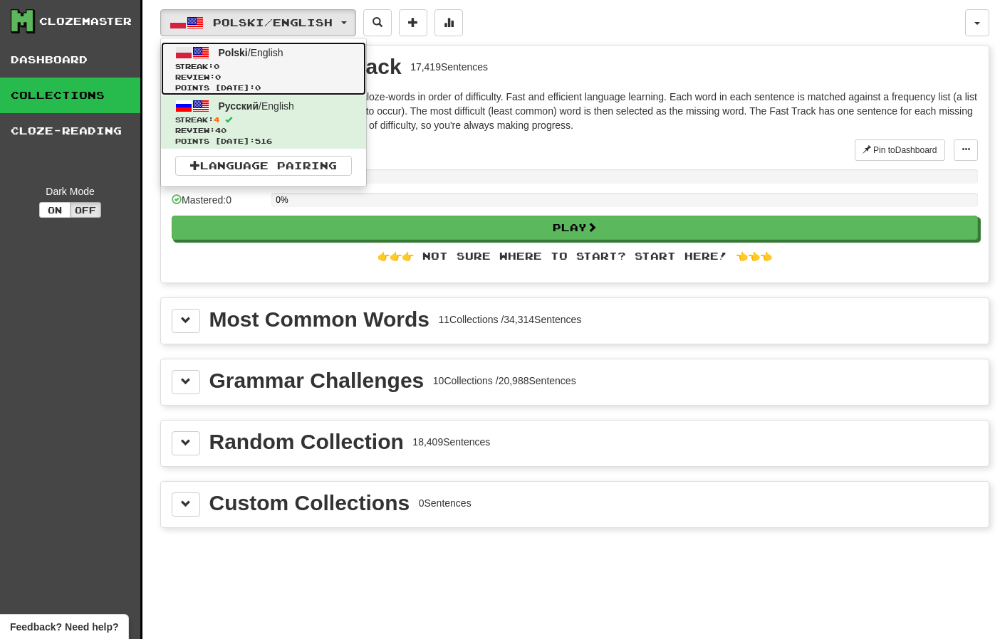
click at [219, 60] on link "Polski / English Streak: 0 Review: 0 Points today: 0" at bounding box center [263, 68] width 205 height 53
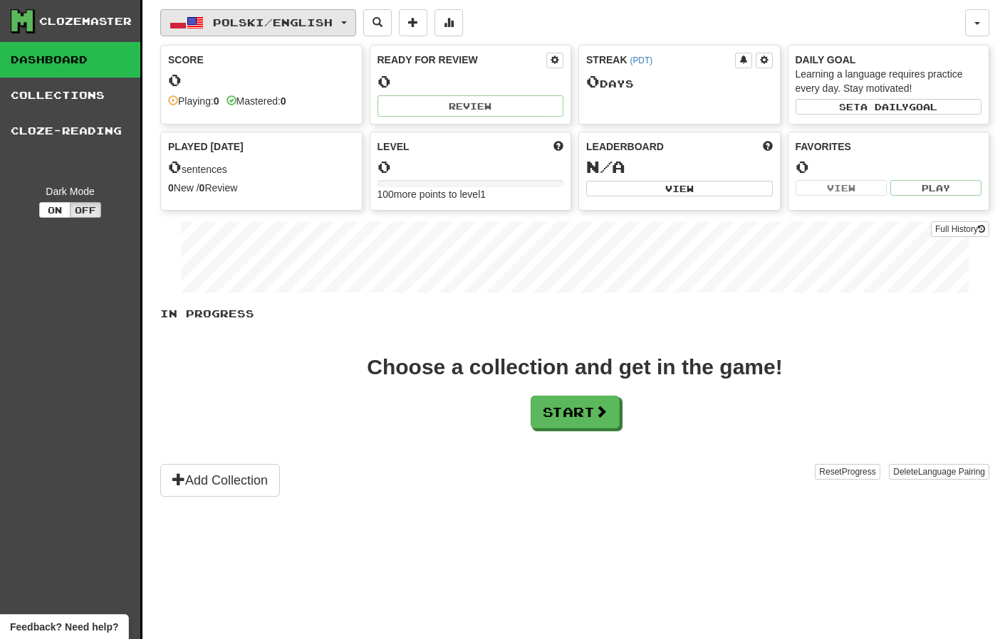
click at [236, 23] on span "Polski / English" at bounding box center [273, 22] width 120 height 12
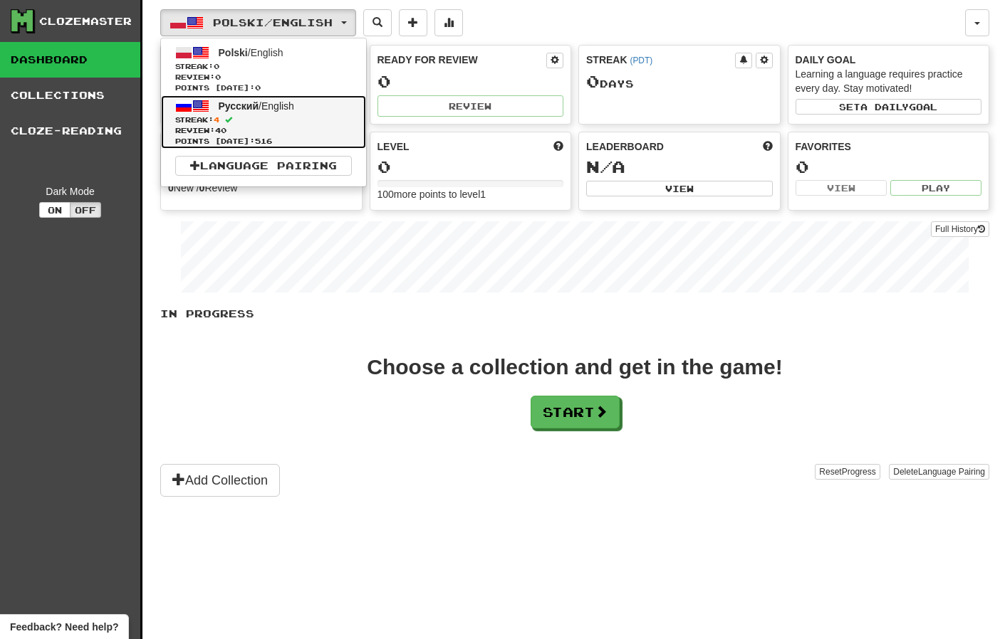
click at [249, 124] on span "Streak: 4" at bounding box center [263, 120] width 177 height 11
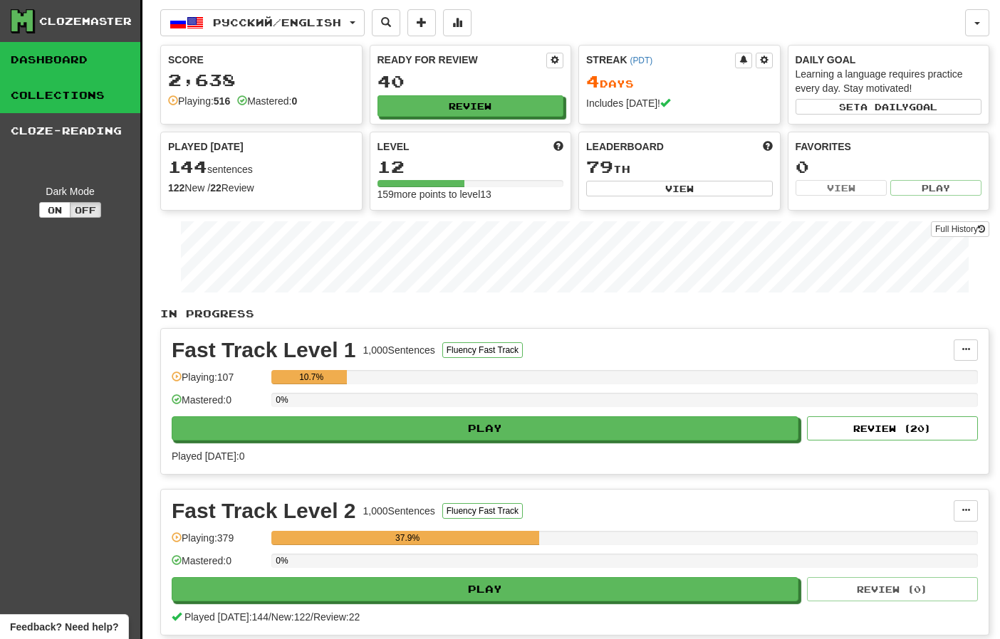
click at [58, 93] on link "Collections" at bounding box center [70, 96] width 140 height 36
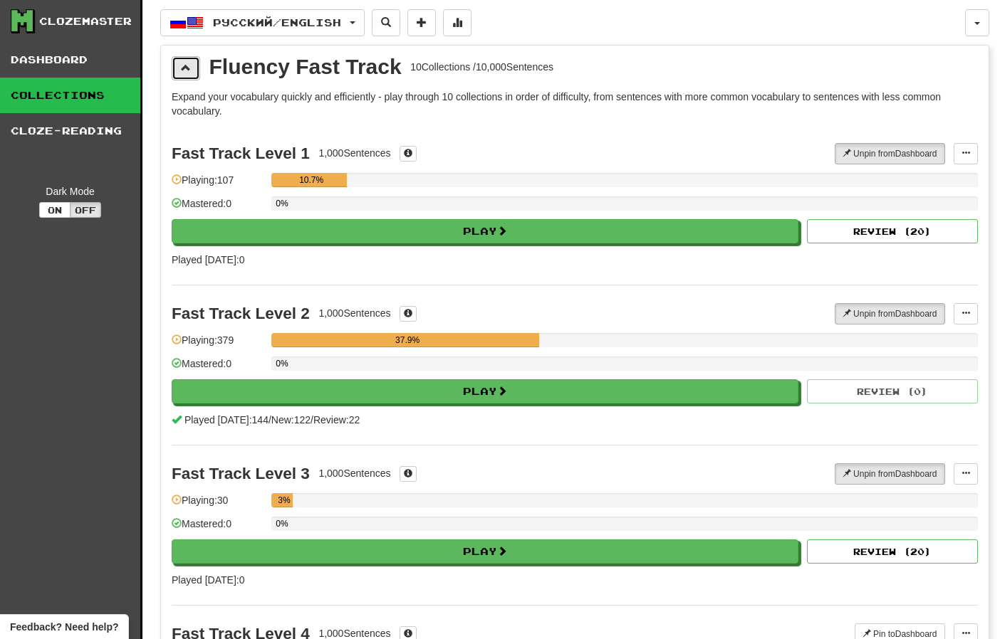
click at [185, 74] on button at bounding box center [186, 68] width 28 height 24
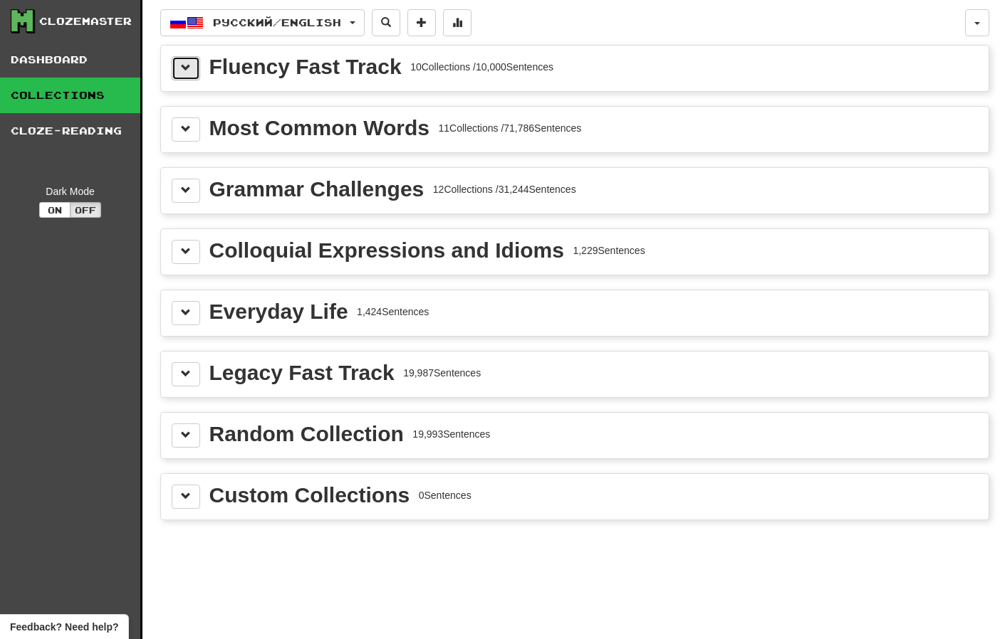
click at [185, 70] on span at bounding box center [186, 68] width 10 height 10
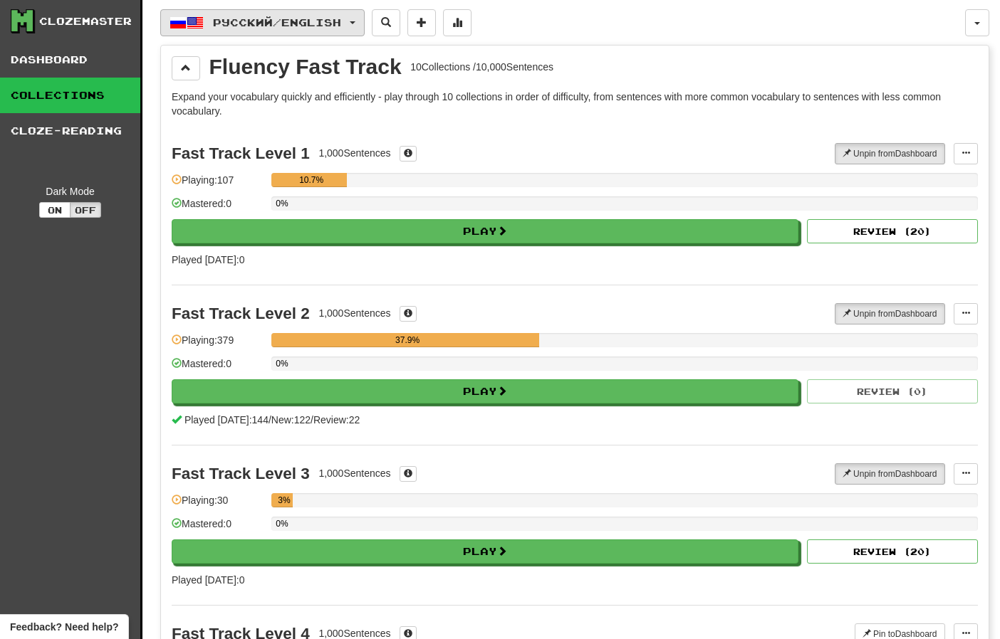
click at [199, 16] on span "button" at bounding box center [195, 22] width 17 height 17
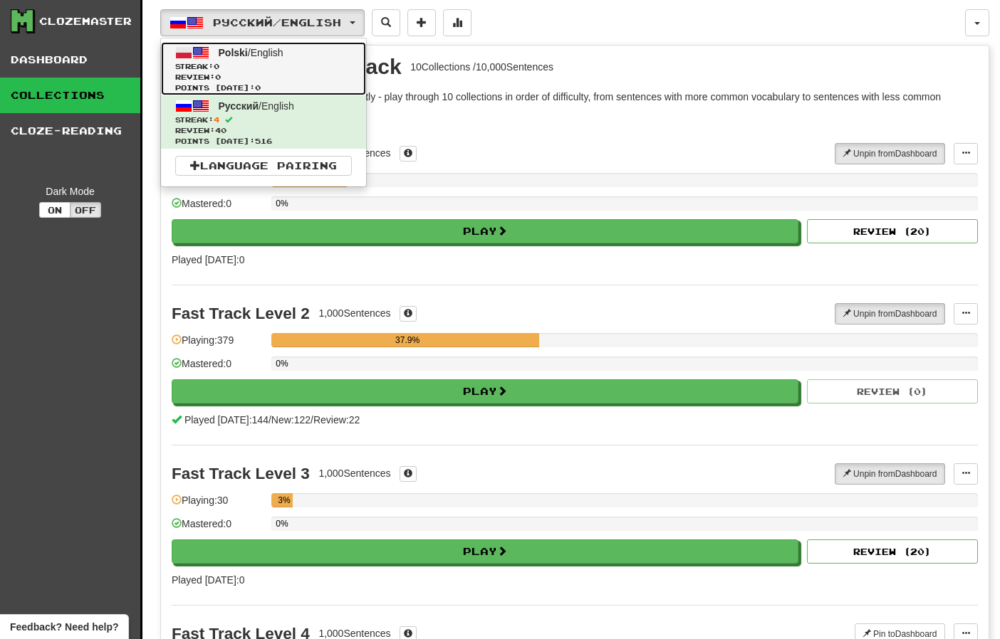
click at [205, 58] on span at bounding box center [200, 52] width 17 height 17
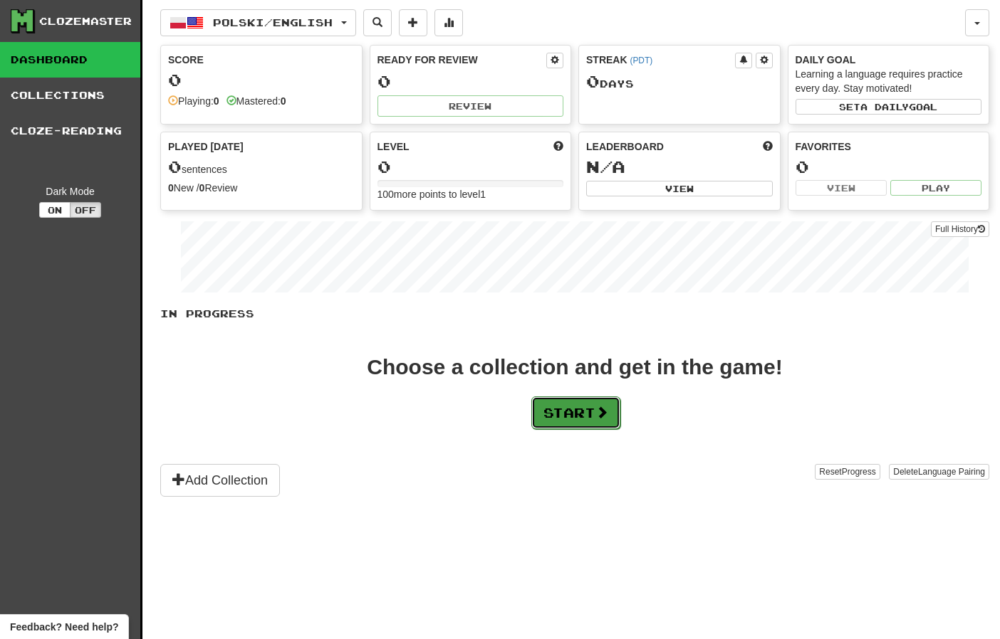
click at [545, 405] on button "Start" at bounding box center [575, 413] width 89 height 33
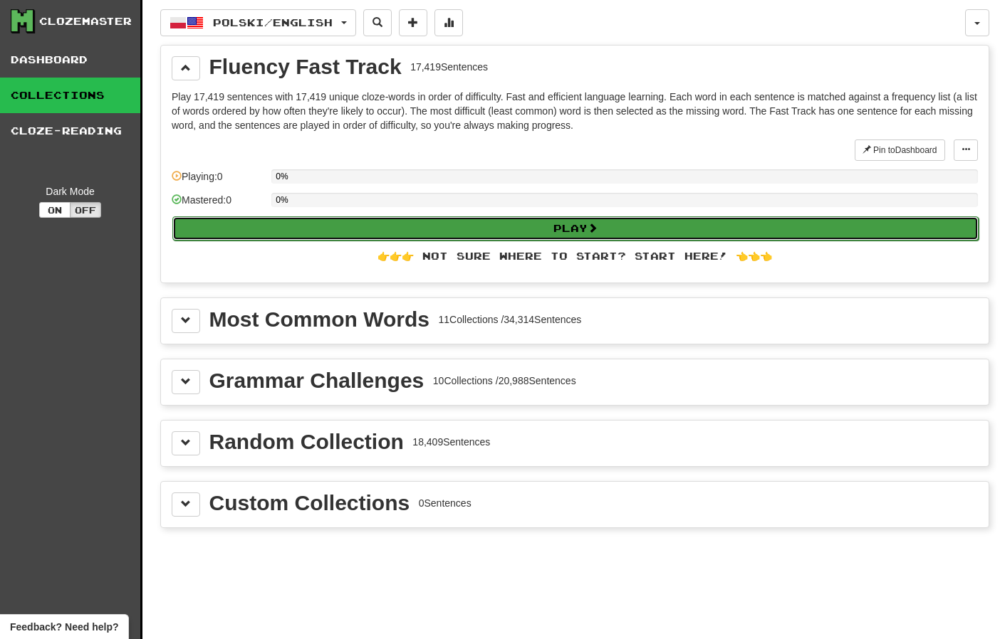
click at [448, 224] on button "Play" at bounding box center [575, 228] width 806 height 24
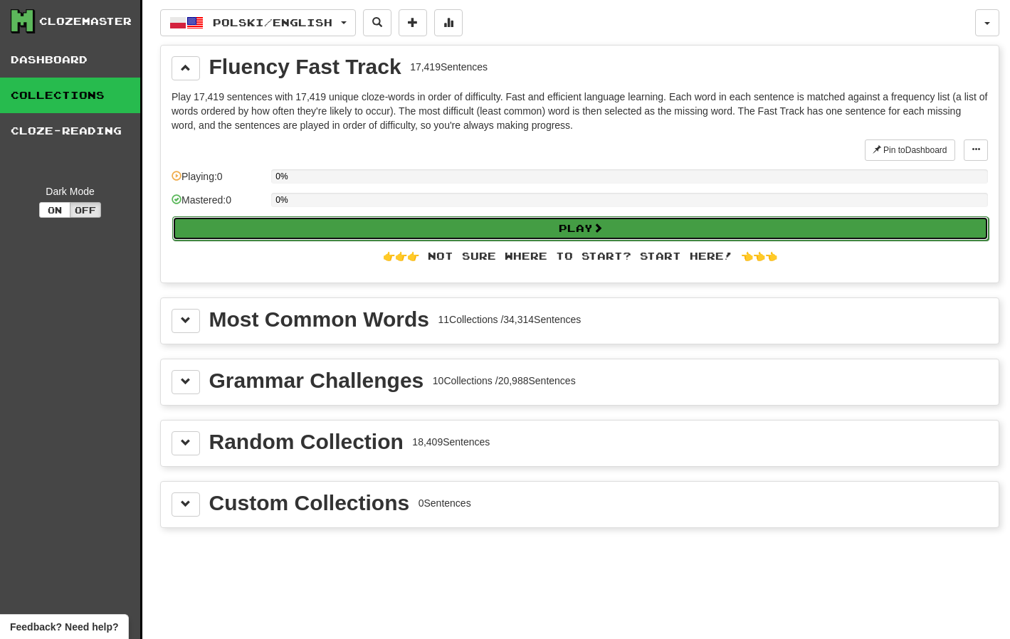
select select "**"
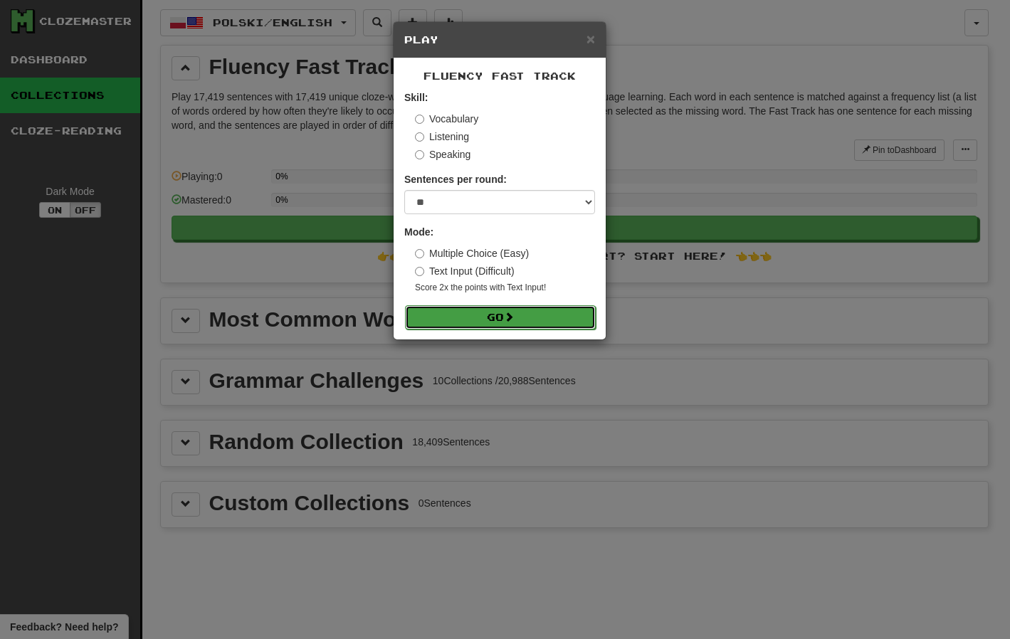
click at [501, 315] on button "Go" at bounding box center [500, 317] width 191 height 24
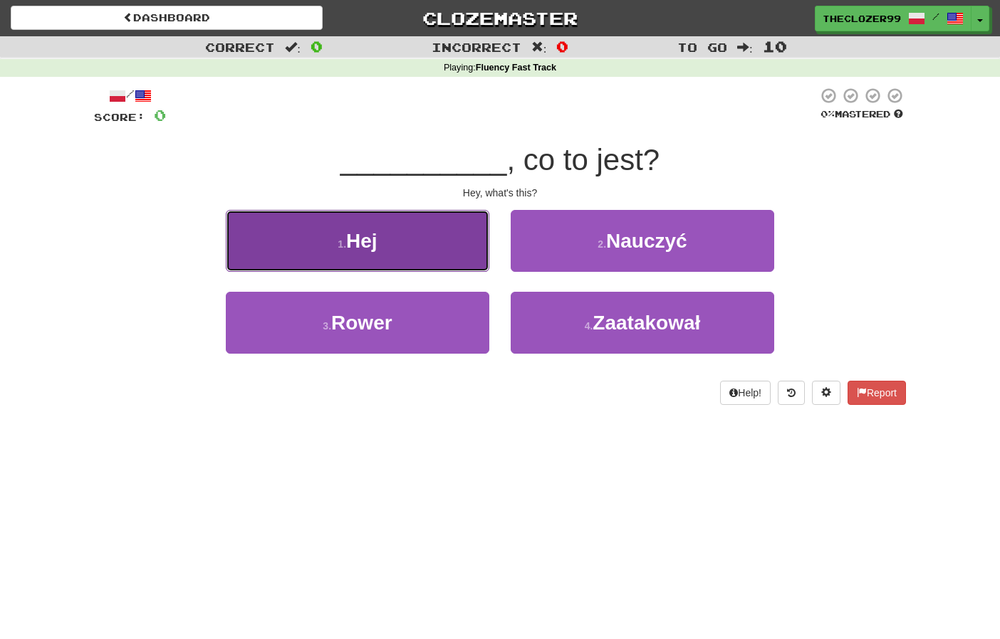
click at [439, 251] on button "1 . Hej" at bounding box center [357, 241] width 263 height 62
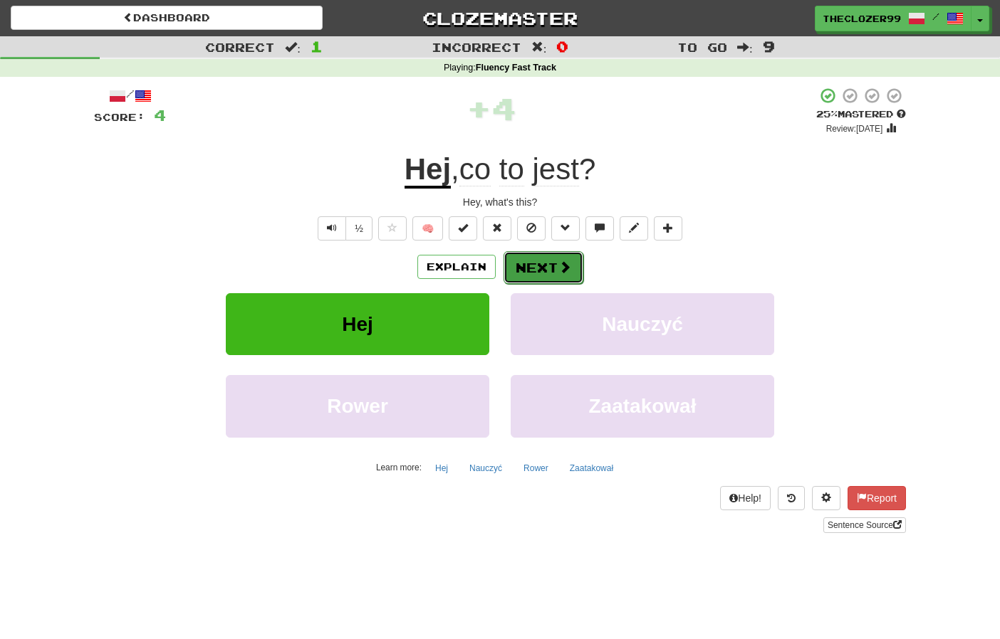
click at [528, 269] on button "Next" at bounding box center [543, 267] width 80 height 33
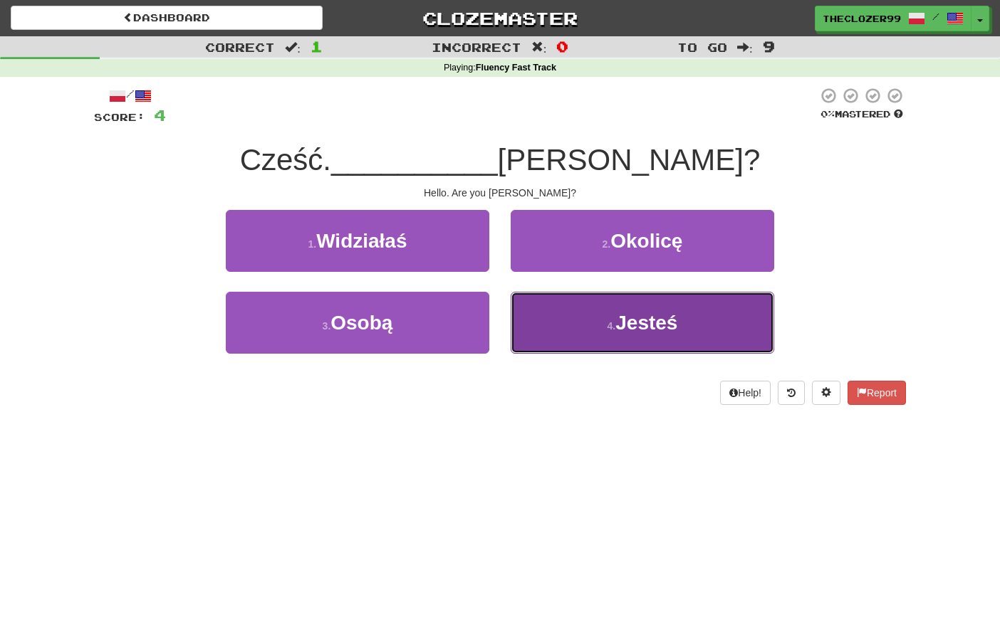
click at [558, 319] on button "4 . Jesteś" at bounding box center [642, 323] width 263 height 62
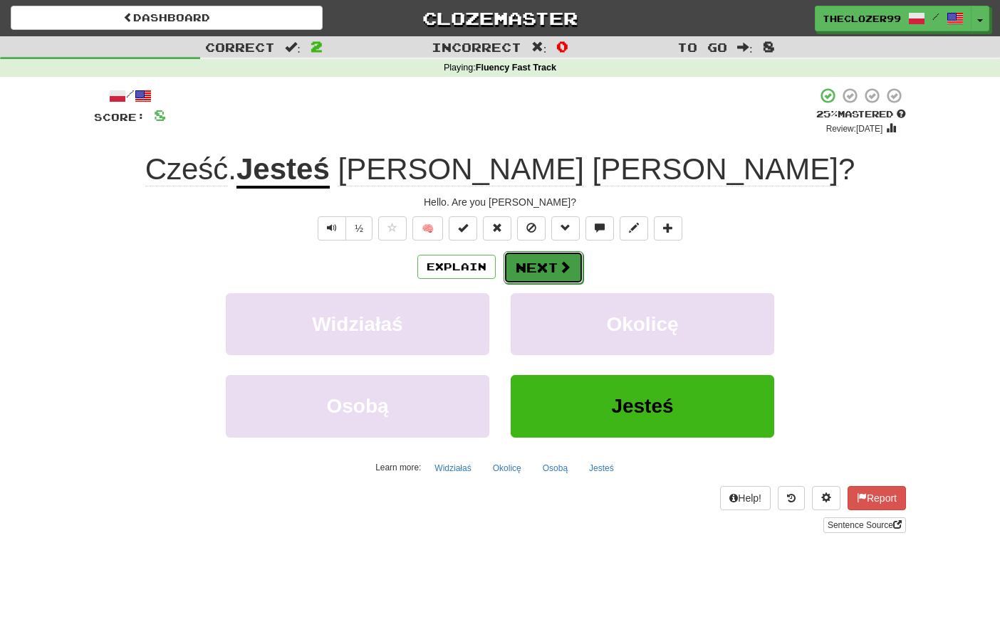
click at [539, 268] on button "Next" at bounding box center [543, 267] width 80 height 33
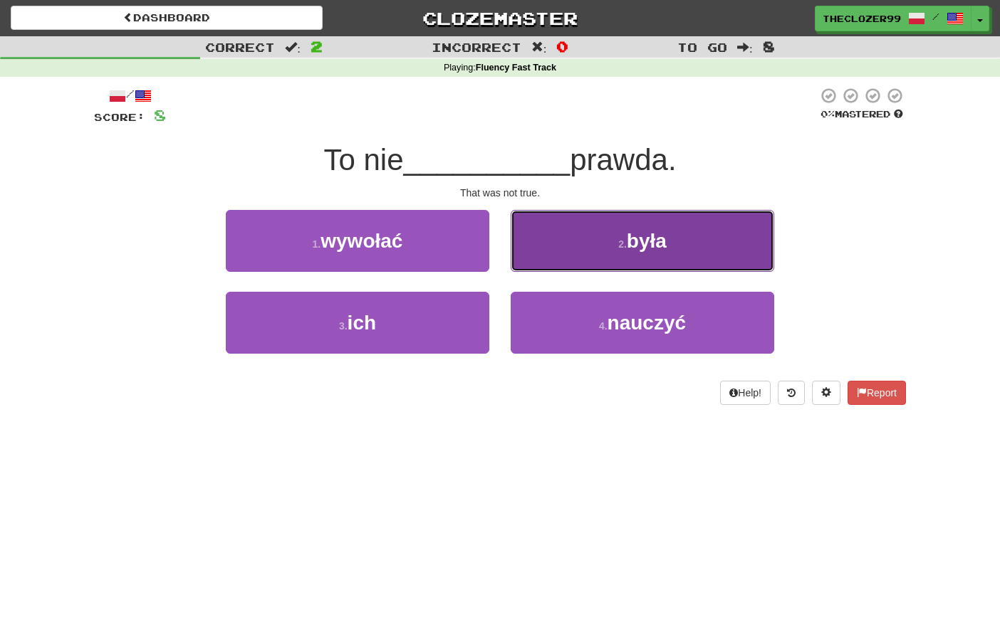
click at [560, 266] on button "2 . była" at bounding box center [642, 241] width 263 height 62
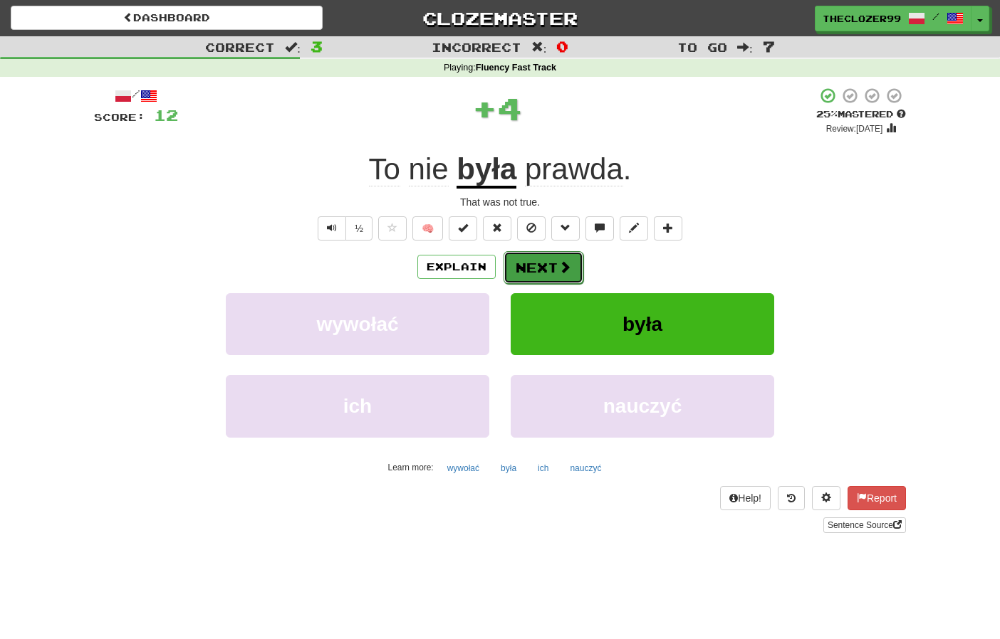
click at [561, 266] on span at bounding box center [564, 267] width 13 height 13
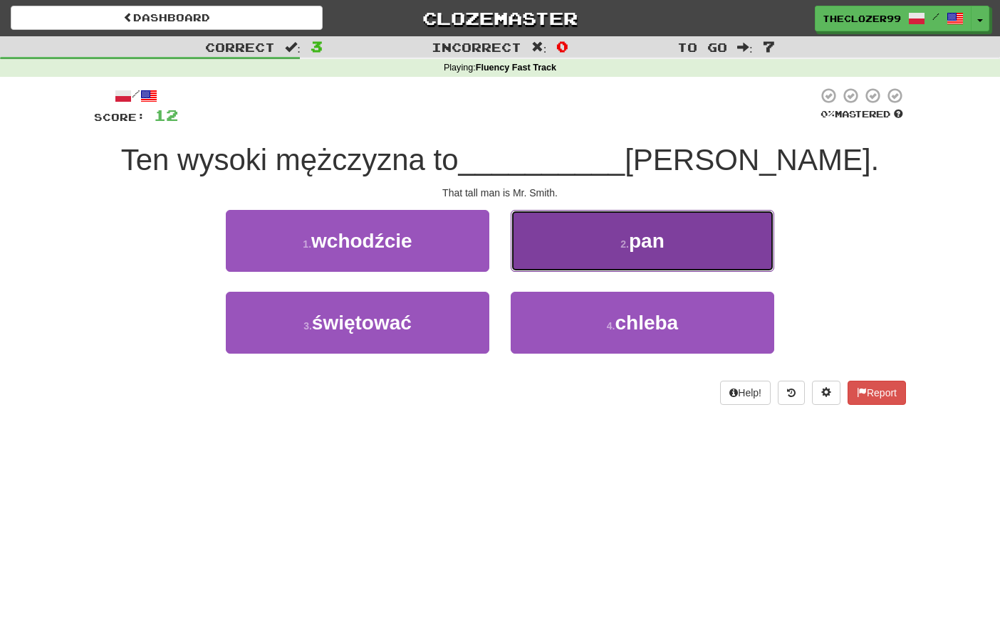
click at [591, 255] on button "2 . pan" at bounding box center [642, 241] width 263 height 62
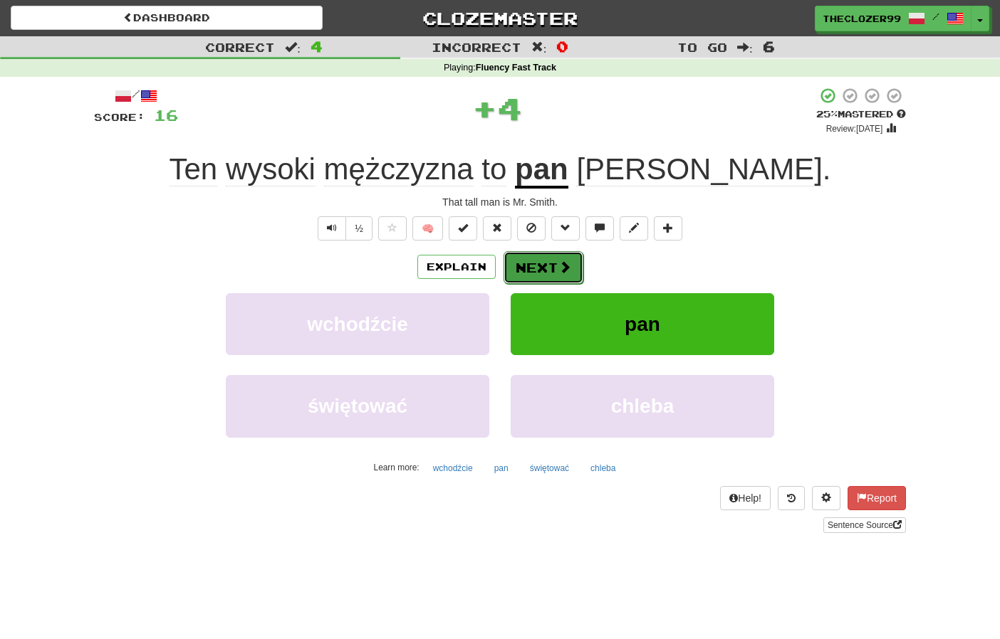
click at [540, 262] on button "Next" at bounding box center [543, 267] width 80 height 33
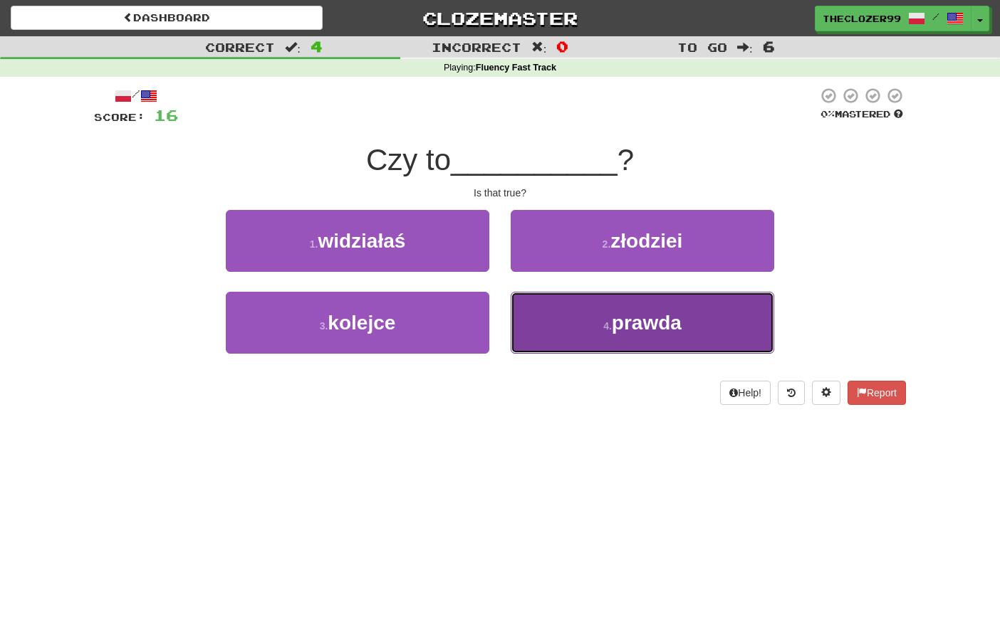
click at [582, 318] on button "4 . prawda" at bounding box center [642, 323] width 263 height 62
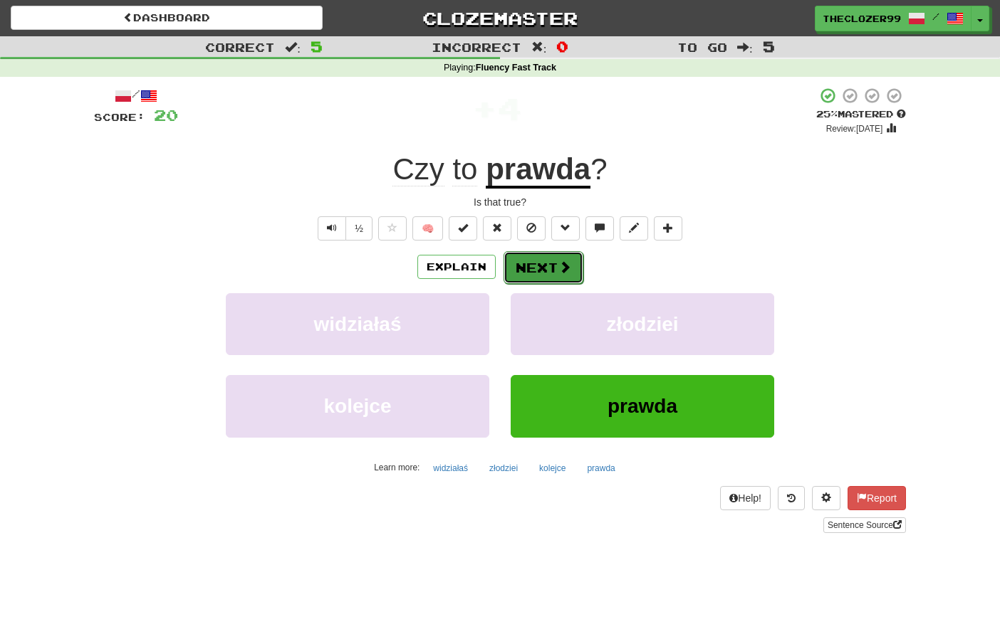
click at [558, 261] on span at bounding box center [564, 267] width 13 height 13
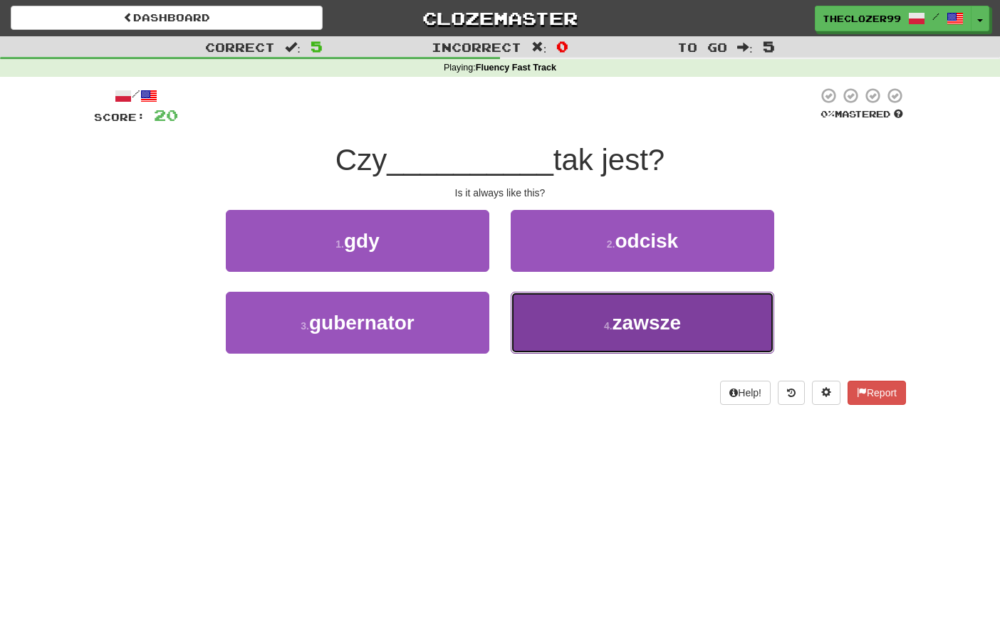
click at [590, 317] on button "4 . zawsze" at bounding box center [642, 323] width 263 height 62
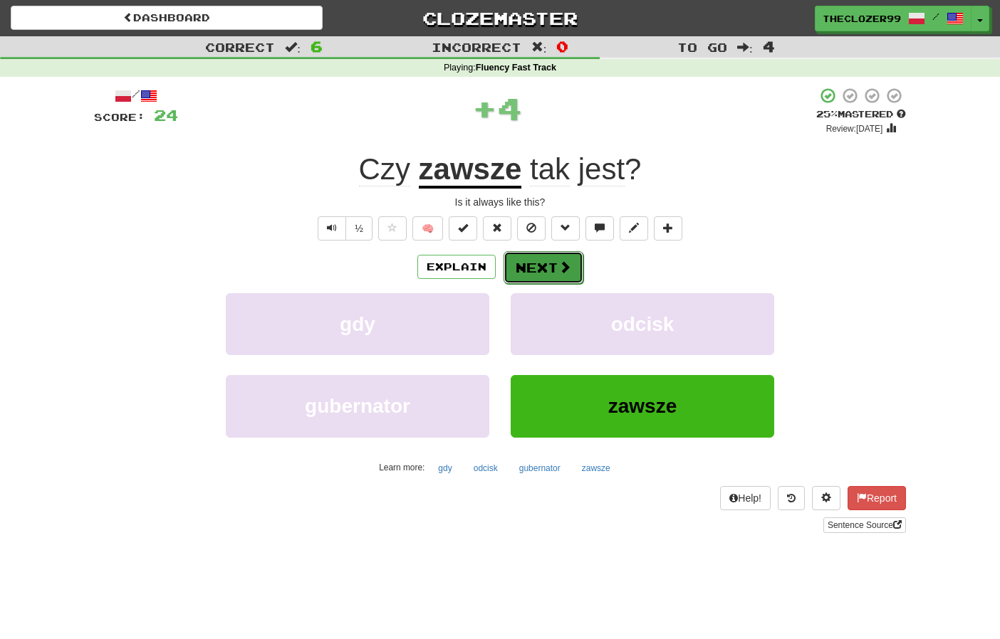
click at [542, 263] on button "Next" at bounding box center [543, 267] width 80 height 33
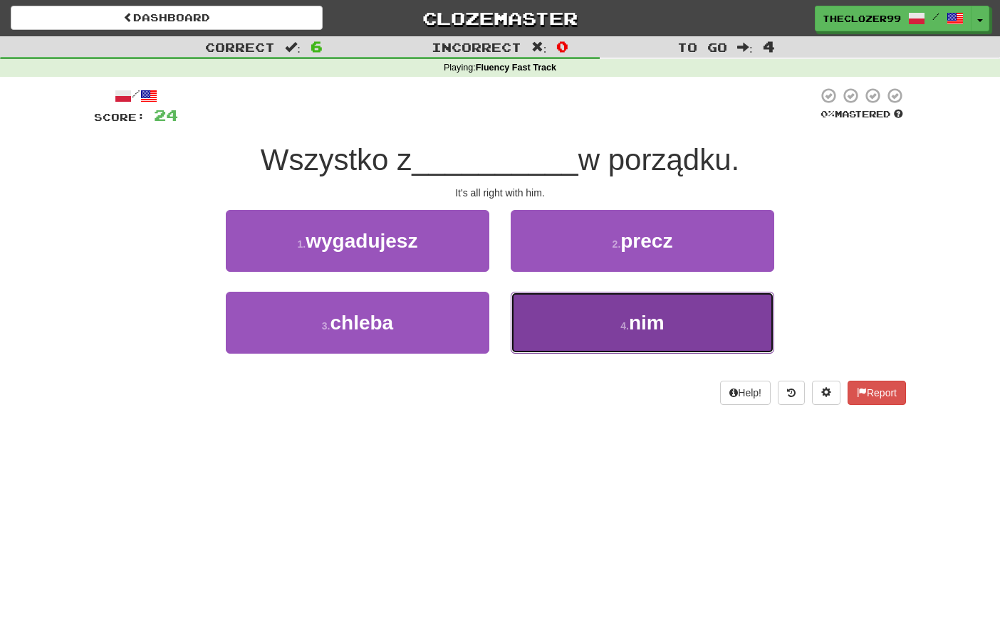
click at [587, 328] on button "4 . nim" at bounding box center [642, 323] width 263 height 62
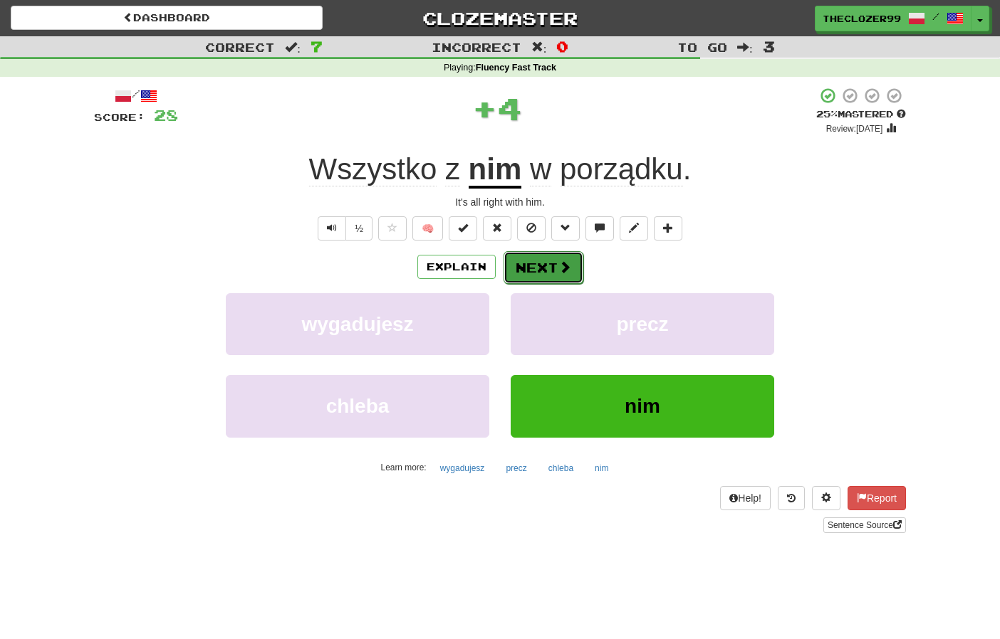
click at [546, 275] on button "Next" at bounding box center [543, 267] width 80 height 33
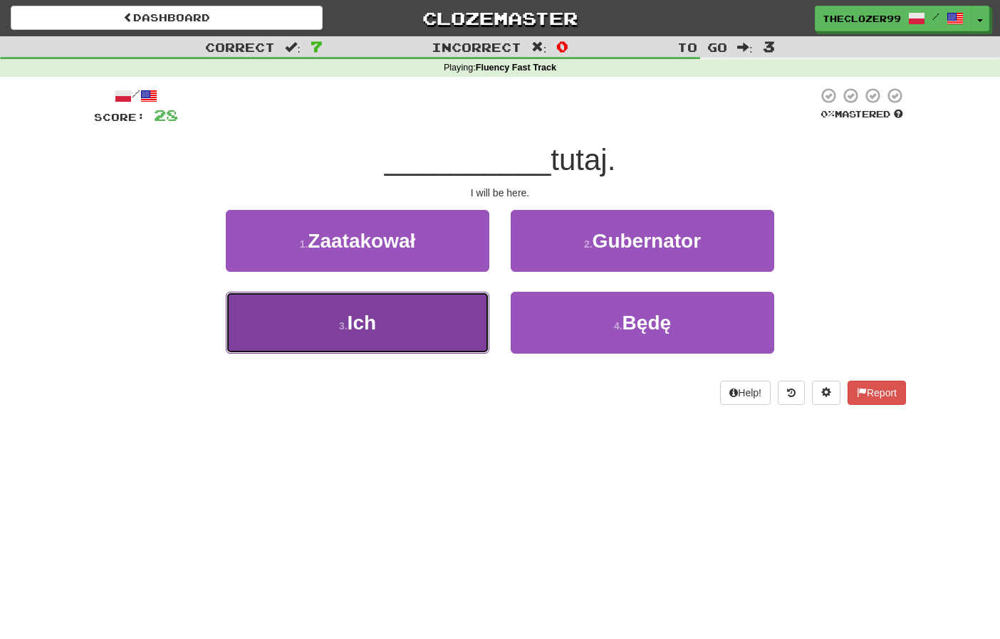
click at [451, 315] on button "3 . Ich" at bounding box center [357, 323] width 263 height 62
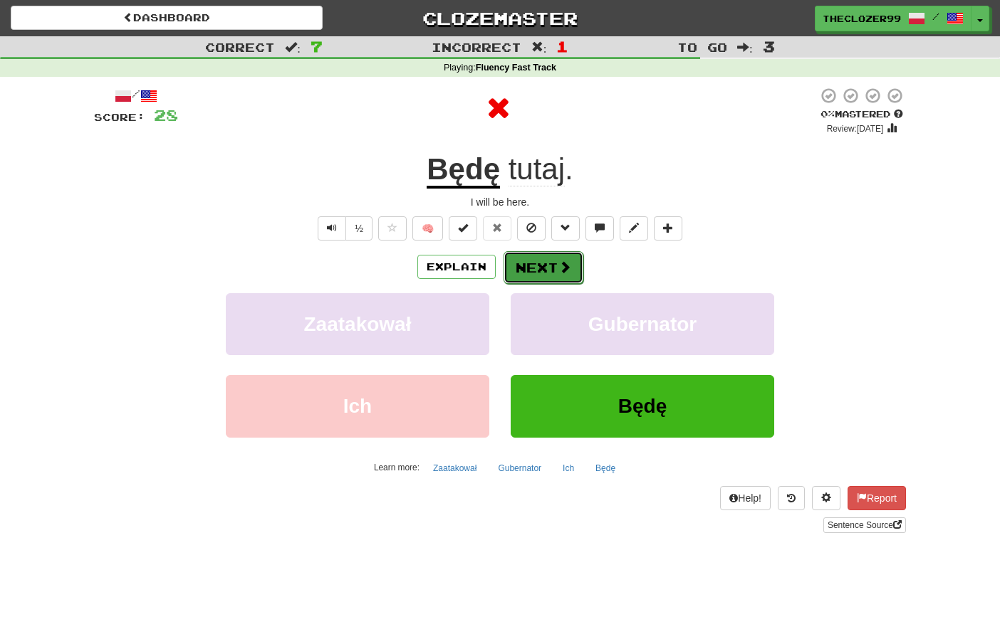
click at [536, 277] on button "Next" at bounding box center [543, 267] width 80 height 33
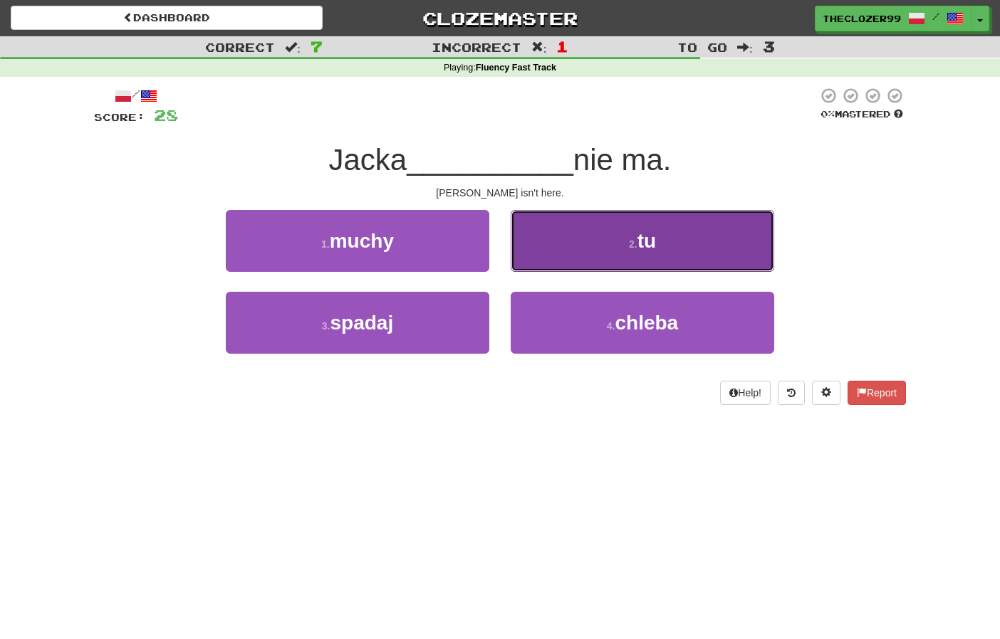
click at [582, 254] on button "2 . tu" at bounding box center [642, 241] width 263 height 62
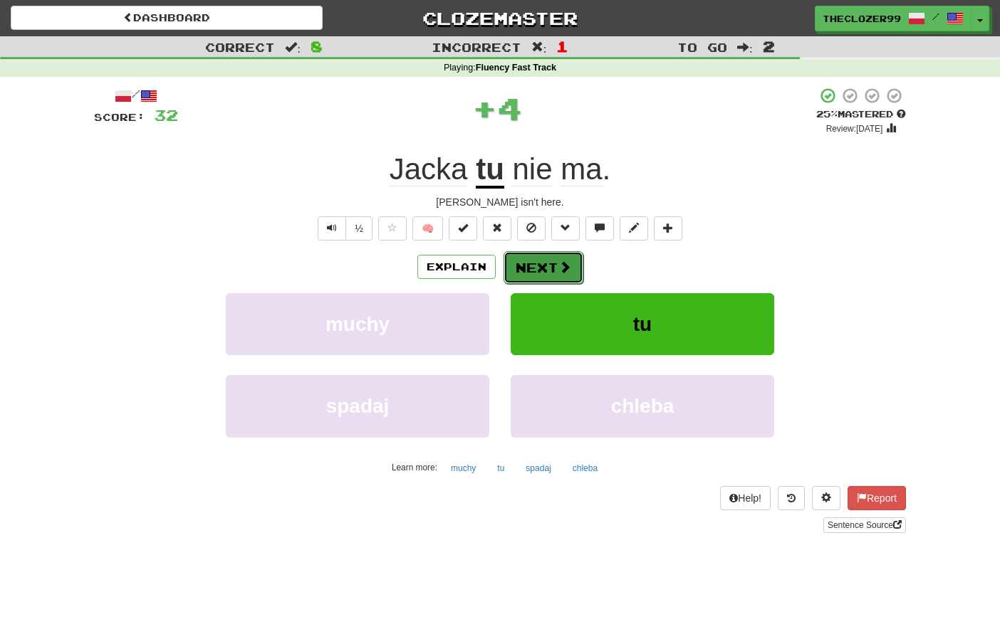
click at [558, 262] on span at bounding box center [564, 267] width 13 height 13
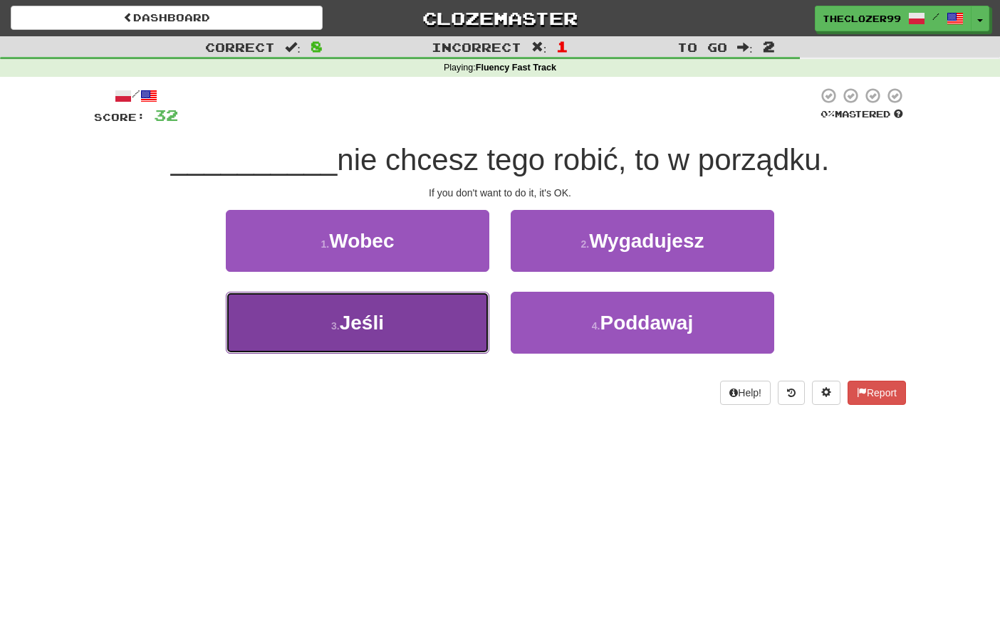
click at [474, 324] on button "3 . Jeśli" at bounding box center [357, 323] width 263 height 62
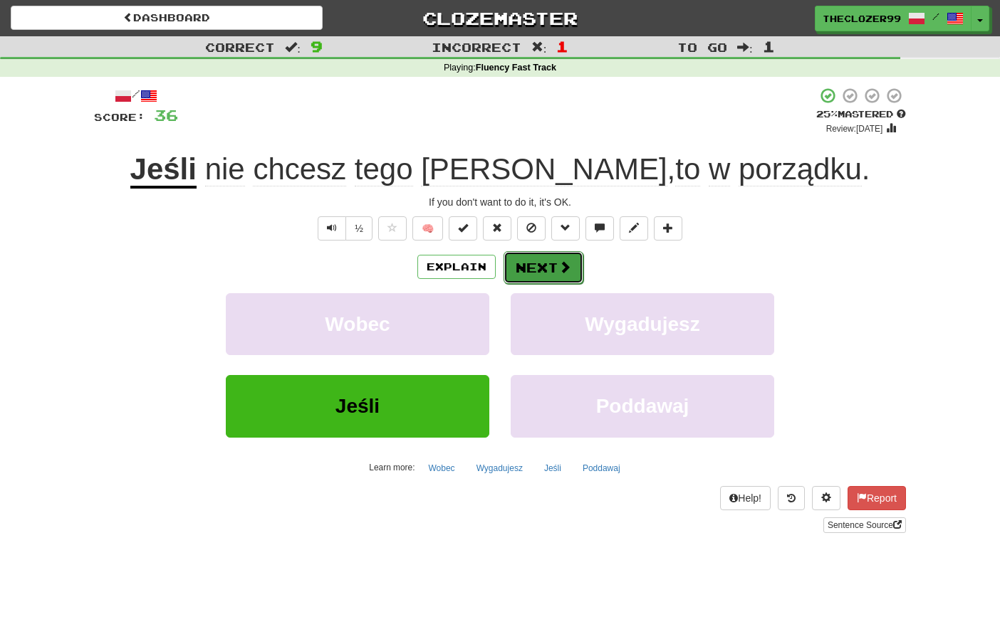
click at [547, 278] on button "Next" at bounding box center [543, 267] width 80 height 33
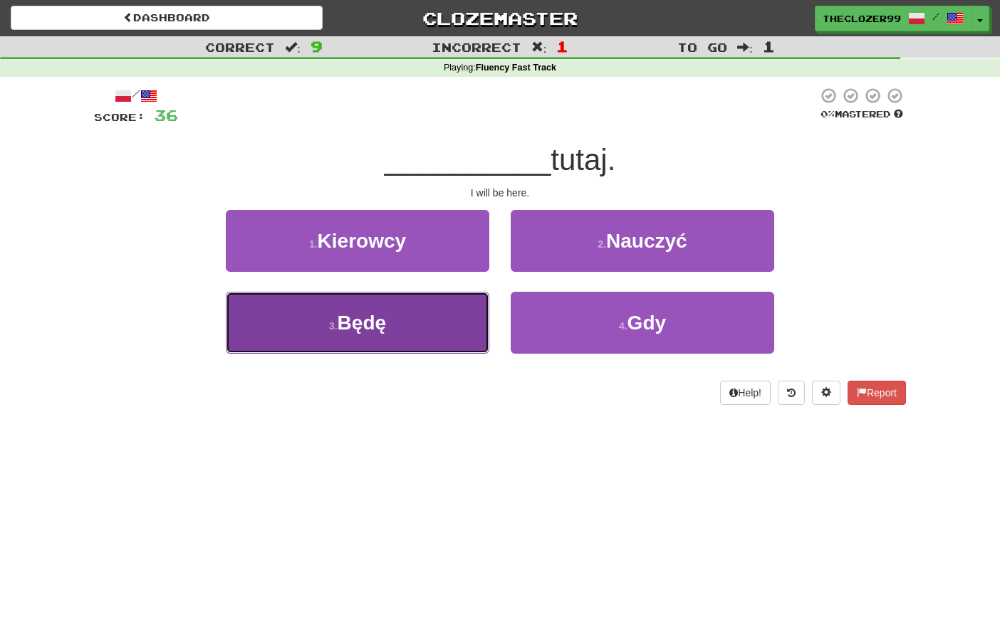
click at [474, 321] on button "3 . Będę" at bounding box center [357, 323] width 263 height 62
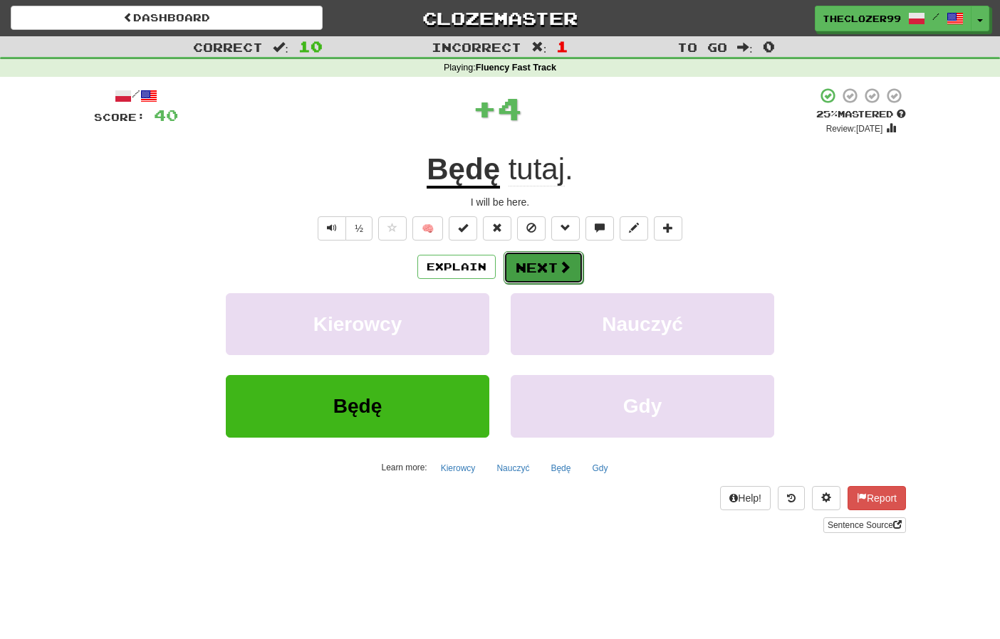
click at [536, 278] on button "Next" at bounding box center [543, 267] width 80 height 33
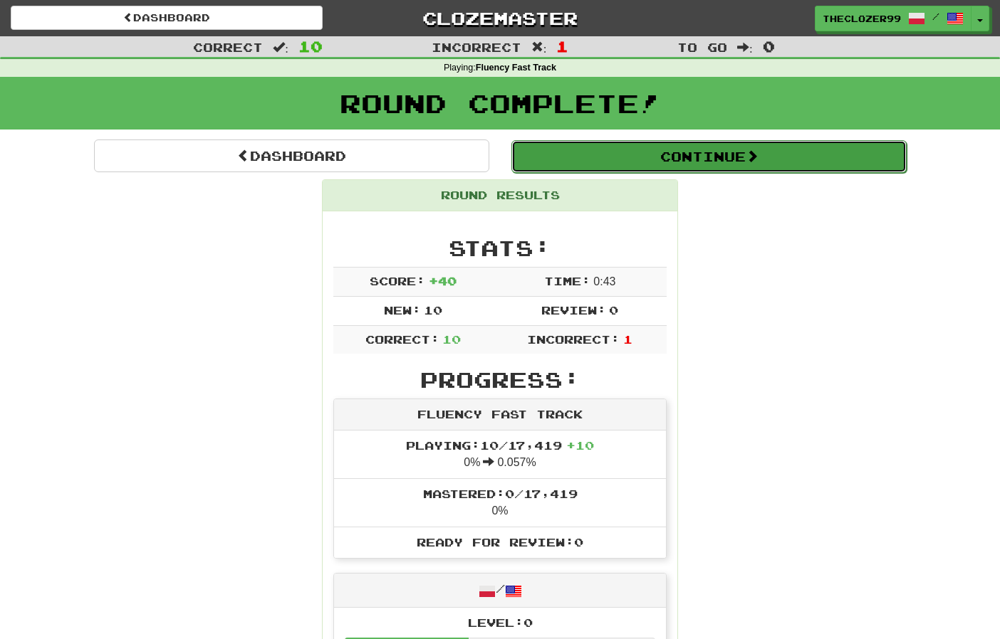
click at [610, 161] on button "Continue" at bounding box center [708, 156] width 395 height 33
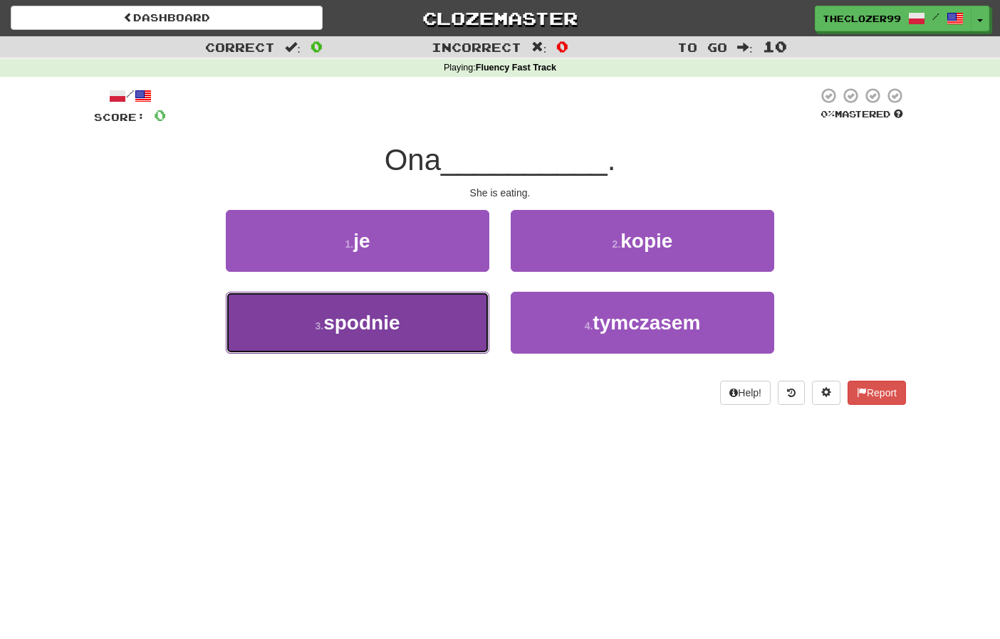
click at [461, 310] on button "3 . spodnie" at bounding box center [357, 323] width 263 height 62
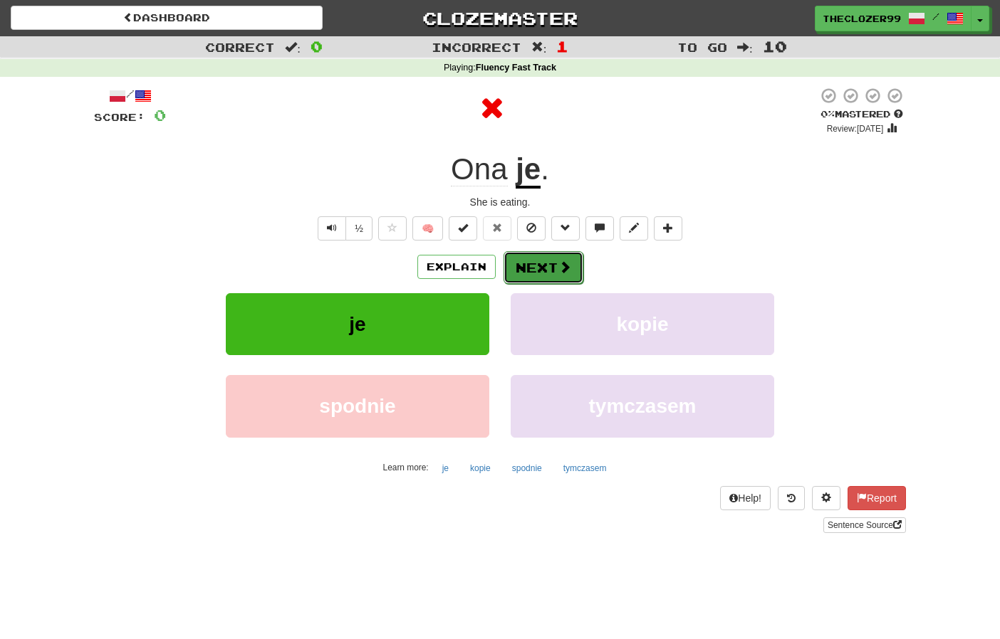
click at [527, 275] on button "Next" at bounding box center [543, 267] width 80 height 33
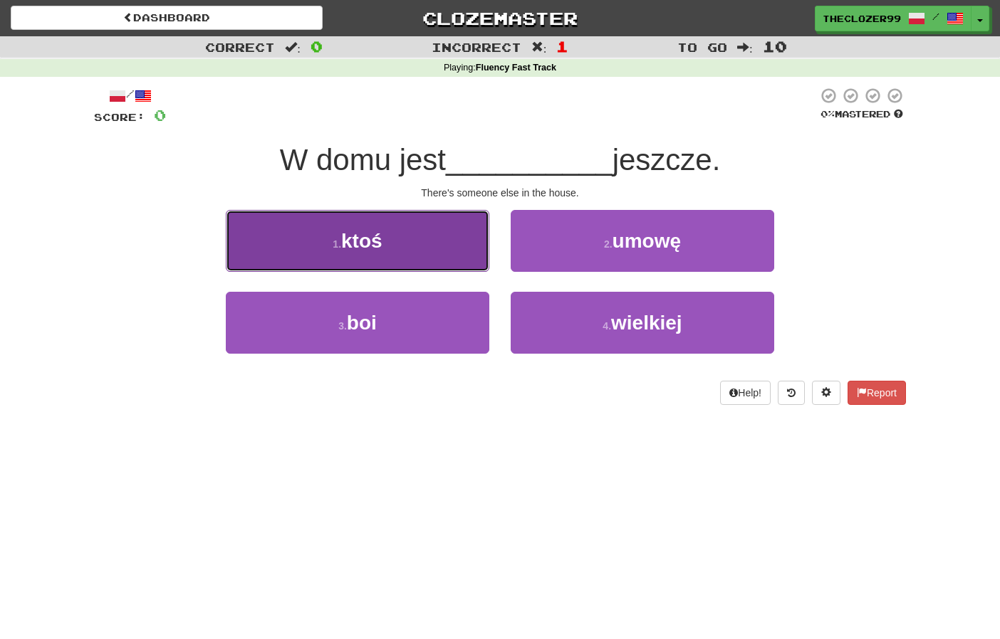
click at [474, 260] on button "1 . ktoś" at bounding box center [357, 241] width 263 height 62
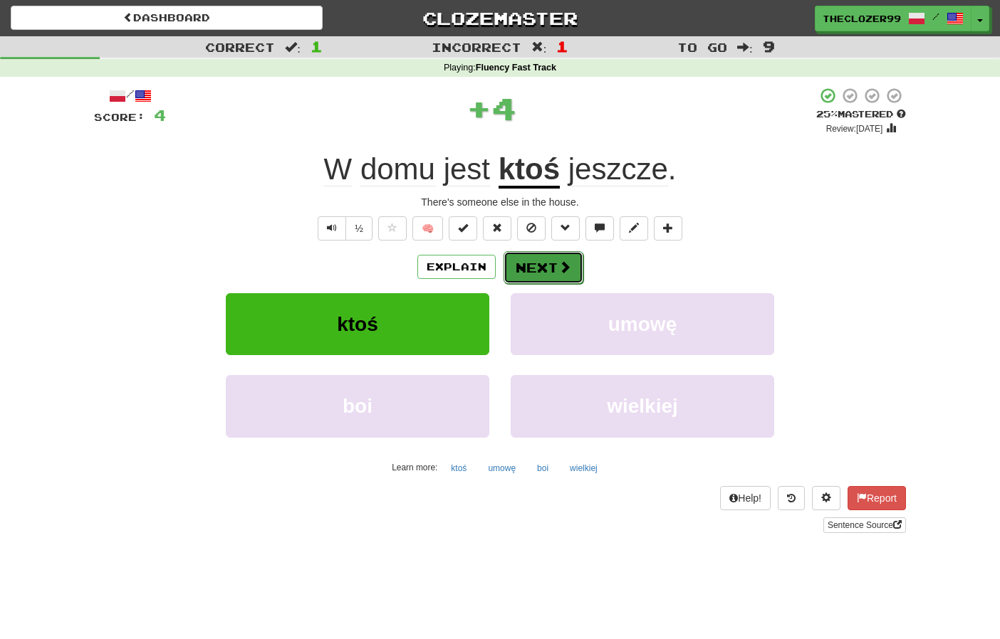
click at [535, 266] on button "Next" at bounding box center [543, 267] width 80 height 33
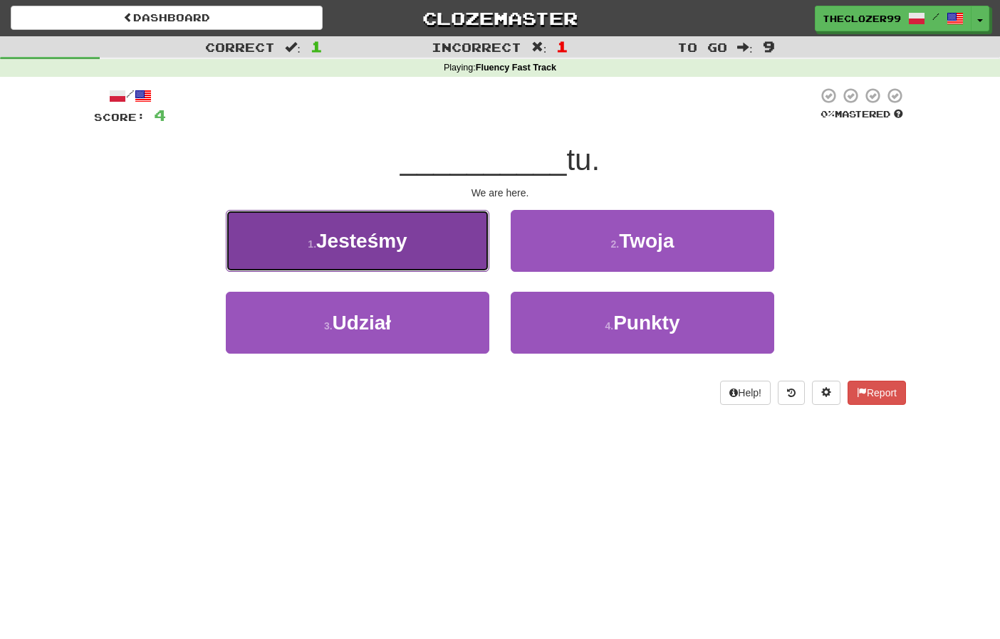
click at [443, 246] on button "1 . Jesteśmy" at bounding box center [357, 241] width 263 height 62
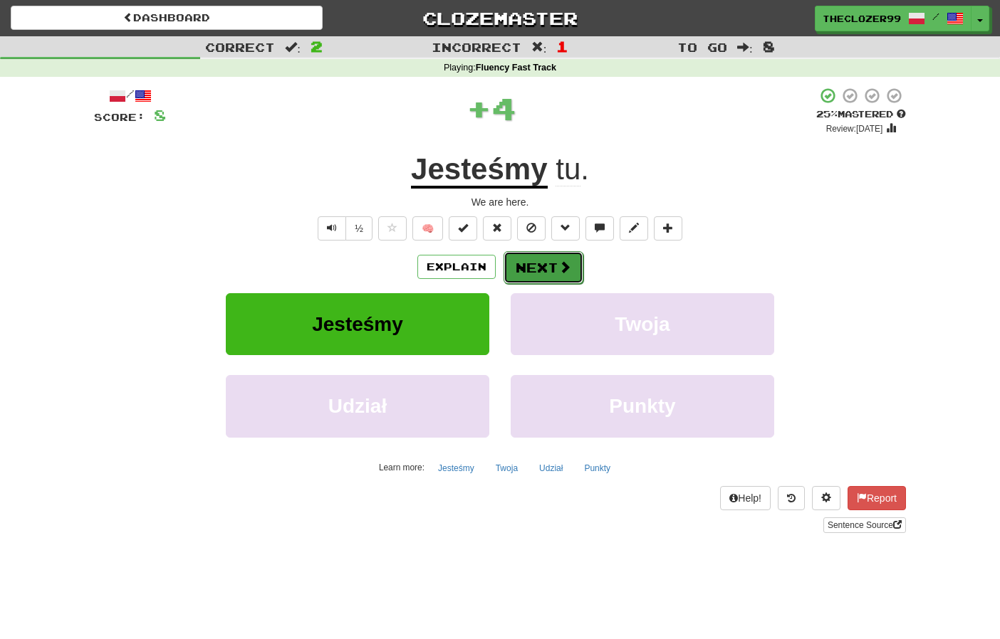
click at [538, 266] on button "Next" at bounding box center [543, 267] width 80 height 33
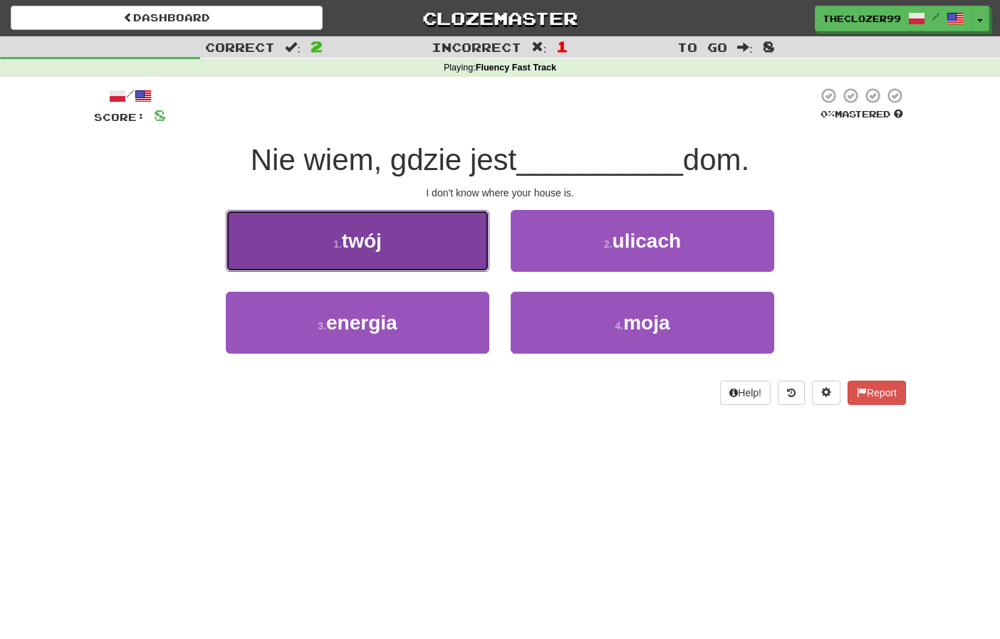
click at [461, 251] on button "1 . twój" at bounding box center [357, 241] width 263 height 62
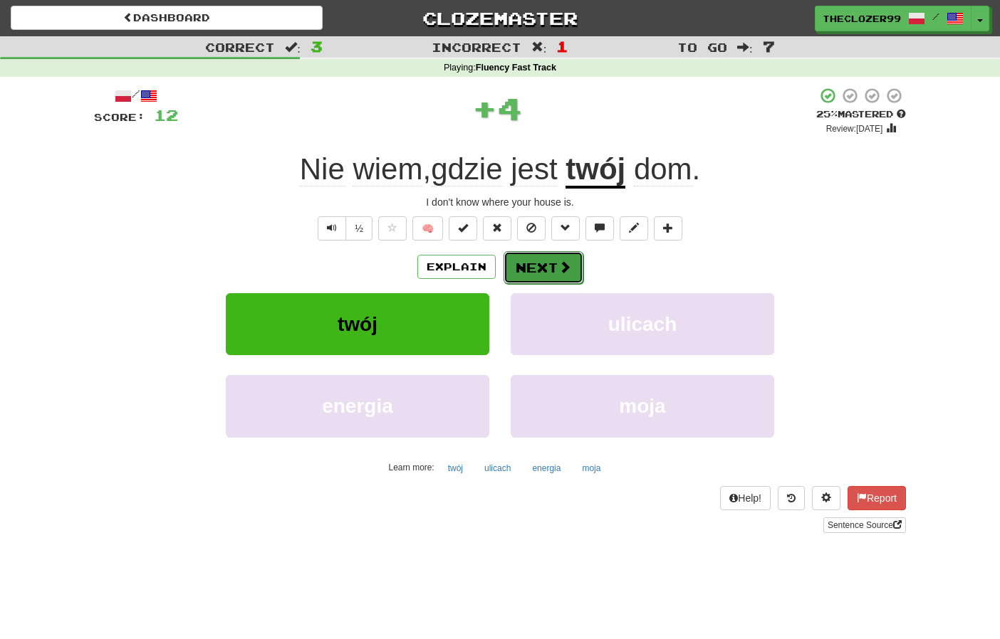
click at [540, 261] on button "Next" at bounding box center [543, 267] width 80 height 33
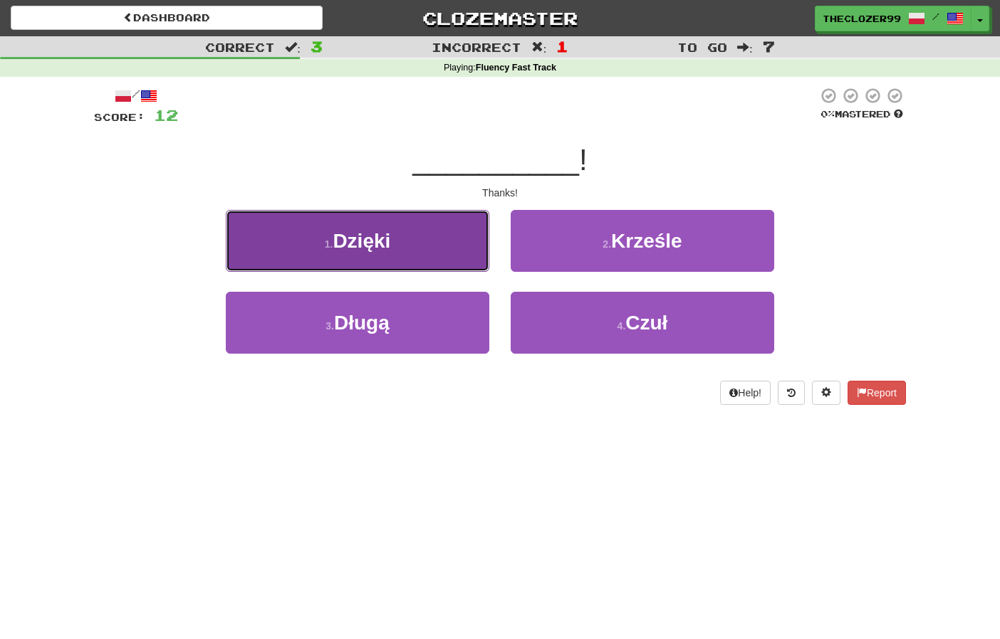
click at [462, 271] on button "1 . Dzięki" at bounding box center [357, 241] width 263 height 62
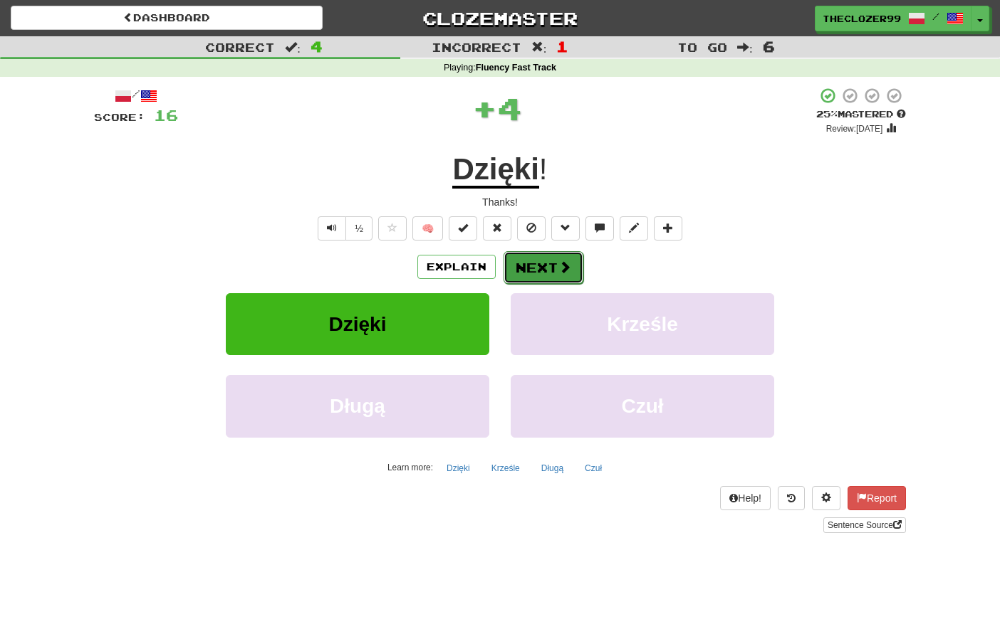
click at [521, 267] on button "Next" at bounding box center [543, 267] width 80 height 33
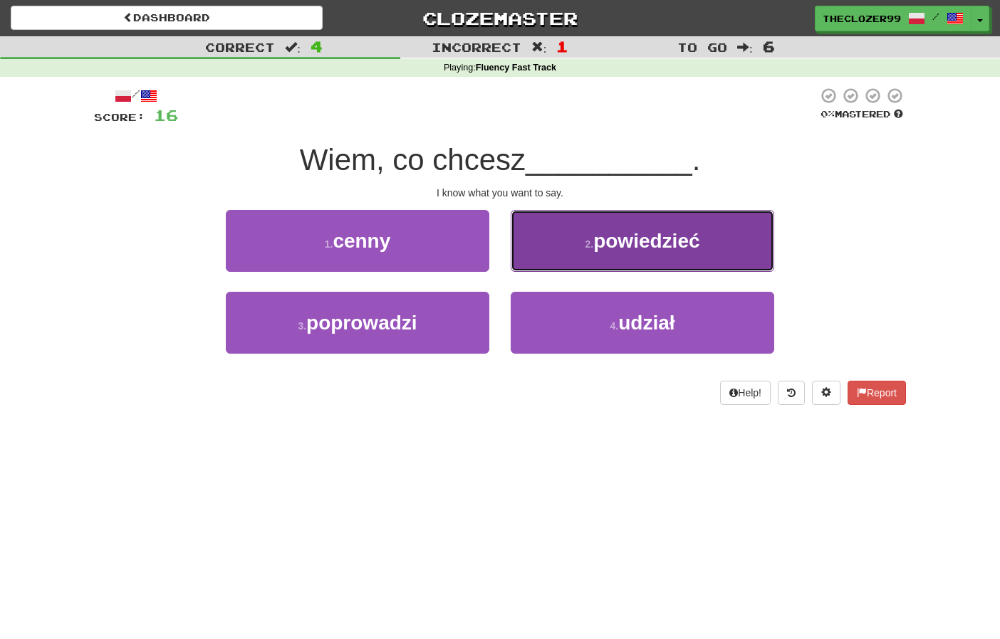
click at [556, 258] on button "2 . powiedzieć" at bounding box center [642, 241] width 263 height 62
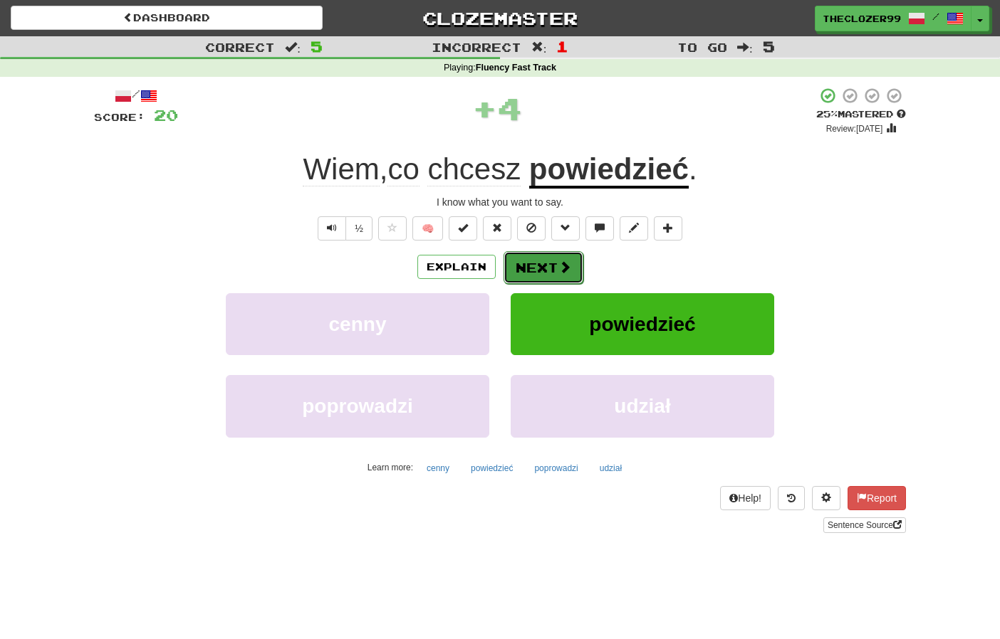
click at [568, 273] on span at bounding box center [564, 267] width 13 height 13
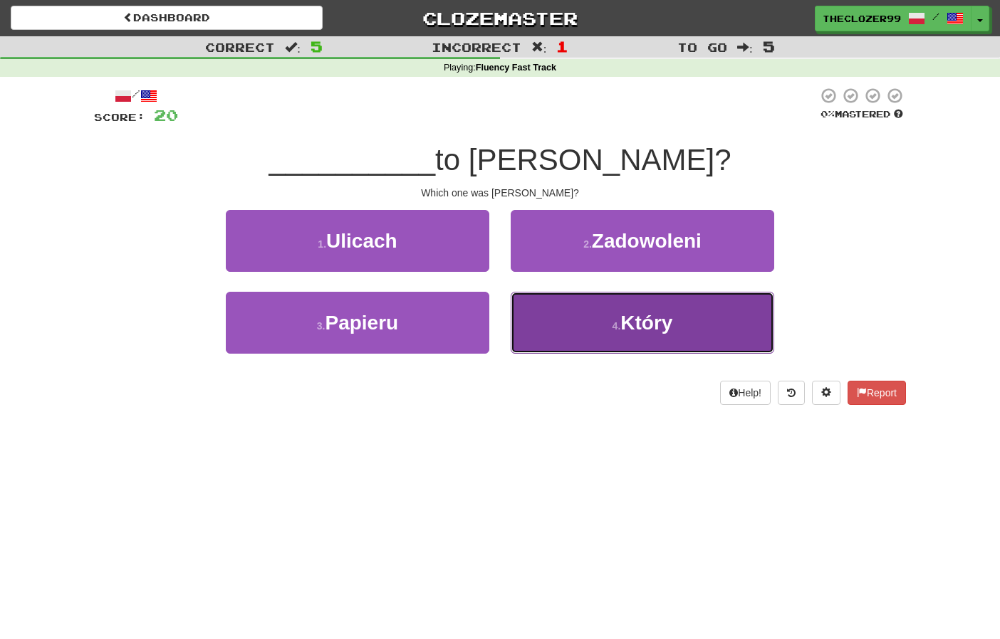
click at [585, 302] on button "4 . Który" at bounding box center [642, 323] width 263 height 62
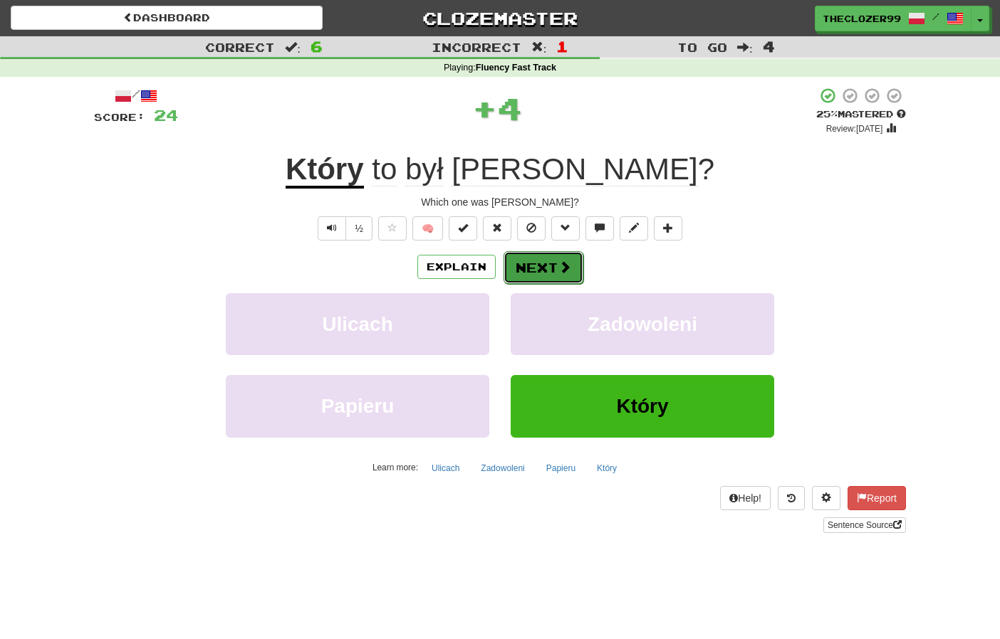
click at [564, 276] on button "Next" at bounding box center [543, 267] width 80 height 33
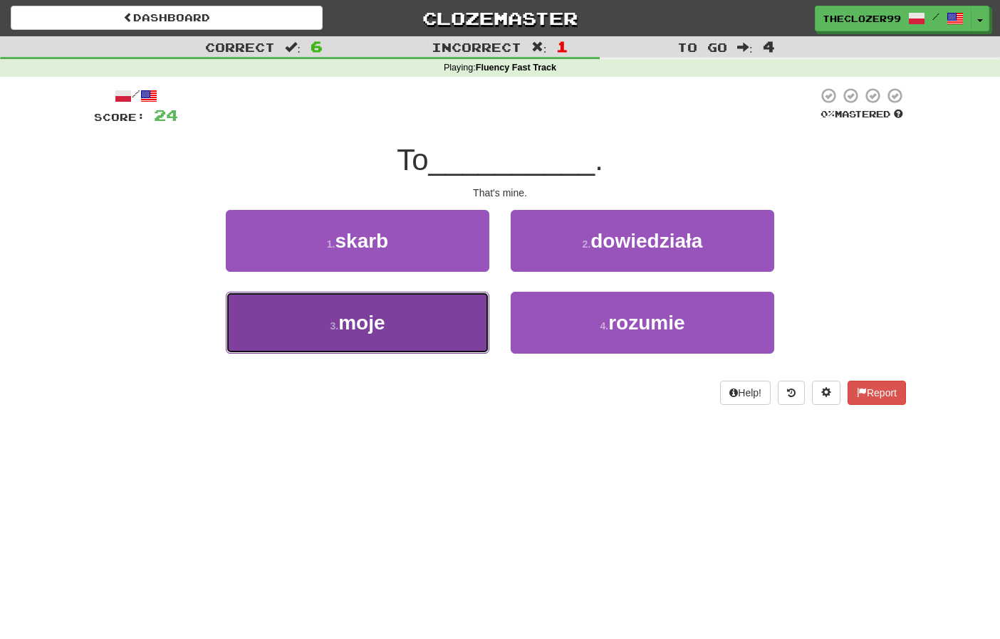
click at [449, 322] on button "3 . moje" at bounding box center [357, 323] width 263 height 62
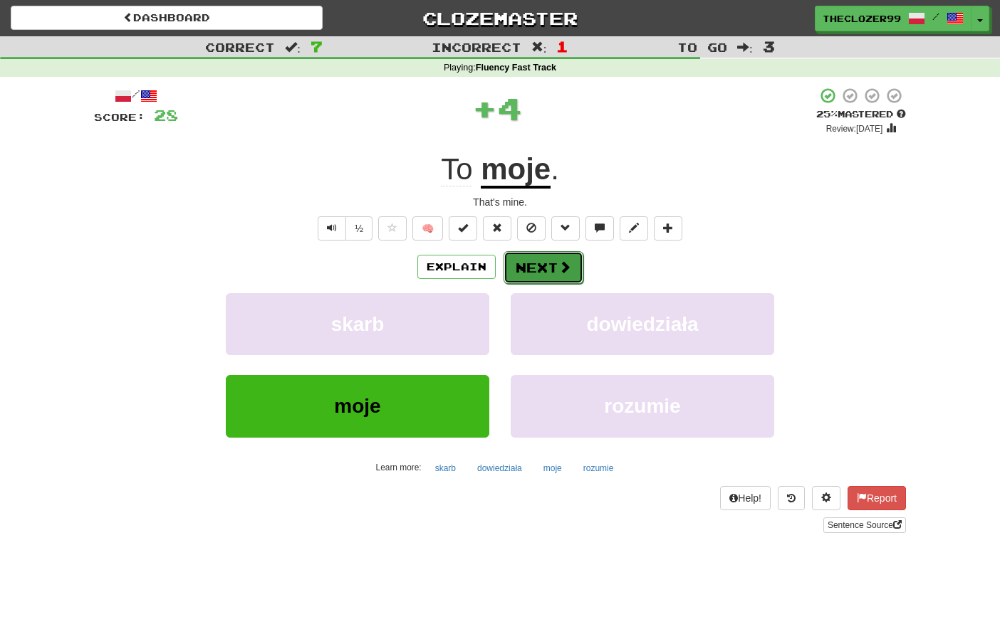
click at [540, 274] on button "Next" at bounding box center [543, 267] width 80 height 33
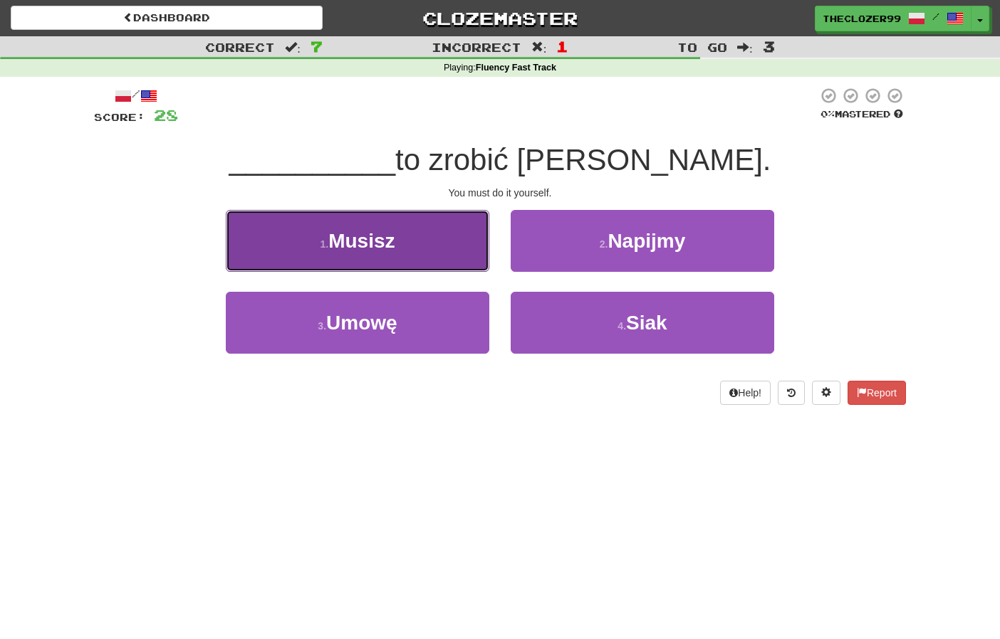
click at [435, 244] on button "1 . Musisz" at bounding box center [357, 241] width 263 height 62
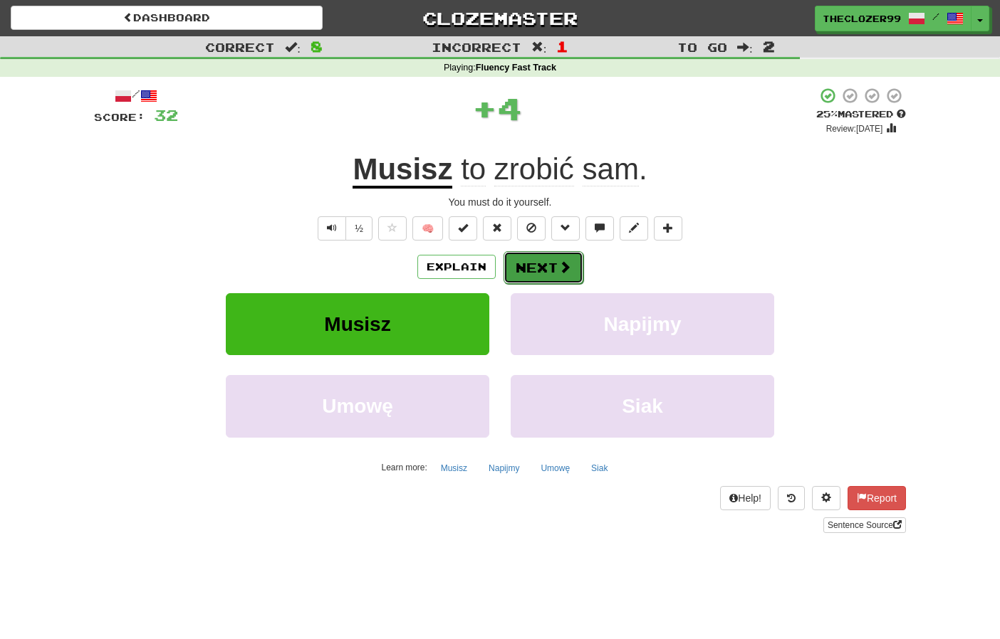
click at [526, 268] on button "Next" at bounding box center [543, 267] width 80 height 33
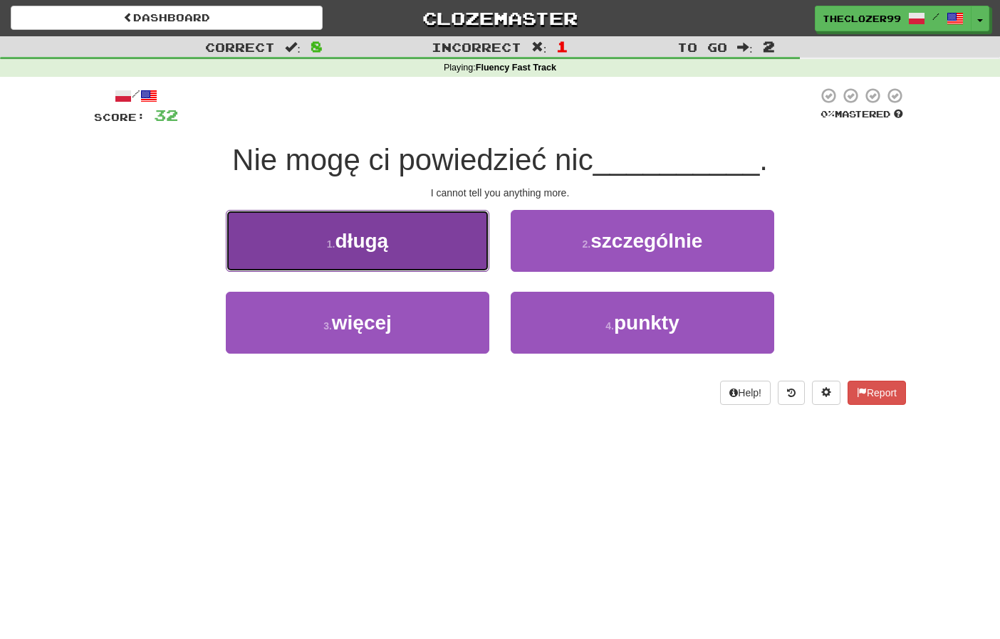
click at [459, 257] on button "1 . długą" at bounding box center [357, 241] width 263 height 62
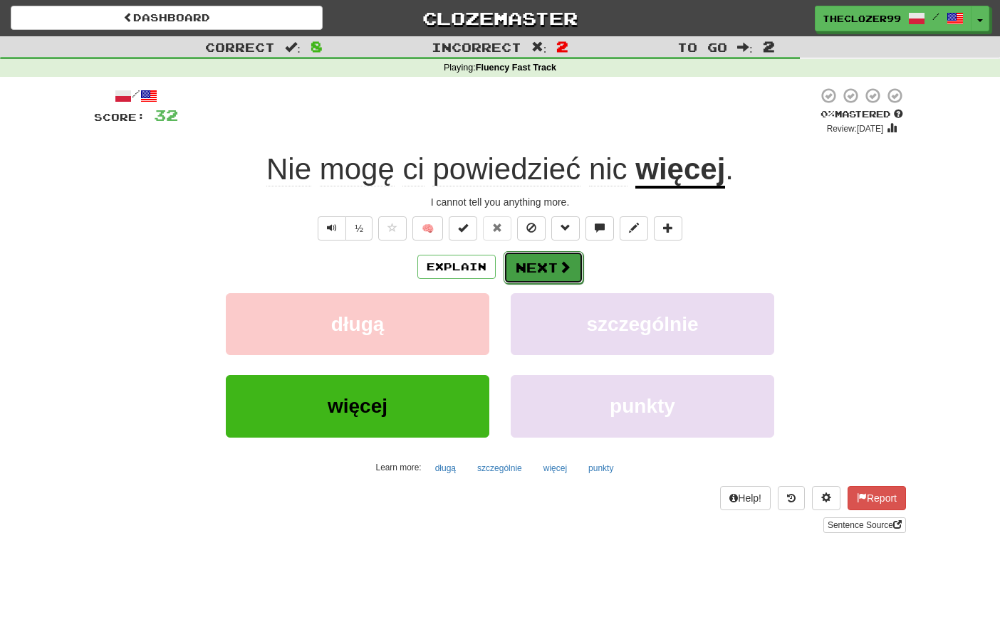
click at [529, 268] on button "Next" at bounding box center [543, 267] width 80 height 33
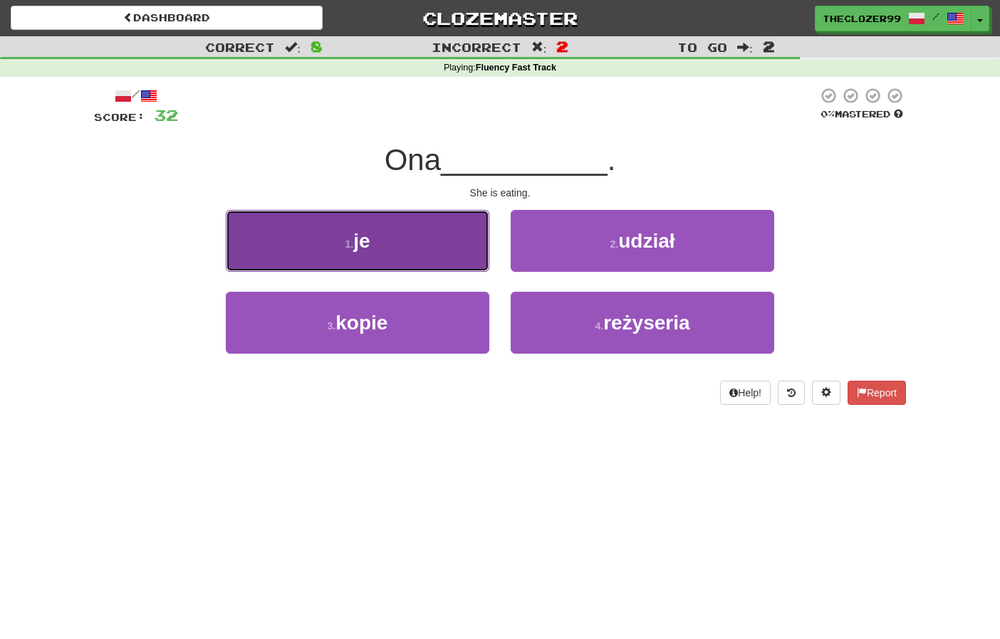
click at [455, 251] on button "1 . je" at bounding box center [357, 241] width 263 height 62
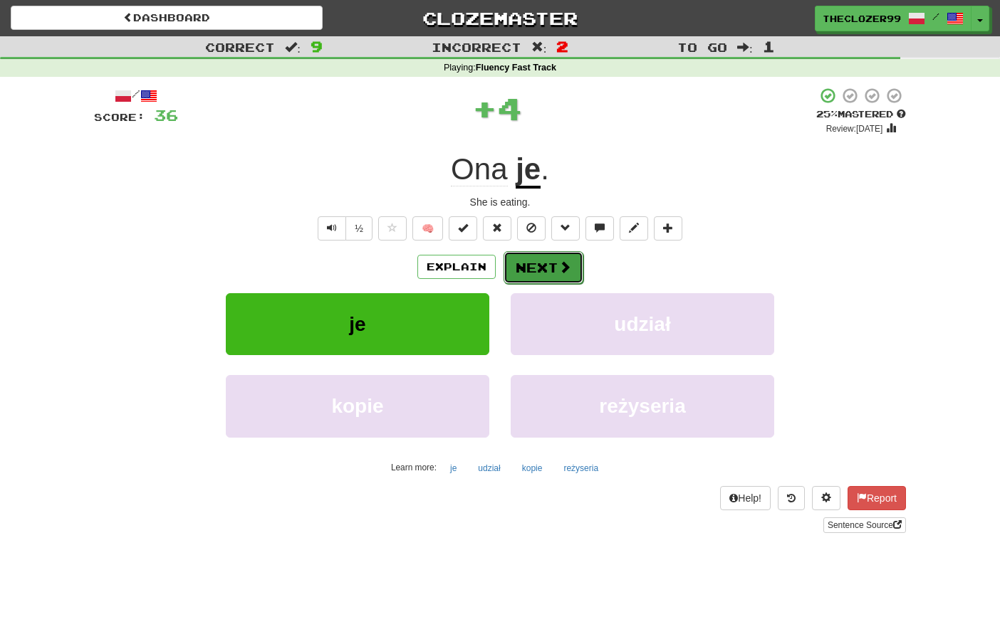
click at [531, 265] on button "Next" at bounding box center [543, 267] width 80 height 33
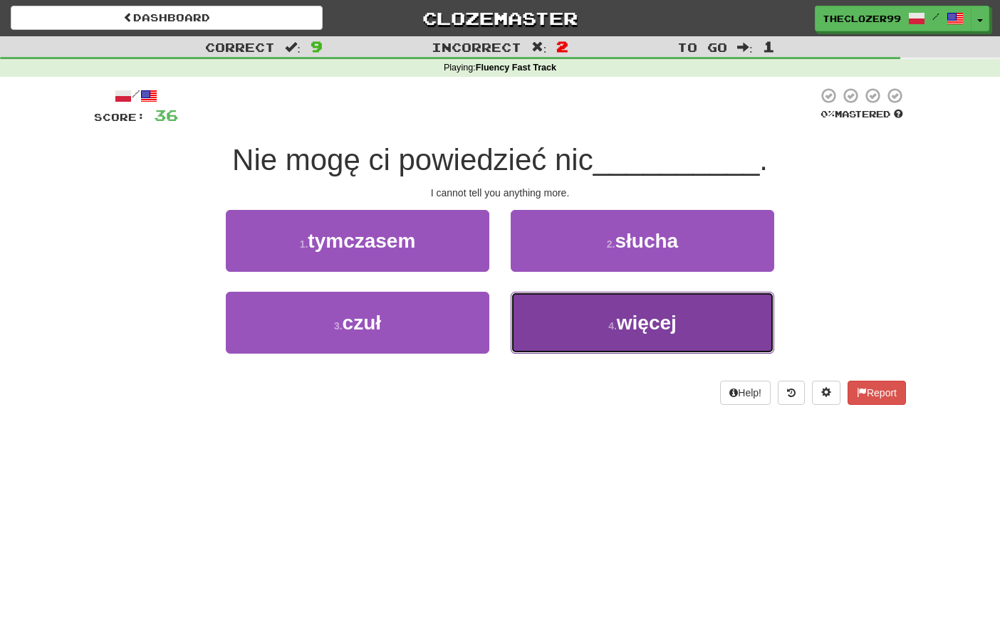
click at [547, 310] on button "4 . więcej" at bounding box center [642, 323] width 263 height 62
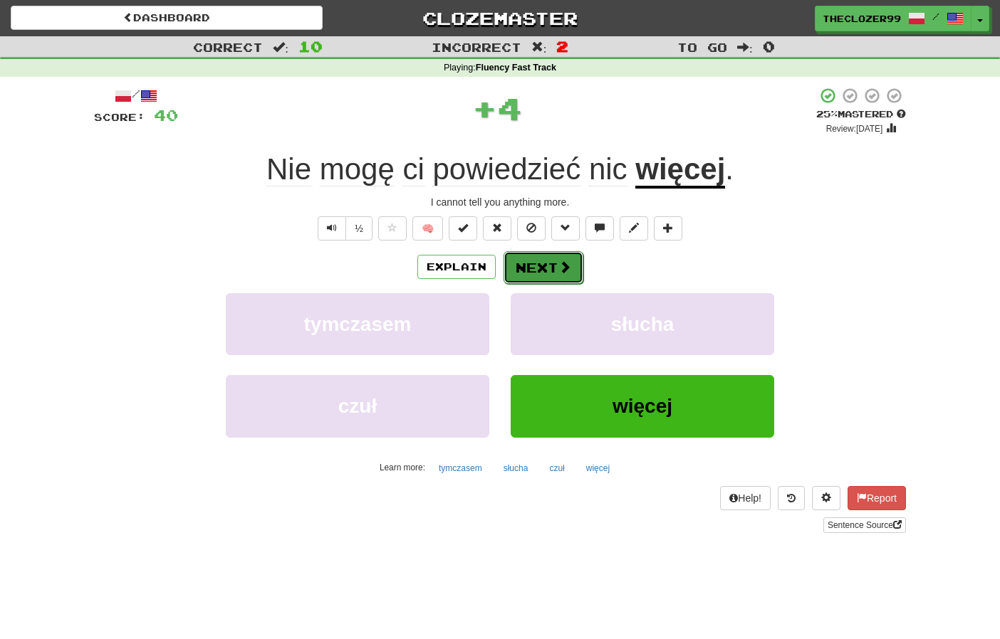
click at [540, 257] on button "Next" at bounding box center [543, 267] width 80 height 33
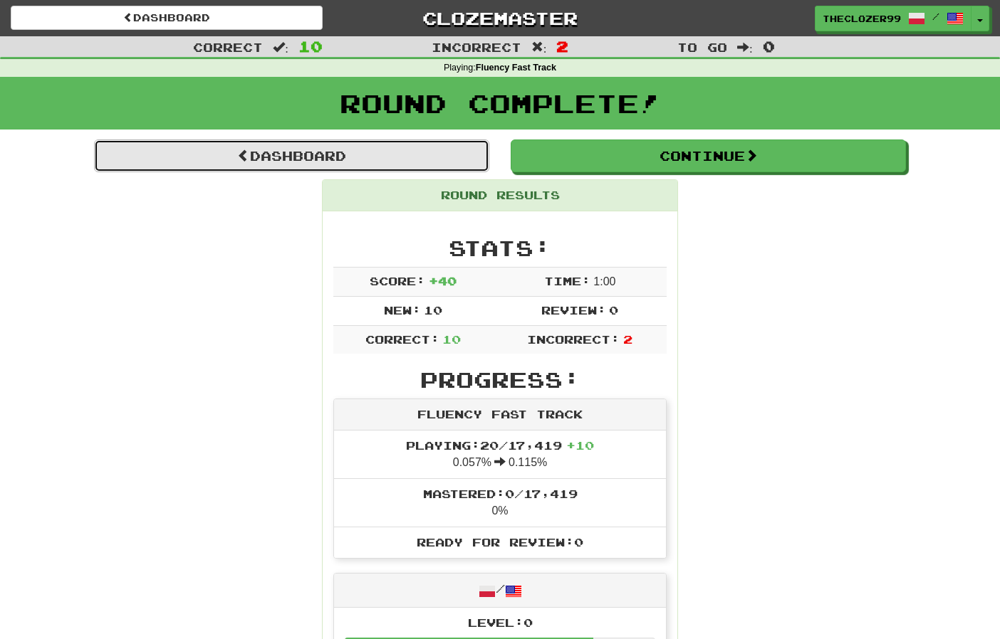
click at [362, 152] on link "Dashboard" at bounding box center [291, 156] width 395 height 33
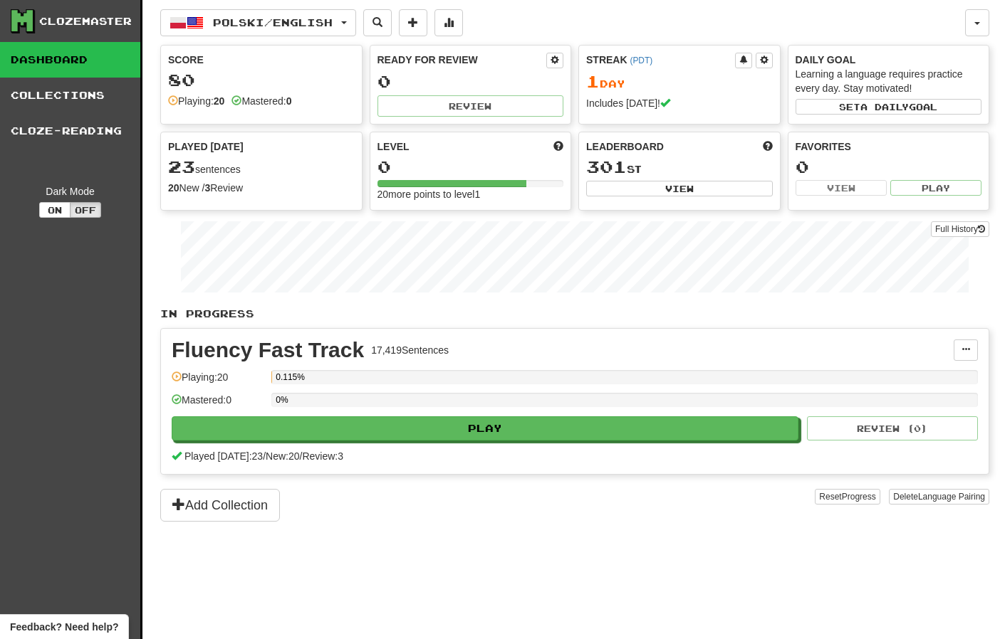
click at [662, 174] on div "301 st" at bounding box center [679, 167] width 187 height 19
click at [666, 187] on button "View" at bounding box center [679, 189] width 187 height 16
select select "**********"
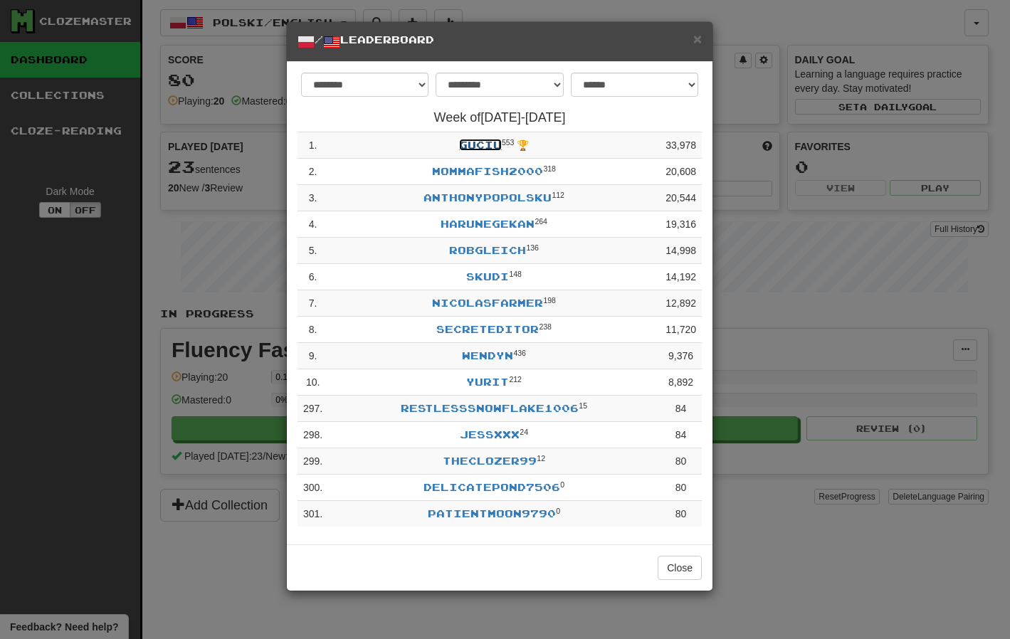
click at [486, 147] on link "Guciu" at bounding box center [480, 145] width 43 height 12
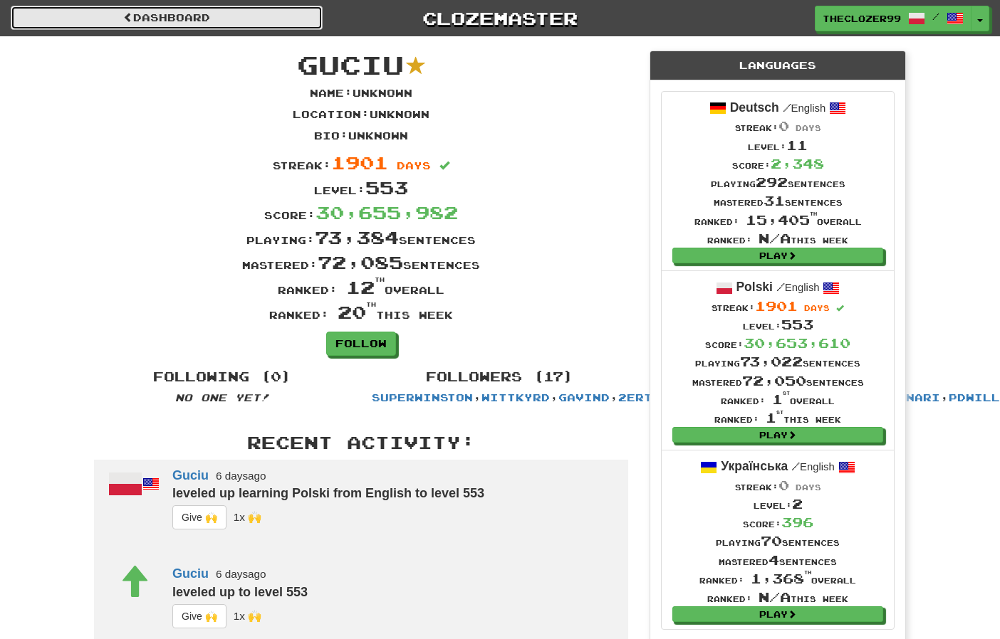
click at [168, 22] on link "Dashboard" at bounding box center [167, 18] width 312 height 24
